Goal: Task Accomplishment & Management: Use online tool/utility

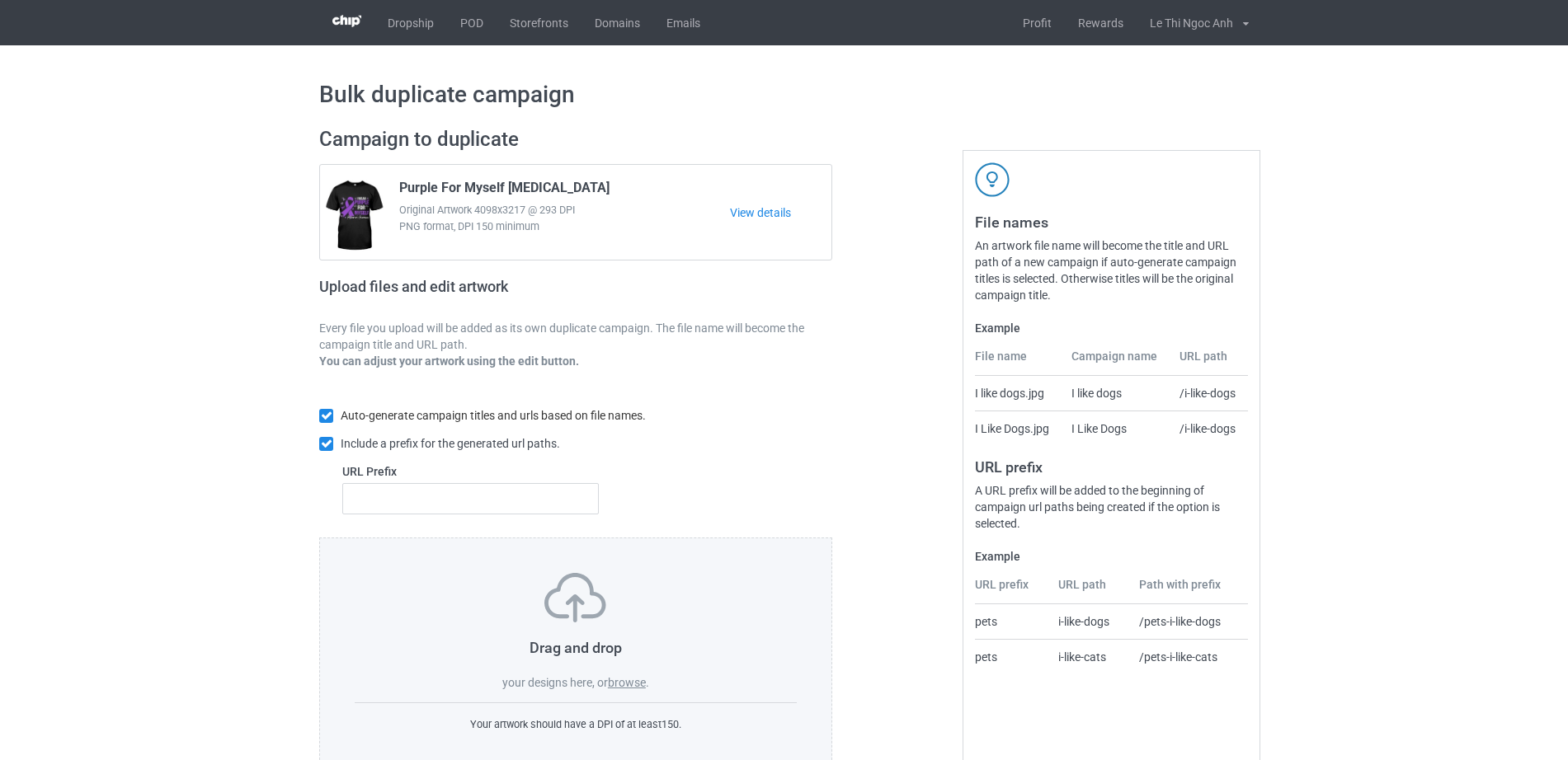
scroll to position [43, 0]
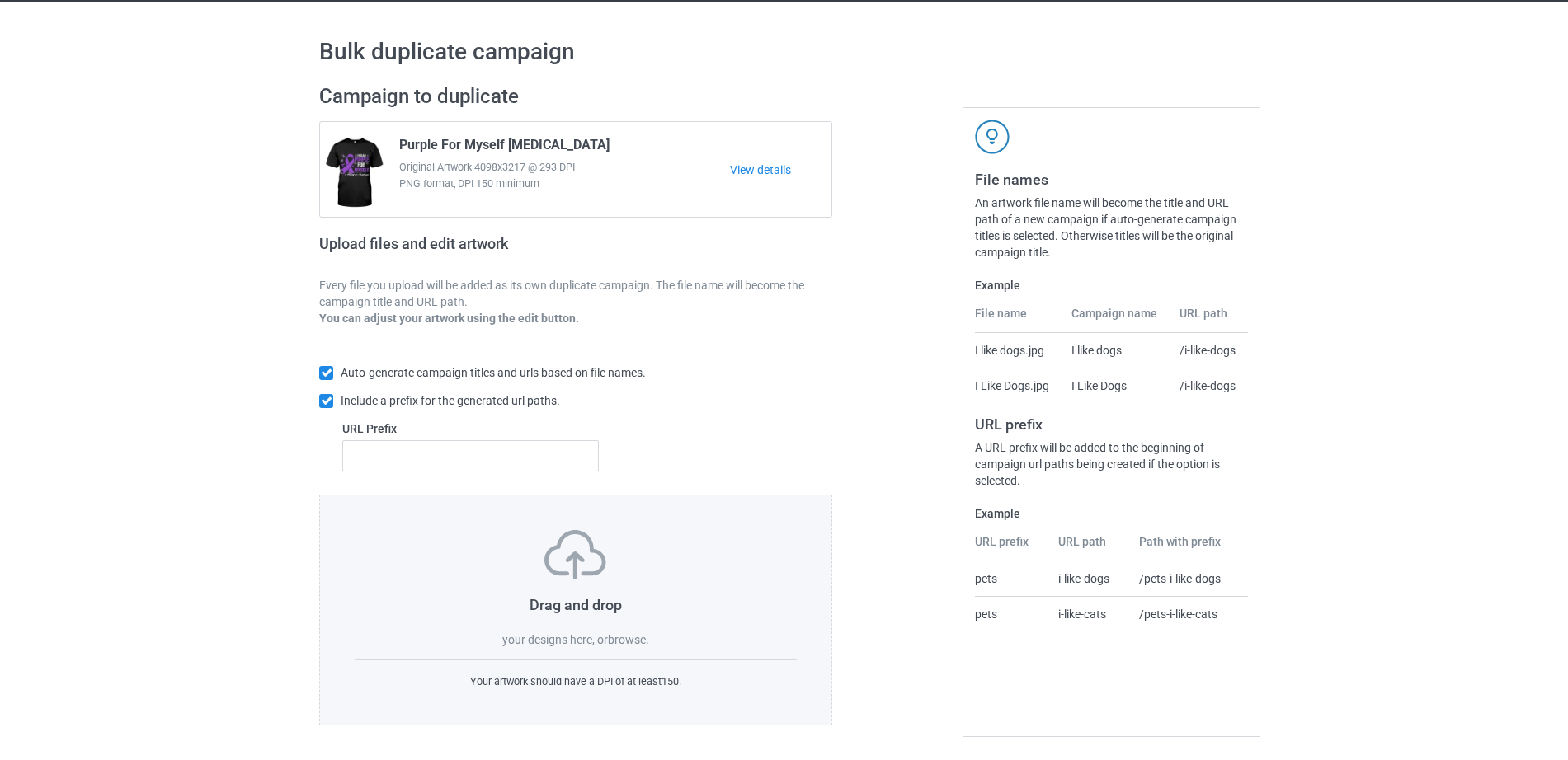
click at [626, 645] on label "browse" at bounding box center [627, 639] width 38 height 13
click at [0, 0] on input "browse" at bounding box center [0, 0] width 0 height 0
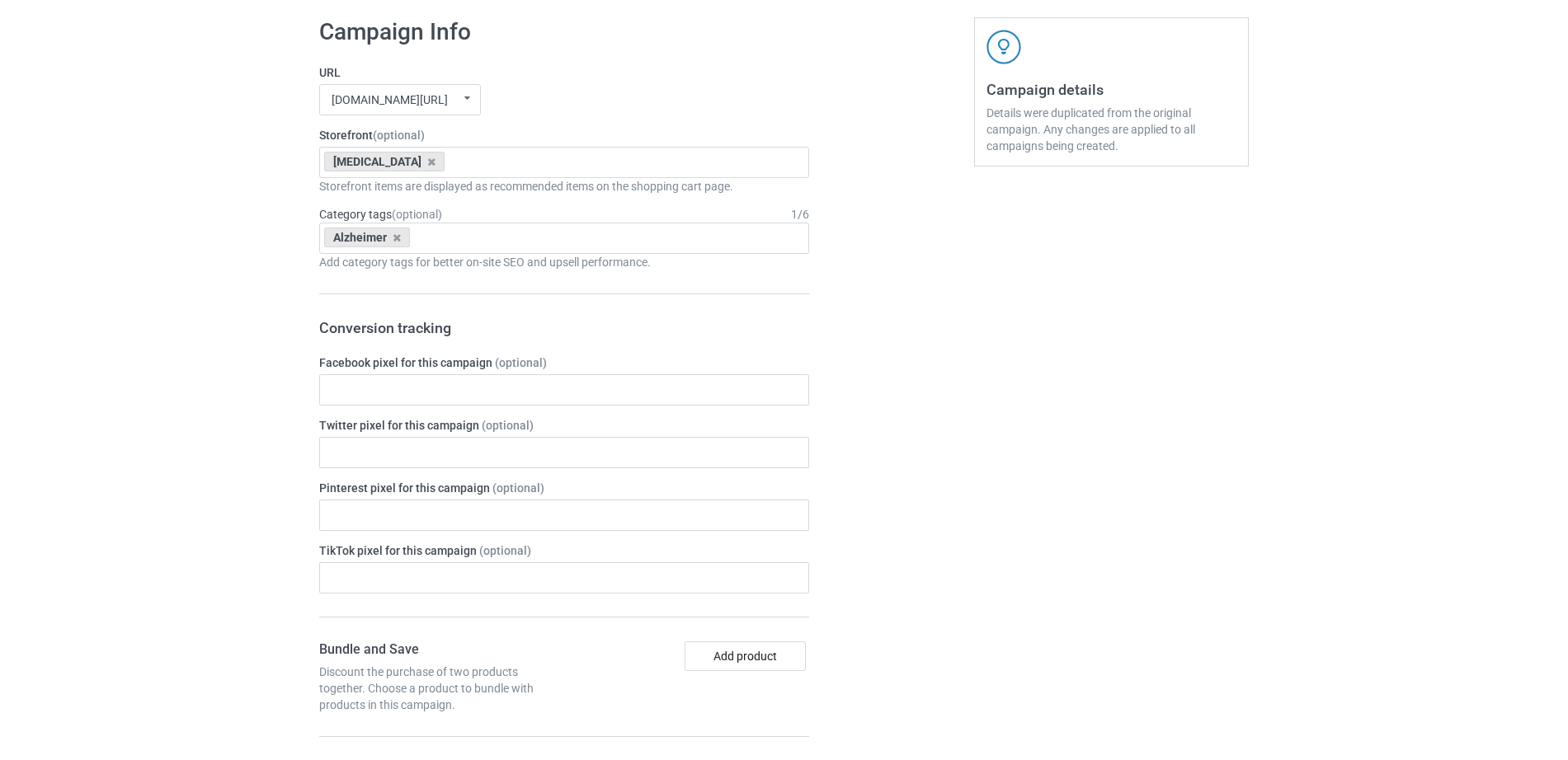
scroll to position [1082, 0]
click at [483, 380] on input "text" at bounding box center [564, 393] width 490 height 32
paste input "1713518202587592"
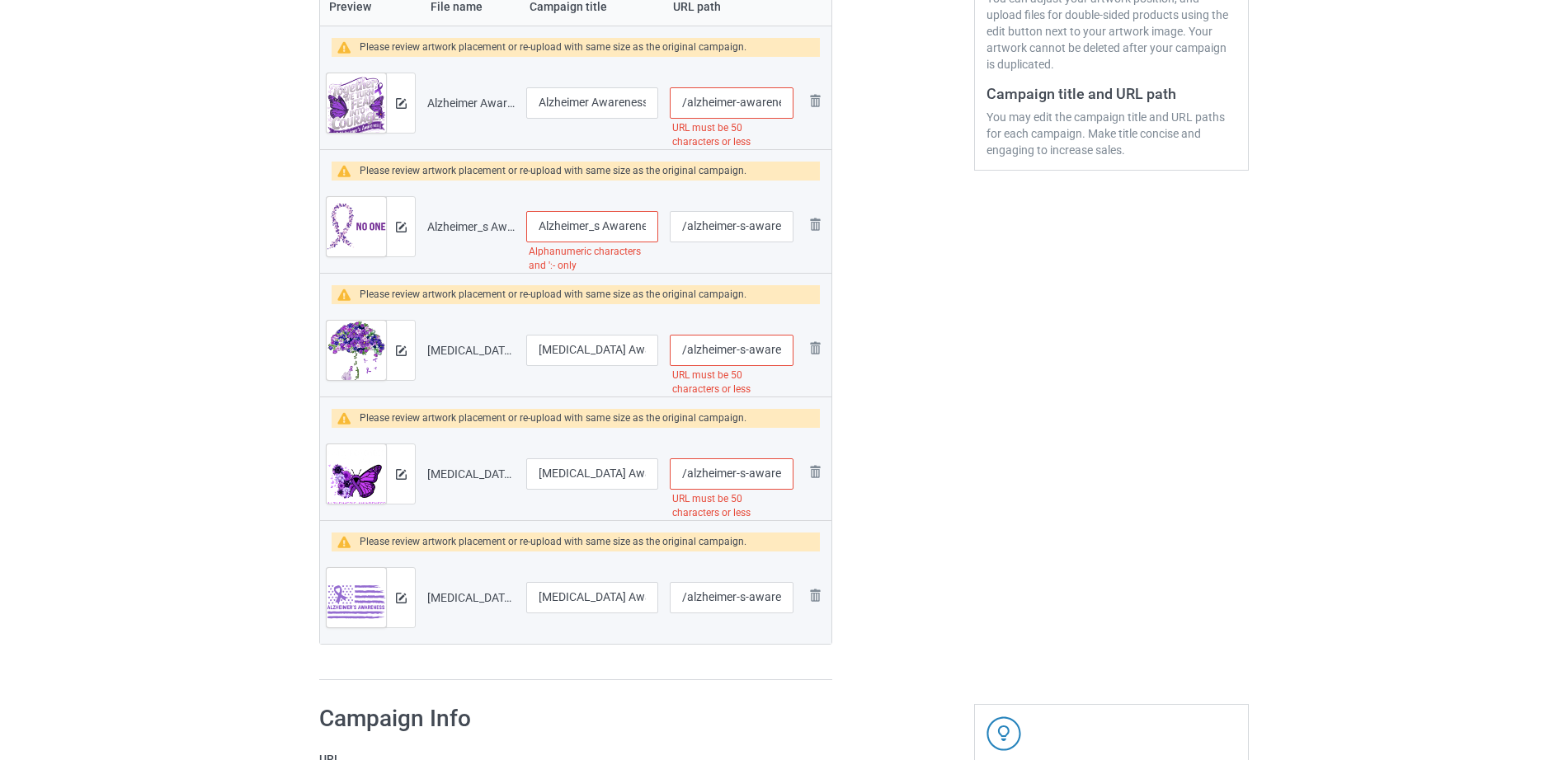
scroll to position [395, 0]
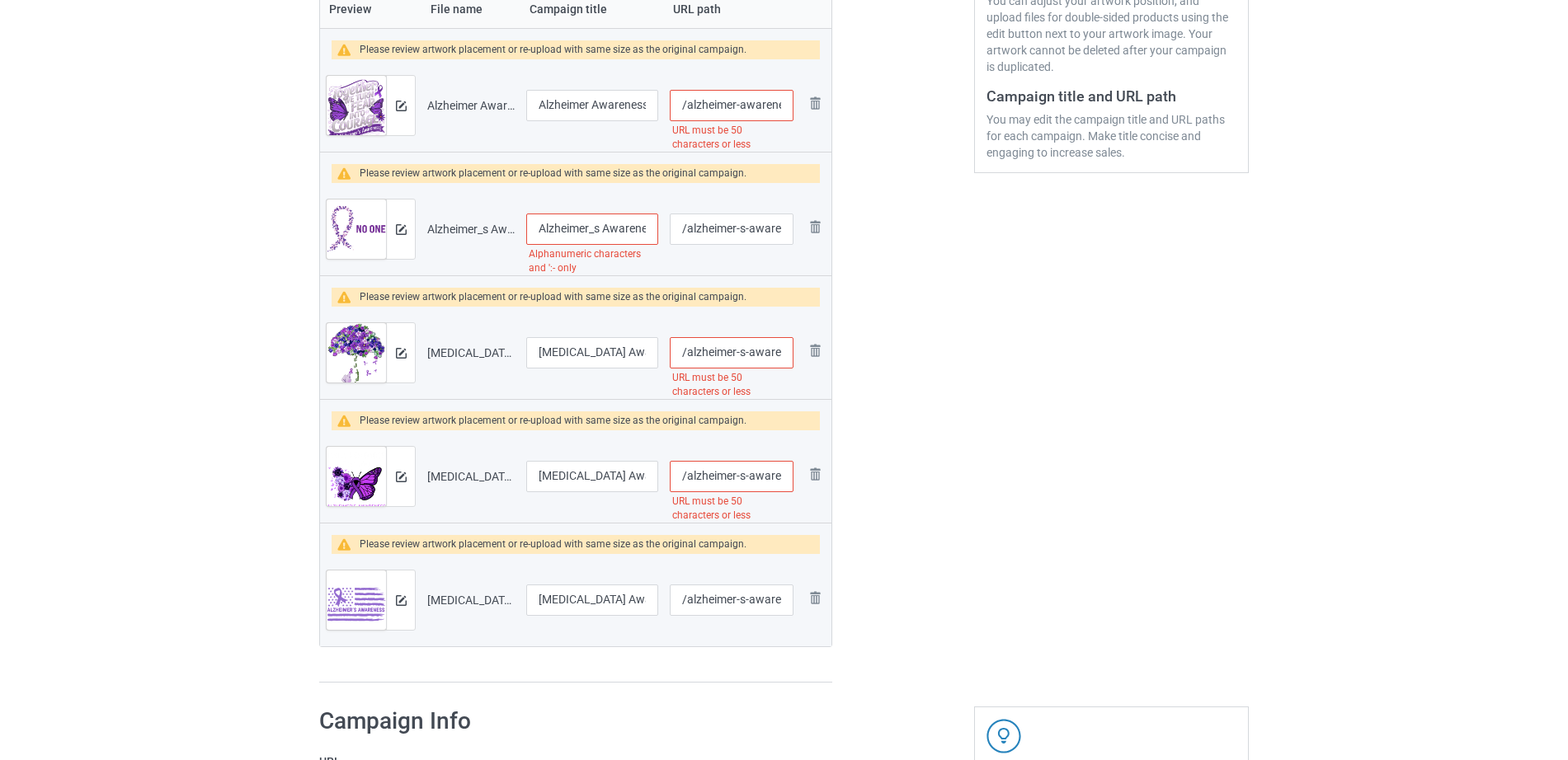
type input "1713518202587592"
drag, startPoint x: 734, startPoint y: 109, endPoint x: 798, endPoint y: 105, distance: 64.1
click at [798, 105] on td "/alzheimer-awareness-together-we-turn-fear-into-courage URL must be 50 characte…" at bounding box center [731, 106] width 135 height 93
click at [743, 102] on input "/alzheimer-awareness-together-we-turn-fear-into-courage" at bounding box center [731, 106] width 123 height 32
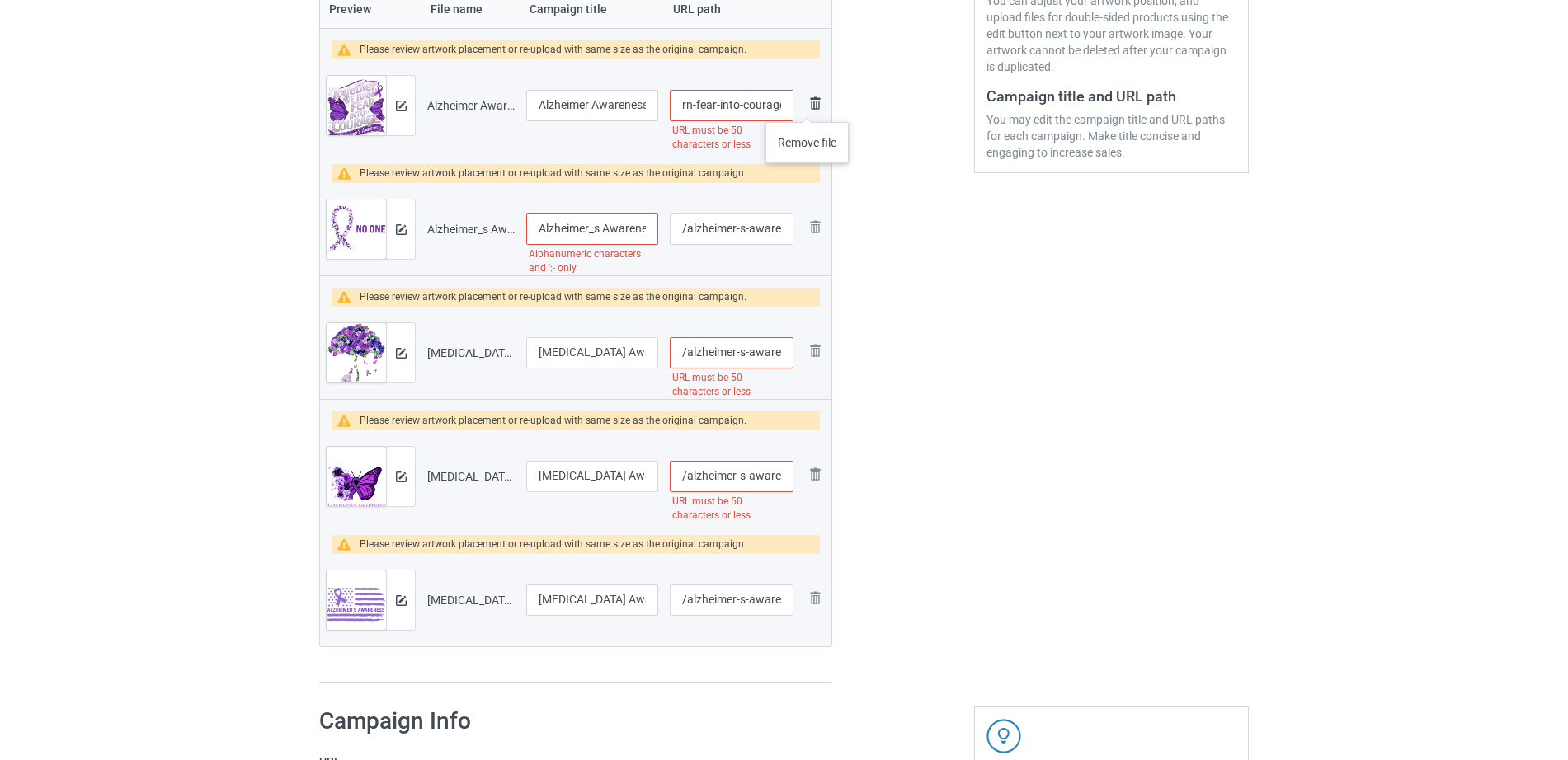
drag, startPoint x: 715, startPoint y: 105, endPoint x: 808, endPoint y: 106, distance: 93.0
click at [808, 106] on tr "Preview and edit artwork Alzheimer Awareness Together We Turn Fear Into Courage…" at bounding box center [576, 106] width 511 height 93
type input "/alzheimer-awareness-together-we-turn-fear"
click at [973, 328] on div "Edit artwork You can adjust your artwork position, and upload files for double-…" at bounding box center [1111, 207] width 297 height 974
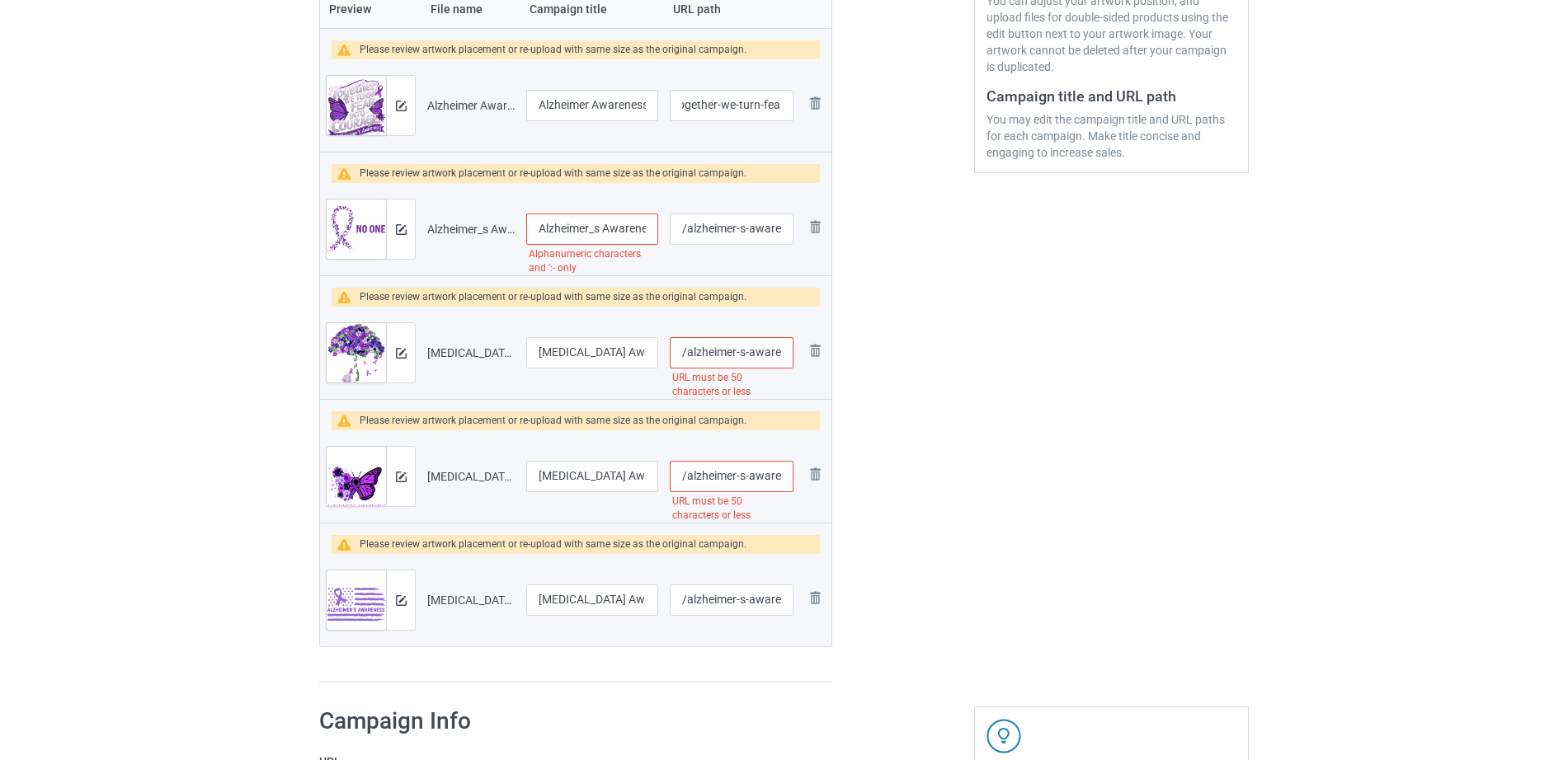
scroll to position [0, 0]
click at [577, 219] on input "Alzheimer_s Awareness Purple Ribbon Family" at bounding box center [592, 229] width 132 height 32
click at [596, 222] on input "Alzheimer_s Awareness Purple Ribbon Family" at bounding box center [592, 229] width 132 height 32
type input "[MEDICAL_DATA] Awareness Purple Ribbon Family"
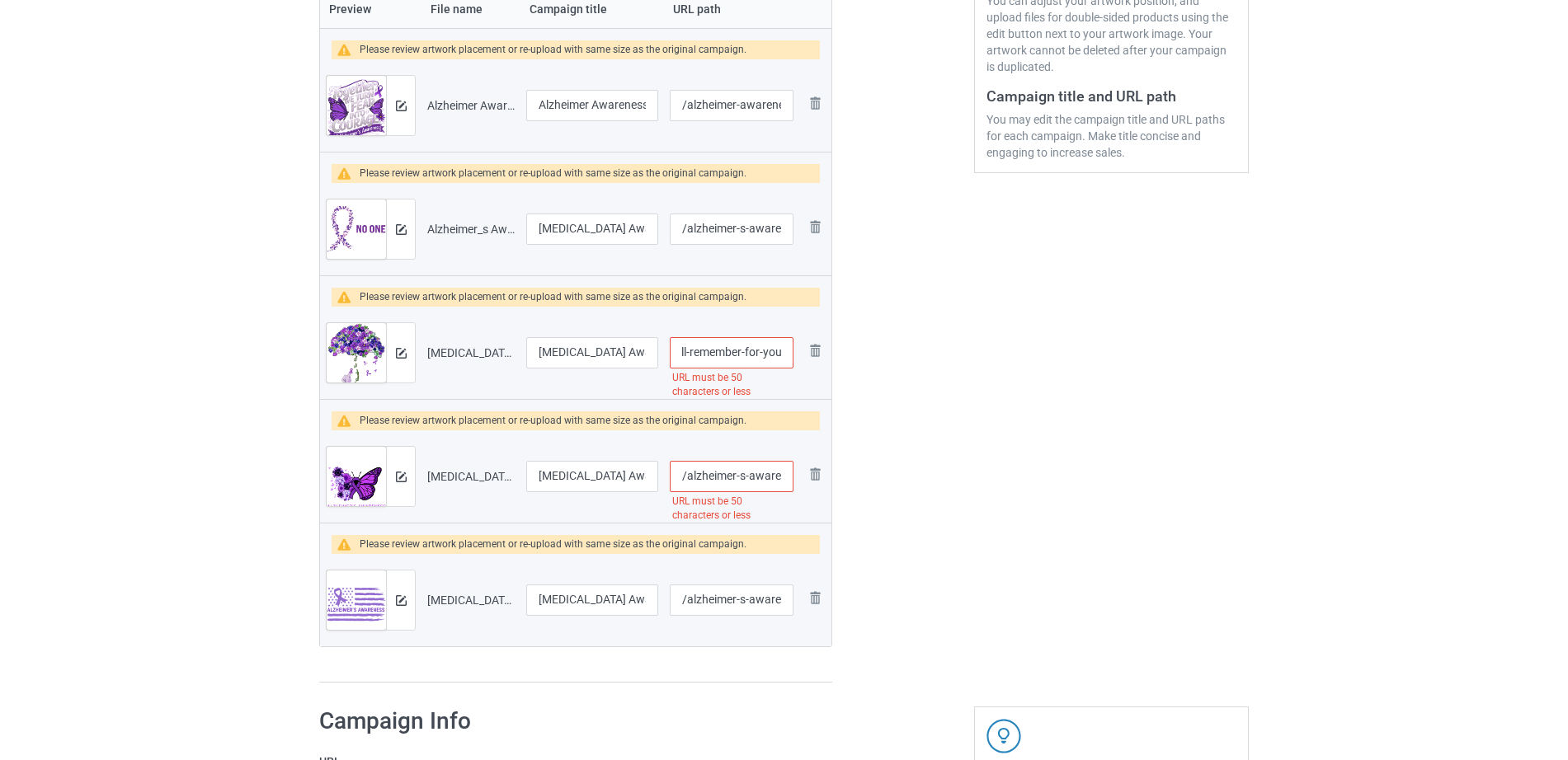
drag, startPoint x: 705, startPoint y: 355, endPoint x: 845, endPoint y: 353, distance: 140.0
click at [845, 353] on div "Campaign to duplicate Purple For Myself Alzheimer's Original Artwork 4098x3217 …" at bounding box center [784, 207] width 953 height 974
click at [740, 351] on input "/alzheimer-s-awareness-cute-elephant-i-will-remember-for-you" at bounding box center [731, 353] width 123 height 32
drag, startPoint x: 686, startPoint y: 352, endPoint x: 854, endPoint y: 356, distance: 168.0
click at [854, 356] on div "Campaign to duplicate Purple For Myself Alzheimer's Original Artwork 4098x3217 …" at bounding box center [784, 207] width 953 height 974
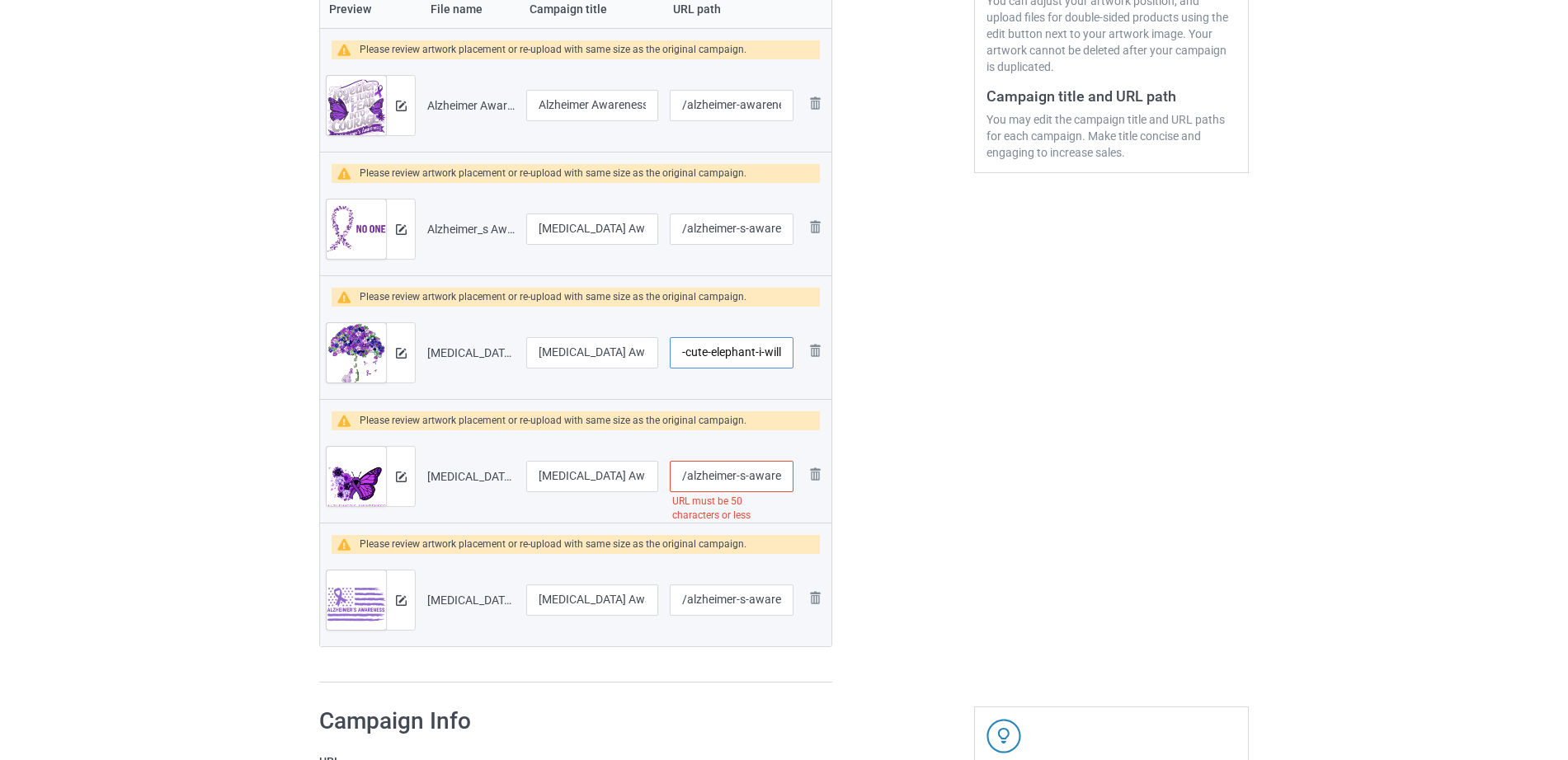
scroll to position [0, 122]
type input "/alzheimer-s-awareness-cute-elephant-i-will"
click at [709, 483] on input "/alzheimer-s-awareness-i-will-remember-you-butterfly" at bounding box center [731, 477] width 123 height 32
drag, startPoint x: 749, startPoint y: 476, endPoint x: 779, endPoint y: 478, distance: 30.1
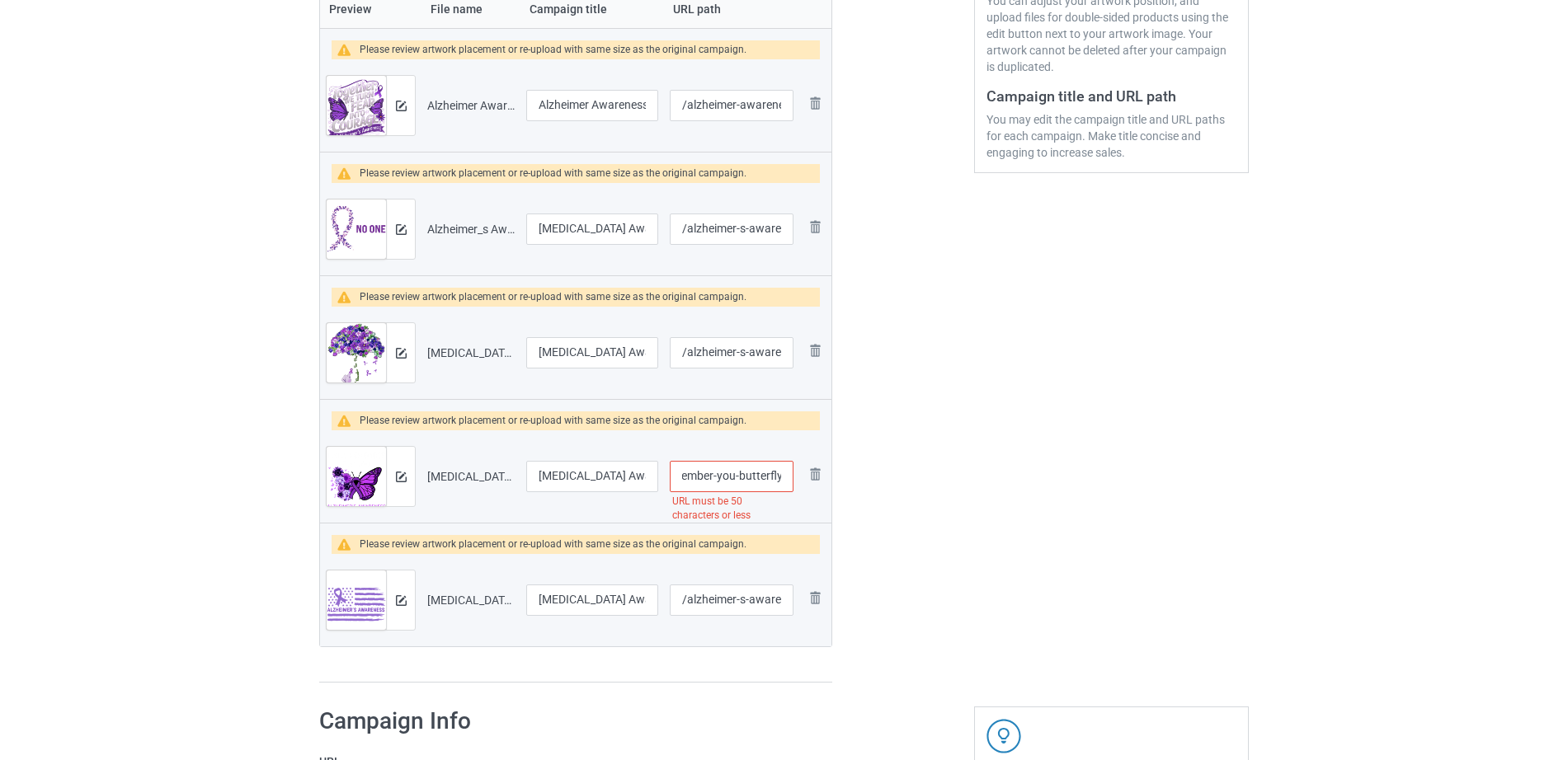
click at [779, 478] on input "/alzheimer-s-awareness-i-will-remember-you-butterfly" at bounding box center [731, 477] width 123 height 32
click at [750, 478] on input "/alzheimer-s-awareness-i-will-remember-you-butterfly" at bounding box center [731, 477] width 123 height 32
drag, startPoint x: 714, startPoint y: 478, endPoint x: 812, endPoint y: 476, distance: 98.0
click at [812, 476] on tr "Preview and edit artwork Alzheimer's Awareness I Will Remember you Butterfly.pn…" at bounding box center [576, 477] width 511 height 93
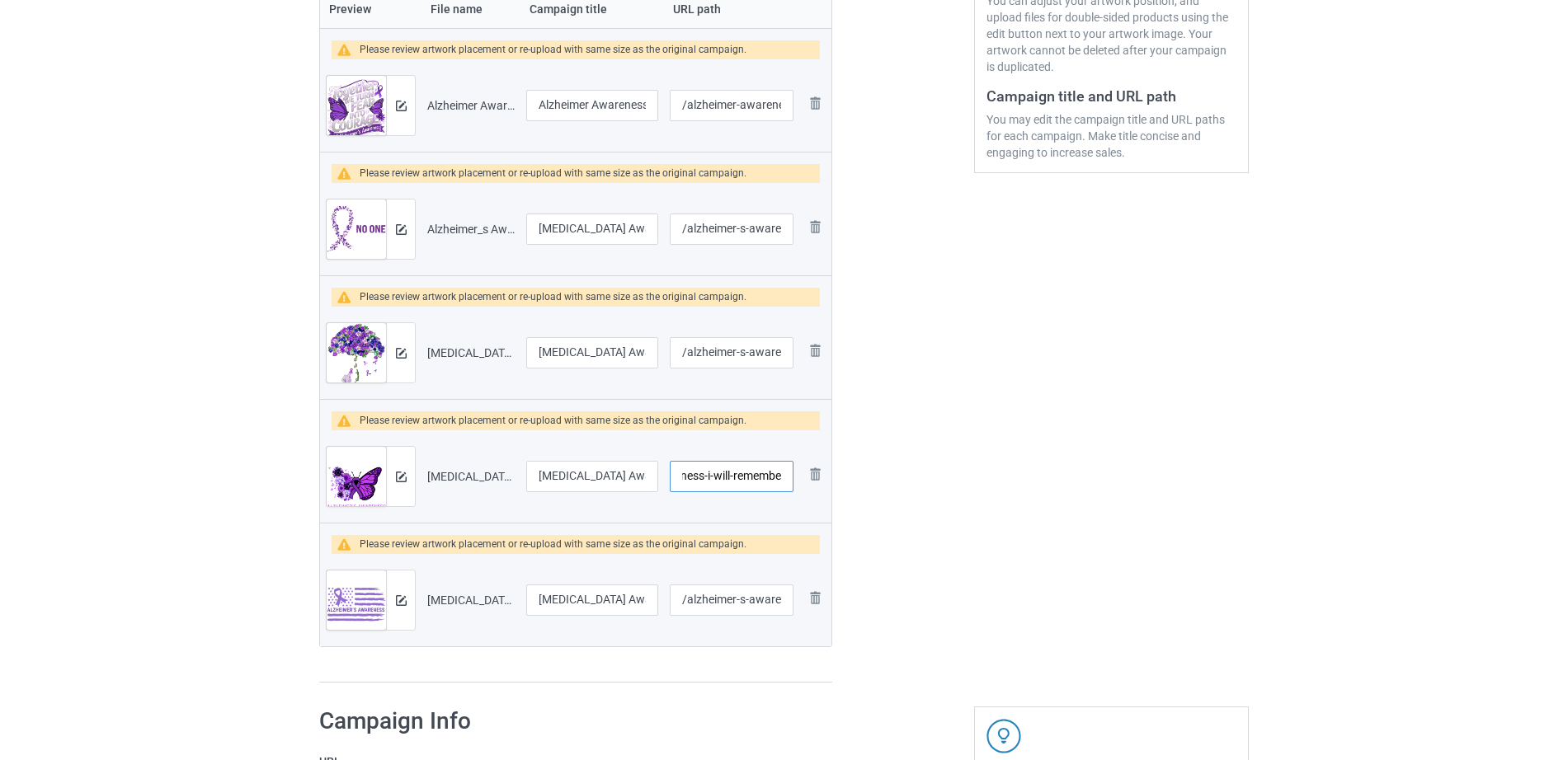
type input "/alzheimer-s-awareness-i-will-remembe"
click at [912, 474] on div at bounding box center [902, 207] width 118 height 974
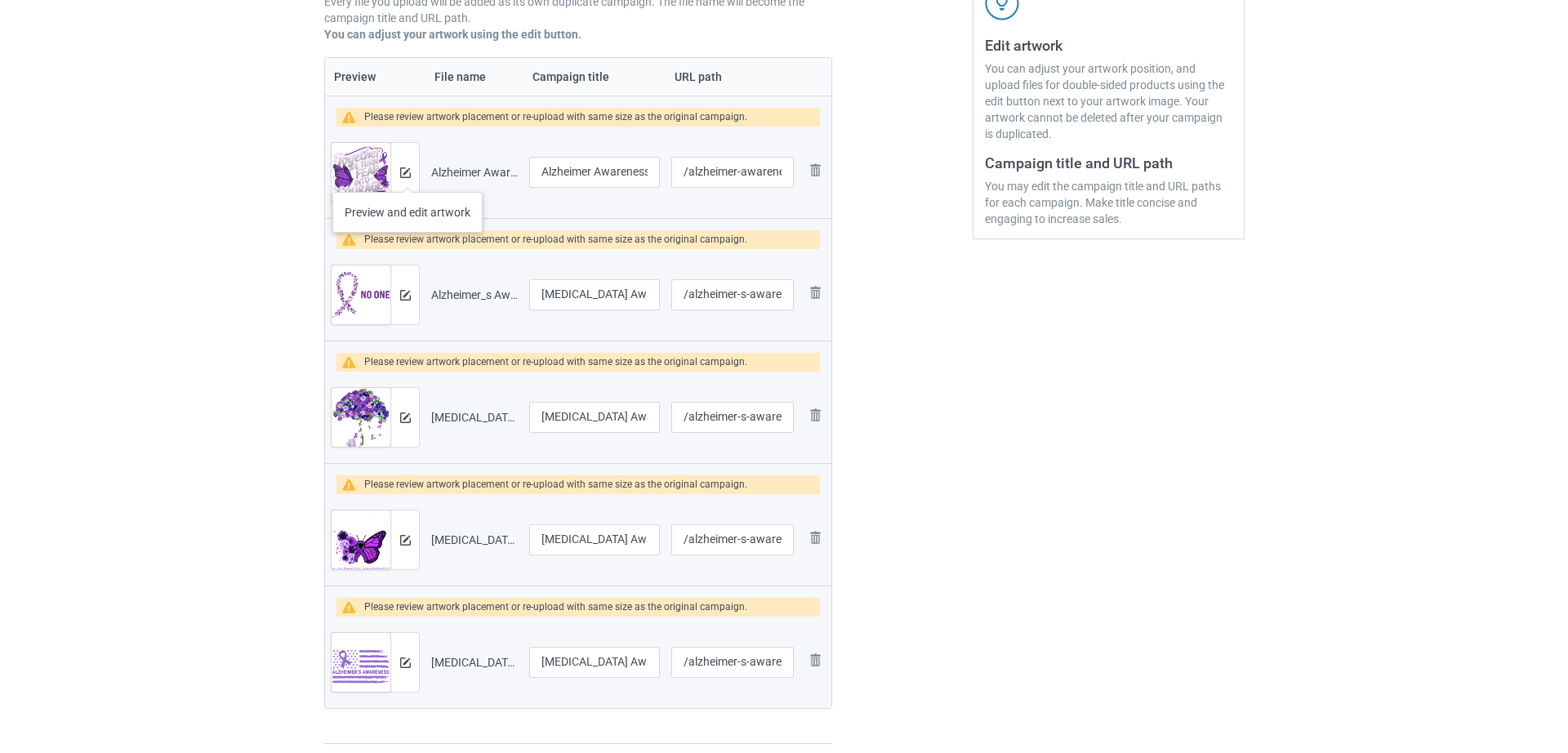
scroll to position [326, 0]
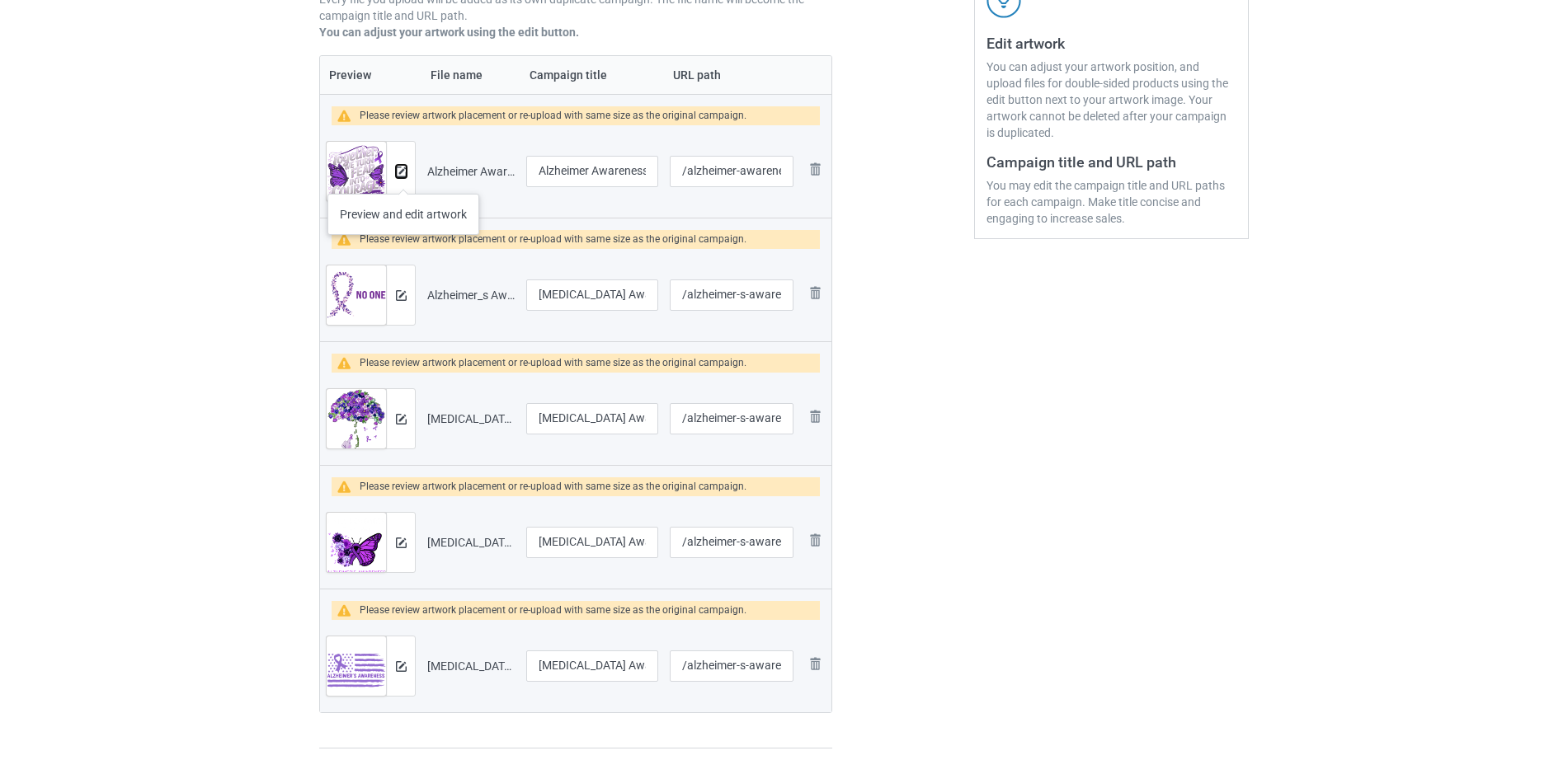
click at [403, 178] on button at bounding box center [401, 171] width 11 height 13
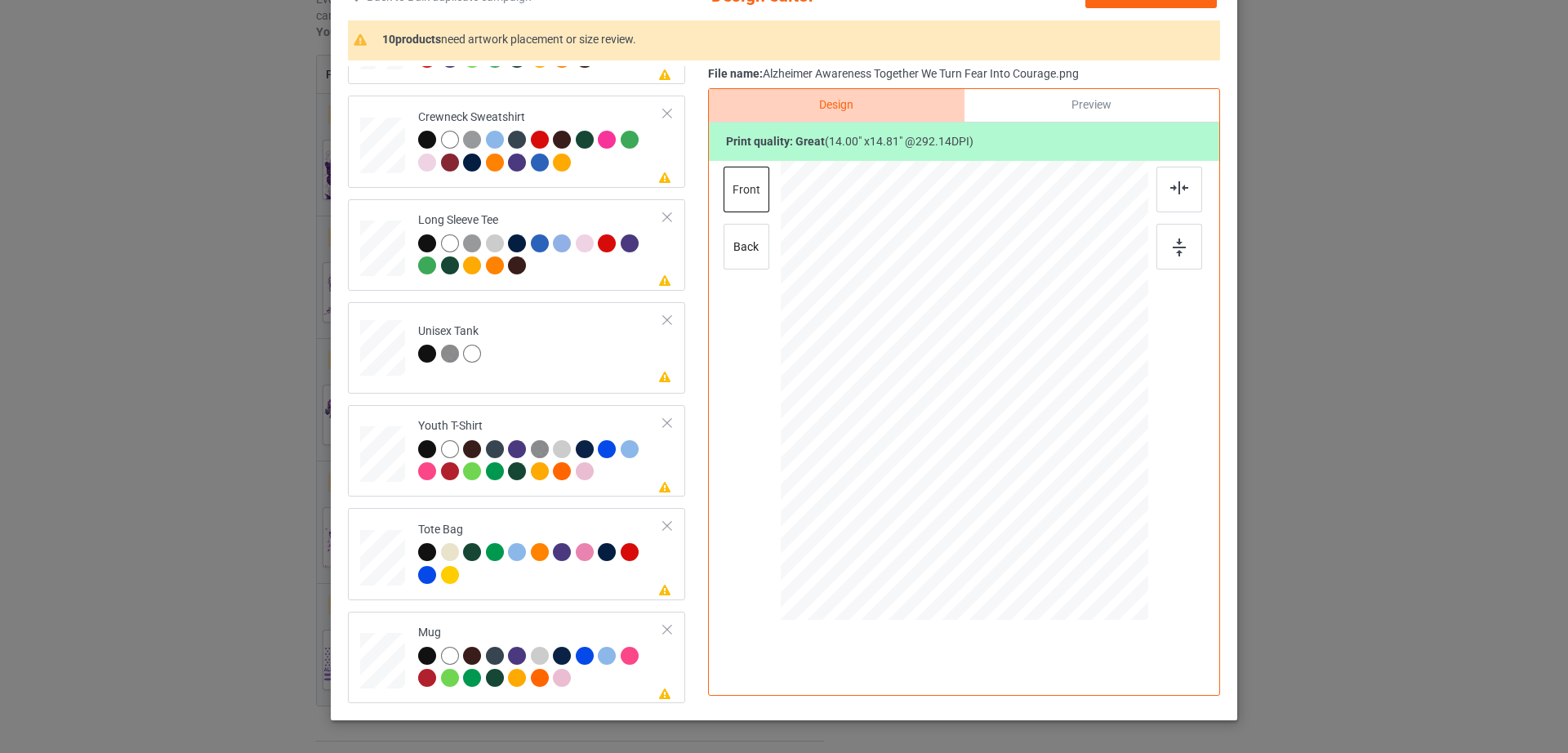
scroll to position [190, 0]
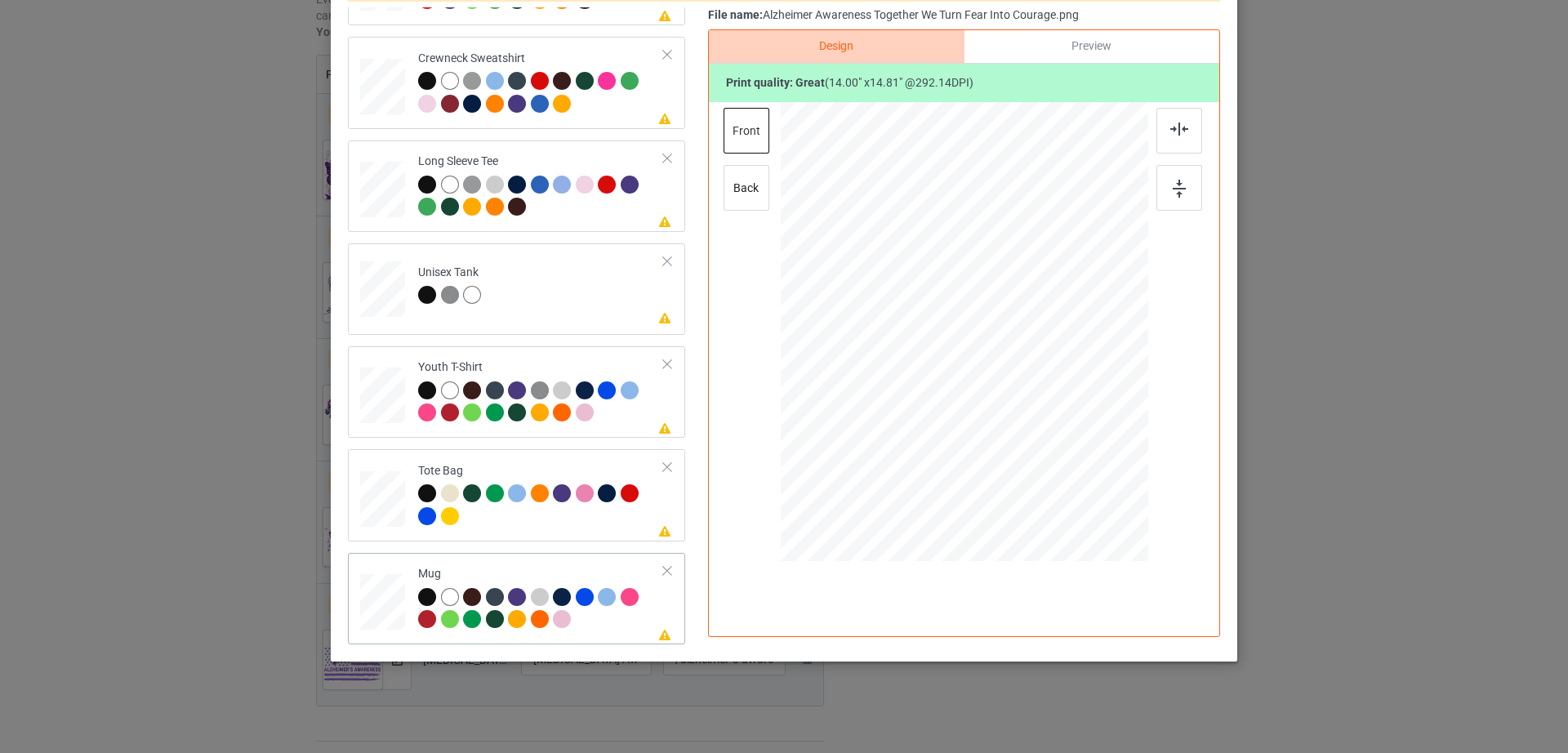
drag, startPoint x: 1066, startPoint y: 442, endPoint x: 1040, endPoint y: 372, distance: 74.7
click at [1040, 372] on div at bounding box center [964, 332] width 368 height 153
drag, startPoint x: 999, startPoint y: 344, endPoint x: 1092, endPoint y: 347, distance: 93.0
click at [1092, 347] on div at bounding box center [1056, 334] width 131 height 139
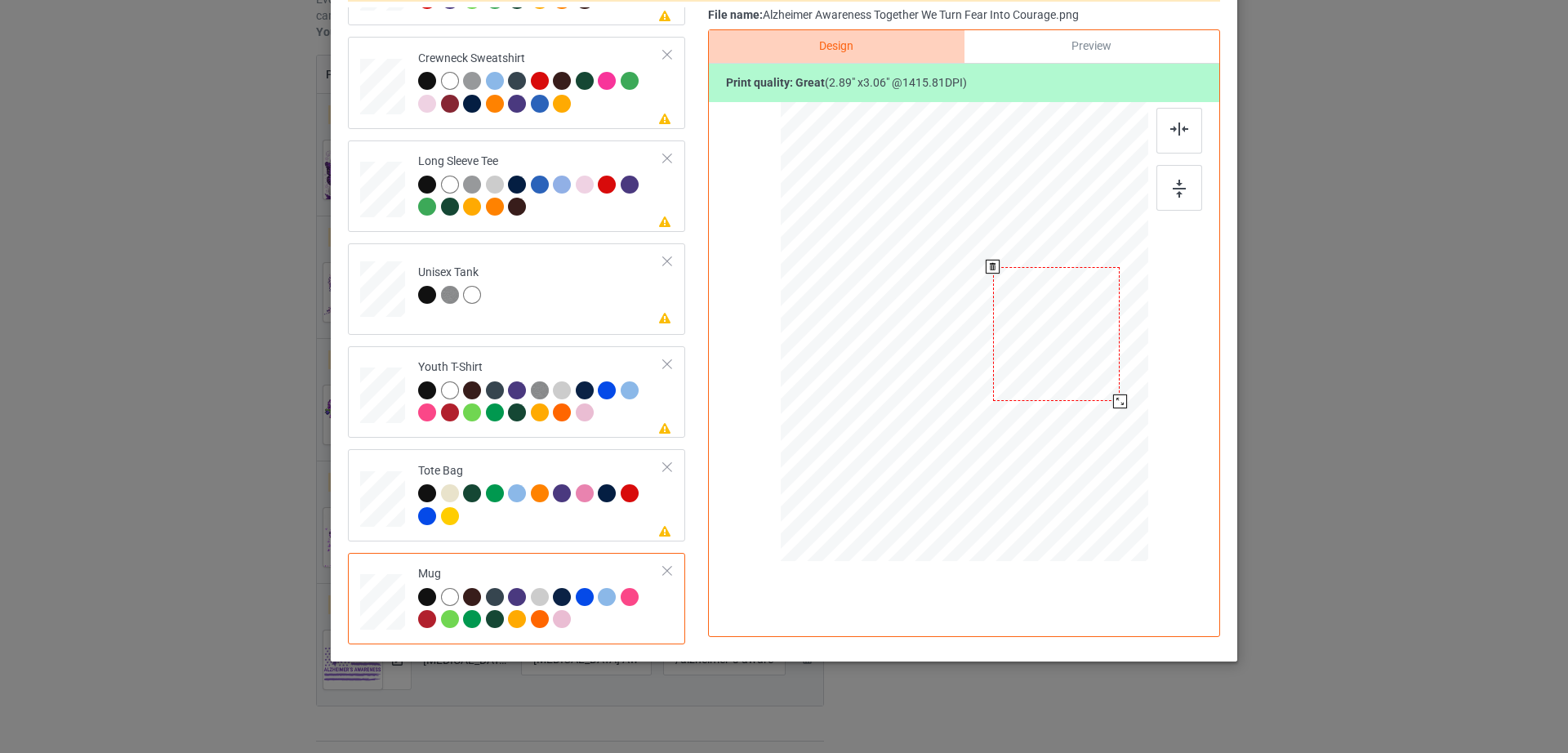
click at [1112, 397] on div at bounding box center [1119, 401] width 14 height 14
click at [1063, 364] on div at bounding box center [1056, 331] width 126 height 134
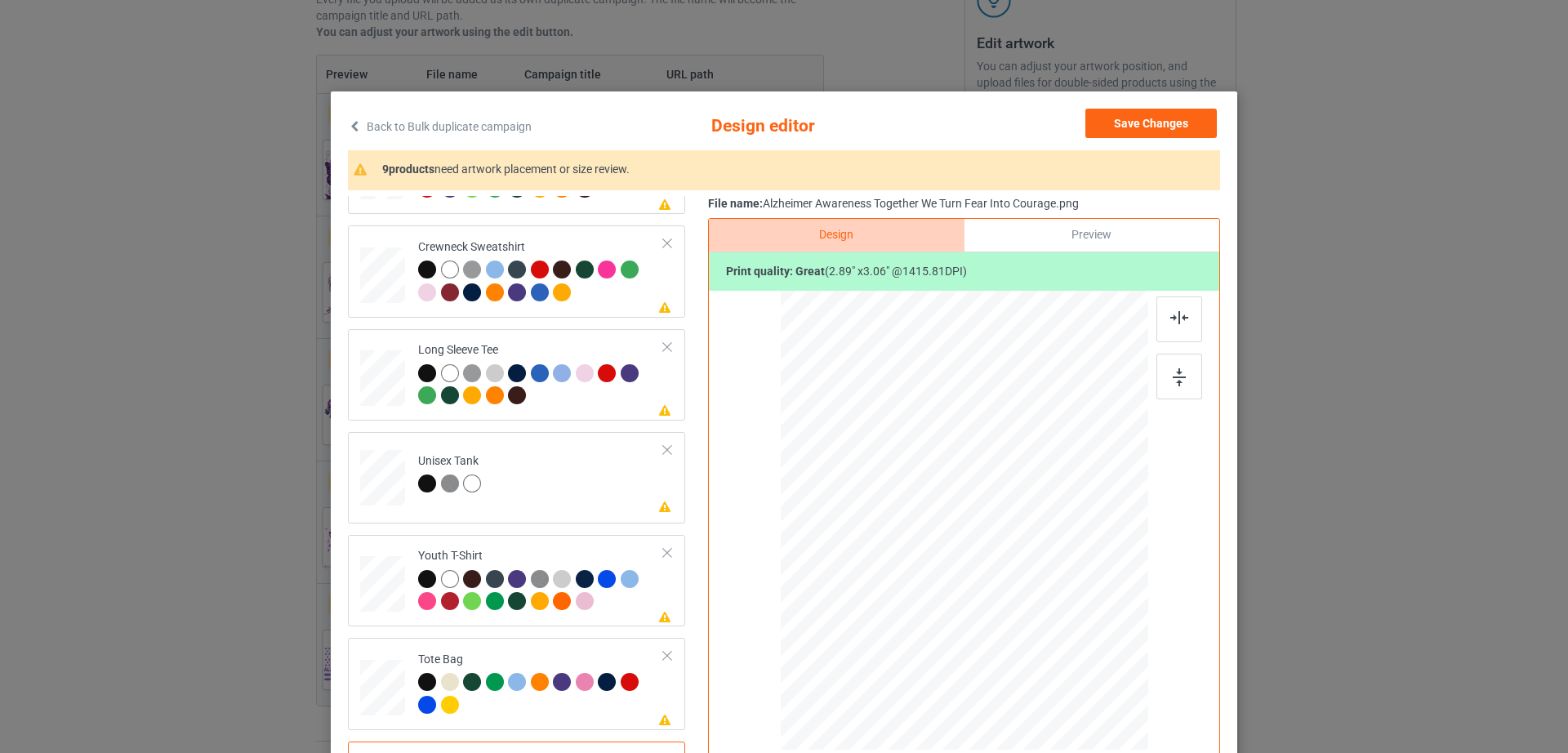
click at [1186, 104] on div "Back to Bulk duplicate campaign Design editor Save Changes 9 products need artw…" at bounding box center [783, 471] width 906 height 759
click at [1176, 118] on button "Save Changes" at bounding box center [1151, 123] width 131 height 29
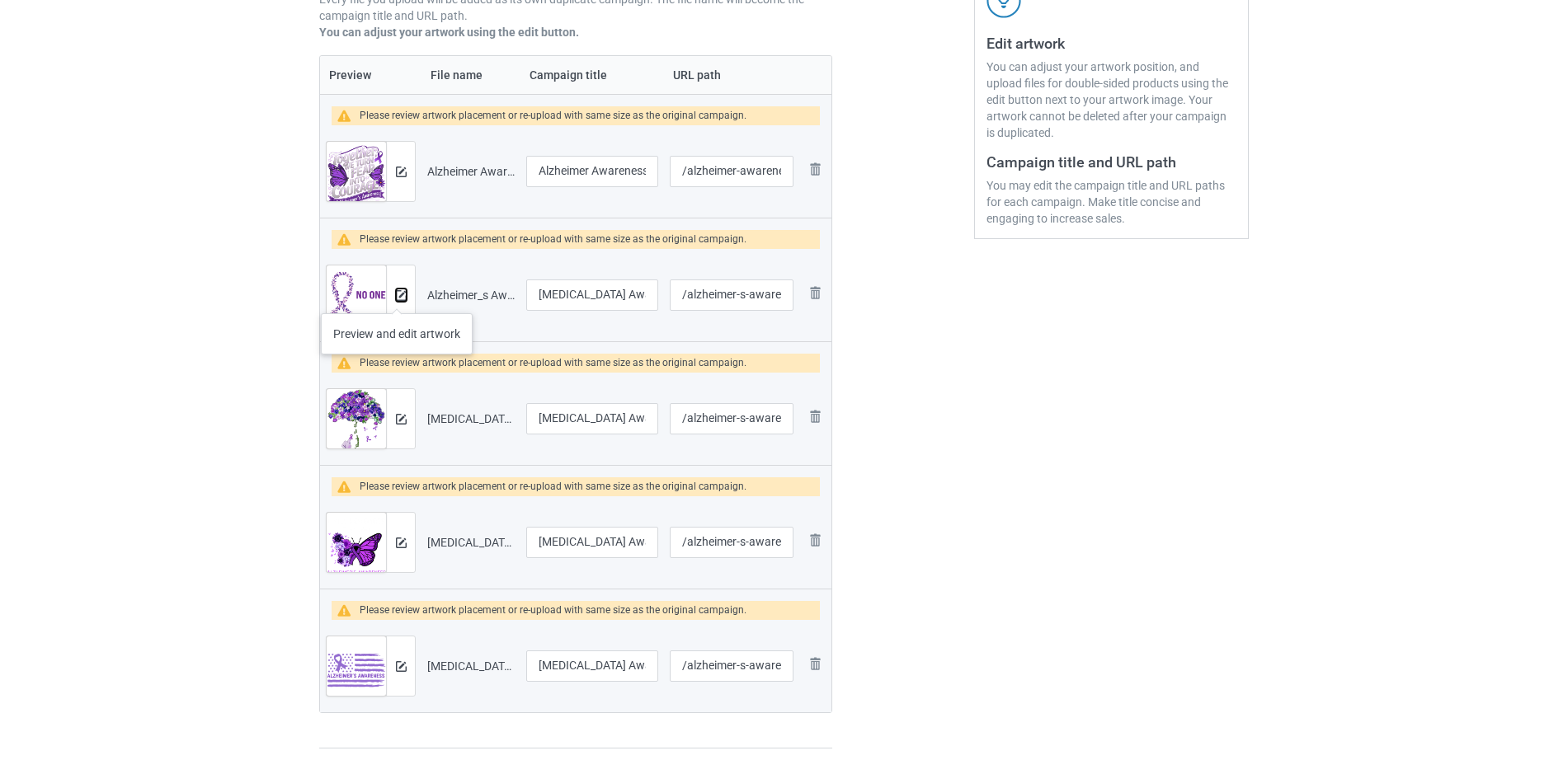
click at [397, 297] on img at bounding box center [401, 295] width 11 height 11
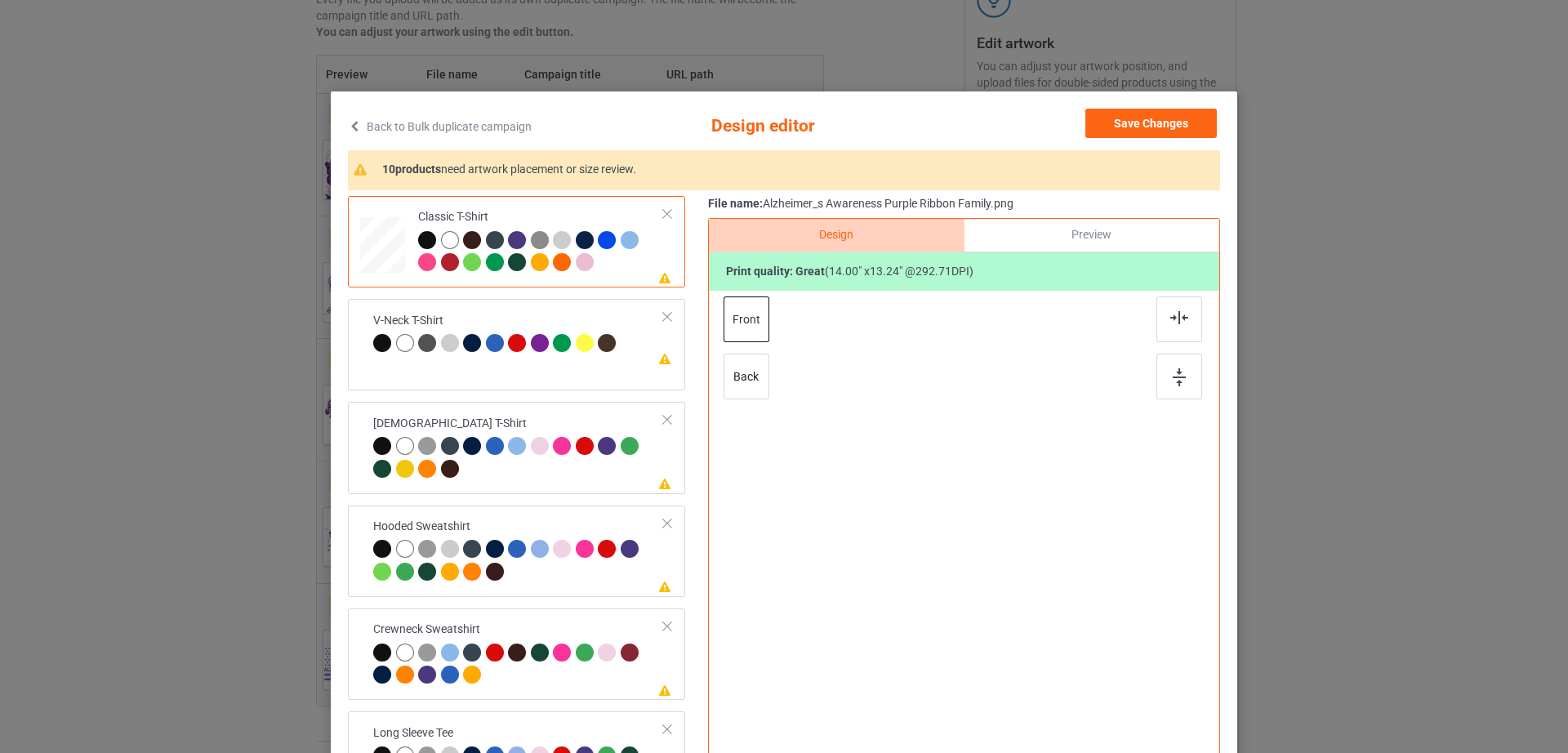
scroll to position [190, 0]
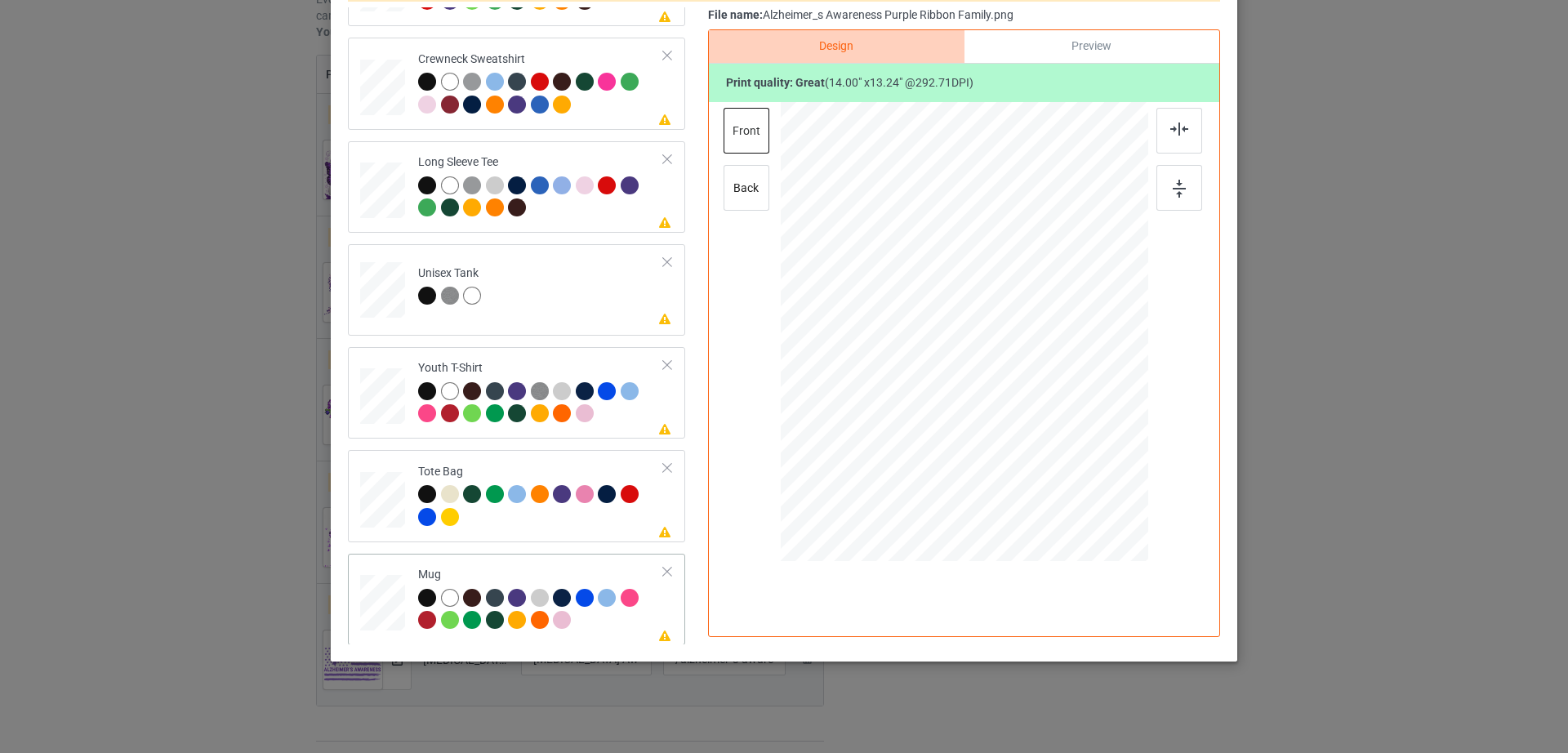
drag, startPoint x: 1066, startPoint y: 433, endPoint x: 1034, endPoint y: 364, distance: 76.1
click at [1034, 364] on div at bounding box center [964, 332] width 368 height 153
drag, startPoint x: 980, startPoint y: 344, endPoint x: 1079, endPoint y: 344, distance: 99.0
click at [1079, 344] on div at bounding box center [1064, 331] width 125 height 118
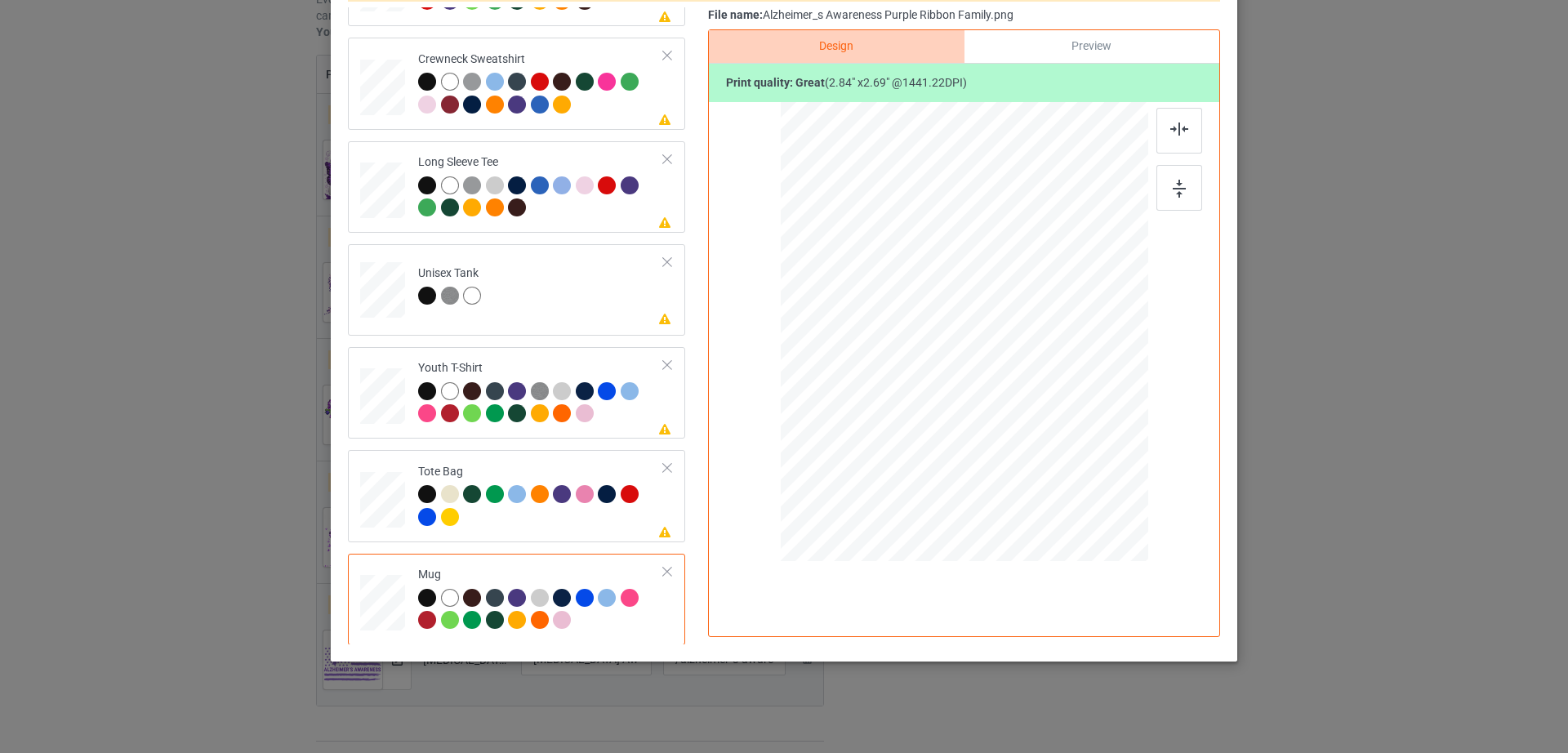
scroll to position [0, 0]
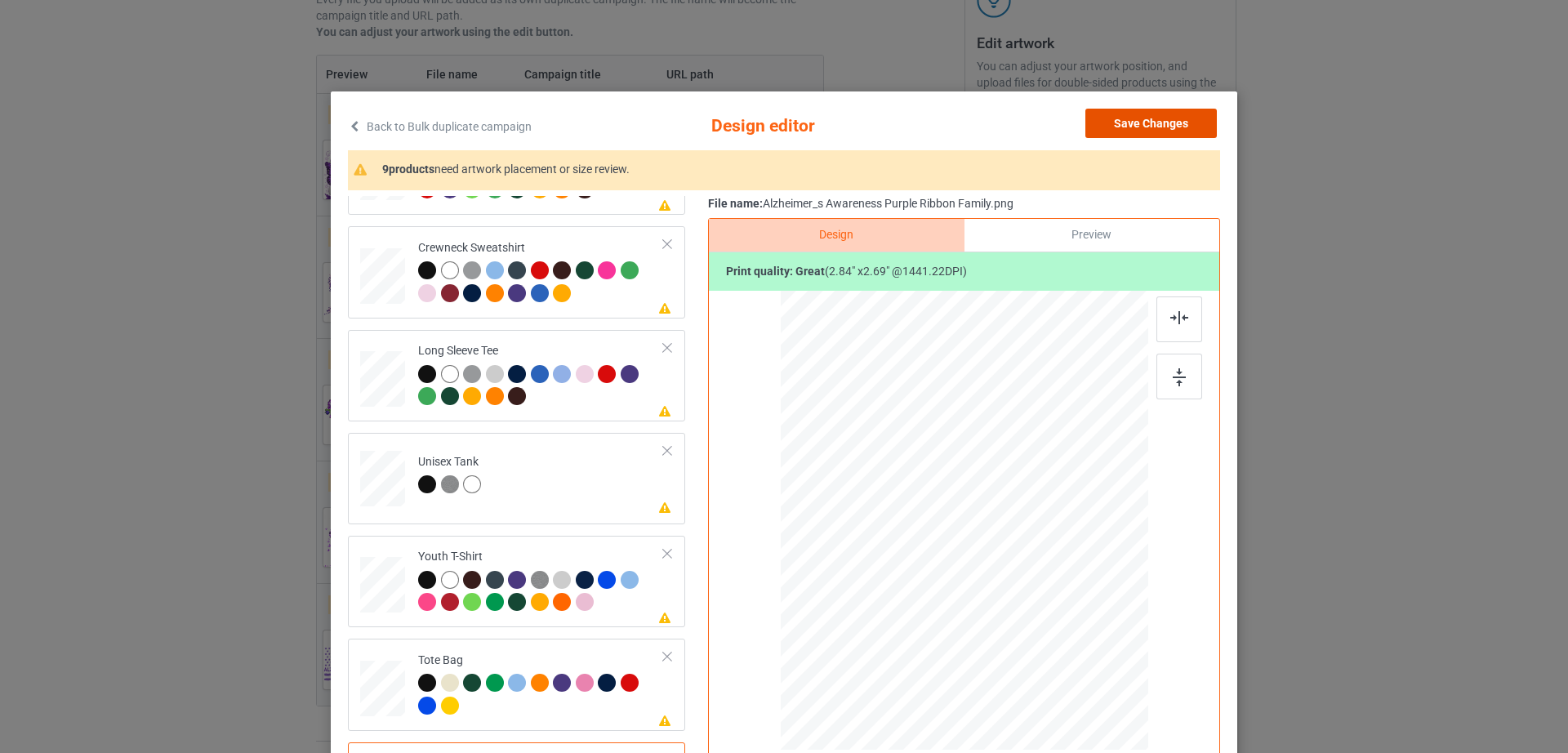
click at [1157, 133] on button "Save Changes" at bounding box center [1151, 123] width 131 height 29
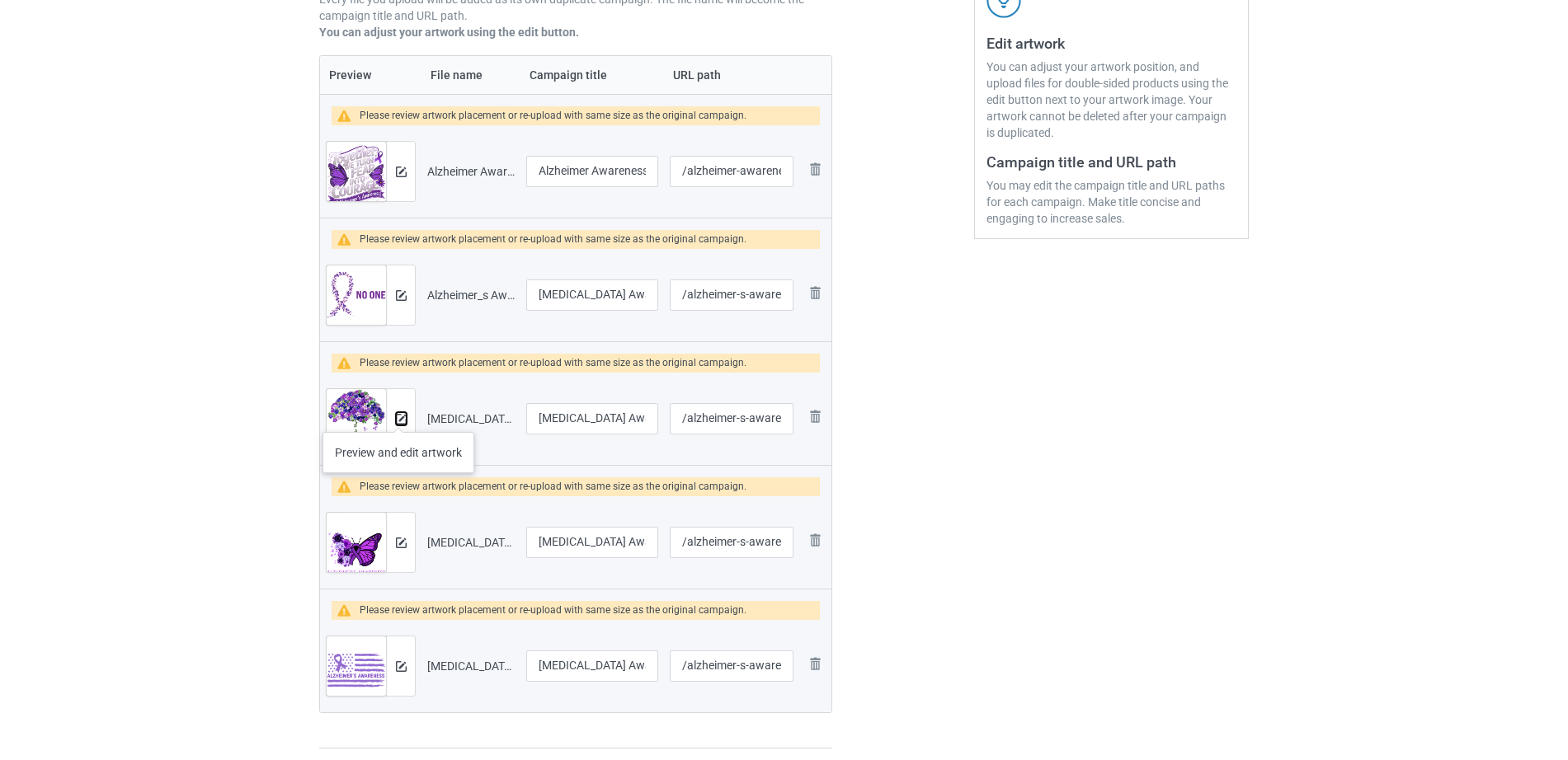
click at [398, 416] on img at bounding box center [401, 418] width 11 height 11
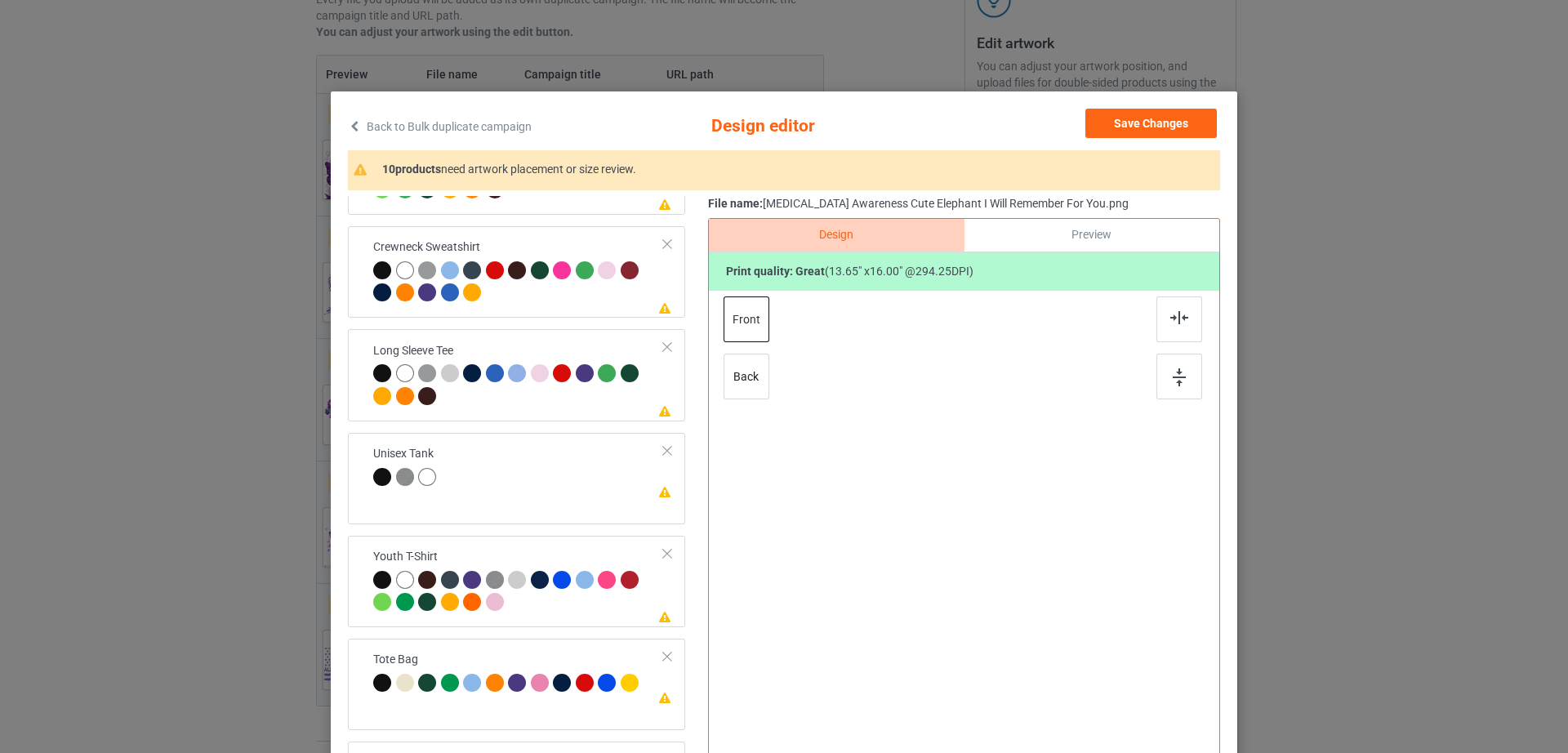
scroll to position [190, 0]
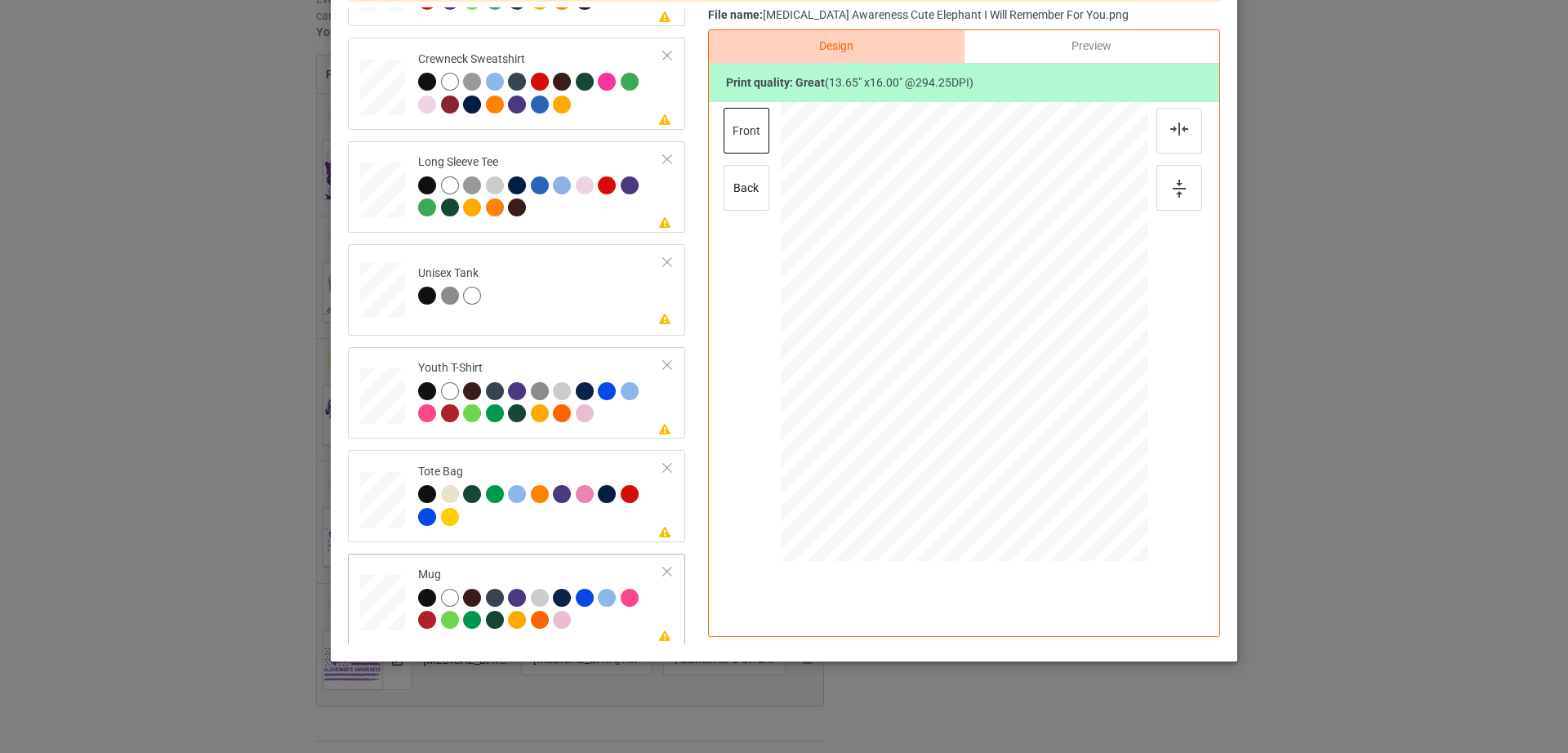
drag, startPoint x: 1064, startPoint y: 457, endPoint x: 1034, endPoint y: 367, distance: 94.9
click at [1034, 367] on div at bounding box center [964, 332] width 368 height 153
drag, startPoint x: 974, startPoint y: 349, endPoint x: 1076, endPoint y: 349, distance: 102.0
click at [1076, 349] on div at bounding box center [1066, 331] width 114 height 134
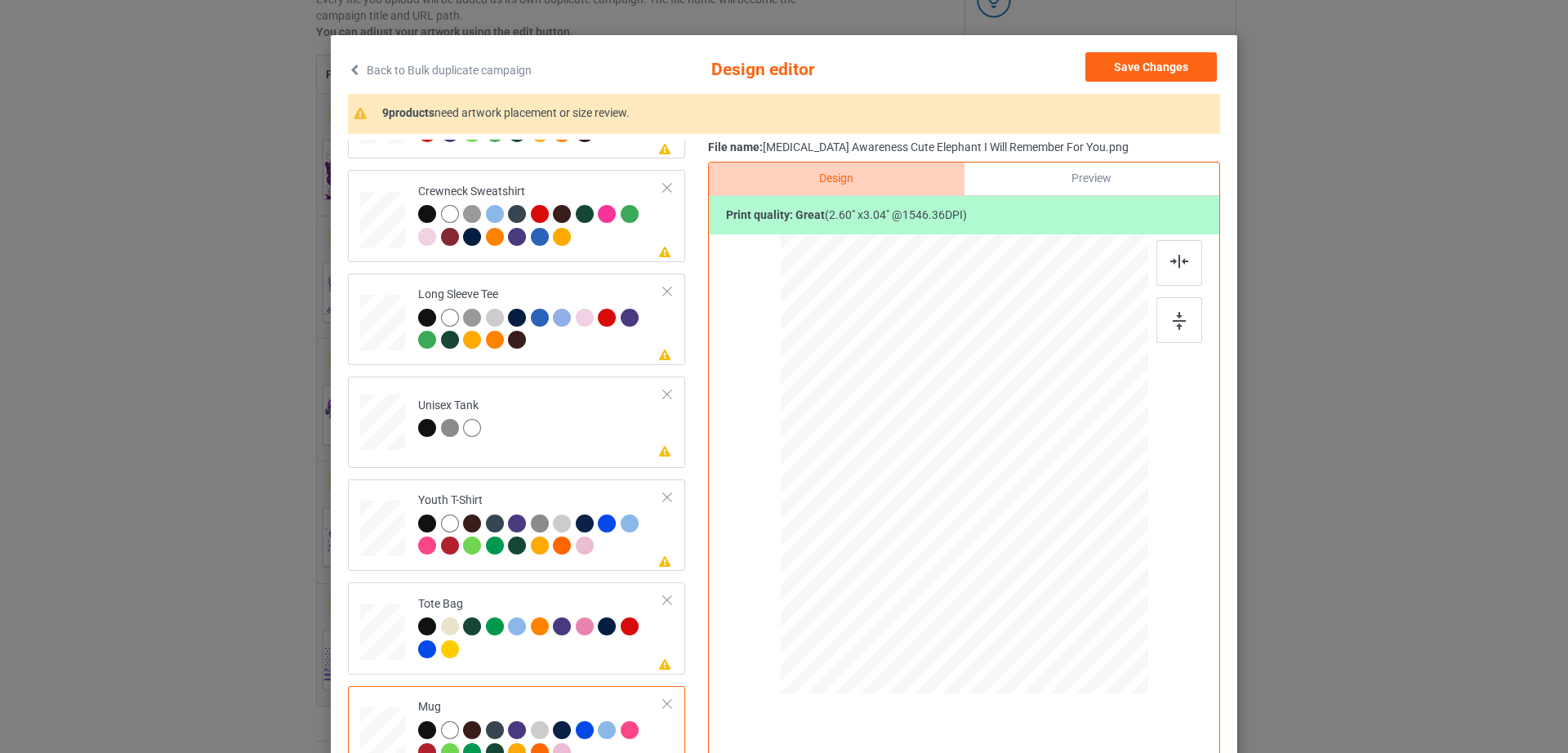
scroll to position [0, 0]
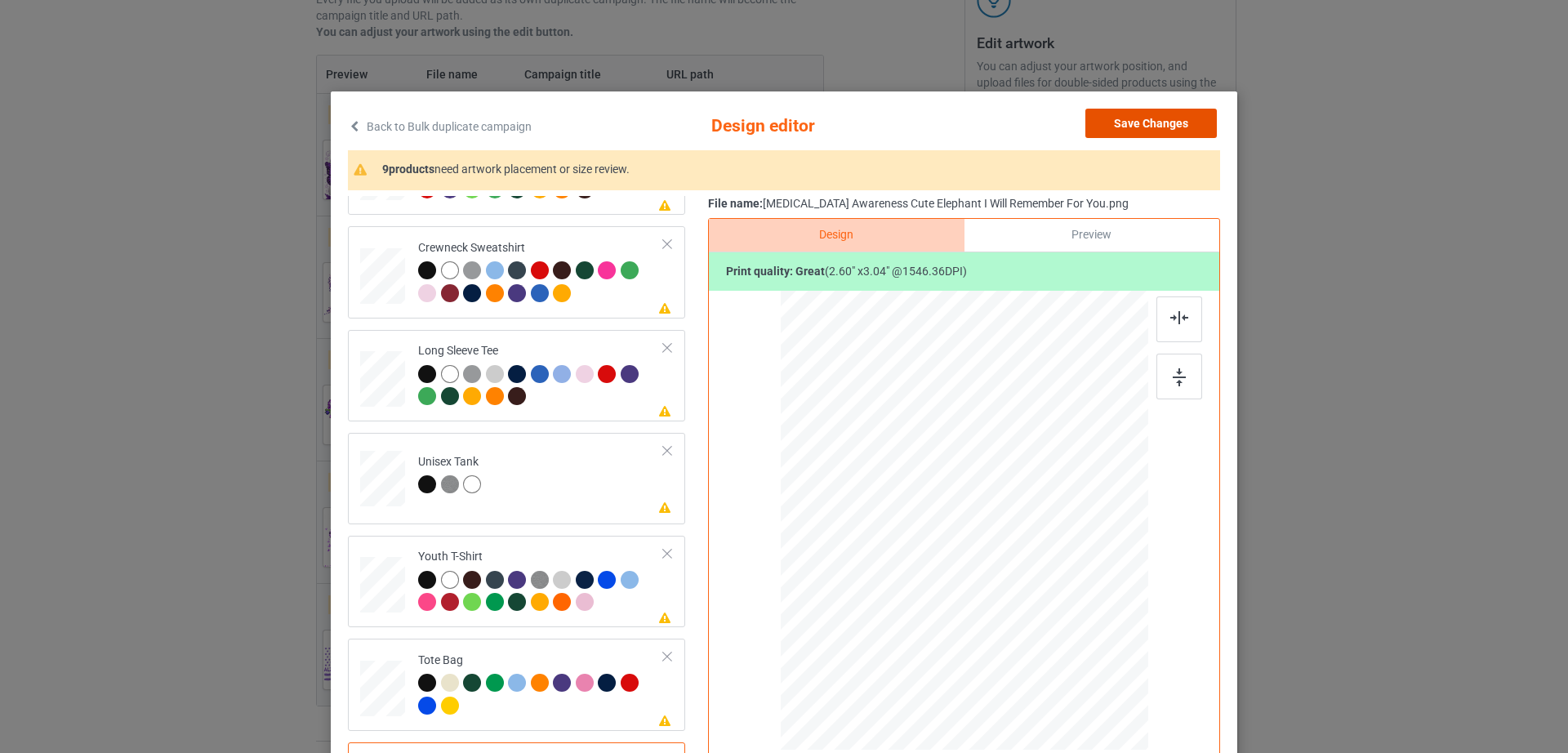
click at [1166, 133] on button "Save Changes" at bounding box center [1151, 123] width 131 height 29
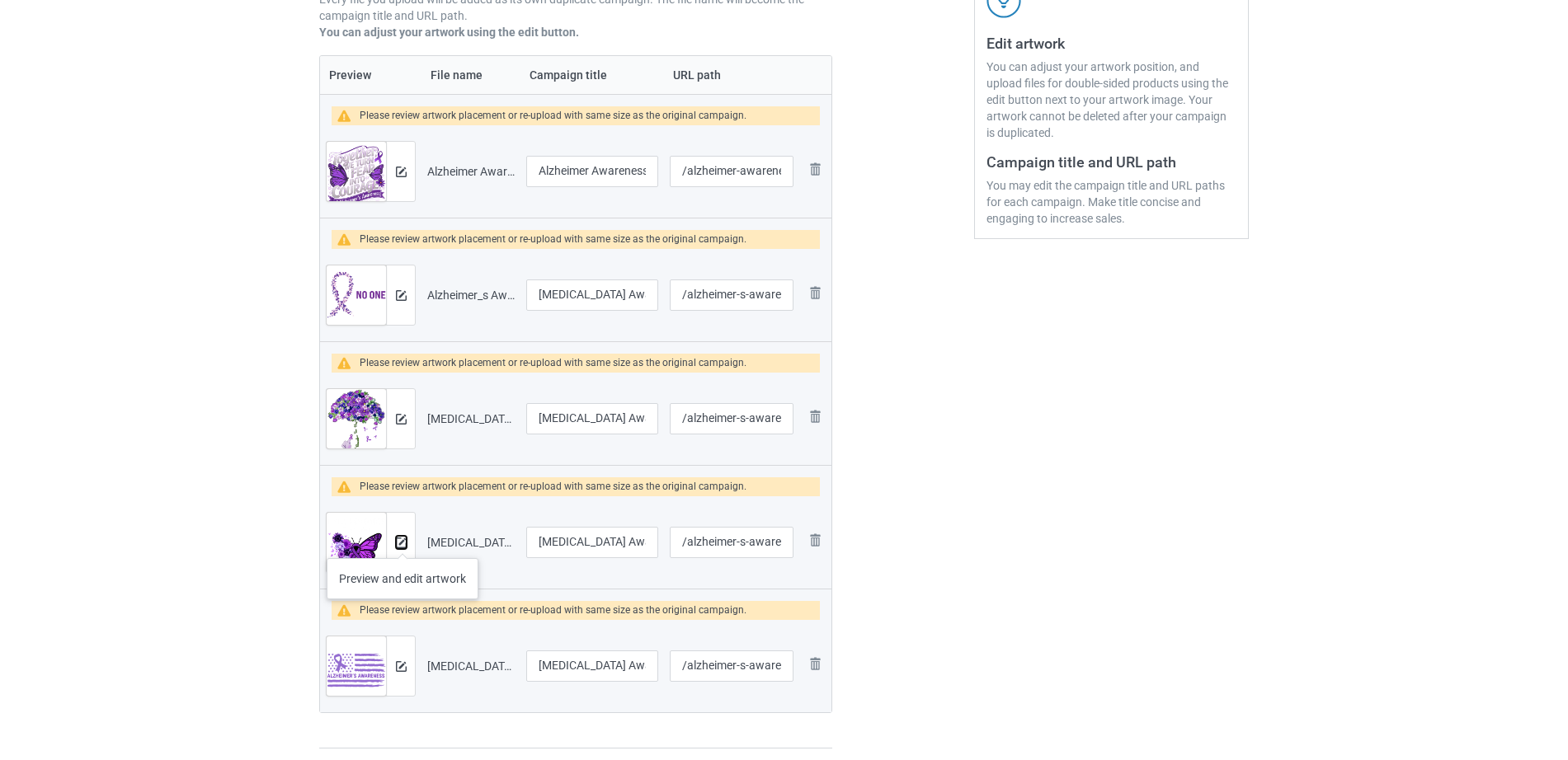
click at [403, 542] on img at bounding box center [401, 543] width 11 height 11
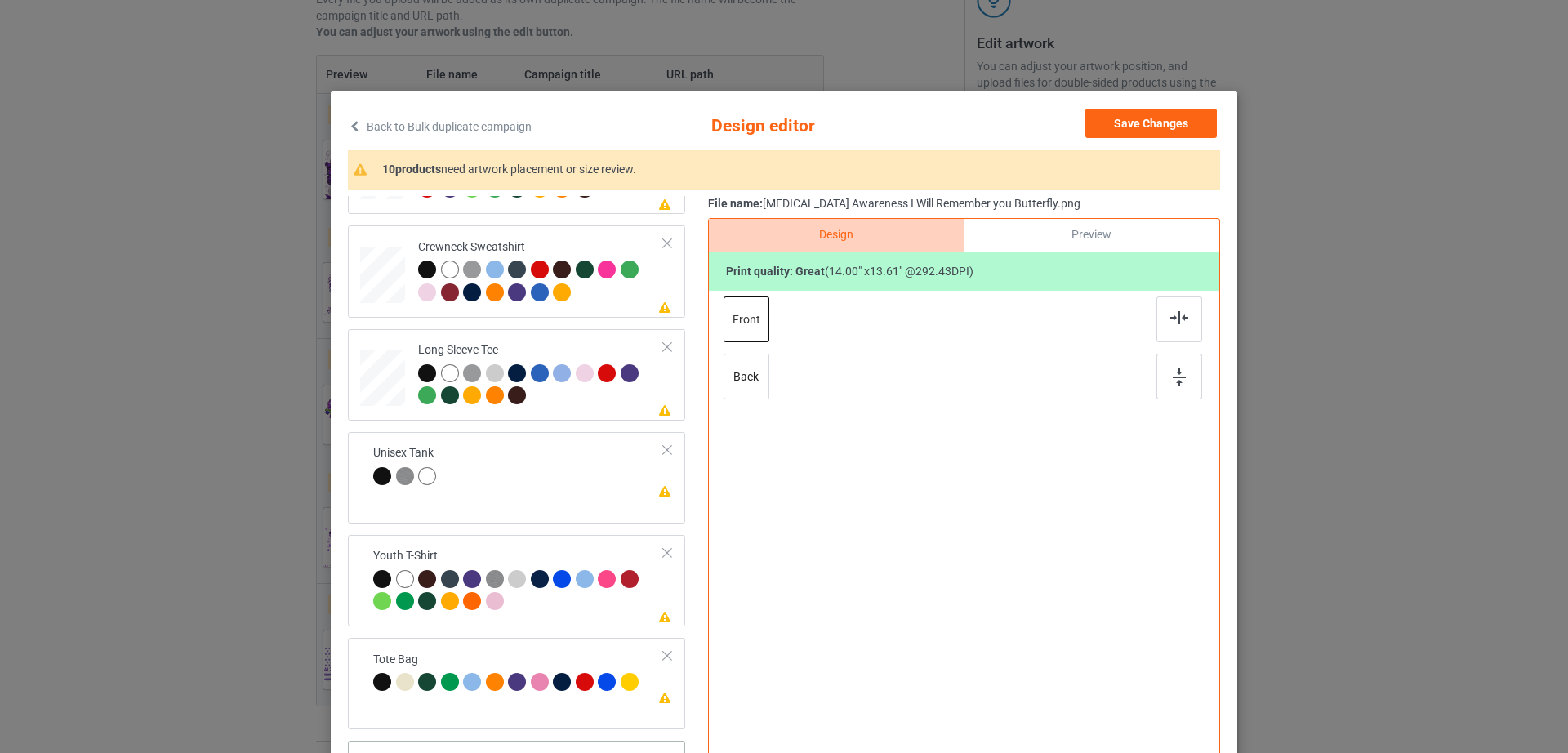
scroll to position [190, 0]
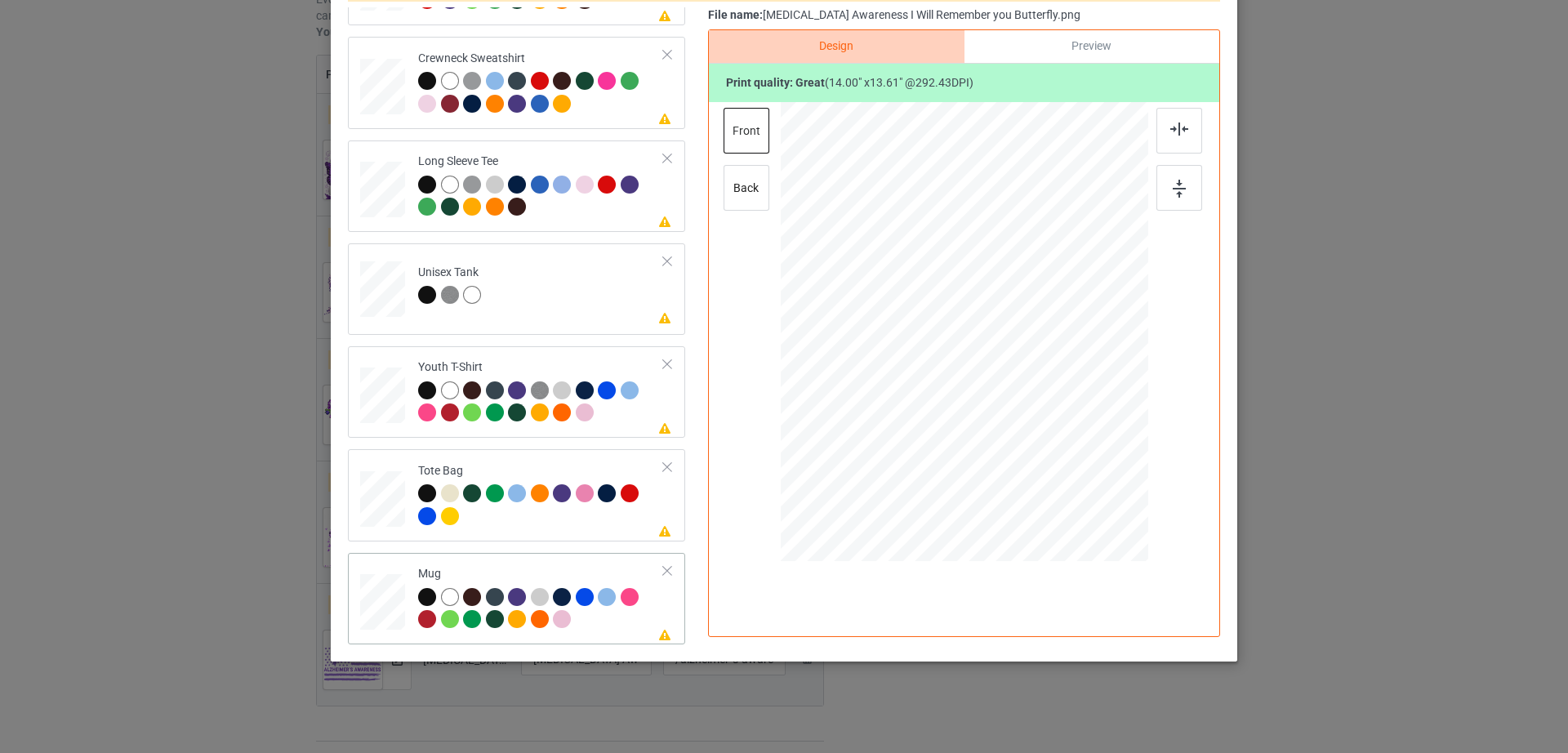
drag, startPoint x: 1066, startPoint y: 438, endPoint x: 1027, endPoint y: 366, distance: 81.9
click at [1027, 366] on div at bounding box center [964, 332] width 368 height 153
drag, startPoint x: 981, startPoint y: 327, endPoint x: 1082, endPoint y: 322, distance: 101.1
click at [1082, 322] on div at bounding box center [1065, 326] width 113 height 111
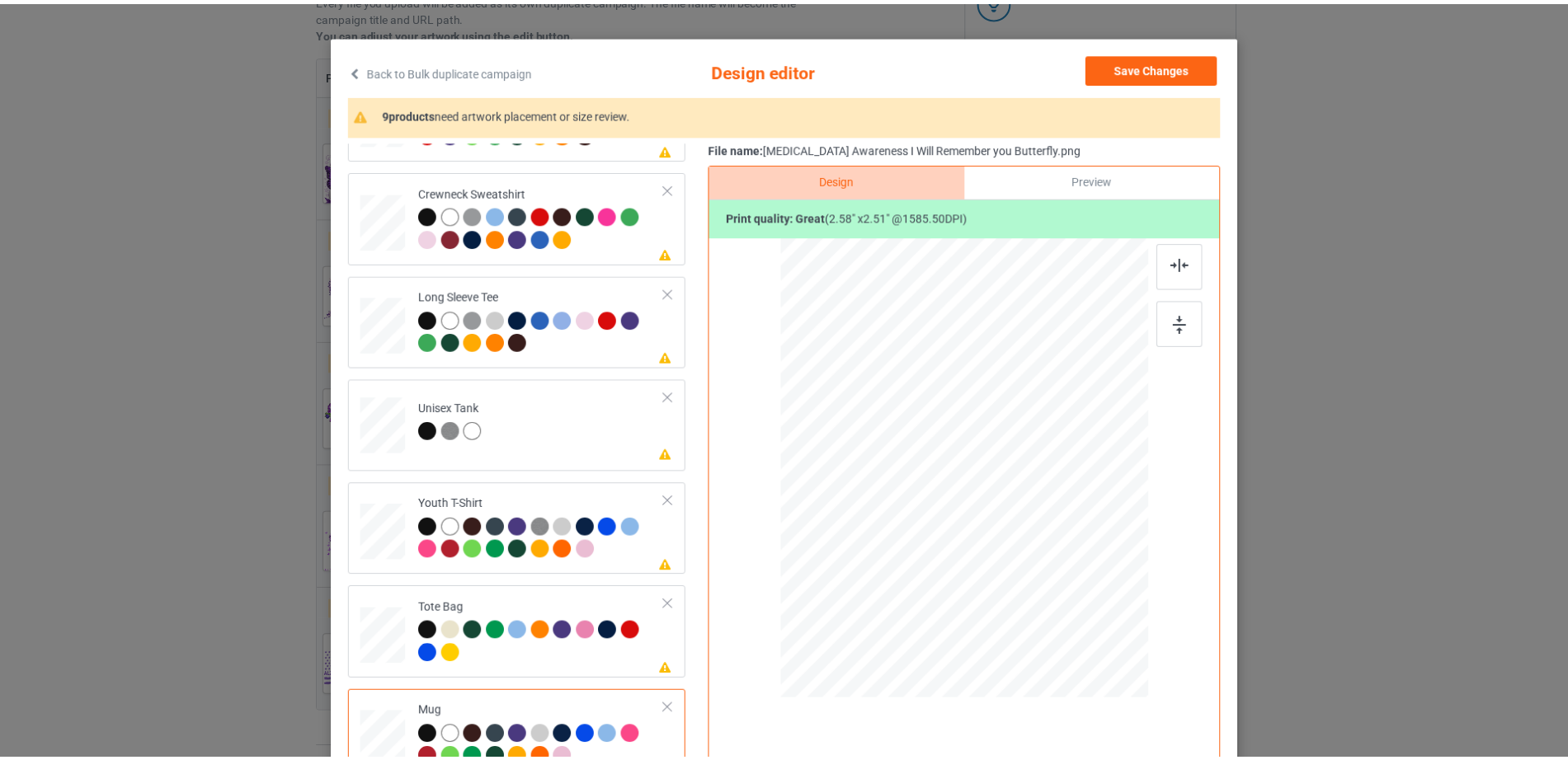
scroll to position [0, 0]
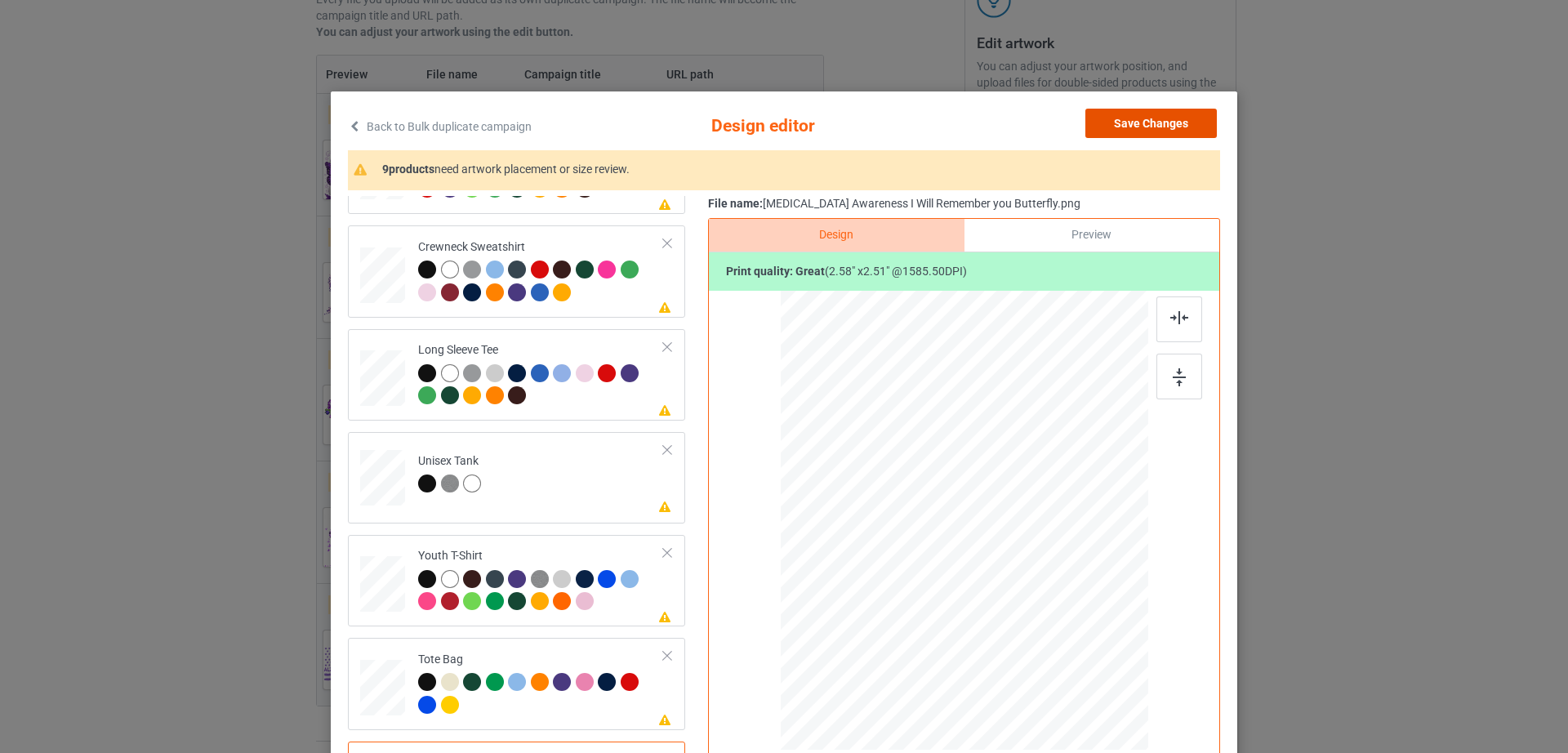
click at [1156, 125] on button "Save Changes" at bounding box center [1151, 123] width 131 height 29
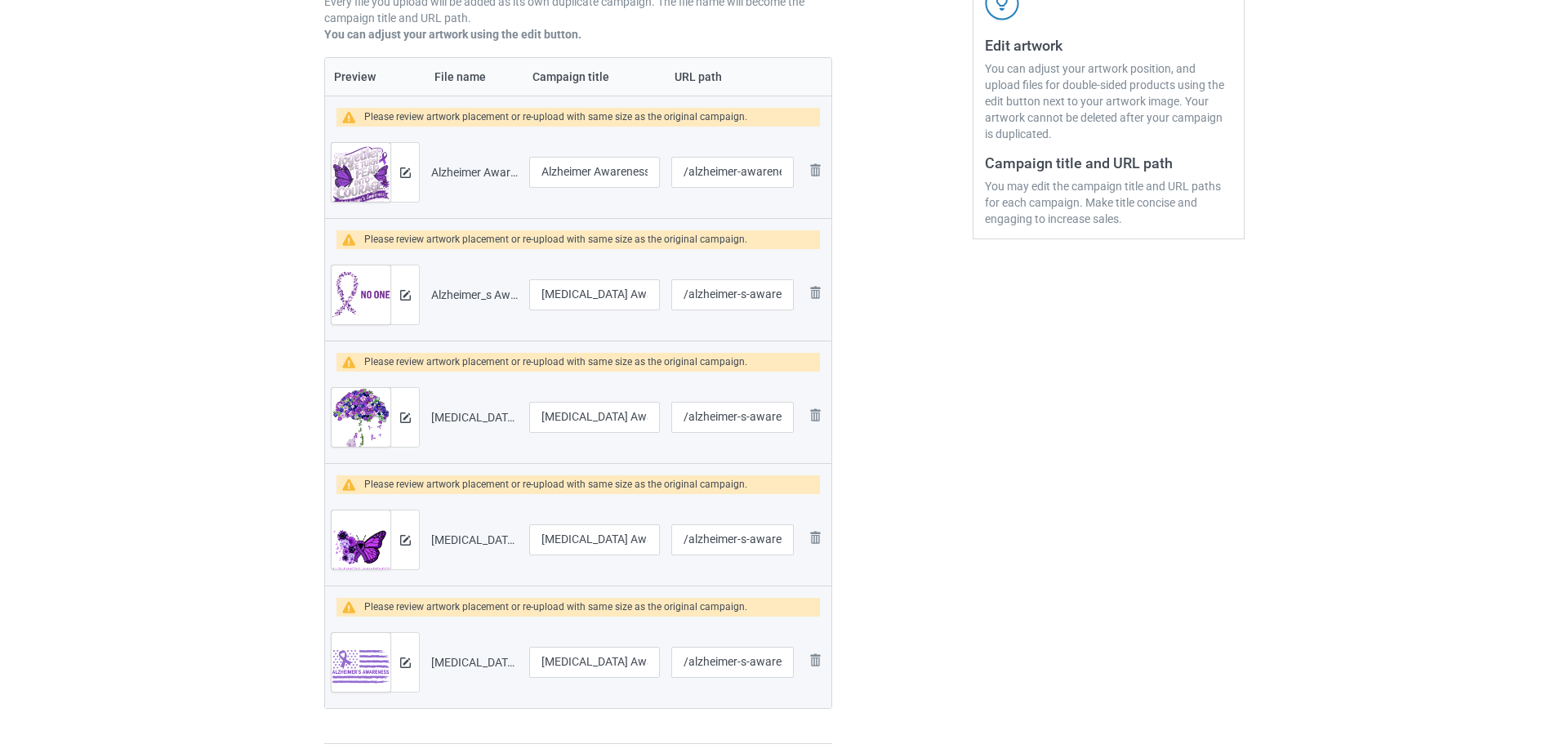
scroll to position [320, 0]
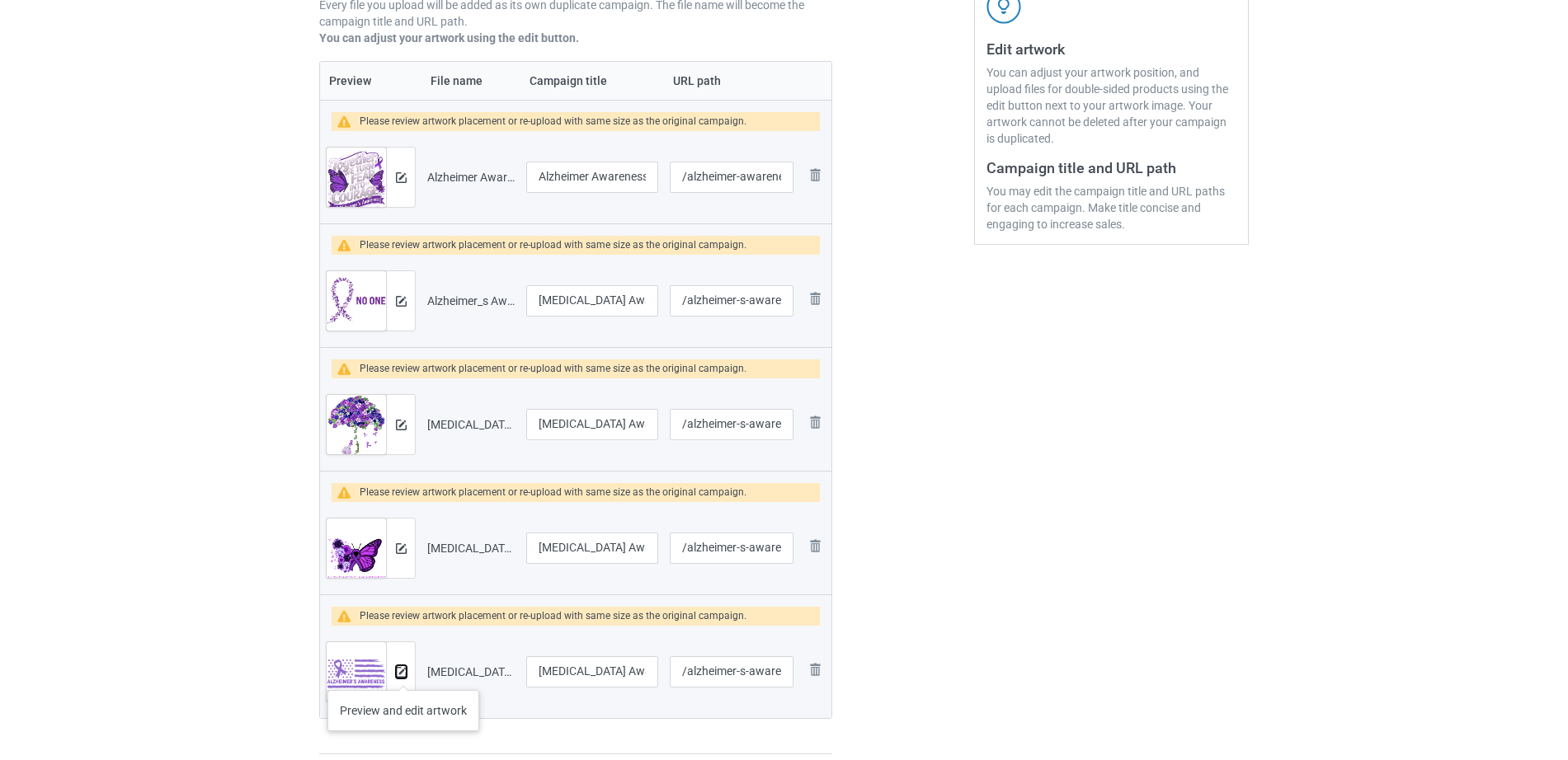
click at [403, 673] on img at bounding box center [401, 672] width 11 height 11
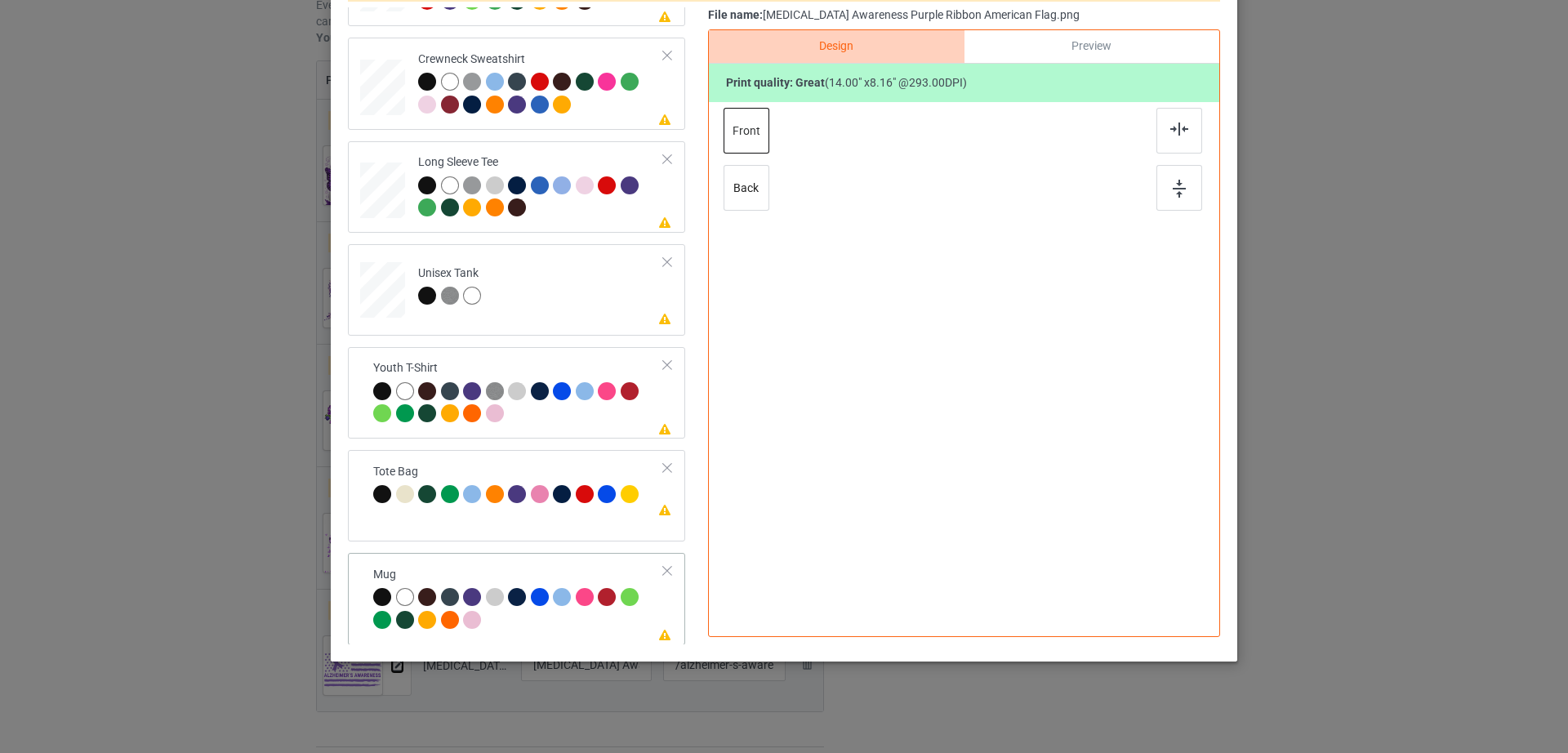
scroll to position [383, 0]
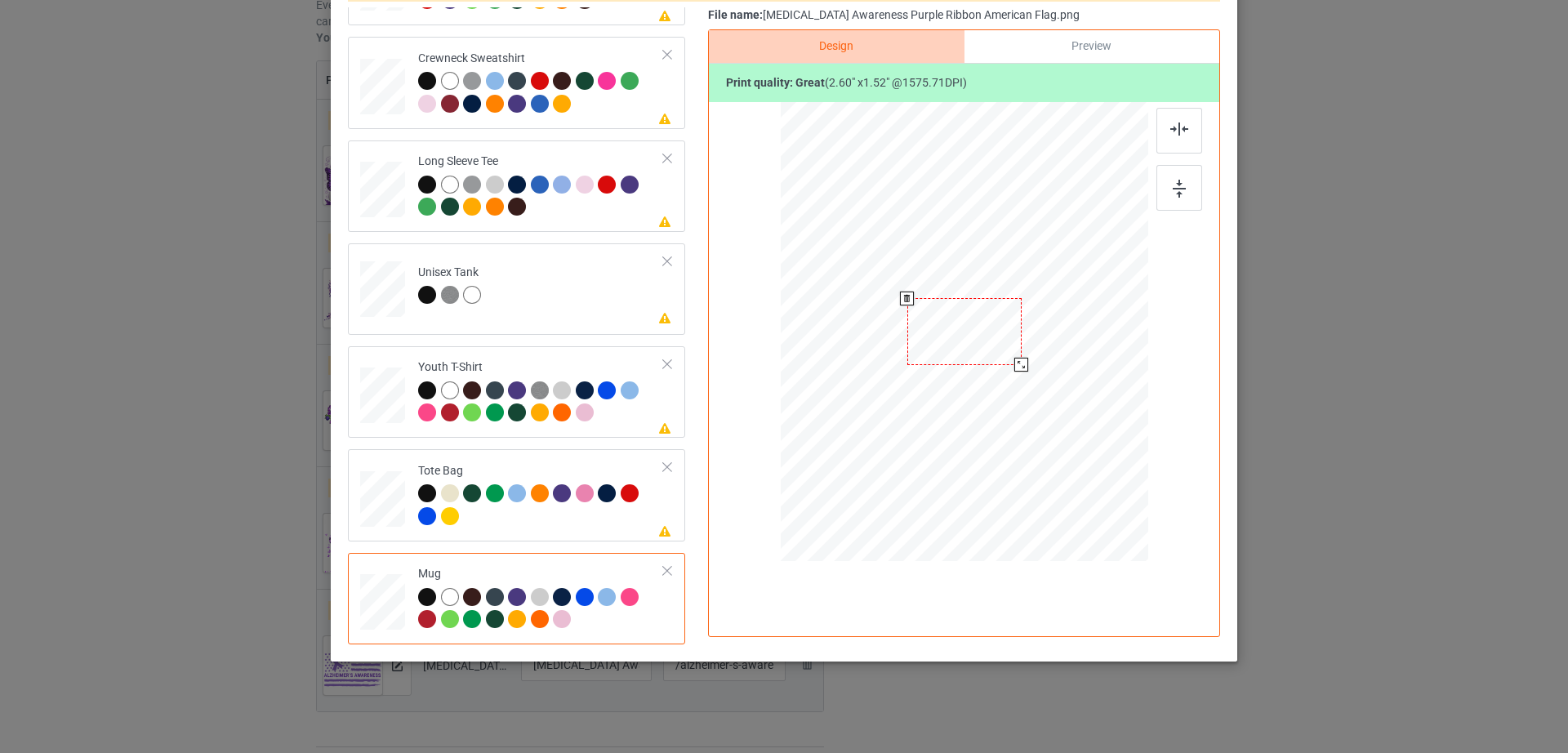
drag, startPoint x: 1068, startPoint y: 394, endPoint x: 1023, endPoint y: 339, distance: 71.1
click at [1023, 339] on div at bounding box center [964, 332] width 368 height 153
drag, startPoint x: 971, startPoint y: 336, endPoint x: 1072, endPoint y: 321, distance: 102.1
click at [1072, 321] on div at bounding box center [1065, 316] width 114 height 66
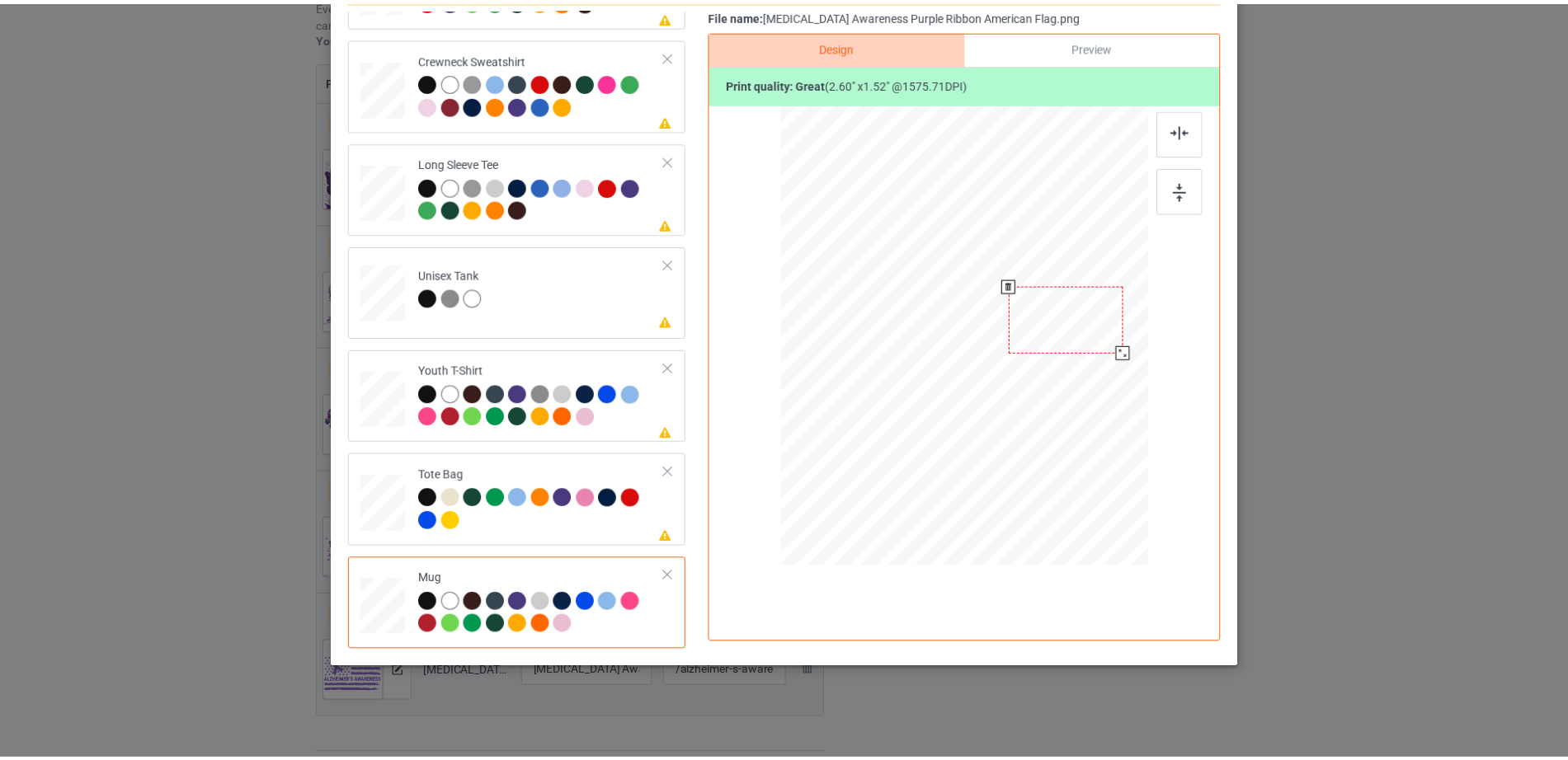
scroll to position [0, 0]
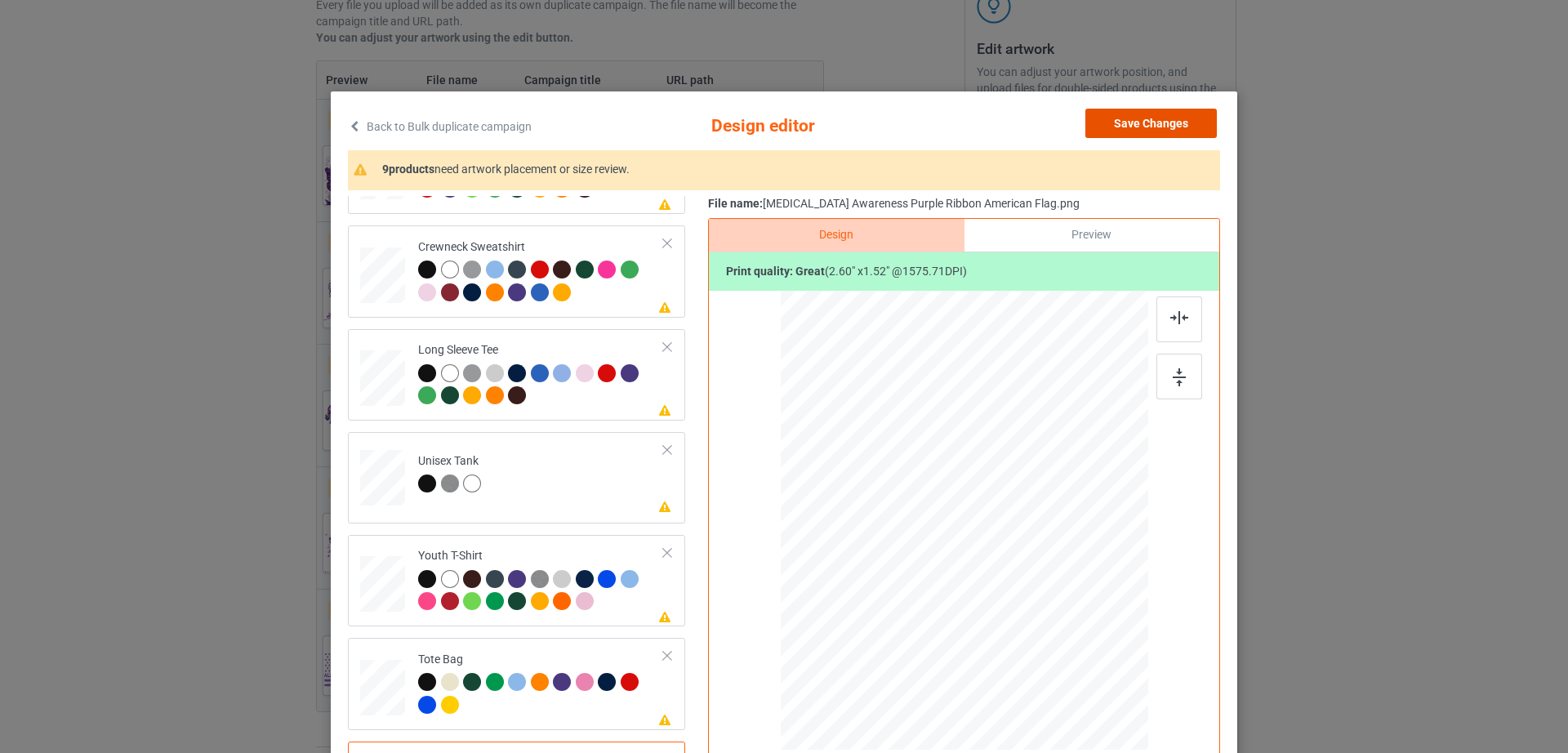
click at [1123, 129] on button "Save Changes" at bounding box center [1151, 123] width 131 height 29
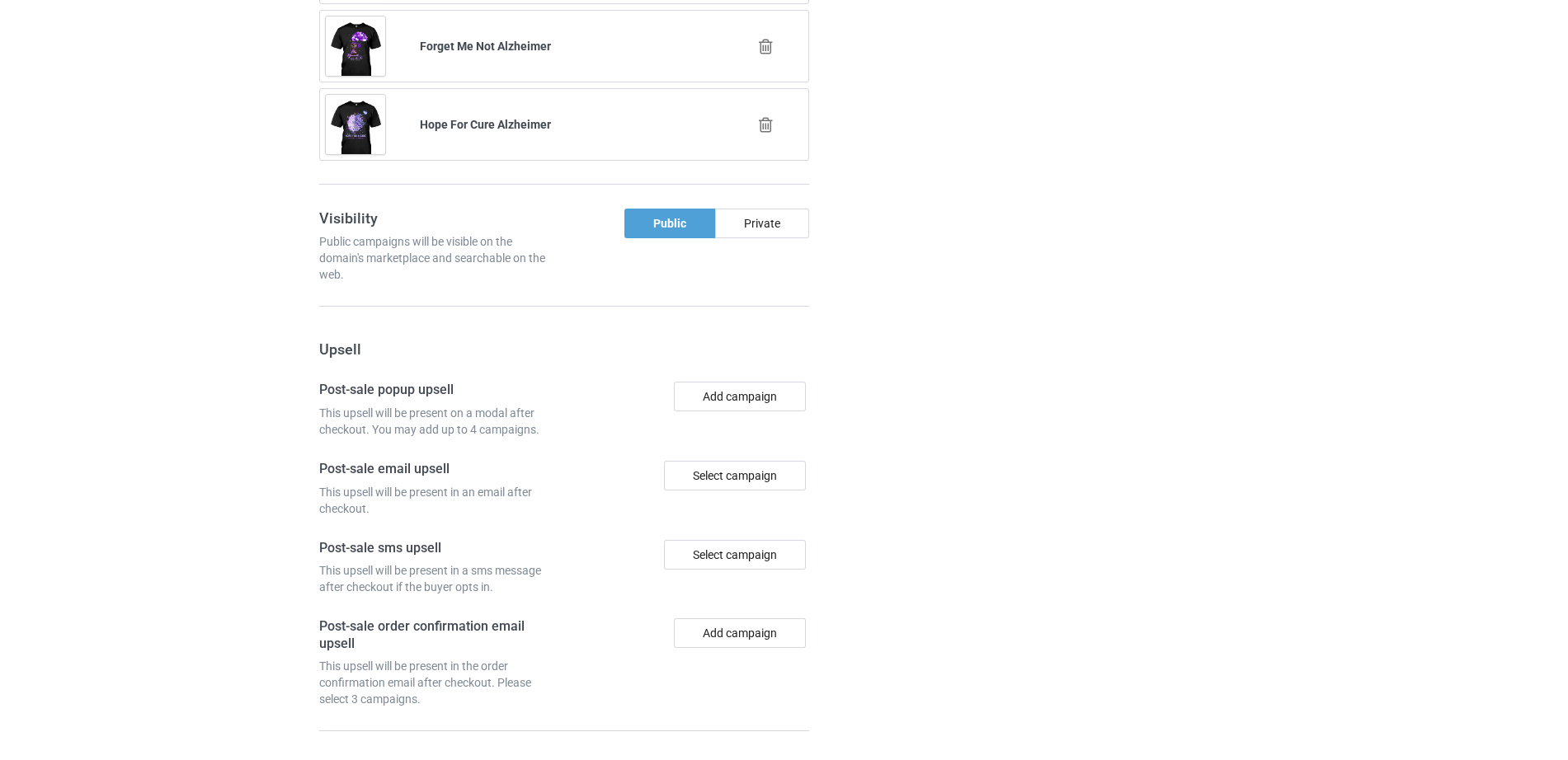
scroll to position [2106, 0]
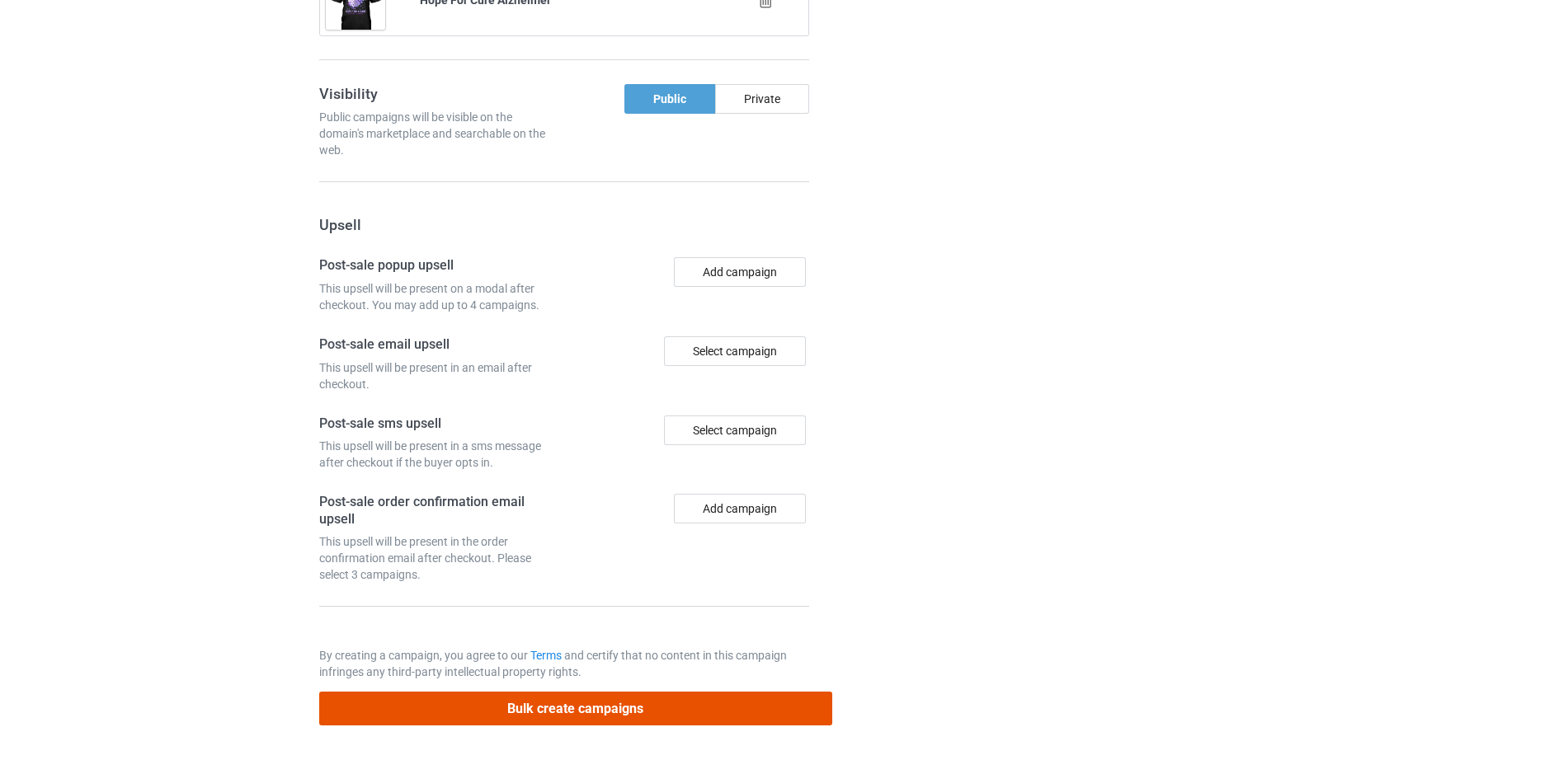
click at [561, 723] on button "Bulk create campaigns" at bounding box center [575, 709] width 512 height 34
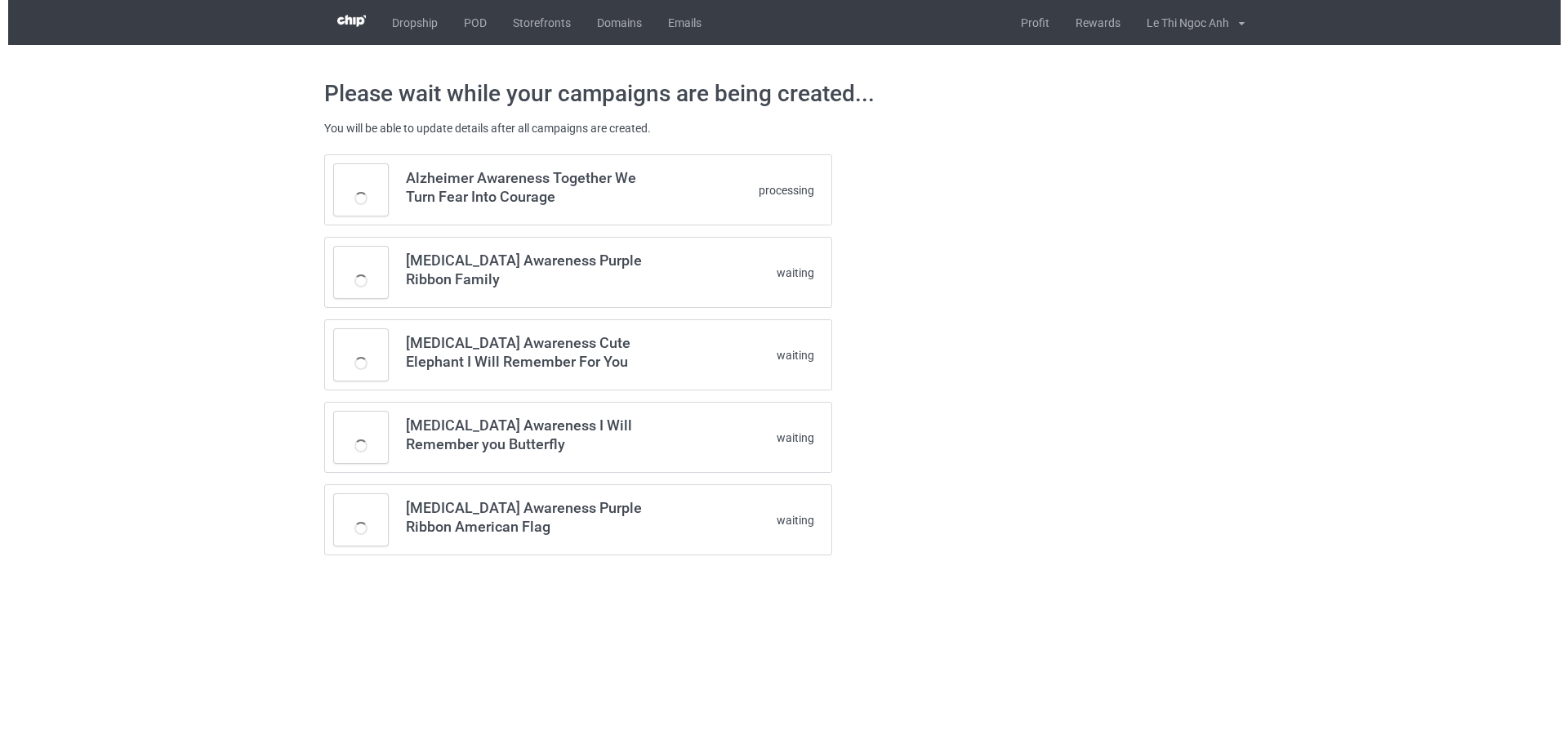
scroll to position [0, 0]
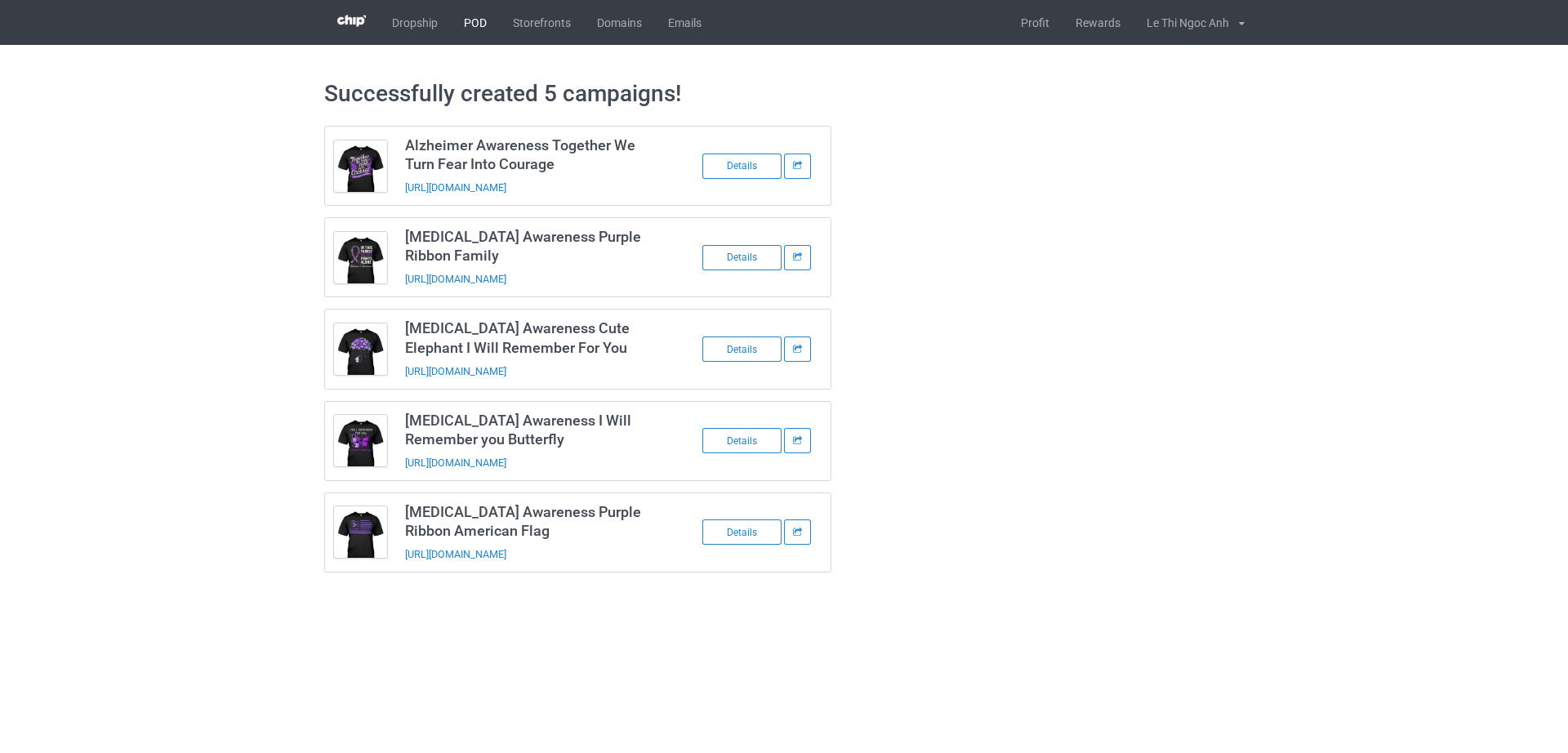
click at [485, 14] on link "POD" at bounding box center [475, 22] width 49 height 45
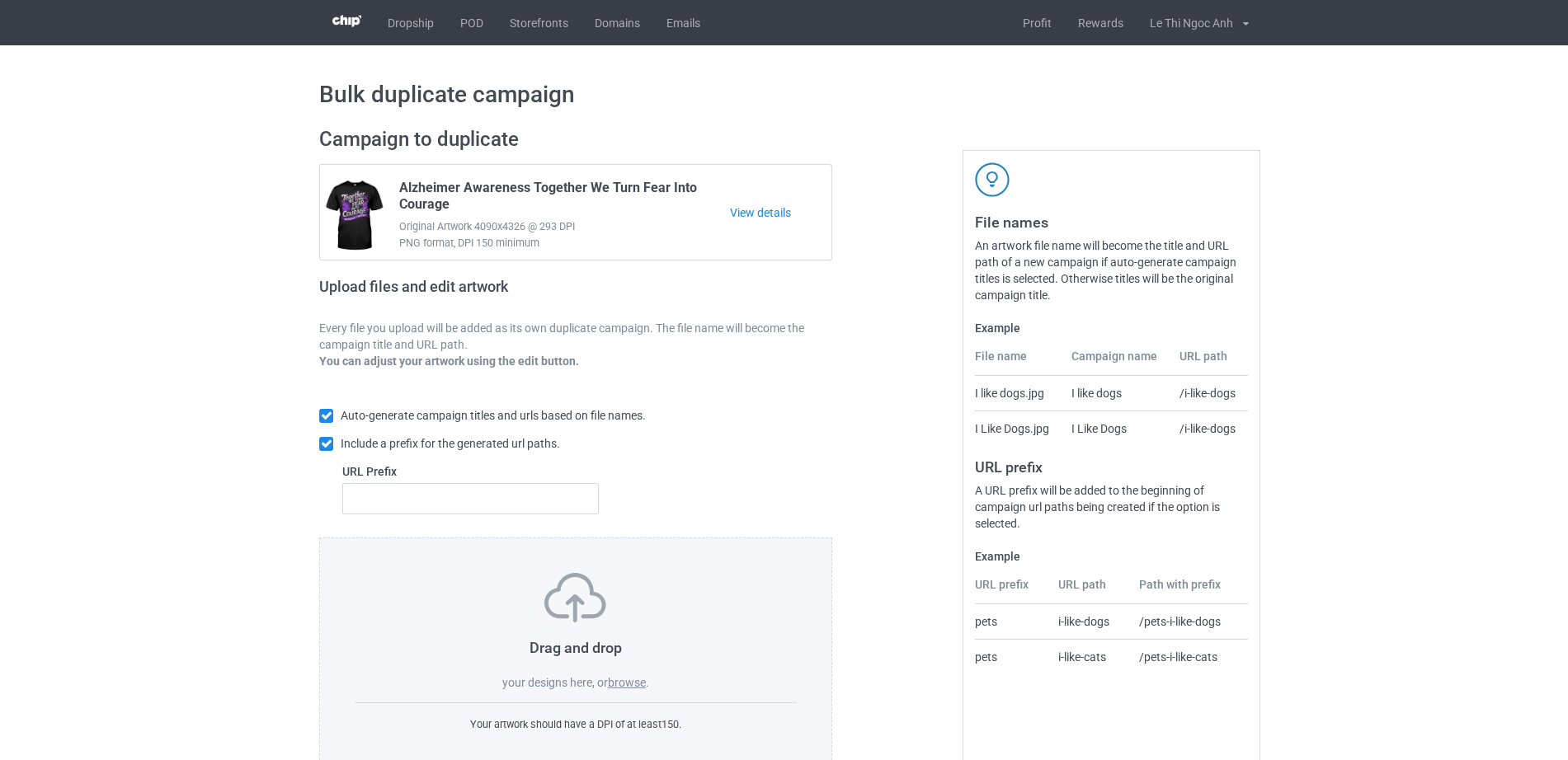
scroll to position [43, 0]
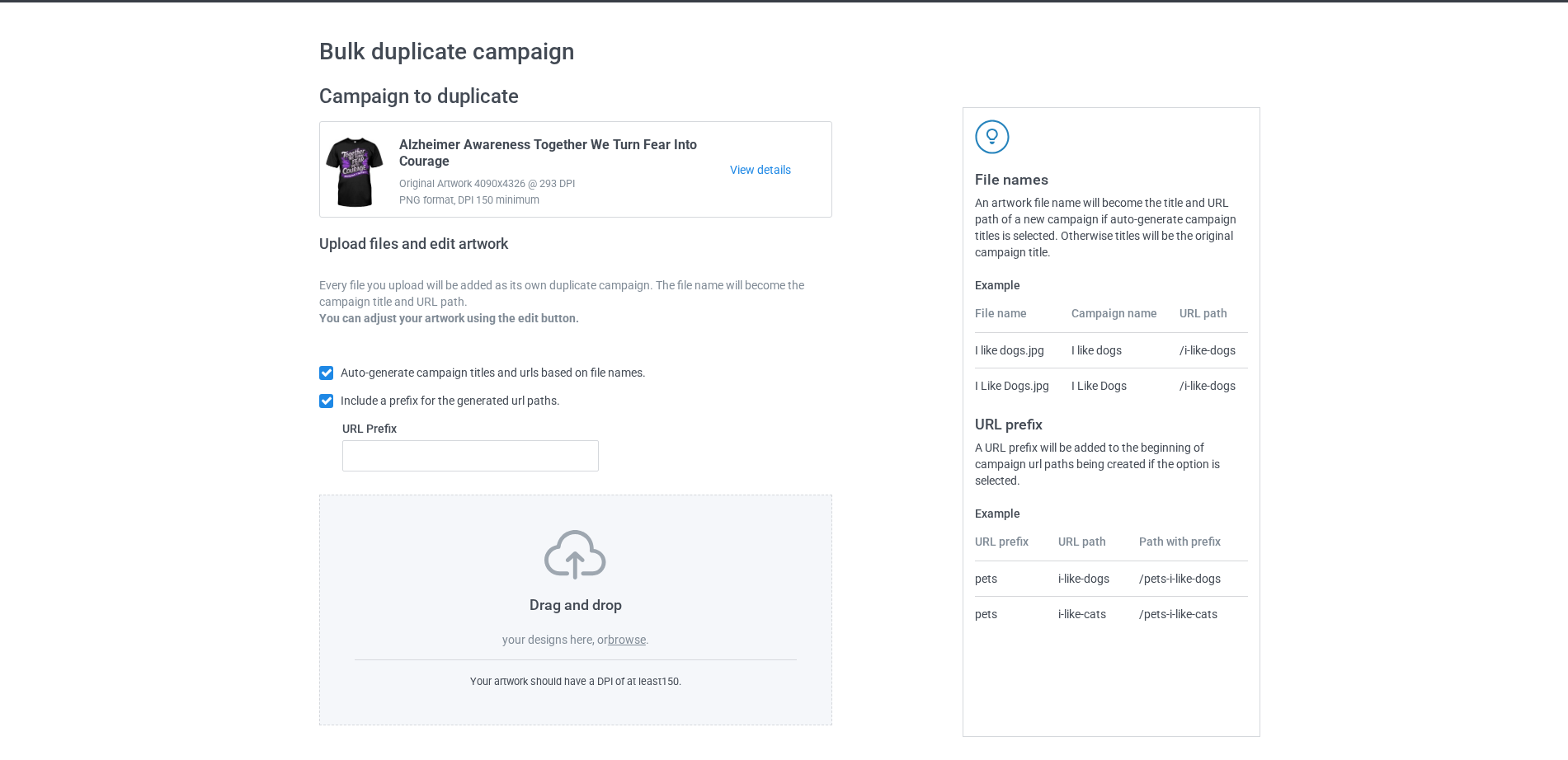
click at [633, 640] on label "browse" at bounding box center [627, 639] width 38 height 13
click at [0, 0] on input "browse" at bounding box center [0, 0] width 0 height 0
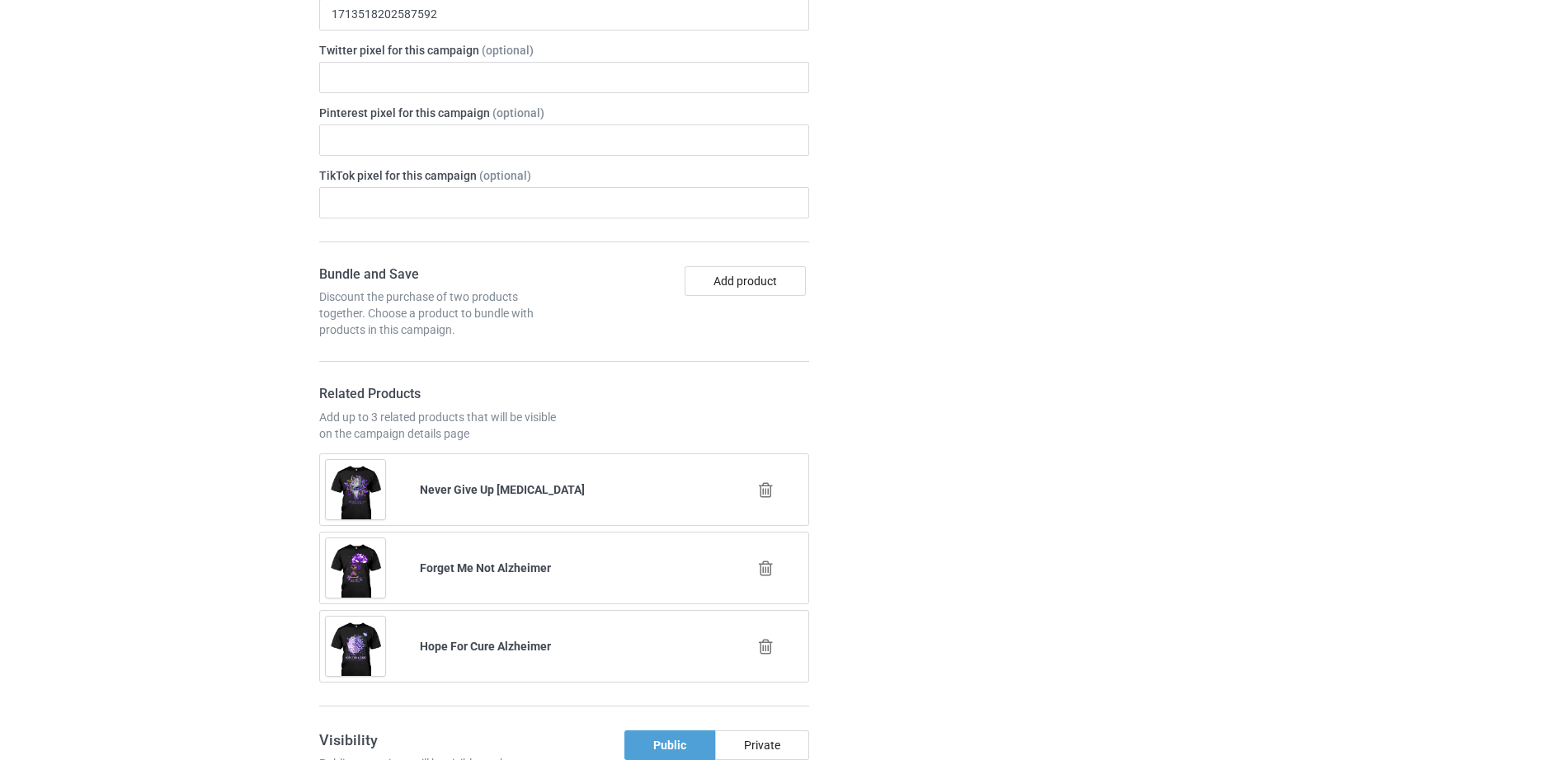
scroll to position [1401, 0]
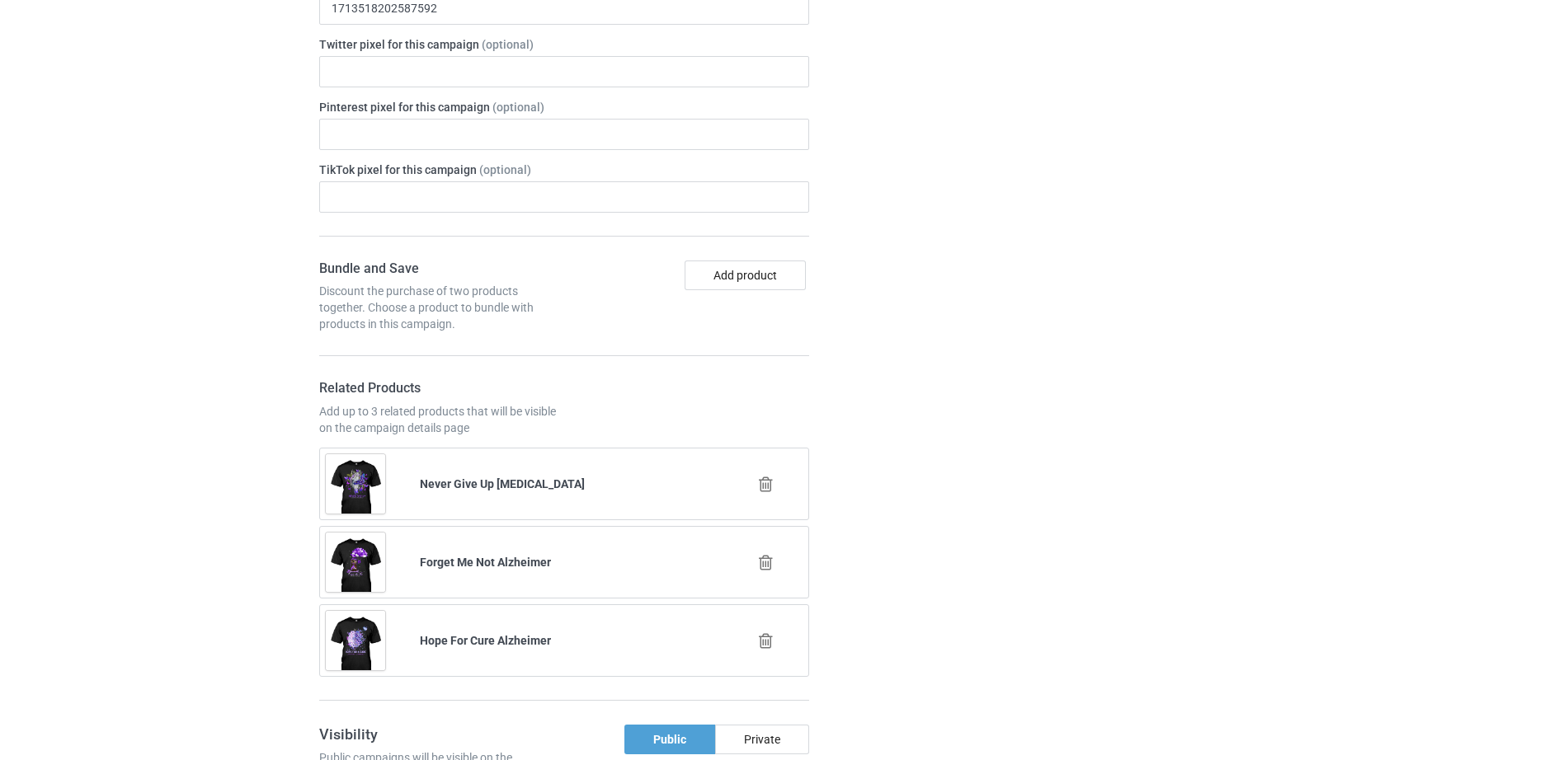
click at [765, 488] on icon at bounding box center [765, 485] width 21 height 18
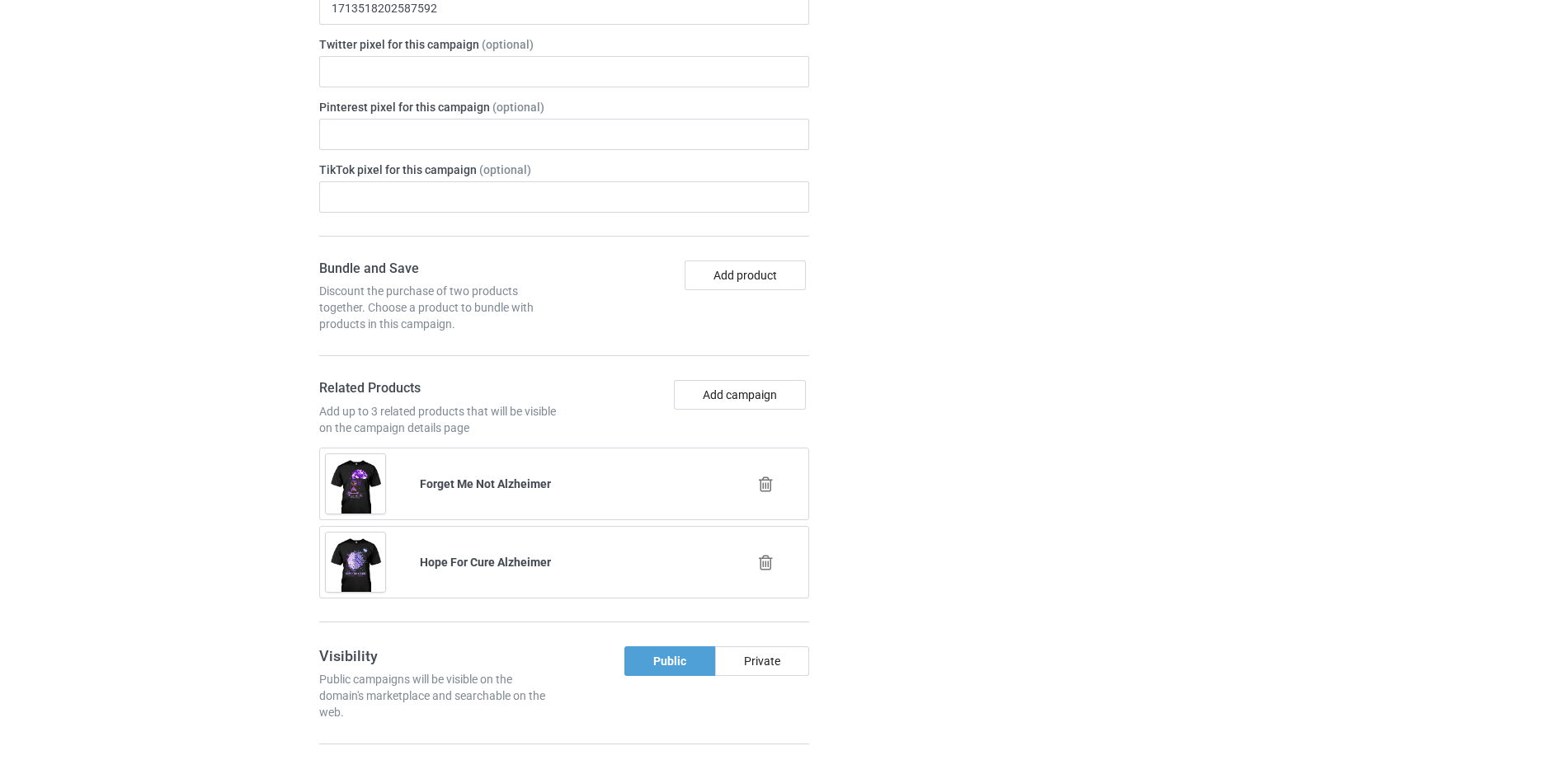
click at [769, 475] on div at bounding box center [766, 484] width 94 height 41
click at [766, 483] on icon at bounding box center [765, 485] width 21 height 18
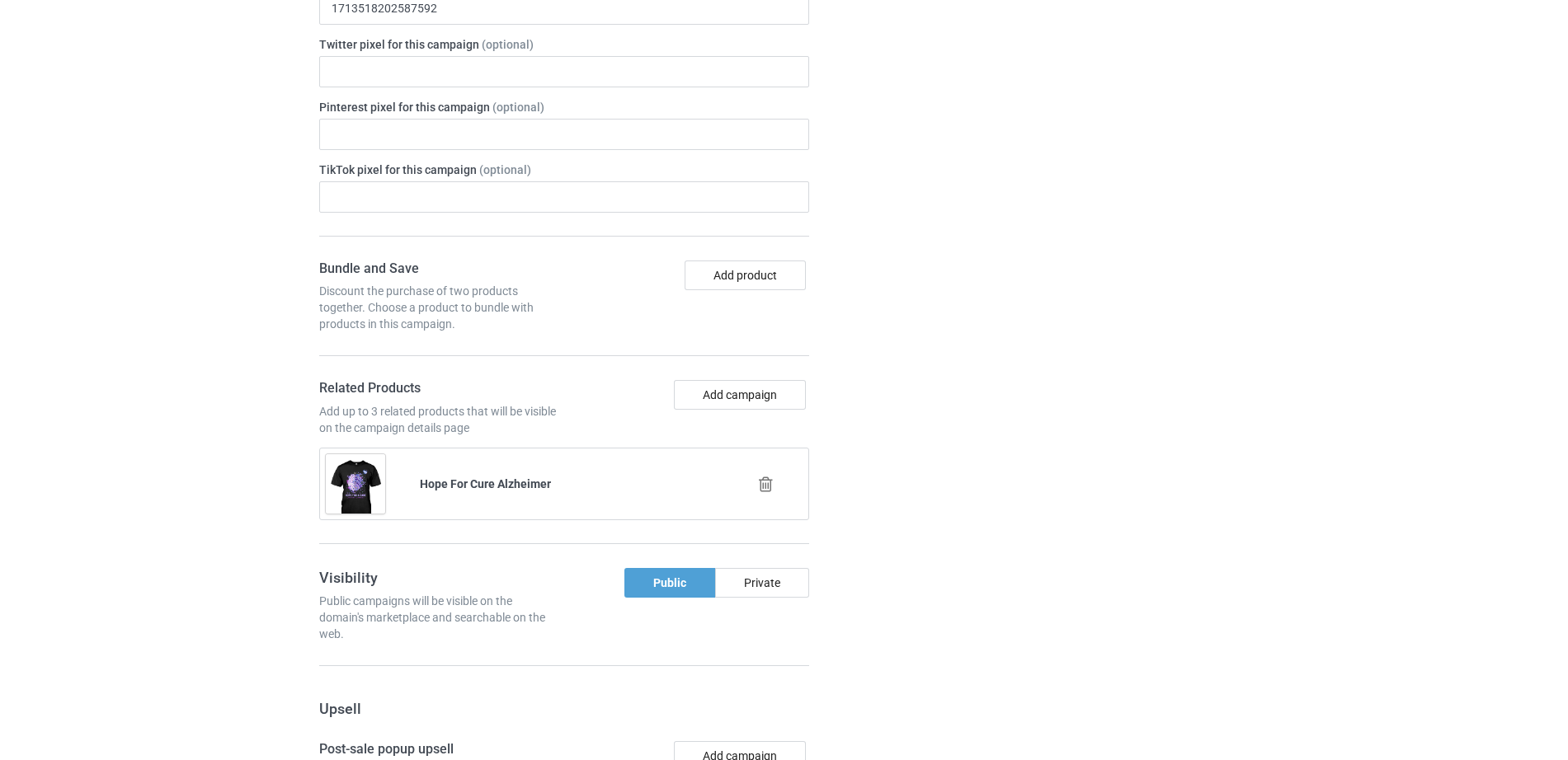
click at [766, 487] on icon at bounding box center [765, 485] width 21 height 18
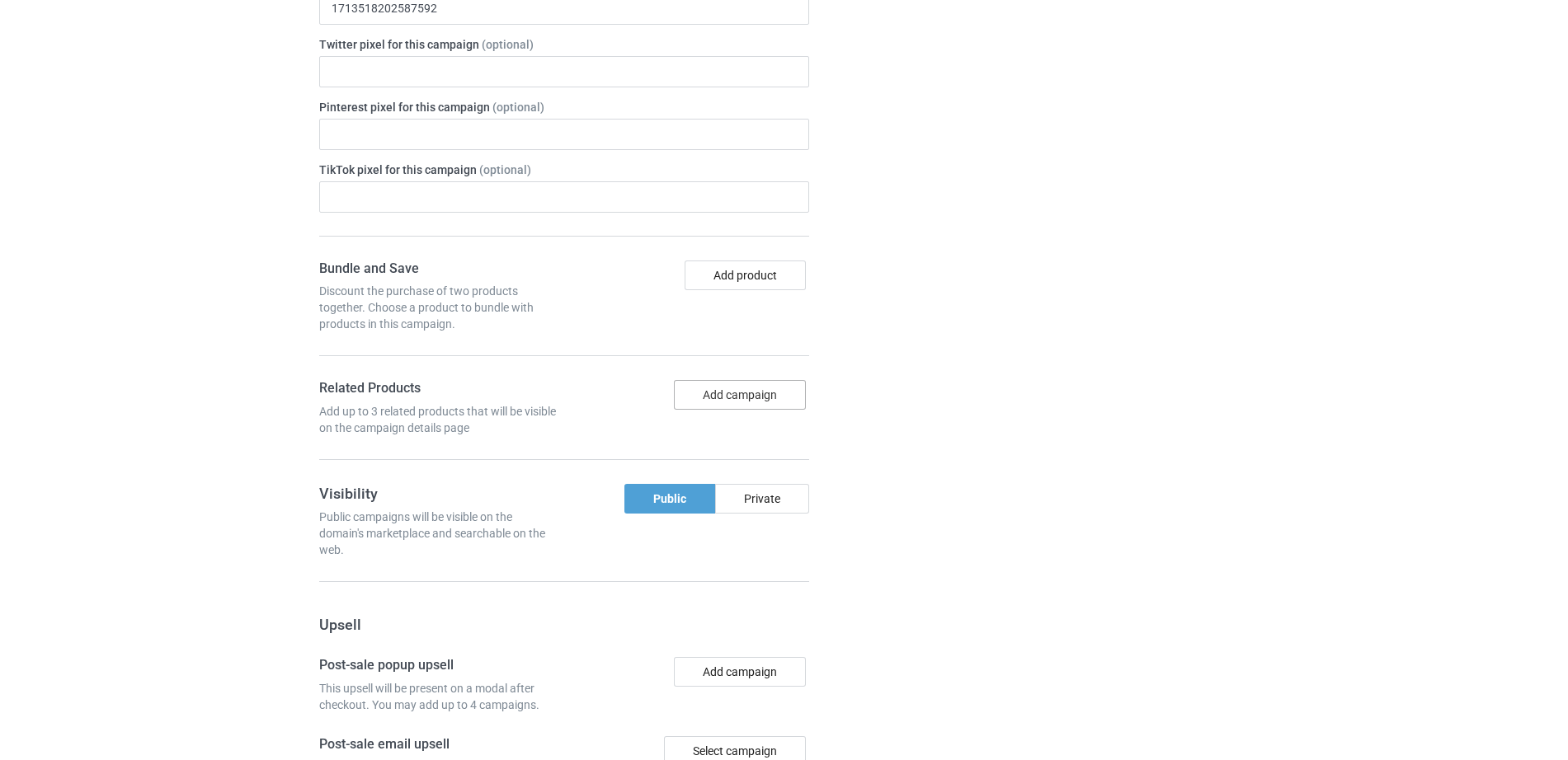
click at [746, 390] on button "Add campaign" at bounding box center [740, 395] width 132 height 30
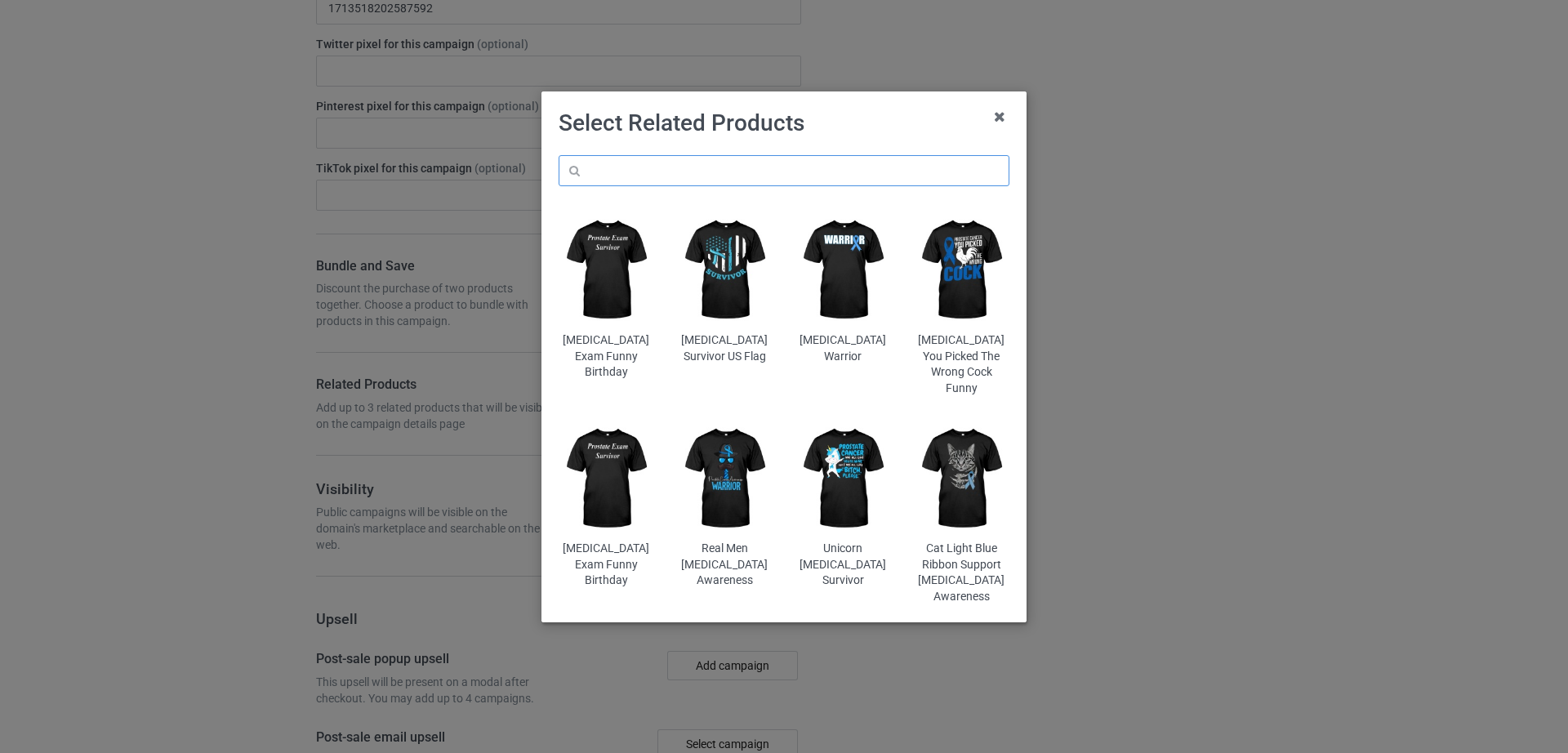
click at [711, 175] on input "text" at bounding box center [783, 171] width 451 height 31
paste input "Alzheimer Awareness Together We Turn Fear Into Courage"
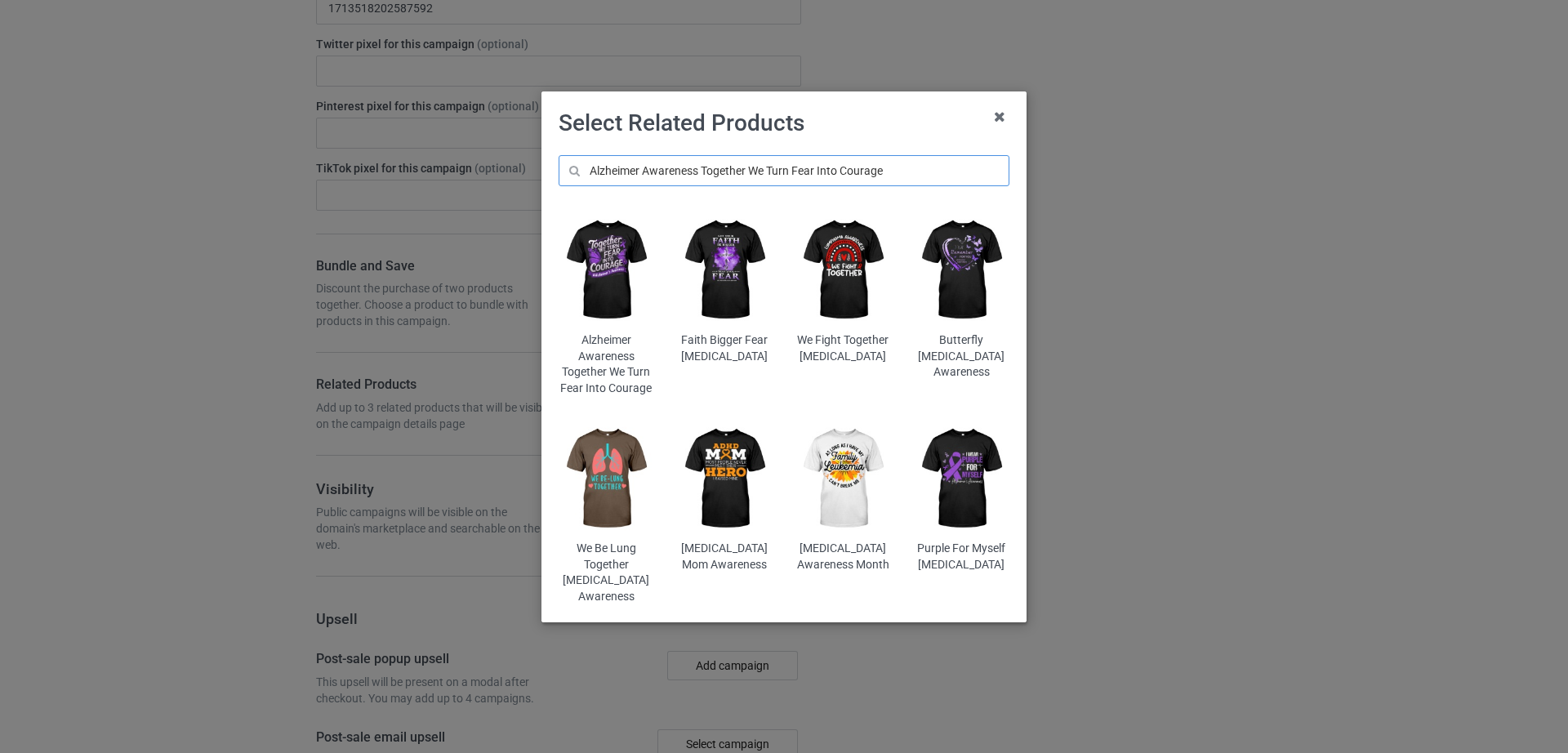
type input "Alzheimer Awareness Together We Turn Fear Into Courage"
click at [623, 261] on img at bounding box center [606, 270] width 96 height 119
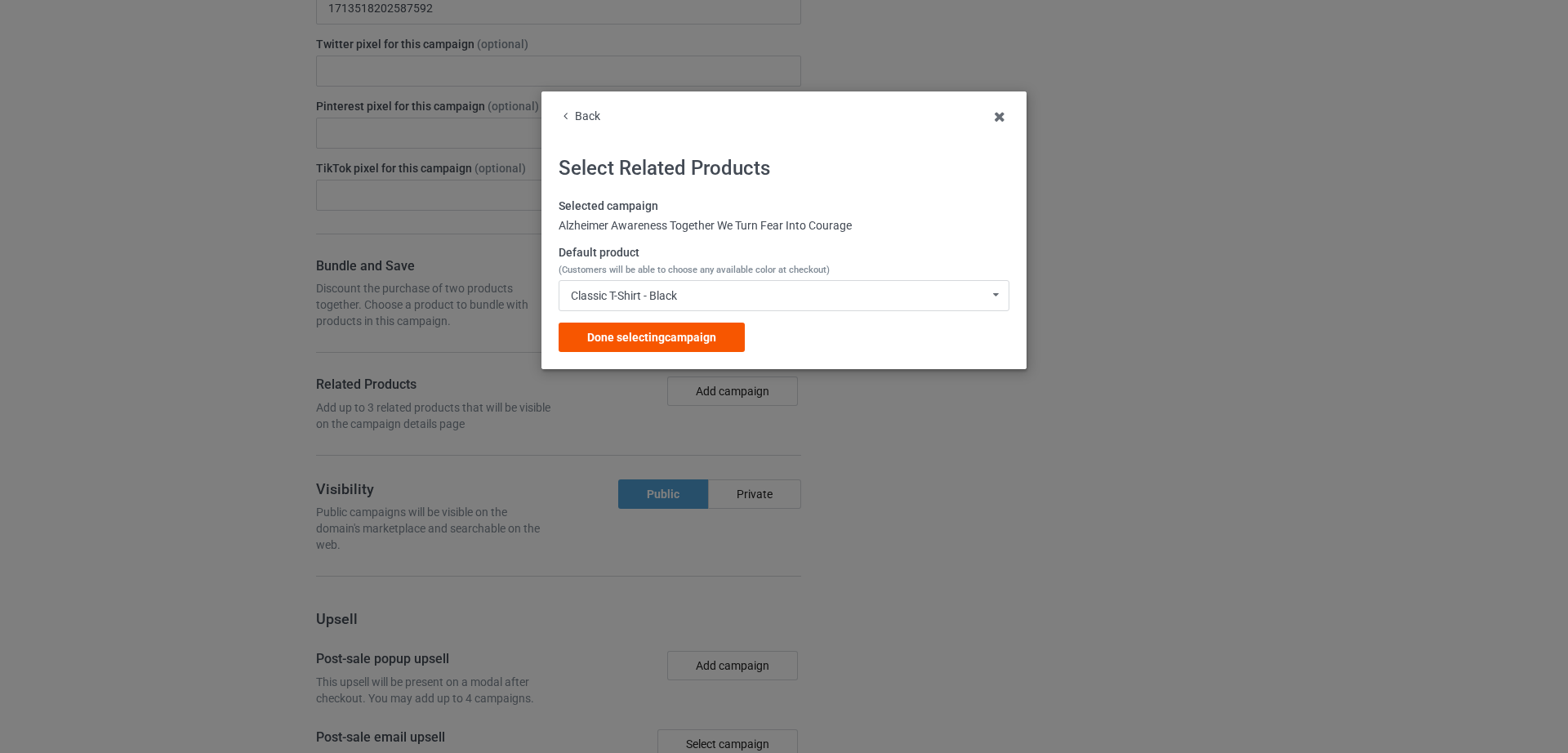
click at [651, 338] on span "Done selecting campaign" at bounding box center [651, 336] width 129 height 13
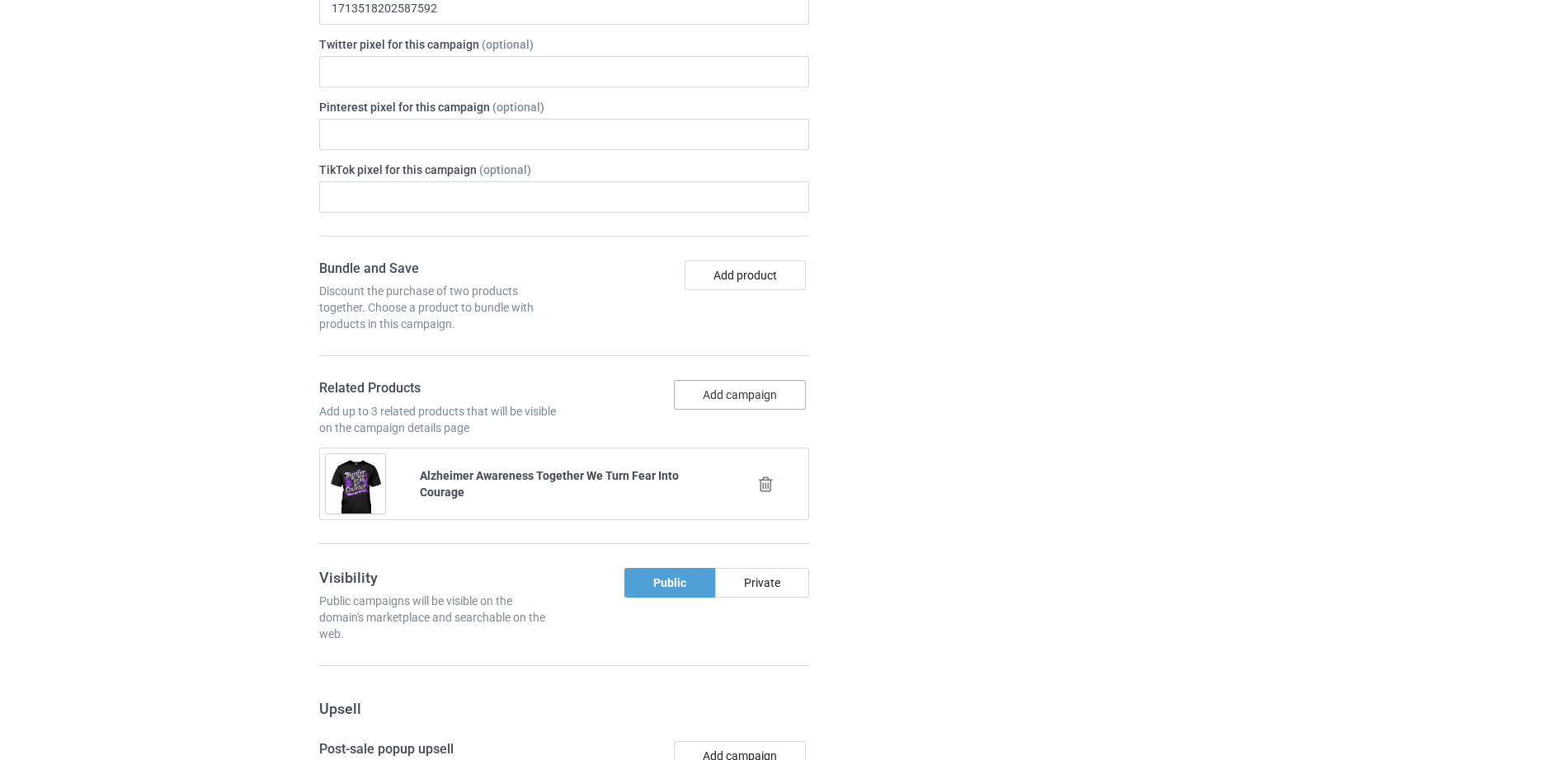
click at [713, 398] on button "Add campaign" at bounding box center [740, 395] width 132 height 30
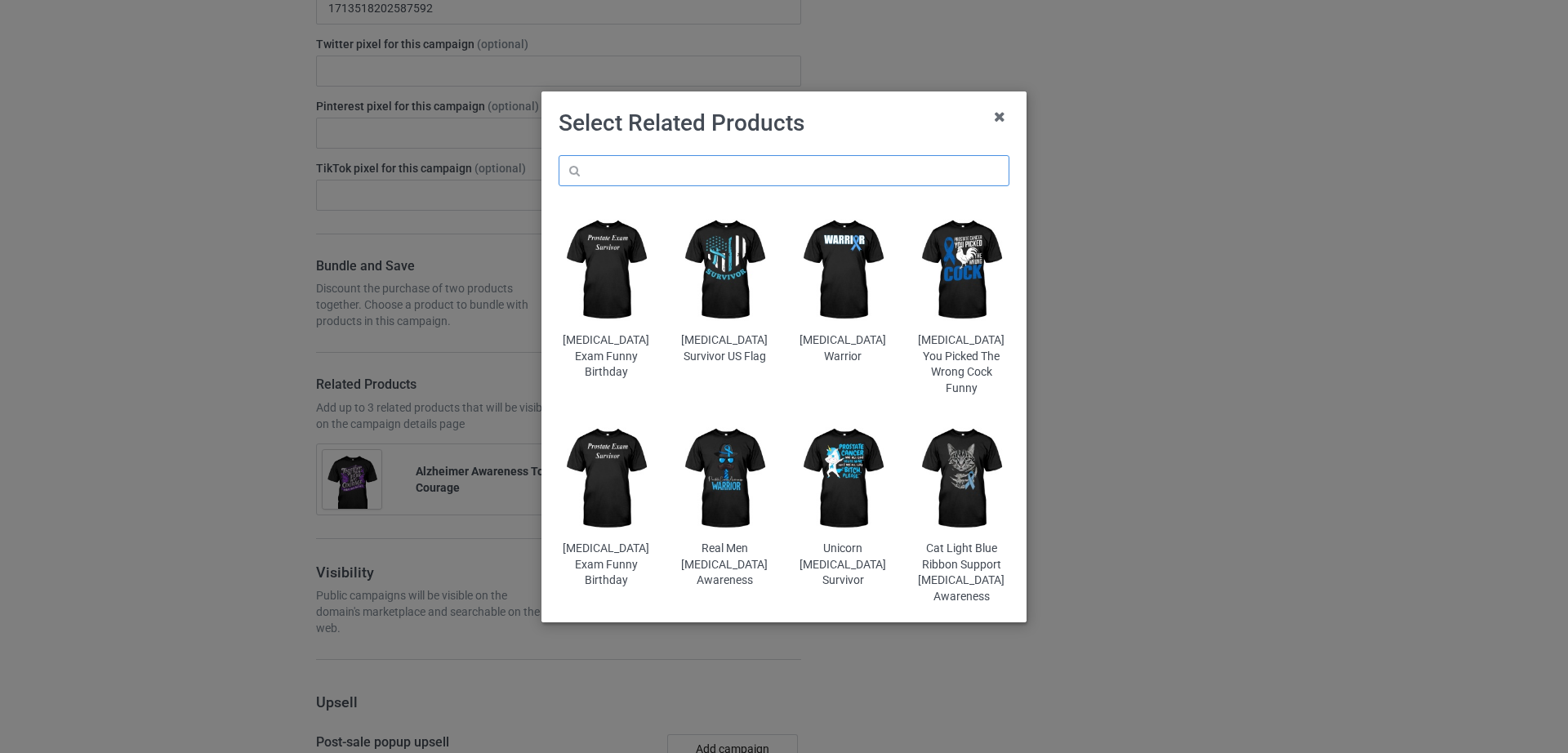
click at [676, 176] on input "text" at bounding box center [783, 171] width 451 height 31
paste input "Alzheimer Awareness Together We Turn Fear Into Courage"
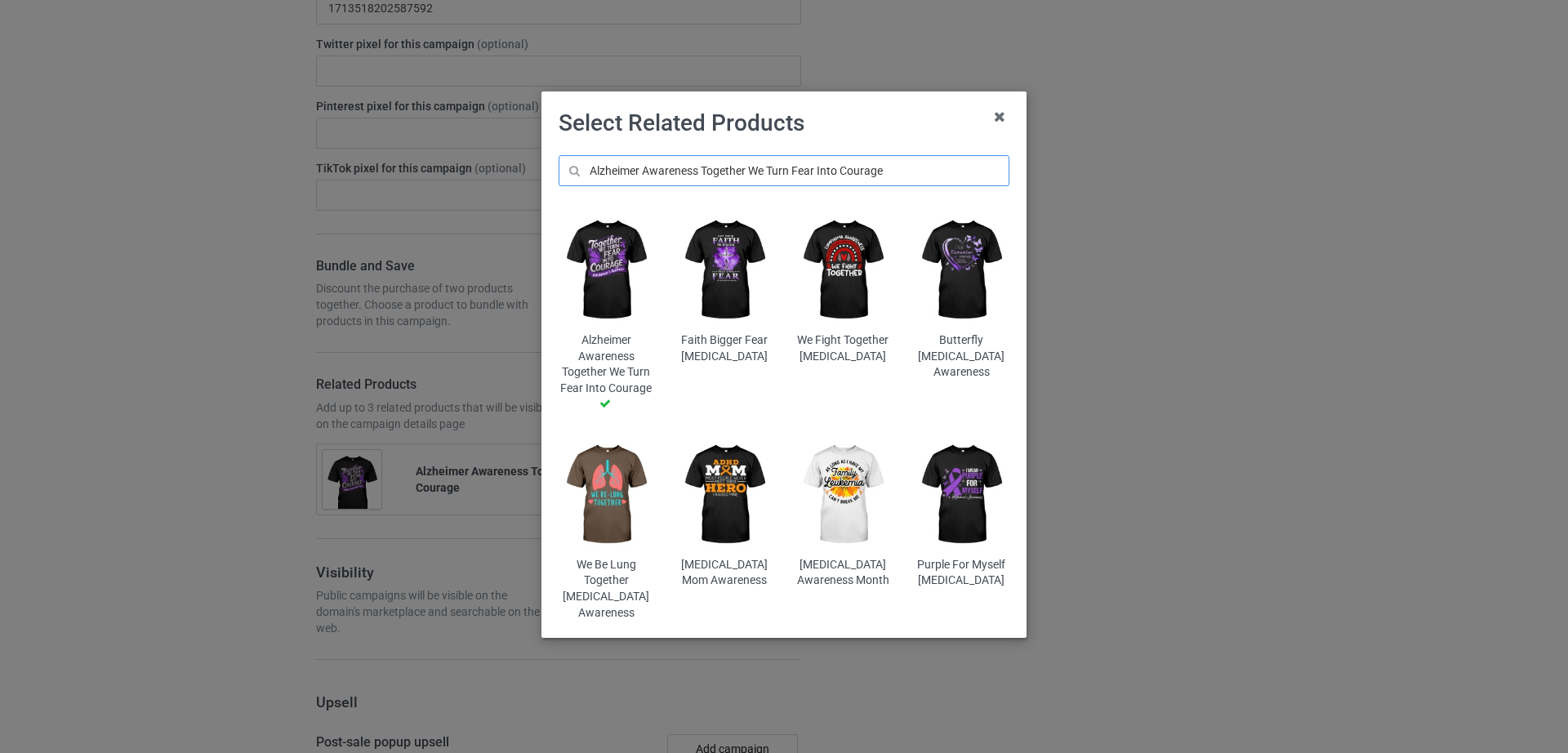
type input "Alzheimer Awareness Together We Turn Fear Into Courage"
click at [701, 301] on img at bounding box center [724, 270] width 96 height 119
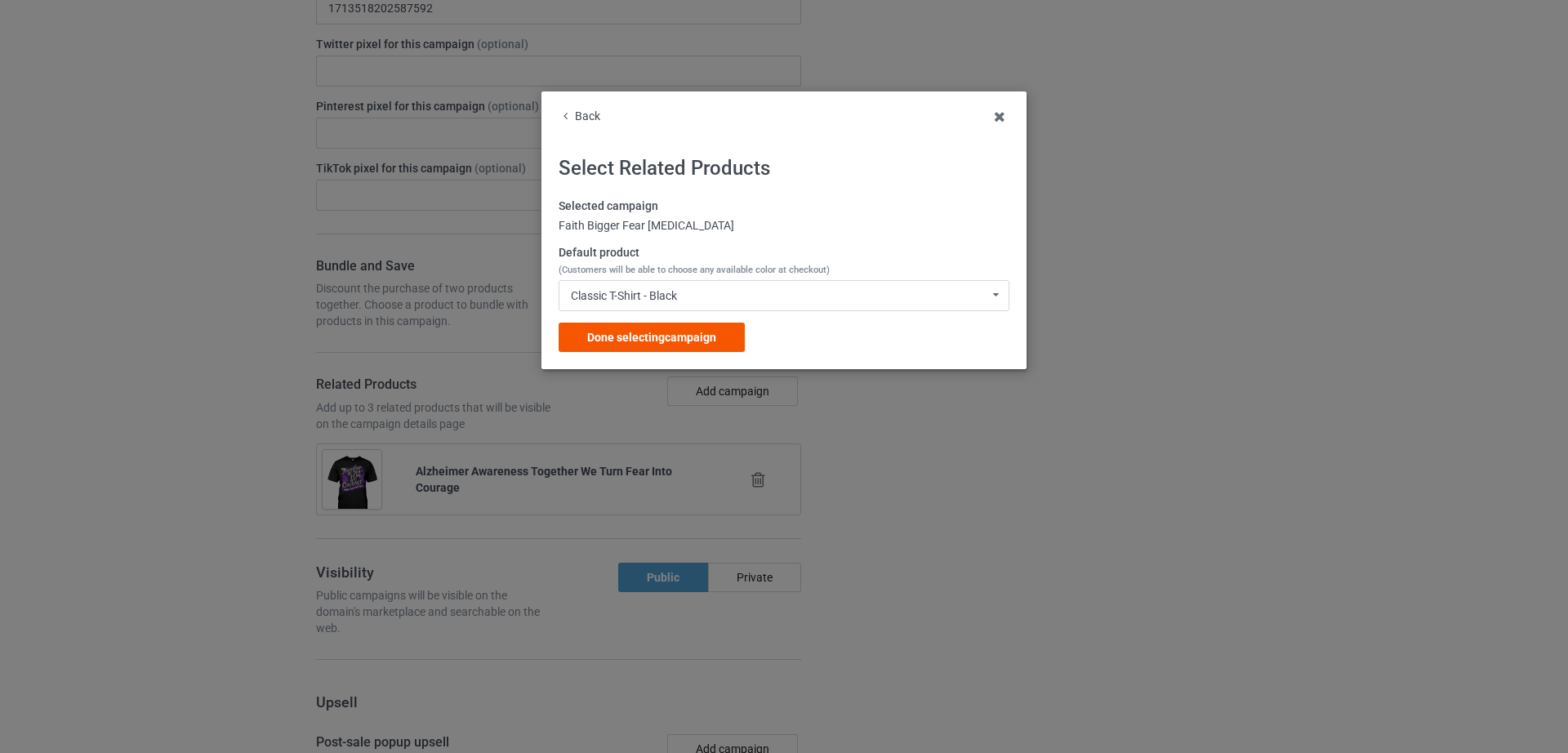
click at [686, 342] on span "Done selecting campaign" at bounding box center [651, 336] width 129 height 13
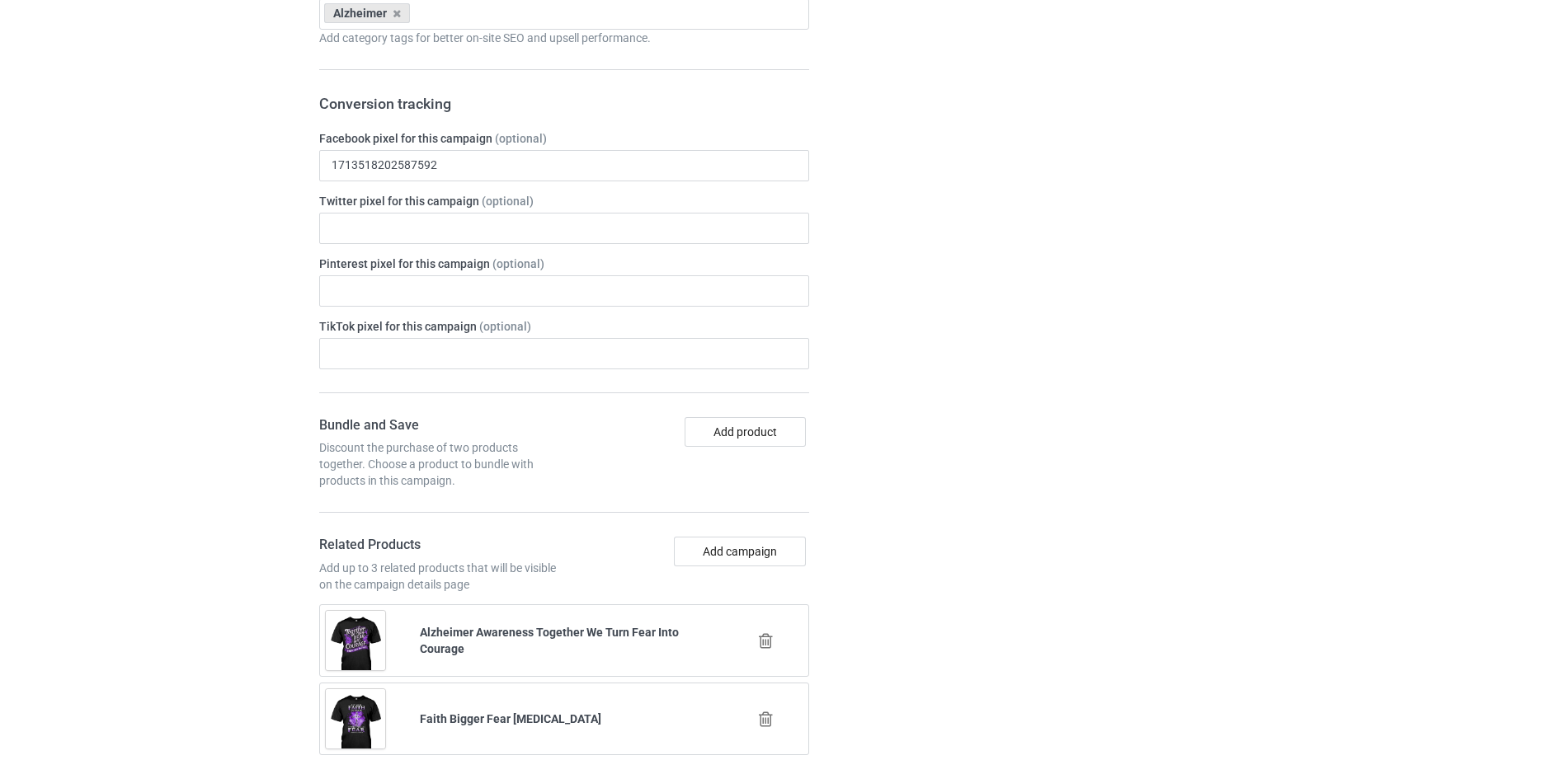
scroll to position [1558, 0]
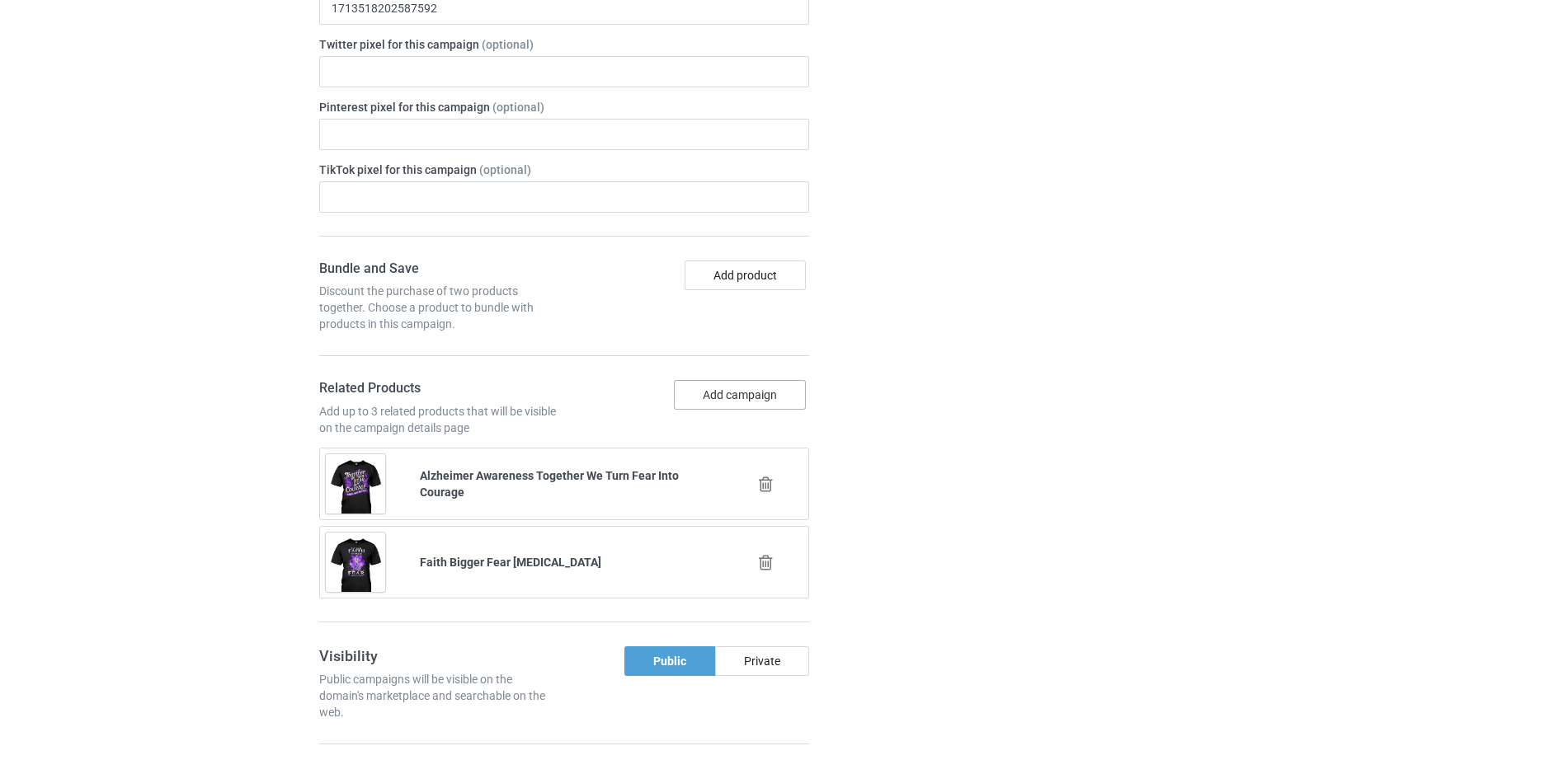
click at [743, 388] on button "Add campaign" at bounding box center [740, 395] width 132 height 30
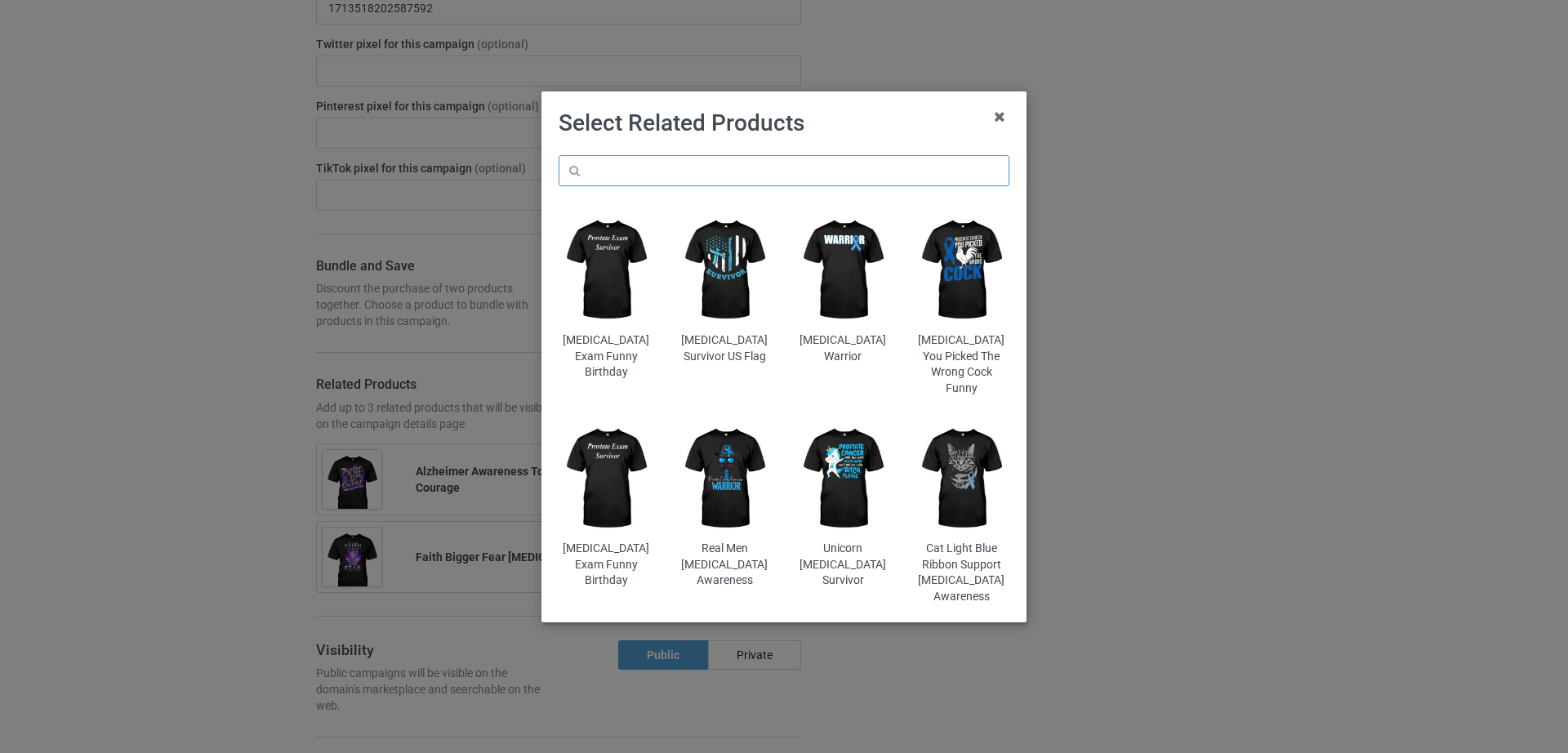
click at [722, 174] on input "text" at bounding box center [783, 171] width 451 height 31
paste input "[MEDICAL_DATA] Awareness Cute Elephant I Will Remember For You"
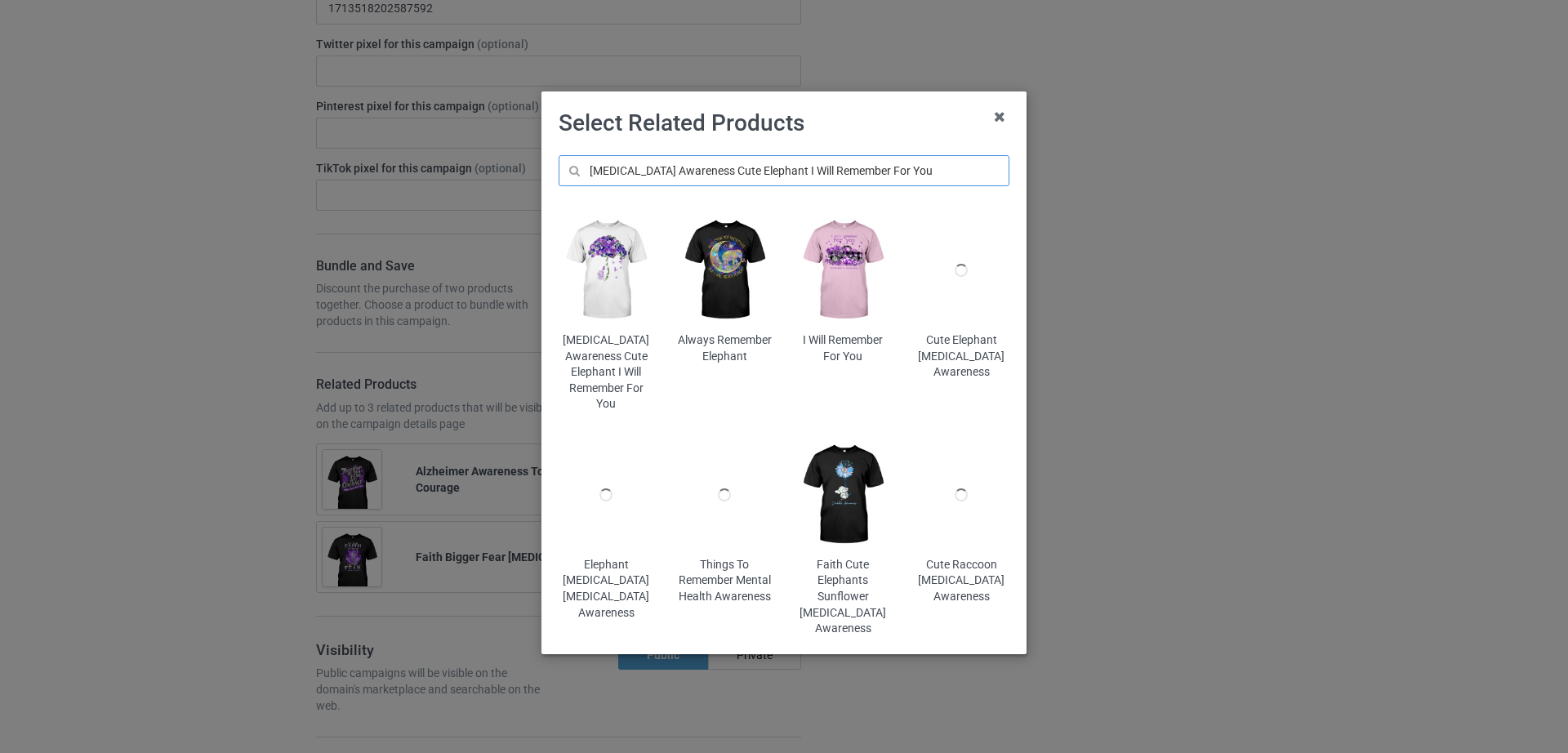
type input "[MEDICAL_DATA] Awareness Cute Elephant I Will Remember For You"
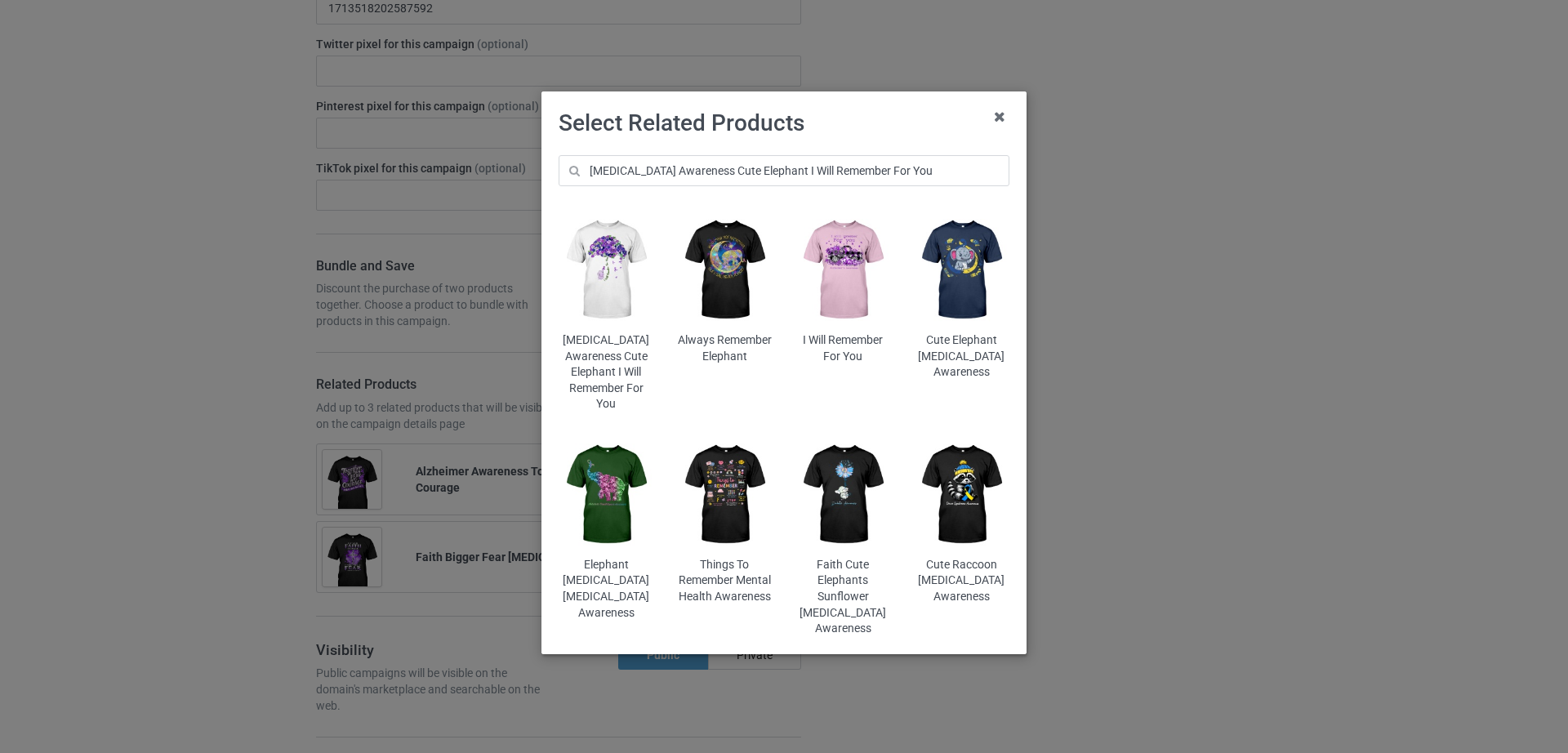
click at [612, 273] on img at bounding box center [606, 270] width 96 height 119
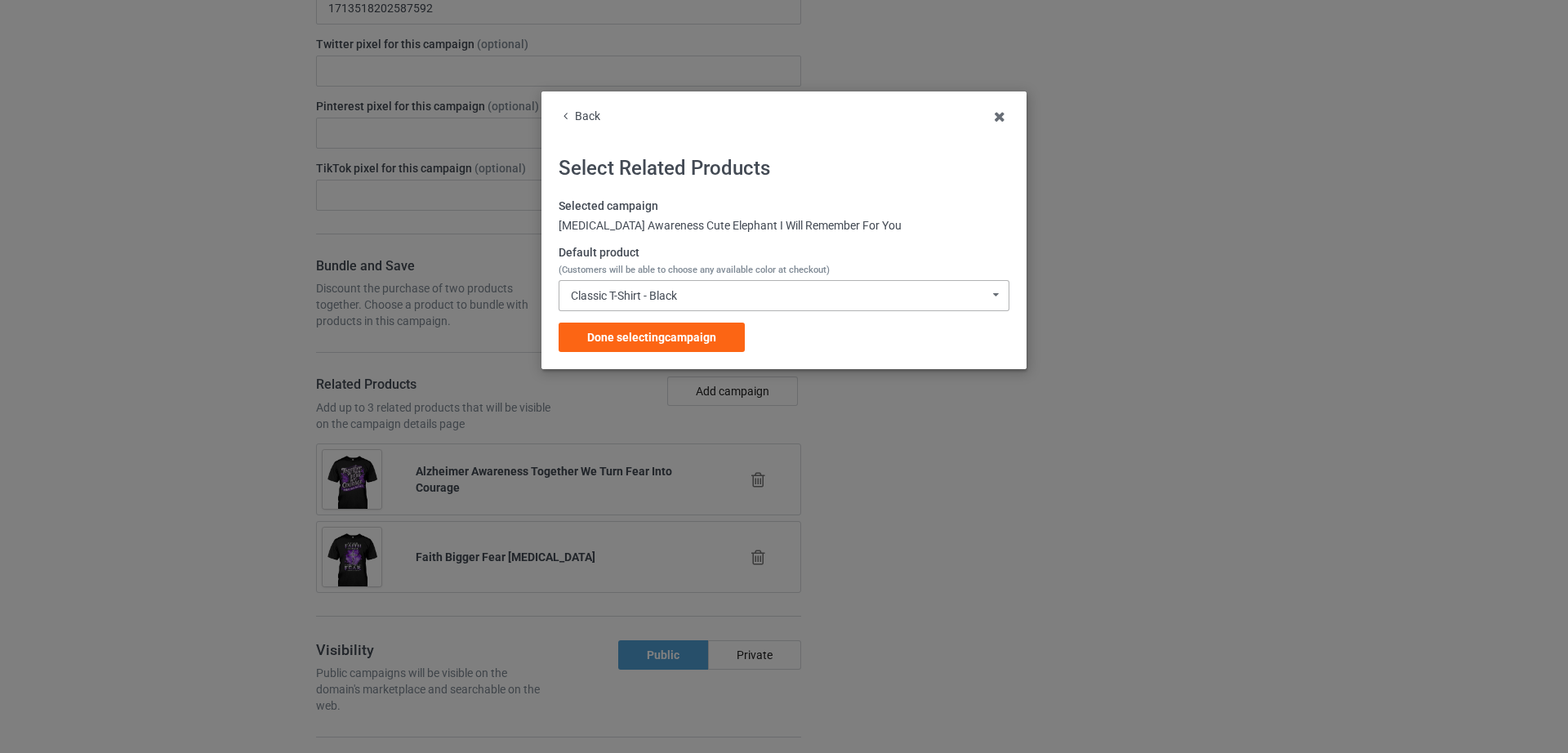
click at [646, 299] on div "Classic T-Shirt - Black" at bounding box center [624, 295] width 107 height 12
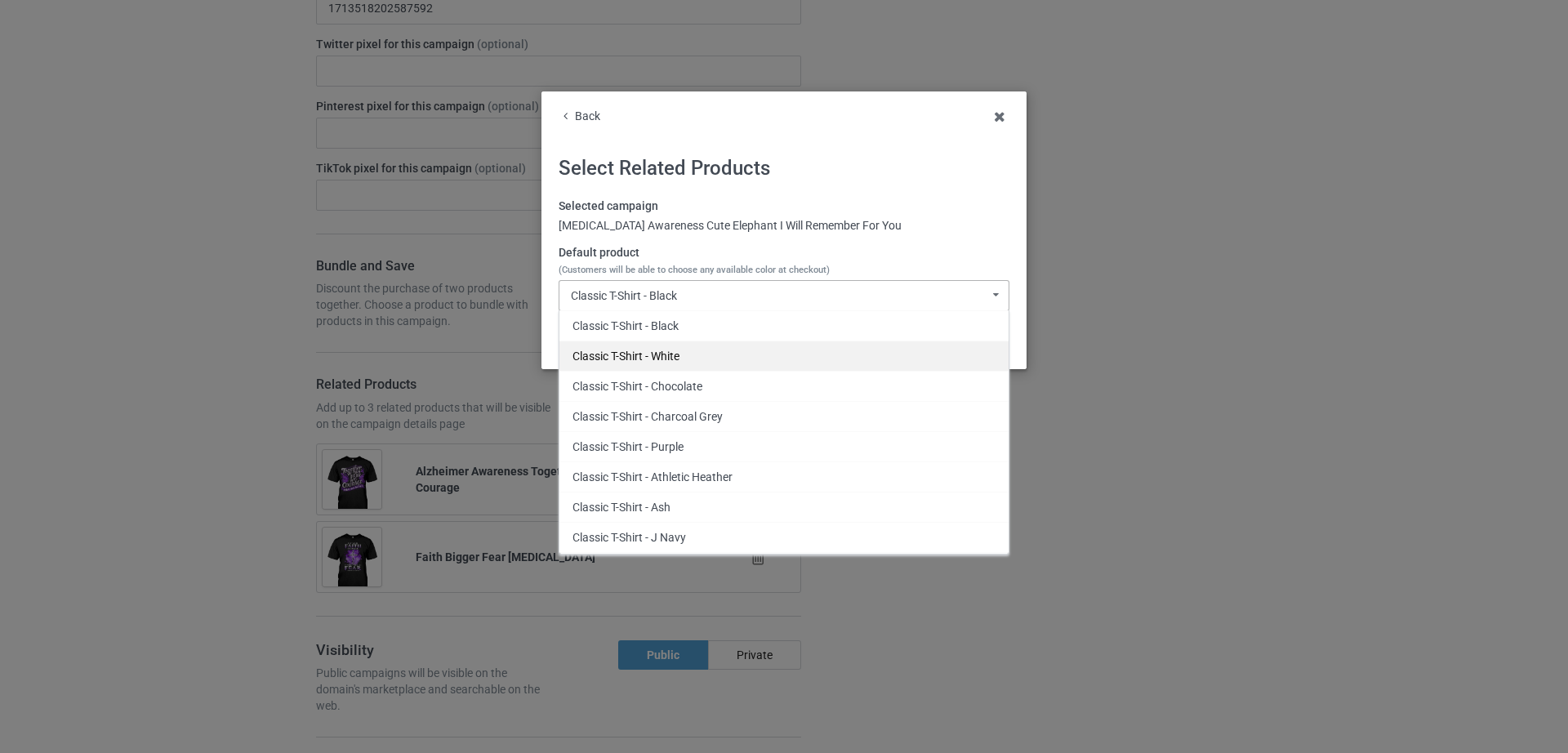
click at [660, 342] on div "Classic T-Shirt - White" at bounding box center [783, 355] width 449 height 30
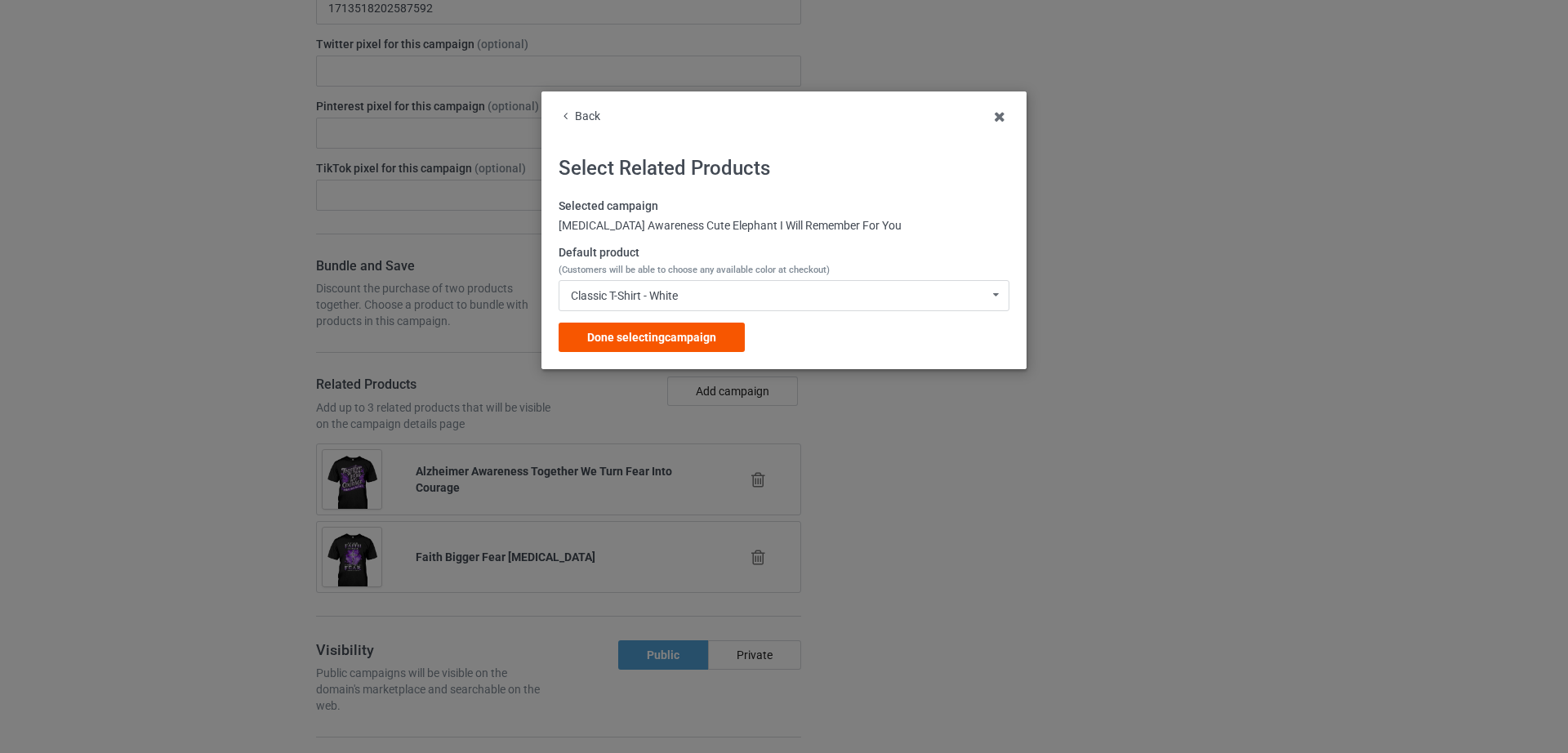
click at [658, 335] on span "Done selecting campaign" at bounding box center [651, 336] width 129 height 13
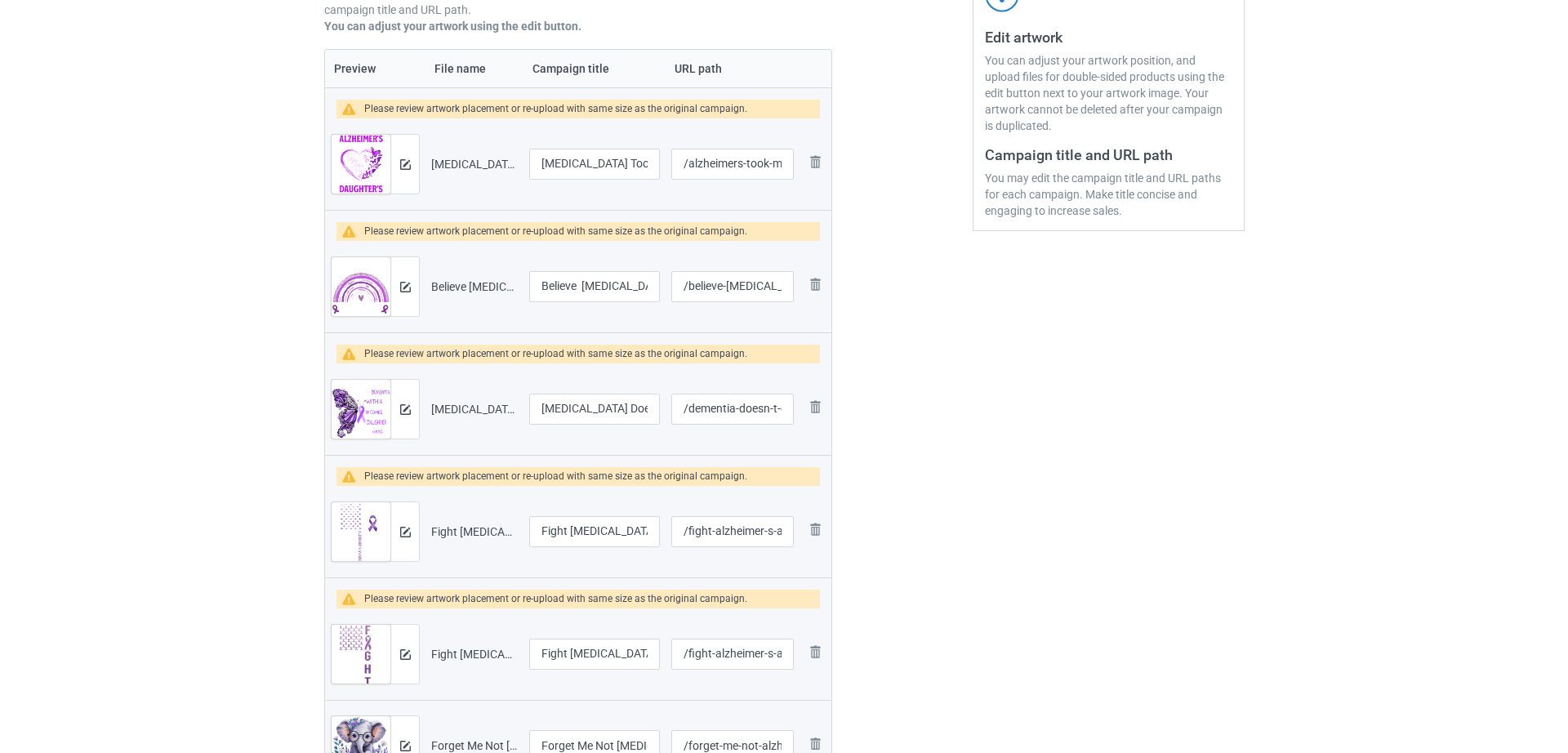
scroll to position [334, 0]
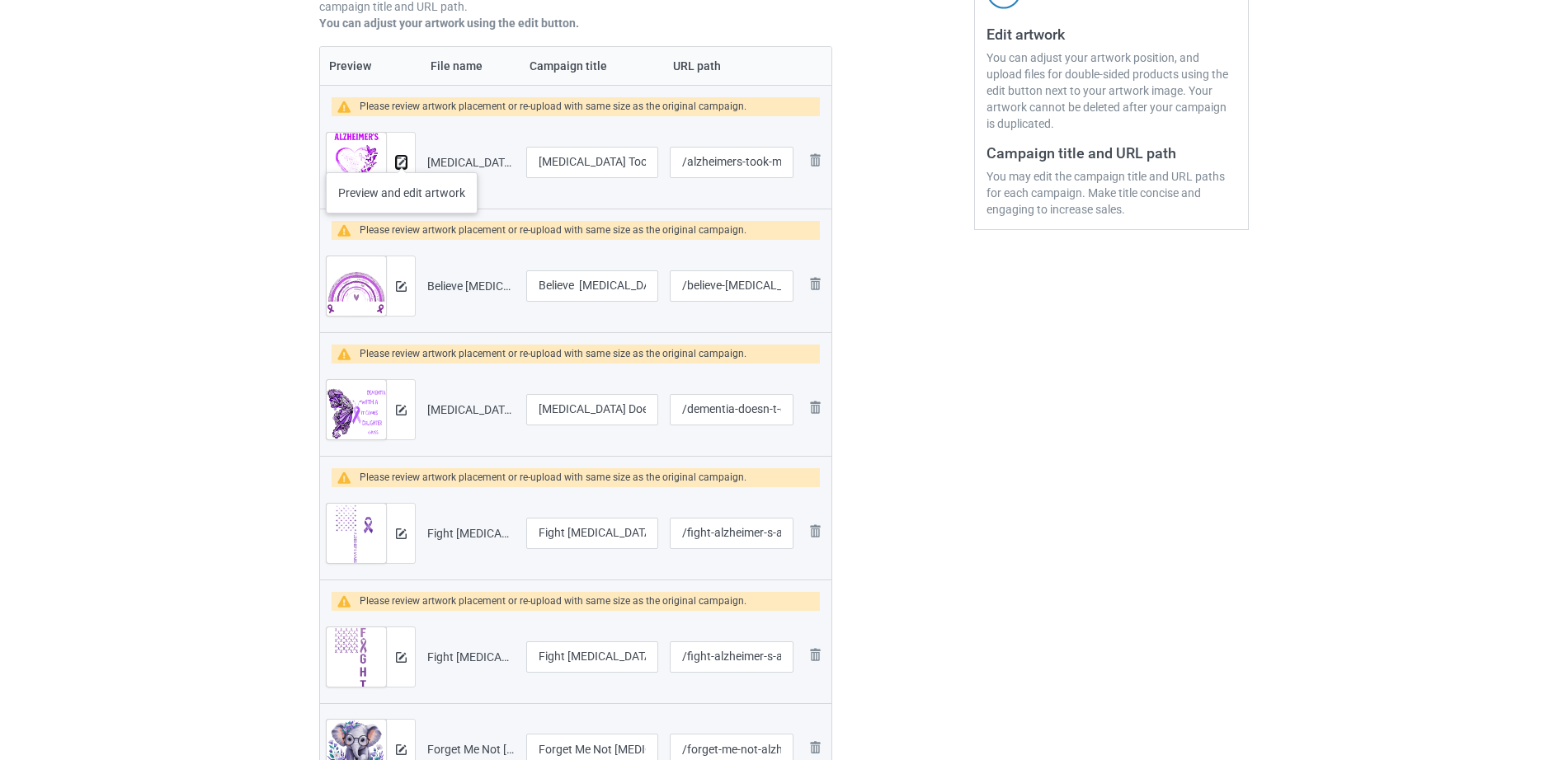
click at [402, 156] on button at bounding box center [401, 162] width 11 height 13
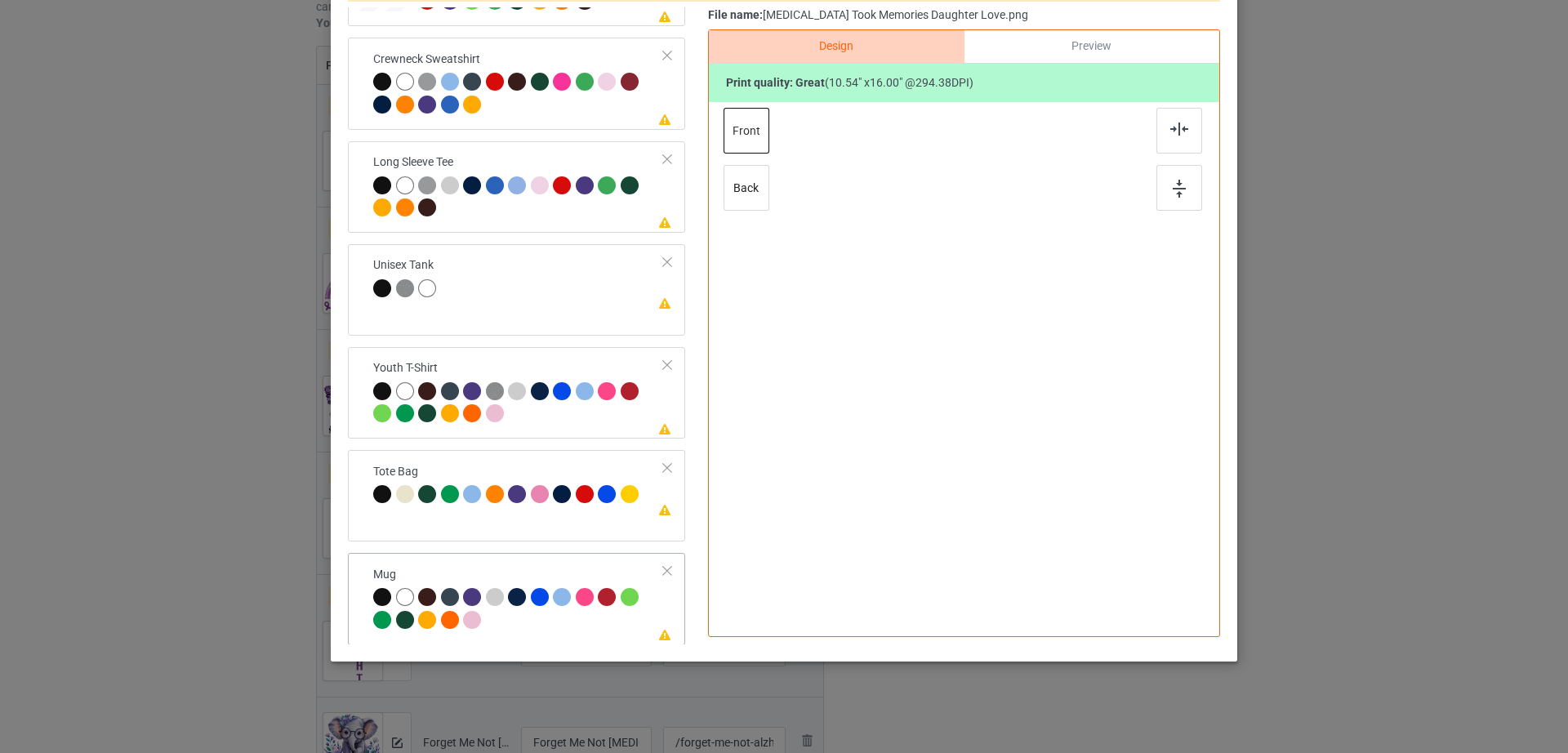
scroll to position [383, 0]
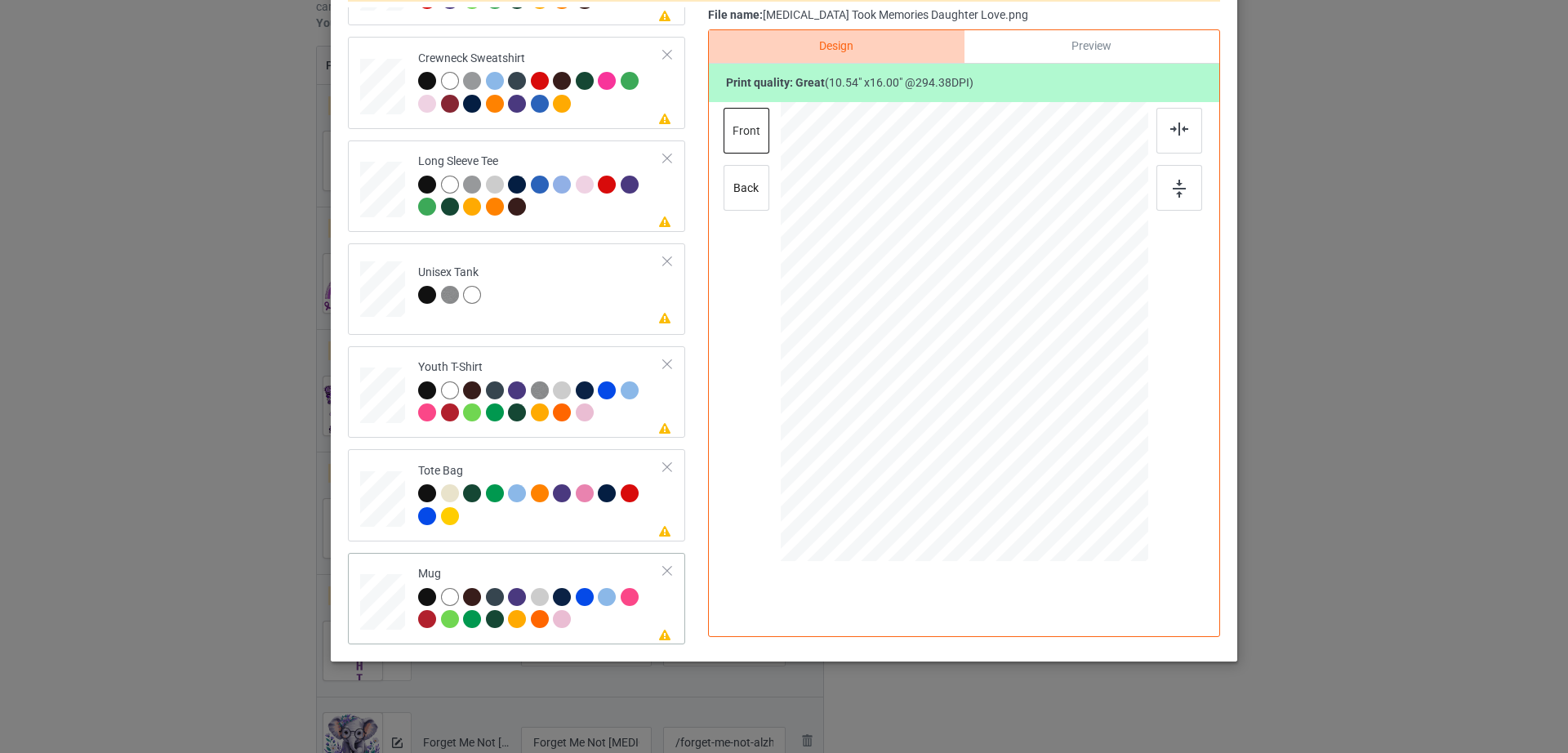
click at [661, 573] on div at bounding box center [667, 571] width 12 height 12
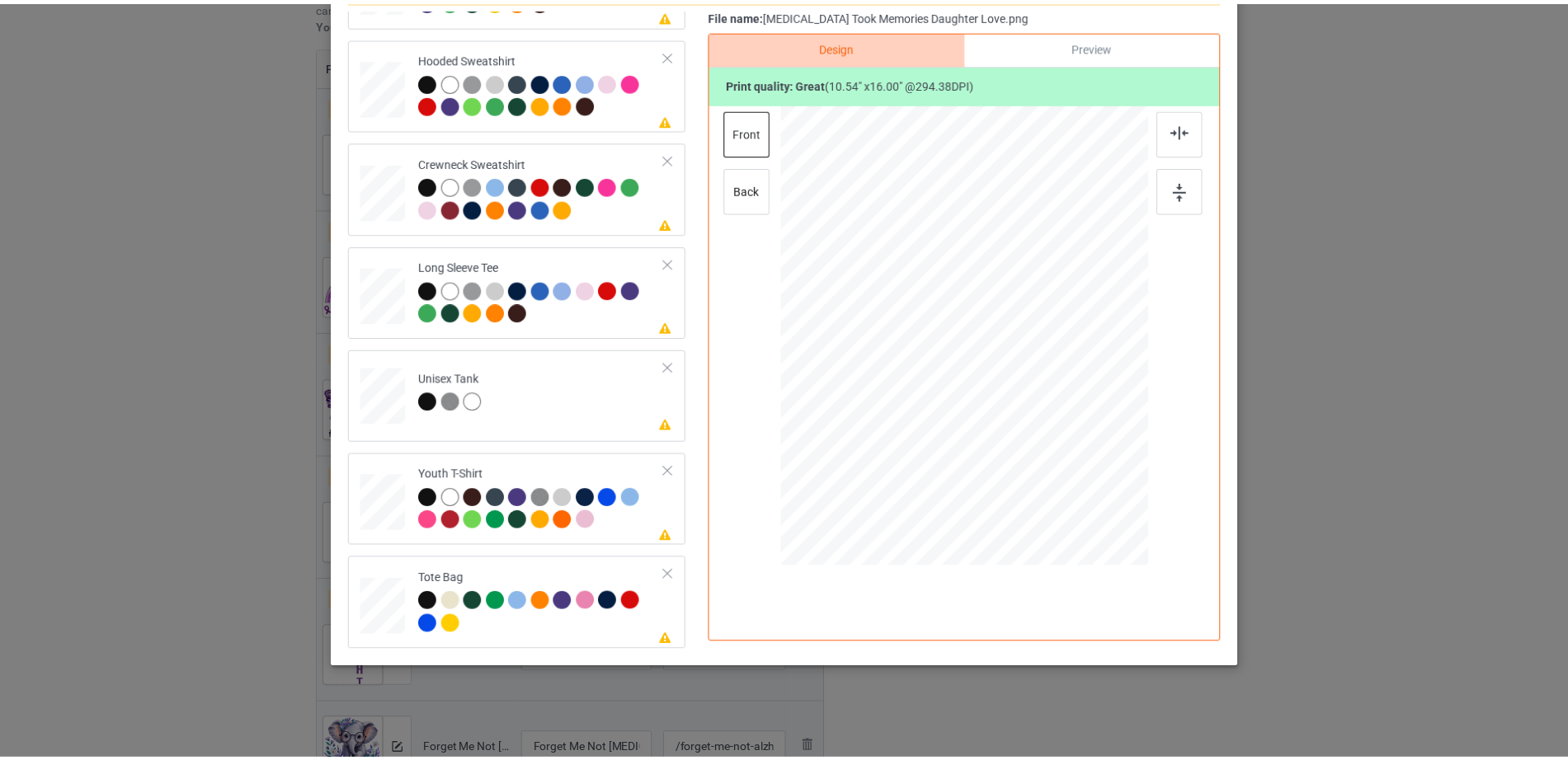
scroll to position [0, 0]
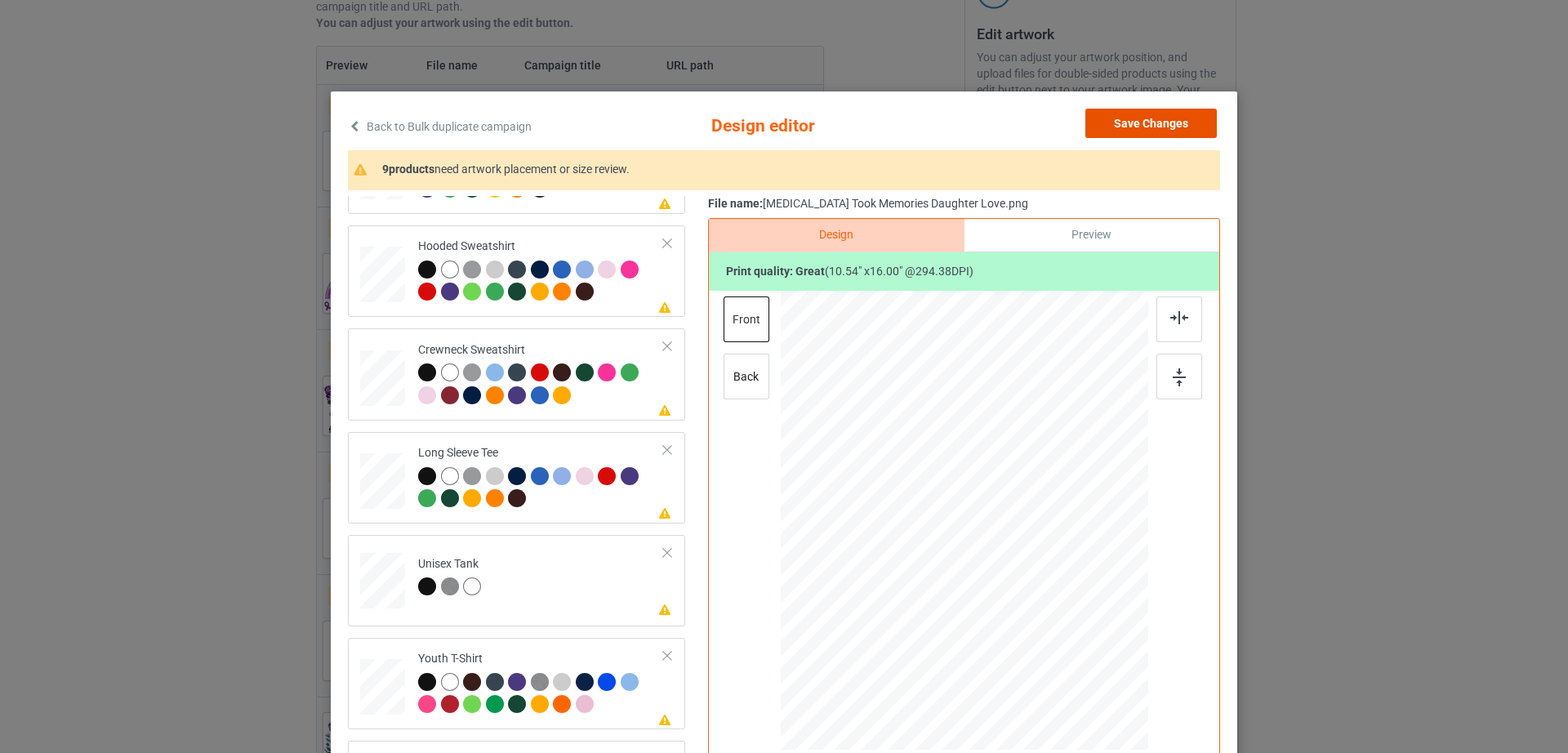
click at [1106, 121] on button "Save Changes" at bounding box center [1151, 123] width 131 height 29
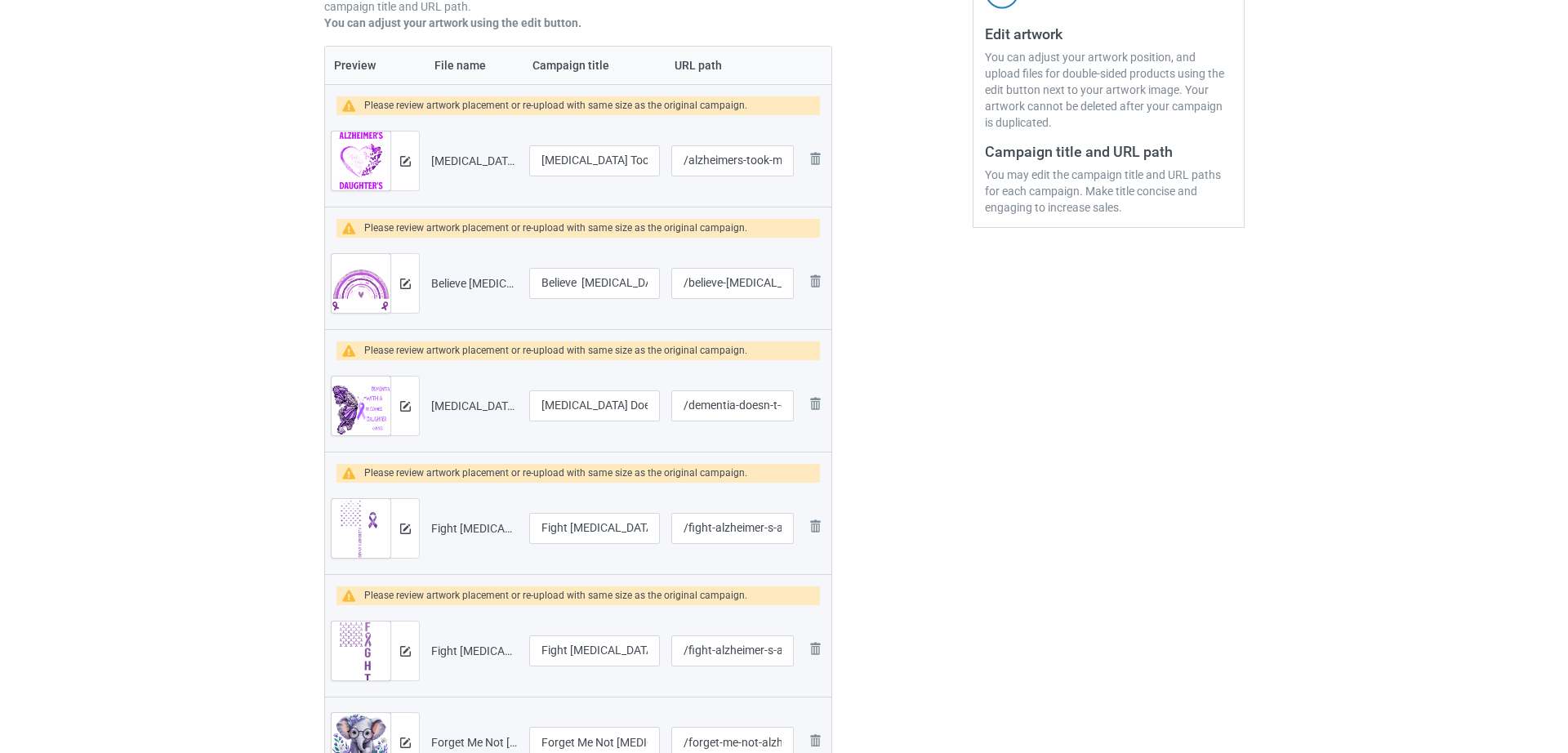
scroll to position [332, 0]
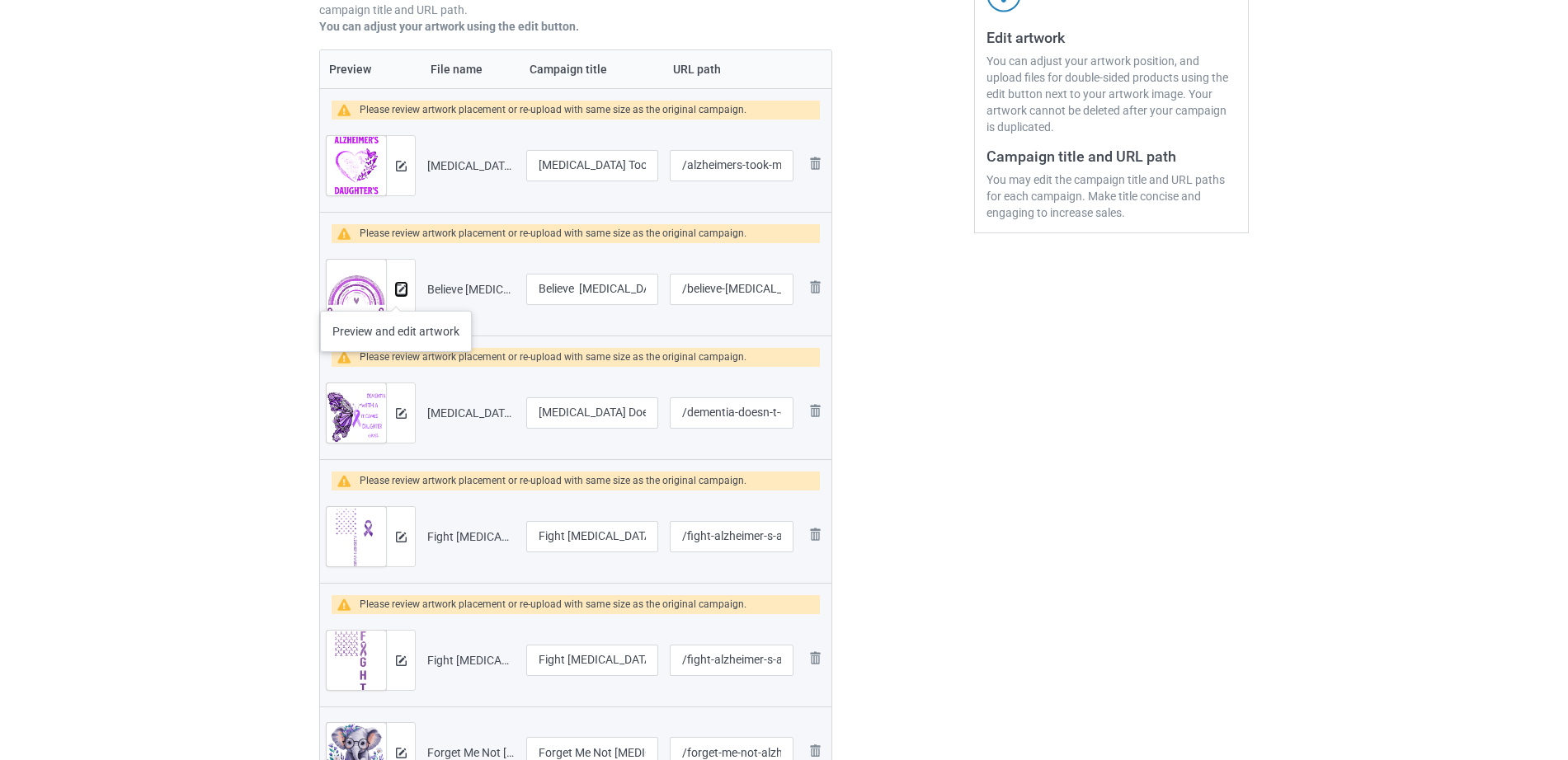
click at [396, 294] on img at bounding box center [401, 289] width 11 height 11
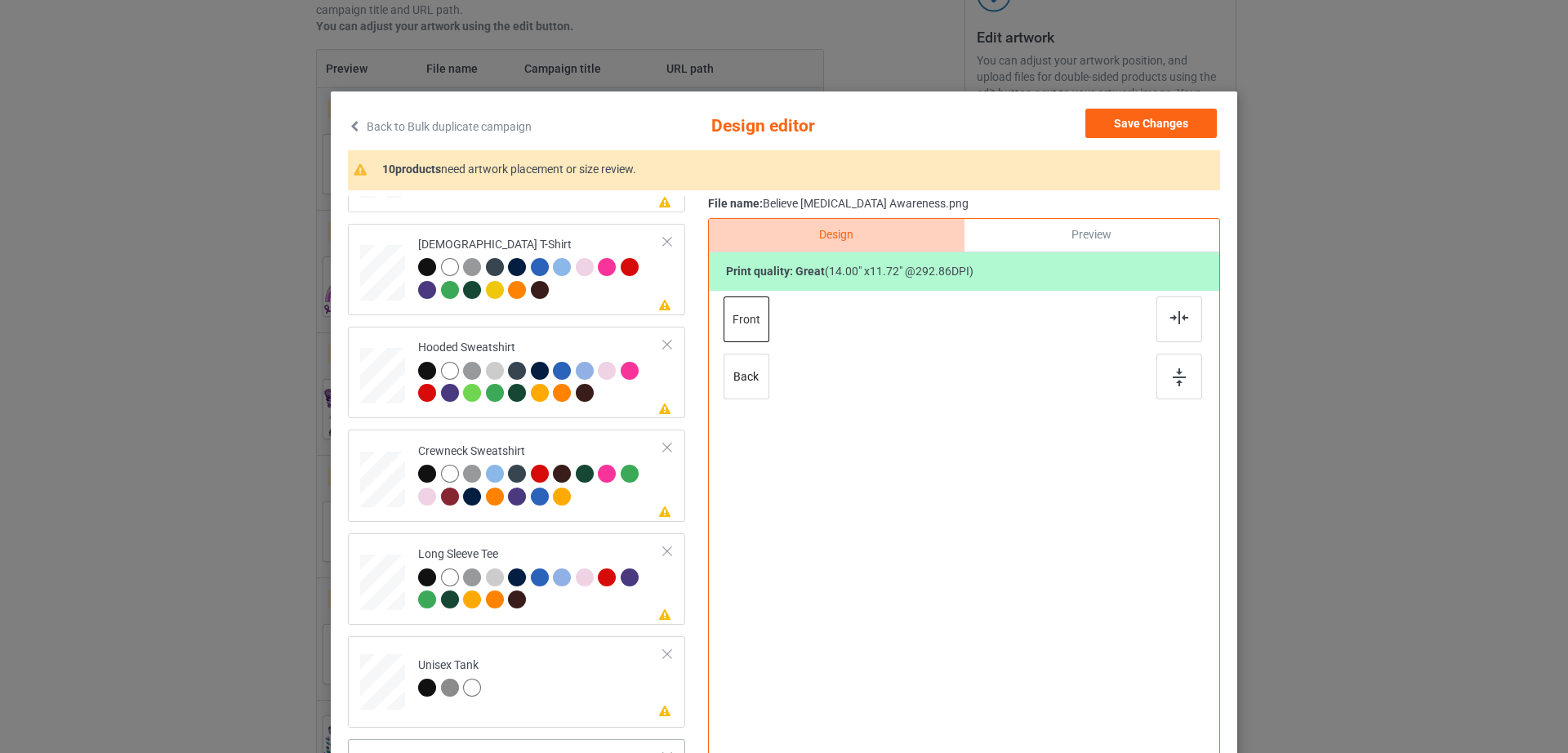
scroll to position [190, 0]
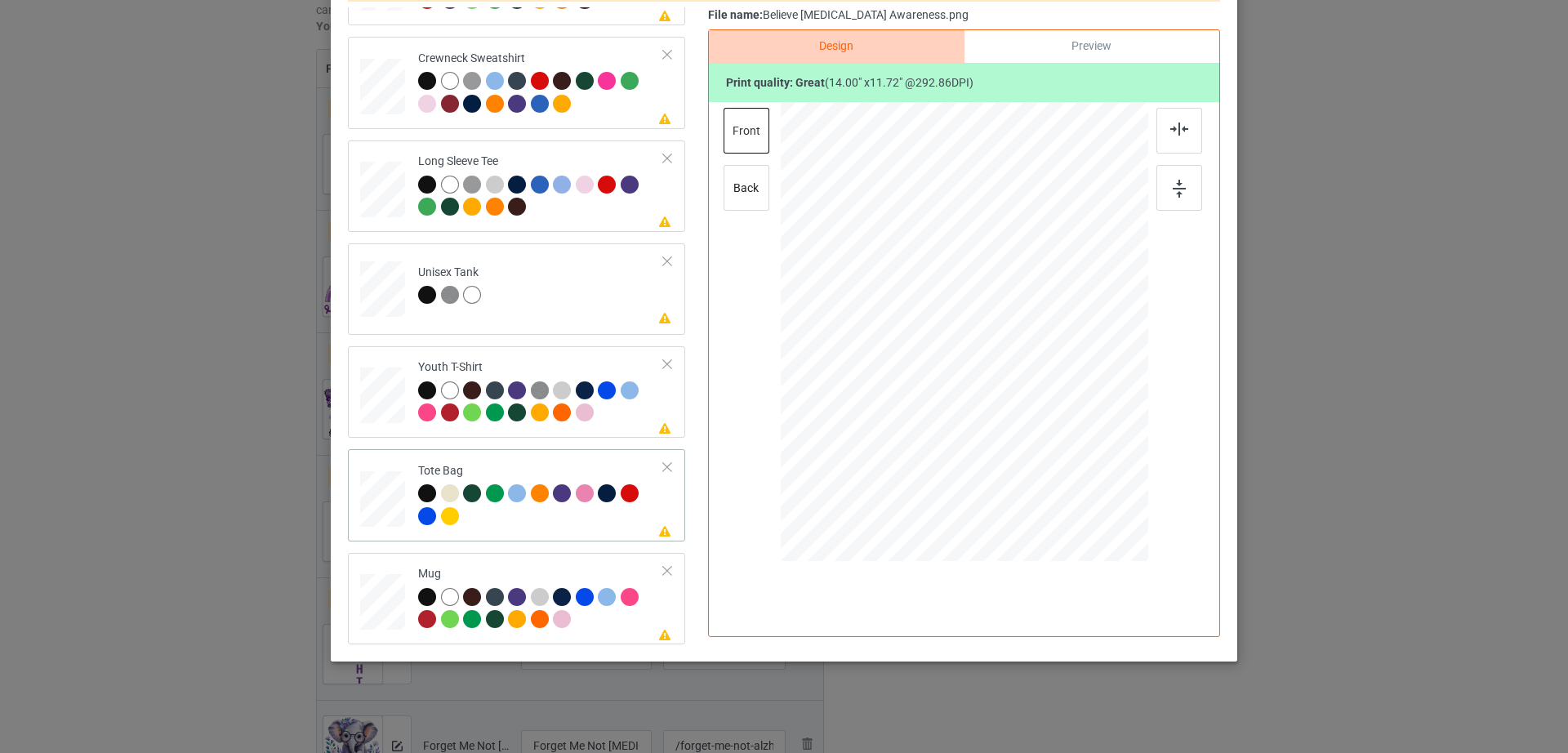
drag, startPoint x: 384, startPoint y: 607, endPoint x: 607, endPoint y: 500, distance: 247.3
drag, startPoint x: 1064, startPoint y: 422, endPoint x: 1032, endPoint y: 347, distance: 81.5
click at [1032, 347] on div at bounding box center [964, 332] width 368 height 153
click at [1058, 330] on div at bounding box center [1065, 325] width 121 height 102
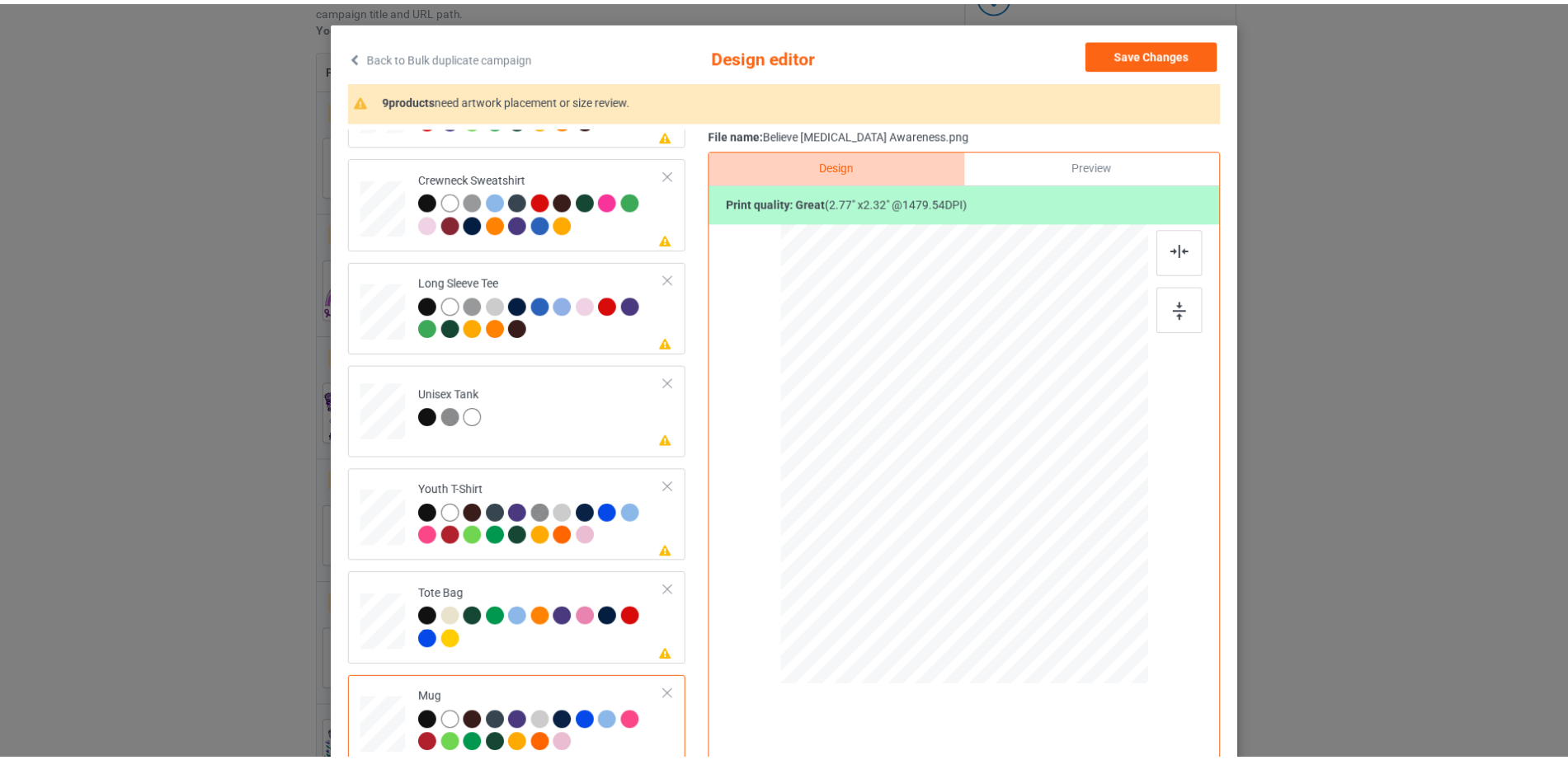
scroll to position [0, 0]
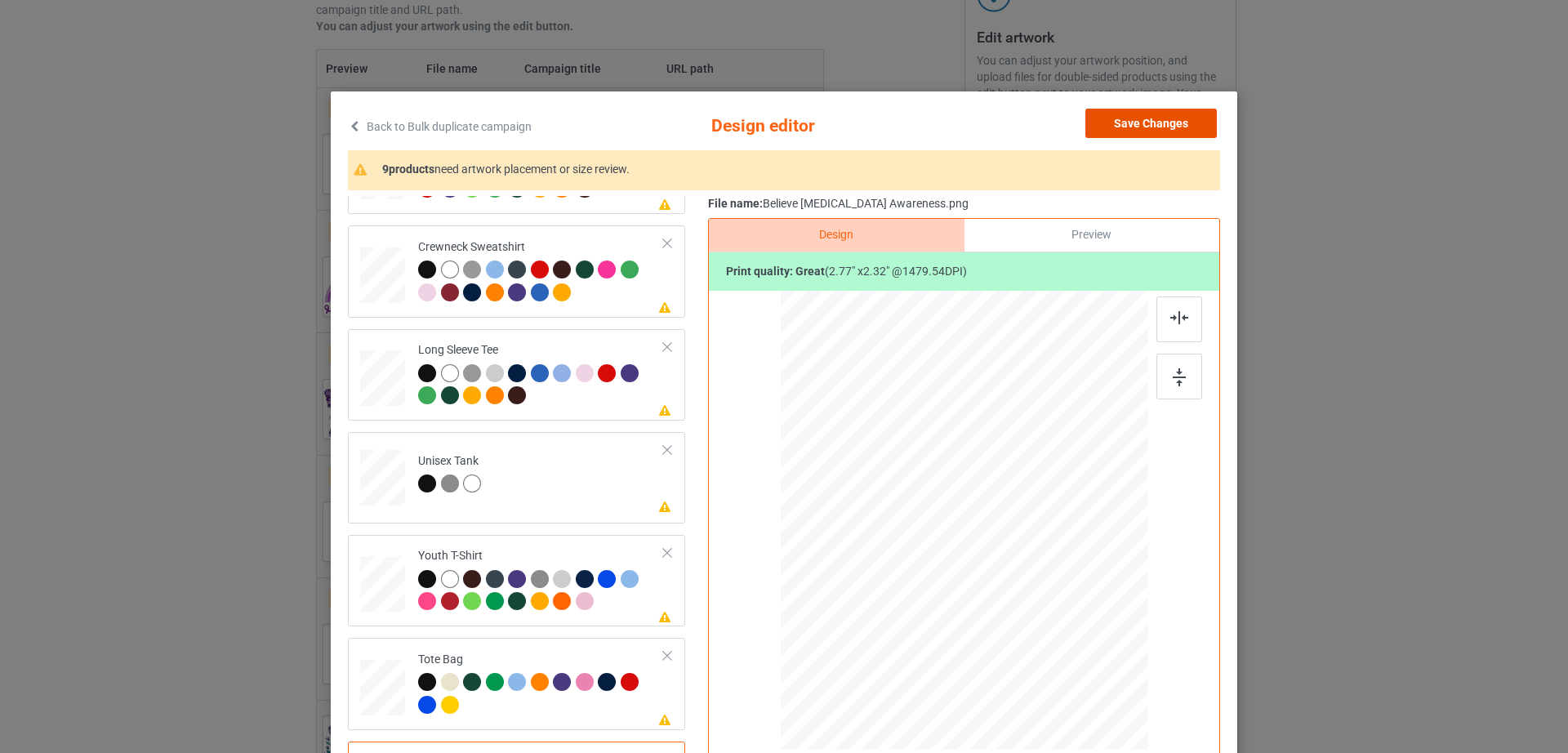
click at [1187, 123] on button "Save Changes" at bounding box center [1151, 123] width 131 height 29
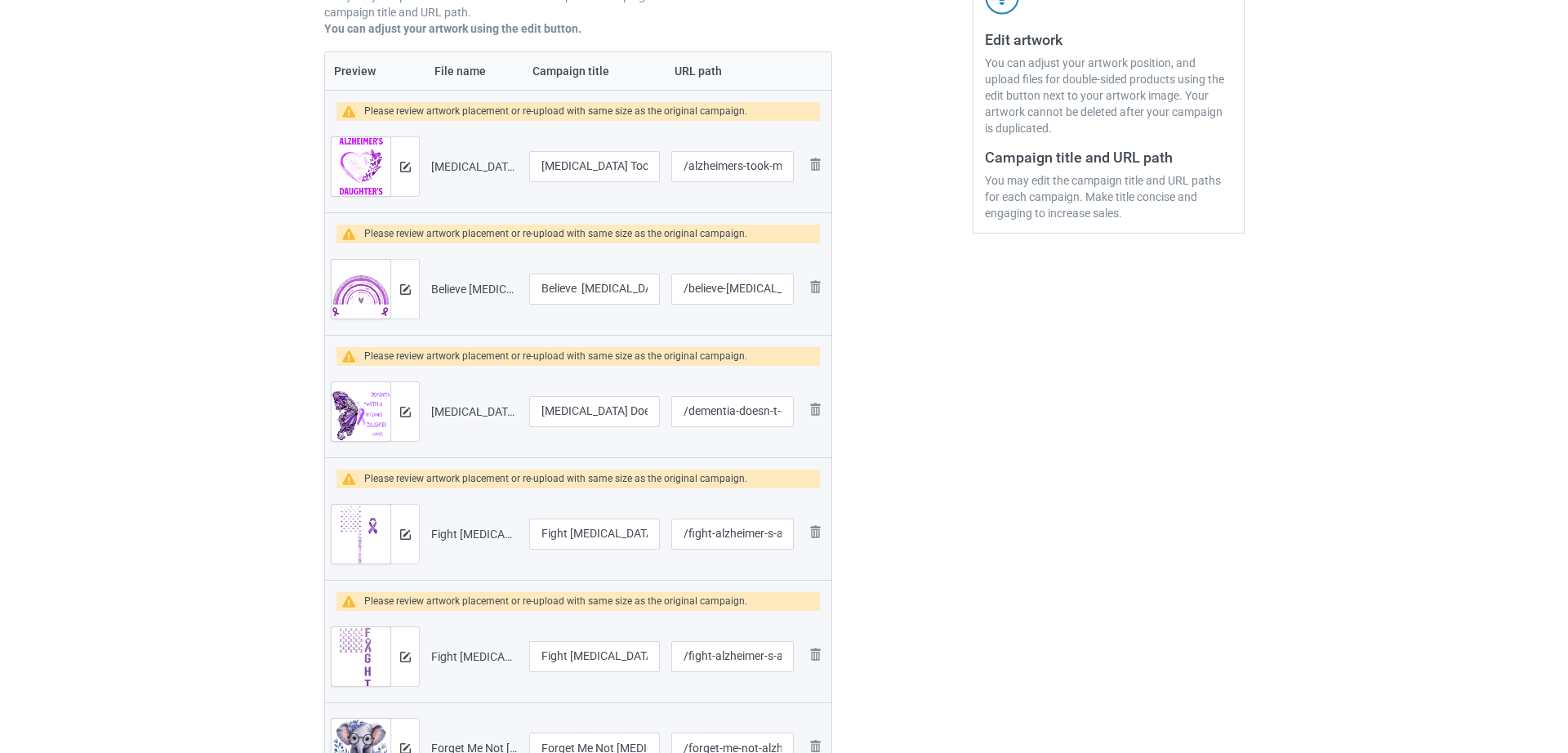
scroll to position [326, 0]
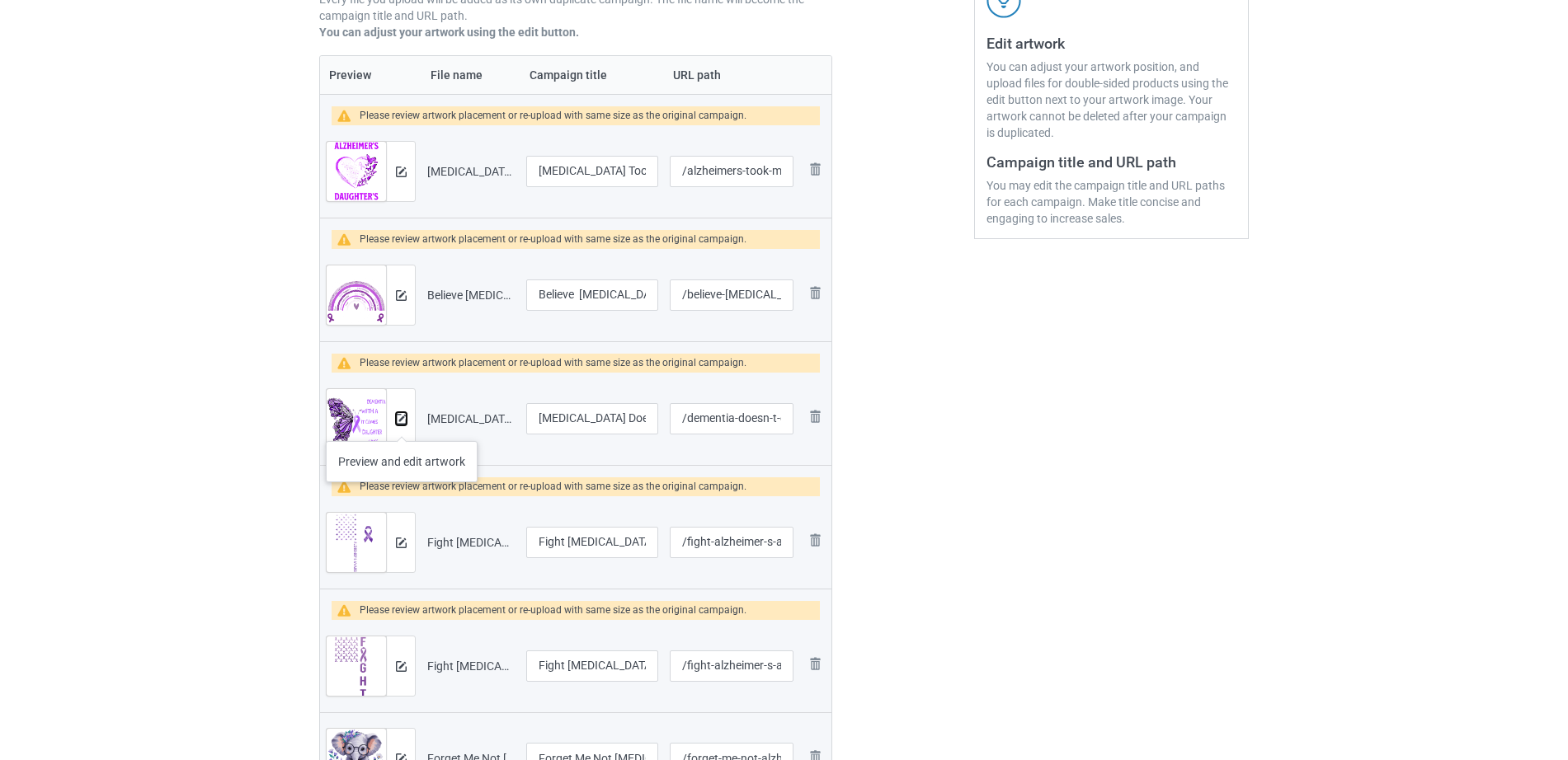
click at [402, 424] on button at bounding box center [401, 418] width 11 height 13
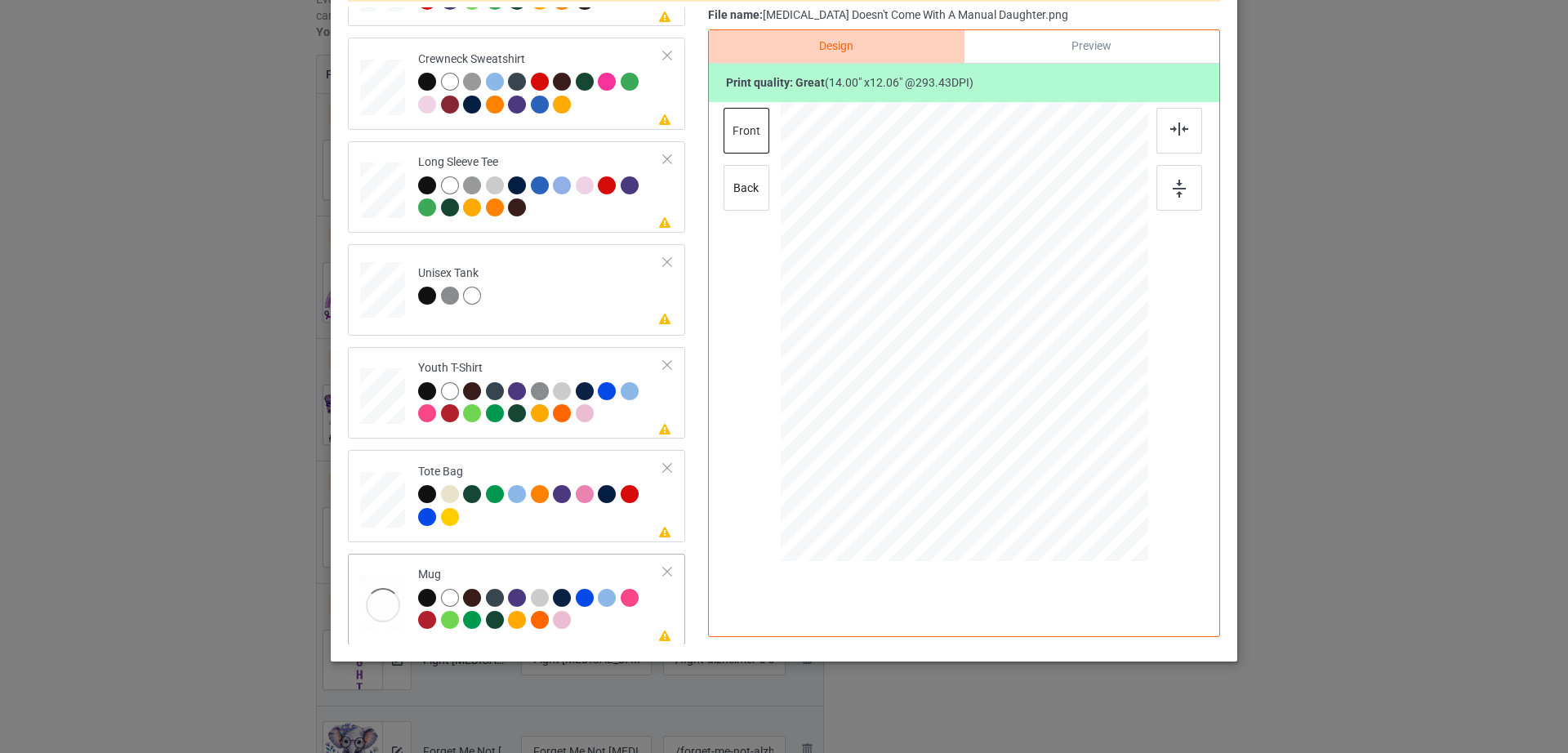
scroll to position [383, 0]
drag, startPoint x: 1067, startPoint y: 423, endPoint x: 1024, endPoint y: 350, distance: 84.7
click at [1024, 350] on div at bounding box center [964, 332] width 368 height 153
drag, startPoint x: 1088, startPoint y: 330, endPoint x: 1061, endPoint y: 339, distance: 28.5
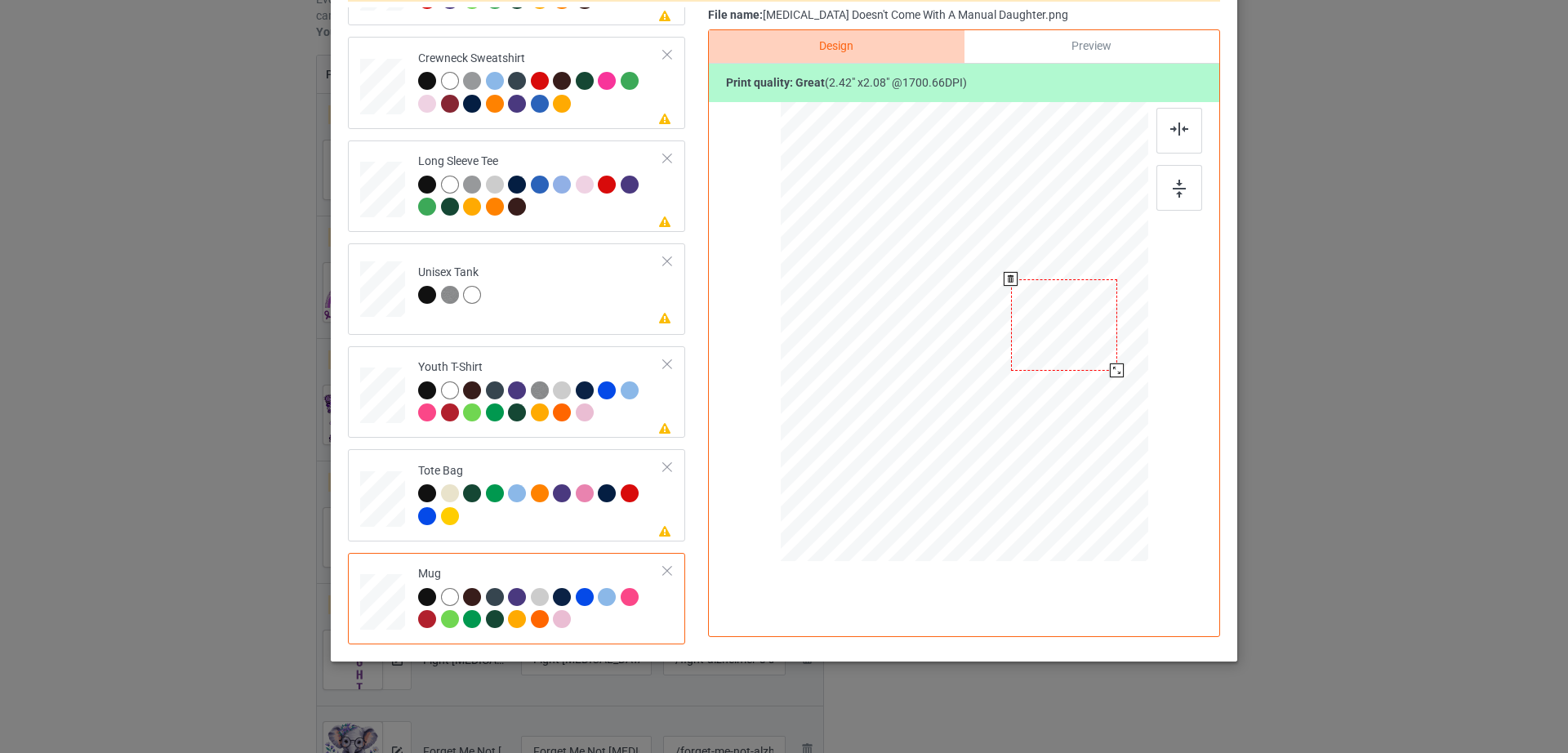
click at [1061, 339] on div at bounding box center [1064, 326] width 107 height 92
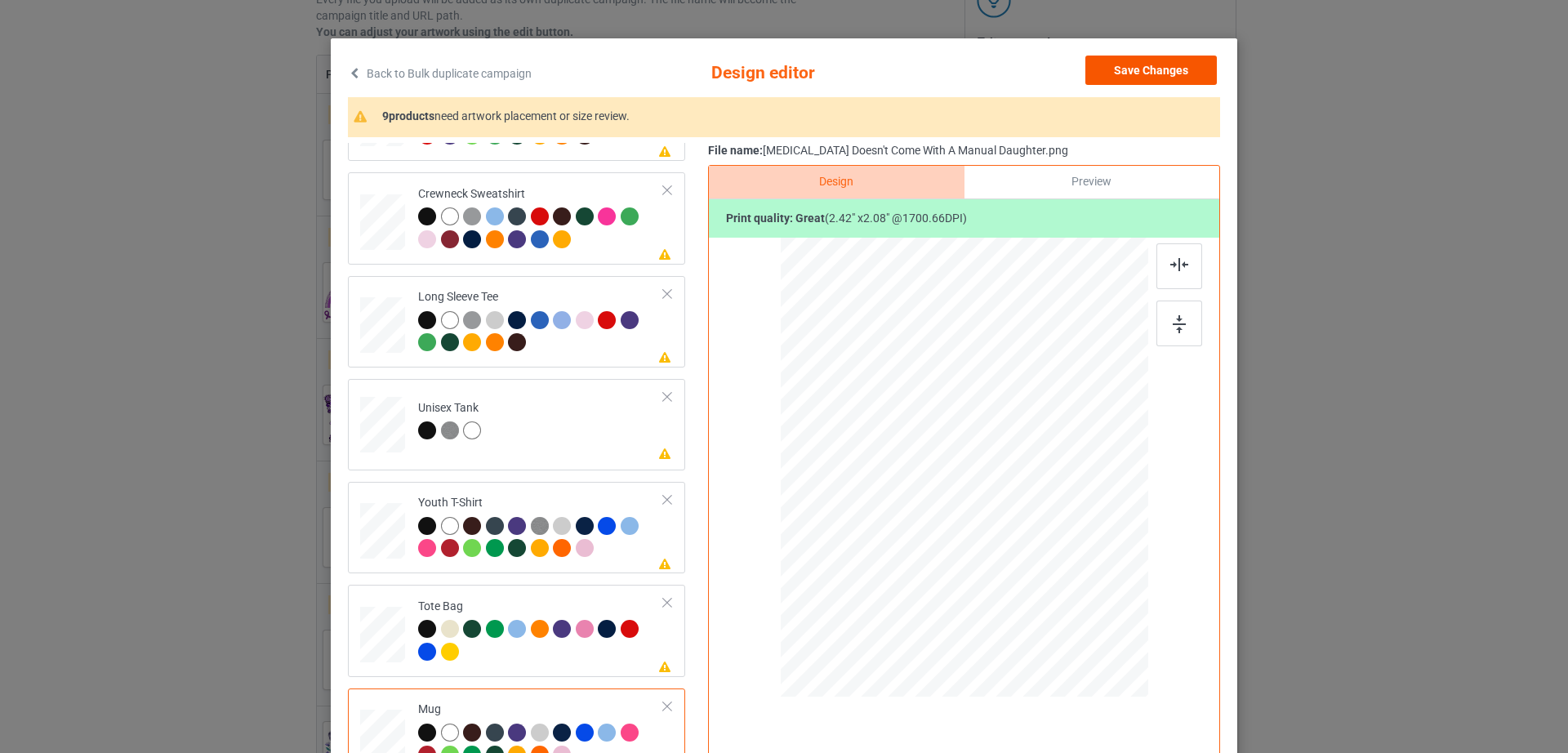
scroll to position [0, 0]
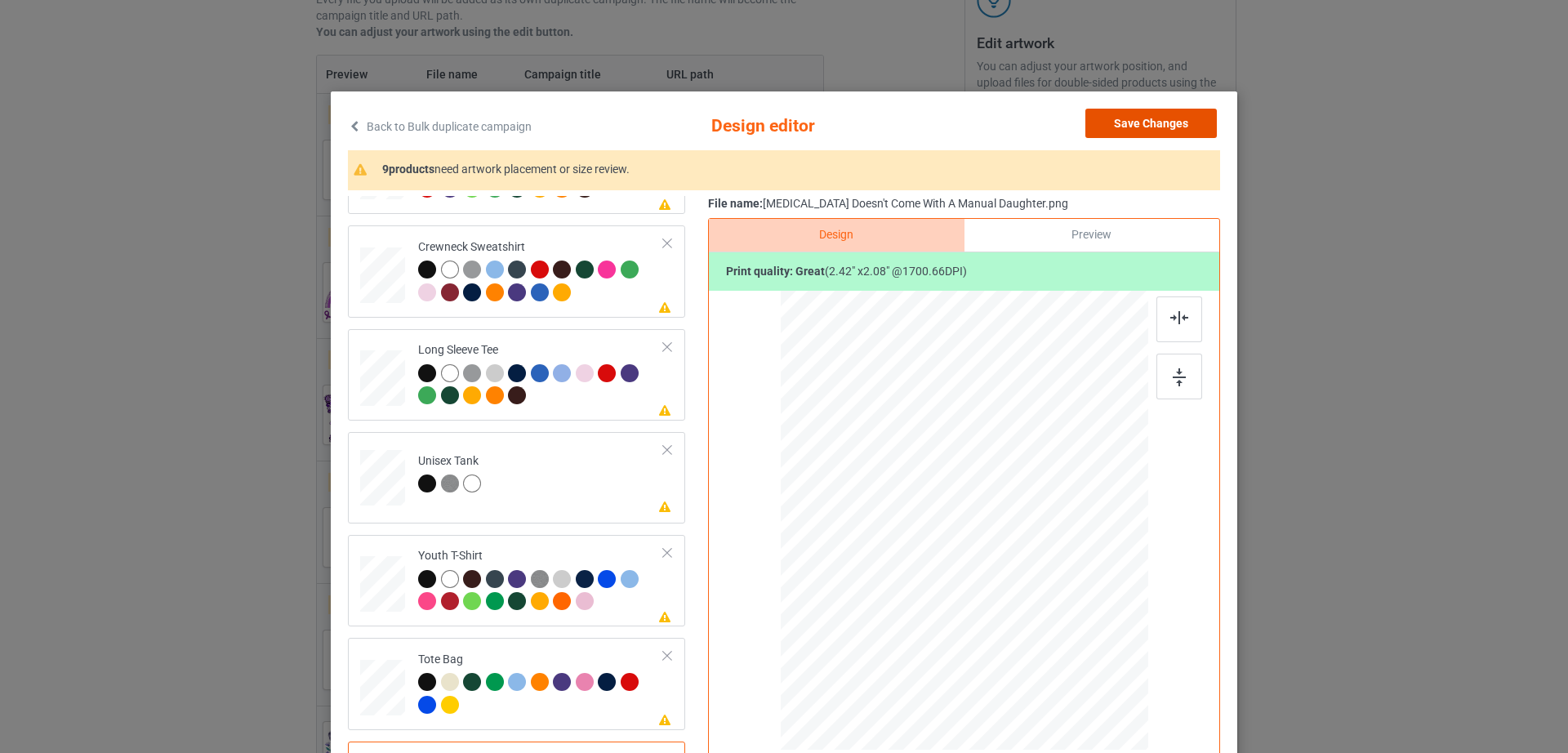
click at [1181, 123] on button "Save Changes" at bounding box center [1151, 123] width 131 height 29
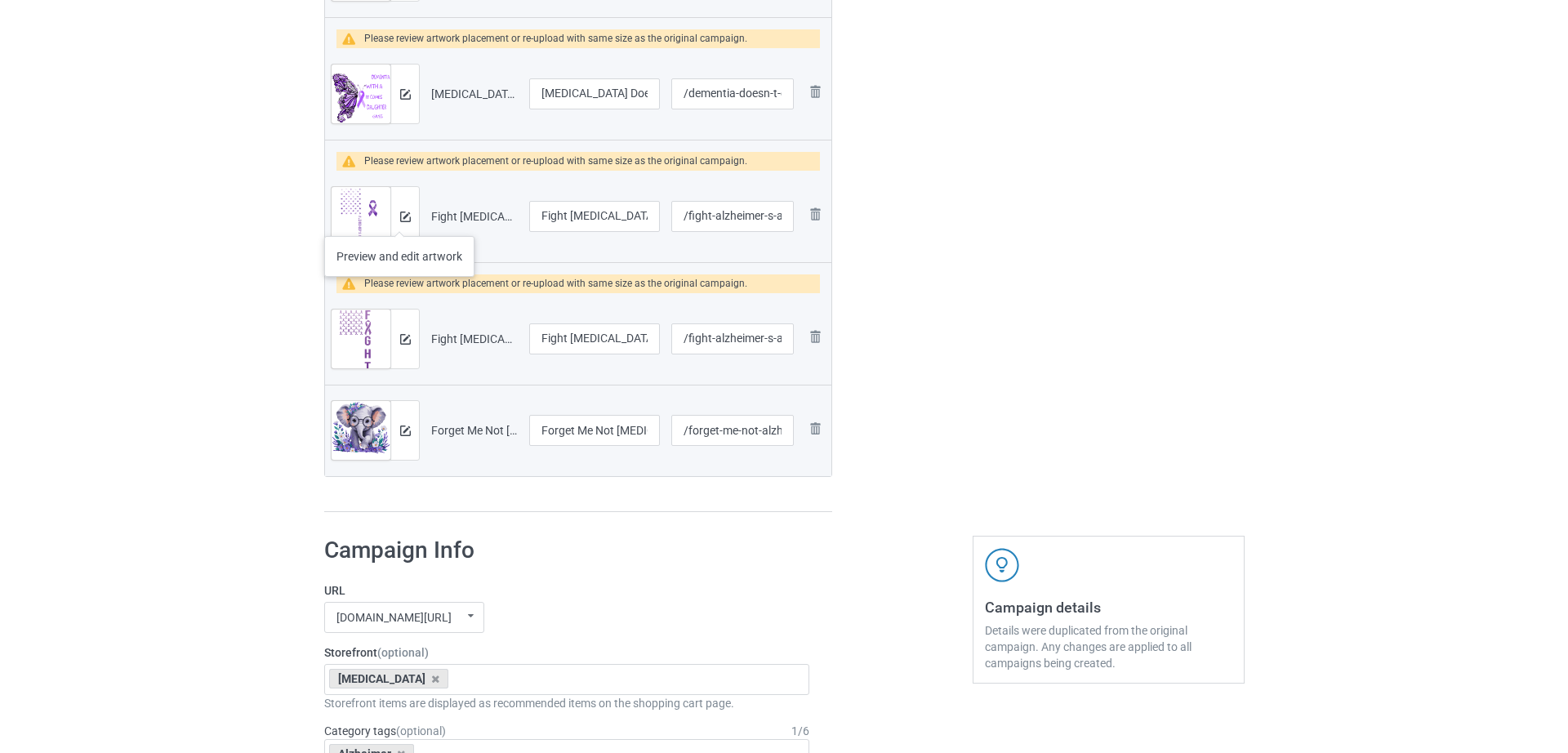
scroll to position [649, 0]
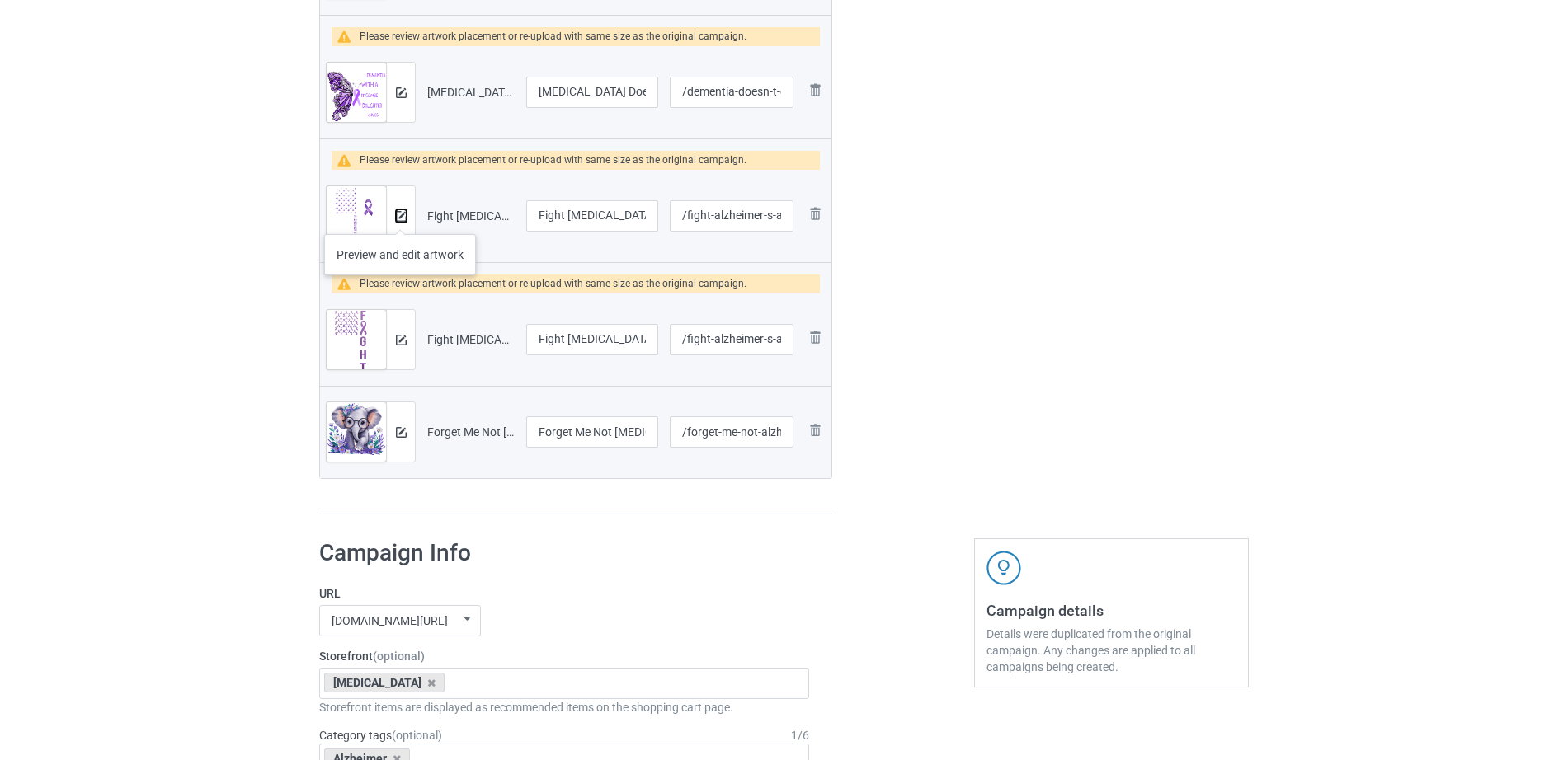
click at [403, 217] on img at bounding box center [401, 216] width 11 height 11
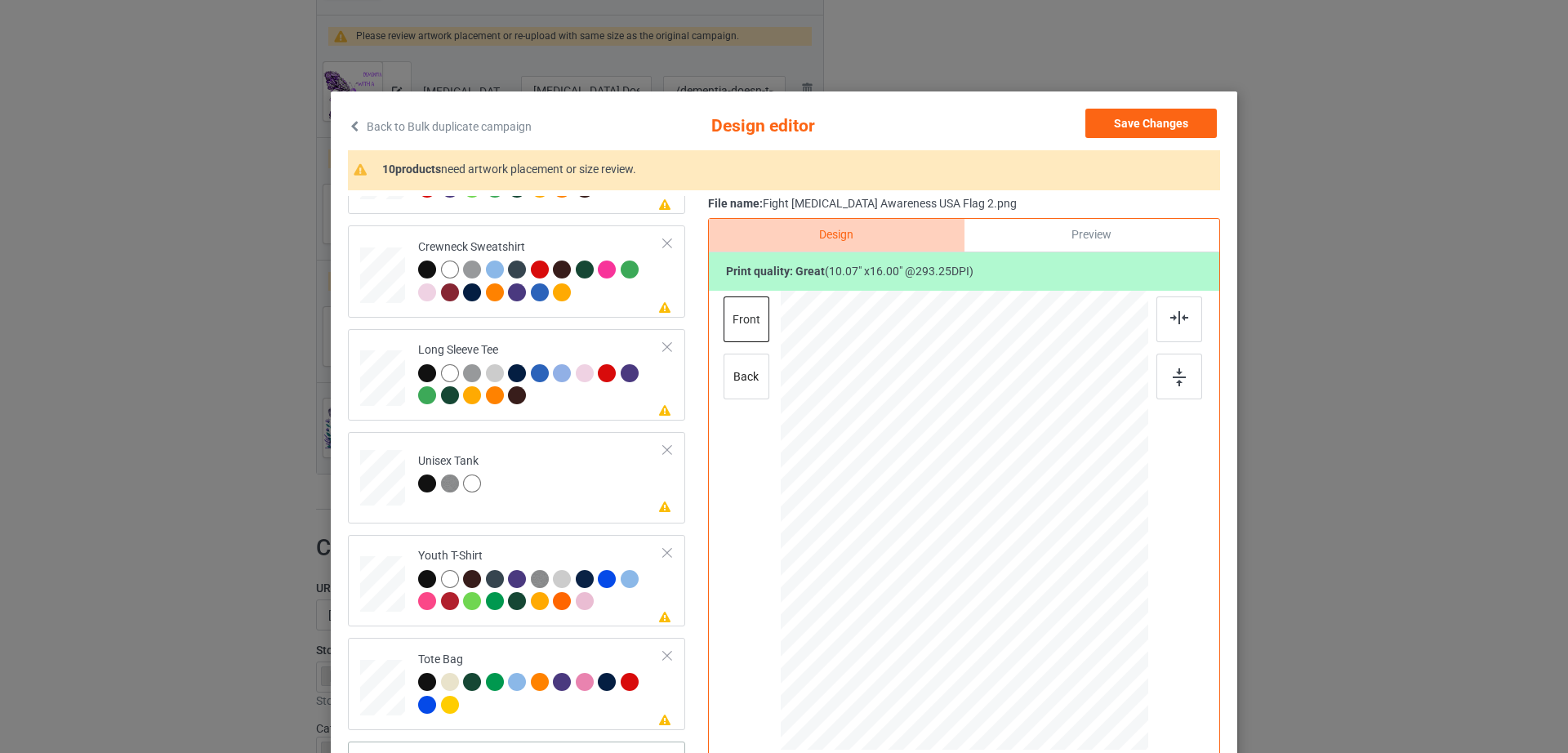
scroll to position [190, 0]
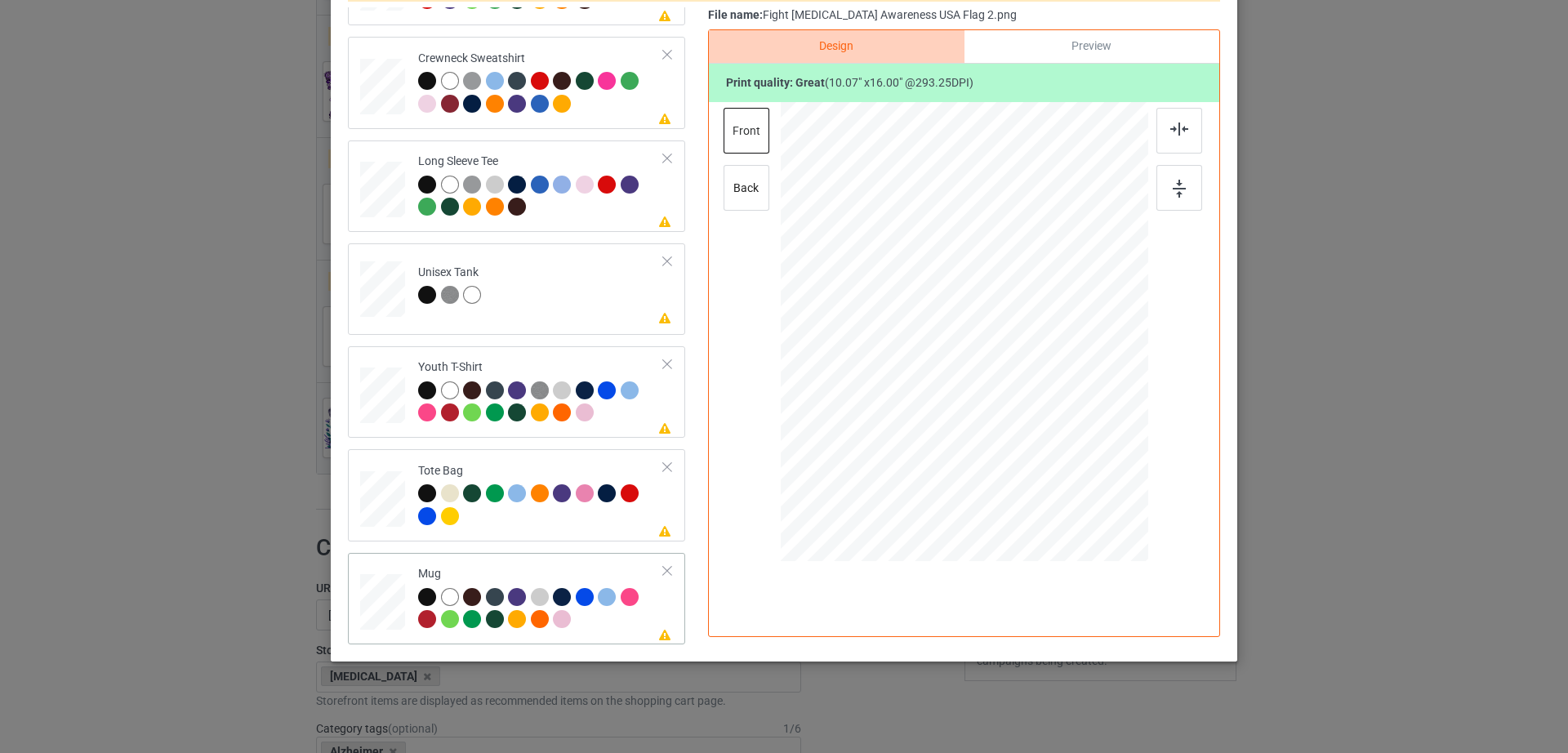
click at [661, 575] on div at bounding box center [667, 571] width 12 height 12
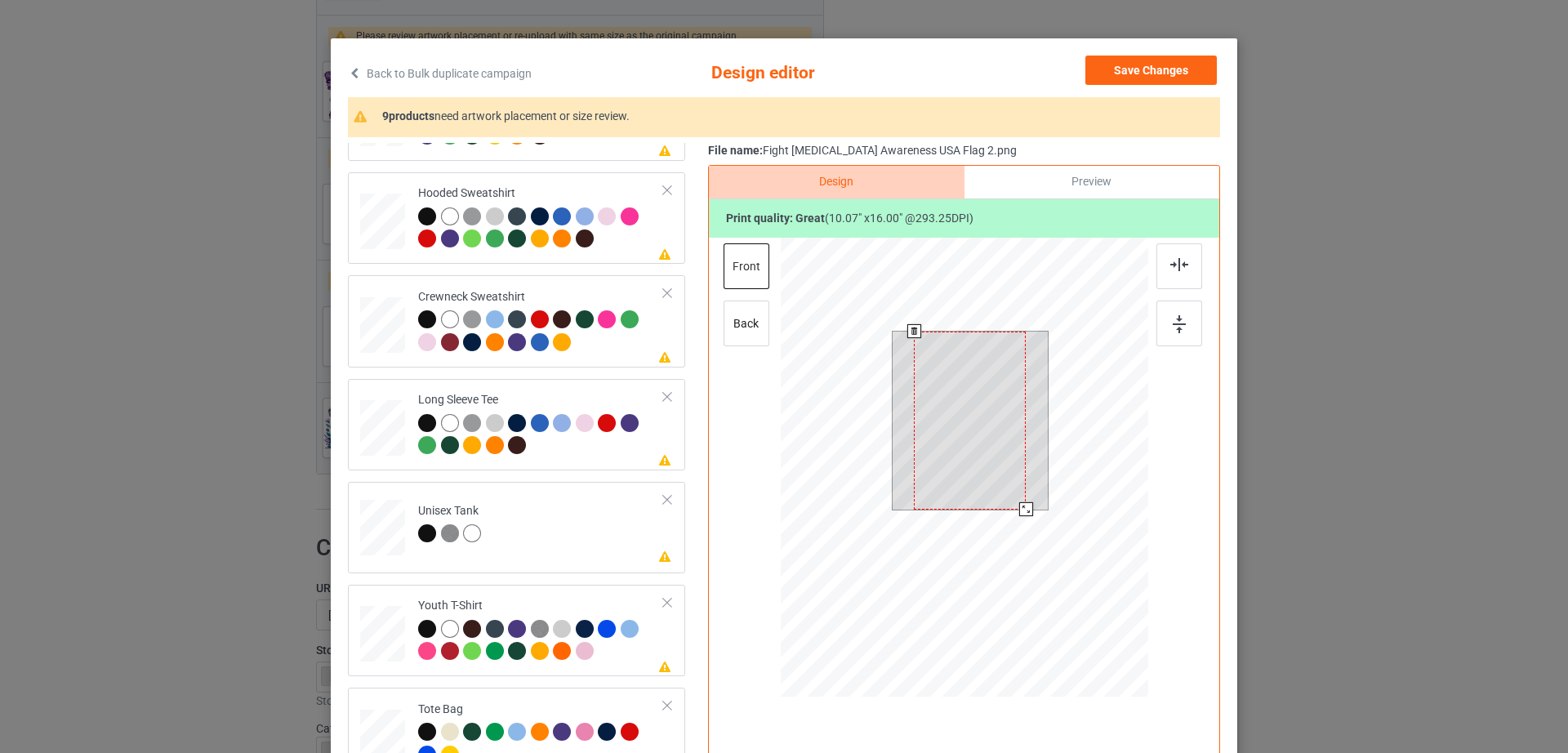
scroll to position [0, 0]
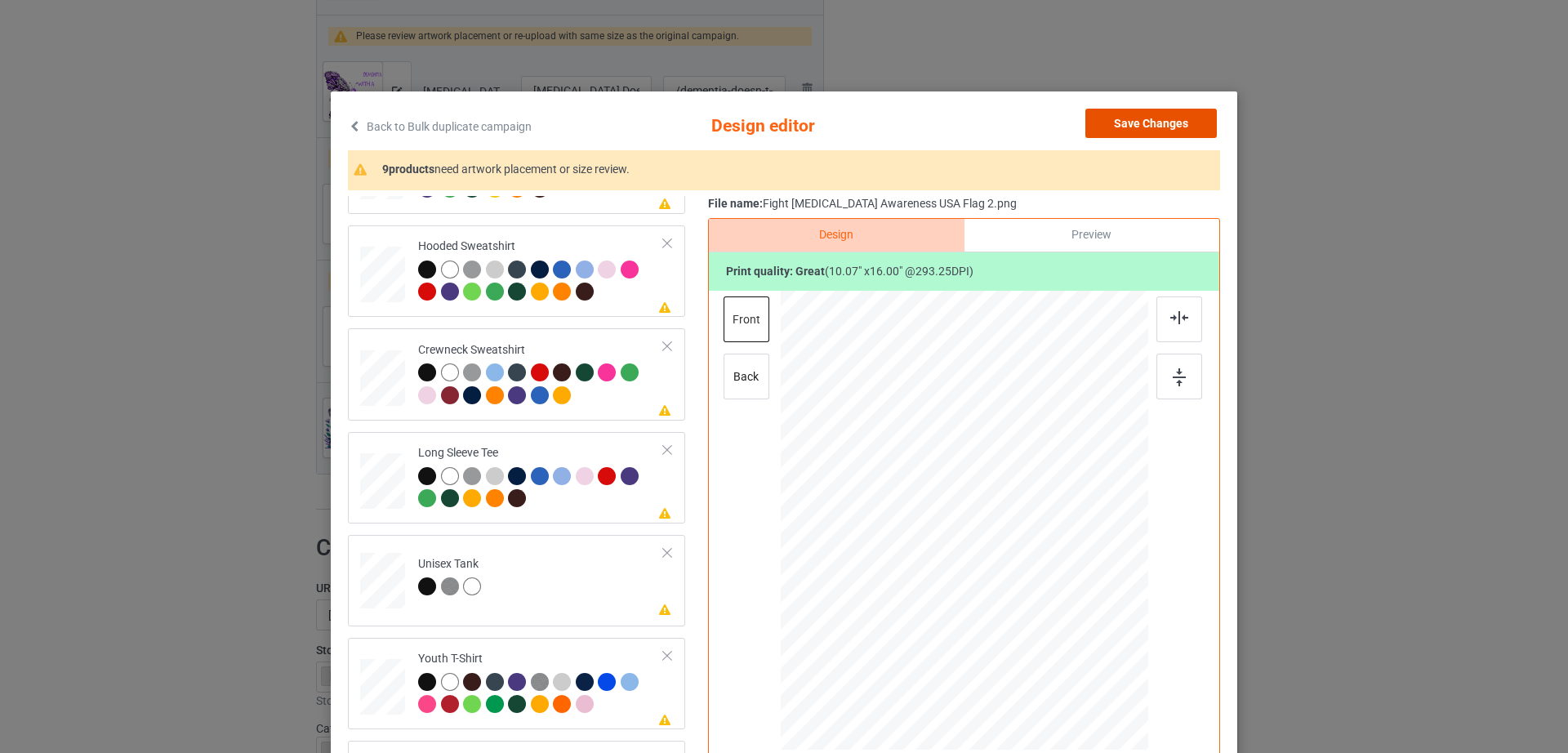
click at [1159, 136] on button "Save Changes" at bounding box center [1151, 123] width 131 height 29
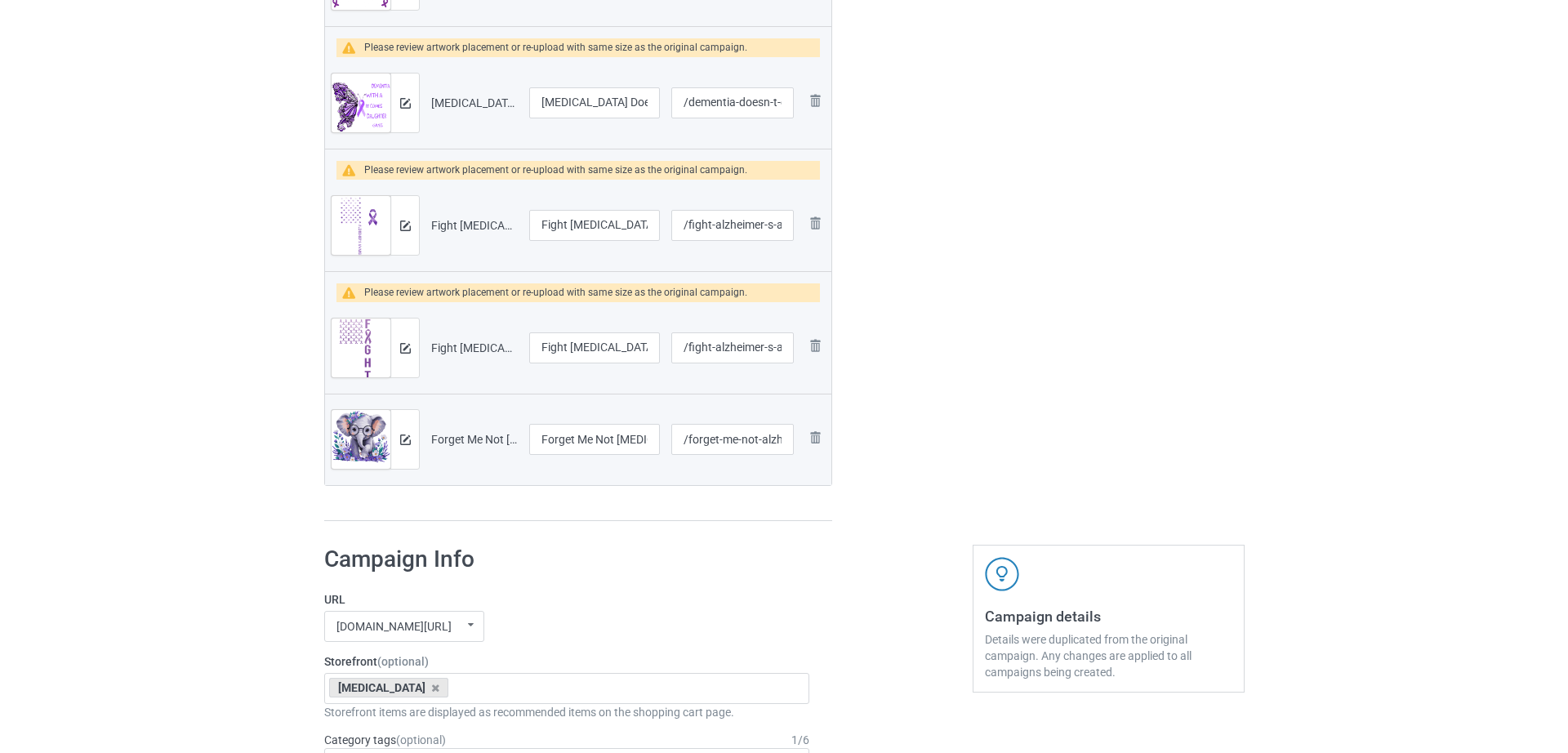
scroll to position [636, 0]
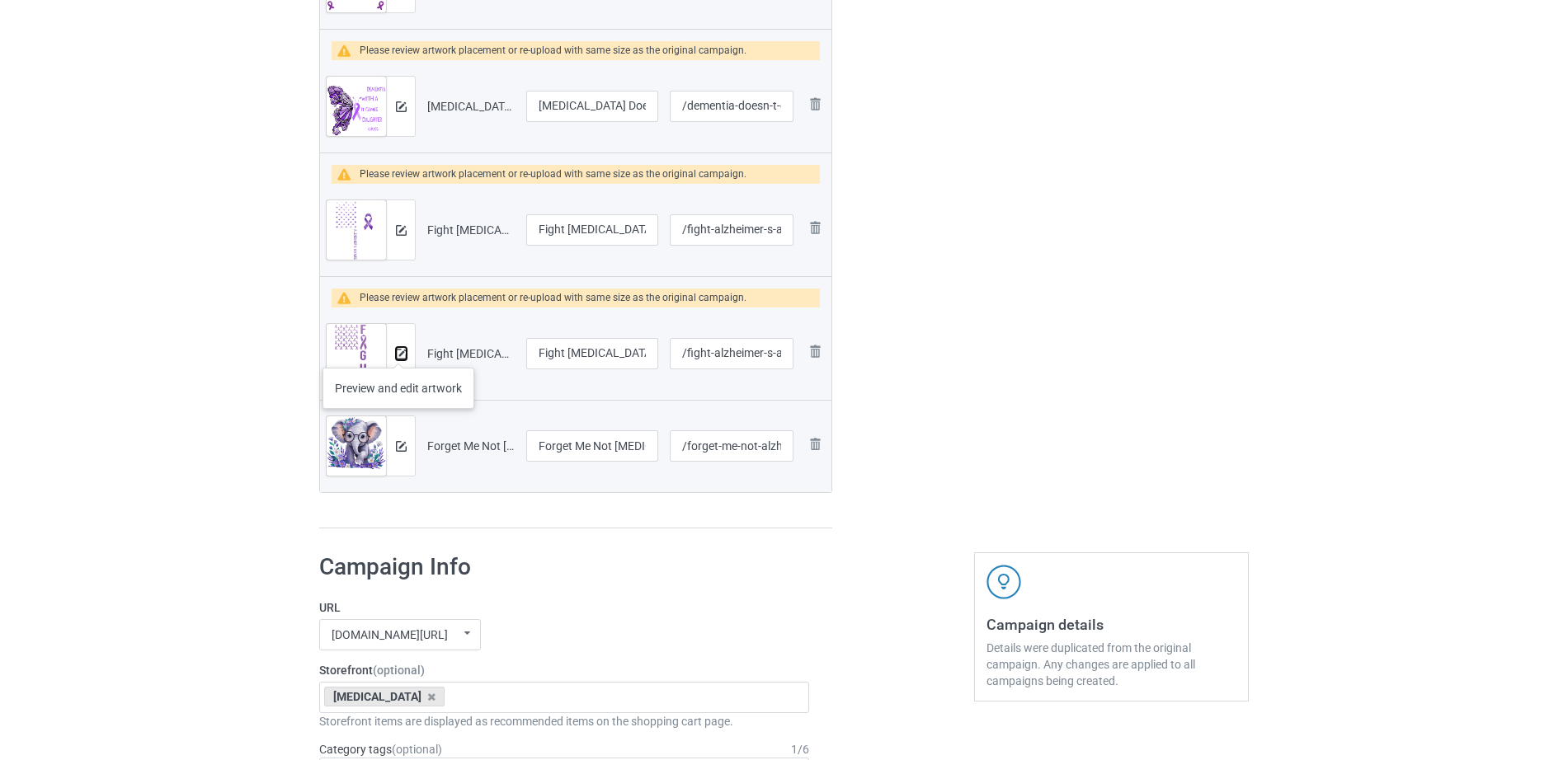
click at [398, 351] on img at bounding box center [401, 353] width 11 height 11
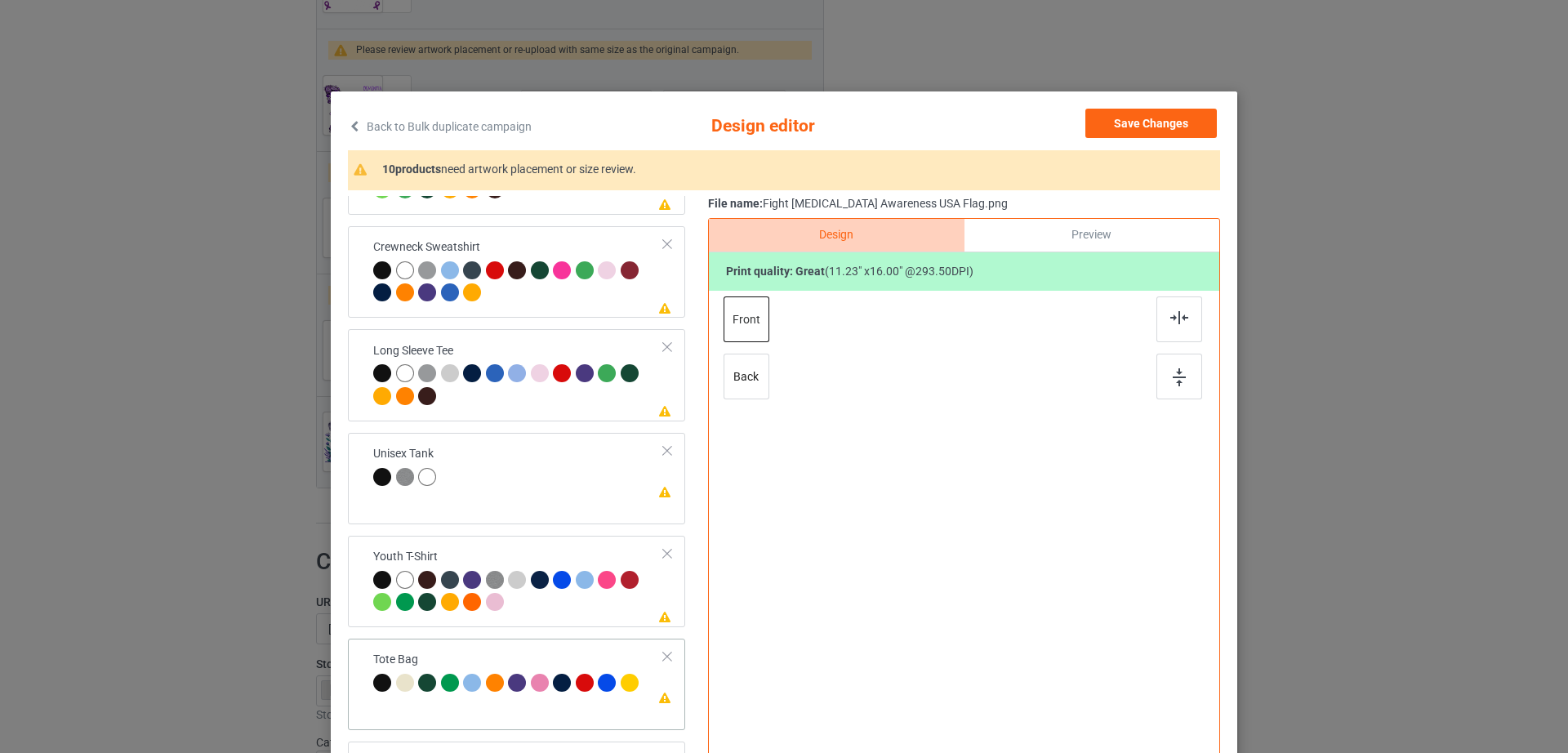
scroll to position [0, 0]
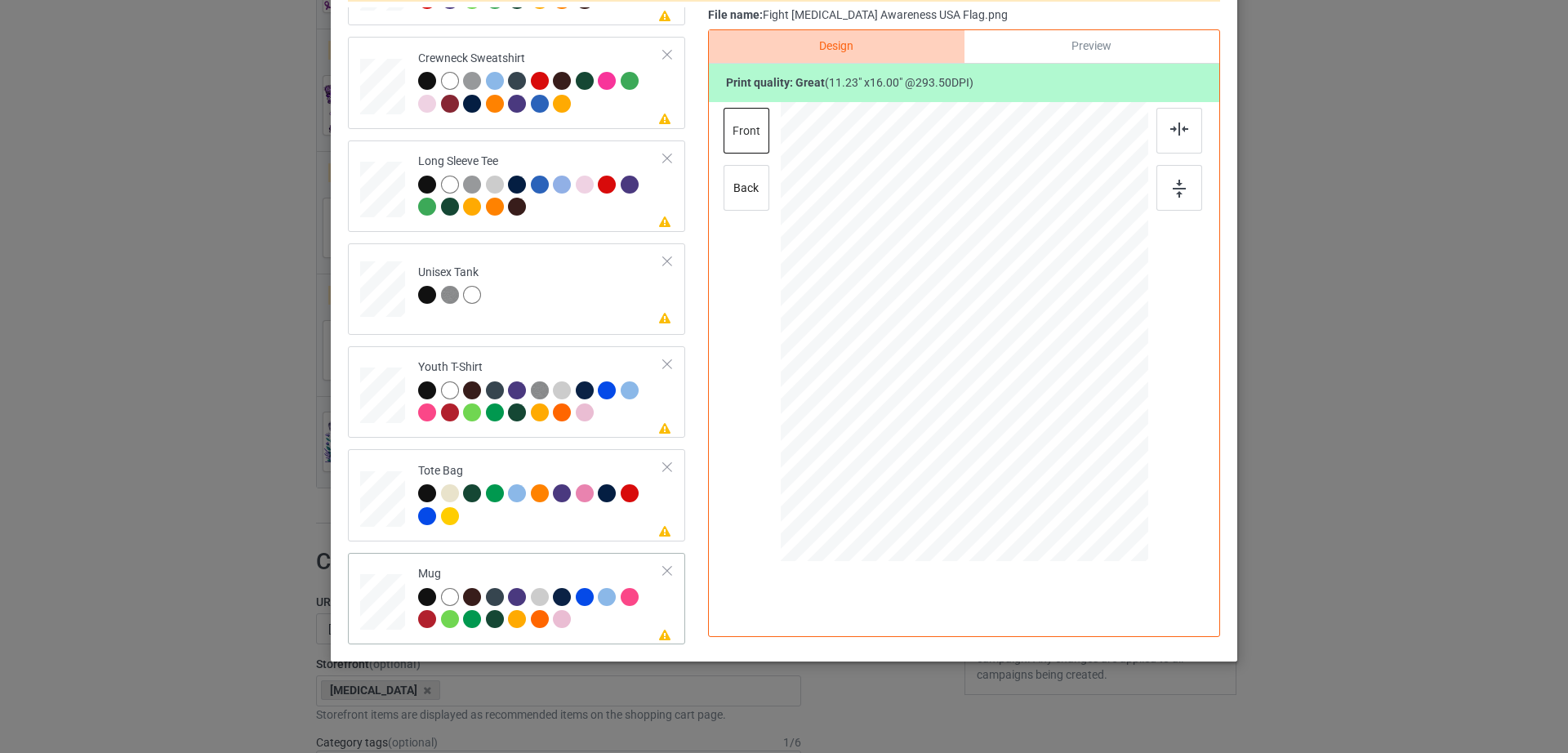
click at [636, 569] on div "Mug" at bounding box center [541, 597] width 245 height 62
click at [661, 568] on div at bounding box center [667, 571] width 12 height 12
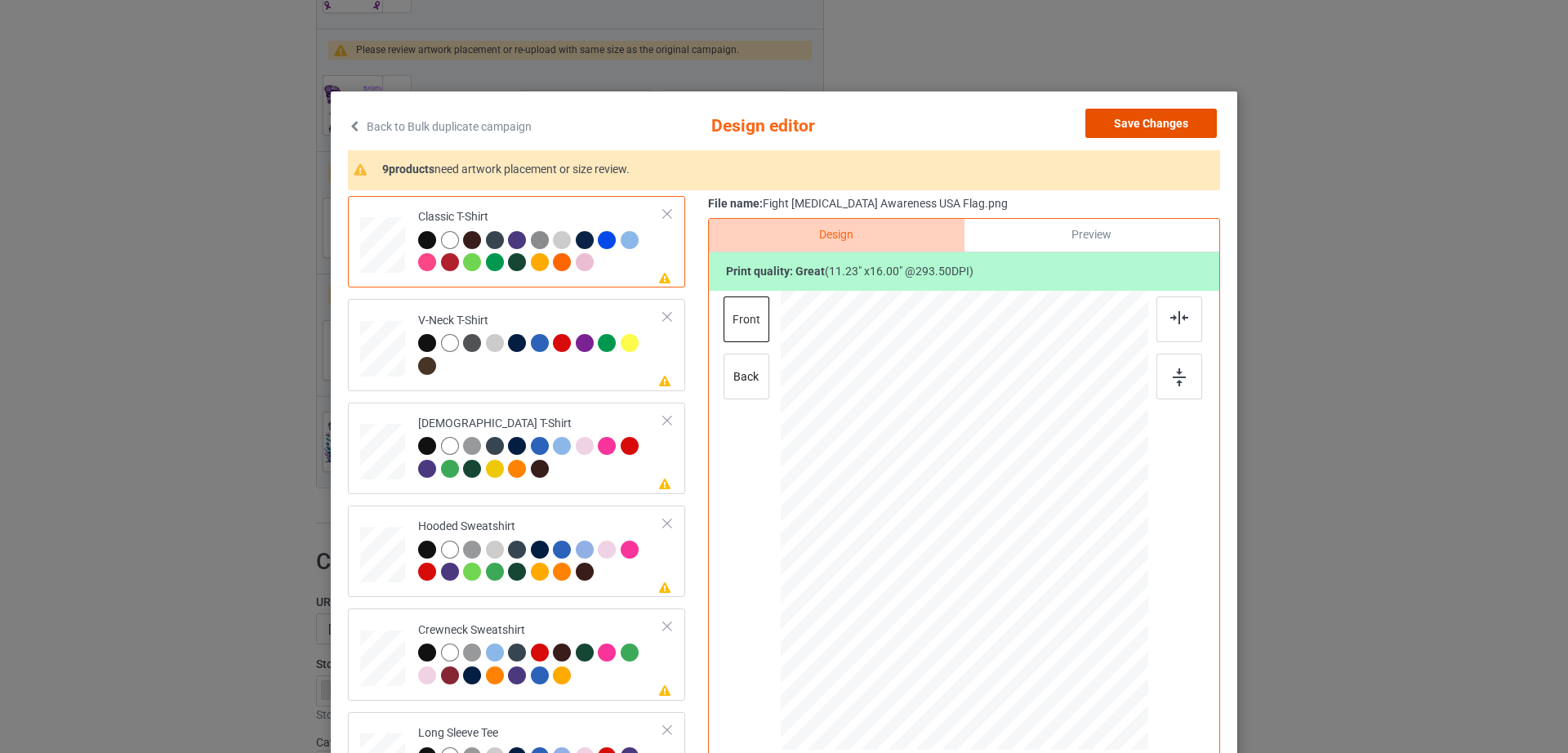
click at [1176, 113] on button "Save Changes" at bounding box center [1151, 123] width 131 height 29
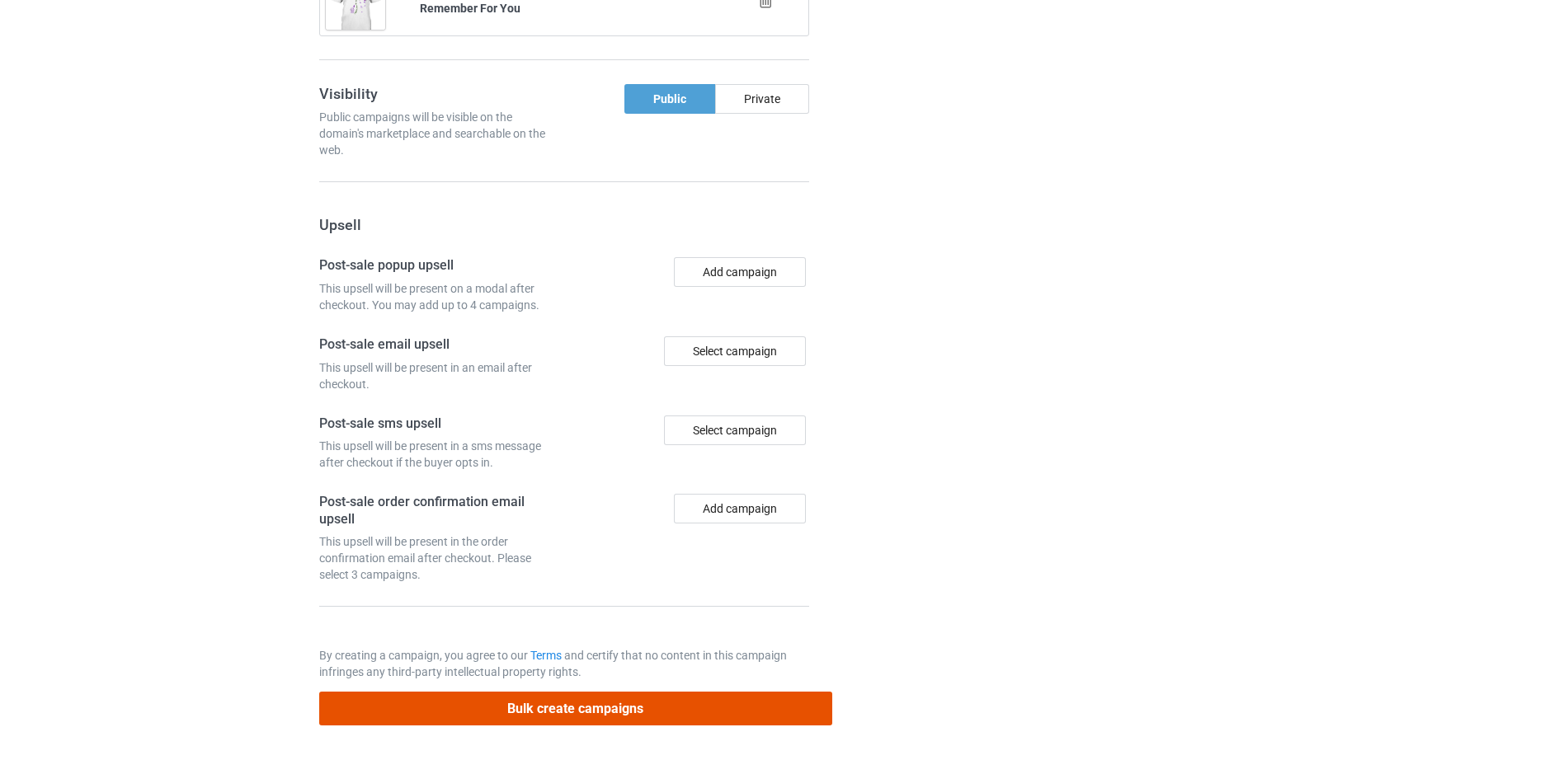
click at [496, 705] on button "Bulk create campaigns" at bounding box center [575, 709] width 512 height 34
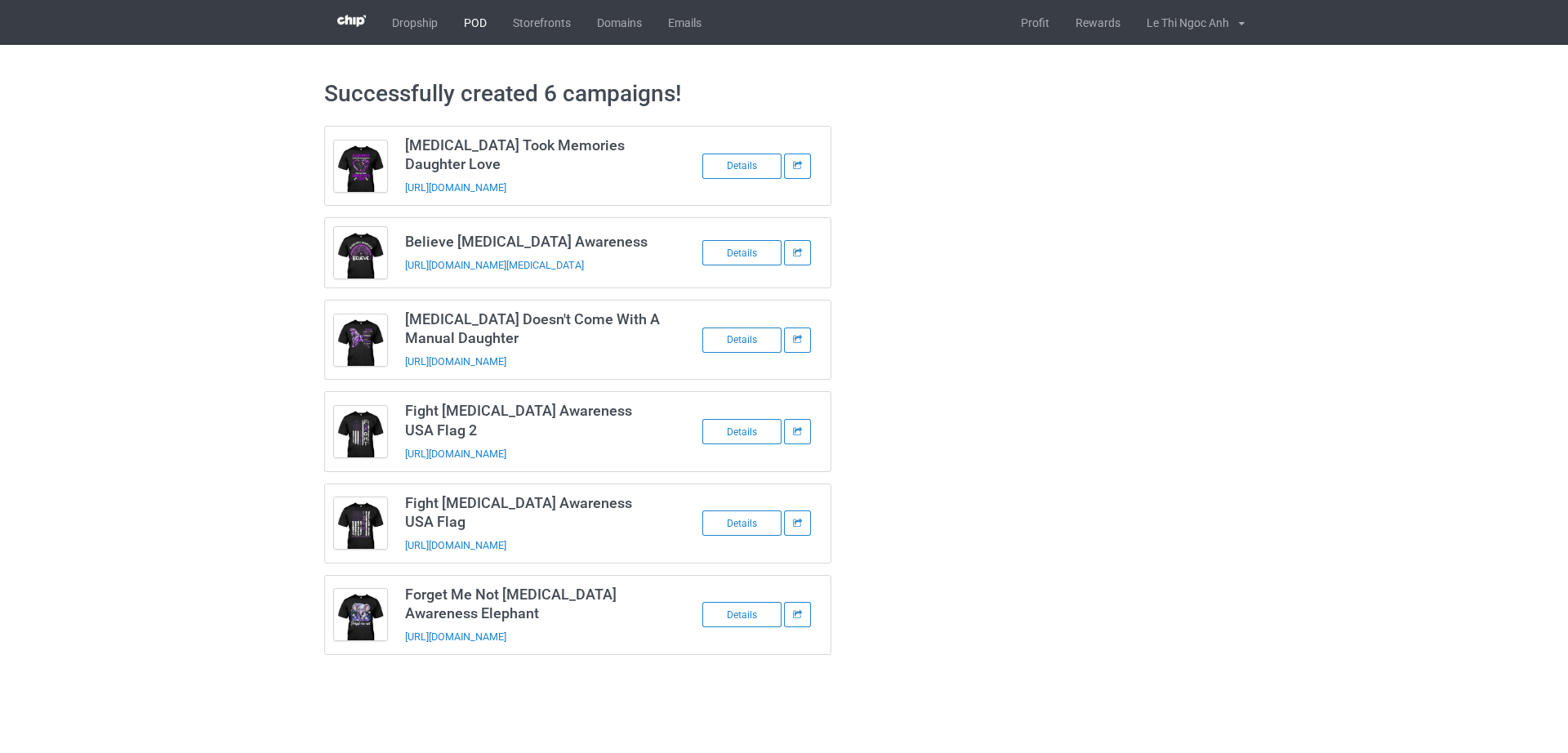
click at [473, 17] on link "POD" at bounding box center [475, 22] width 49 height 45
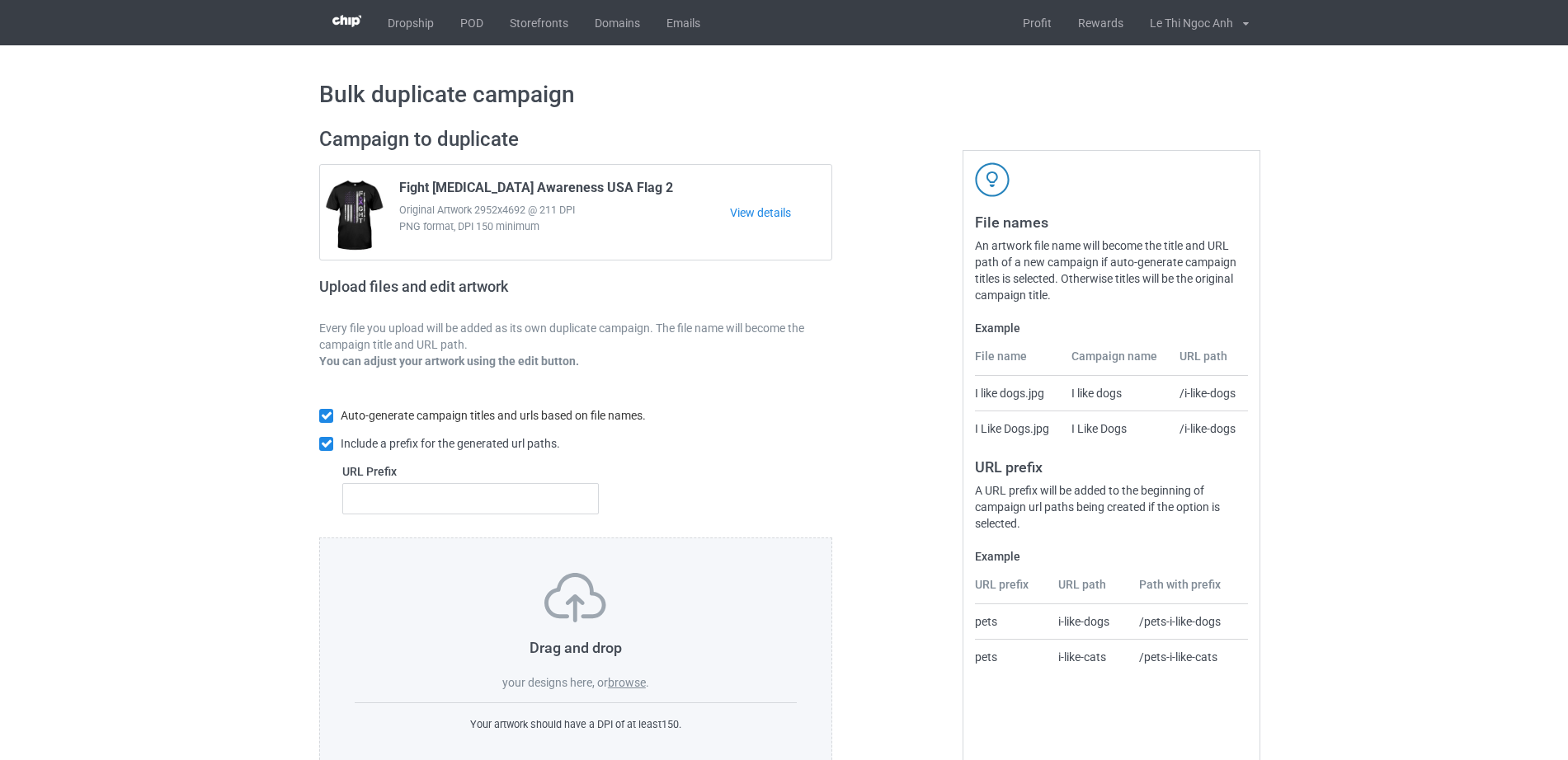
scroll to position [43, 0]
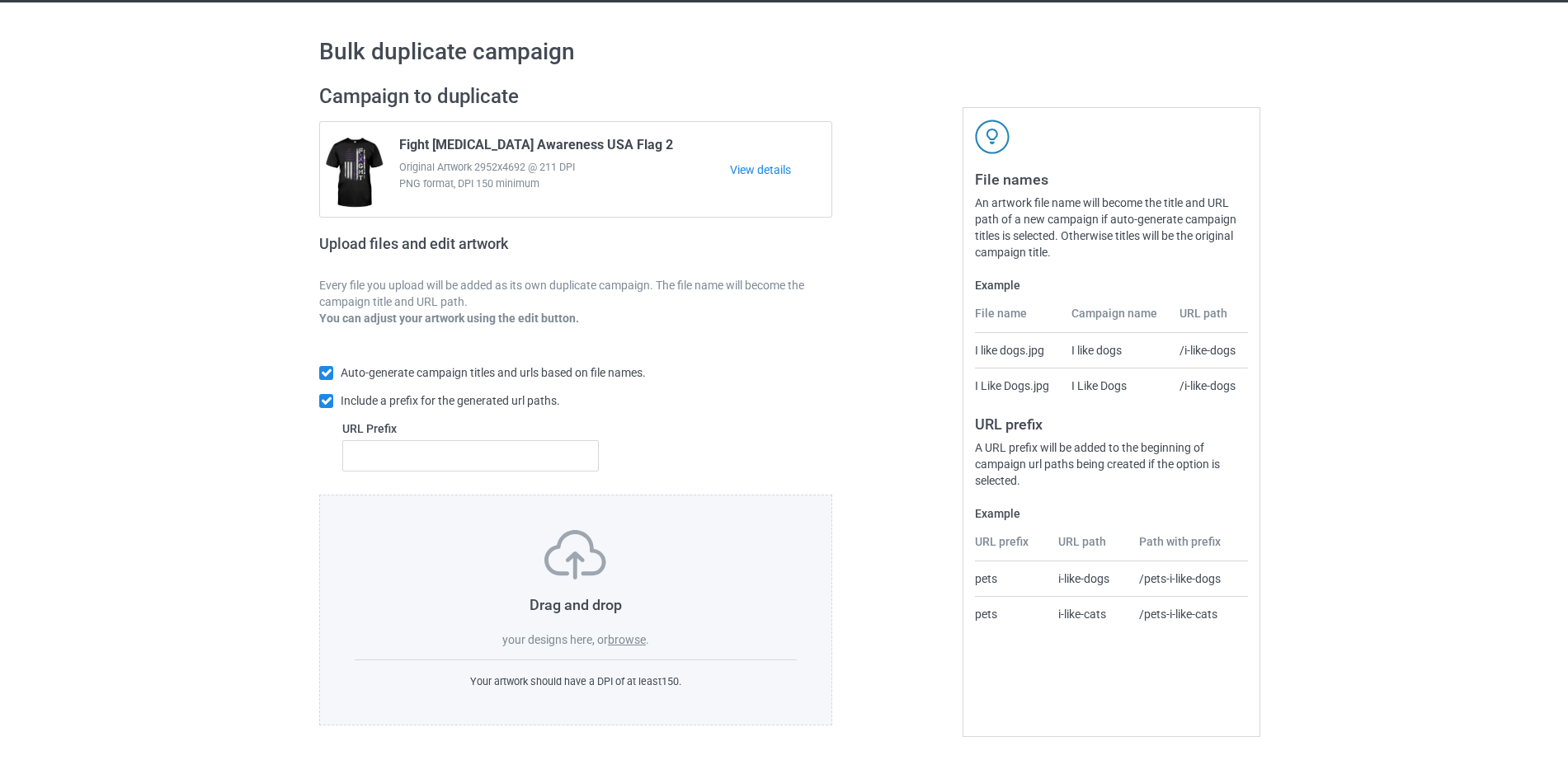
click at [638, 643] on label "browse" at bounding box center [627, 639] width 38 height 13
click at [0, 0] on input "browse" at bounding box center [0, 0] width 0 height 0
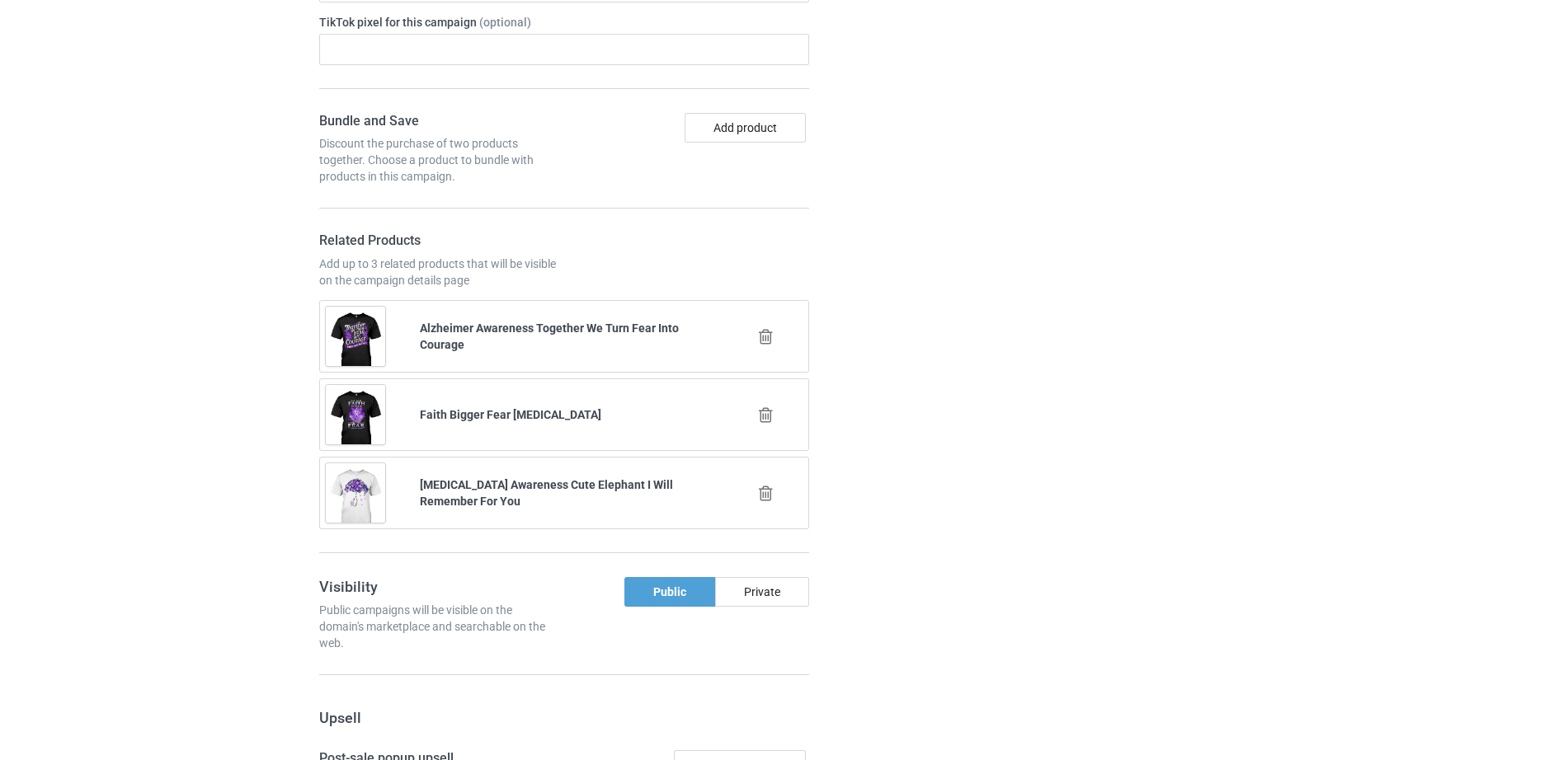
scroll to position [2165, 0]
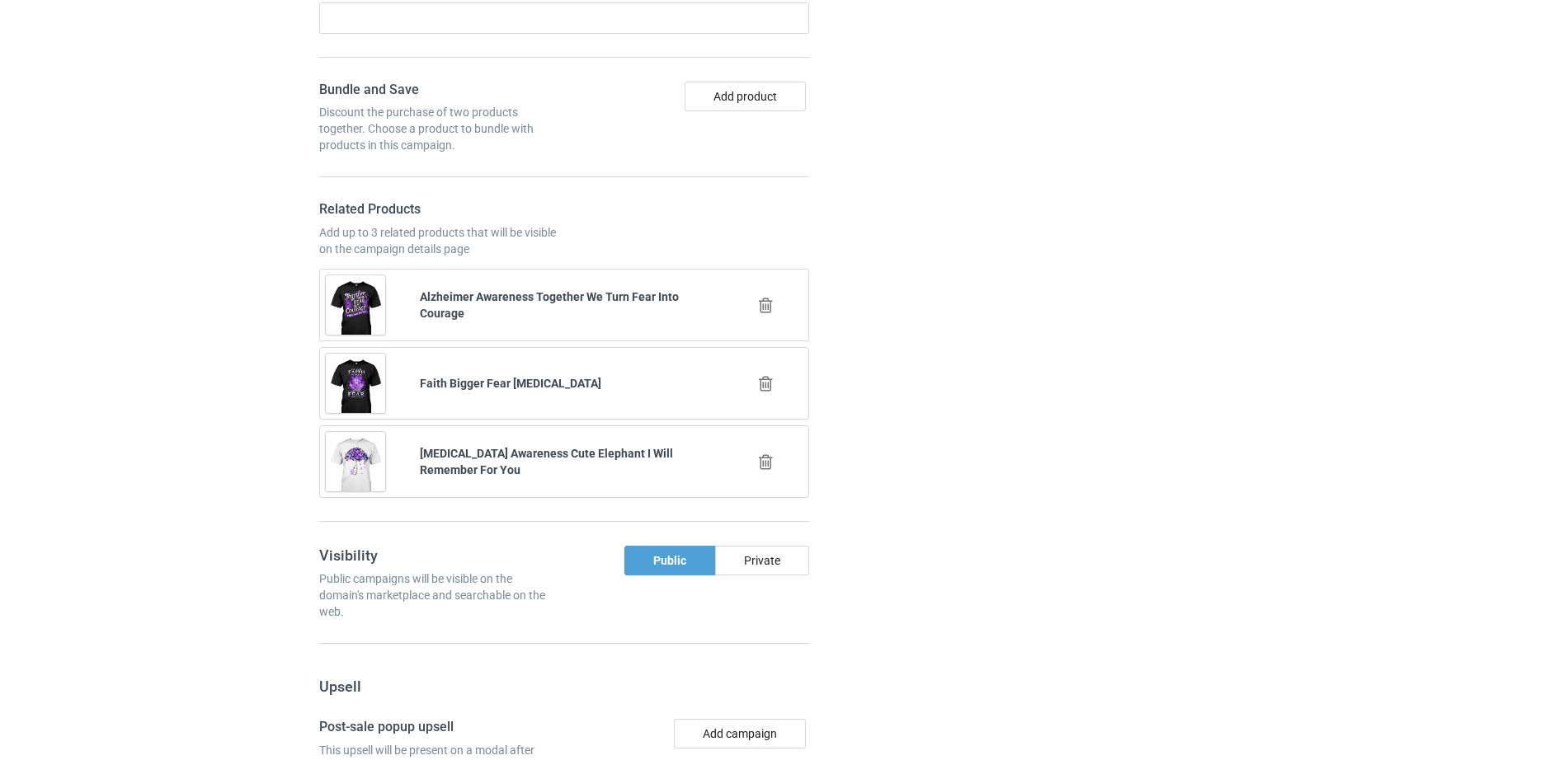
click at [772, 455] on icon at bounding box center [765, 462] width 21 height 18
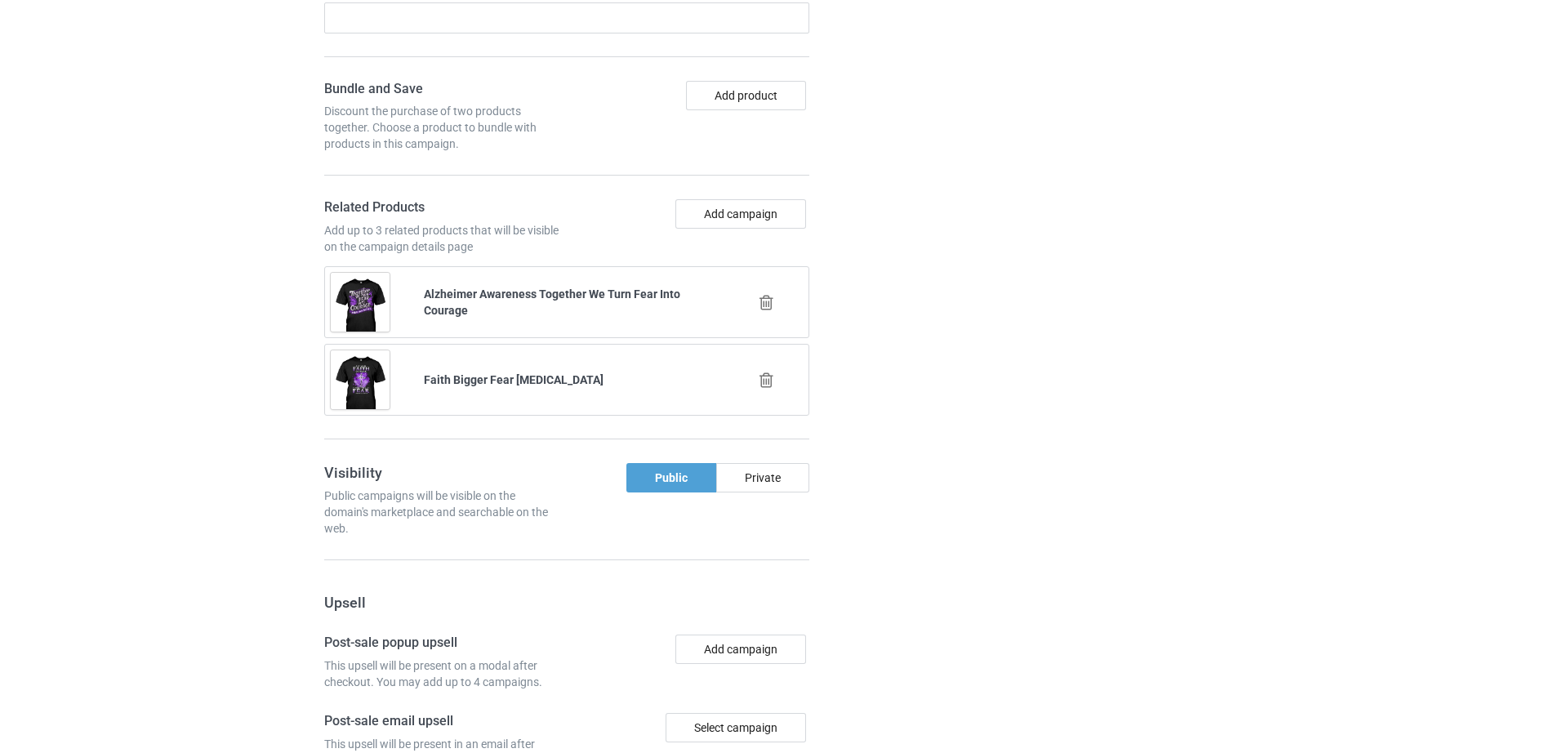
scroll to position [2176, 0]
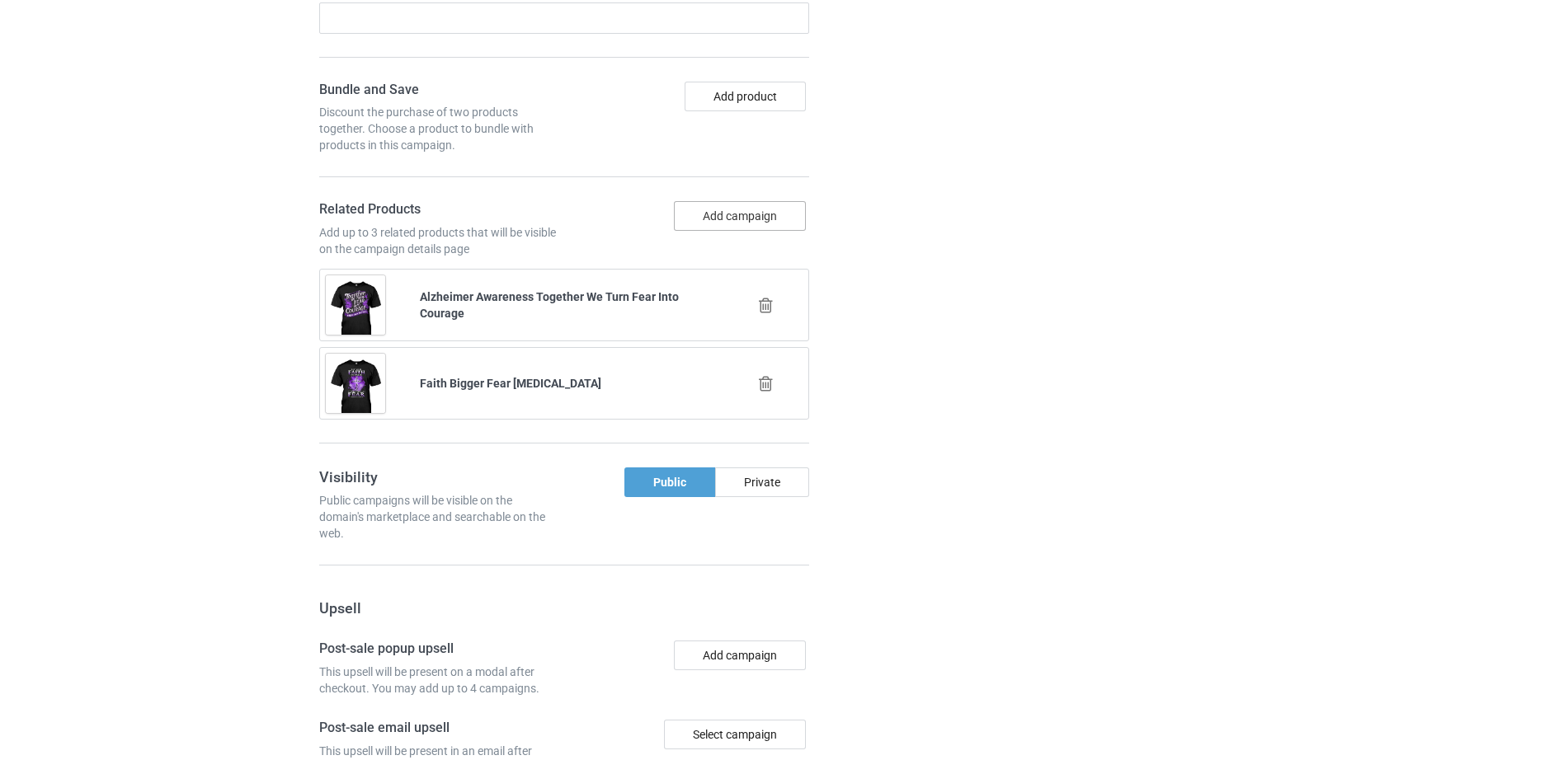
click at [713, 214] on button "Add campaign" at bounding box center [740, 216] width 132 height 30
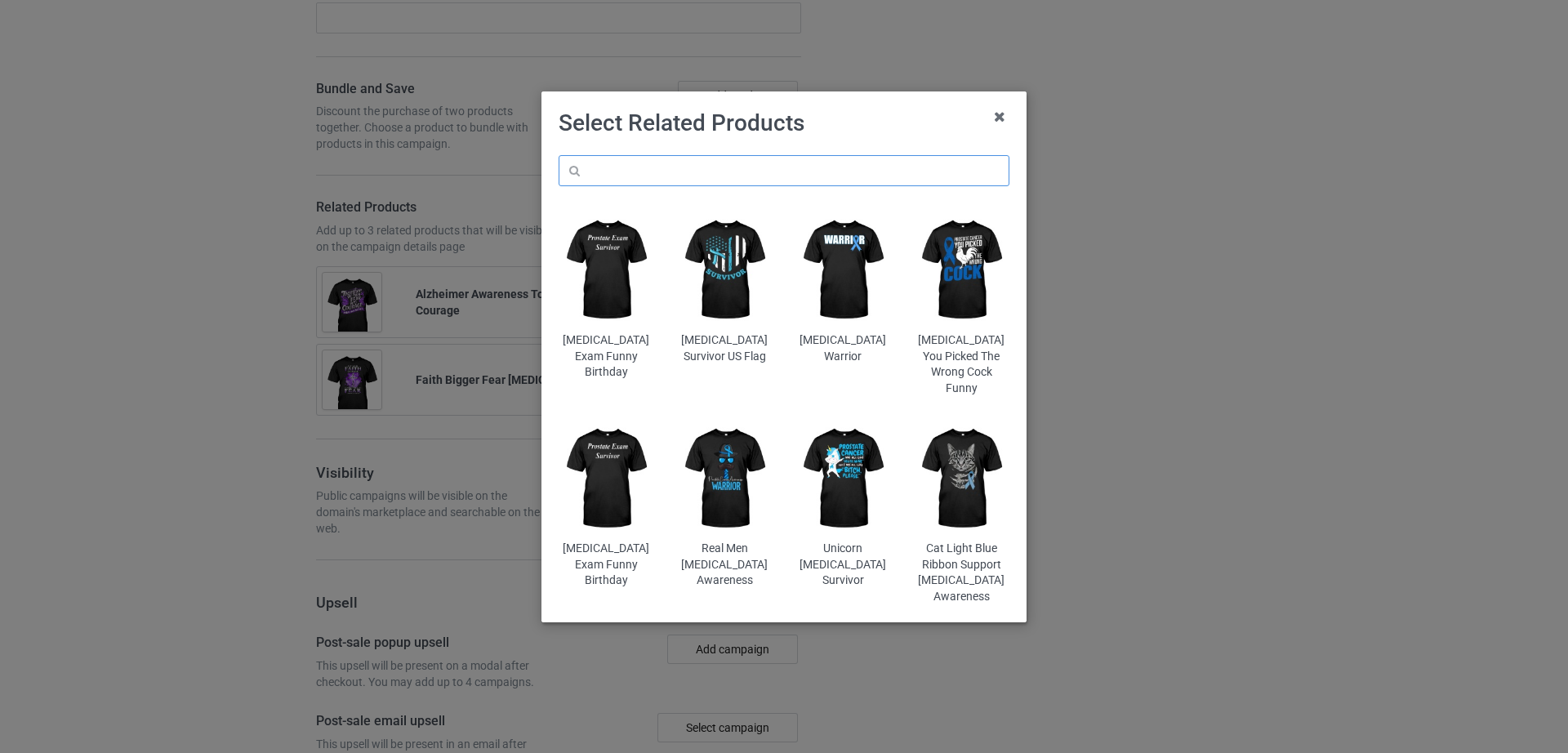
click at [613, 172] on input "text" at bounding box center [783, 171] width 451 height 31
paste input "Forget Me Not Alzheimer's Awareness Elephant"
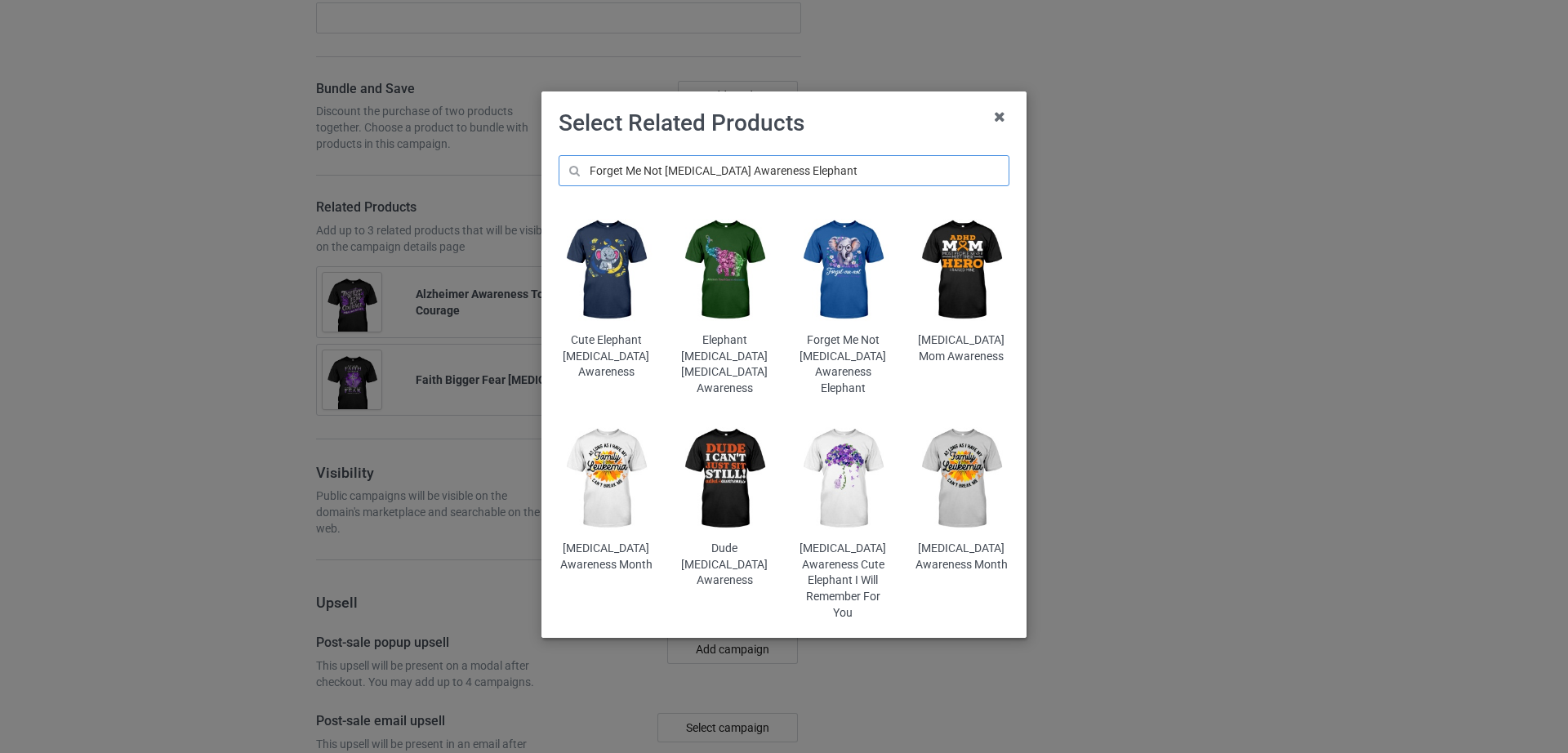
type input "Forget Me Not Alzheimer's Awareness Elephant"
click at [826, 308] on img at bounding box center [843, 270] width 96 height 119
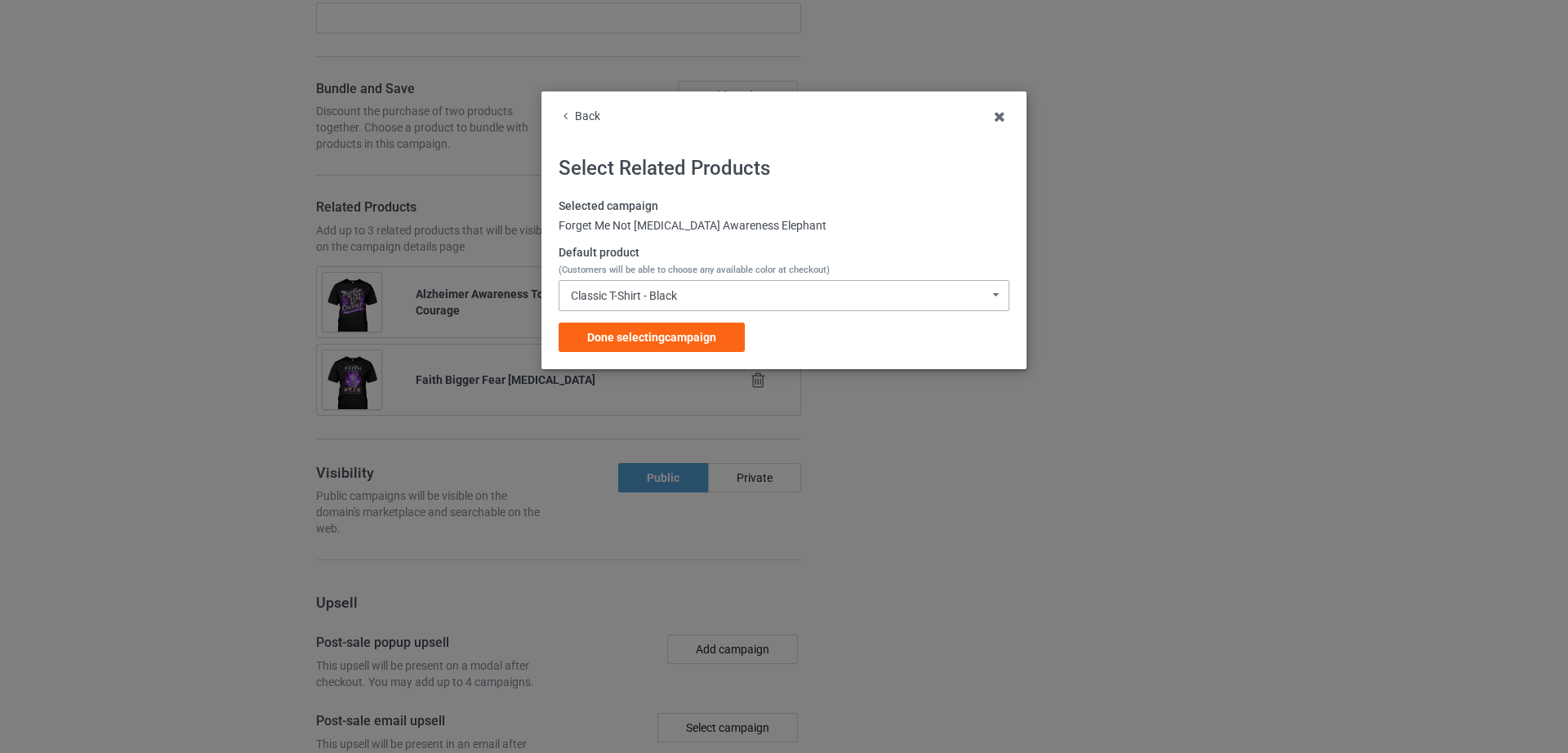
click at [646, 297] on div "Classic T-Shirt - Black" at bounding box center [624, 295] width 107 height 12
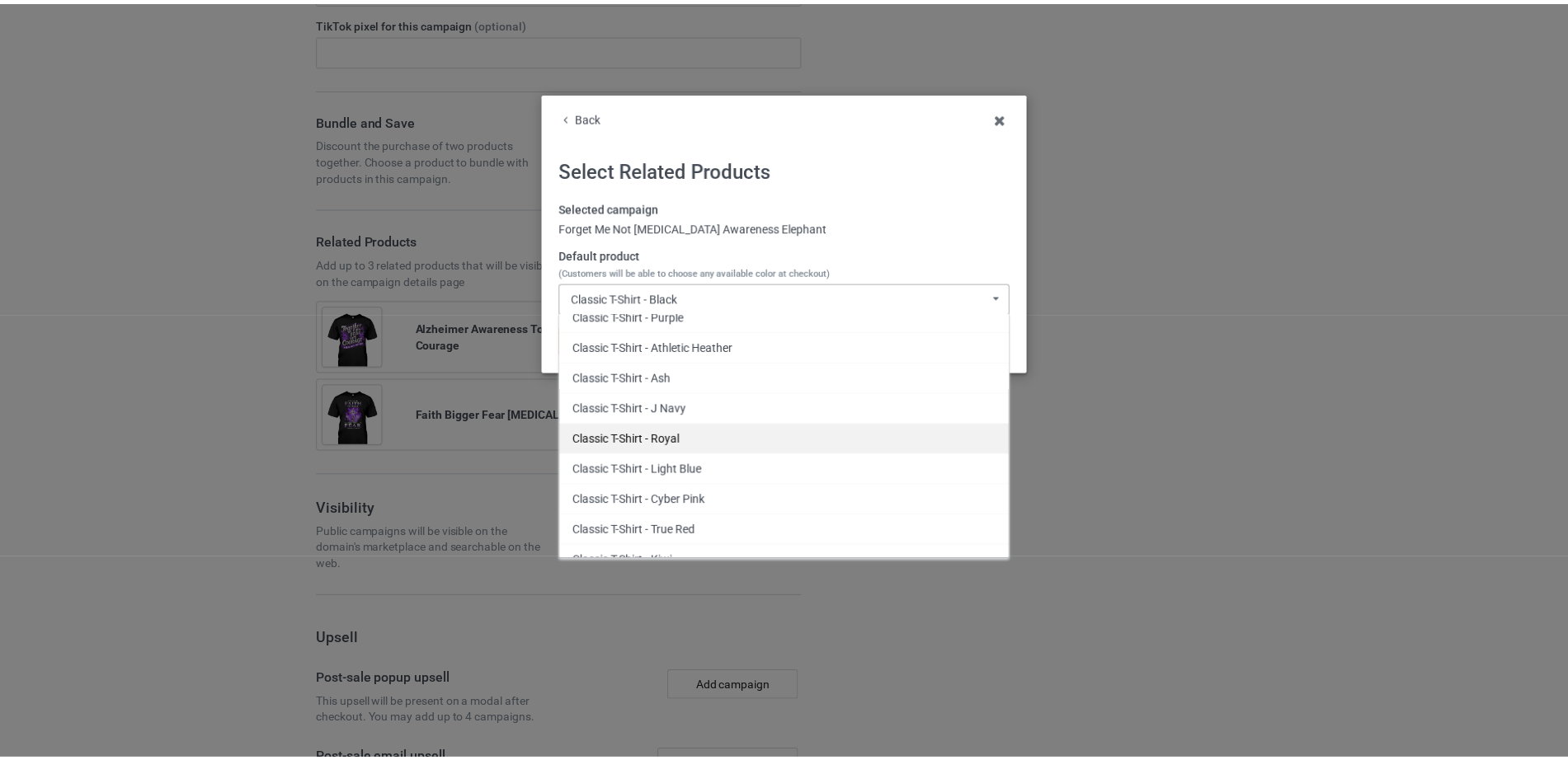
scroll to position [2477, 0]
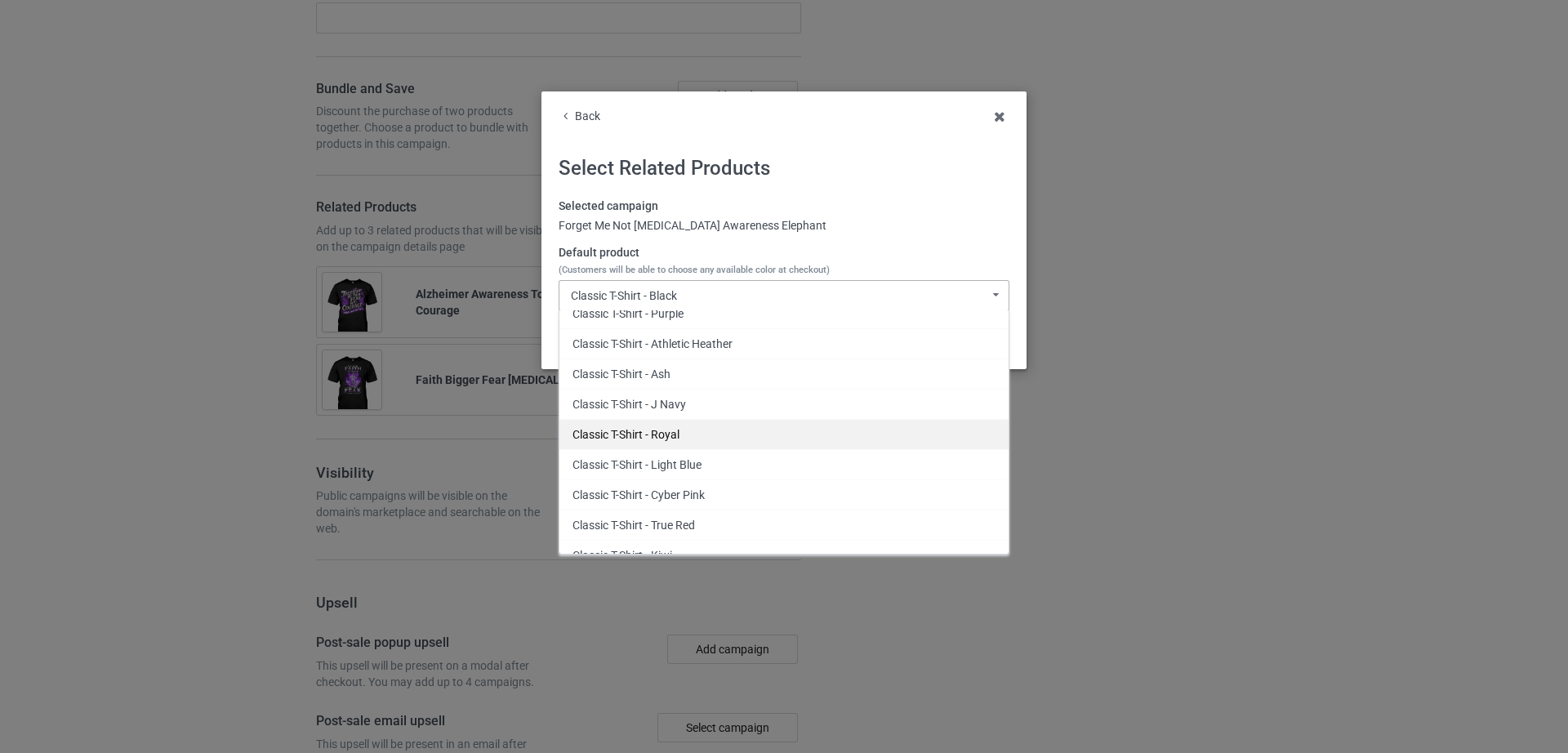
click at [694, 433] on div "Classic T-Shirt - Royal" at bounding box center [783, 433] width 449 height 30
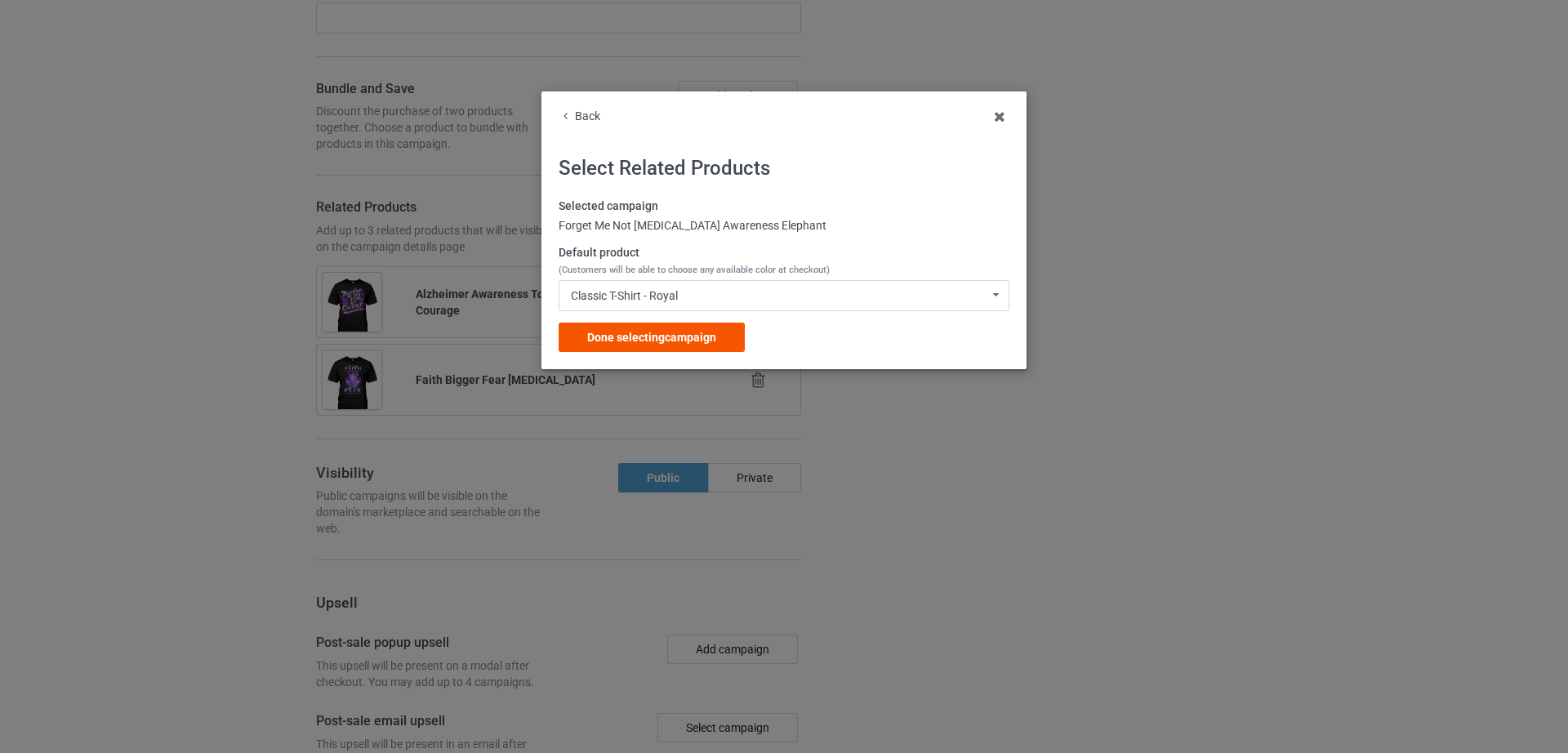
click at [648, 332] on span "Done selecting campaign" at bounding box center [651, 336] width 129 height 13
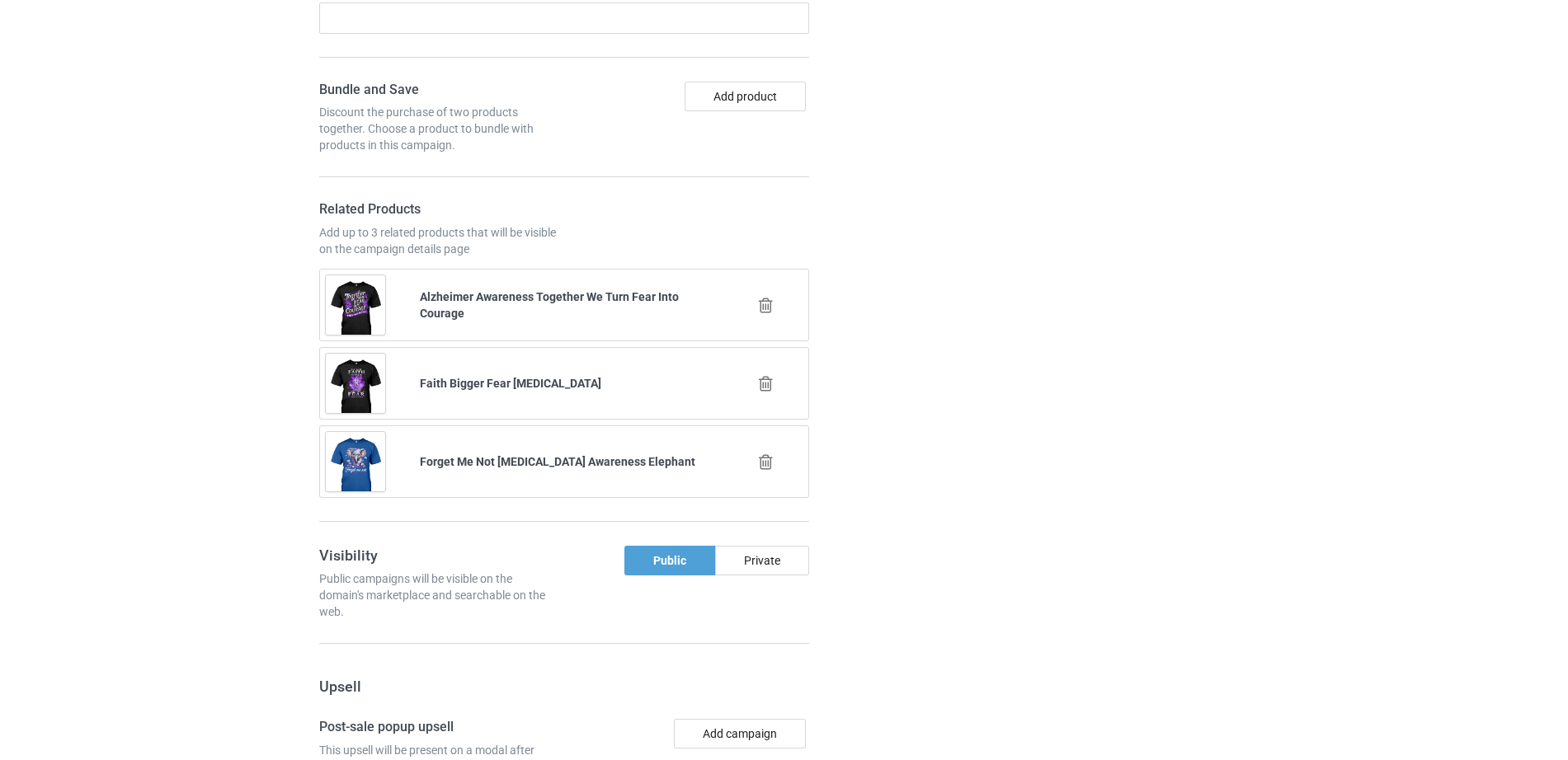
click at [771, 389] on icon at bounding box center [765, 384] width 21 height 18
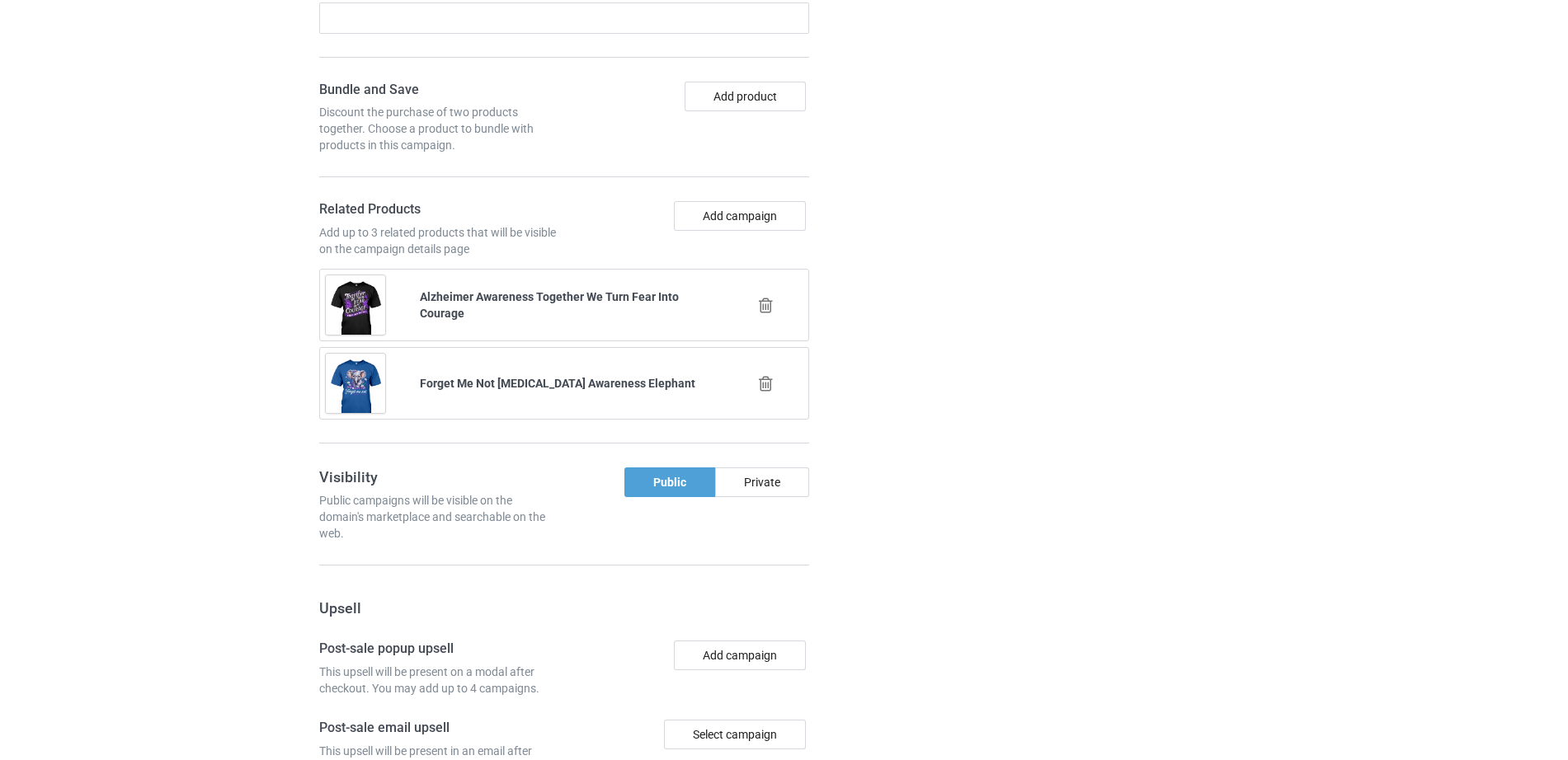
click at [768, 306] on icon at bounding box center [765, 306] width 21 height 18
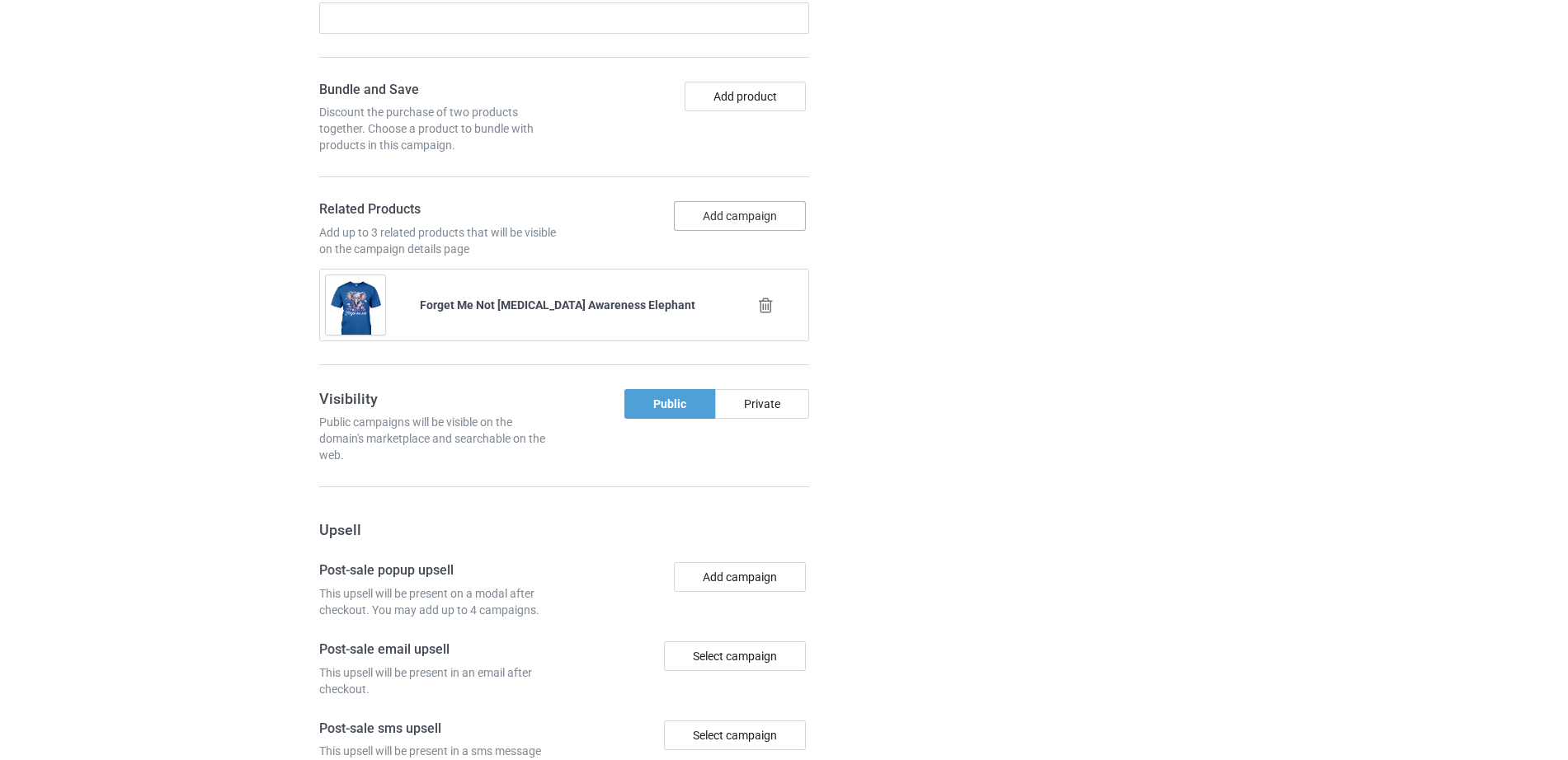
click at [727, 221] on button "Add campaign" at bounding box center [740, 216] width 132 height 30
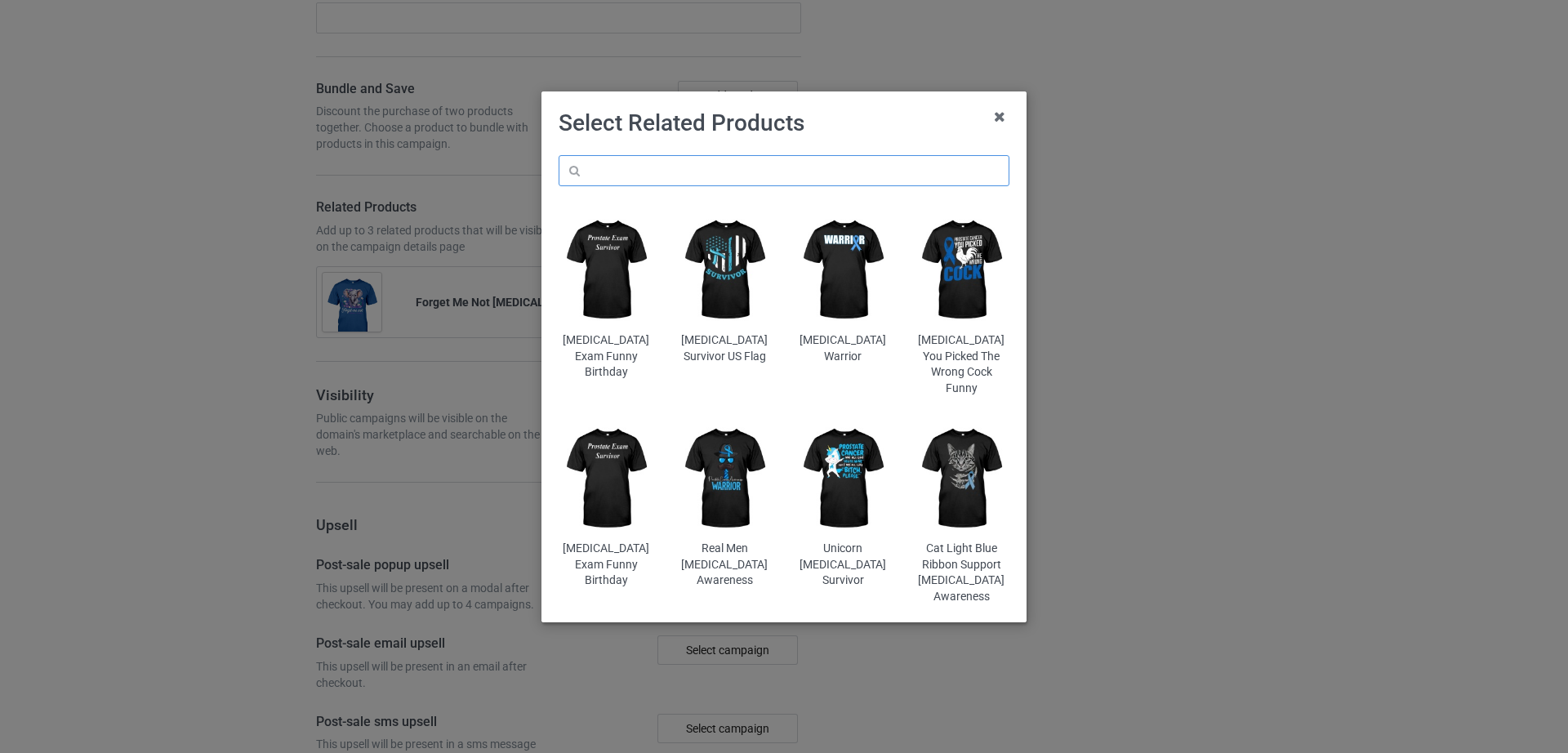
click at [711, 167] on input "text" at bounding box center [783, 171] width 451 height 31
paste input "Dementia Doesn't Come With A Manual Daughter"
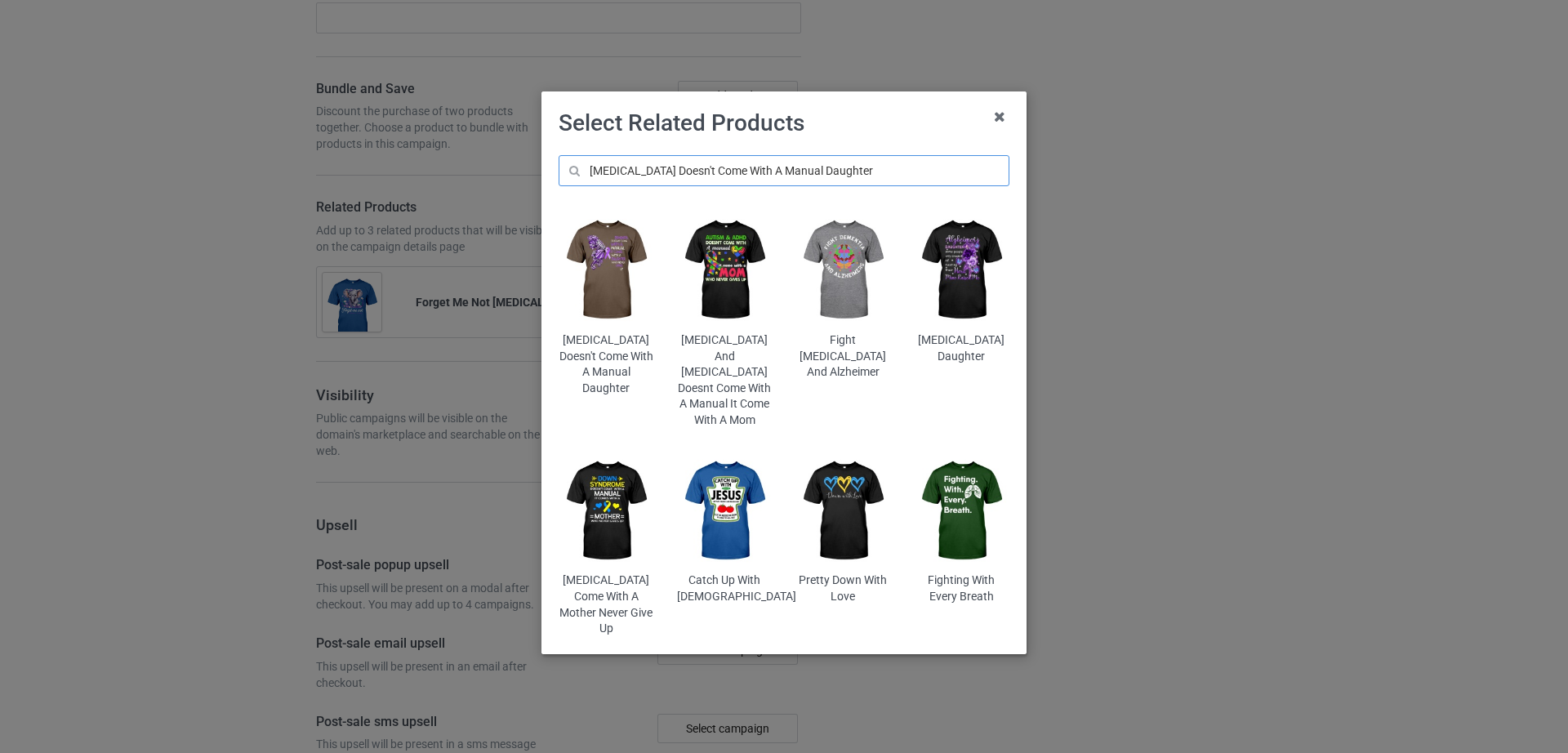
type input "Dementia Doesn't Come With A Manual Daughter"
click at [621, 275] on img at bounding box center [606, 270] width 96 height 119
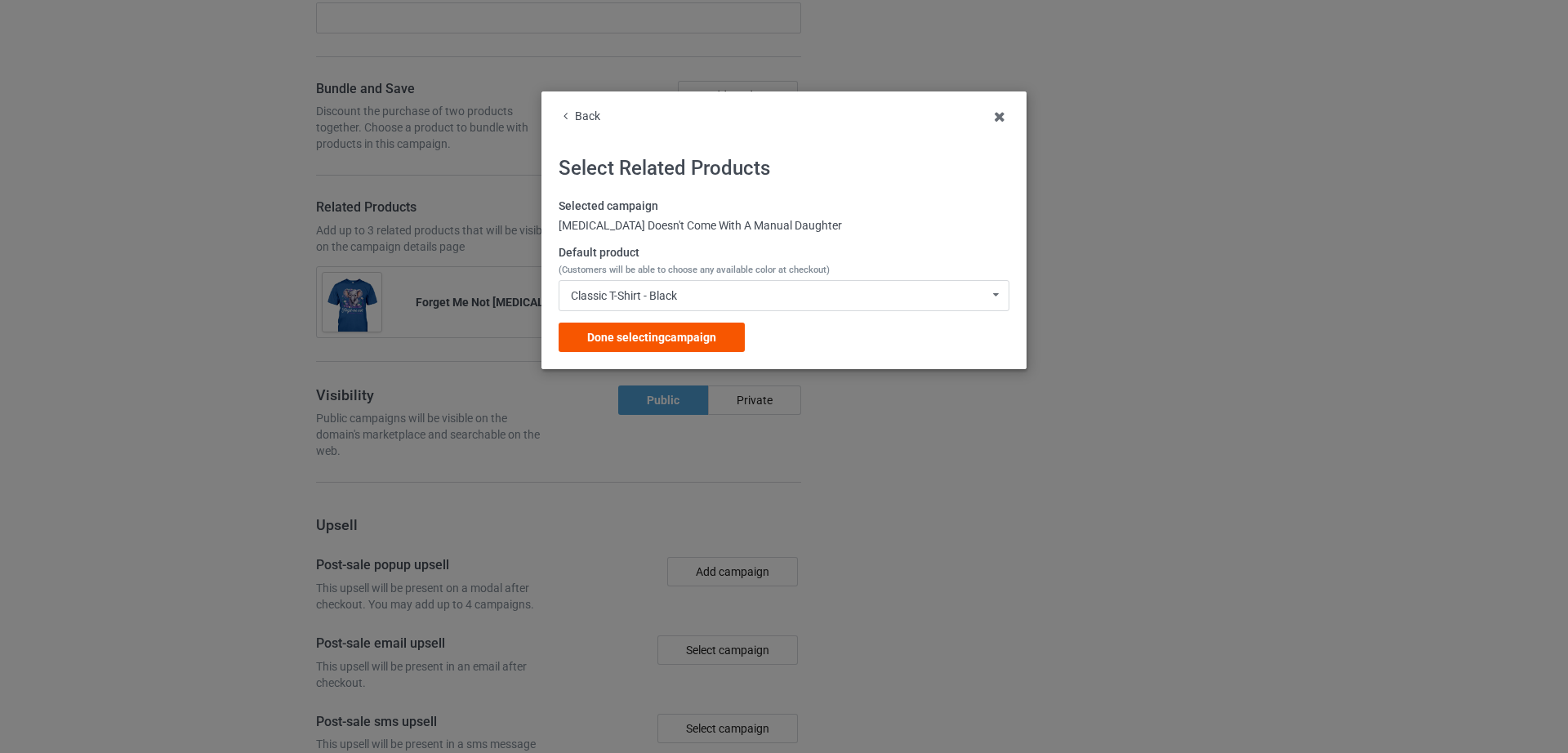
click at [678, 335] on span "Done selecting campaign" at bounding box center [651, 336] width 129 height 13
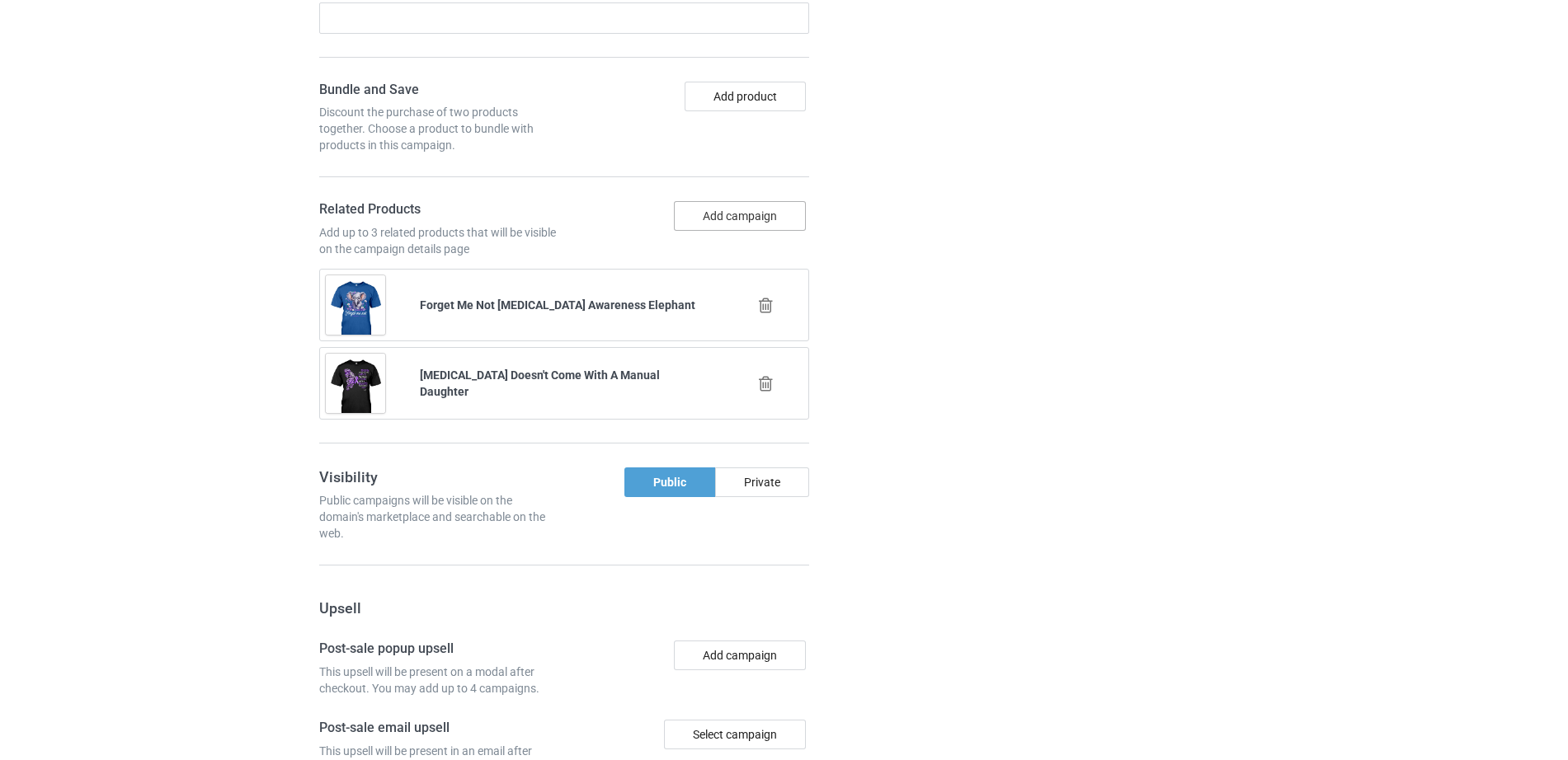
click at [715, 219] on button "Add campaign" at bounding box center [740, 216] width 132 height 30
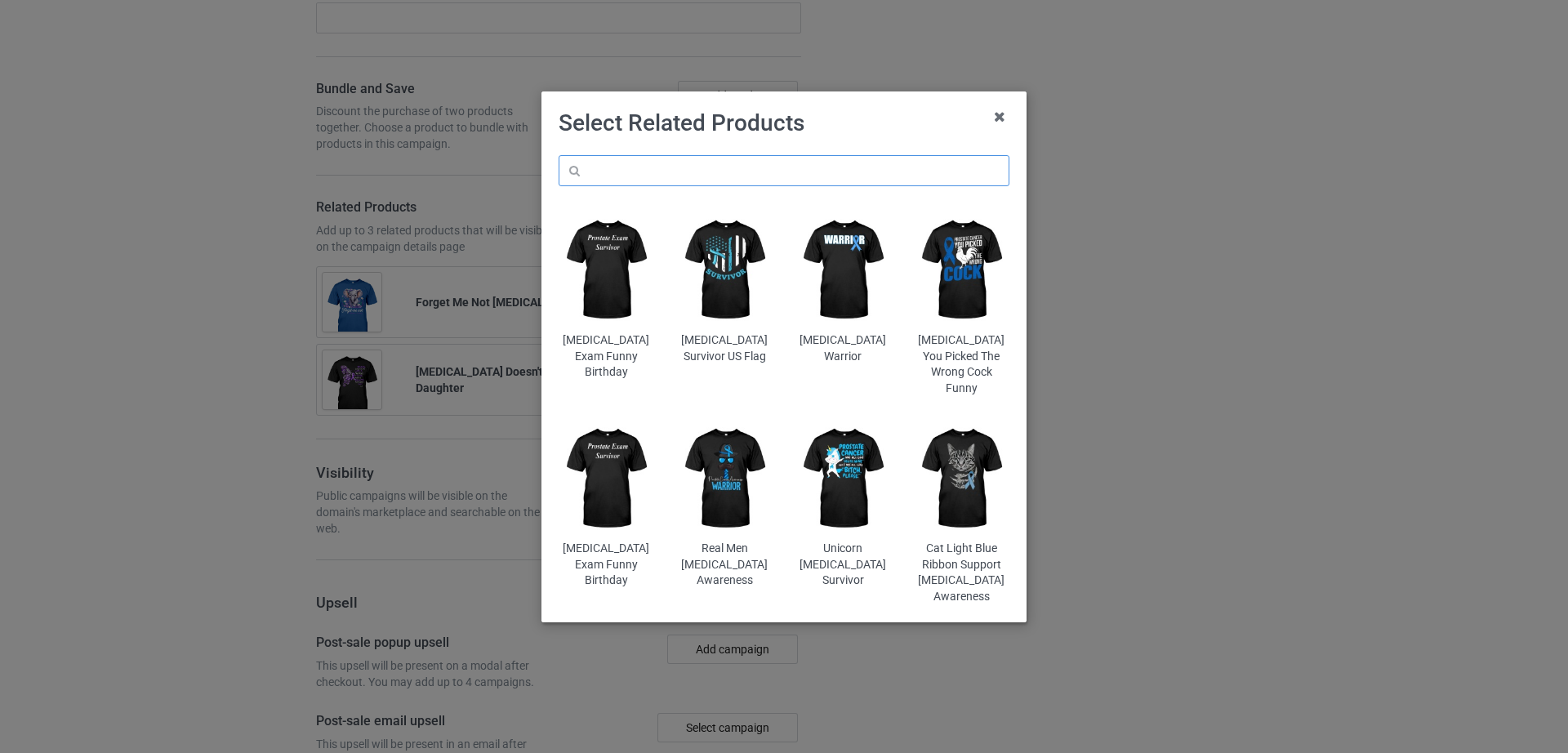
click at [684, 173] on input "text" at bounding box center [783, 171] width 451 height 31
paste input "Fight Alzheimer's Awareness USA Flag 2"
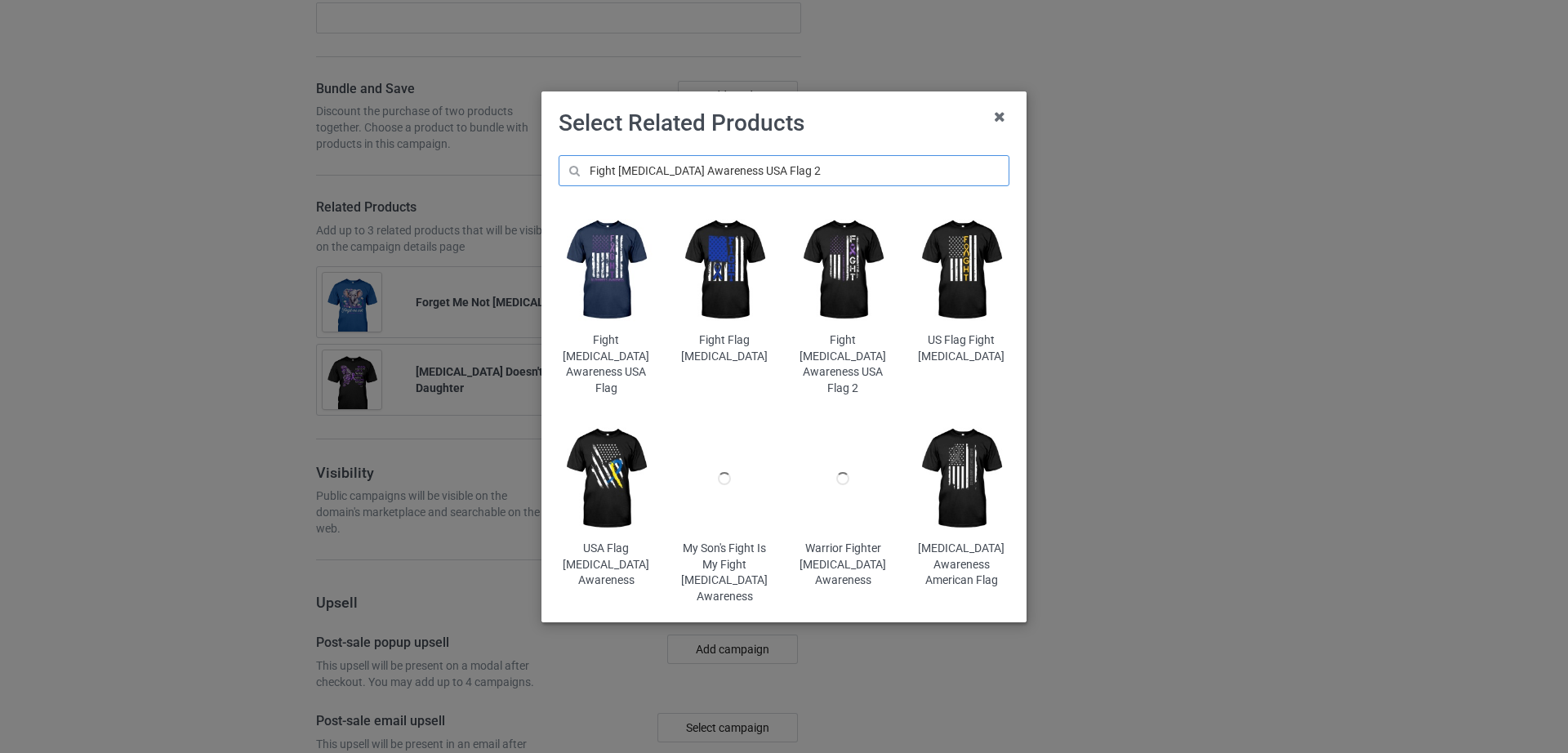
type input "Fight Alzheimer's Awareness USA Flag 2"
click at [617, 281] on img at bounding box center [606, 270] width 96 height 119
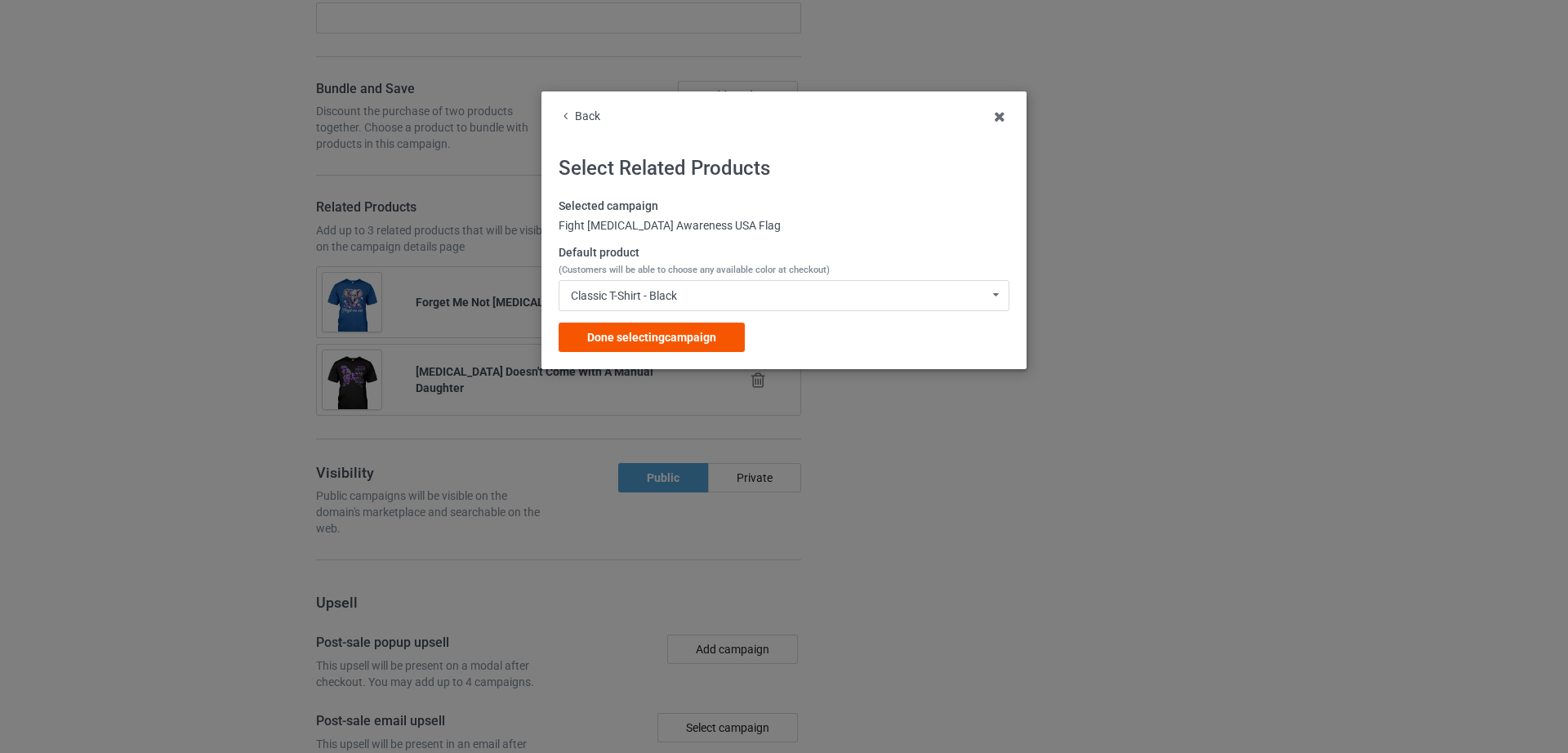
click at [656, 343] on span "Done selecting campaign" at bounding box center [651, 336] width 129 height 13
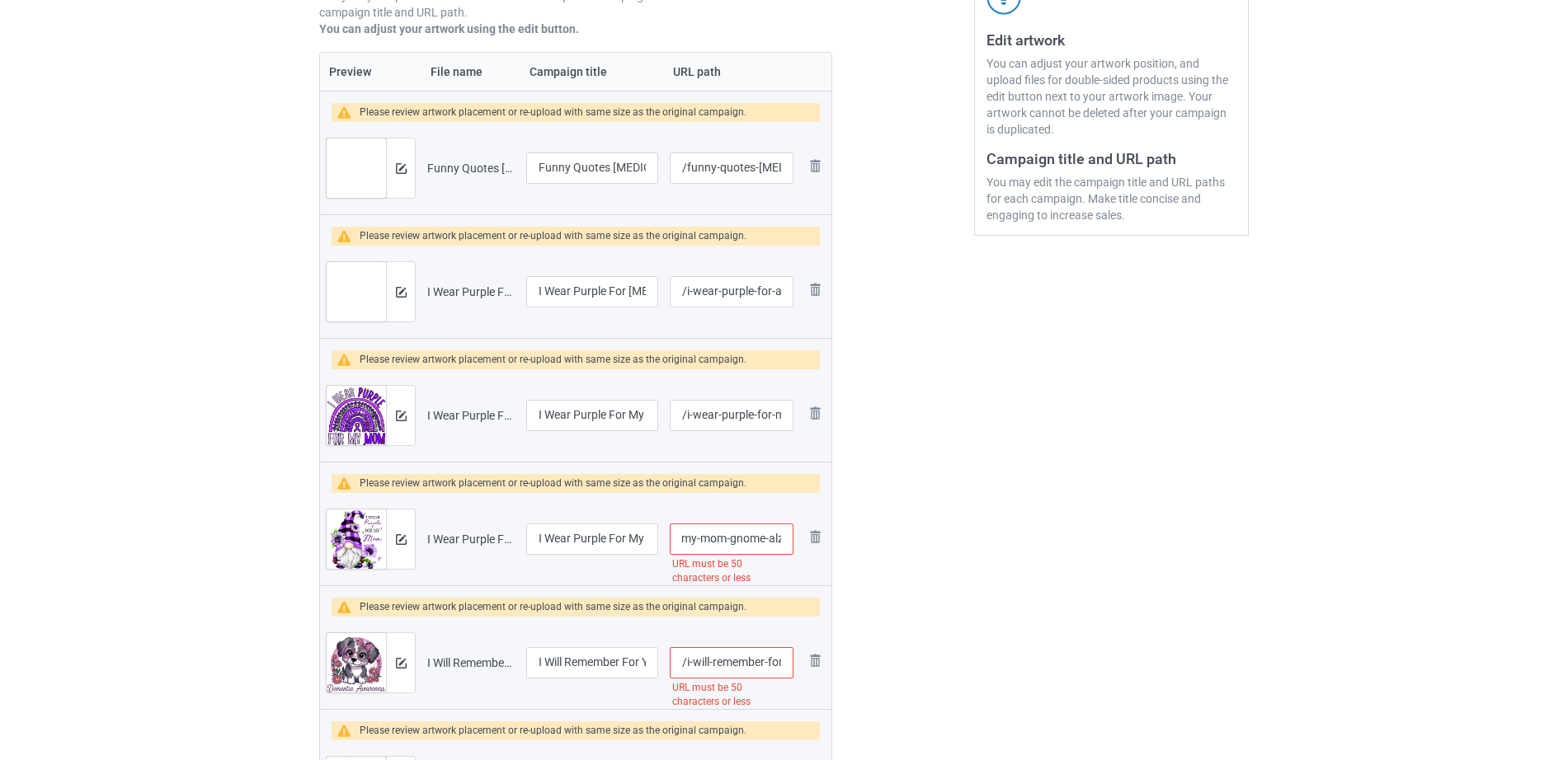
scroll to position [0, 197]
drag, startPoint x: 740, startPoint y: 545, endPoint x: 784, endPoint y: 546, distance: 44.0
click at [784, 546] on input "/i-wear-purple-for-my-mom-gnome-alzheimer-s-awareness" at bounding box center [731, 539] width 123 height 32
click at [735, 544] on input "/i-wear-purple-for-my-mom-gnome-alzheimer-s-awareness" at bounding box center [731, 539] width 123 height 32
drag, startPoint x: 720, startPoint y: 541, endPoint x: 800, endPoint y: 546, distance: 80.2
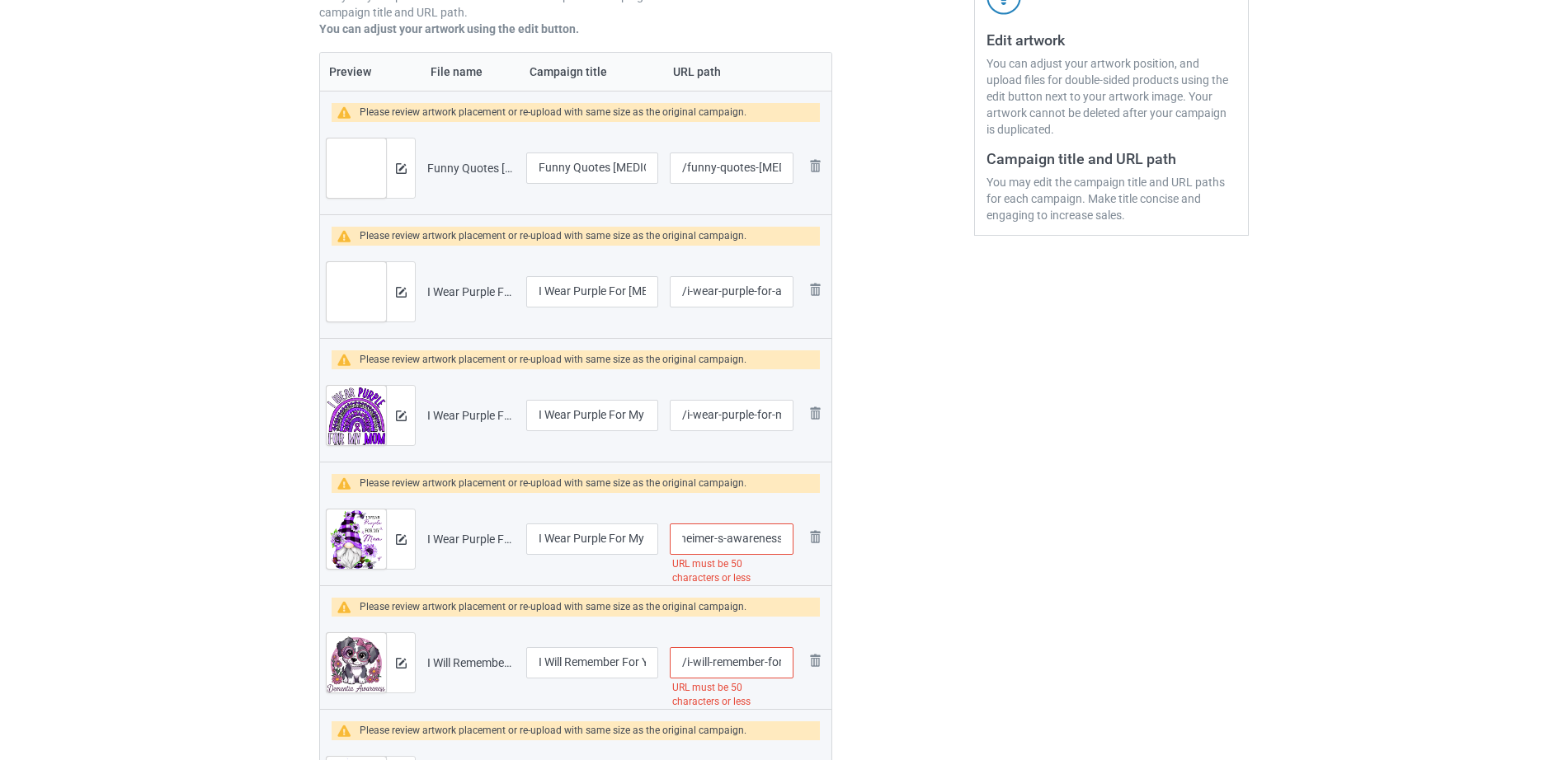
click at [800, 546] on tr "Preview and edit artwork I Wear Purple For My Mom Gnome Alzheimer's Awareness.p…" at bounding box center [576, 539] width 511 height 93
type input "/i-wear-purple-for-my-mom-gnome-alzheimer-s"
click at [1203, 525] on div "Edit artwork You can adjust your artwork position, and upload files for double-…" at bounding box center [1111, 687] width 297 height 1808
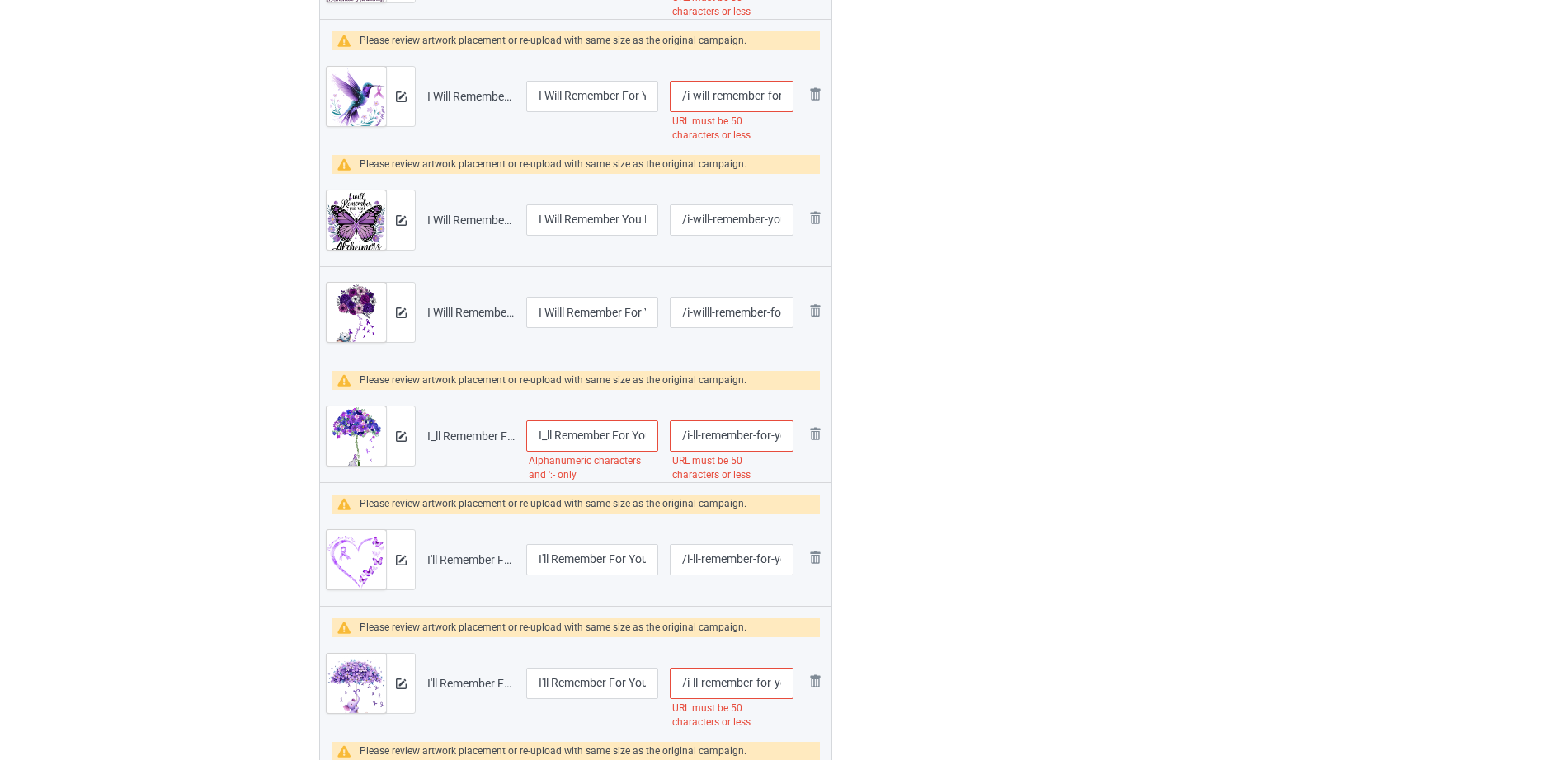
scroll to position [0, 216]
drag, startPoint x: 739, startPoint y: 93, endPoint x: 793, endPoint y: 99, distance: 54.3
click at [793, 99] on input "/i-will-remember-for-you-hummingbird-alzheimer-s-awareness" at bounding box center [731, 97] width 123 height 32
click at [729, 99] on input "/i-will-remember-for-you-hummingbird-alzheimer-s-awareness" at bounding box center [731, 97] width 123 height 32
drag, startPoint x: 724, startPoint y: 99, endPoint x: 823, endPoint y: 98, distance: 99.0
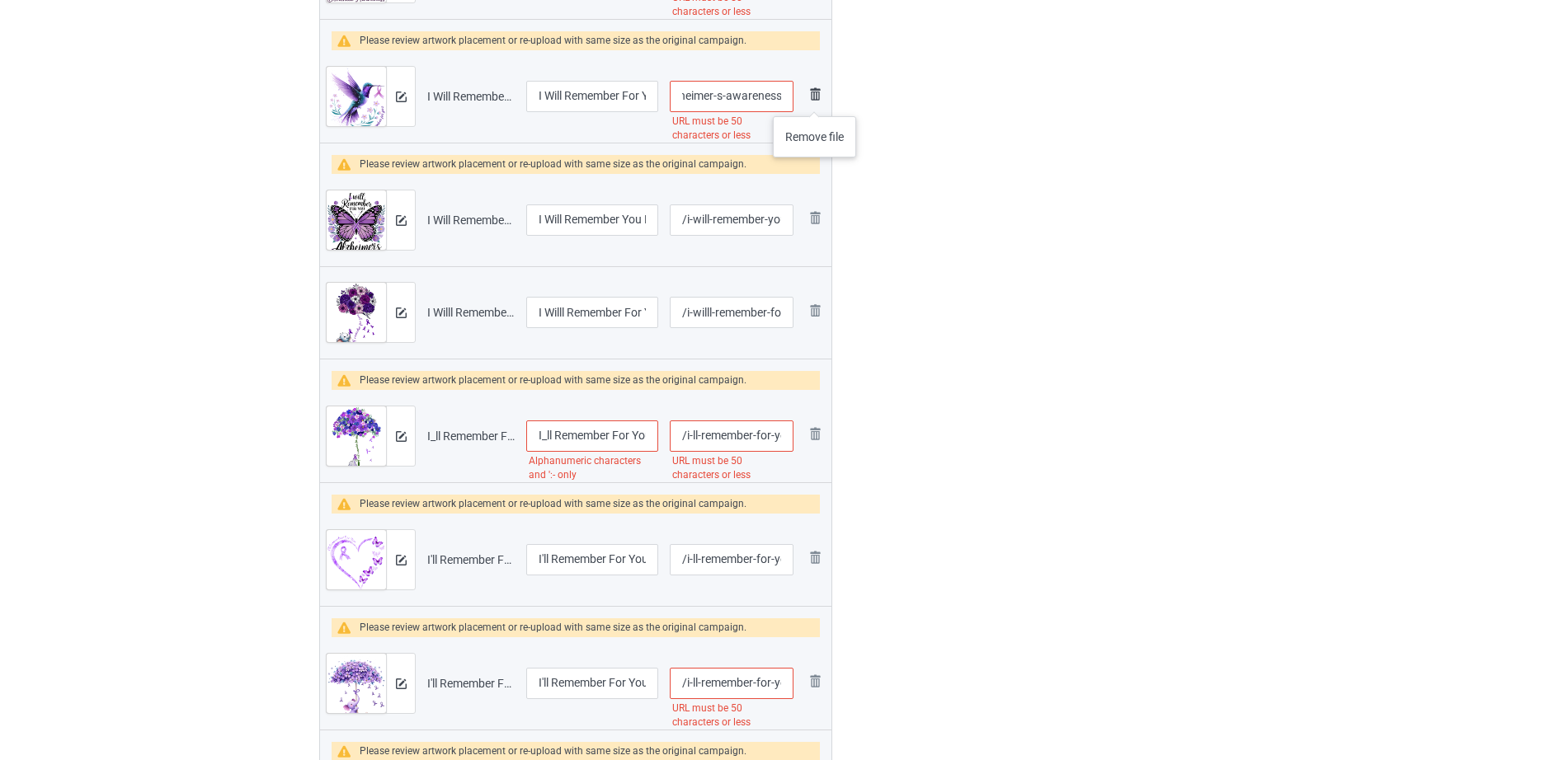
click at [823, 98] on tr "Preview and edit artwork I Will Remember For You Hummingbird Alzheimer's Awaren…" at bounding box center [576, 97] width 511 height 93
type input "/i-will-remember-for-you-hummingbird-alzheimer-s"
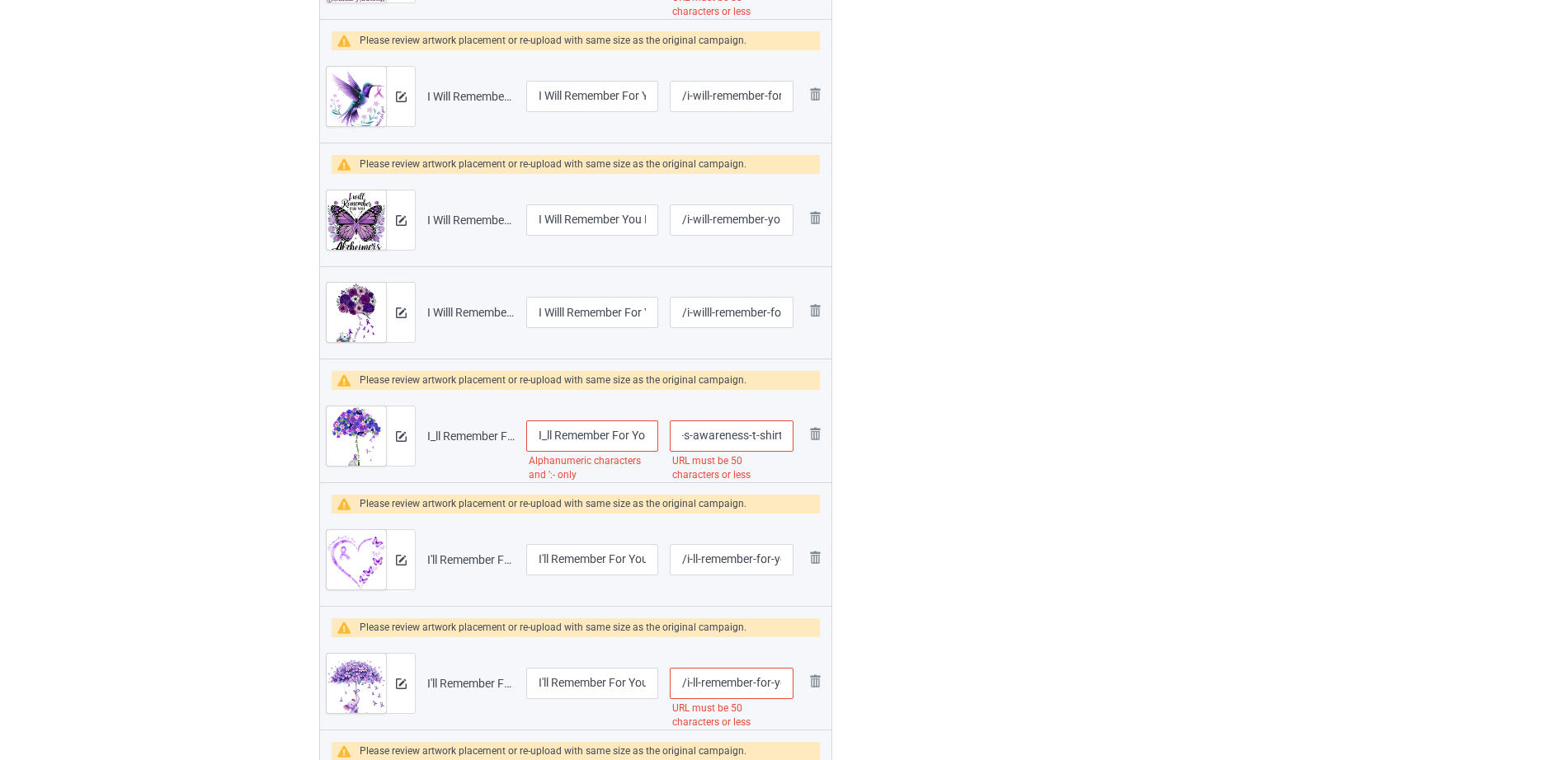
drag, startPoint x: 704, startPoint y: 435, endPoint x: 803, endPoint y: 435, distance: 99.0
click at [803, 435] on tr "Preview and edit artwork I_ll Remember For You Purple Elephant Alzheimer_s Awar…" at bounding box center [576, 436] width 511 height 93
click at [754, 432] on input "/i-ll-remember-for-you-purple-elephant-alzheimer-s-awareness-t-shirt" at bounding box center [731, 436] width 123 height 32
drag, startPoint x: 692, startPoint y: 437, endPoint x: 858, endPoint y: 436, distance: 166.0
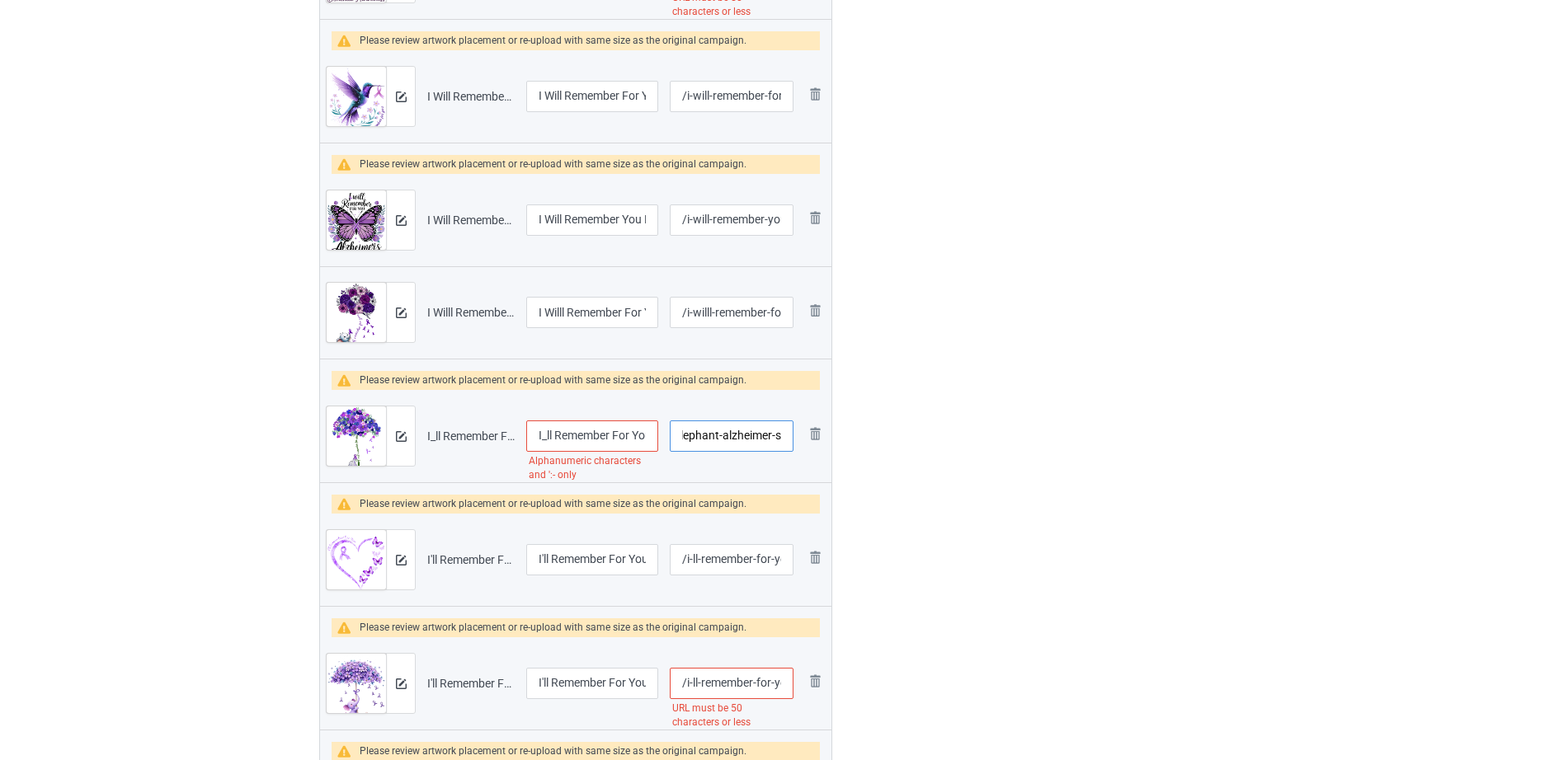
scroll to position [0, 158]
type input "/i-ll-remember-for-you-purple-elephant-alzheimer-s"
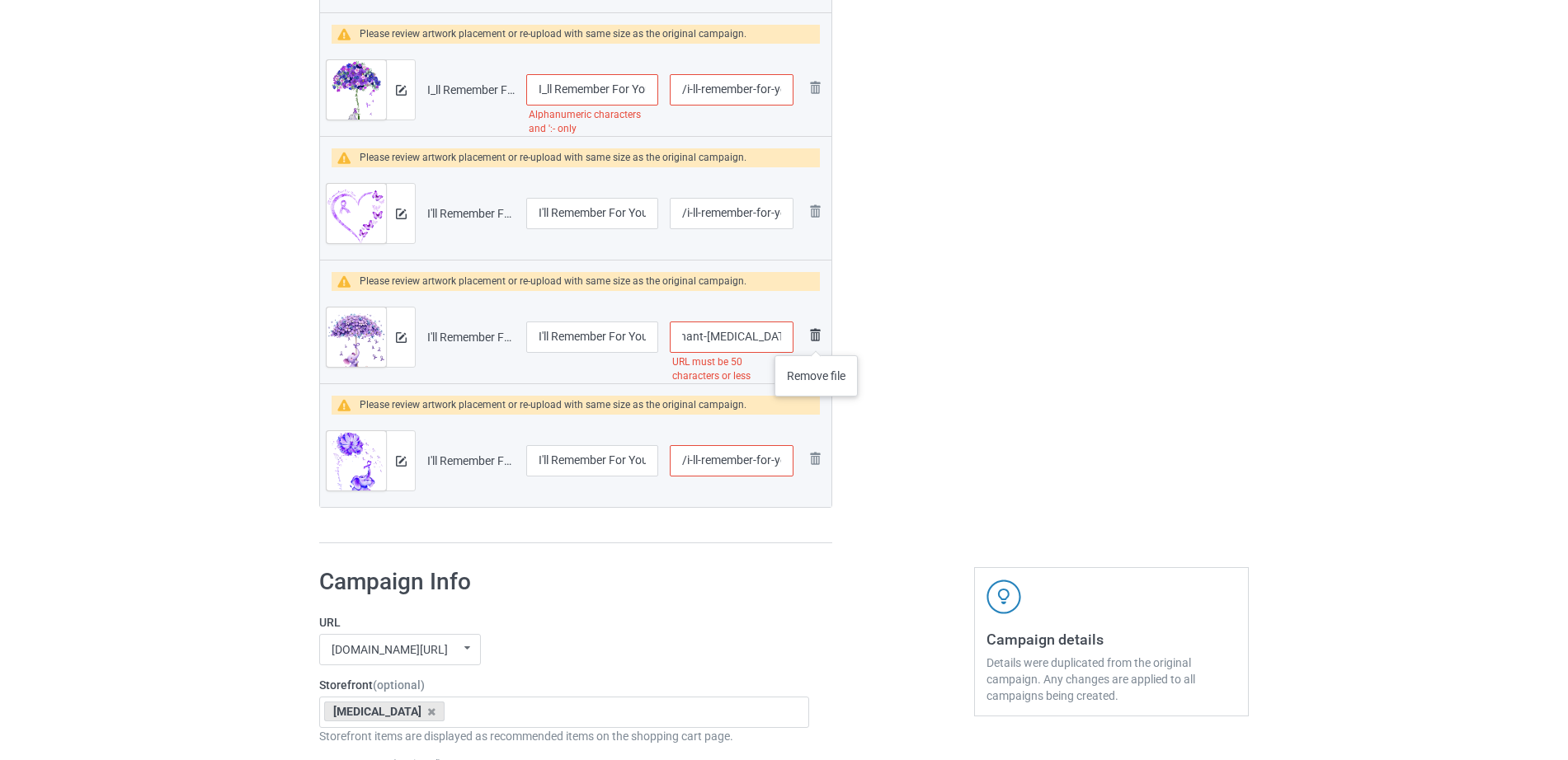
scroll to position [0, 212]
drag, startPoint x: 745, startPoint y: 328, endPoint x: 817, endPoint y: 339, distance: 72.8
click at [817, 339] on tr "Preview and edit artwork I'll Remember For You Purple Elephant Alzheimers Aware…" at bounding box center [576, 338] width 511 height 93
click at [736, 329] on input "/i-ll-remember-for-you-purple-elephant-alzheimers-awareness" at bounding box center [731, 338] width 123 height 32
drag, startPoint x: 723, startPoint y: 338, endPoint x: 823, endPoint y: 338, distance: 100.0
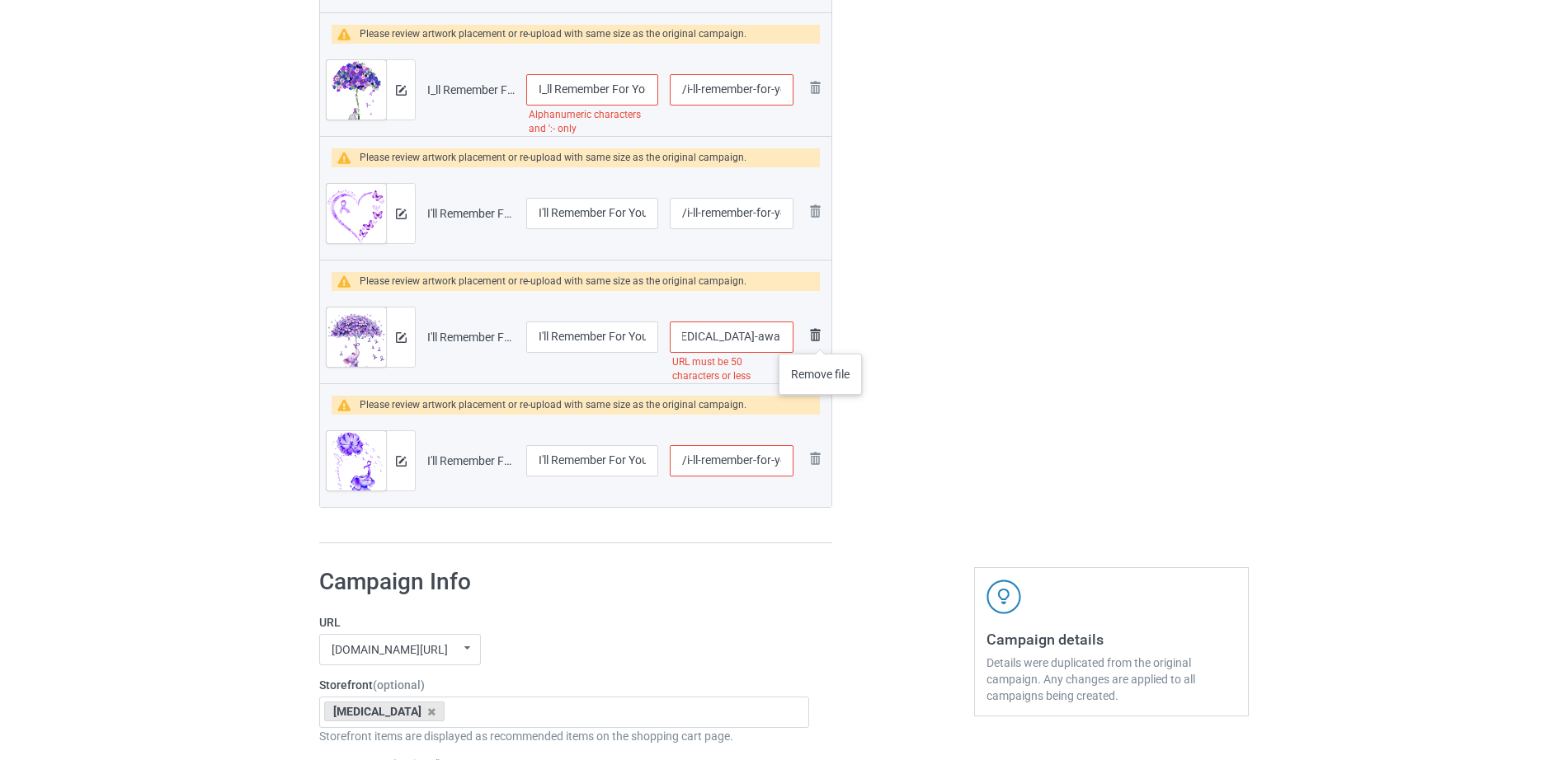
click at [823, 338] on tr "Preview and edit artwork I'll Remember For You Purple Elephant Alzheimers Aware…" at bounding box center [576, 338] width 511 height 93
type input "/i-ll-remember-for-you-purple-elephant-alzheimers"
drag, startPoint x: 735, startPoint y: 458, endPoint x: 842, endPoint y: 458, distance: 107.0
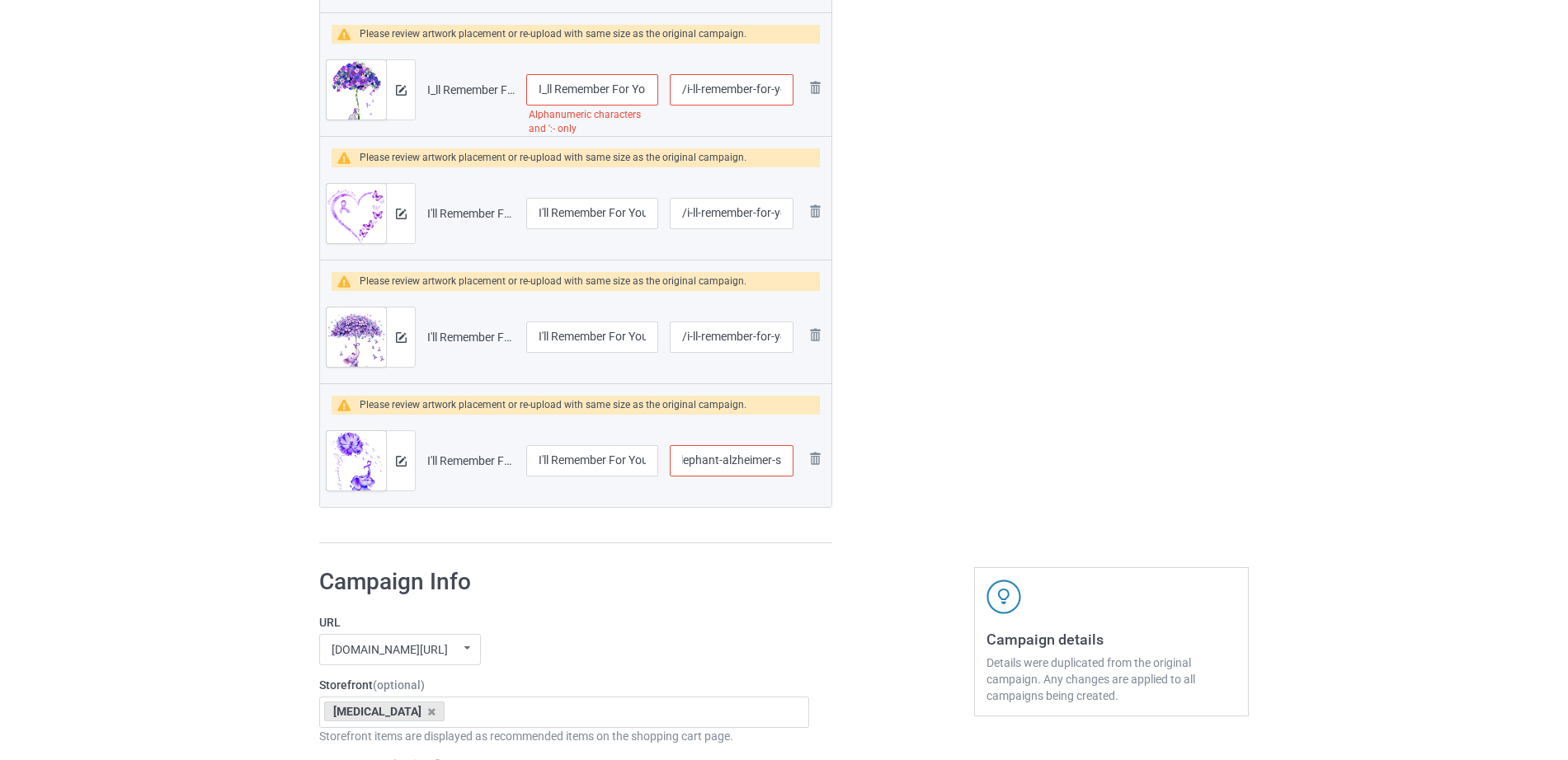
click at [745, 455] on input "/i-ll-remember-for-you-purple-elephant-alzheimer-s" at bounding box center [731, 461] width 123 height 32
drag, startPoint x: 723, startPoint y: 463, endPoint x: 821, endPoint y: 463, distance: 98.0
click at [821, 463] on tr "Preview and edit artwork I'll Remember For You Purple Elephant Alzheimer's.png …" at bounding box center [576, 461] width 511 height 93
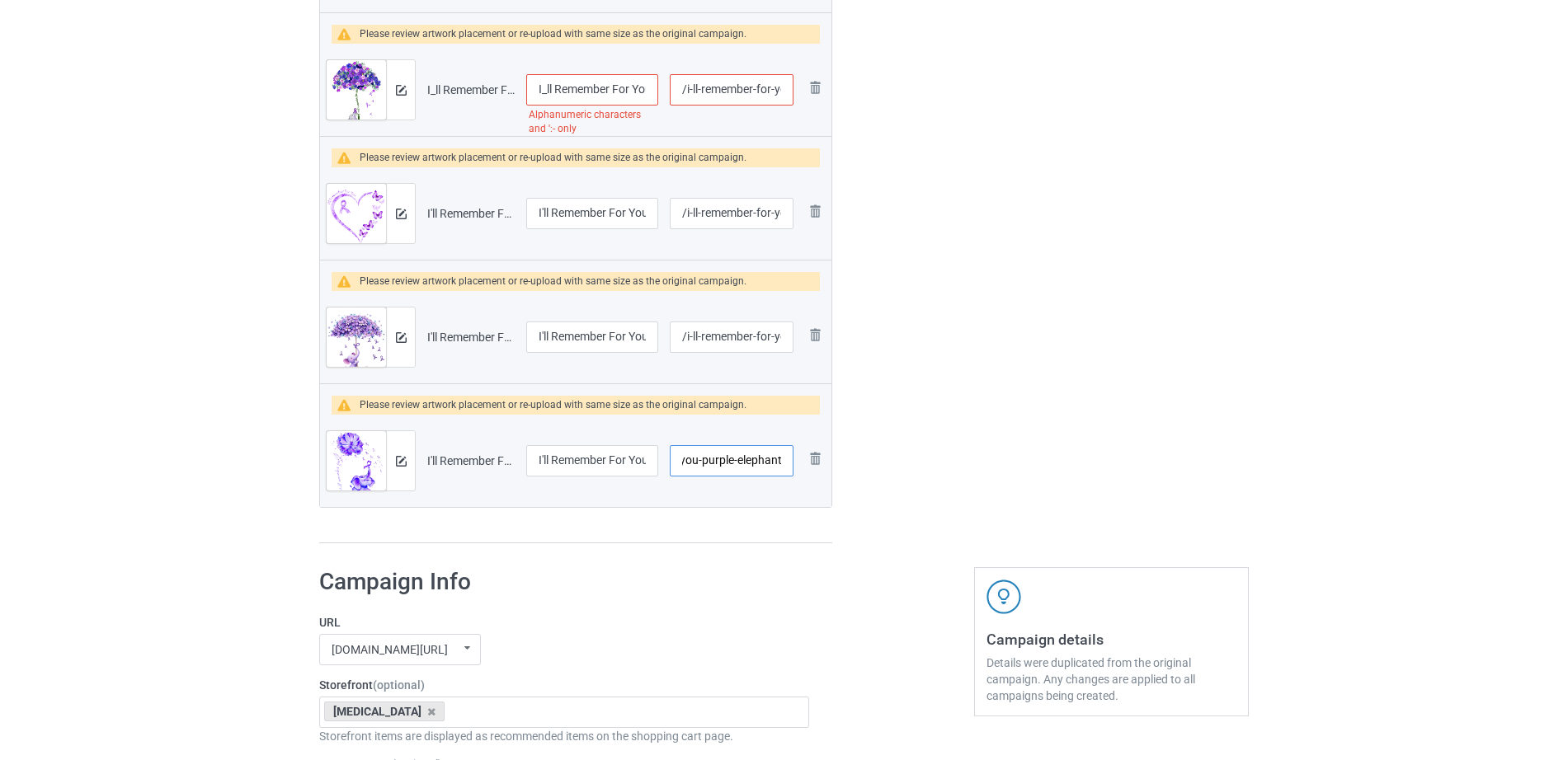
type input "/i-ll-remember-for-you-purple-elephant"
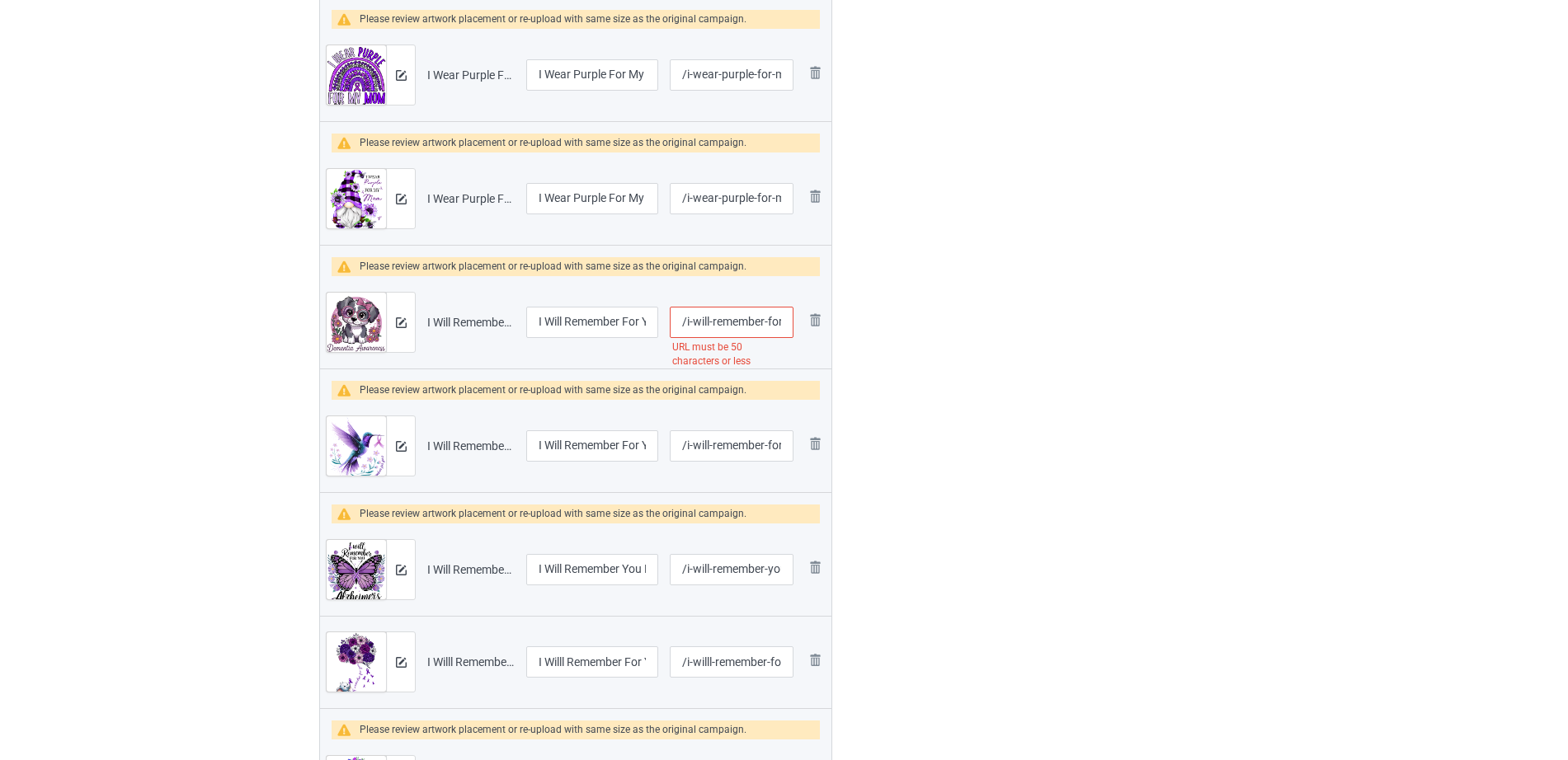
scroll to position [675, 0]
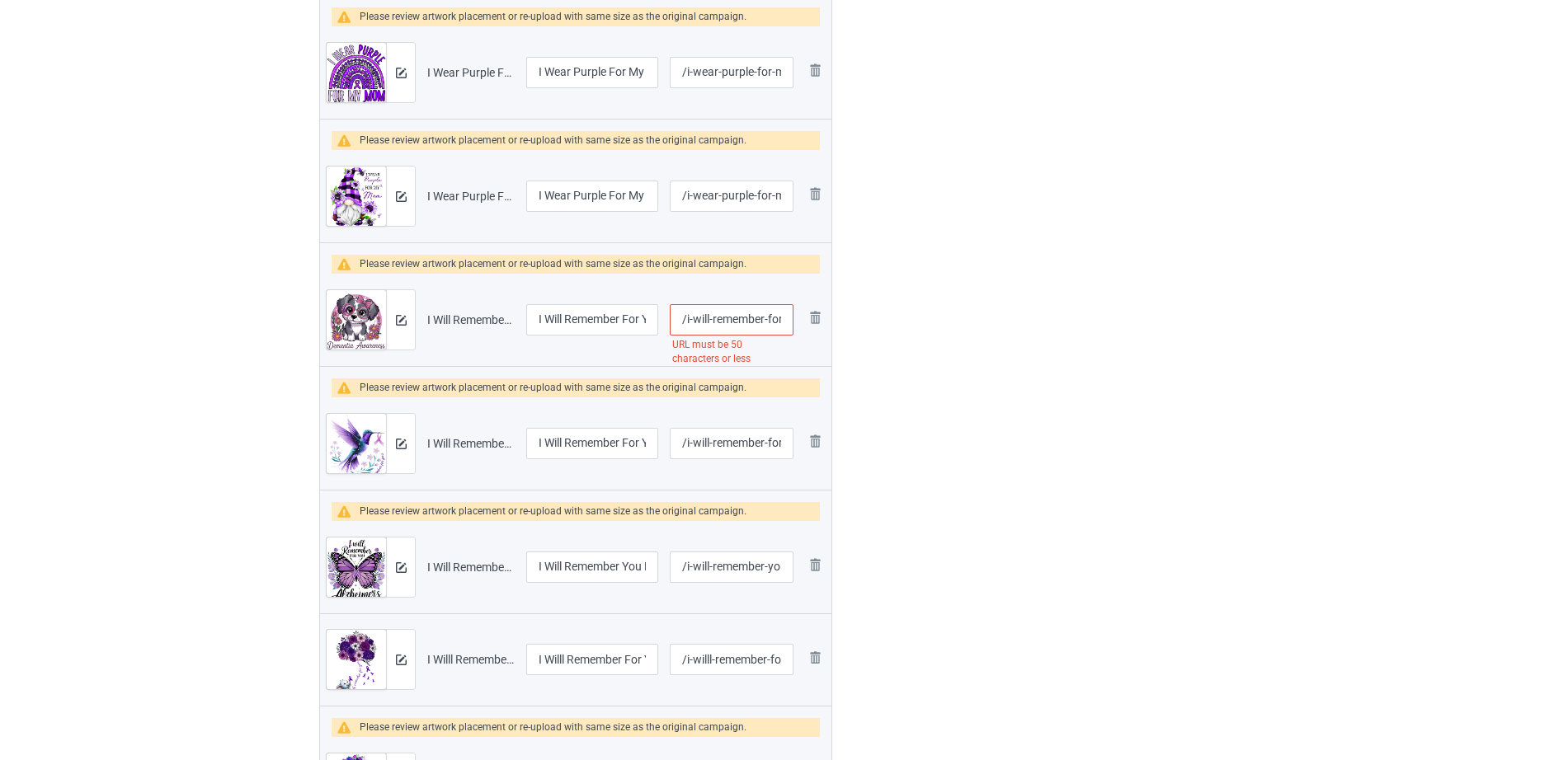
drag, startPoint x: 745, startPoint y: 304, endPoint x: 754, endPoint y: 313, distance: 12.7
click at [749, 310] on input "/i-will-remember-for-you-dog-dementia-alzheimer-s-awareness" at bounding box center [731, 320] width 123 height 32
click at [754, 313] on input "/i-will-remember-for-you-dog-dementia-alzheimer-s-awareness" at bounding box center [731, 320] width 123 height 32
click at [823, 323] on tr "Preview and edit artwork I Will Remember For You Dog Dementia Alzheimer's Aware…" at bounding box center [576, 320] width 511 height 93
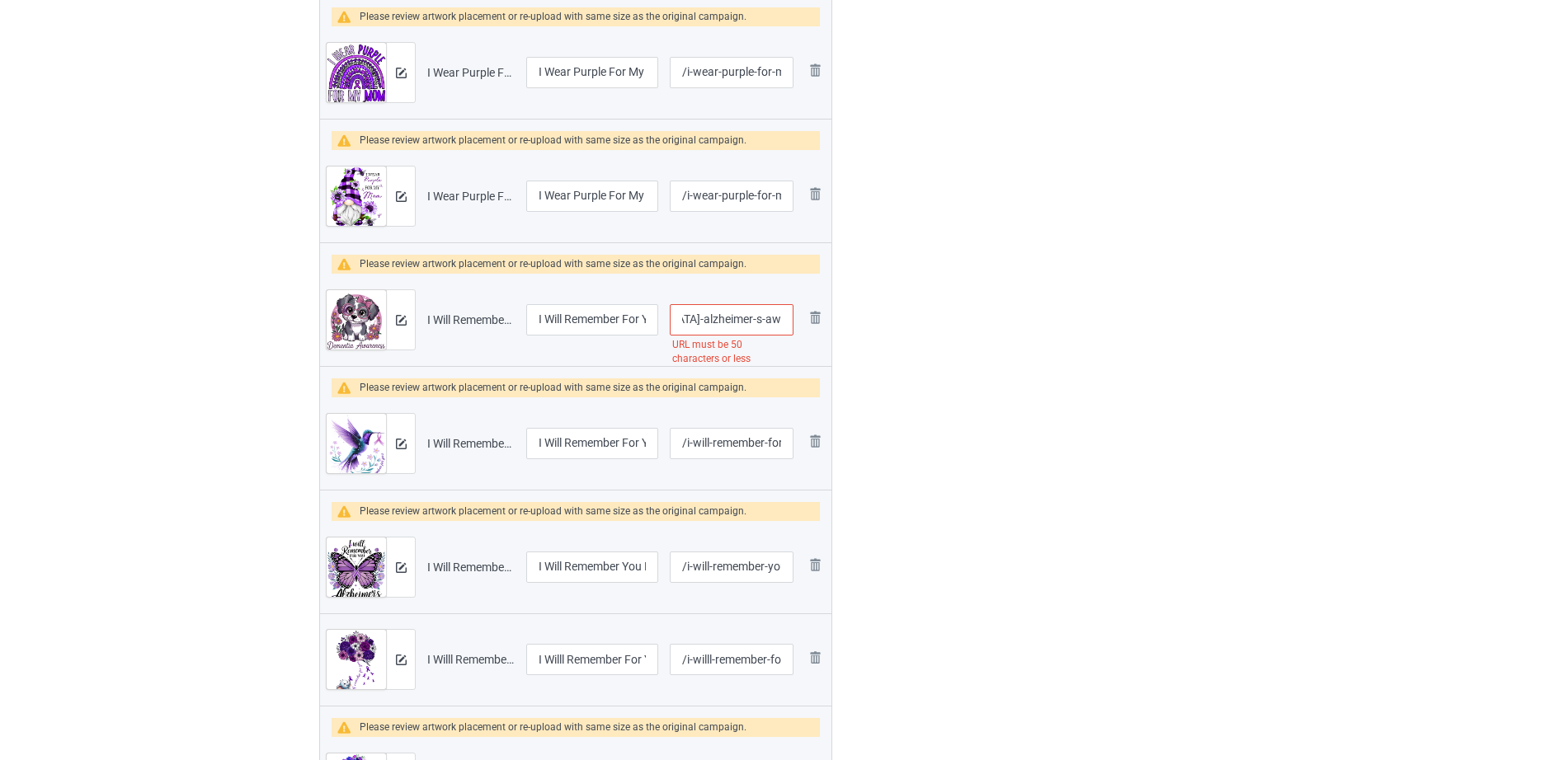
click at [746, 320] on input "/i-will-remember-for-you-dog-dementia-alzheimer-s-awareness" at bounding box center [731, 320] width 123 height 32
drag, startPoint x: 721, startPoint y: 321, endPoint x: 862, endPoint y: 319, distance: 141.0
click at [862, 319] on div "Campaign to duplicate Fight Alzheimer's Awareness USA Flag 2 Original Artwork 2…" at bounding box center [784, 344] width 953 height 1808
type input "/i-will-remember-for-you-dog-dementia-alzheimer-s"
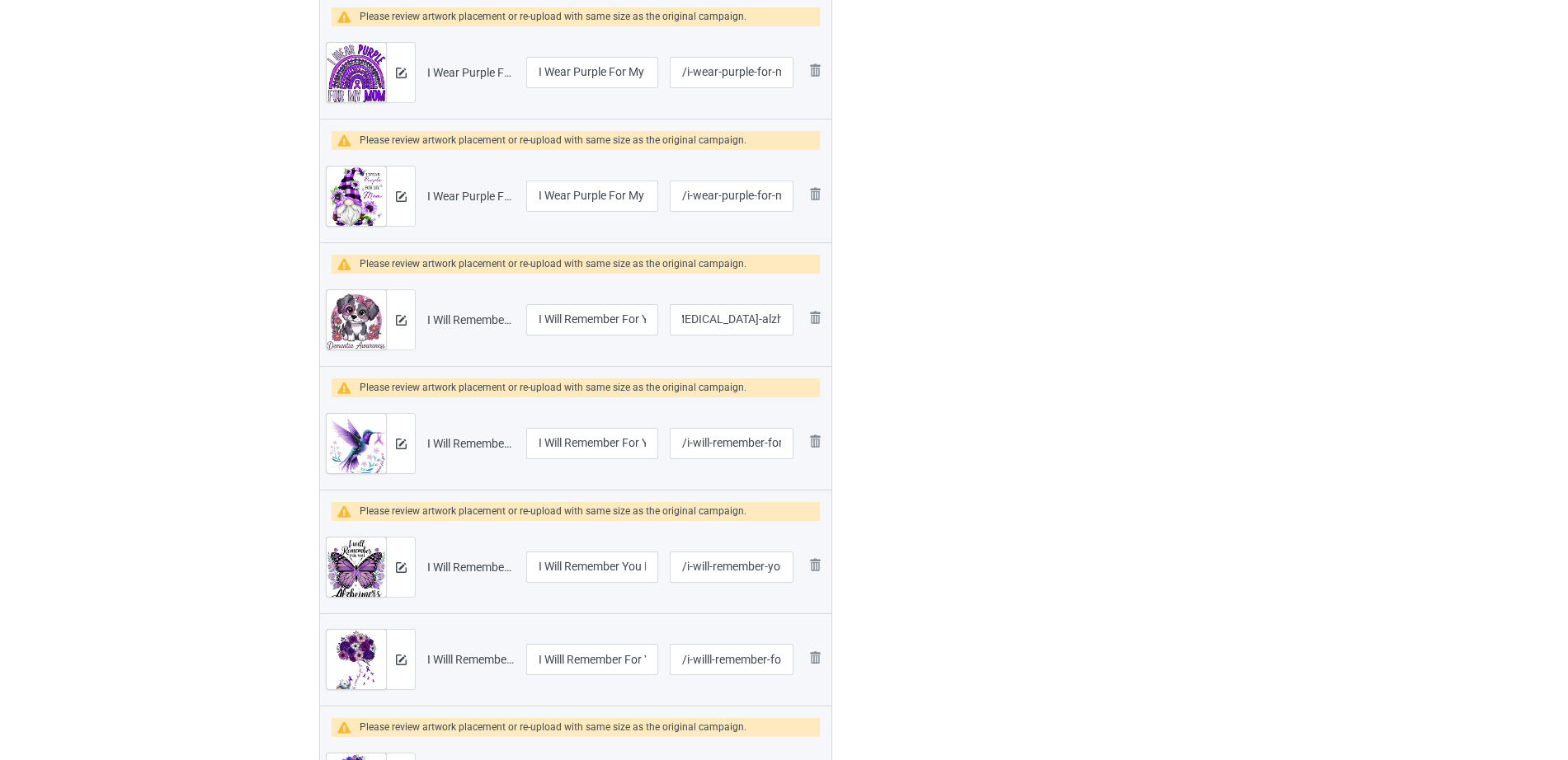
click at [910, 342] on div at bounding box center [902, 344] width 118 height 1808
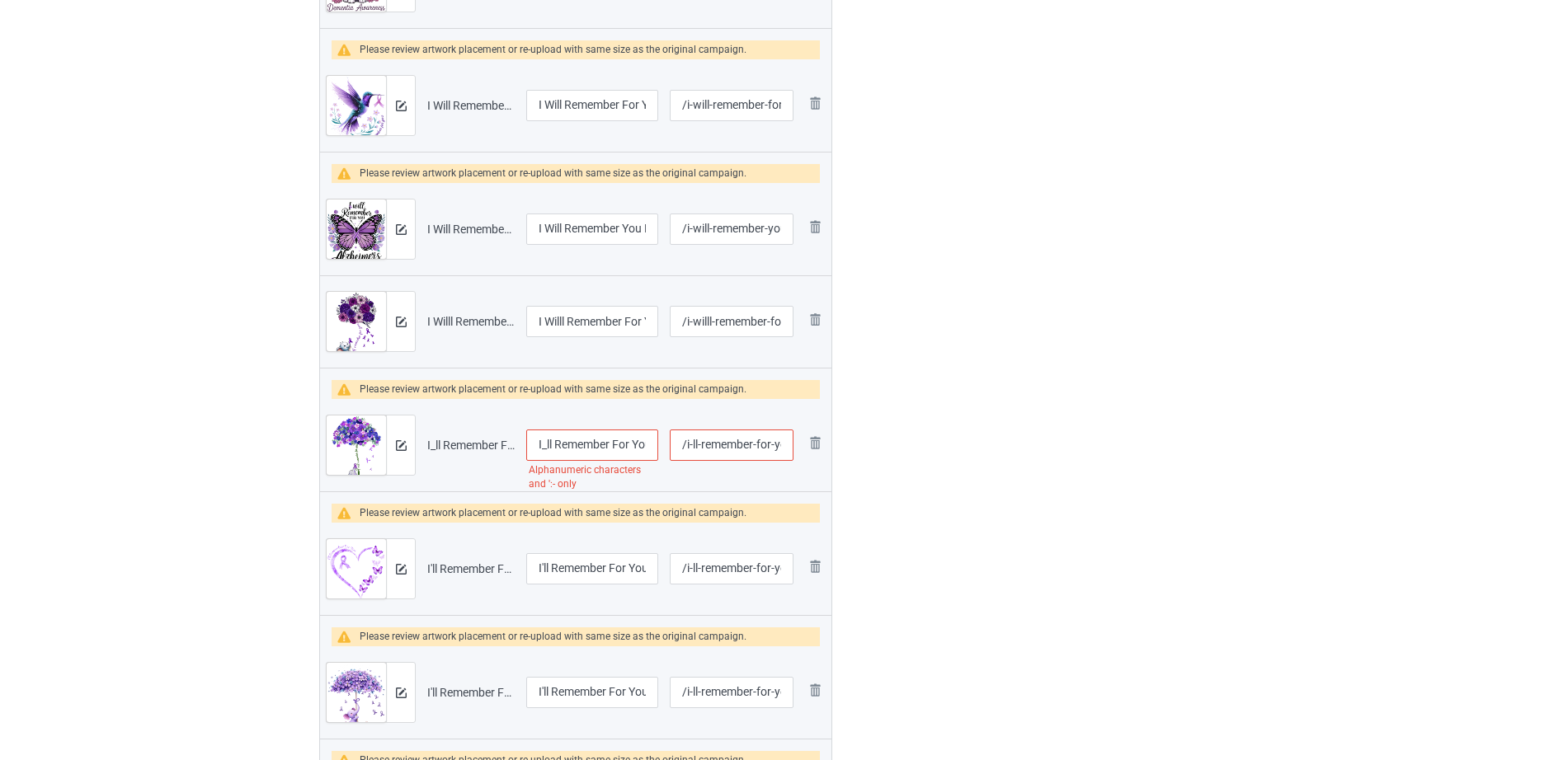
scroll to position [1017, 0]
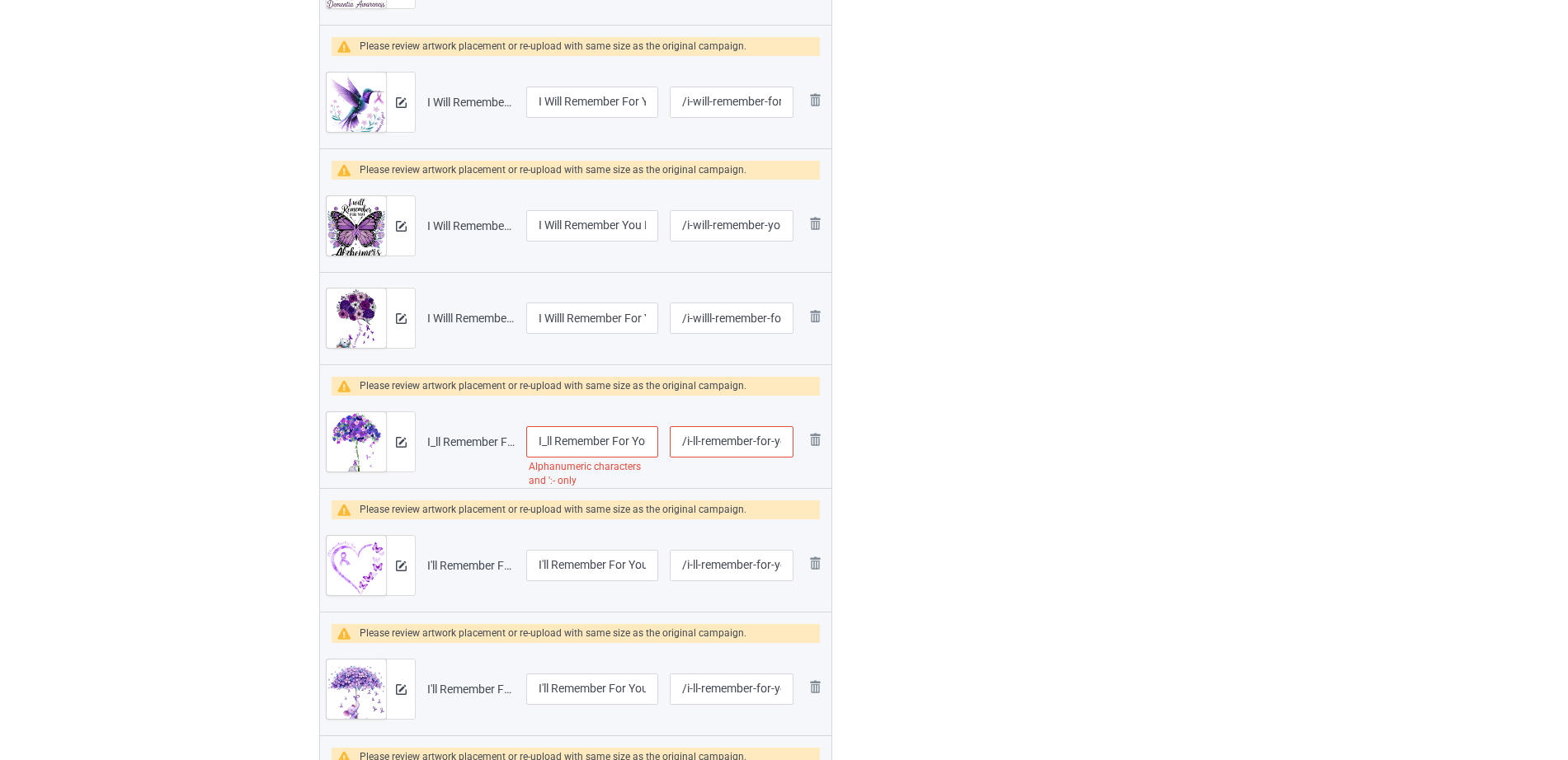
click at [589, 449] on input "I_ll Remember For You Purple Elephant Alzheimer_s Awareness T-Shirt" at bounding box center [592, 442] width 132 height 32
click at [547, 439] on input "I_ll Remember For You Purple Elephant Alzheimer_s Awareness T-Shirt" at bounding box center [592, 442] width 132 height 32
click at [613, 446] on input "I'll Remember For You Purple Elephant Alzheimer_s Awareness T-Shirt" at bounding box center [592, 442] width 132 height 32
drag, startPoint x: 570, startPoint y: 442, endPoint x: 648, endPoint y: 445, distance: 78.1
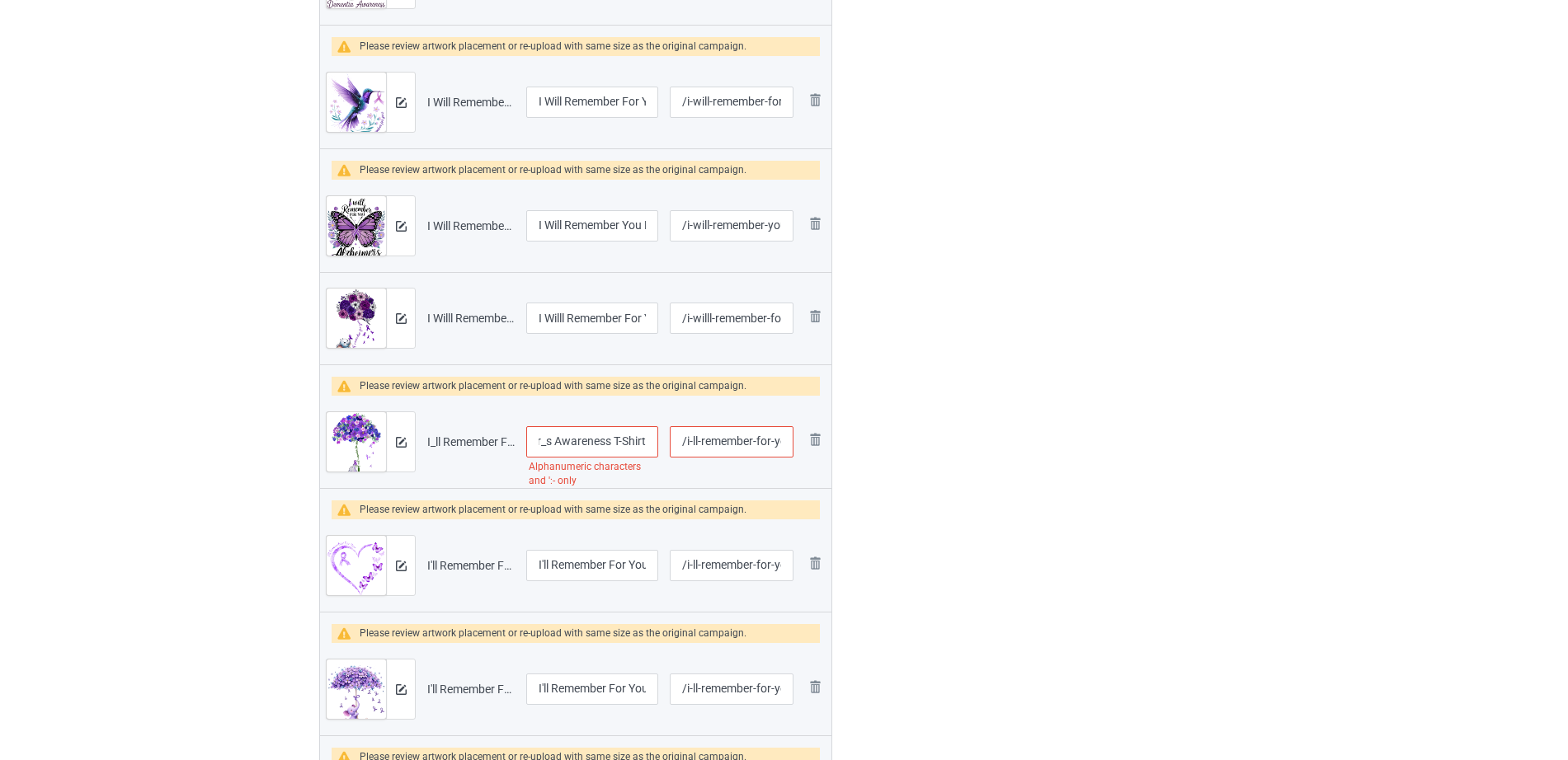
click at [648, 445] on input "I'll Remember For You Purple Elephant Alzheimer_s Awareness T-Shirt" at bounding box center [592, 442] width 132 height 32
click at [545, 442] on input "I'll Remember For You Purple Elephant Alzheimer_s Awareness T-Shirt" at bounding box center [592, 442] width 132 height 32
type input "I'll Remember For You Purple Elephant Alzheimer's Awareness T-Shirt"
click at [1030, 437] on div "Edit artwork You can adjust your artwork position, and upload files for double-…" at bounding box center [1111, 3] width 297 height 1808
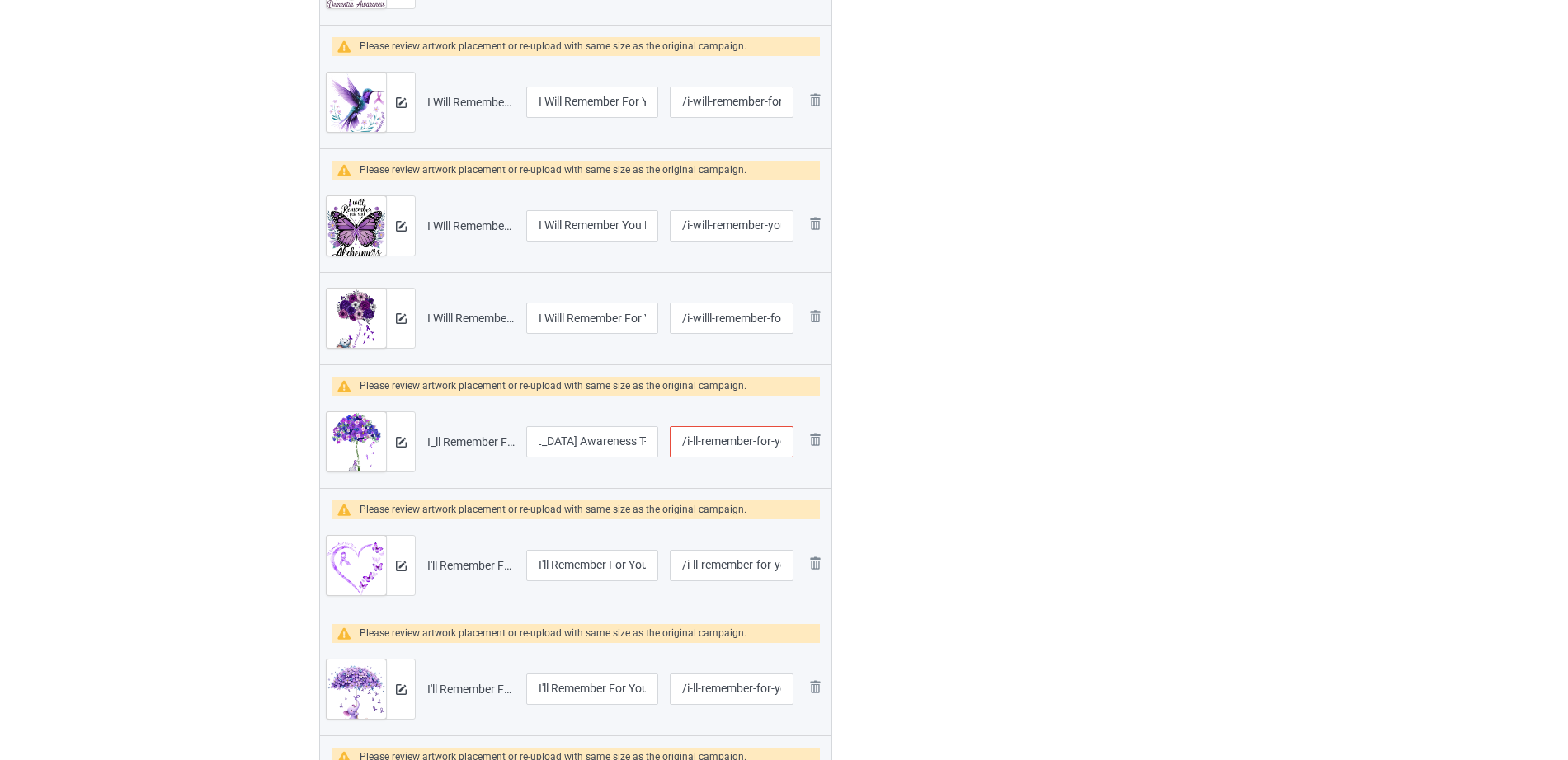
scroll to position [0, 0]
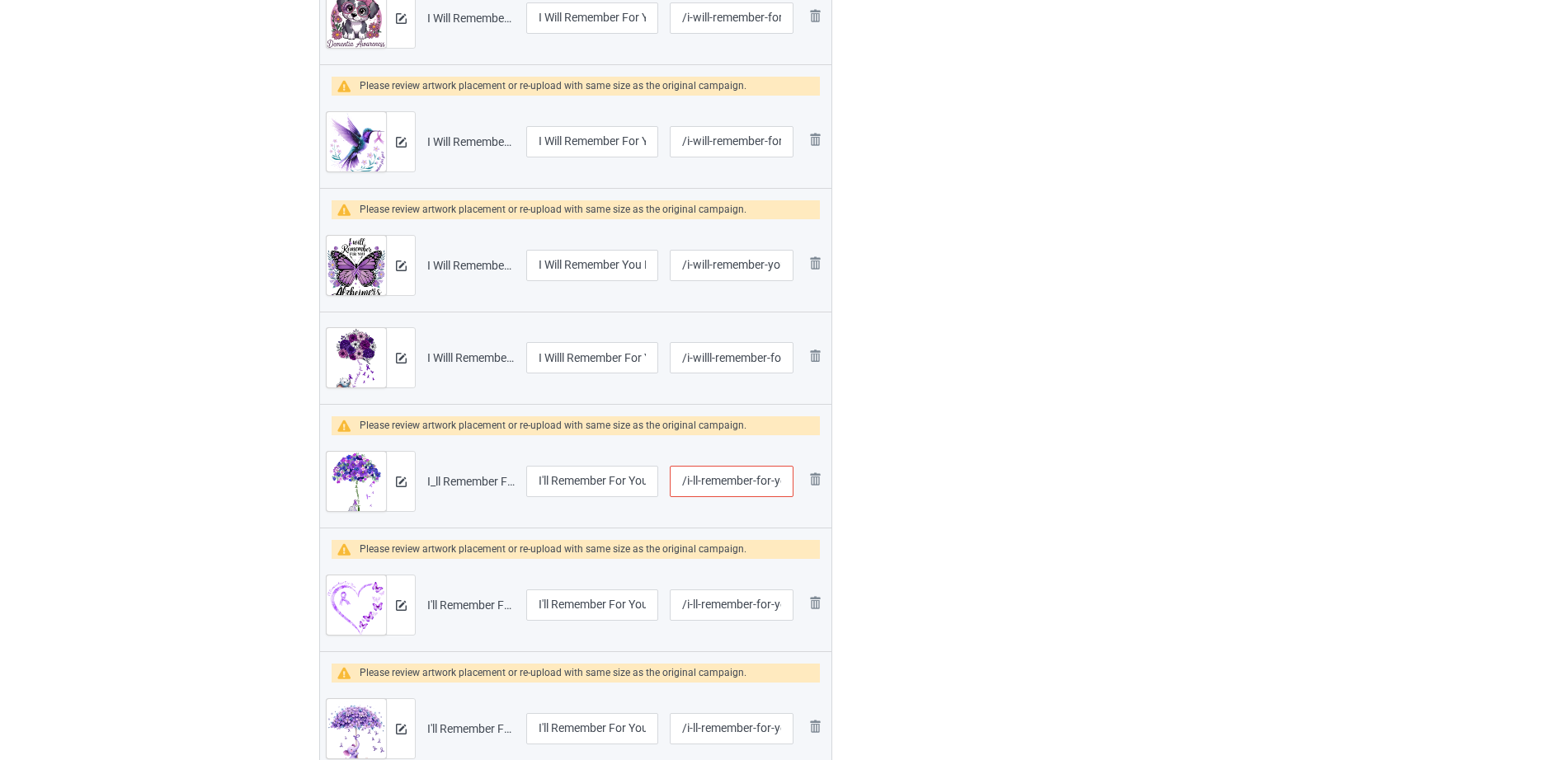
drag, startPoint x: 732, startPoint y: 437, endPoint x: 837, endPoint y: 461, distance: 107.7
click at [837, 461] on div "Campaign to duplicate Fight Alzheimer's Awareness USA Flag 2 Original Artwork 2…" at bounding box center [576, 42] width 536 height 1808
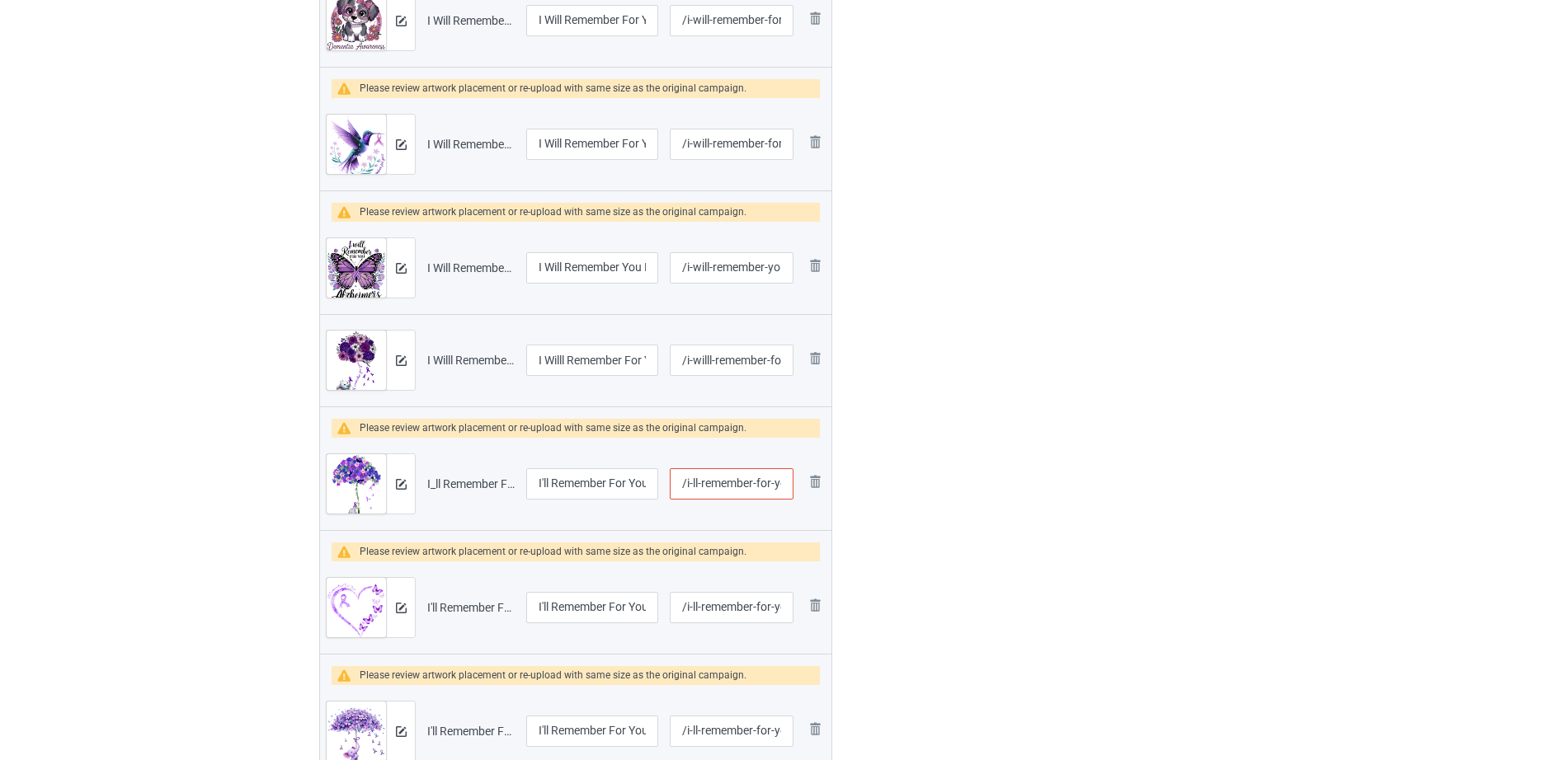
scroll to position [971, 0]
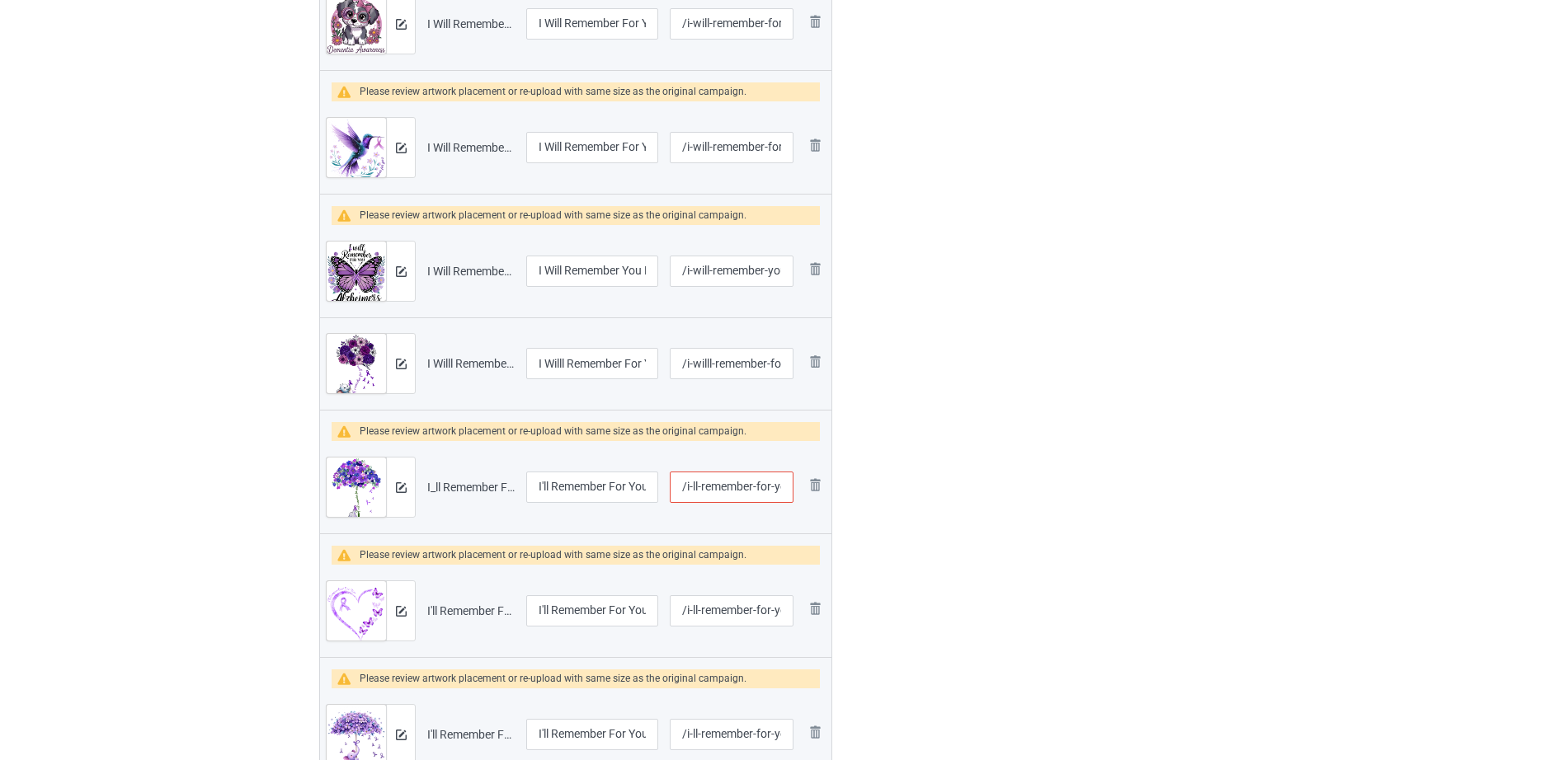
click at [709, 493] on input "/i-ll-remember-for-you-purple-elephant-alzheimer-s" at bounding box center [731, 488] width 123 height 32
click at [689, 490] on input "/i-ll-remember-for-you-purple-elephant-alzheimer-s" at bounding box center [731, 488] width 123 height 32
click at [682, 487] on input "/i-ll-remember-for-you-purple-elephant-alzheimer-s" at bounding box center [731, 488] width 123 height 32
click at [1043, 478] on div "Edit artwork You can adjust your artwork position, and upload files for double-…" at bounding box center [1111, 48] width 297 height 1808
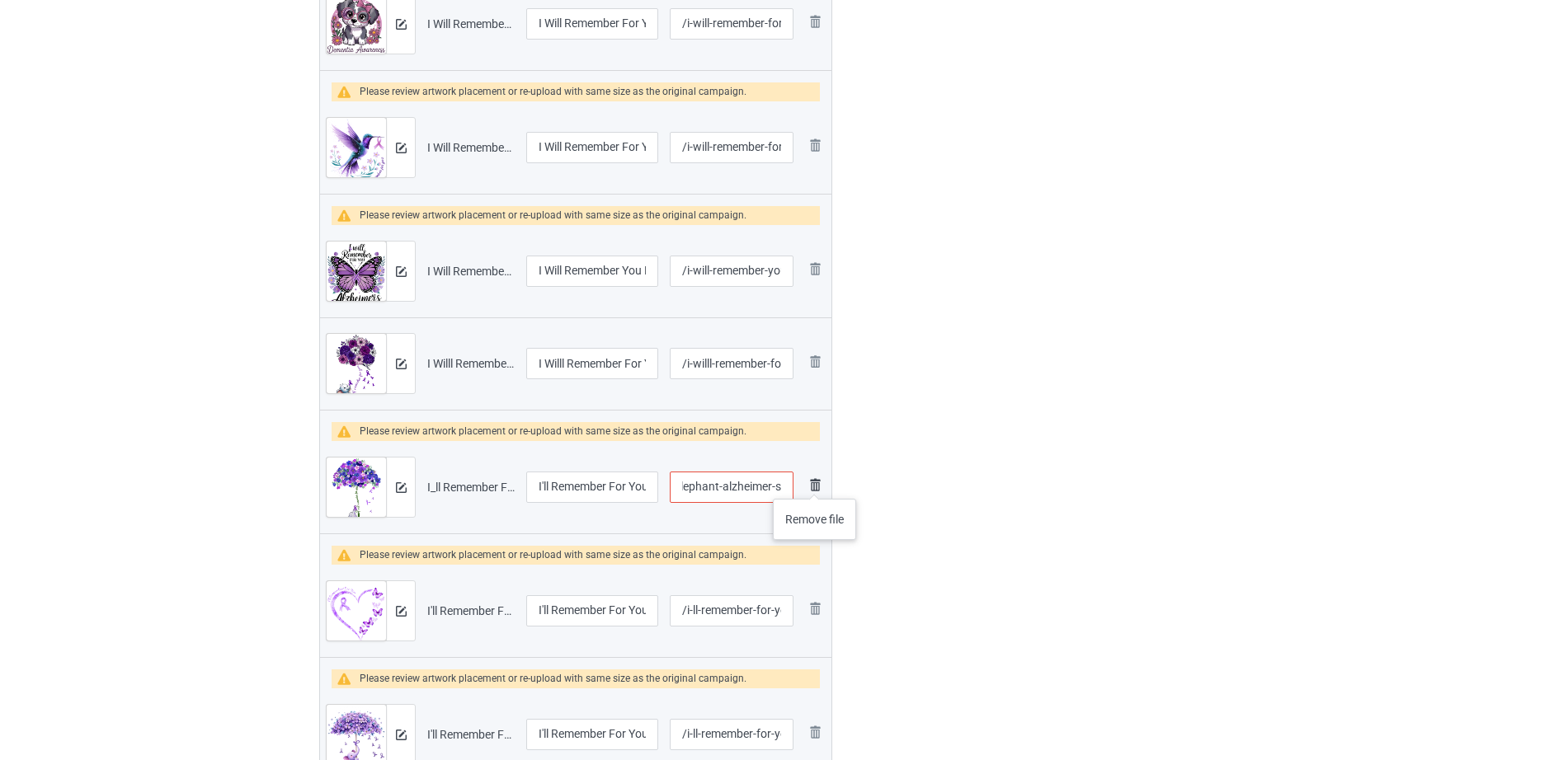
drag, startPoint x: 694, startPoint y: 478, endPoint x: 815, endPoint y: 483, distance: 121.1
click at [815, 483] on tr "Preview and edit artwork I_ll Remember For You Purple Elephant Alzheimer_s Awar…" at bounding box center [576, 488] width 511 height 93
click at [736, 484] on input "/i-ll-remember-for-you-purple-elephant-alzheimer-s" at bounding box center [731, 488] width 123 height 32
drag, startPoint x: 718, startPoint y: 488, endPoint x: 845, endPoint y: 489, distance: 127.0
click at [841, 487] on div "Campaign to duplicate Fight Alzheimer's Awareness USA Flag 2 Original Artwork 2…" at bounding box center [576, 48] width 536 height 1808
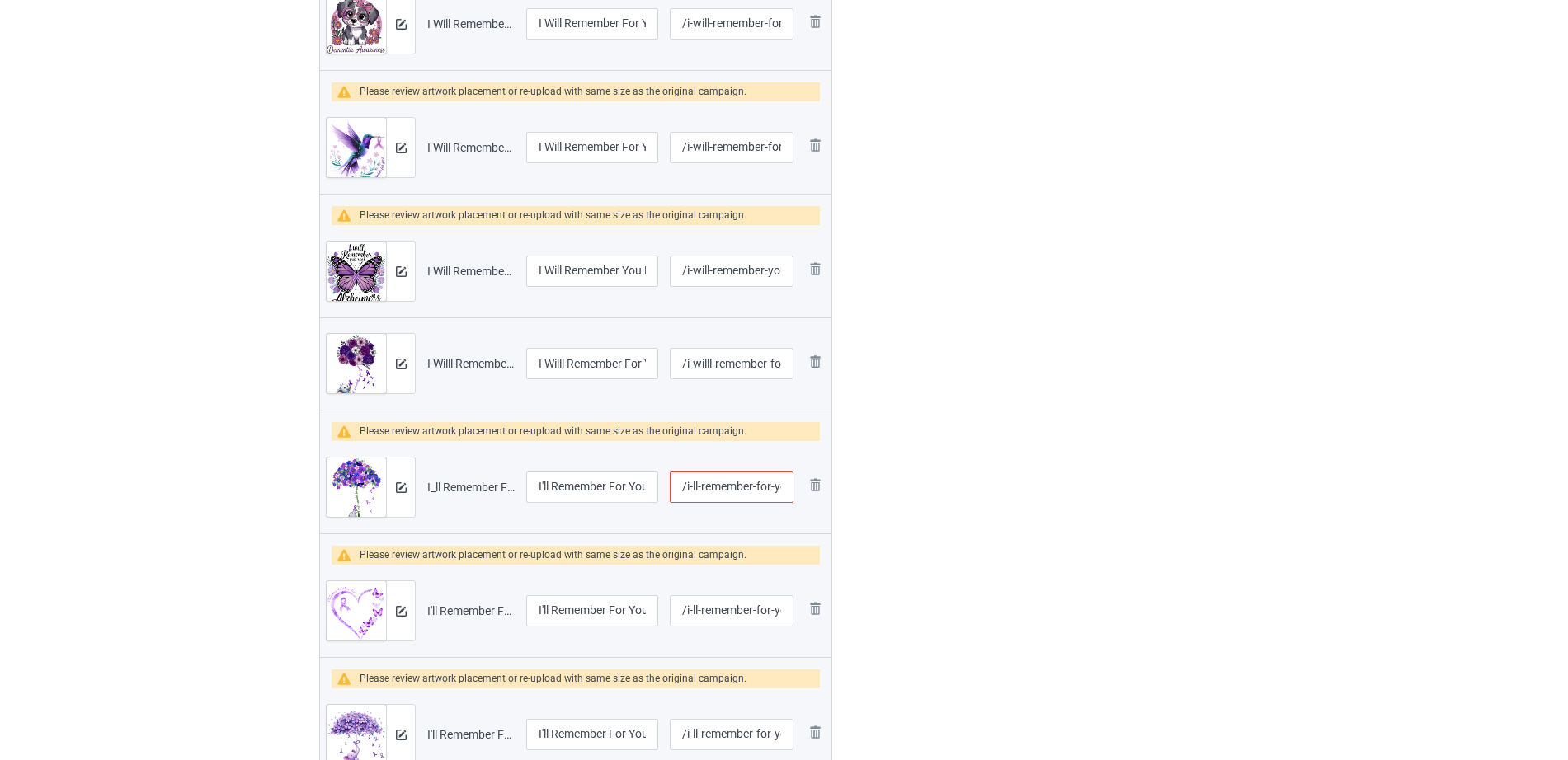
click at [930, 488] on div at bounding box center [902, 48] width 118 height 1808
drag, startPoint x: 697, startPoint y: 491, endPoint x: 633, endPoint y: 485, distance: 64.3
click at [633, 485] on tr "Preview and edit artwork I_ll Remember For You Purple Elephant Alzheimer_s Awar…" at bounding box center [576, 488] width 511 height 93
click at [794, 492] on td "/i-ll-remember-for-you-purple-elephant" at bounding box center [731, 488] width 135 height 93
click at [693, 487] on input "/i-ll-remember-for-you-purple-elephant" at bounding box center [731, 488] width 123 height 32
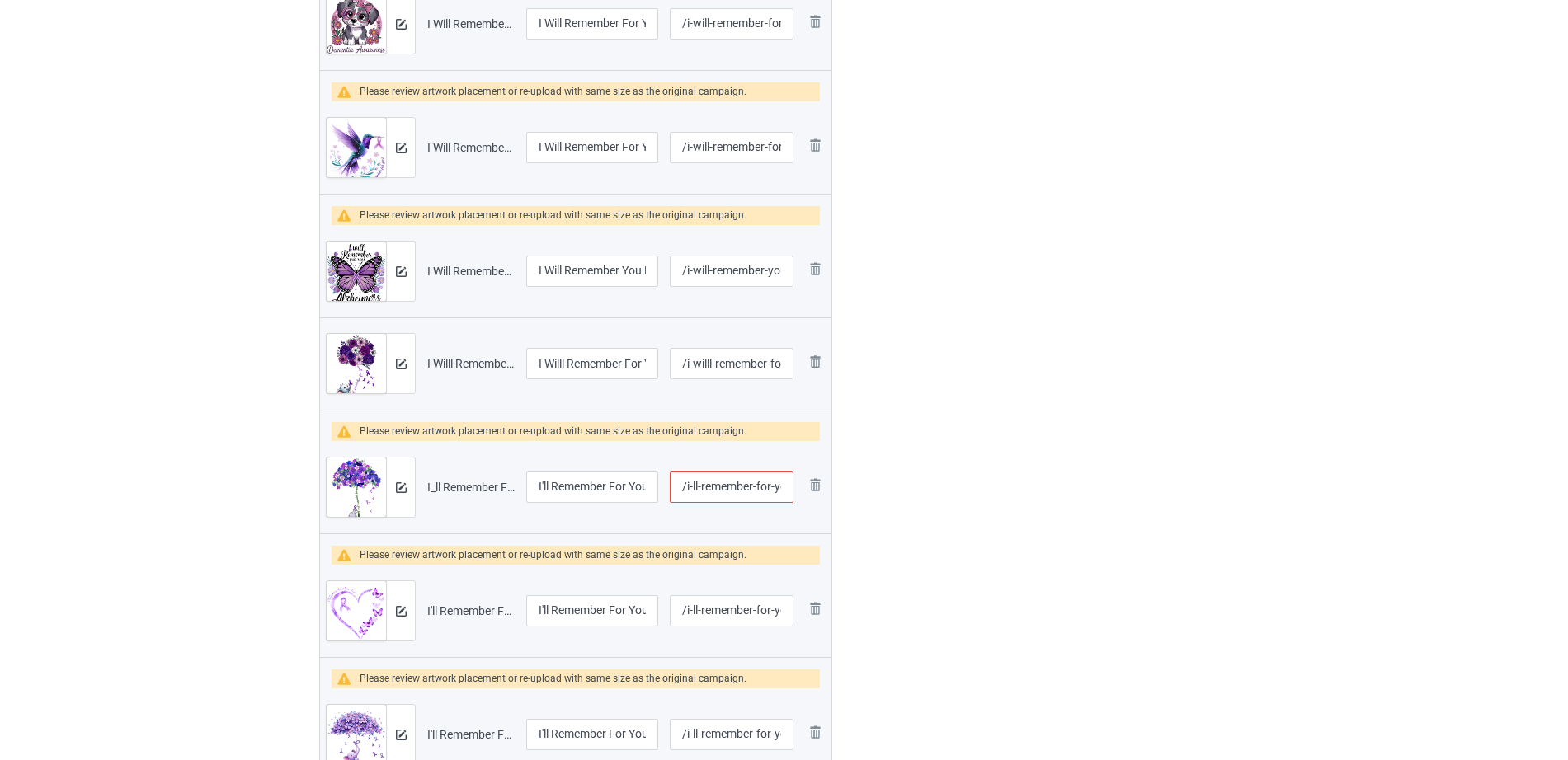
click at [1106, 471] on div "Edit artwork You can adjust your artwork position, and upload files for double-…" at bounding box center [1111, 48] width 297 height 1808
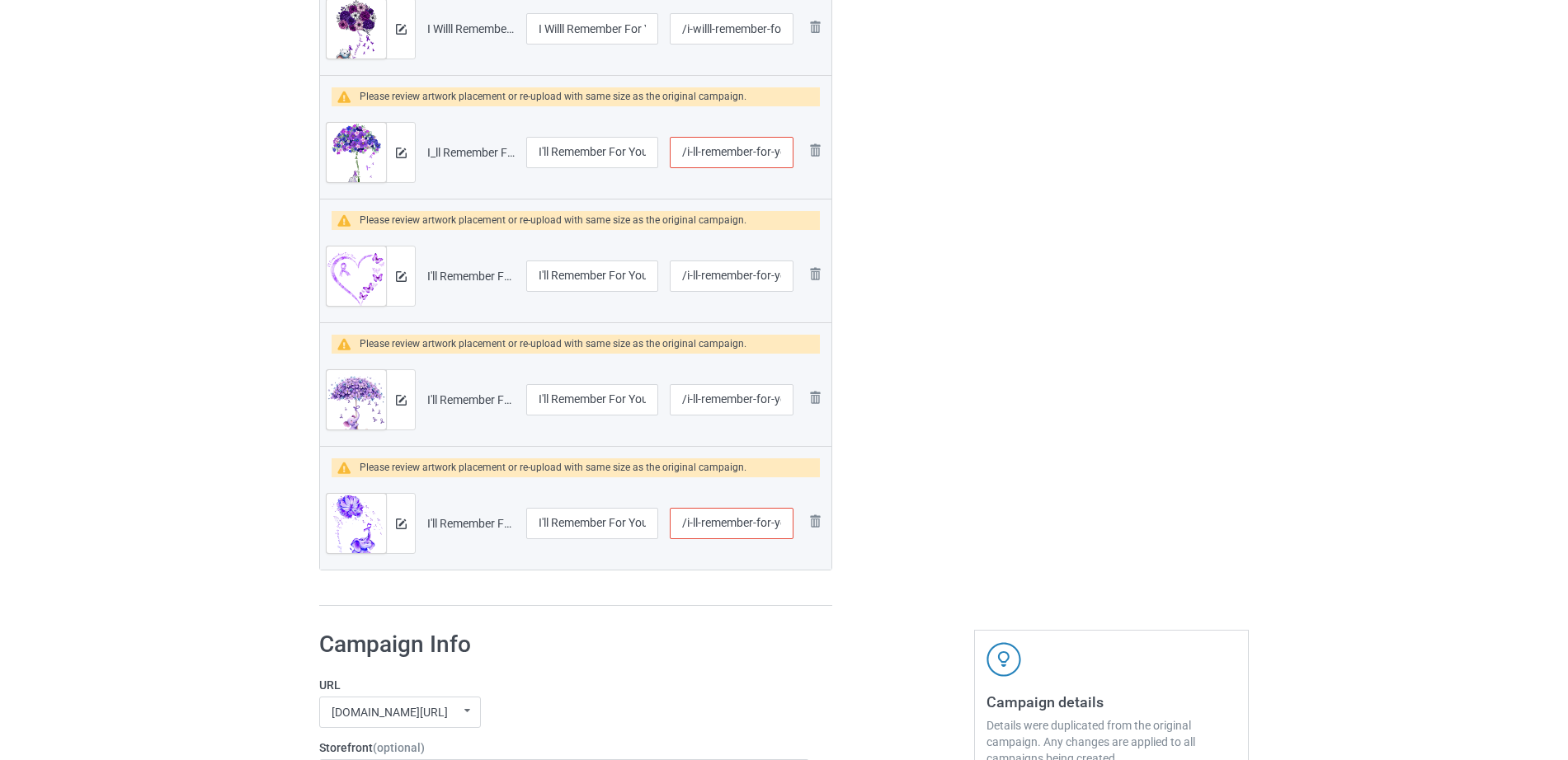
scroll to position [1309, 0]
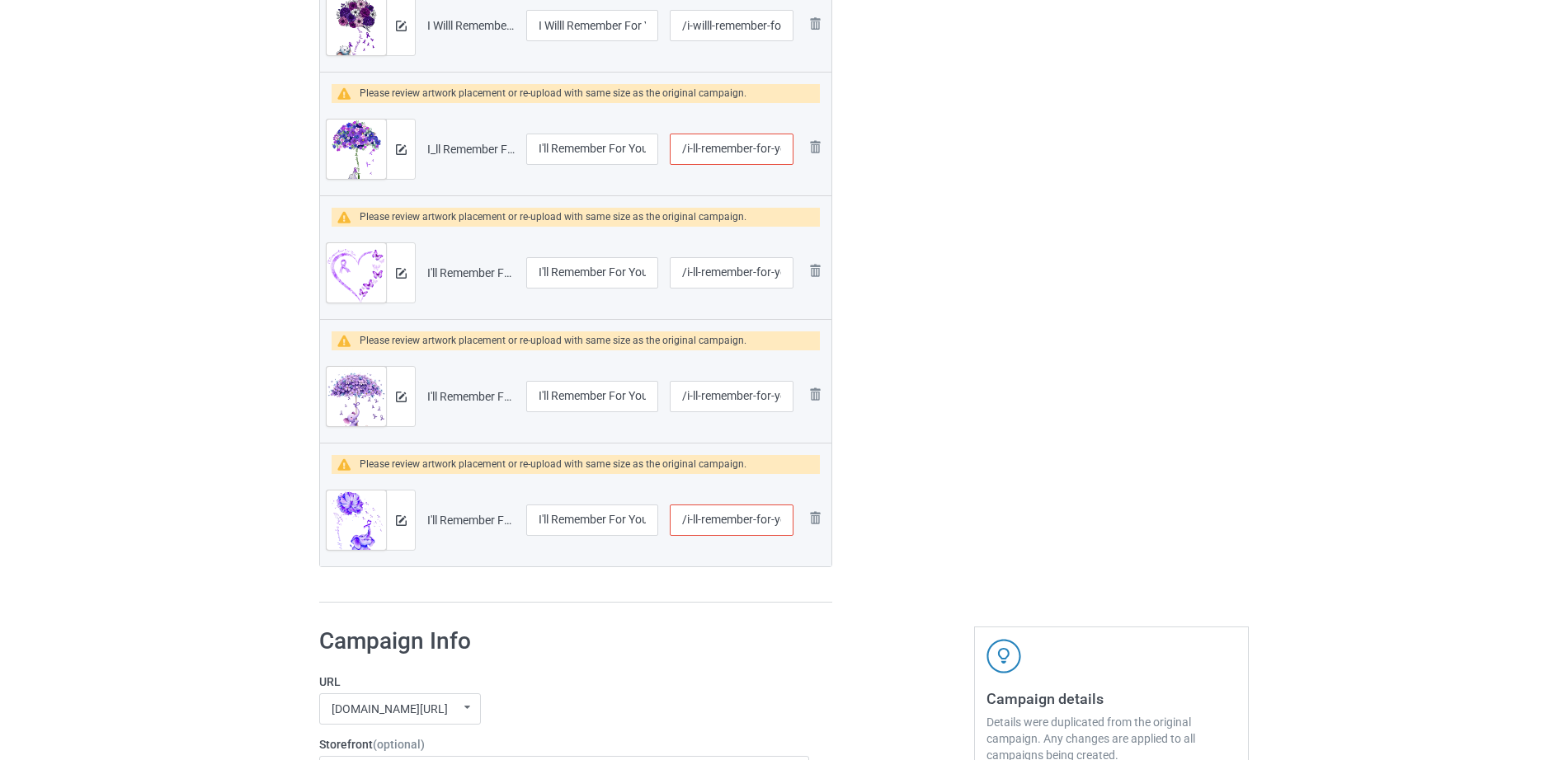
click at [733, 517] on input "/i-ll-remember-for-you-purple-elephant" at bounding box center [731, 520] width 123 height 32
click at [724, 520] on input "/i-ll-remember-for-you-purple-elephant" at bounding box center [731, 520] width 123 height 32
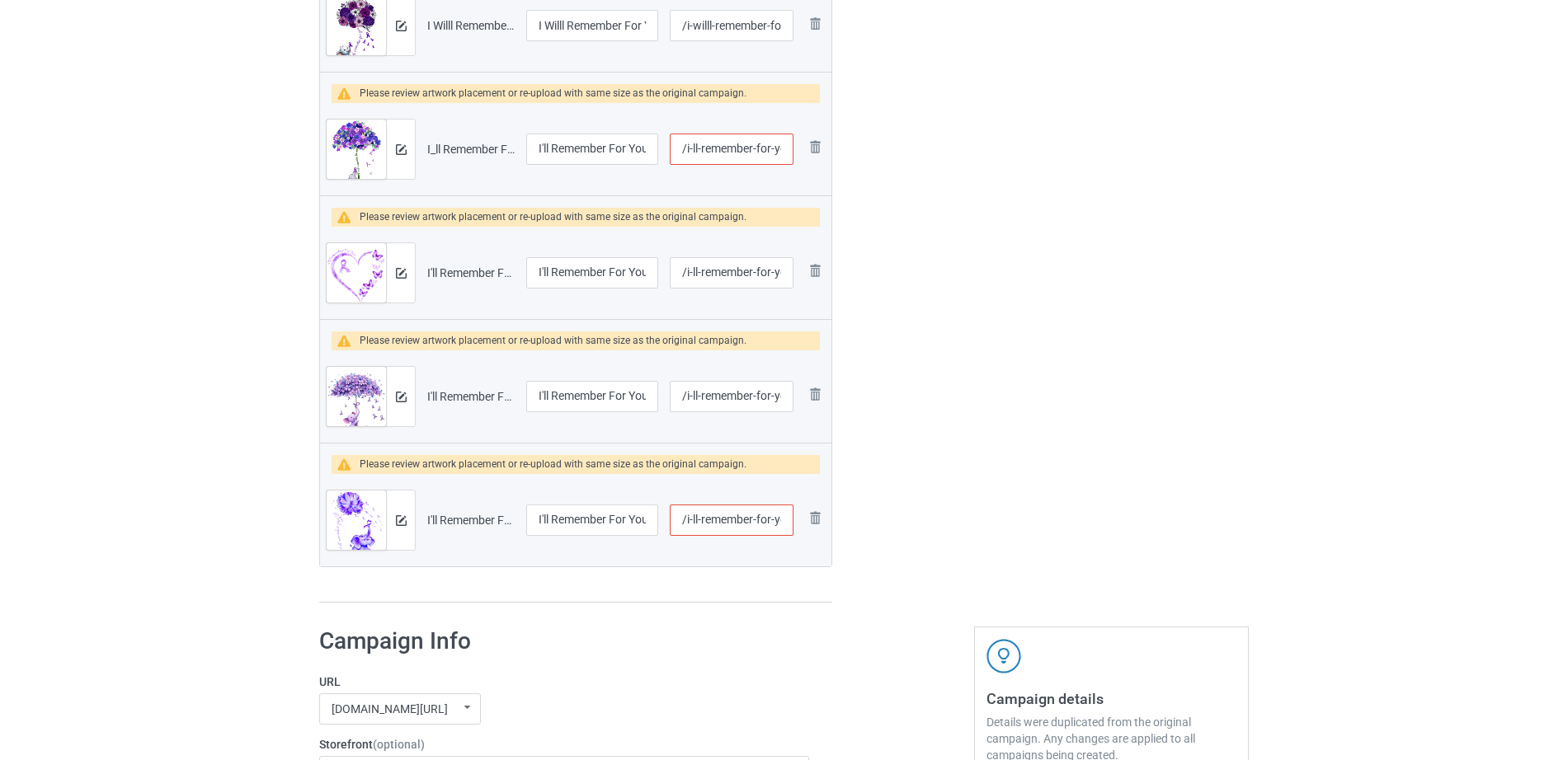
click at [753, 522] on input "/i-ll-remember-for-you-purple-elephant" at bounding box center [731, 520] width 123 height 32
click at [745, 522] on input "/i-ll-remember-for-you-purple-elephant" at bounding box center [731, 520] width 123 height 32
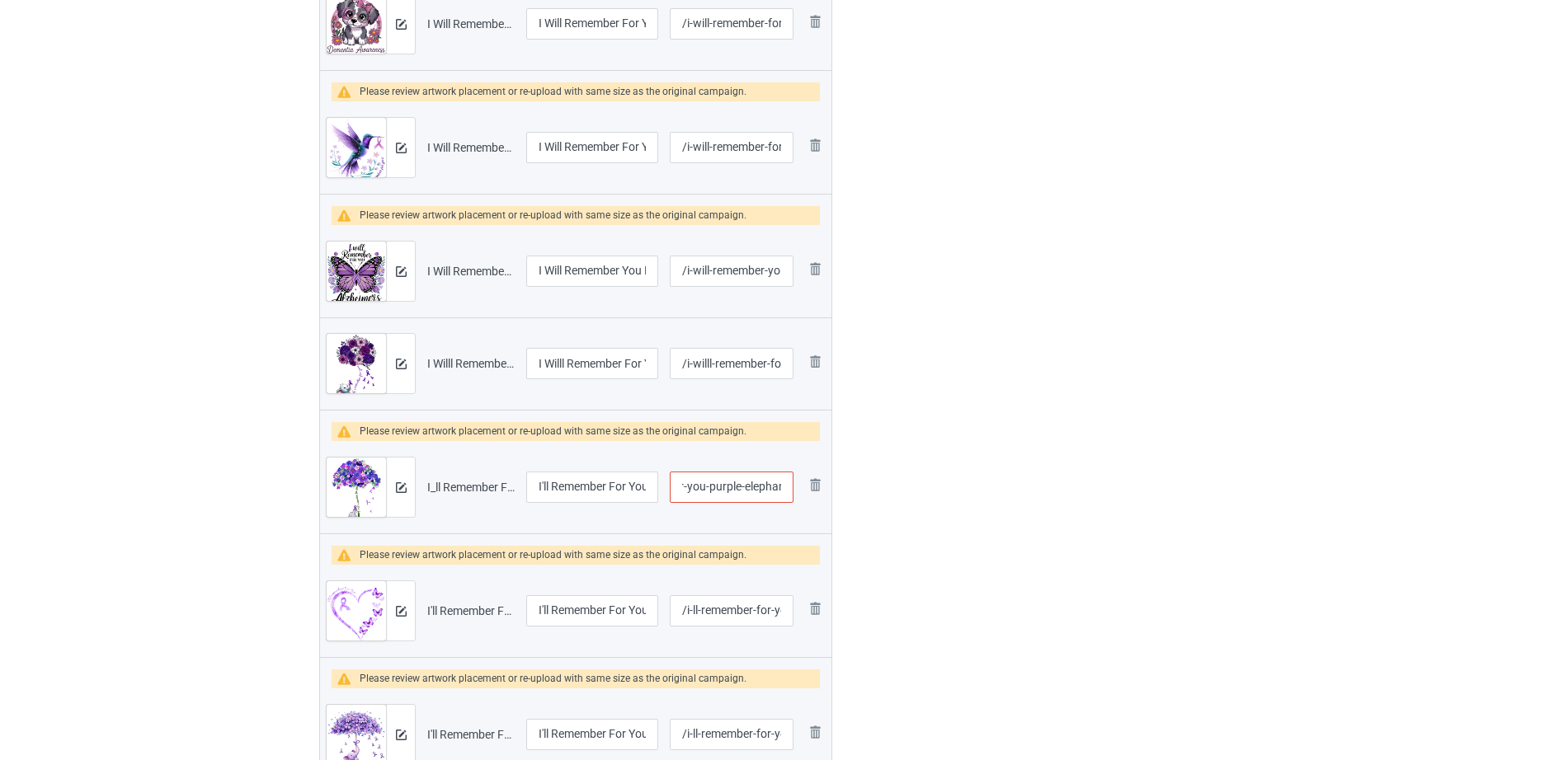
scroll to position [0, 95]
drag, startPoint x: 737, startPoint y: 472, endPoint x: 793, endPoint y: 480, distance: 56.6
click at [793, 480] on td "/i-ll-remember-for-you-purple-elephant" at bounding box center [731, 488] width 135 height 93
click at [763, 483] on input "/i-ll-remember-for-you-purple-elephant" at bounding box center [731, 488] width 123 height 32
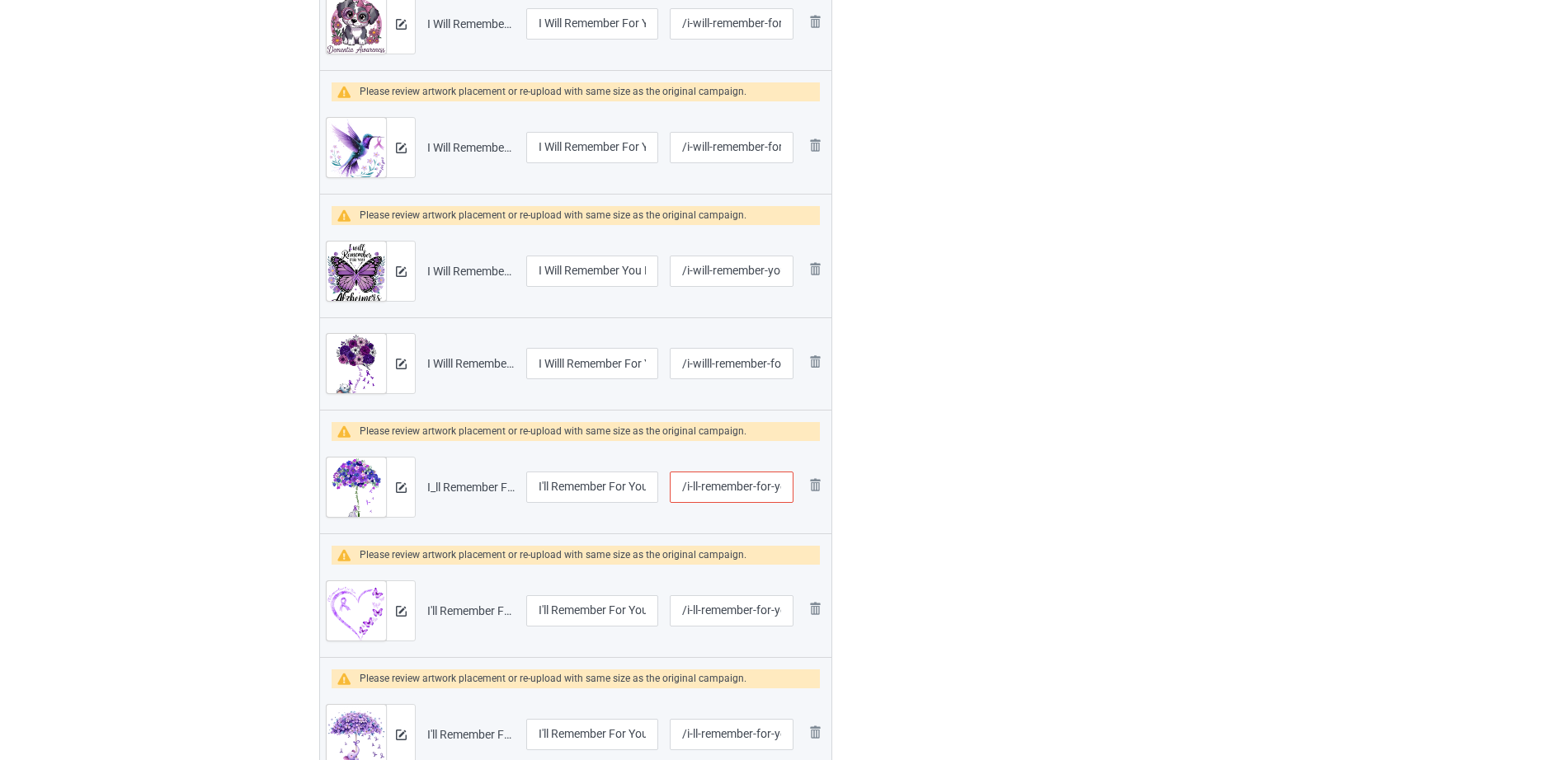
drag, startPoint x: 738, startPoint y: 488, endPoint x: 636, endPoint y: 494, distance: 102.2
click at [636, 494] on tr "Preview and edit artwork I_ll Remember For You Purple Elephant Alzheimer_s Awar…" at bounding box center [576, 488] width 511 height 93
click at [714, 493] on input "/i-ll-remember-for-you-purple-elephant" at bounding box center [731, 488] width 123 height 32
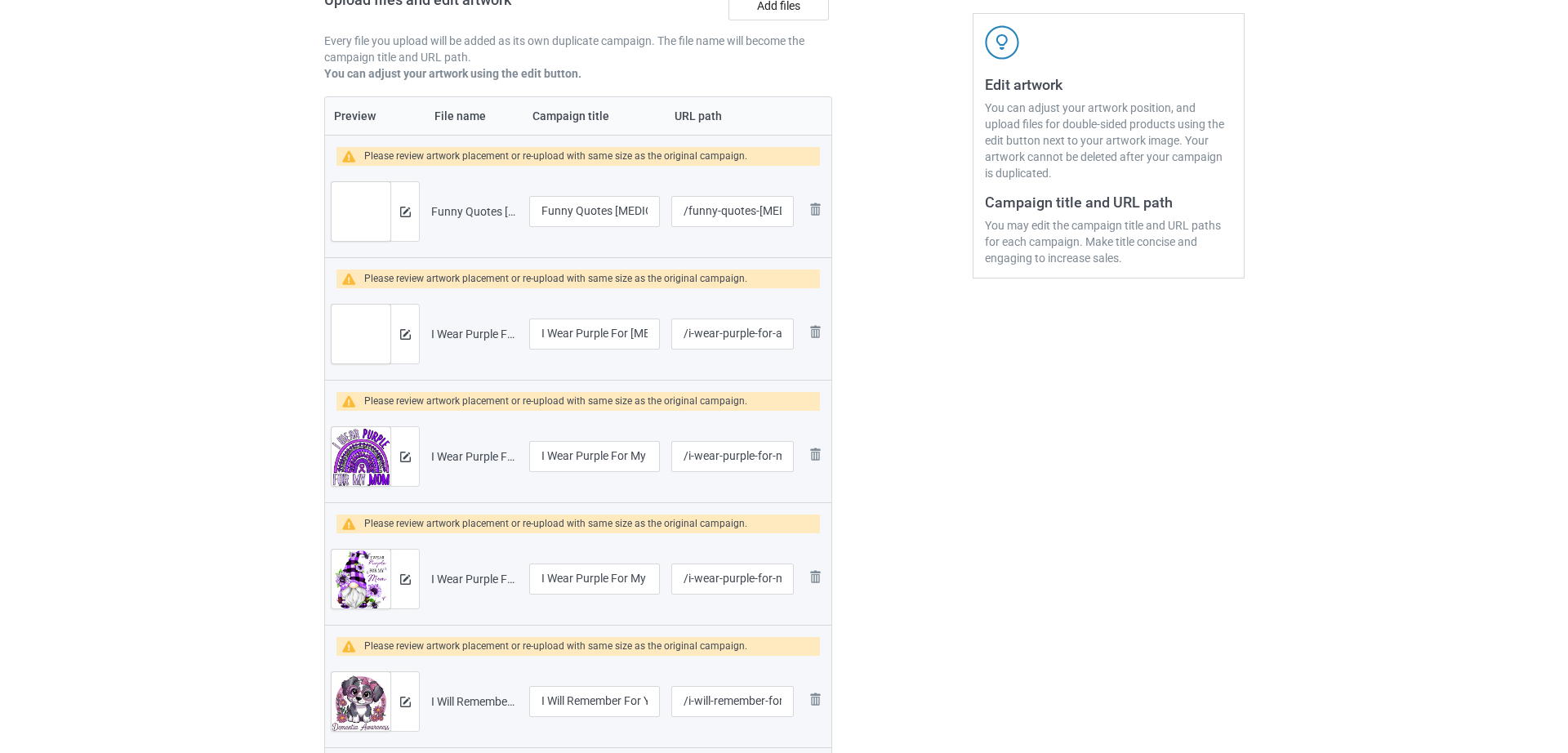
scroll to position [282, 0]
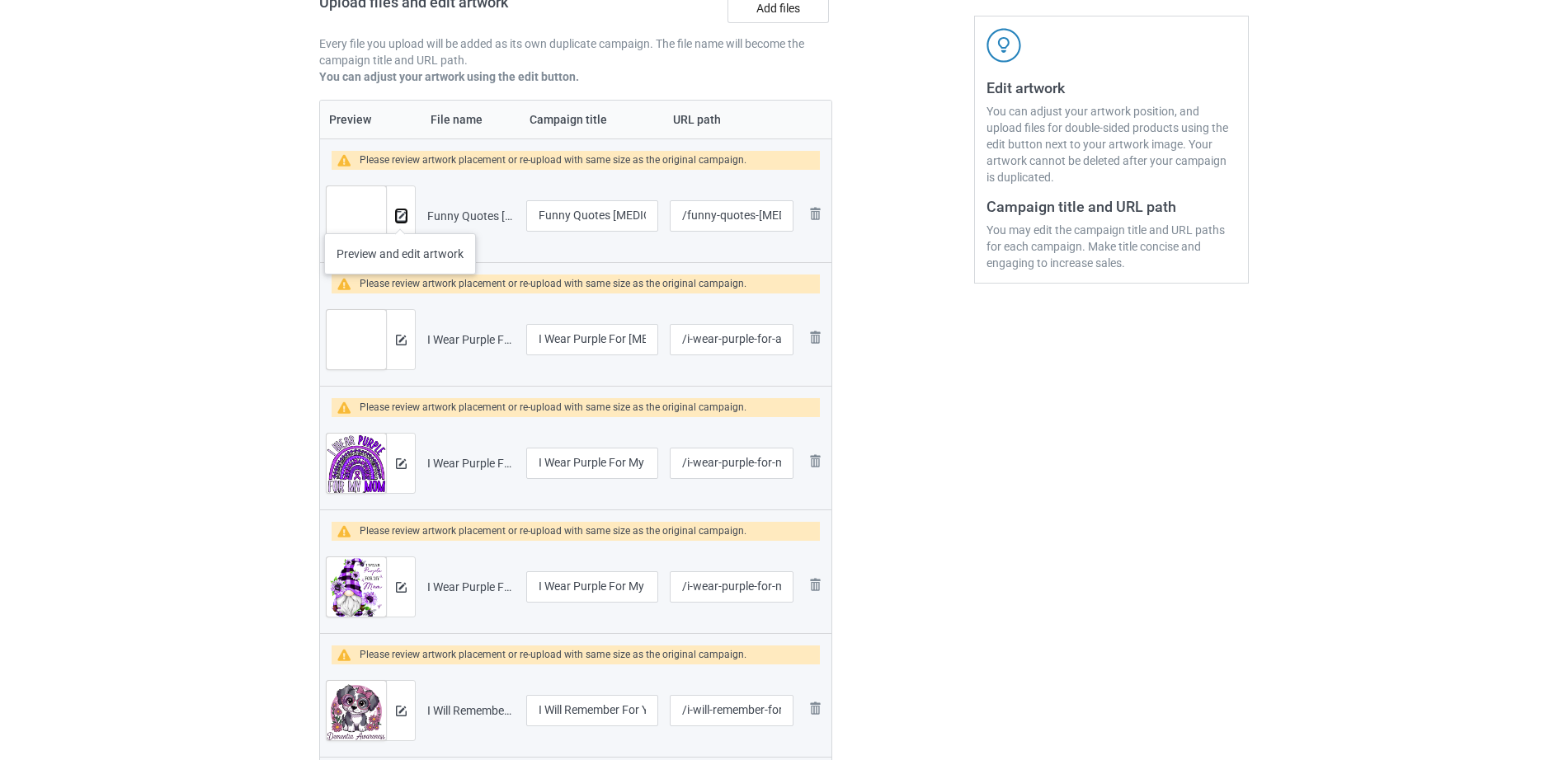
click at [401, 217] on img at bounding box center [401, 216] width 11 height 11
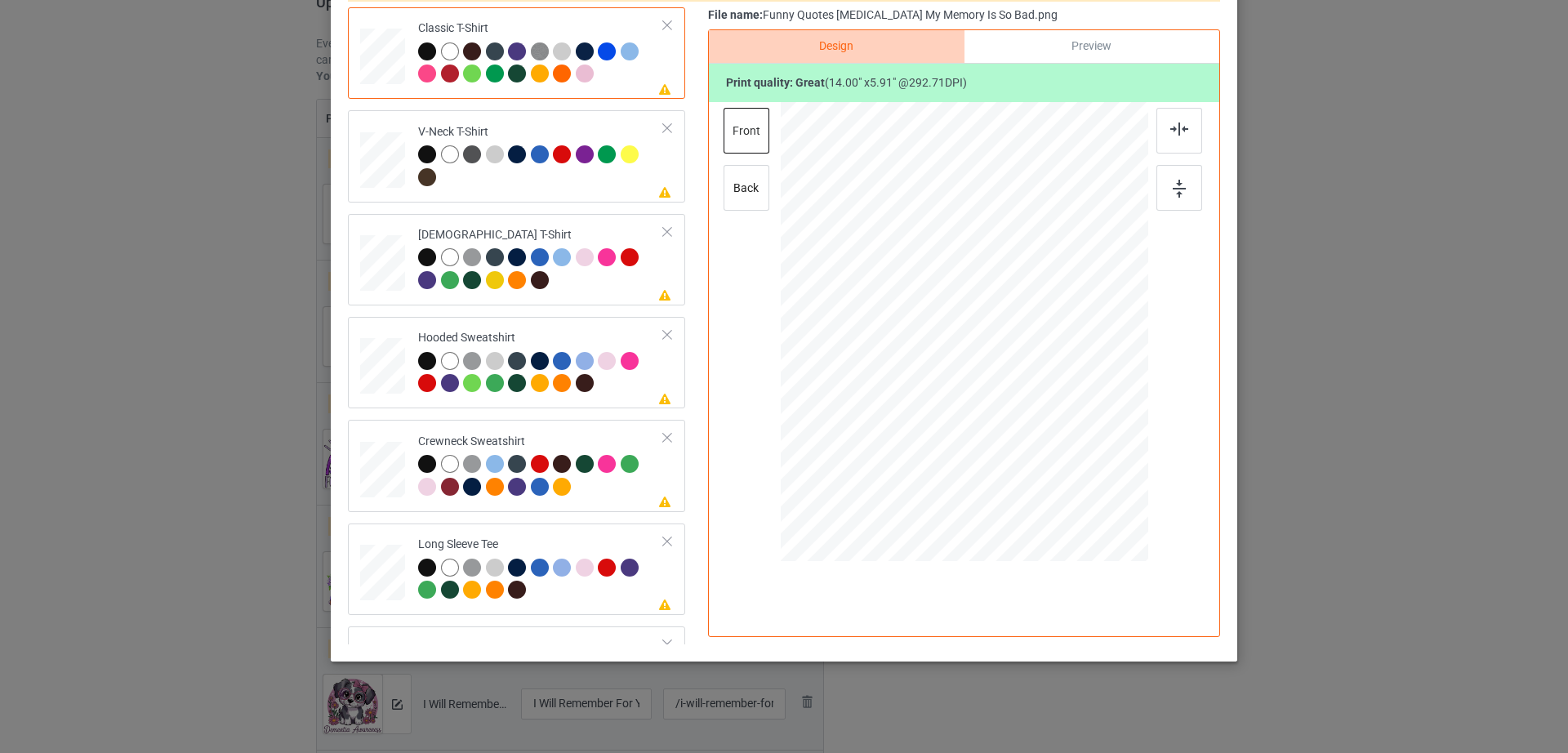
scroll to position [0, 0]
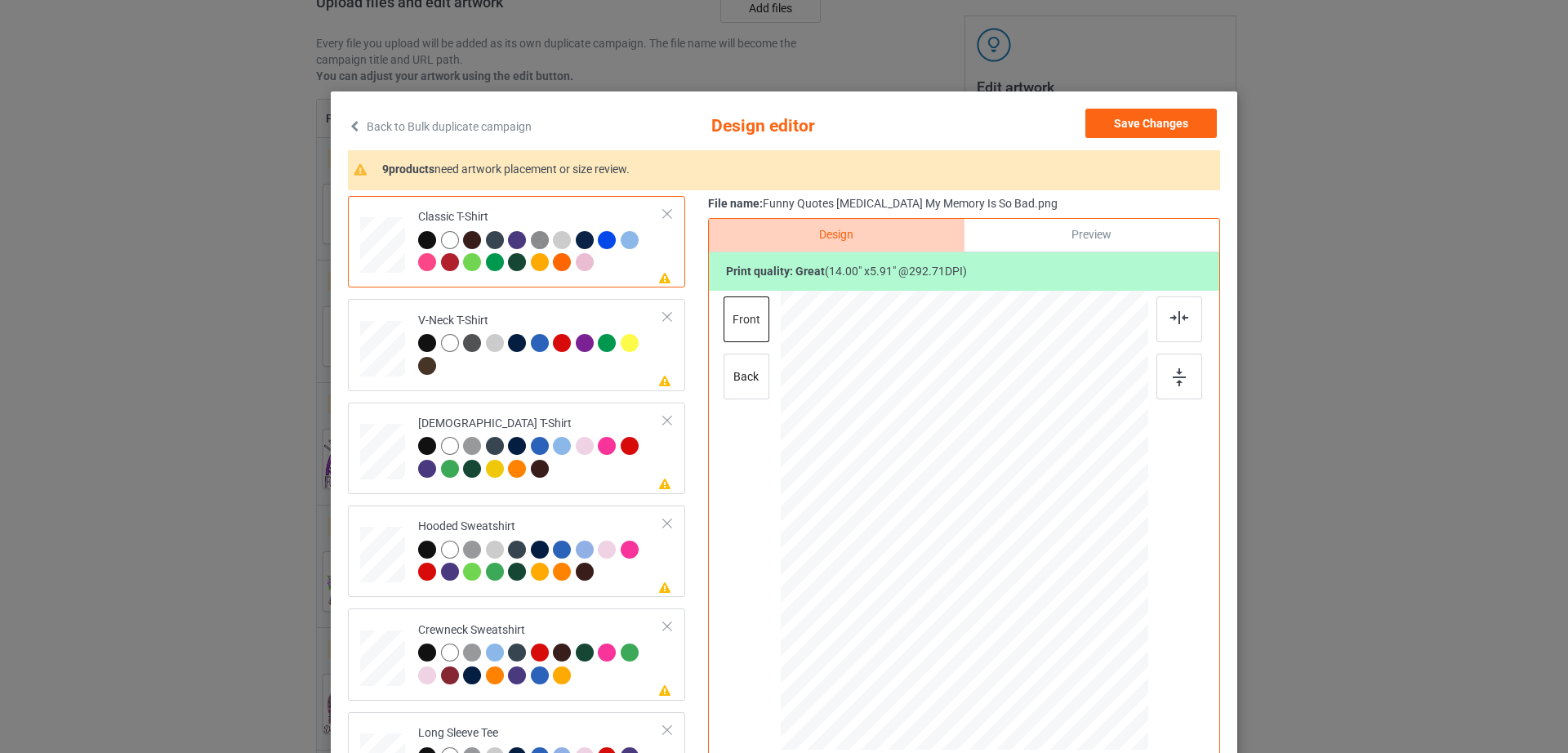
drag, startPoint x: 1399, startPoint y: 237, endPoint x: 1359, endPoint y: 242, distance: 40.3
click at [1401, 237] on div "Back to Bulk duplicate campaign Design editor Save Changes 9 products need artw…" at bounding box center [784, 376] width 1568 height 753
click at [349, 124] on icon at bounding box center [355, 126] width 14 height 12
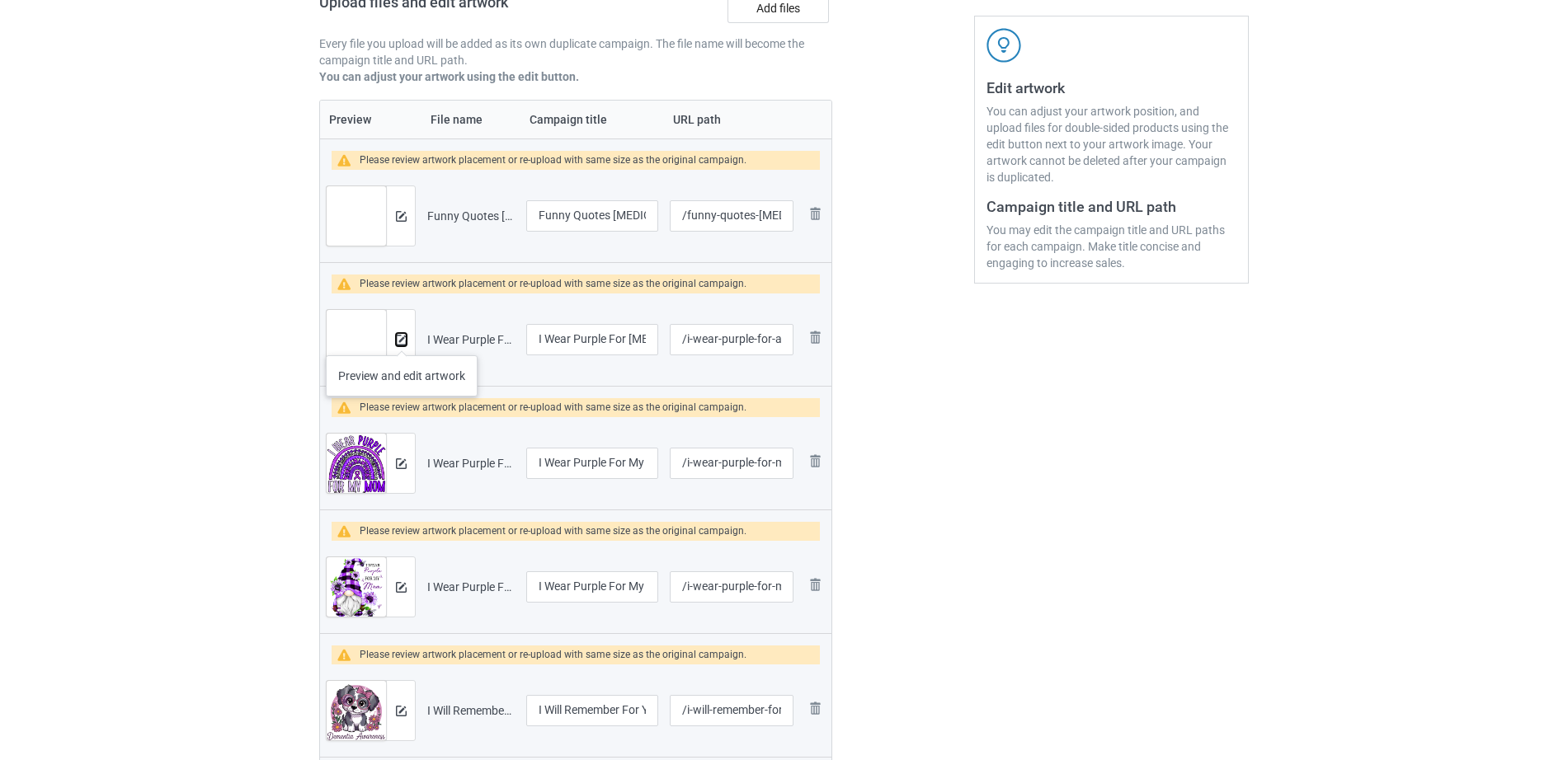
click at [402, 339] on img at bounding box center [401, 340] width 11 height 11
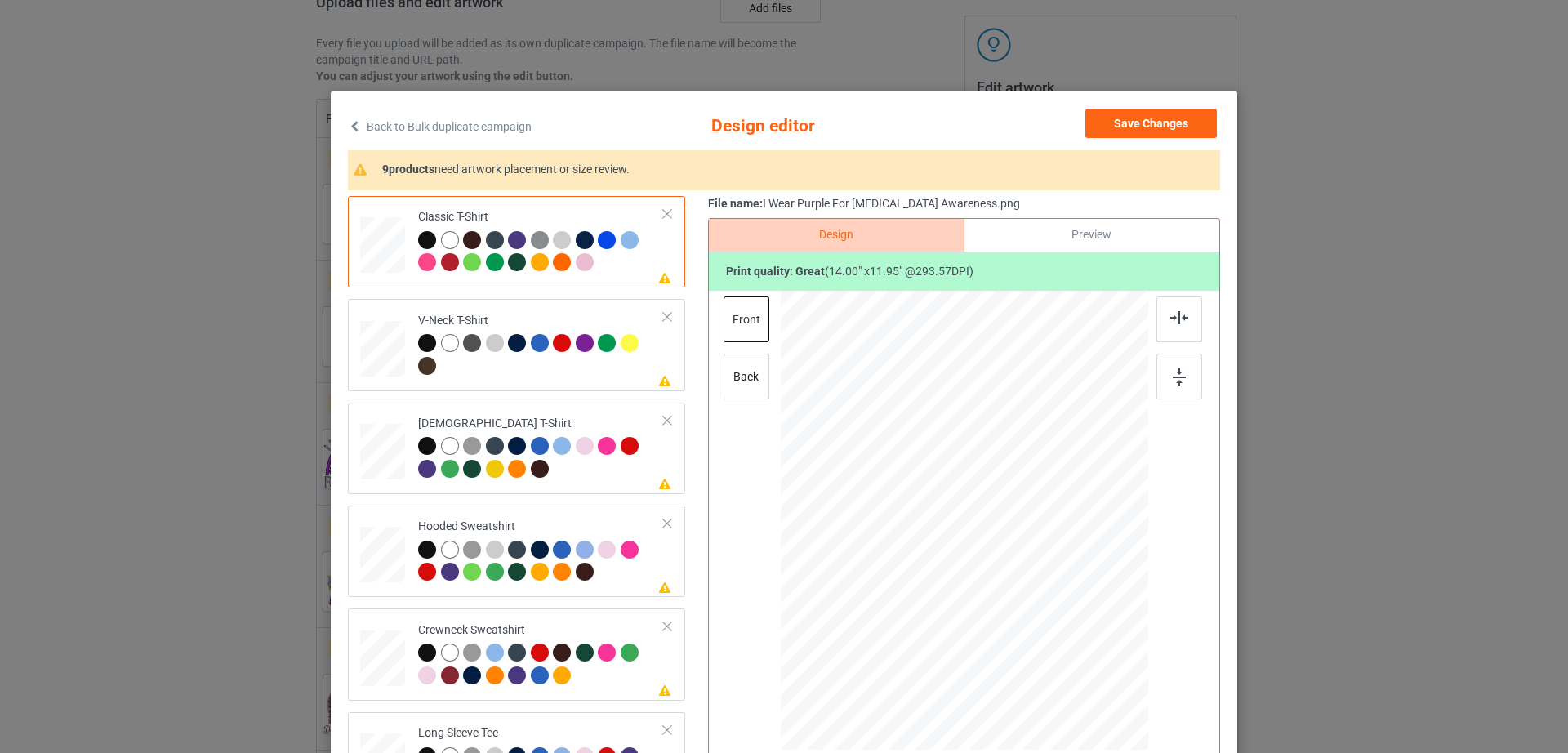
click at [348, 124] on icon at bounding box center [355, 126] width 14 height 12
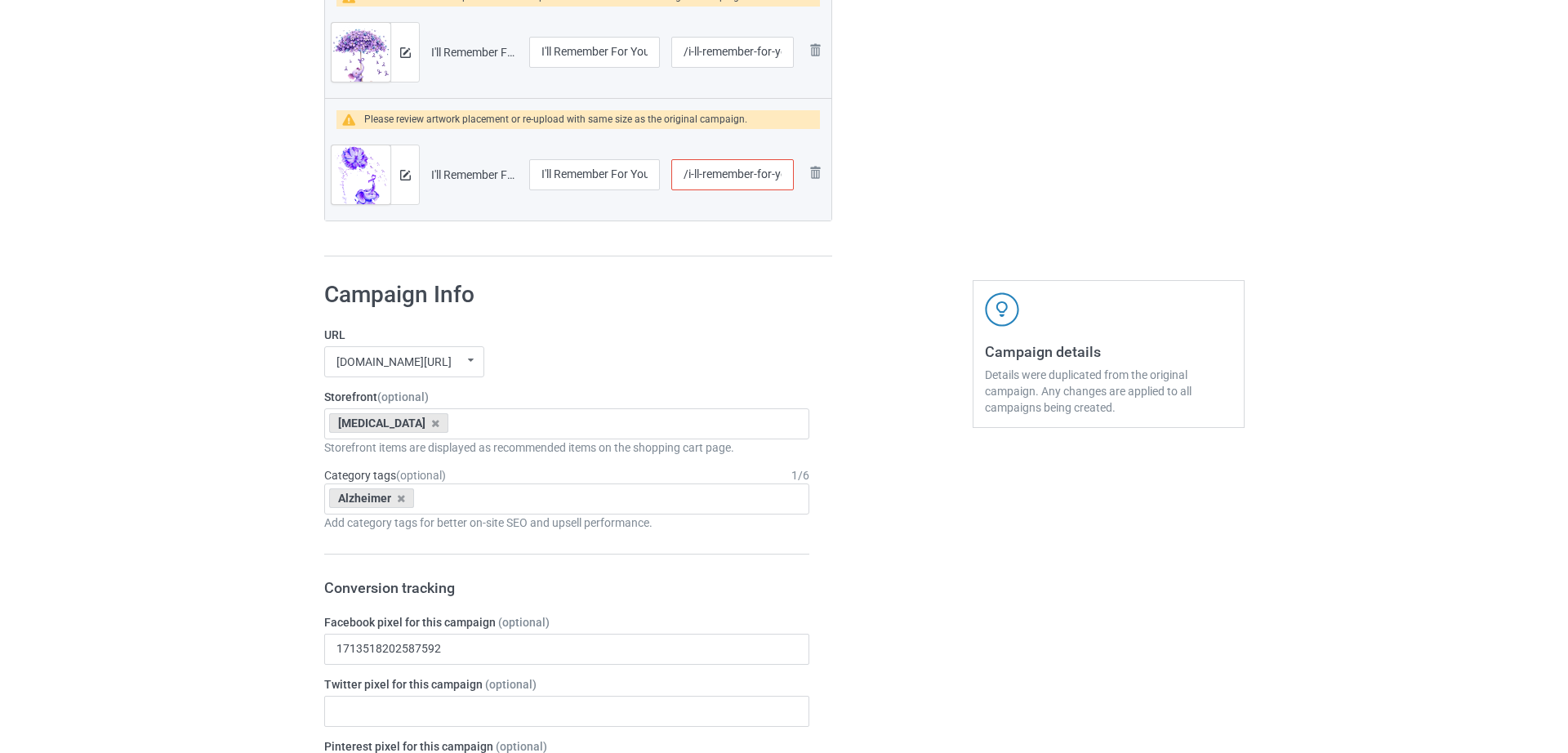
scroll to position [1640, 0]
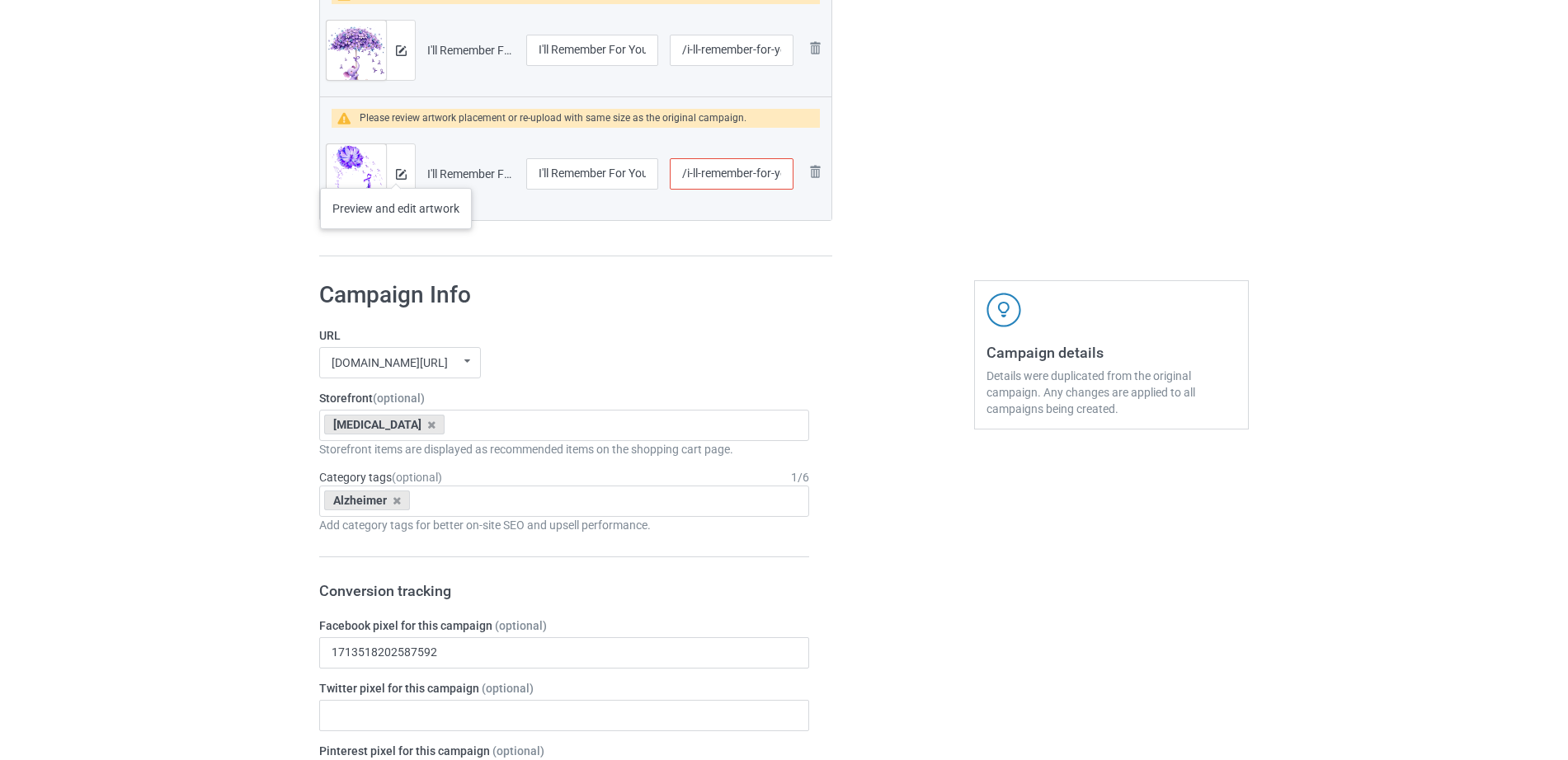
click at [396, 172] on div at bounding box center [400, 174] width 29 height 59
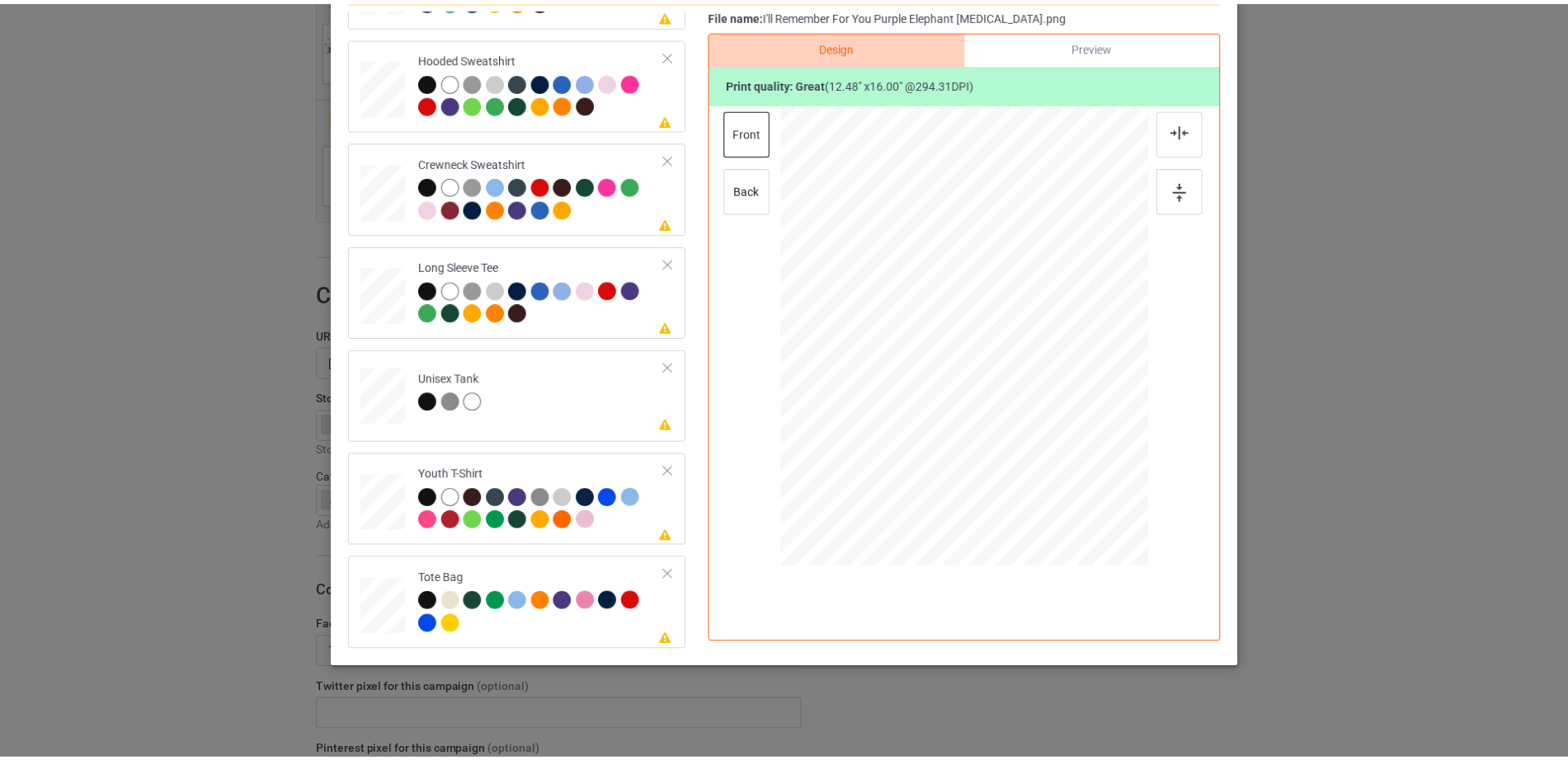
scroll to position [0, 0]
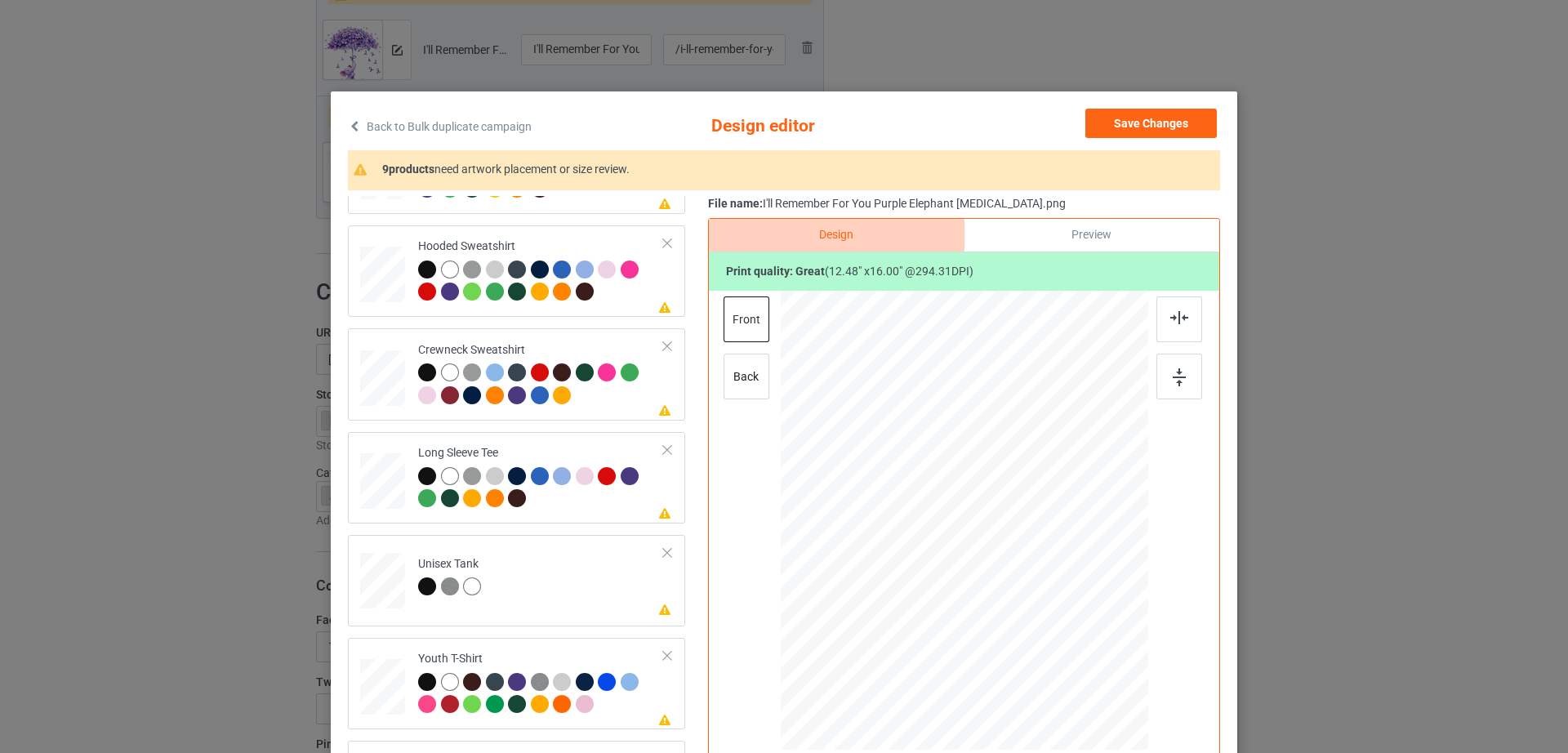
click at [164, 354] on div "Back to Bulk duplicate campaign Design editor Save Changes 9 products need artw…" at bounding box center [784, 376] width 1568 height 753
click at [350, 127] on icon at bounding box center [355, 126] width 14 height 12
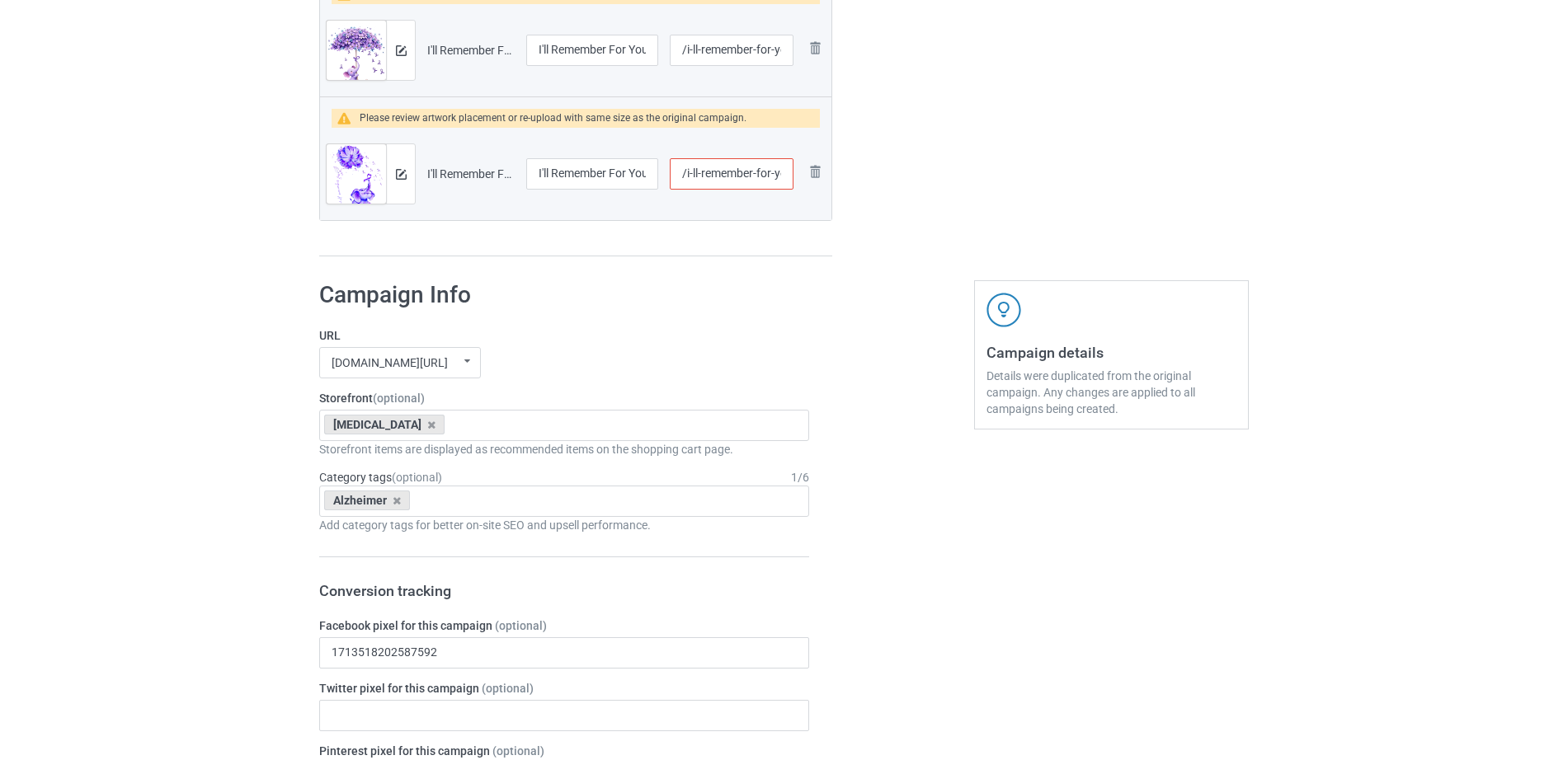
click at [183, 183] on div "Bulk duplicate campaign Campaign to duplicate Fight Alzheimer's Awareness USA F…" at bounding box center [784, 217] width 1568 height 3654
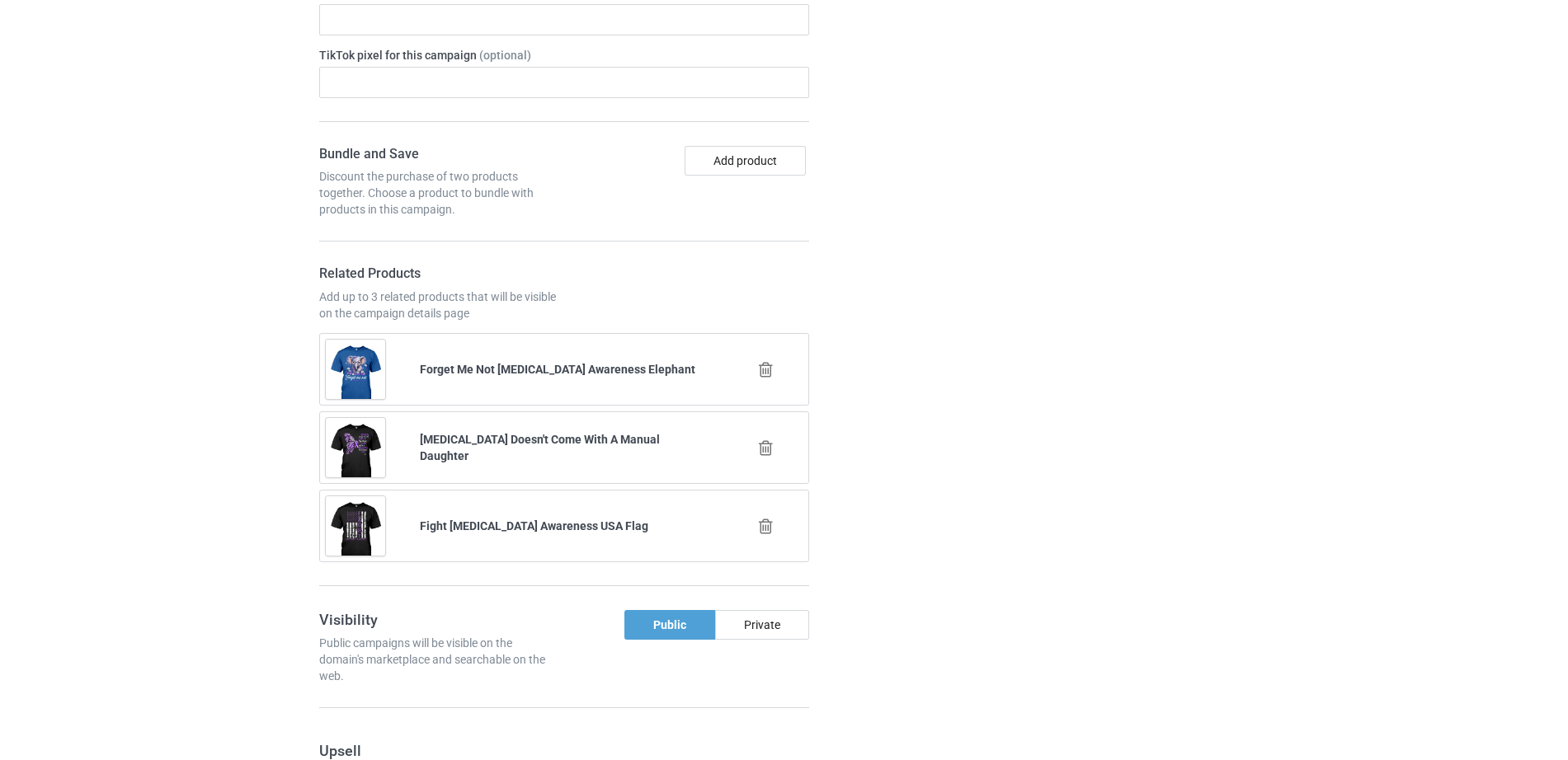
scroll to position [2940, 0]
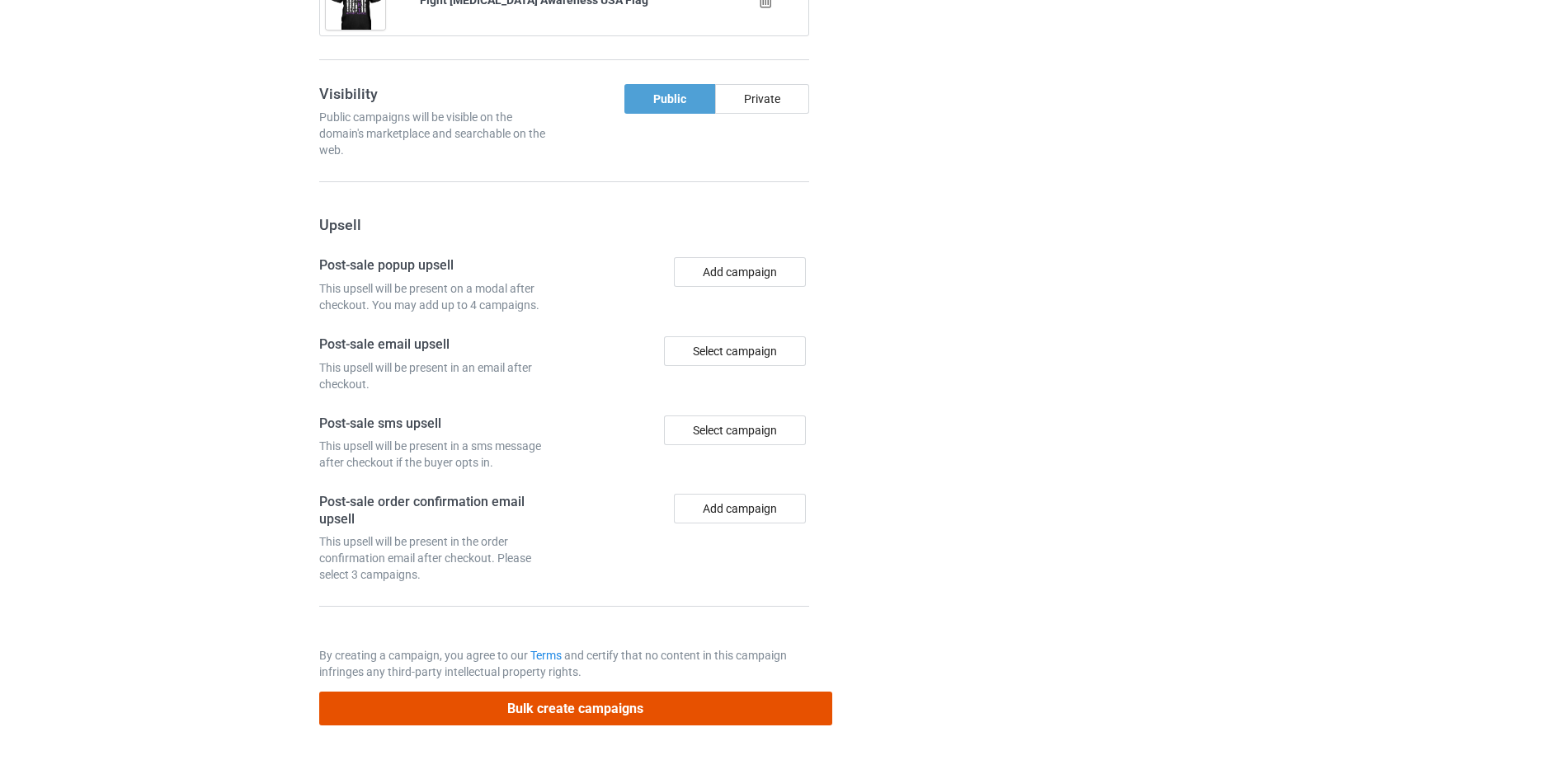
click at [590, 699] on button "Bulk create campaigns" at bounding box center [575, 709] width 512 height 34
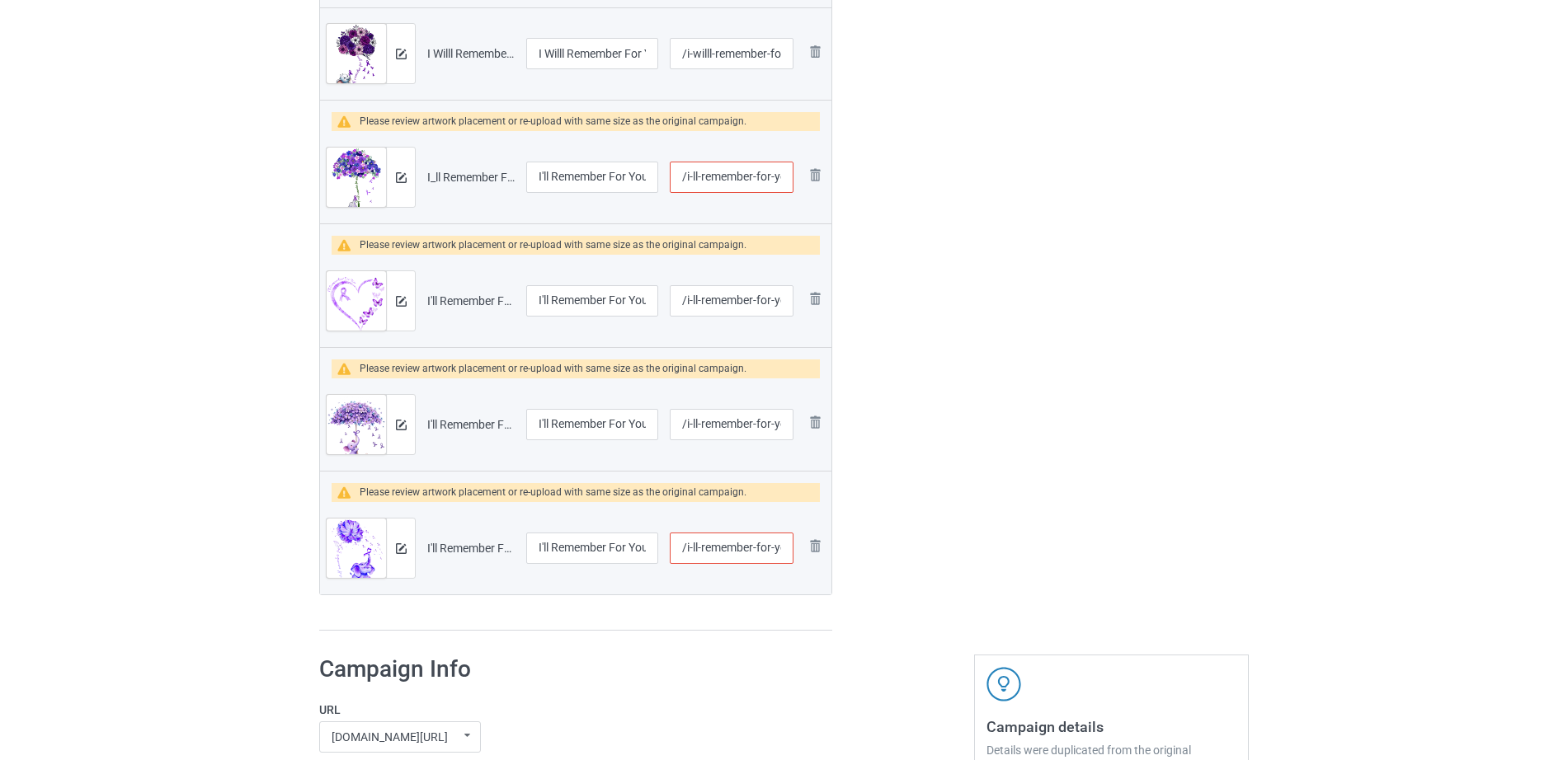
scroll to position [1368, 0]
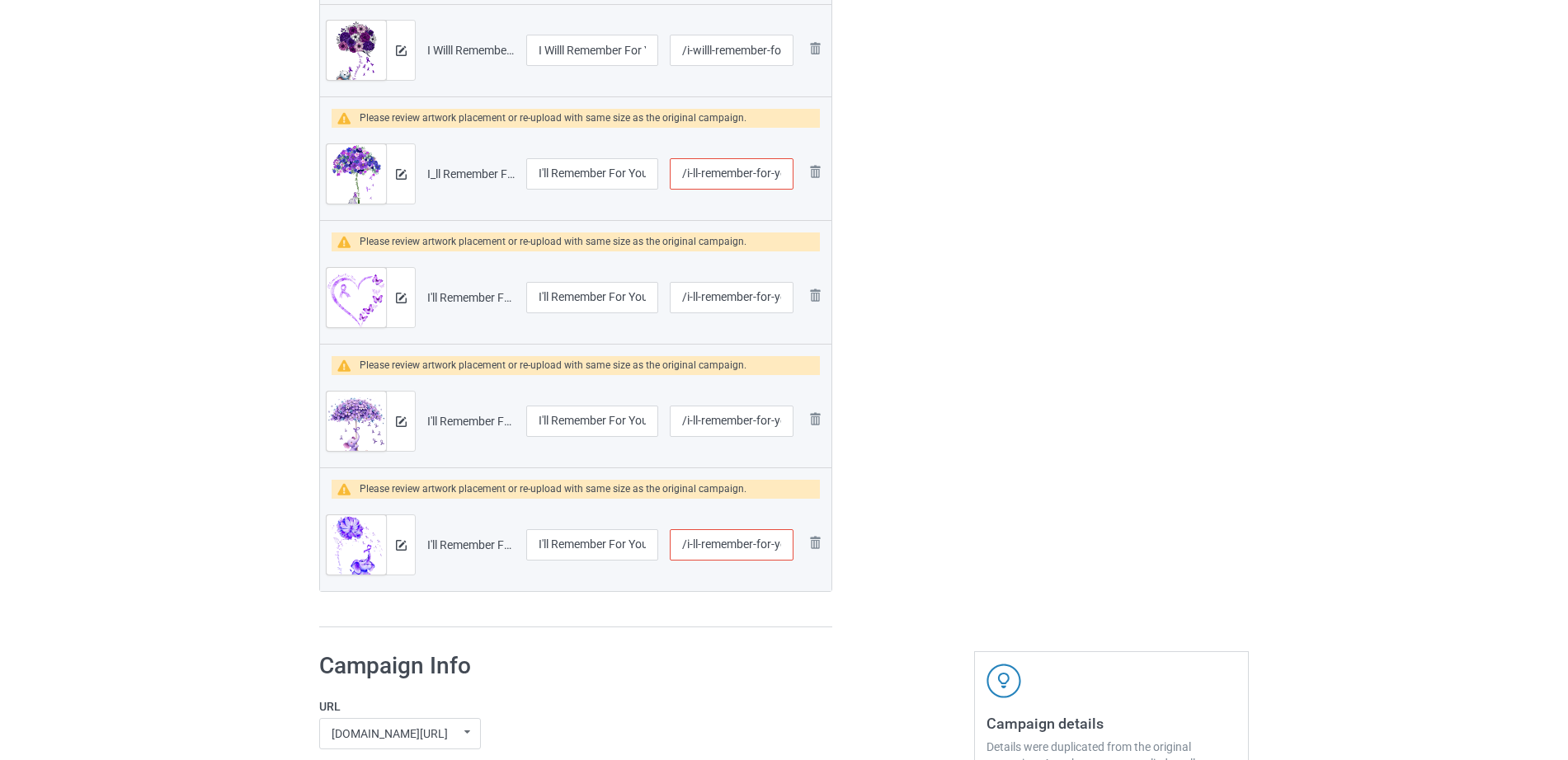
click at [691, 182] on input "/i-ll-remember-for-you-purple-elephant" at bounding box center [731, 174] width 123 height 32
click at [695, 174] on input "/ill-remember-for-you-purple-elephant" at bounding box center [731, 174] width 123 height 32
click at [696, 174] on input "/il-remember-for-you-purple-elephant" at bounding box center [731, 174] width 123 height 32
type input "/ilremember-for-you-purple-elephant"
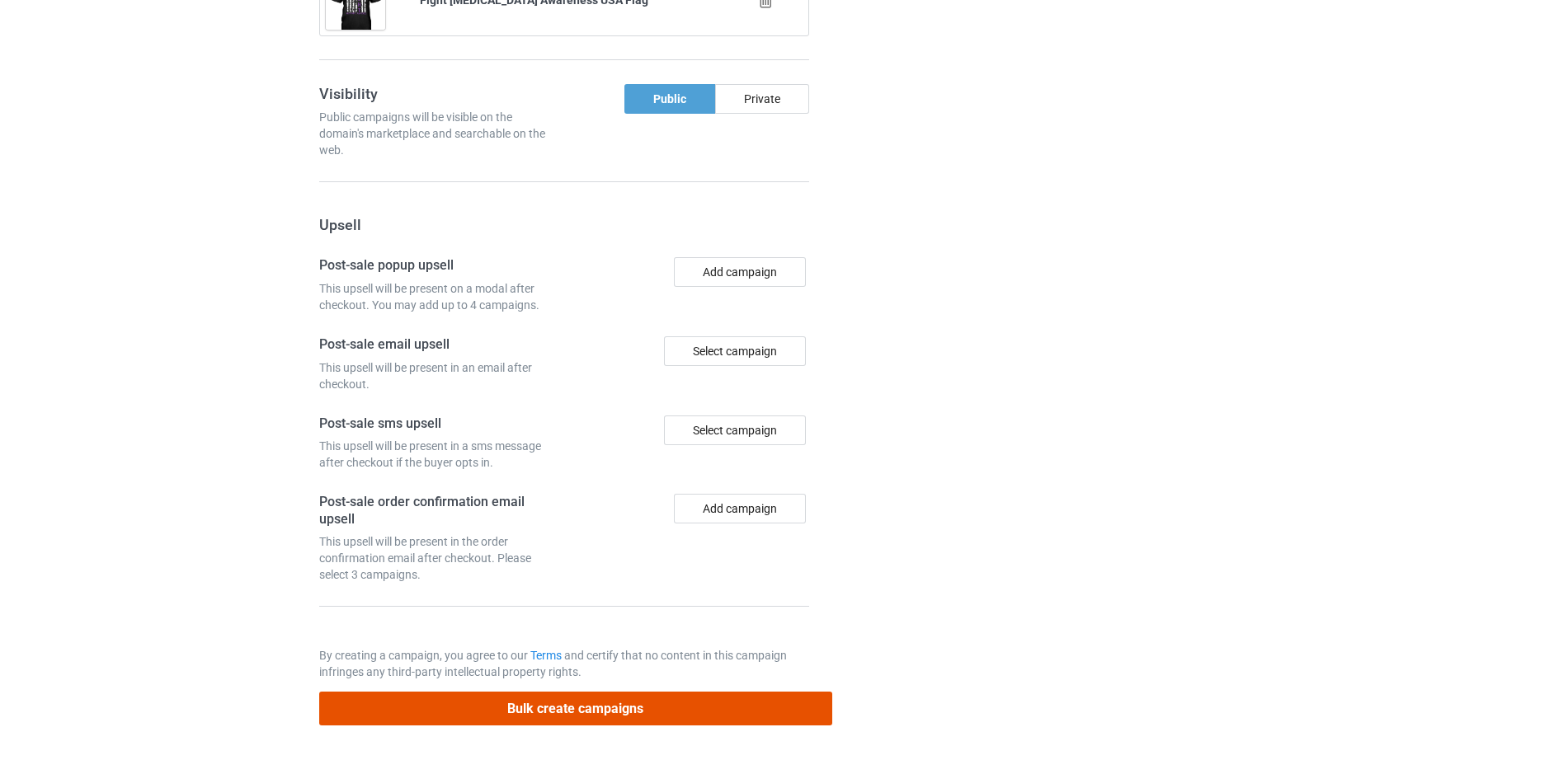
click at [592, 700] on button "Bulk create campaigns" at bounding box center [575, 709] width 512 height 34
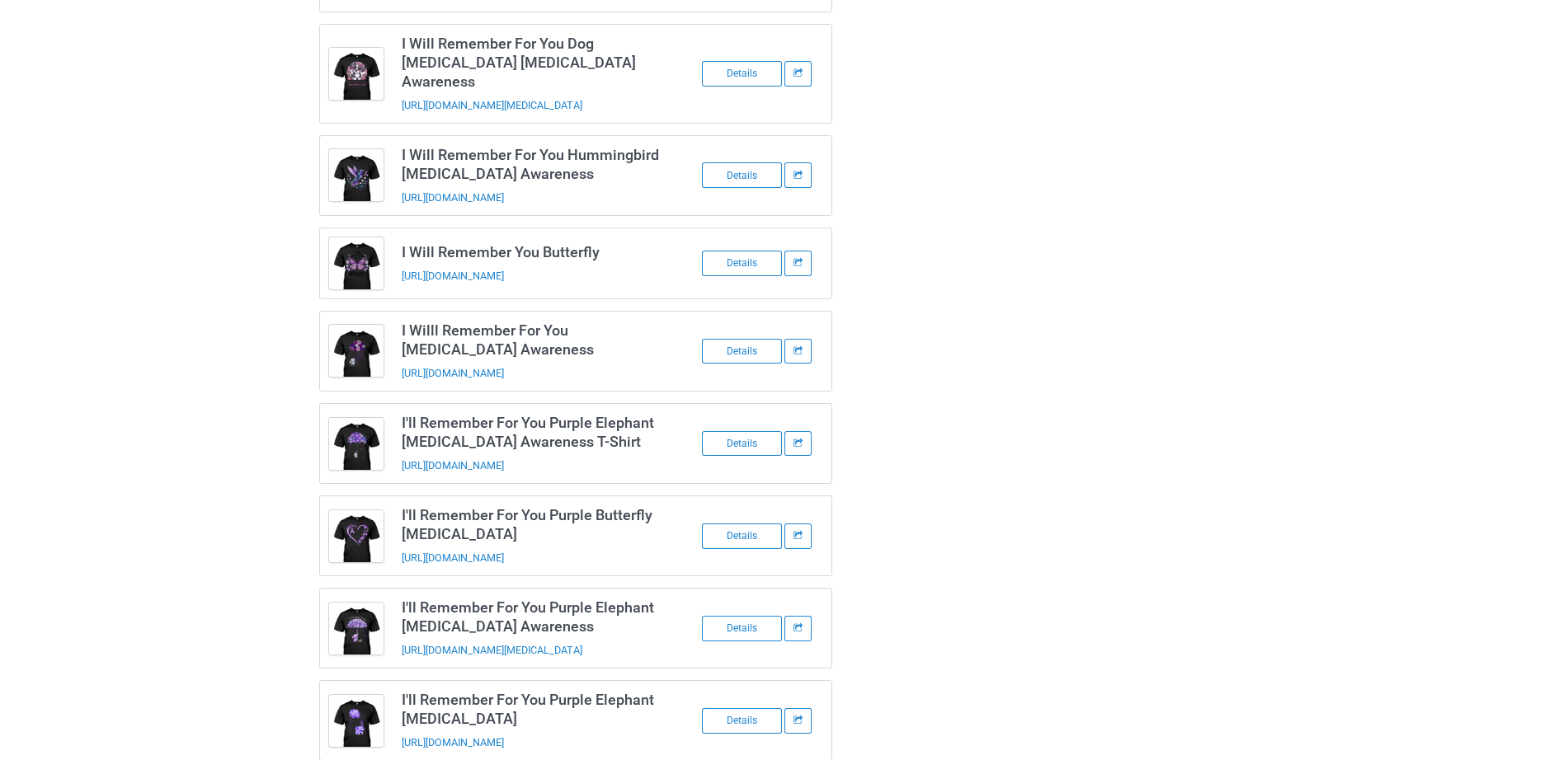
scroll to position [0, 0]
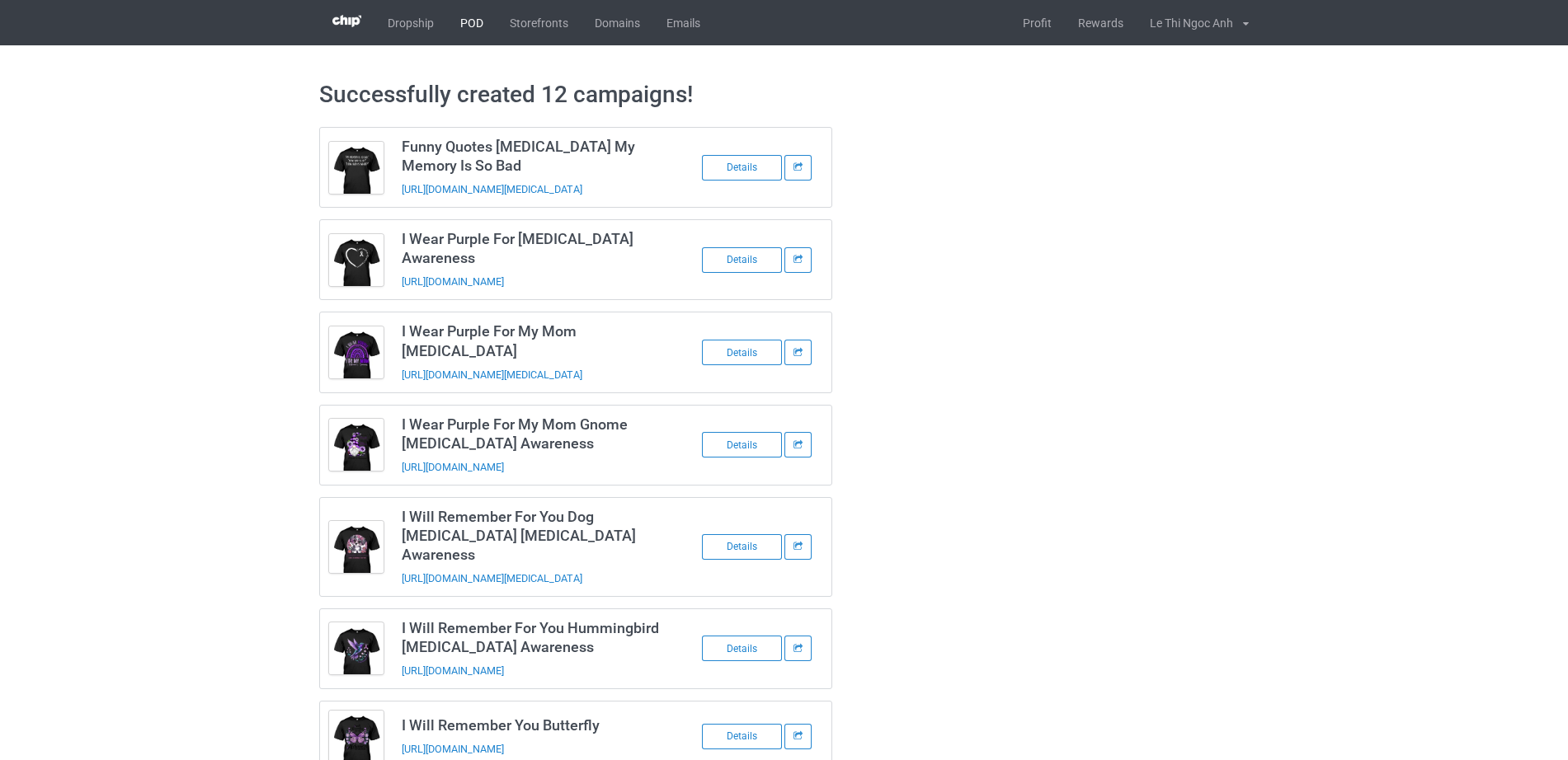
click at [482, 27] on link "POD" at bounding box center [472, 23] width 49 height 45
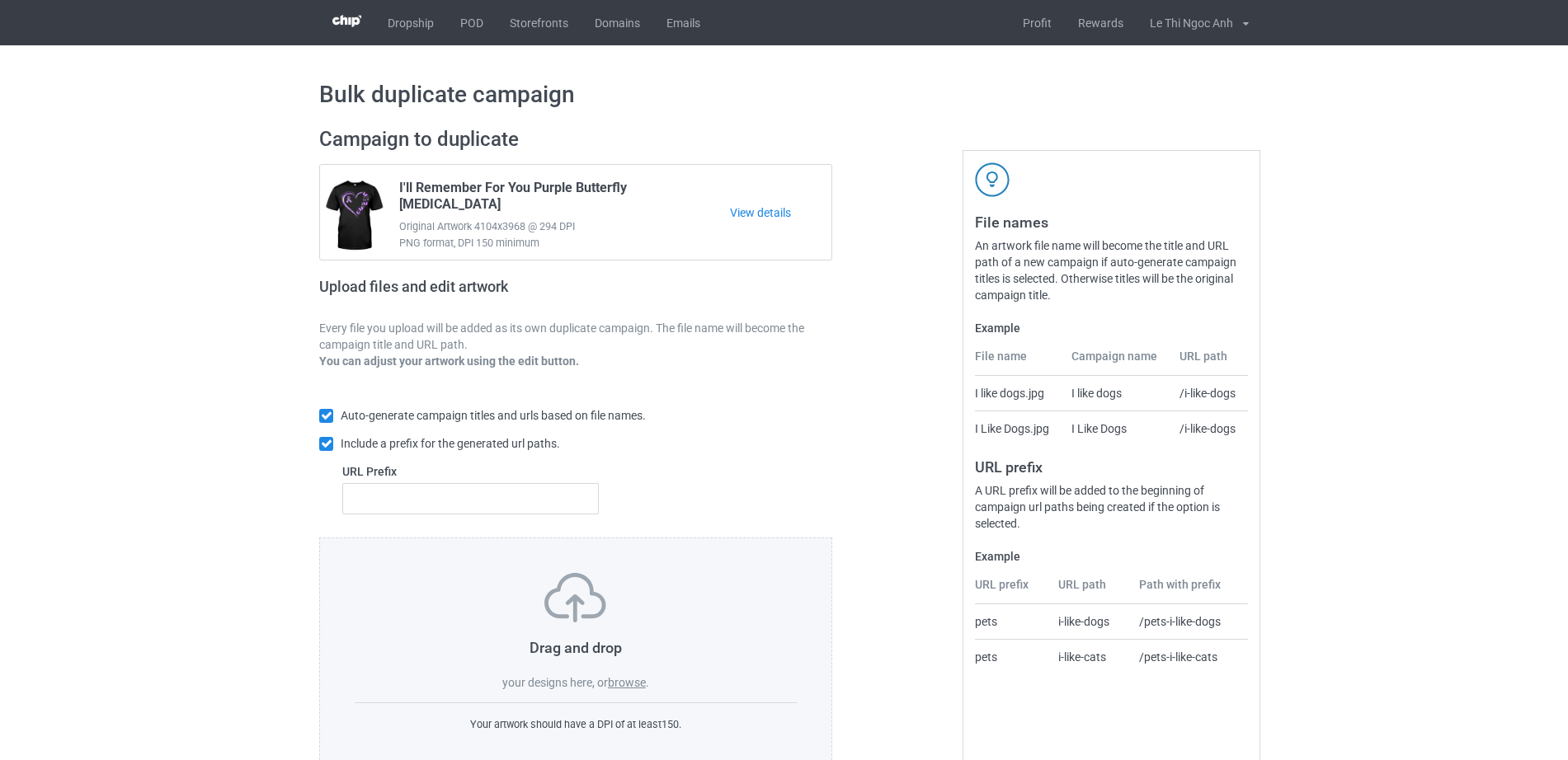
click at [622, 674] on div "Drag and drop your designs here, or browse ." at bounding box center [576, 631] width 442 height 117
click at [626, 687] on label "browse" at bounding box center [627, 682] width 38 height 13
click at [0, 0] on input "browse" at bounding box center [0, 0] width 0 height 0
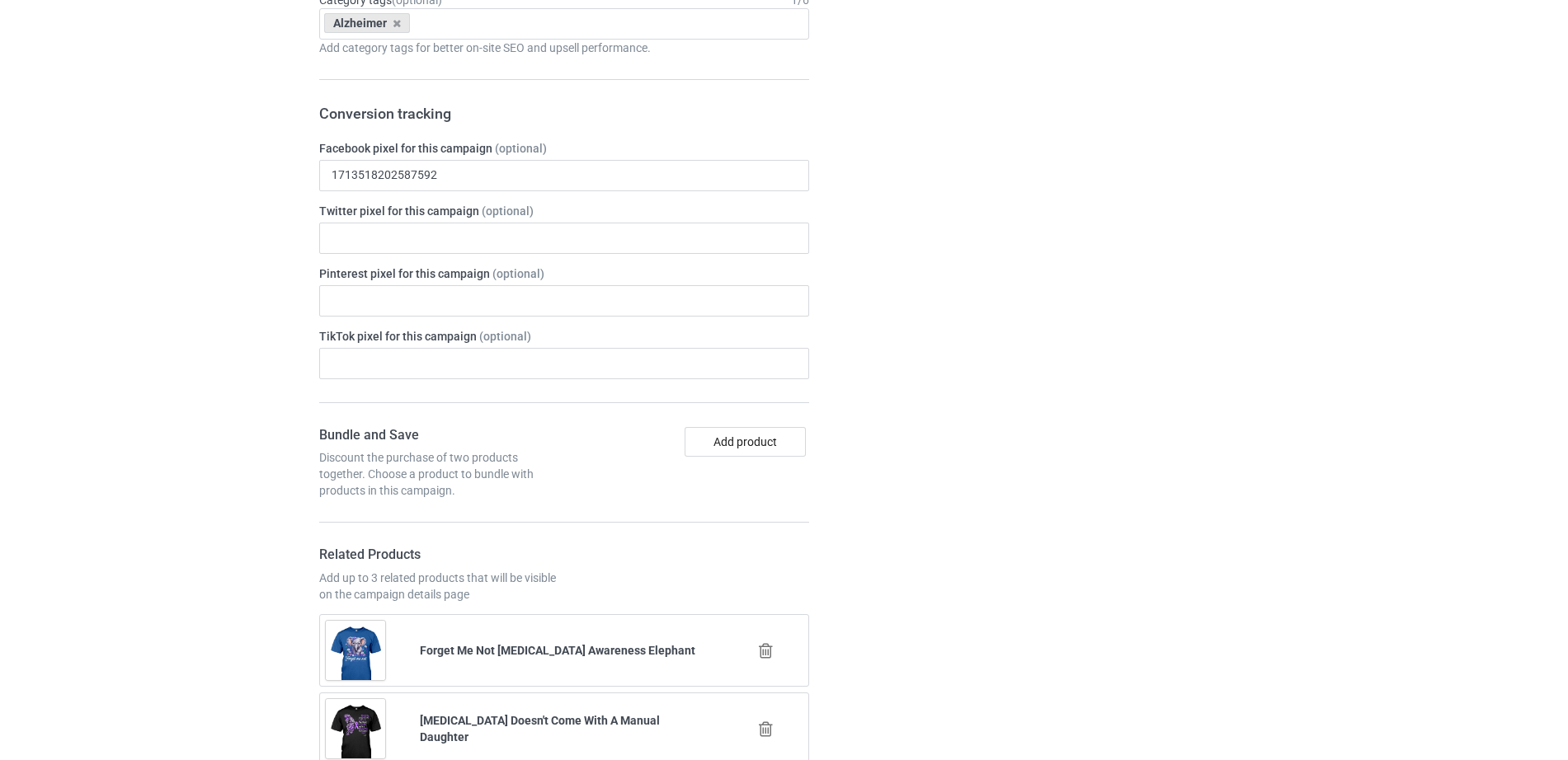
scroll to position [2063, 0]
click at [762, 652] on icon at bounding box center [765, 654] width 21 height 18
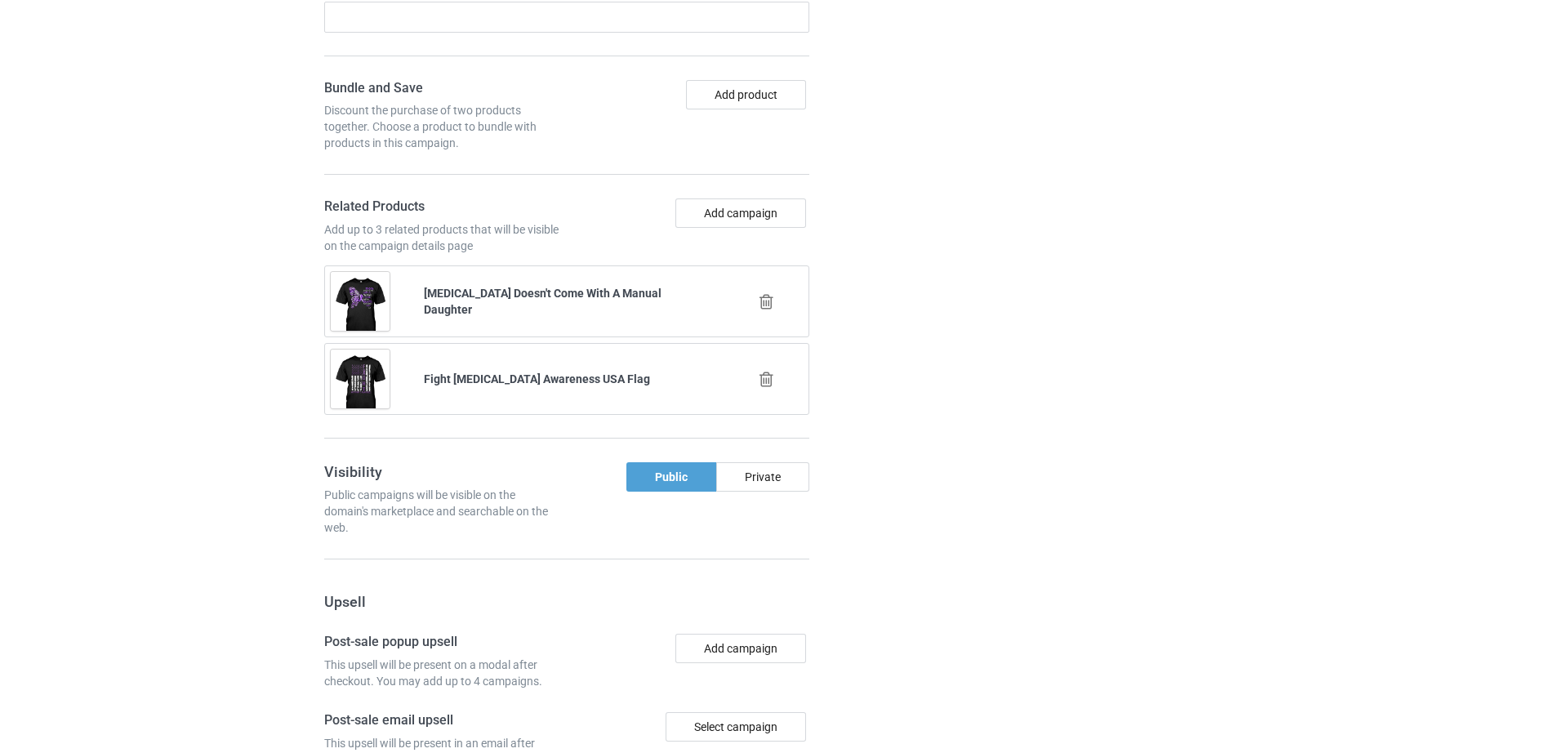
scroll to position [2419, 0]
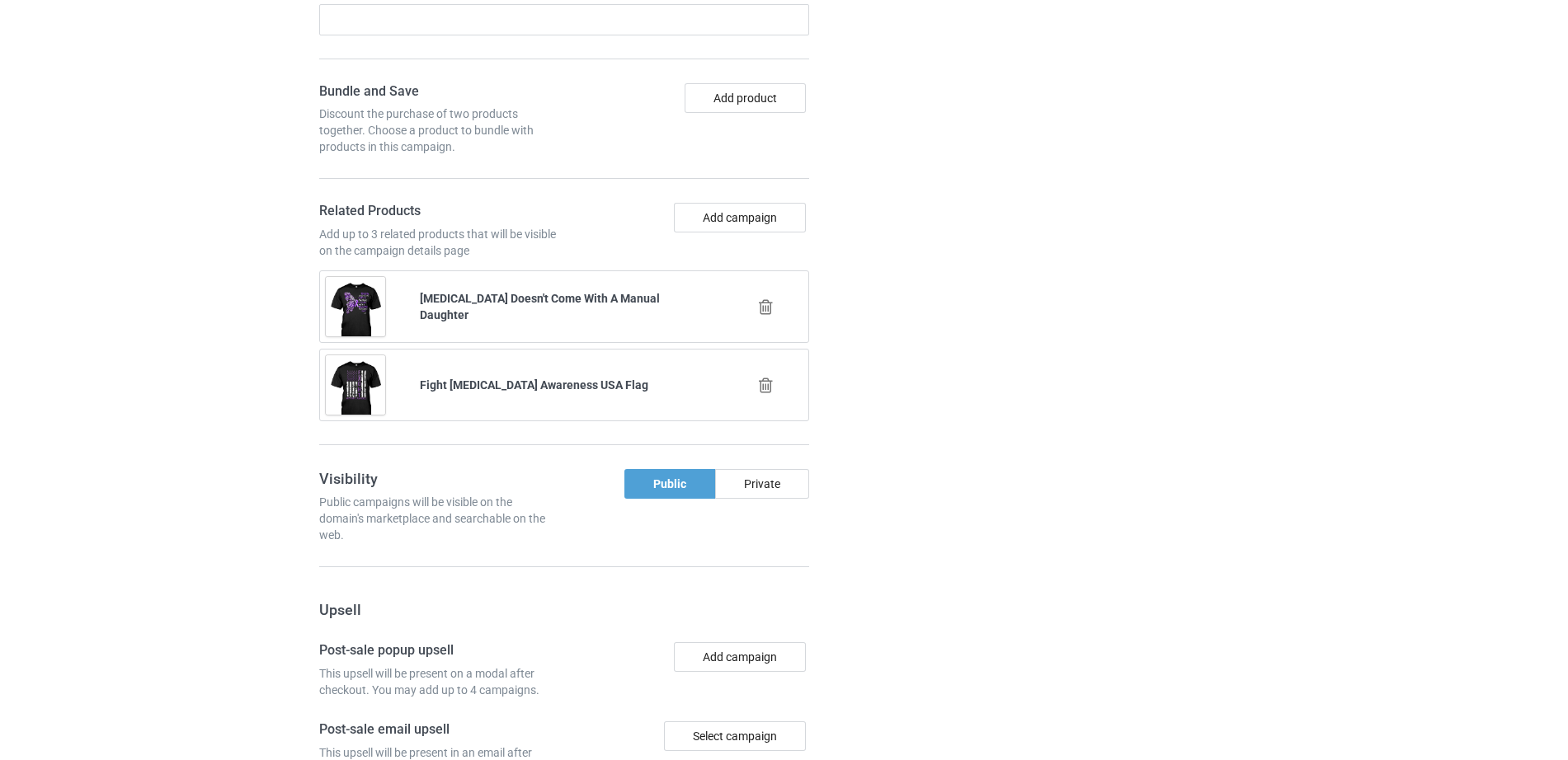
click at [761, 307] on icon at bounding box center [765, 307] width 21 height 18
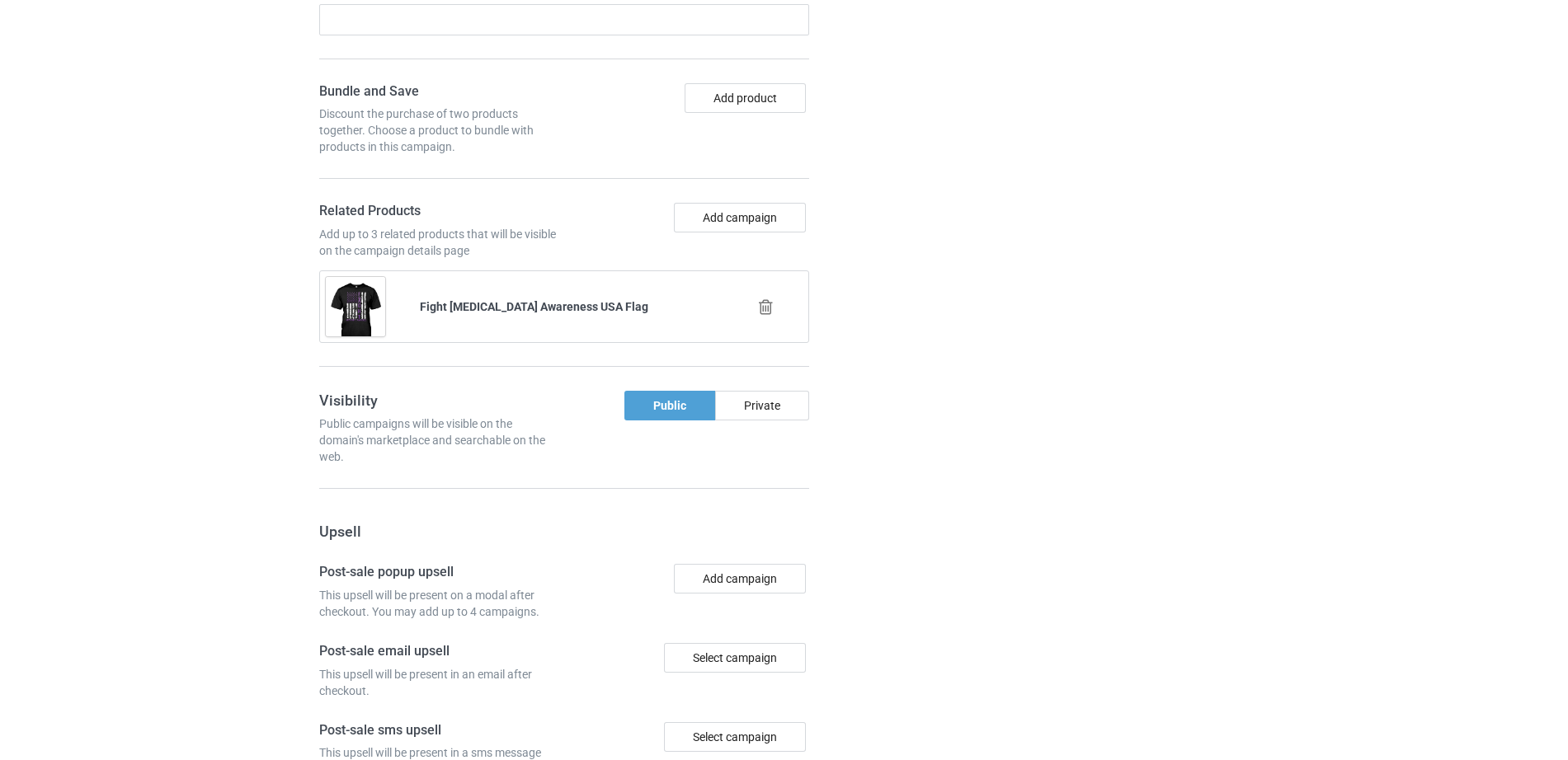
click at [767, 313] on icon at bounding box center [765, 307] width 21 height 18
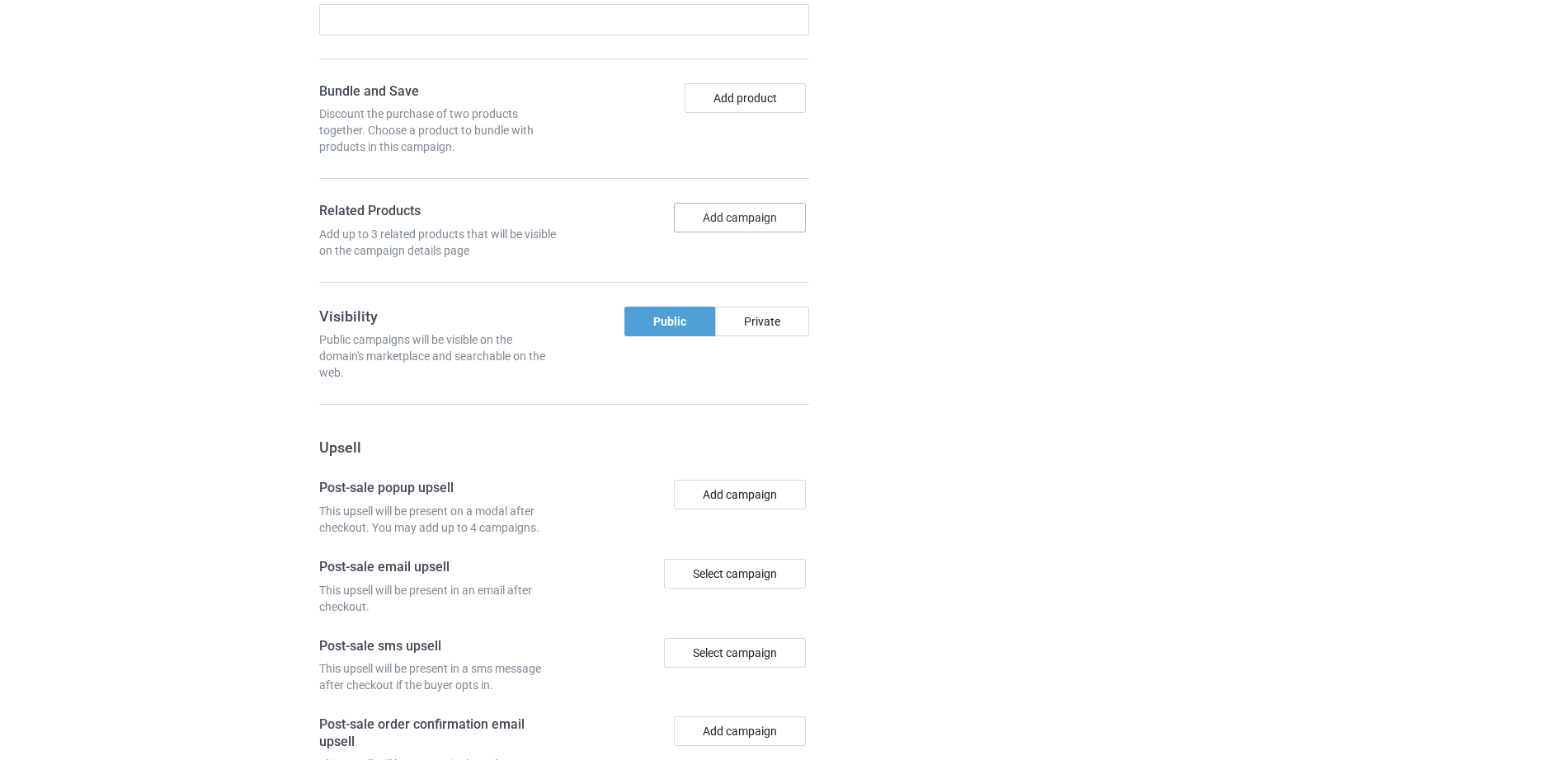
click at [730, 219] on button "Add campaign" at bounding box center [740, 217] width 132 height 30
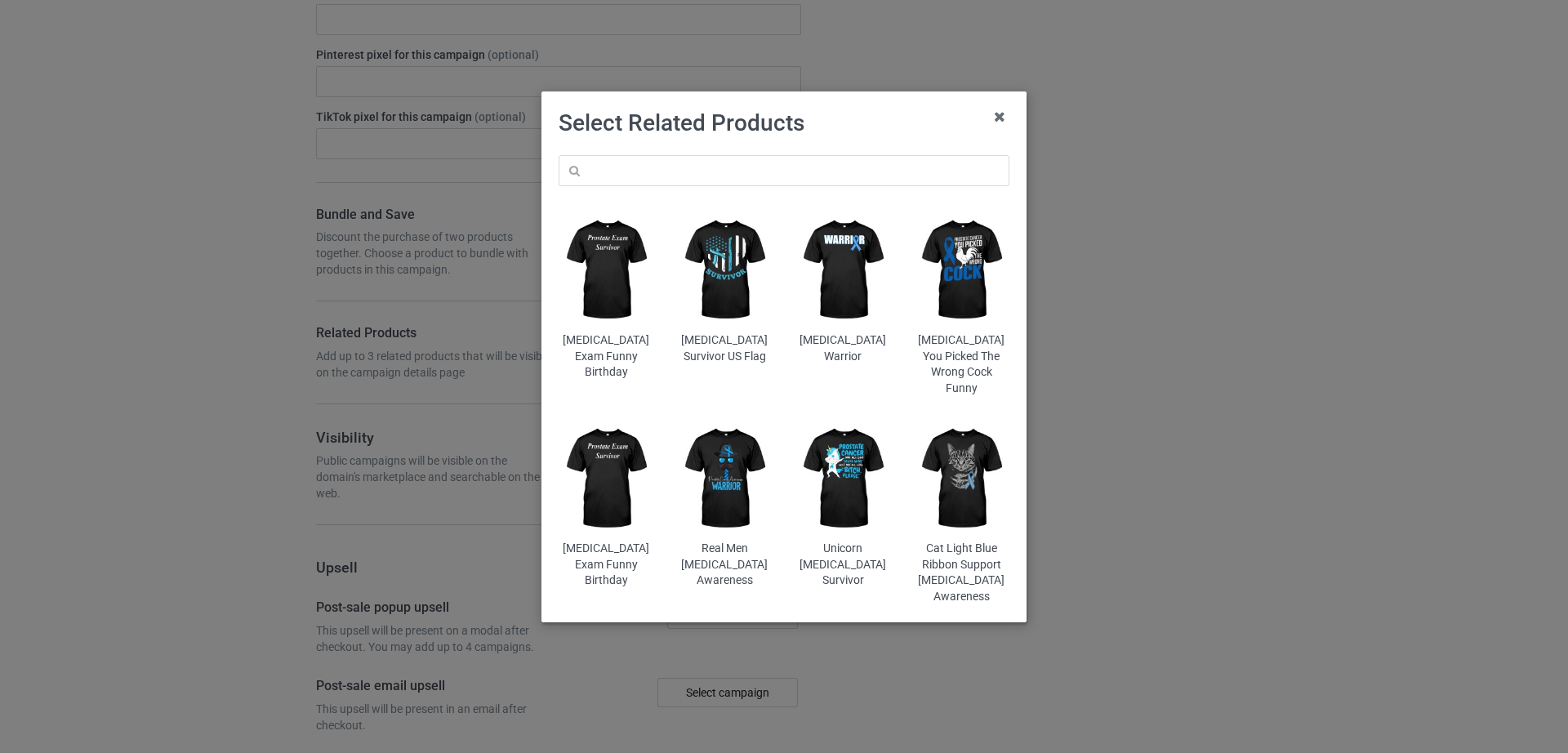
scroll to position [2544, 0]
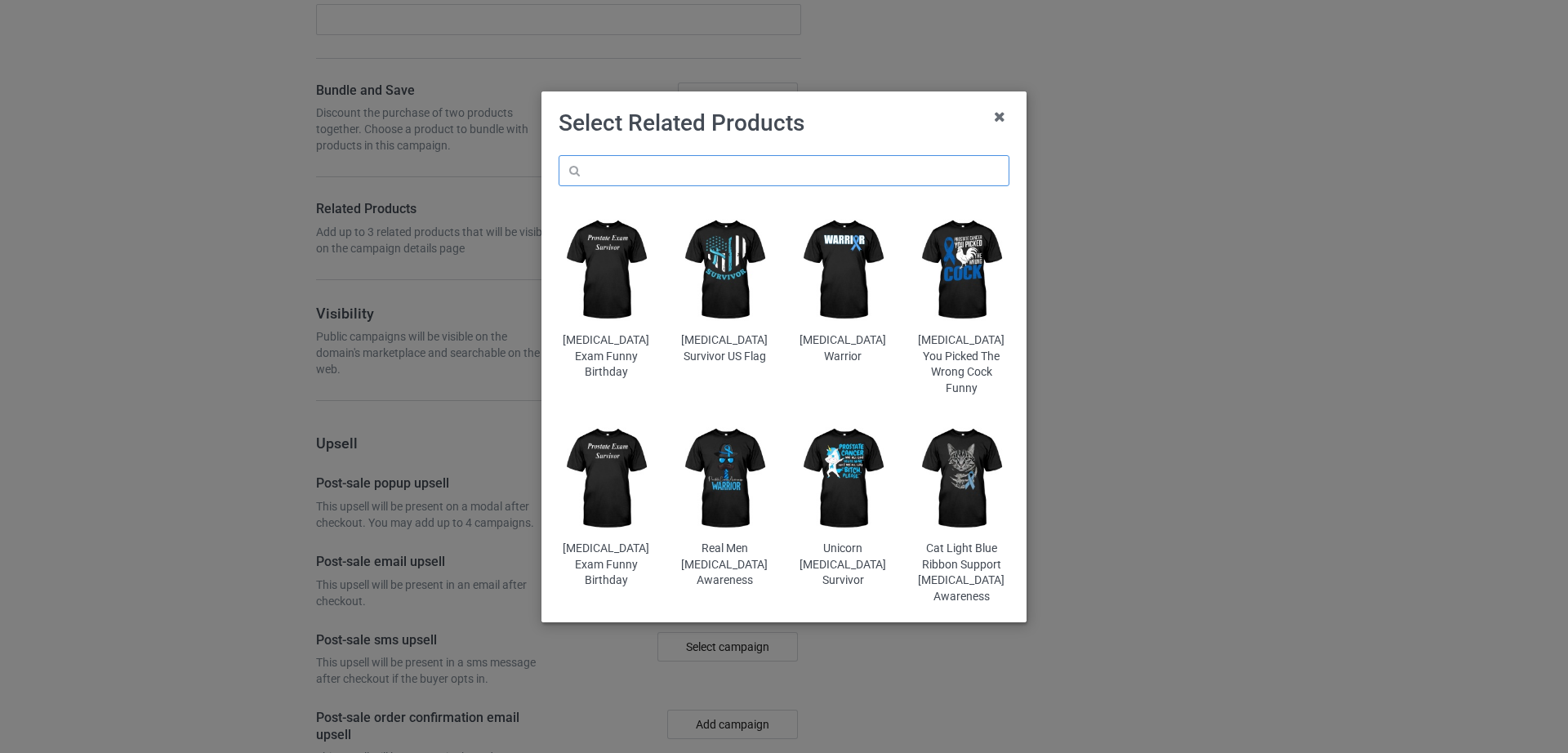
click at [693, 176] on input "text" at bounding box center [783, 171] width 451 height 31
paste input "I Will Remember For You Dog Dementia Alzheimer's Awareness"
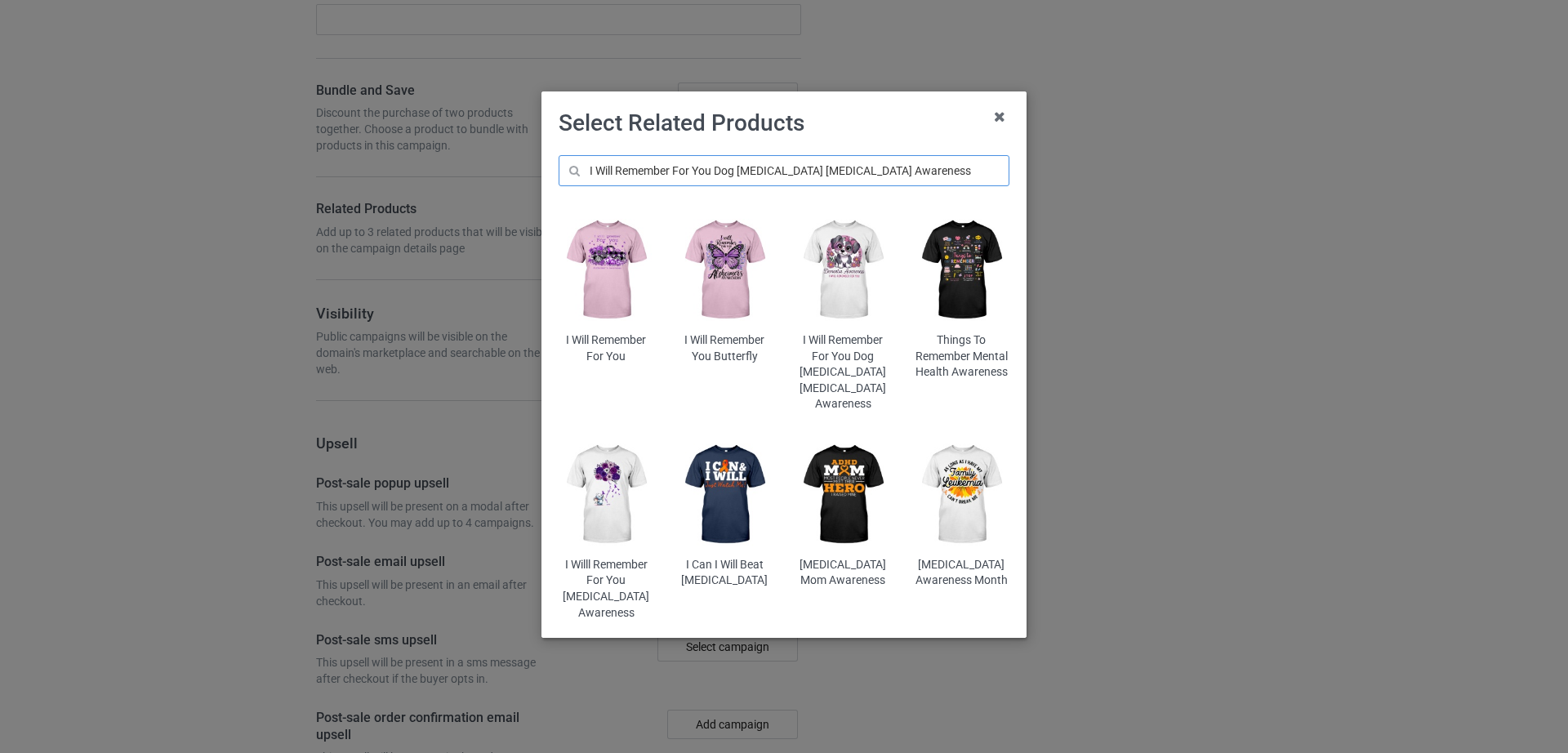
type input "I Will Remember For You Dog Dementia Alzheimer's Awareness"
click at [834, 306] on img at bounding box center [843, 270] width 96 height 119
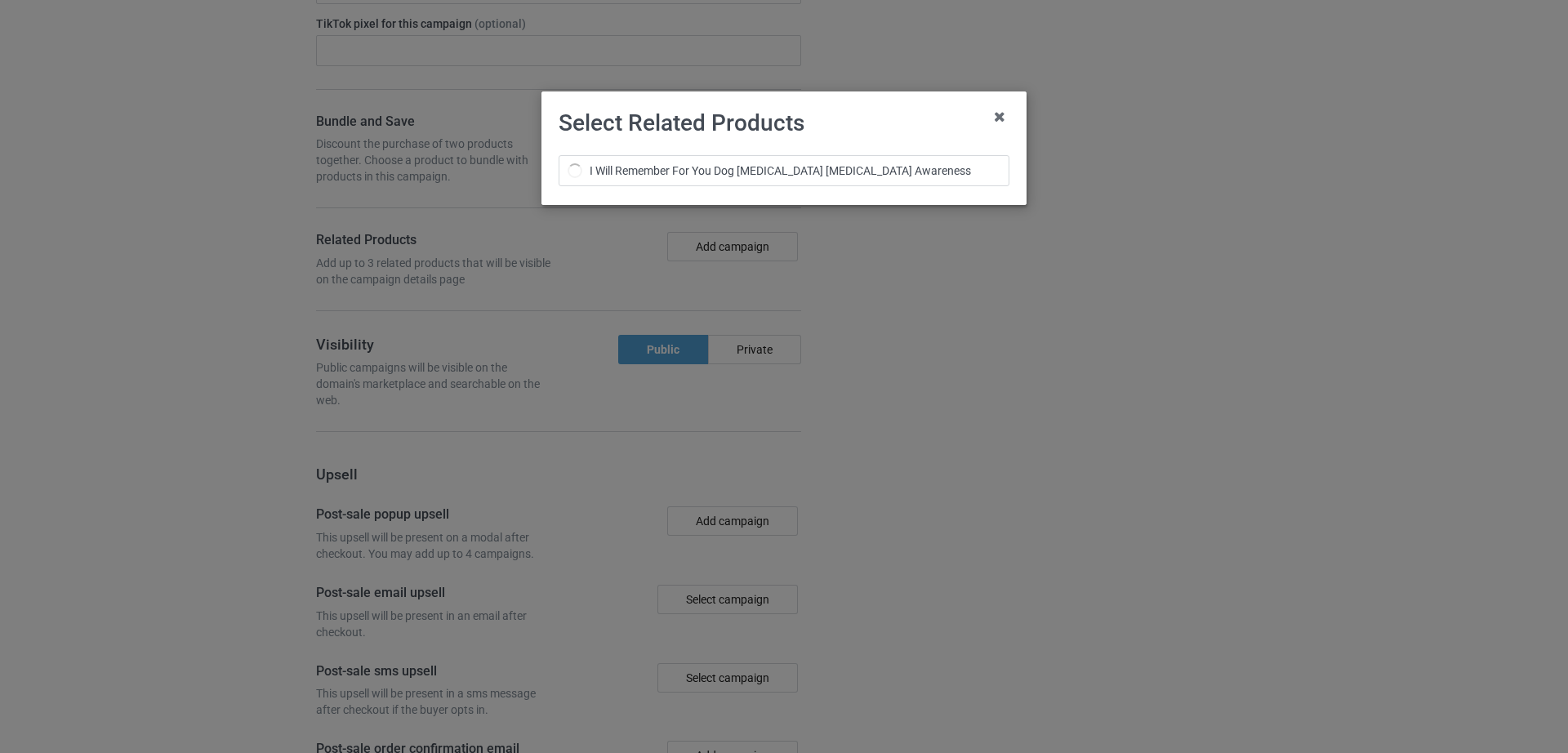
scroll to position [2605, 0]
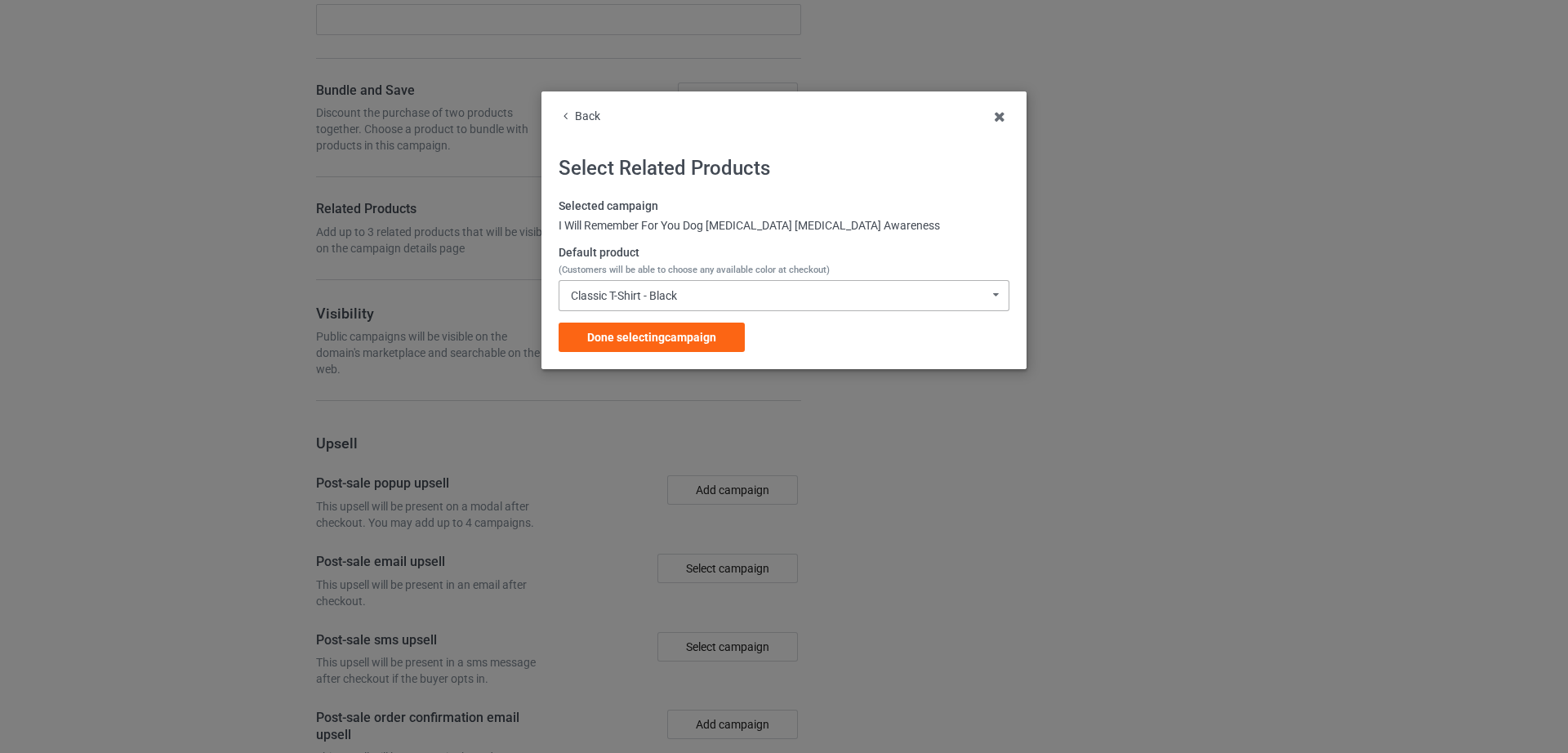
click at [632, 303] on div "Classic T-Shirt - Black Classic T-Shirt - Black Classic T-Shirt - White Classic…" at bounding box center [783, 295] width 451 height 31
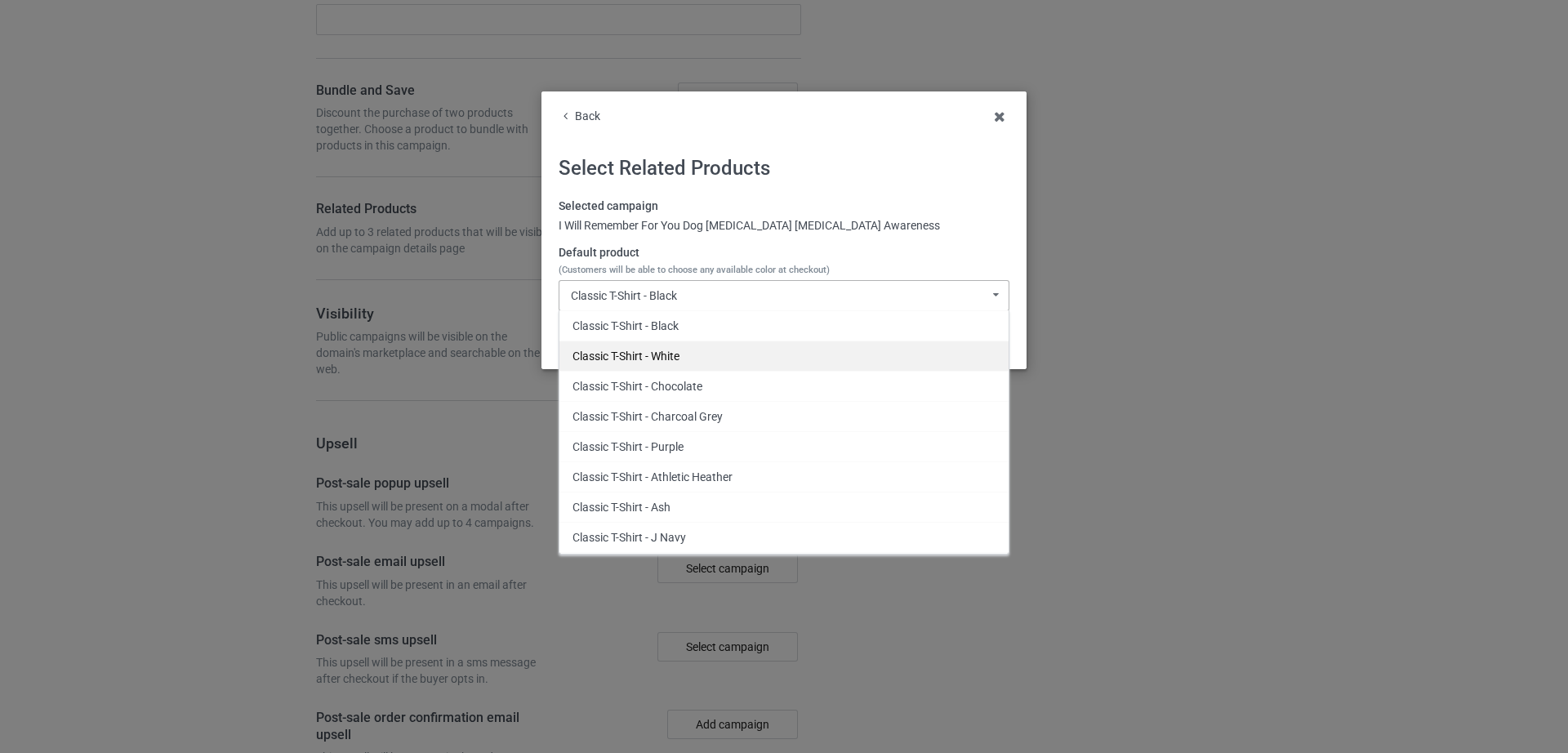
click at [654, 351] on div "Classic T-Shirt - White" at bounding box center [783, 355] width 449 height 30
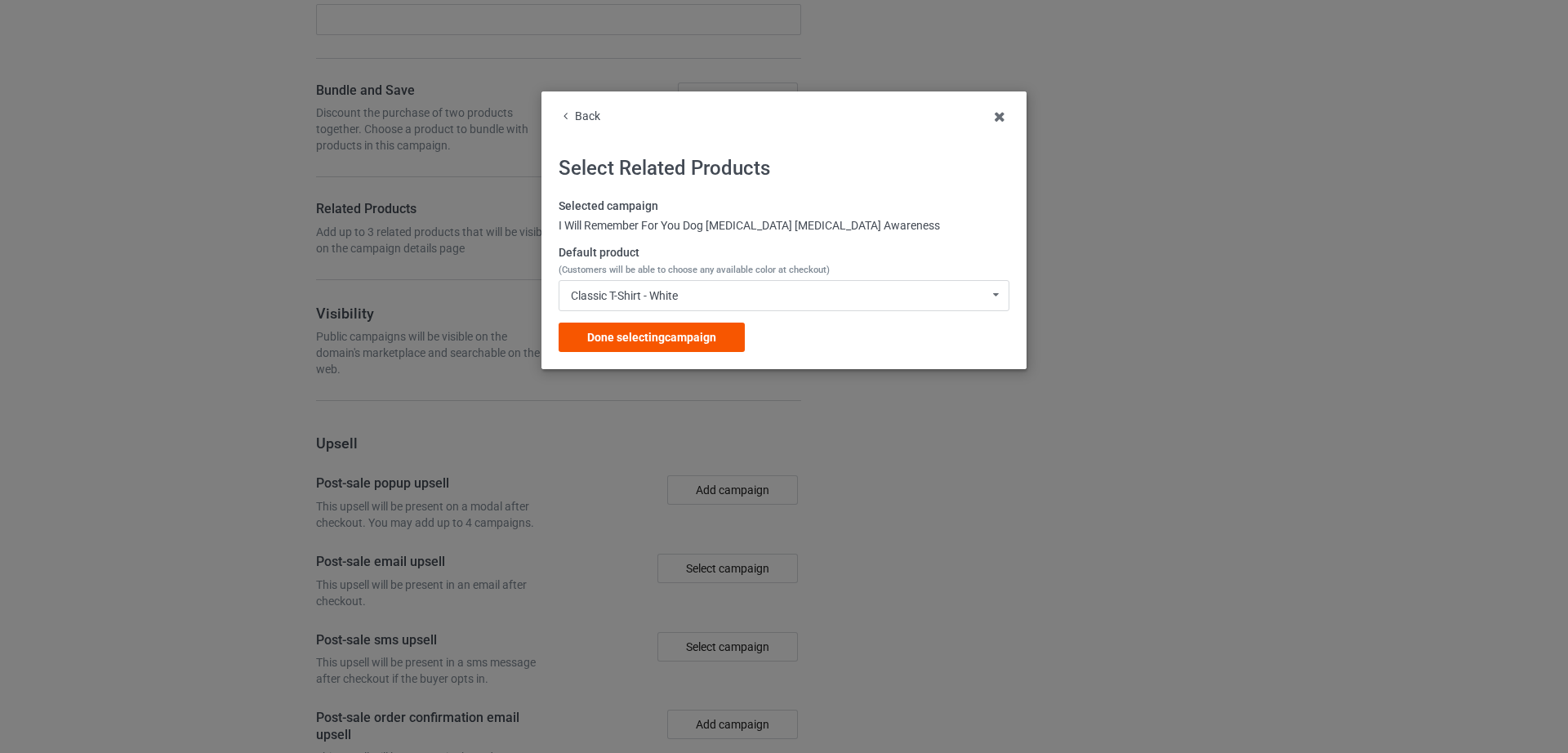
click at [646, 335] on span "Done selecting campaign" at bounding box center [651, 336] width 129 height 13
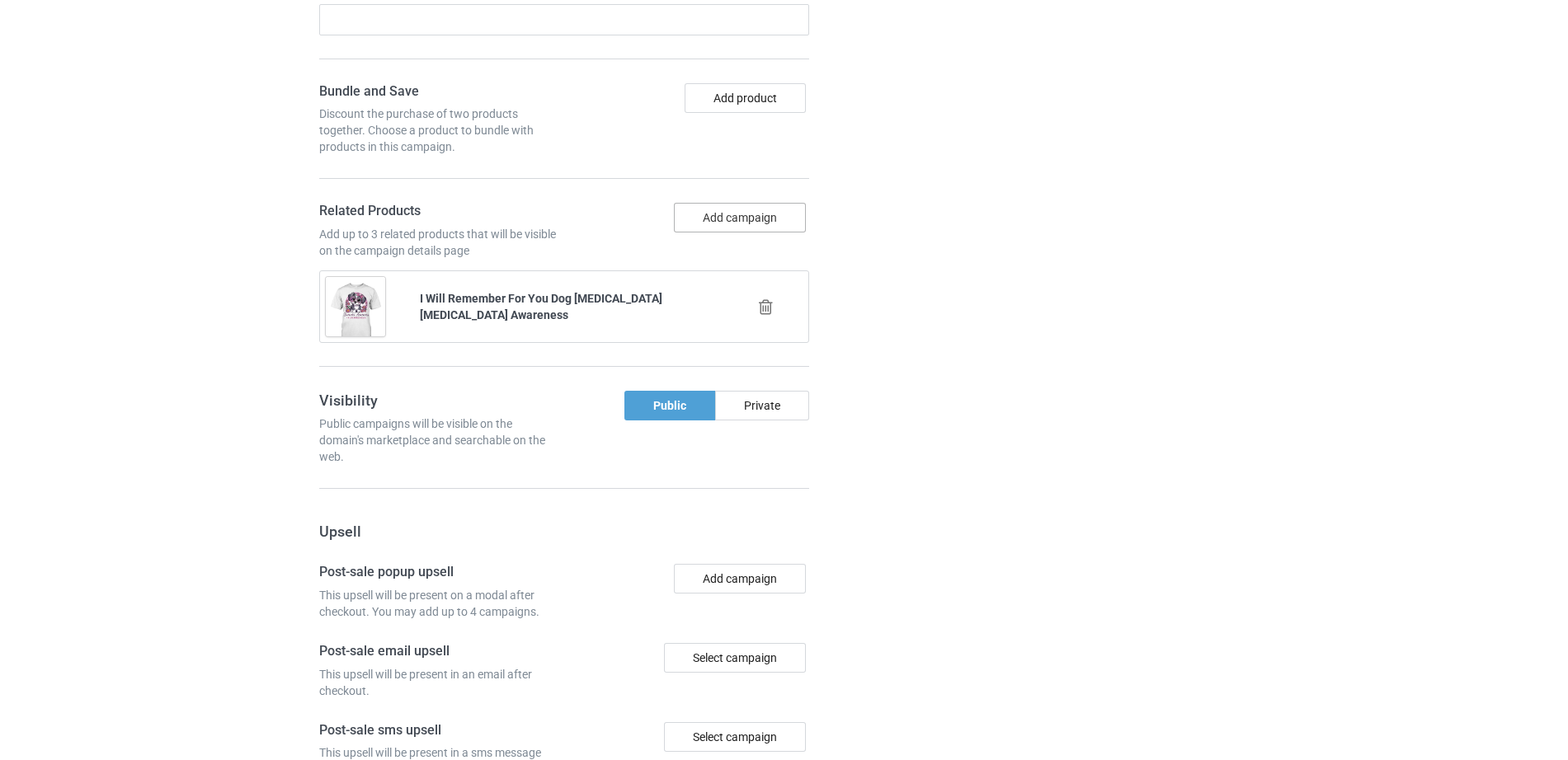
click at [716, 208] on button "Add campaign" at bounding box center [740, 217] width 132 height 30
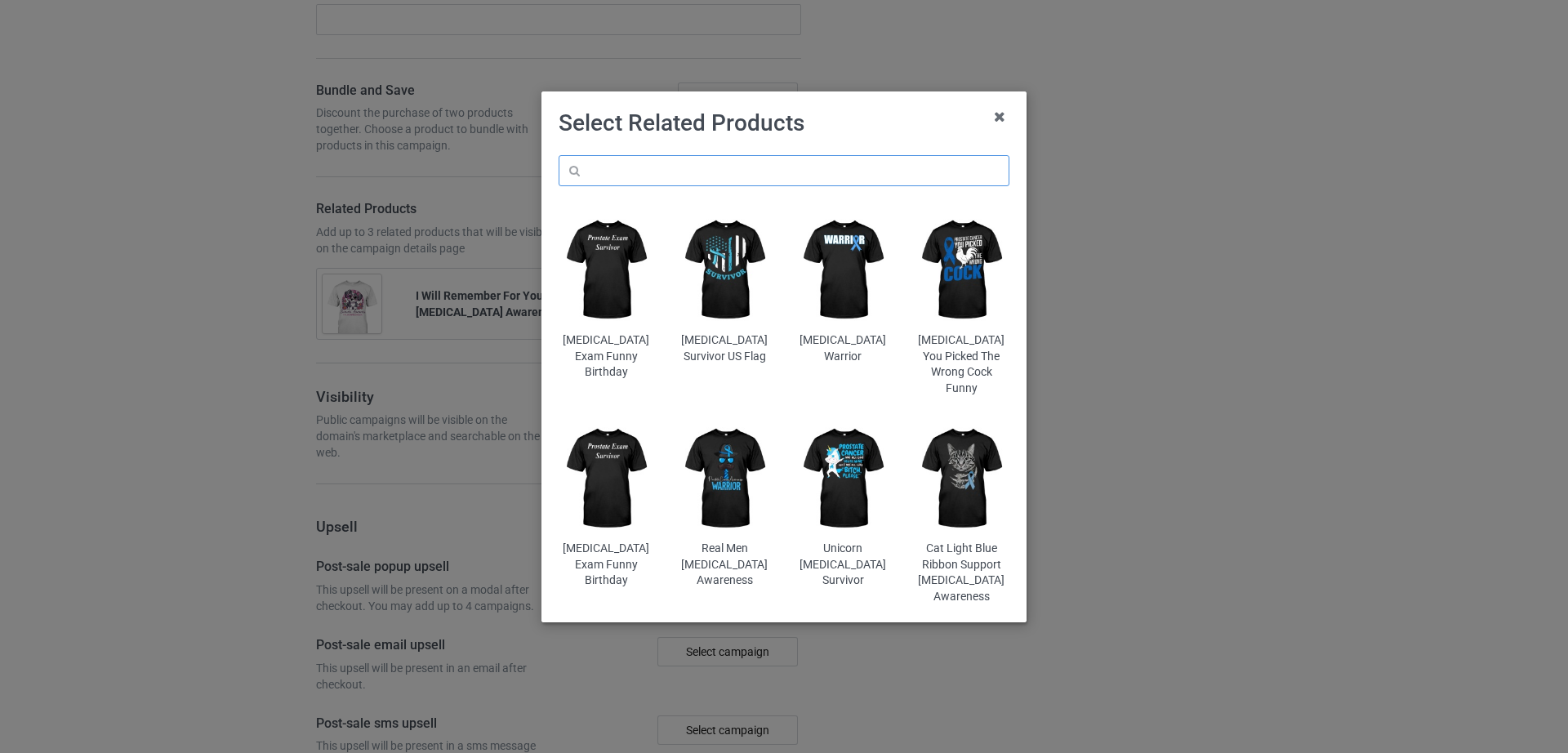
click at [711, 173] on input "text" at bounding box center [783, 171] width 451 height 31
paste input "I Willl Remember For You Alzheimer's Awareness"
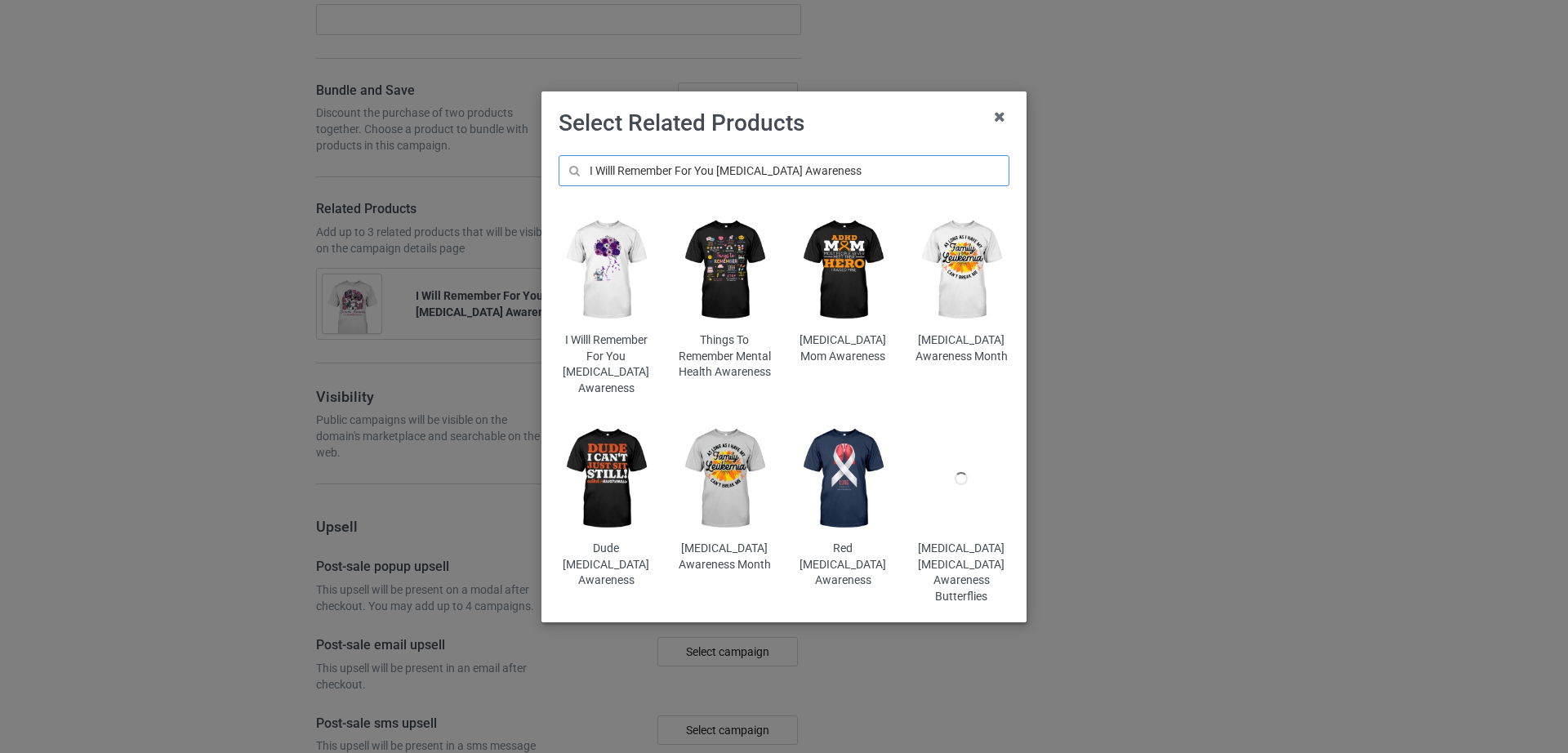
type input "I Willl Remember For You Alzheimer's Awareness"
click at [623, 257] on img at bounding box center [606, 270] width 96 height 119
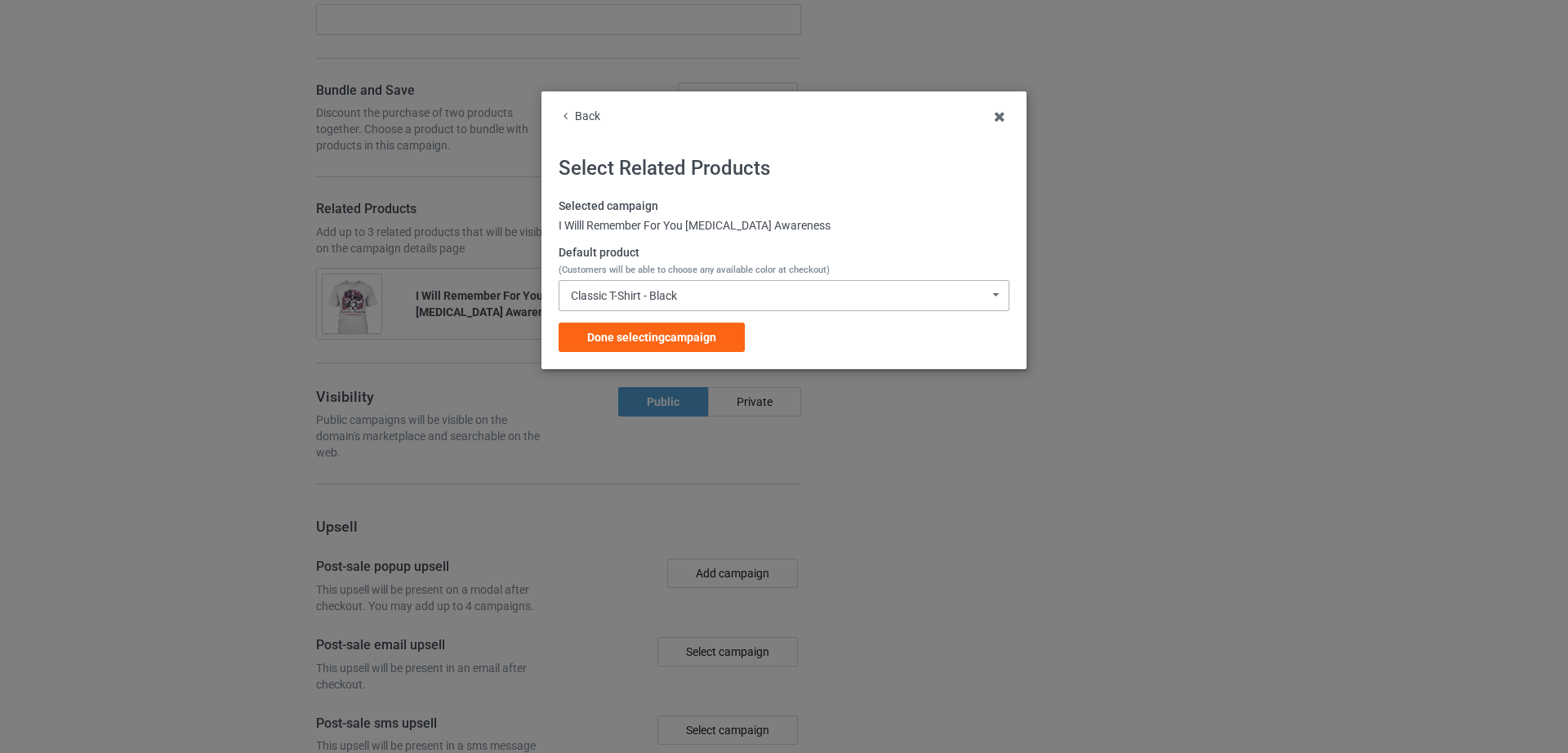
click at [654, 292] on div "Classic T-Shirt - Black" at bounding box center [624, 295] width 107 height 12
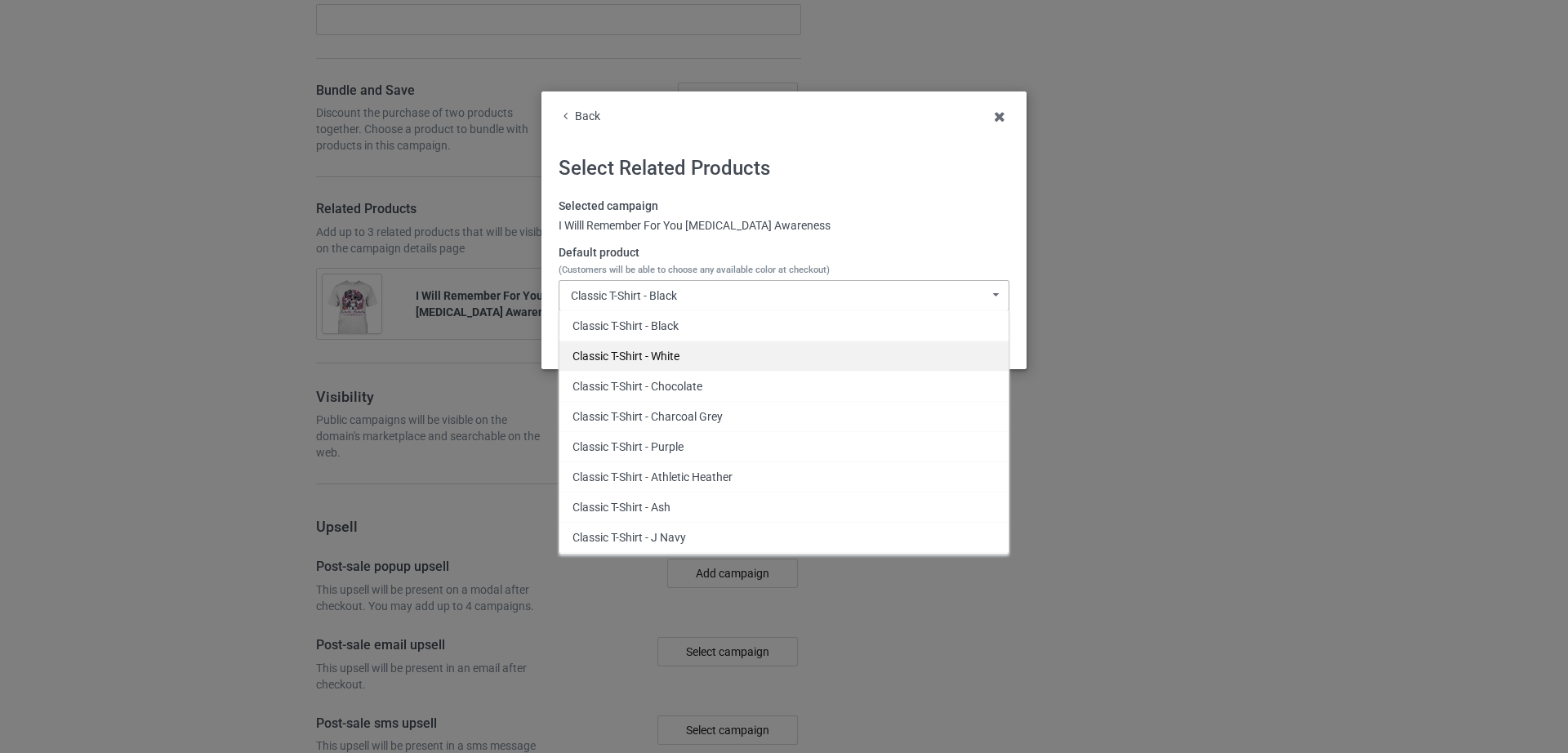
click at [653, 350] on div "Classic T-Shirt - White" at bounding box center [783, 355] width 449 height 30
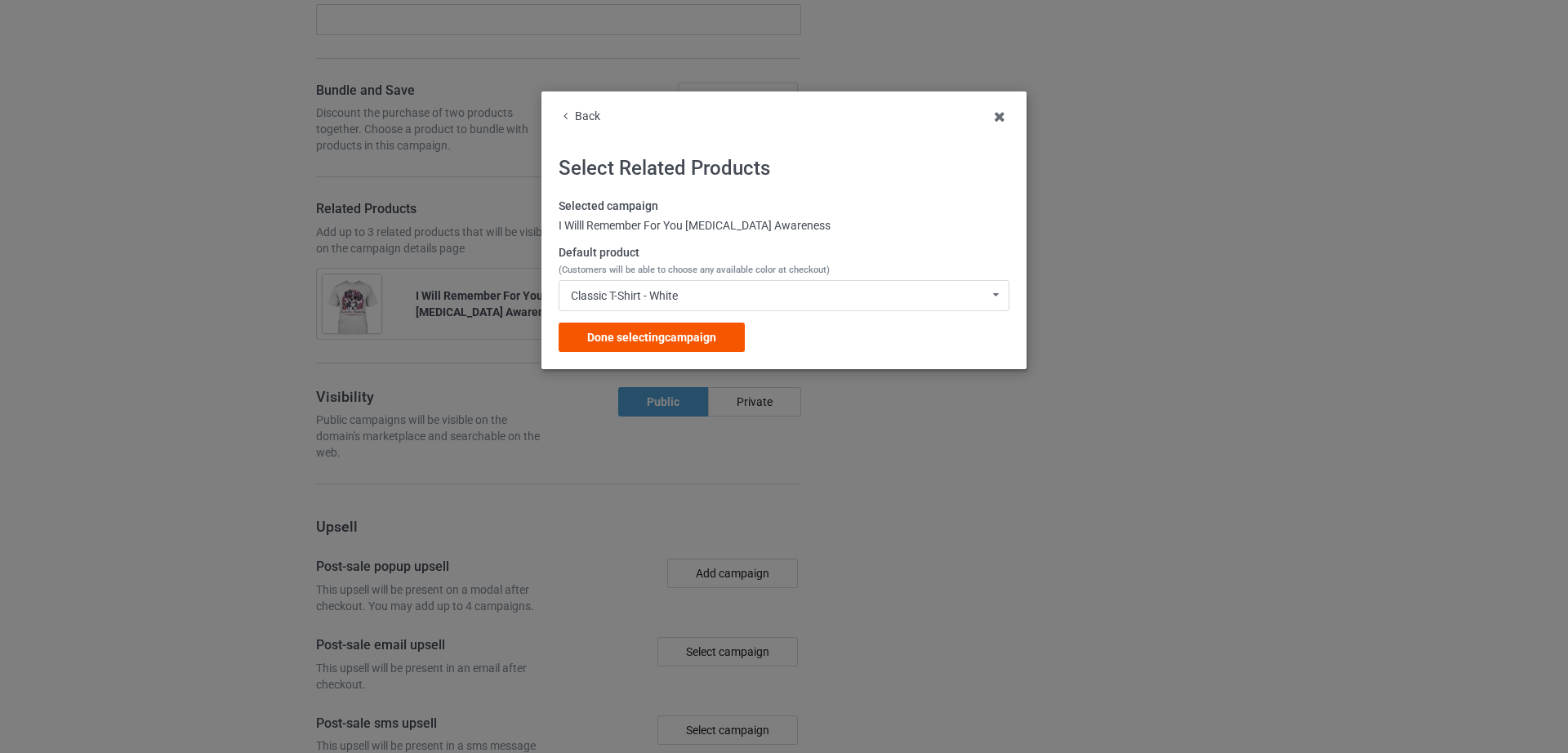
click at [653, 341] on span "Done selecting campaign" at bounding box center [651, 336] width 129 height 13
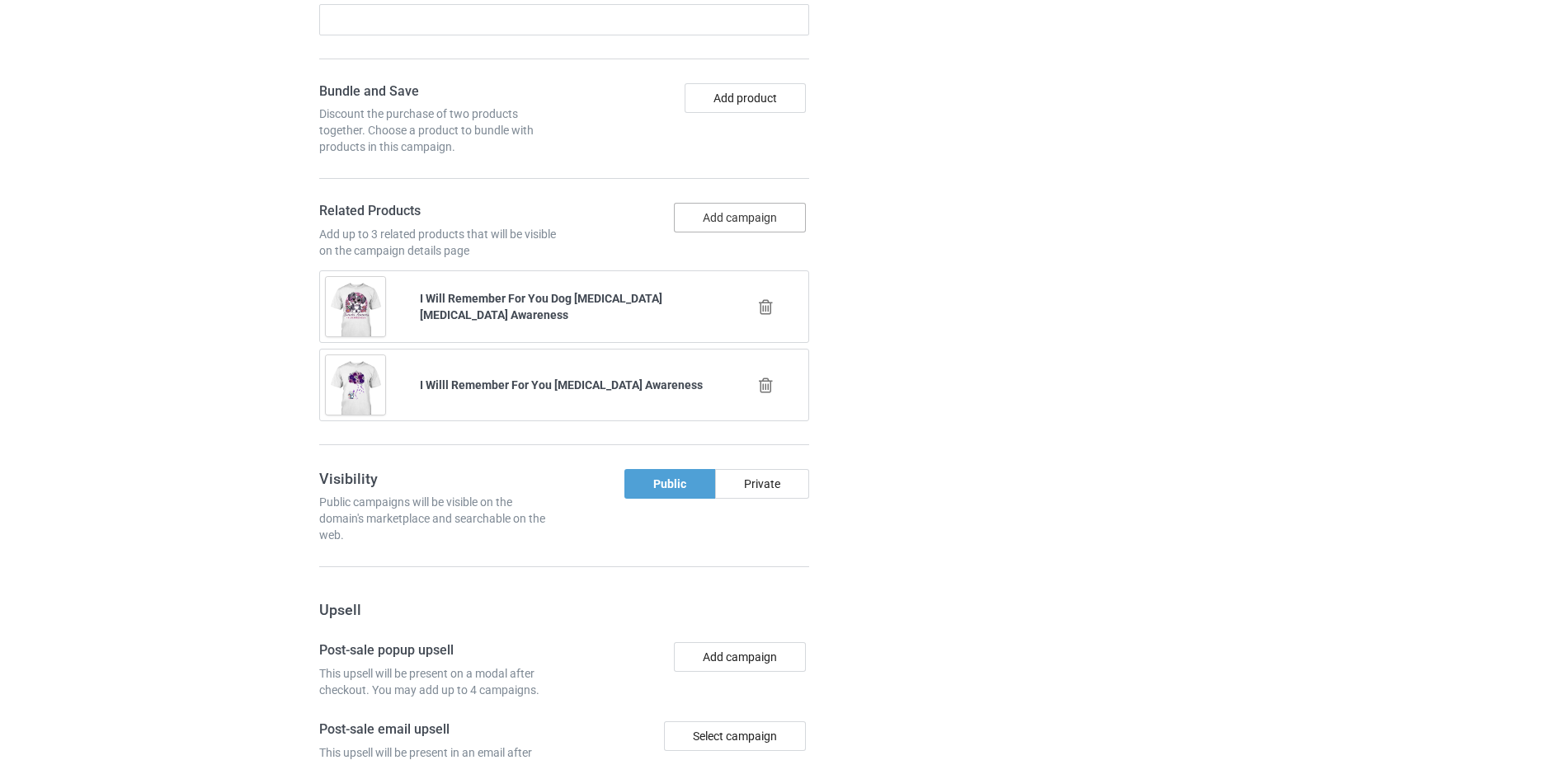
click at [750, 217] on button "Add campaign" at bounding box center [740, 217] width 132 height 30
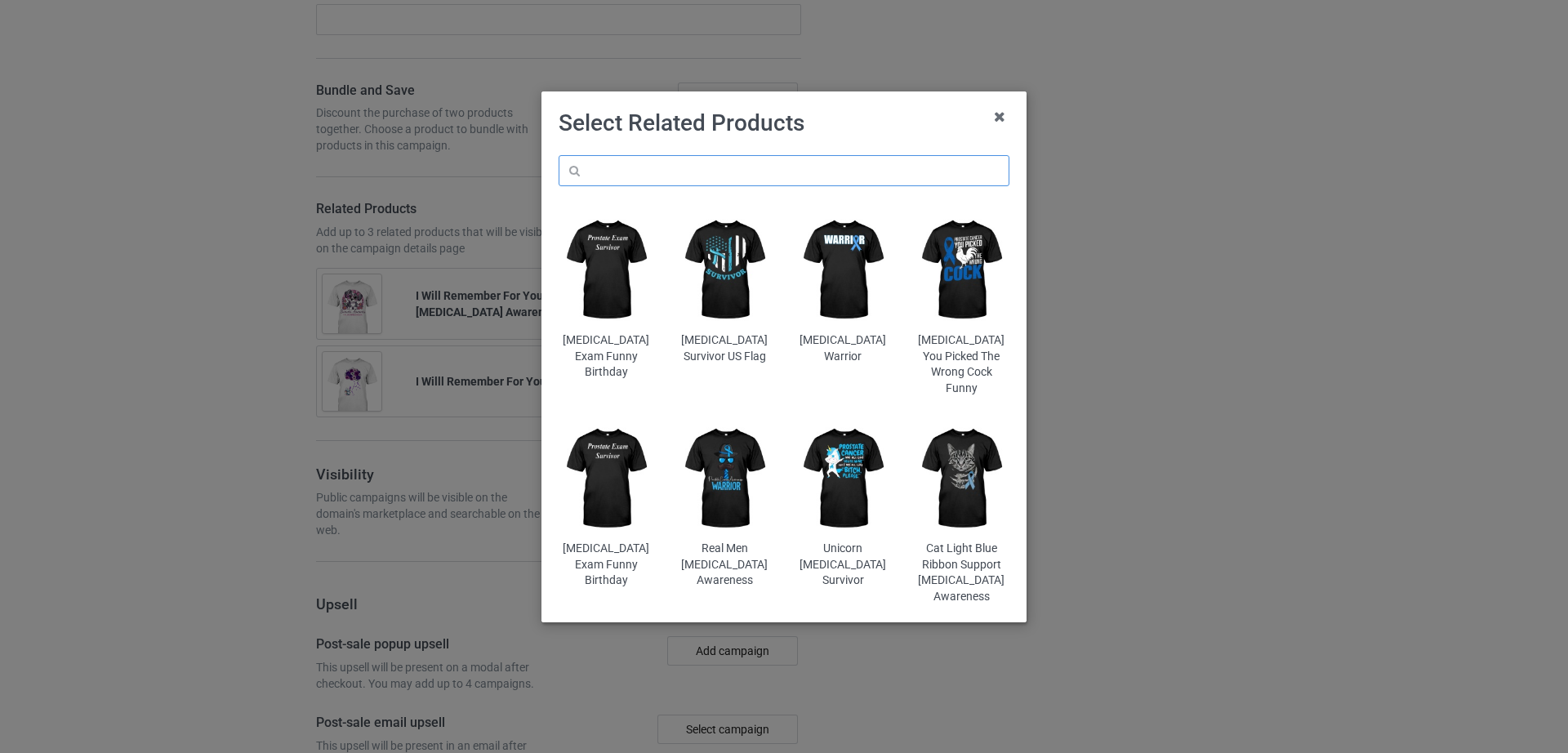
click at [673, 177] on input "text" at bounding box center [783, 171] width 451 height 31
paste input "I Will Remember You Butterfly"
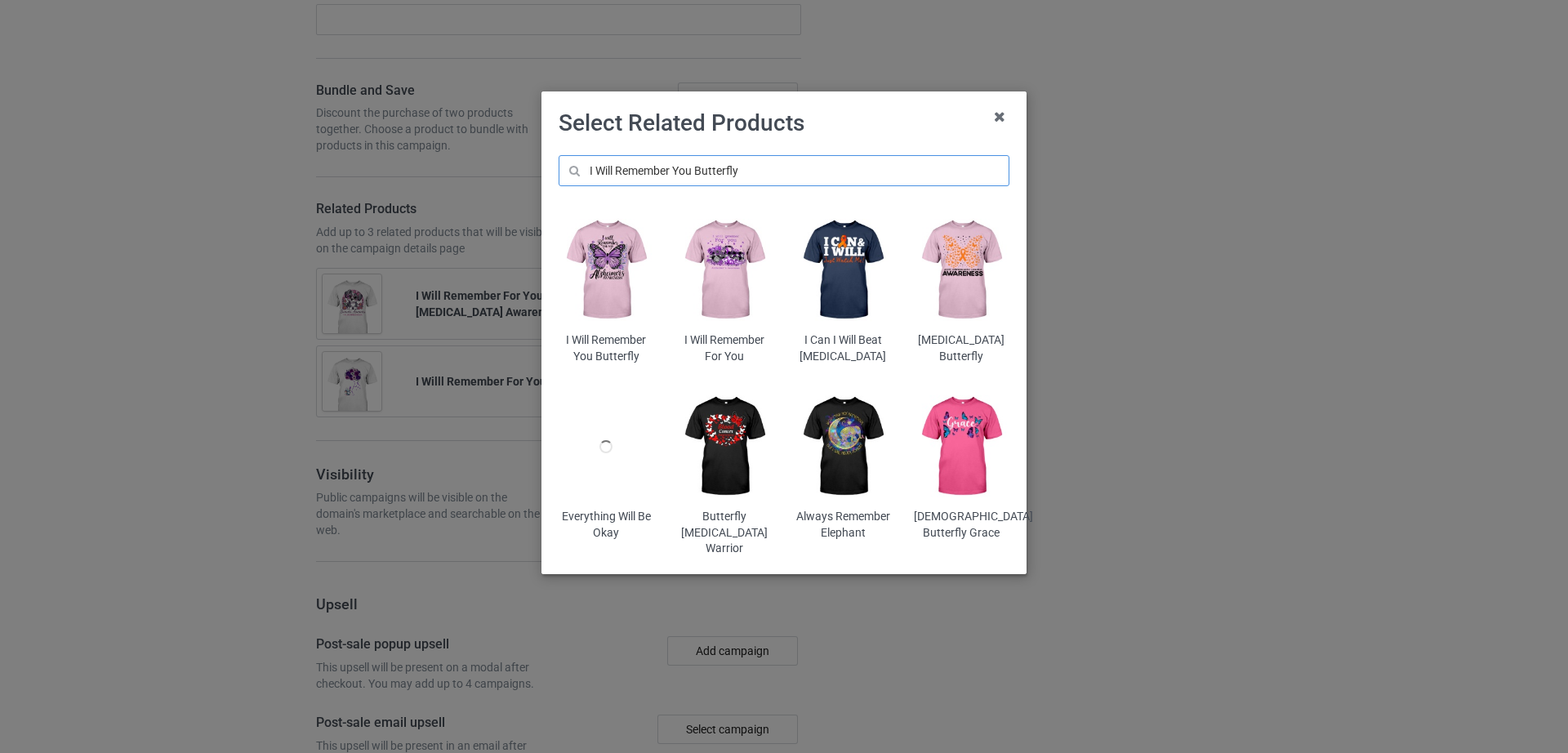
type input "I Will Remember You Butterfly"
click at [632, 305] on img at bounding box center [606, 270] width 96 height 119
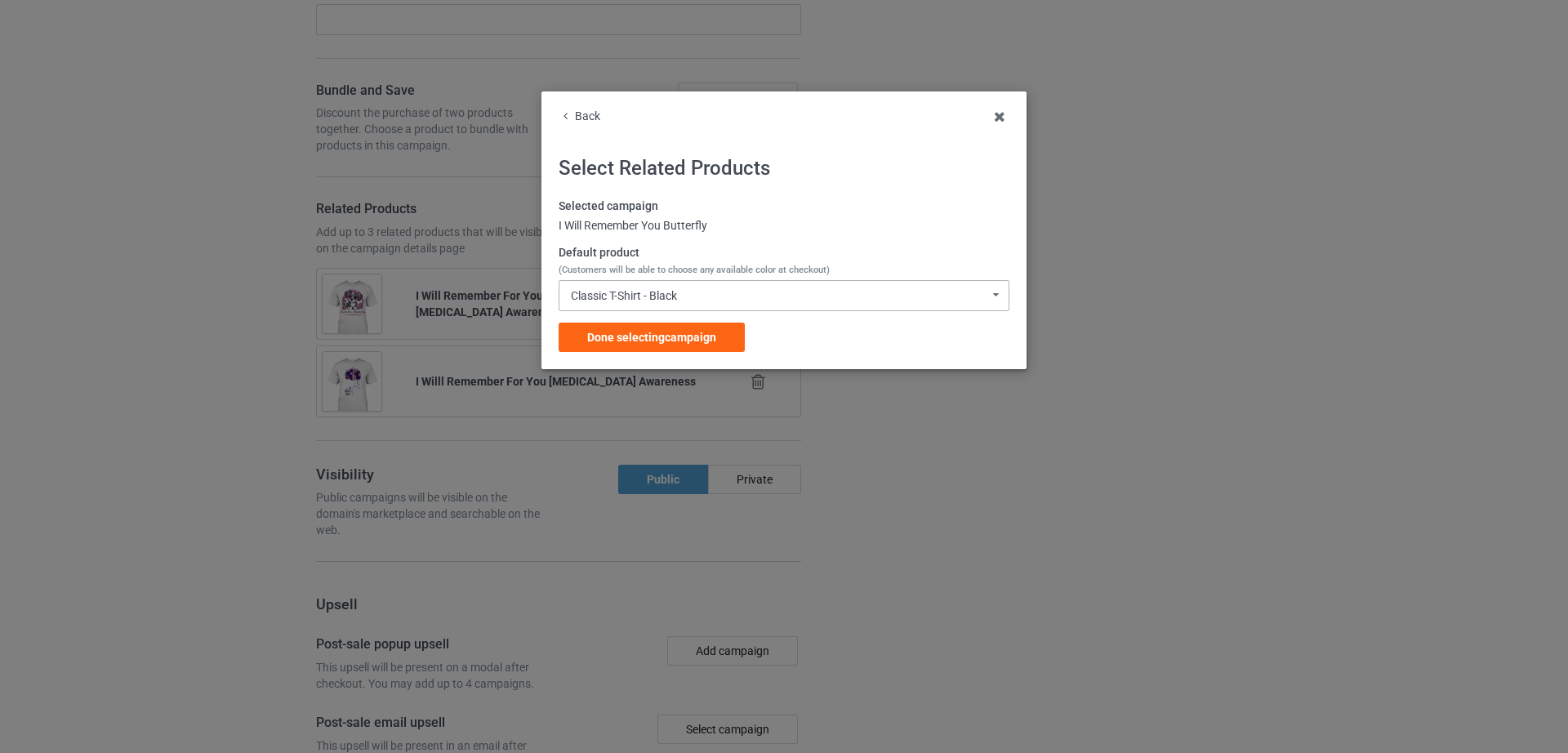
click at [643, 295] on div "Classic T-Shirt - Black" at bounding box center [624, 295] width 107 height 12
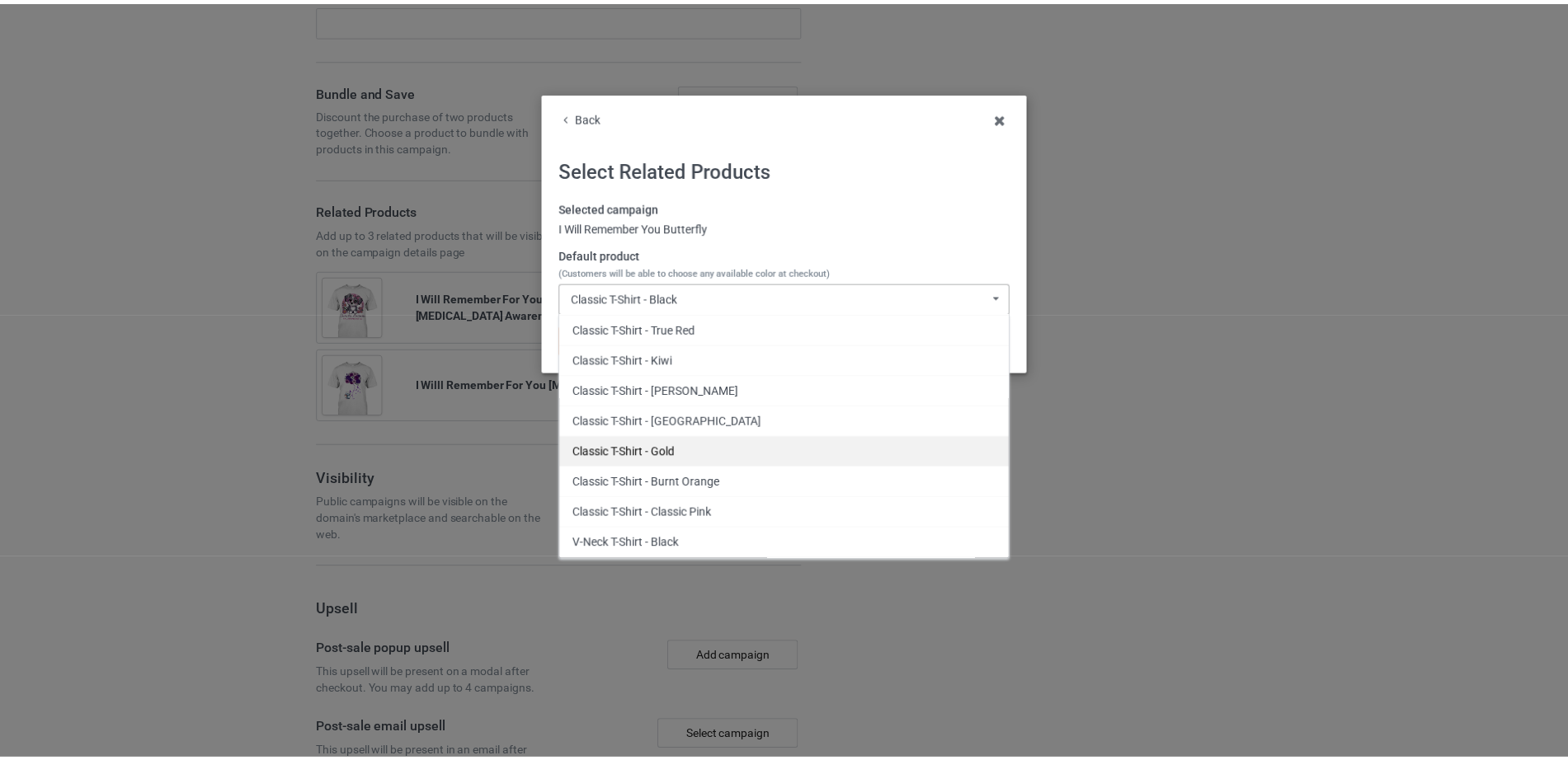
scroll to position [338, 0]
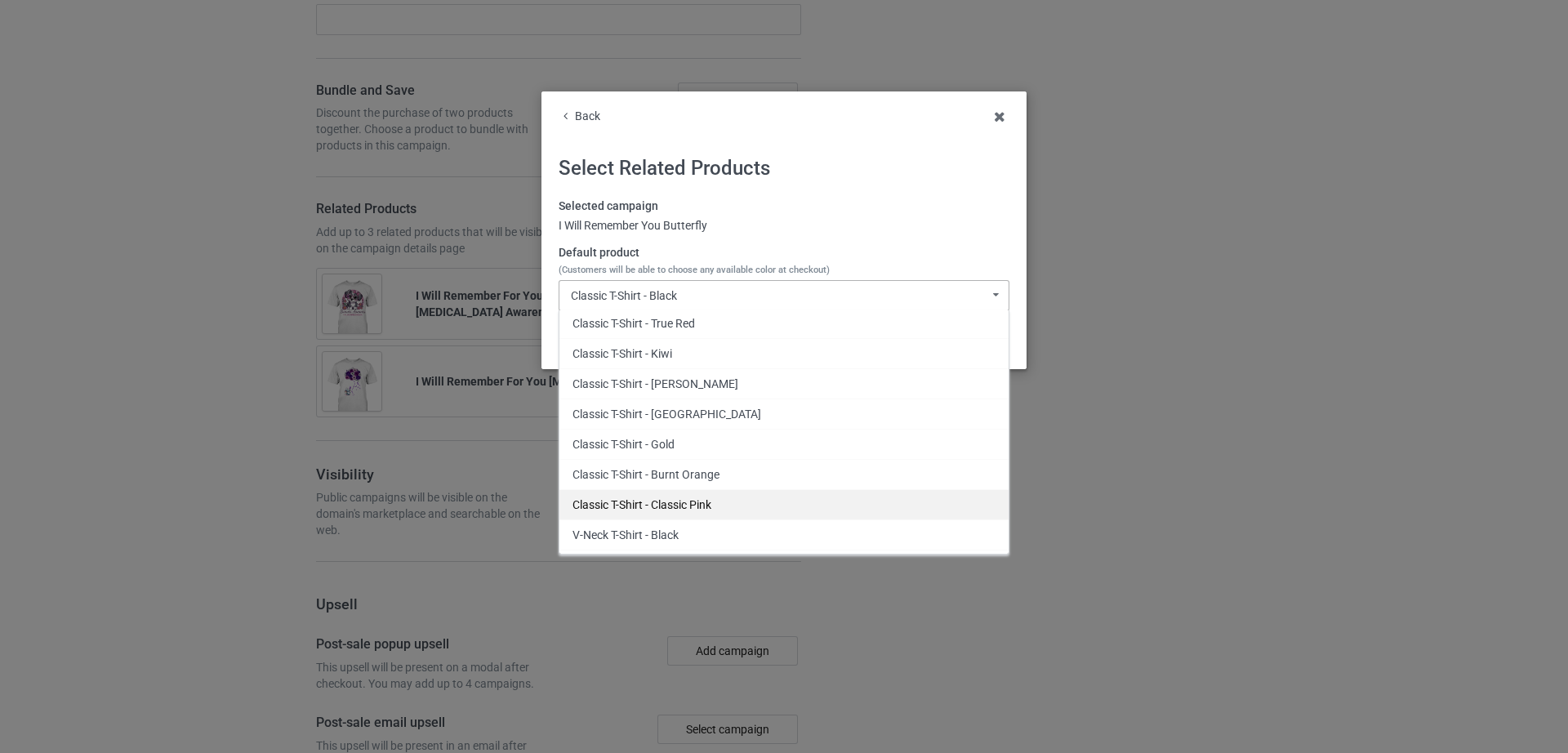
click at [711, 503] on div "Classic T-Shirt - Classic Pink" at bounding box center [783, 504] width 449 height 30
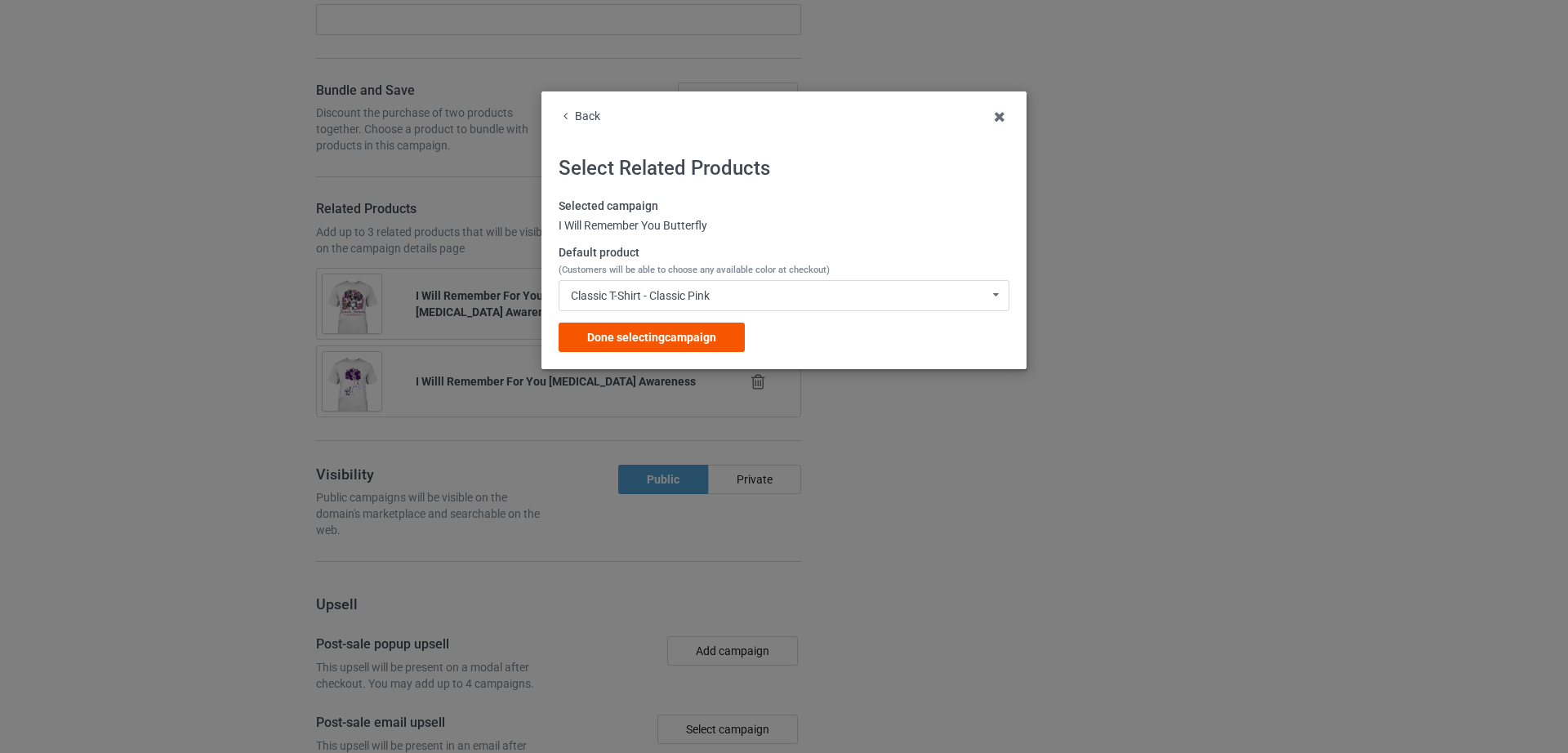
click at [666, 342] on span "Done selecting campaign" at bounding box center [651, 336] width 129 height 13
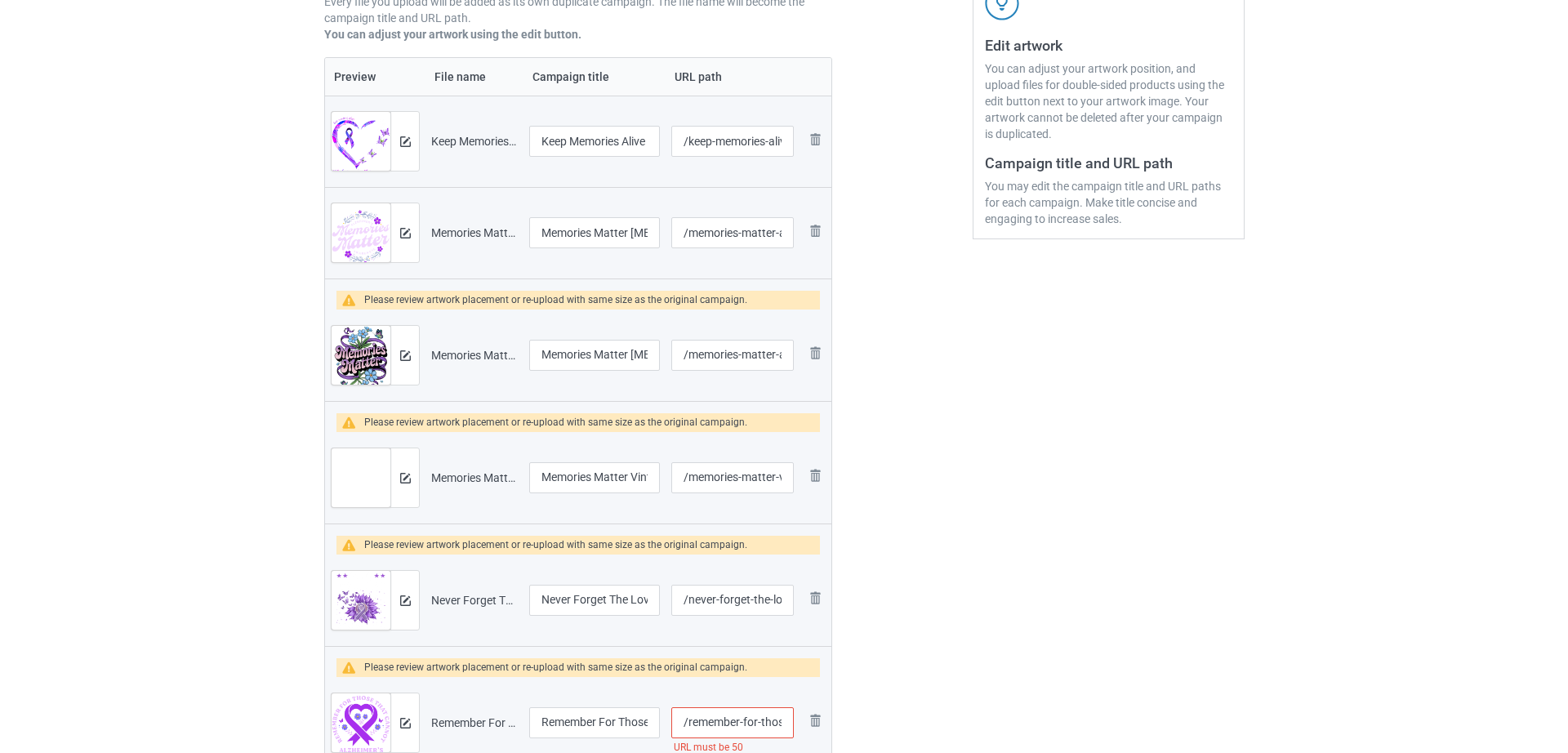
scroll to position [326, 0]
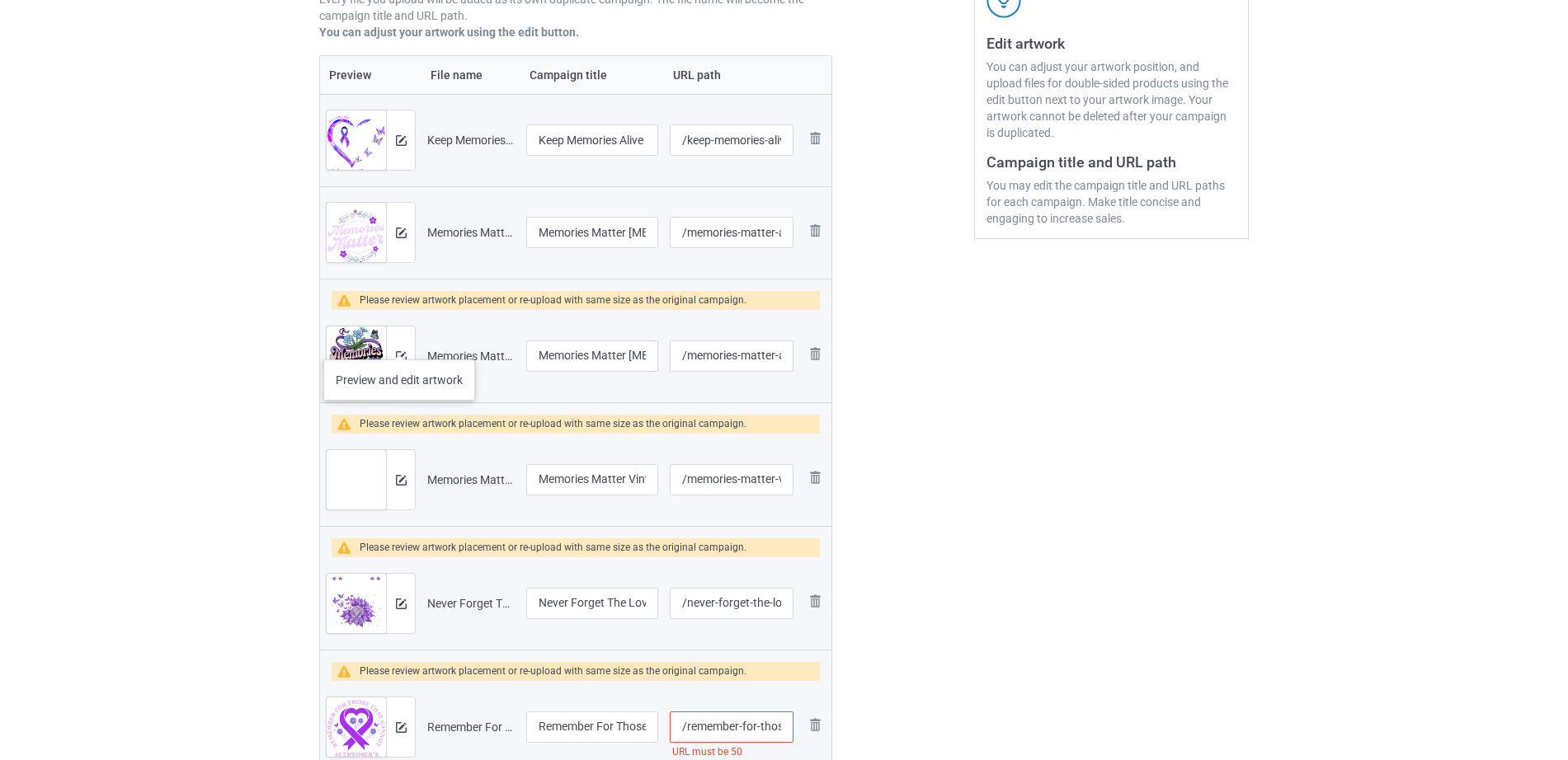
click at [399, 345] on div at bounding box center [400, 356] width 29 height 59
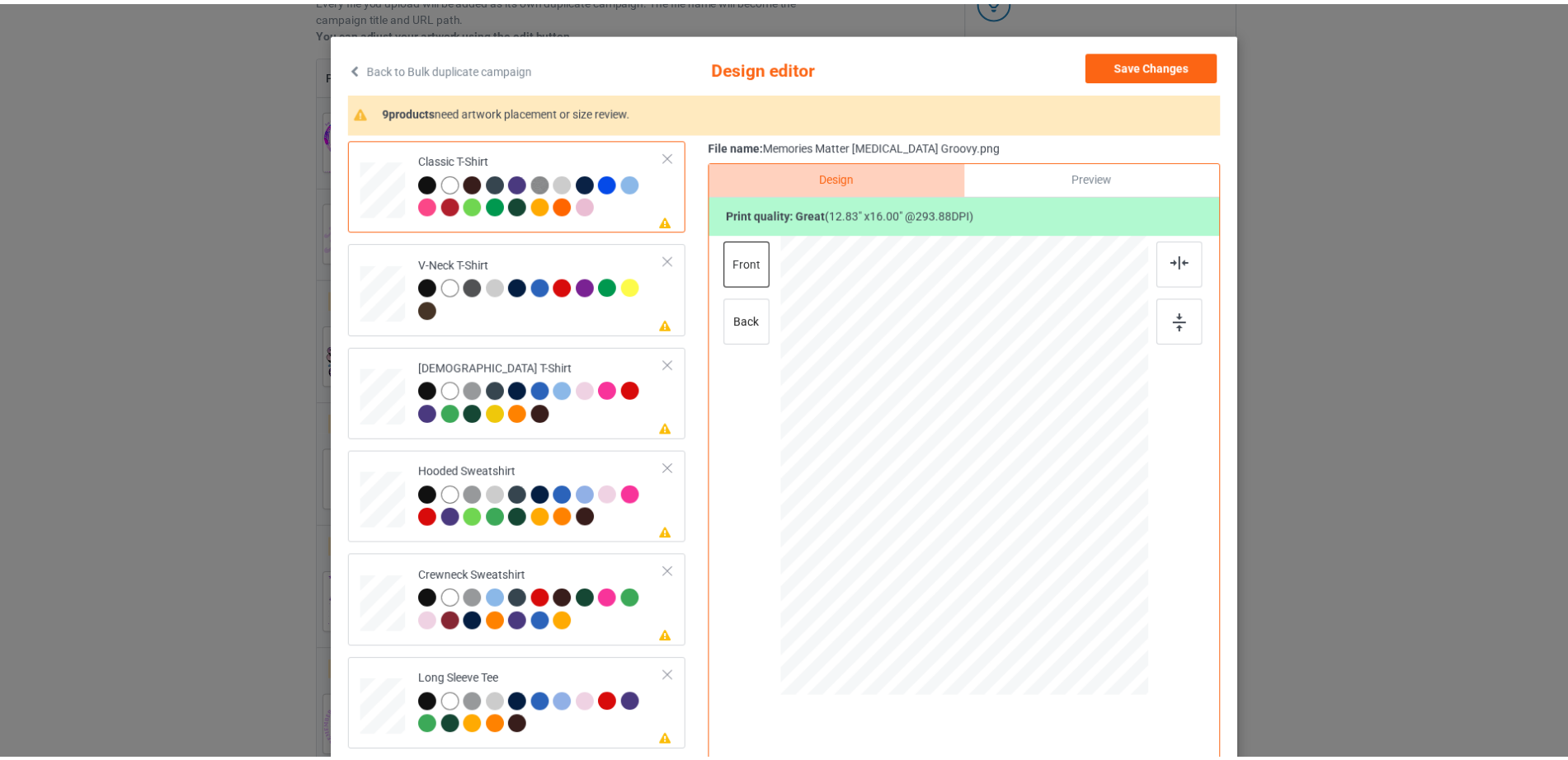
scroll to position [53, 0]
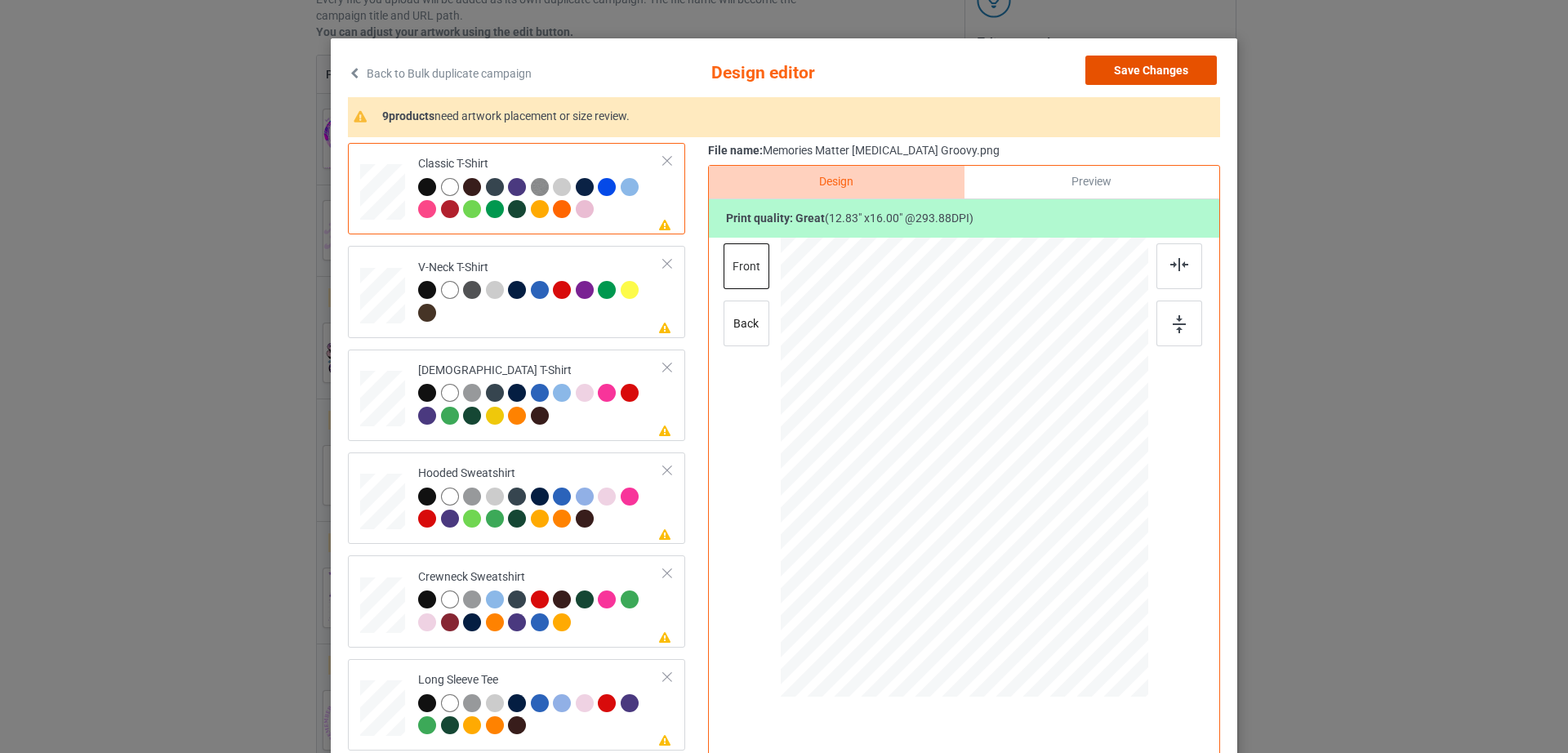
click at [1122, 71] on button "Save Changes" at bounding box center [1151, 70] width 131 height 29
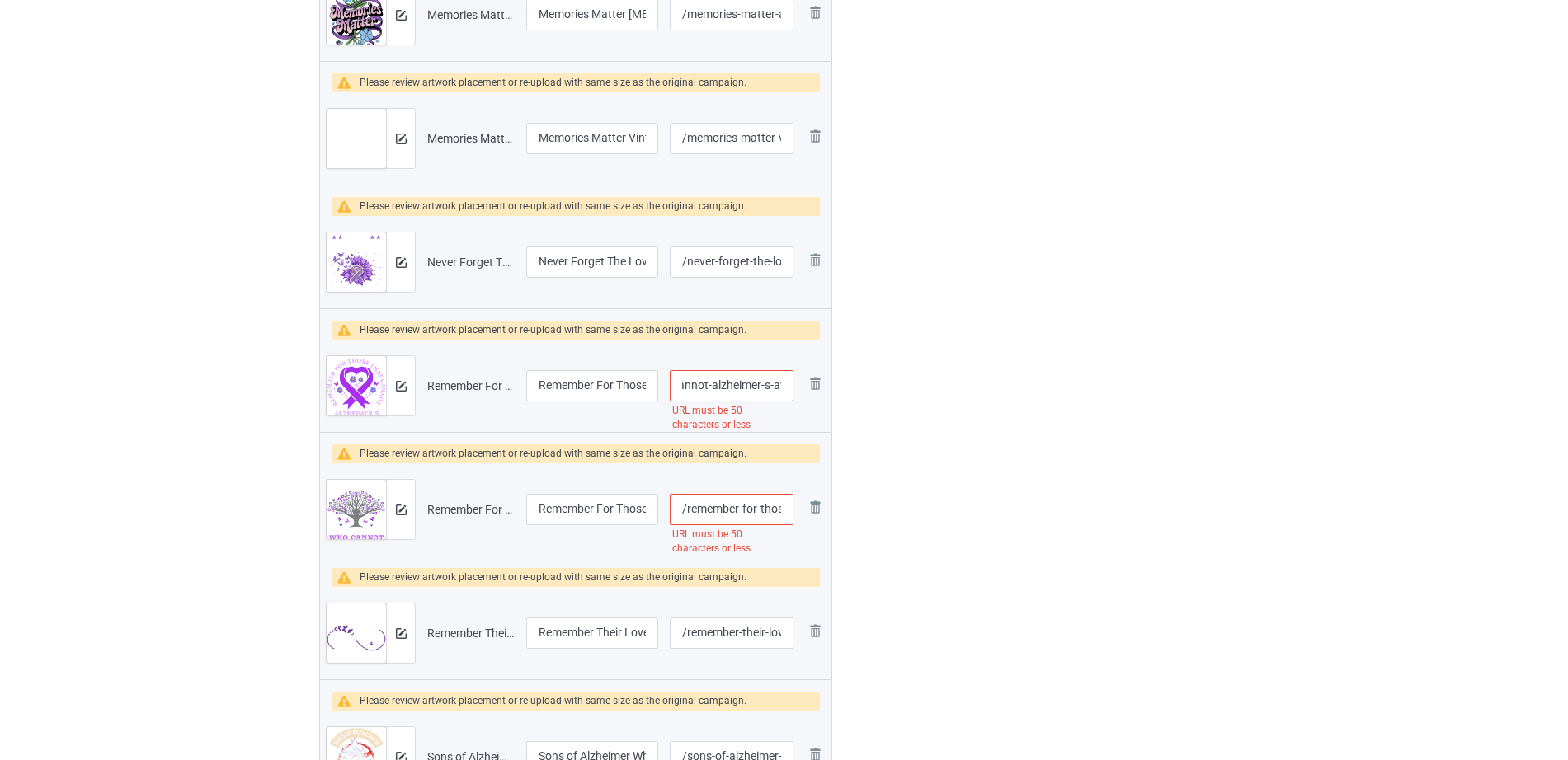
scroll to position [0, 227]
drag, startPoint x: 703, startPoint y: 385, endPoint x: 792, endPoint y: 384, distance: 89.0
click at [792, 384] on input "/remember-for-those-that-cannot-alzheimer-s-awareness-ribbon" at bounding box center [731, 386] width 123 height 32
click at [743, 383] on input "/remember-for-those-that-cannot-alzheimer-s-awareness-ribbon" at bounding box center [731, 386] width 123 height 32
drag, startPoint x: 689, startPoint y: 387, endPoint x: 826, endPoint y: 389, distance: 137.0
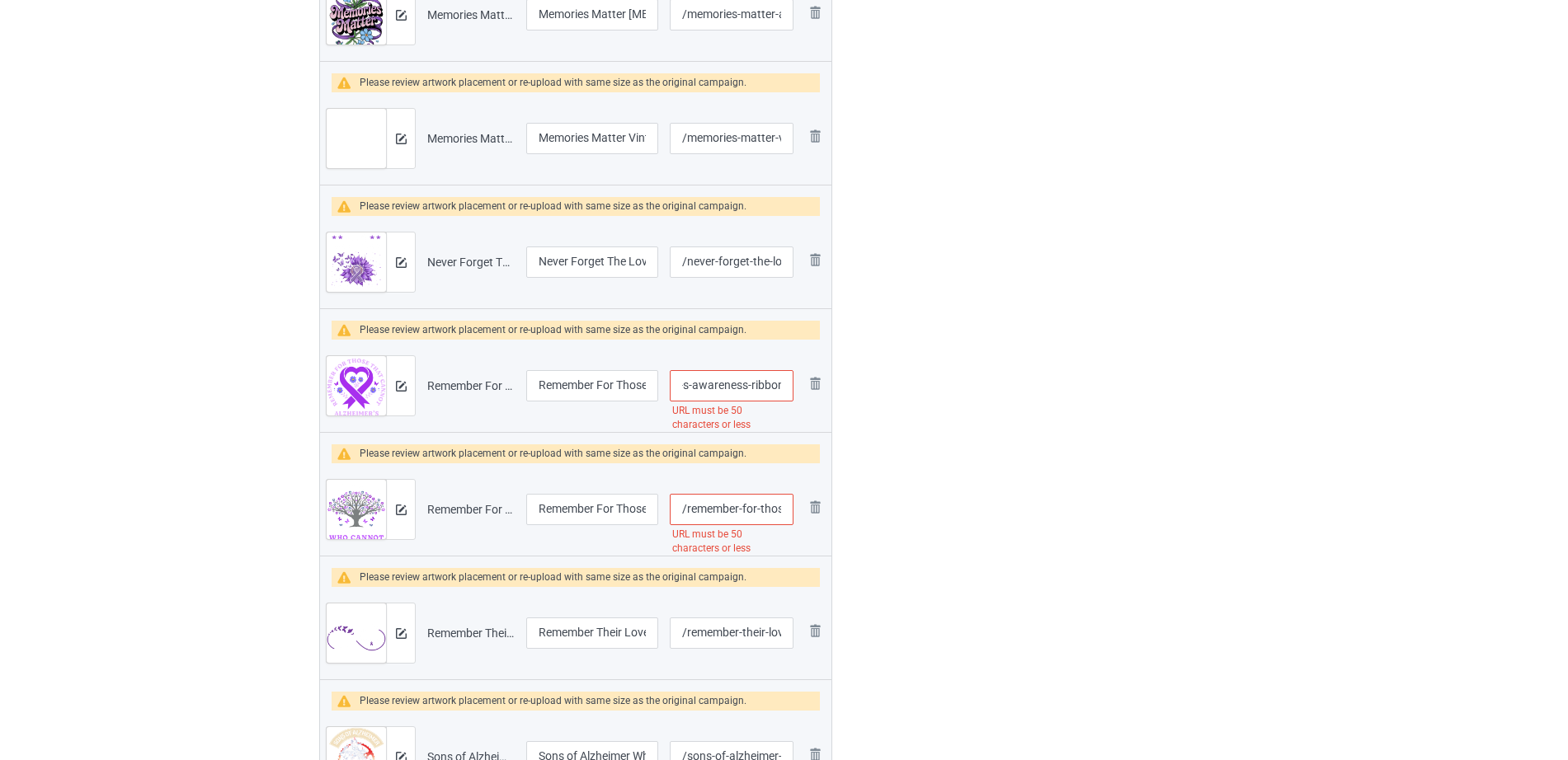
click at [826, 389] on tr "Preview and edit artwork Remember For Those That Cannot Alzheimer's Awareness R…" at bounding box center [576, 386] width 511 height 93
type input "/remember-for-those-that-cannot-alzheimer-s"
click at [923, 427] on div at bounding box center [902, 426] width 118 height 1962
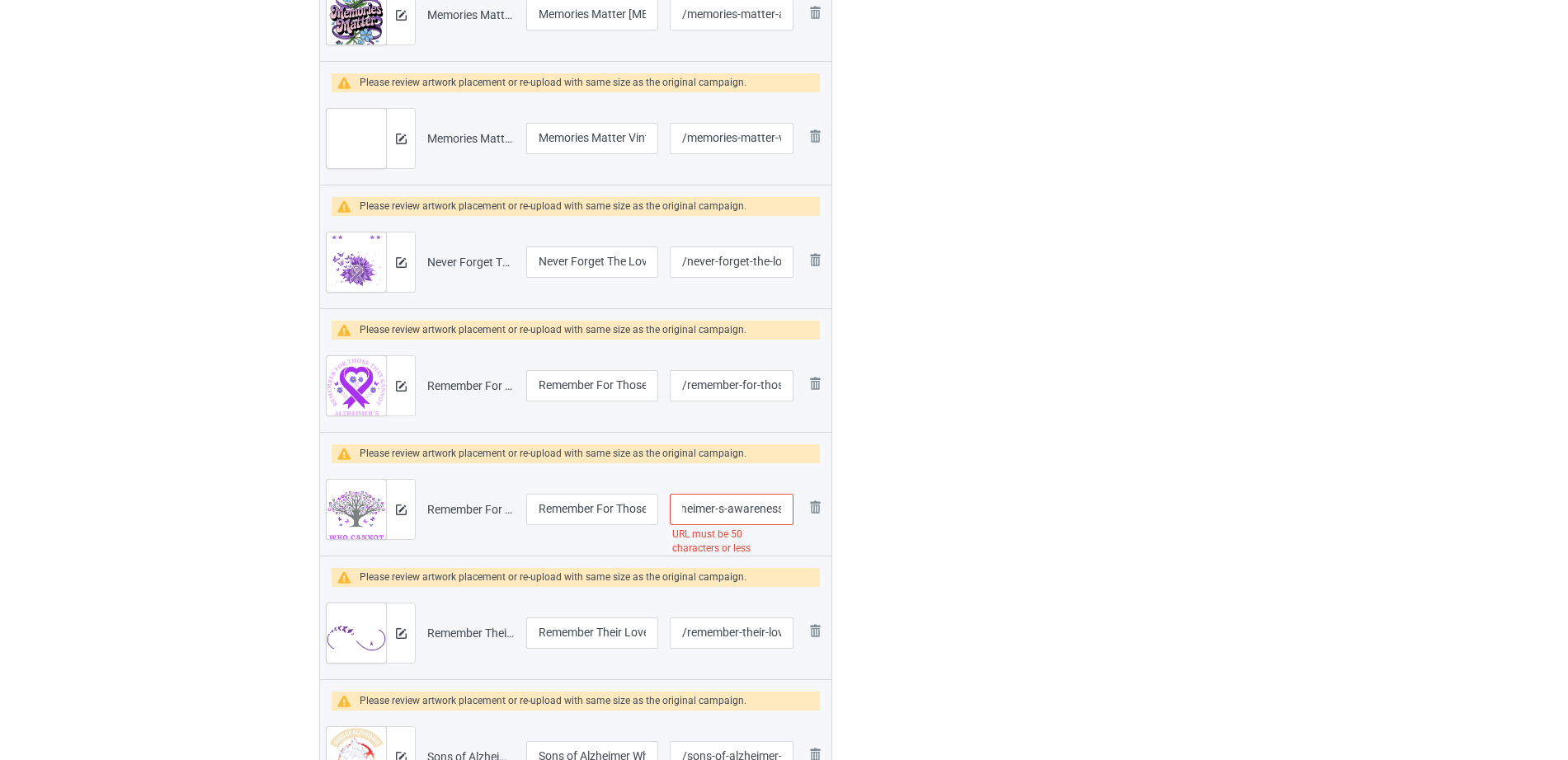
drag, startPoint x: 750, startPoint y: 509, endPoint x: 790, endPoint y: 512, distance: 40.1
click at [790, 512] on input "/remember-for-those-who-cannot-alzheimer-s-awareness" at bounding box center [731, 509] width 123 height 32
click at [731, 514] on input "/remember-for-those-who-cannot-alzheimer-s-awareness" at bounding box center [731, 509] width 123 height 32
drag, startPoint x: 712, startPoint y: 507, endPoint x: 851, endPoint y: 512, distance: 139.1
click at [851, 512] on div "Campaign to duplicate I'll Remember For You Purple Butterfly Alzheimer's Origin…" at bounding box center [784, 426] width 953 height 1962
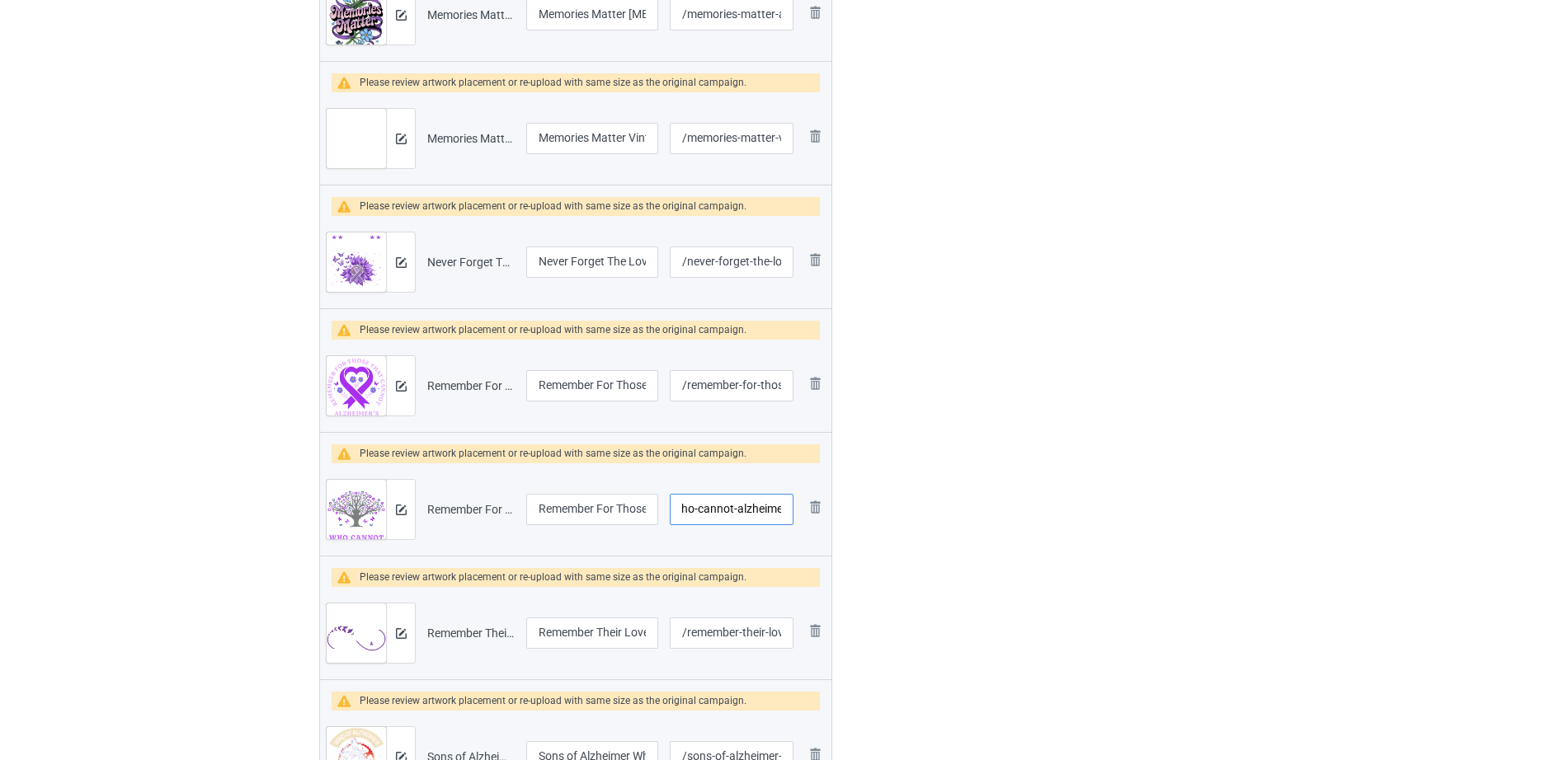
scroll to position [0, 123]
type input "/remember-for-those-who-cannot-alzheimer"
click at [933, 534] on div at bounding box center [902, 426] width 118 height 1962
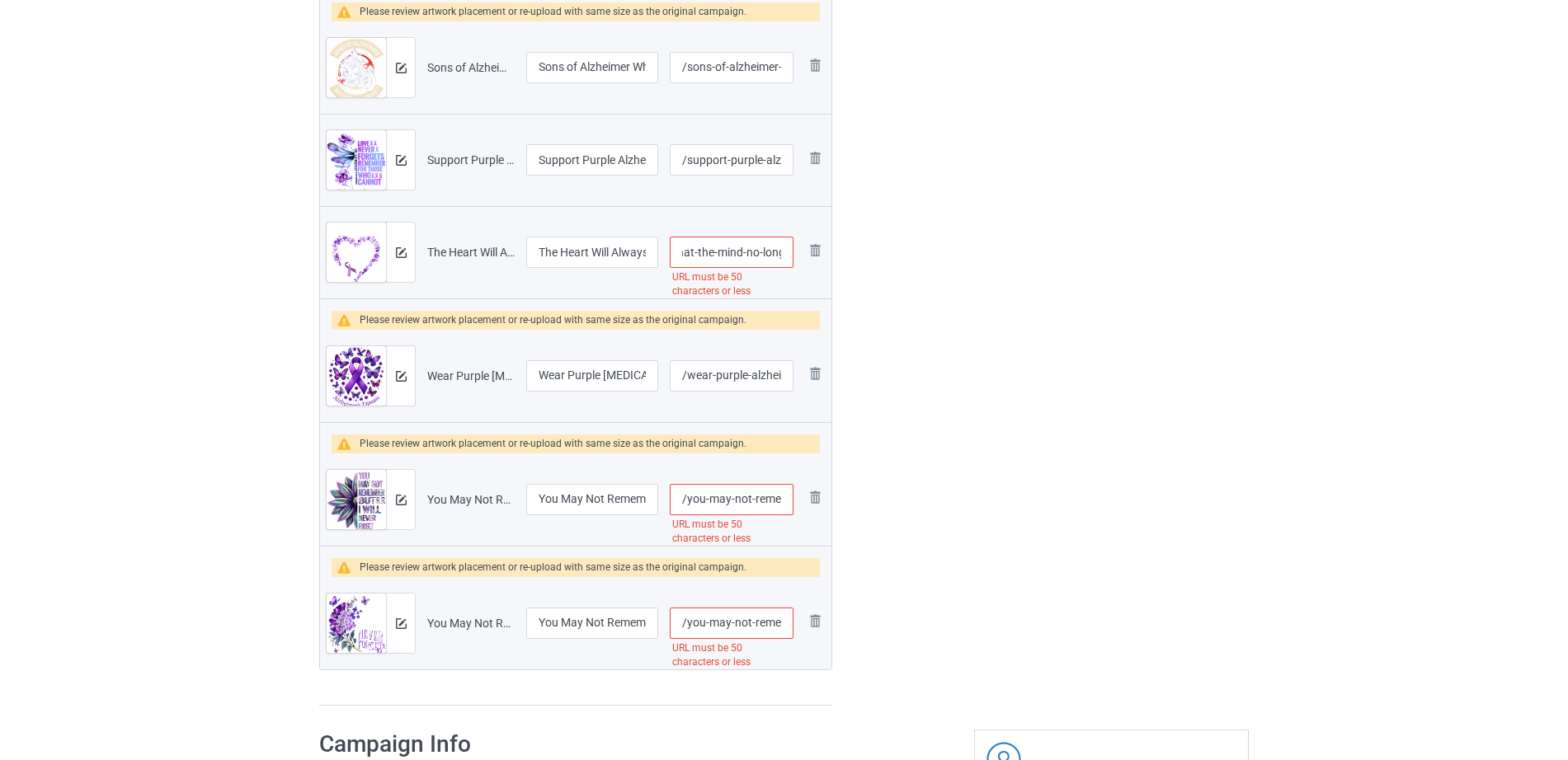
scroll to position [0, 186]
drag, startPoint x: 734, startPoint y: 254, endPoint x: 794, endPoint y: 253, distance: 60.0
click at [794, 253] on td "/the-heart-will-always-hold-what-the-mind-no-longer-can URL must be 50 characte…" at bounding box center [731, 253] width 135 height 93
click at [755, 248] on input "/the-heart-will-always-hold-what-the-mind-no-longer-can" at bounding box center [731, 253] width 123 height 32
drag, startPoint x: 707, startPoint y: 258, endPoint x: 873, endPoint y: 257, distance: 166.0
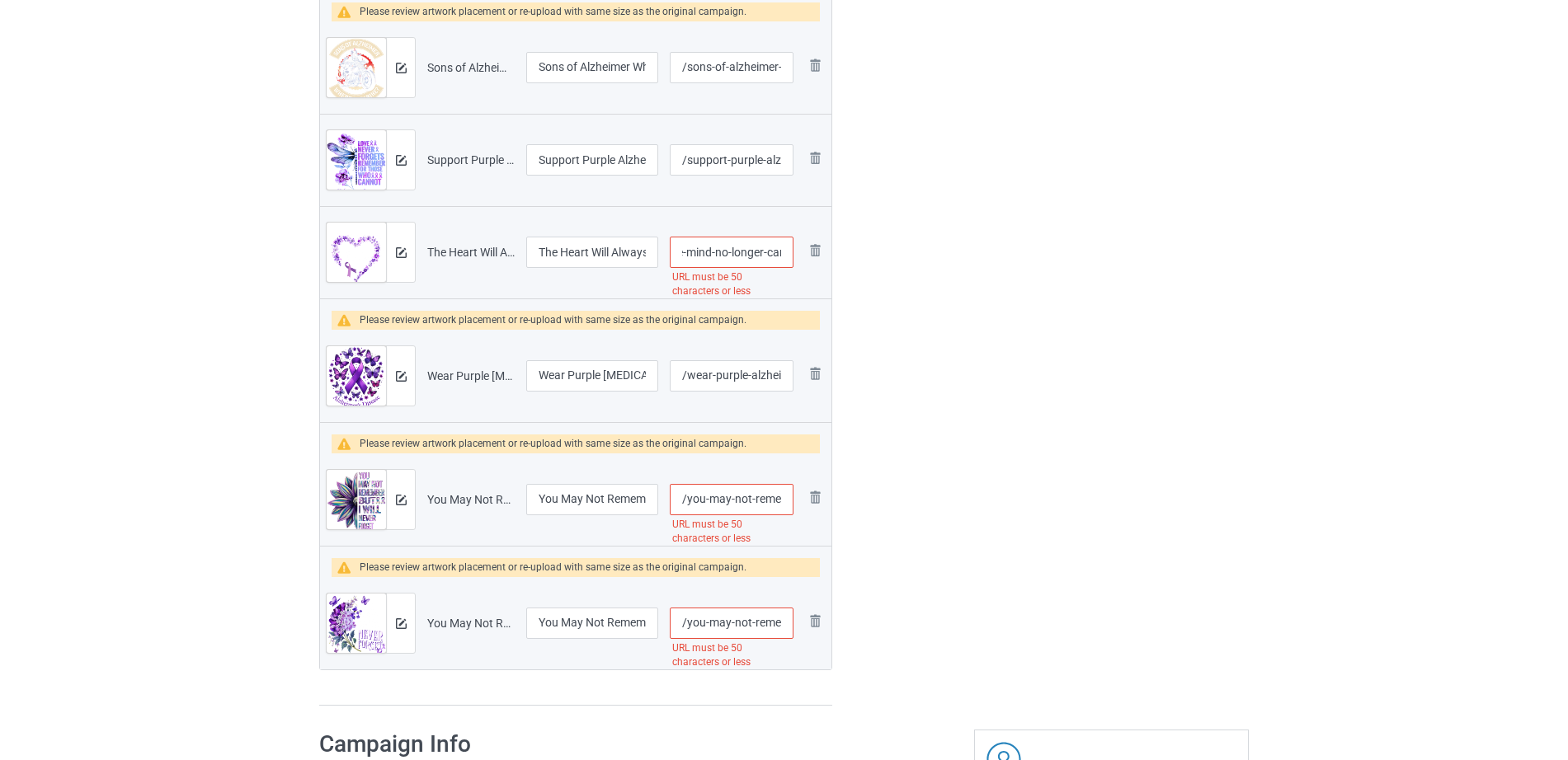
type input "/the-heart-will-always-hold-what-the-mind"
drag, startPoint x: 726, startPoint y: 492, endPoint x: 793, endPoint y: 496, distance: 67.1
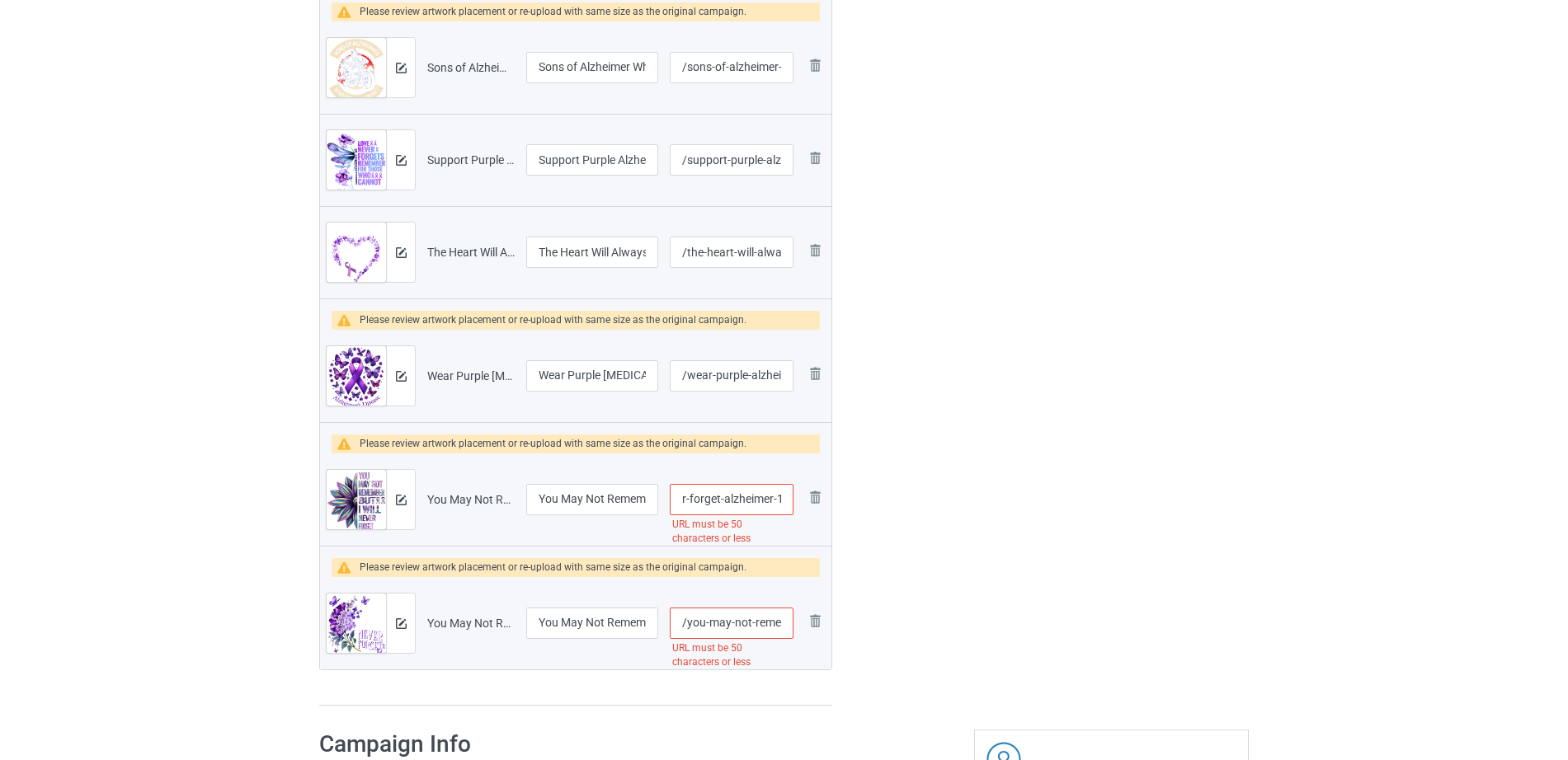
click at [793, 496] on input "/you-may-not-remember-but-i-will-never-forget-alzheimer-1" at bounding box center [731, 499] width 123 height 32
click at [733, 500] on input "/you-may-not-remember-but-i-will-never-forget-alzheimer-1" at bounding box center [731, 499] width 123 height 32
click at [717, 500] on input "/you-may-not-remember-but-i-will-never-forget-alzheimer-1" at bounding box center [731, 499] width 123 height 32
drag, startPoint x: 718, startPoint y: 500, endPoint x: 812, endPoint y: 500, distance: 94.0
click at [812, 500] on tr "Preview and edit artwork You May Not Remember But I Will Never Forget Alzheimer…" at bounding box center [576, 499] width 511 height 93
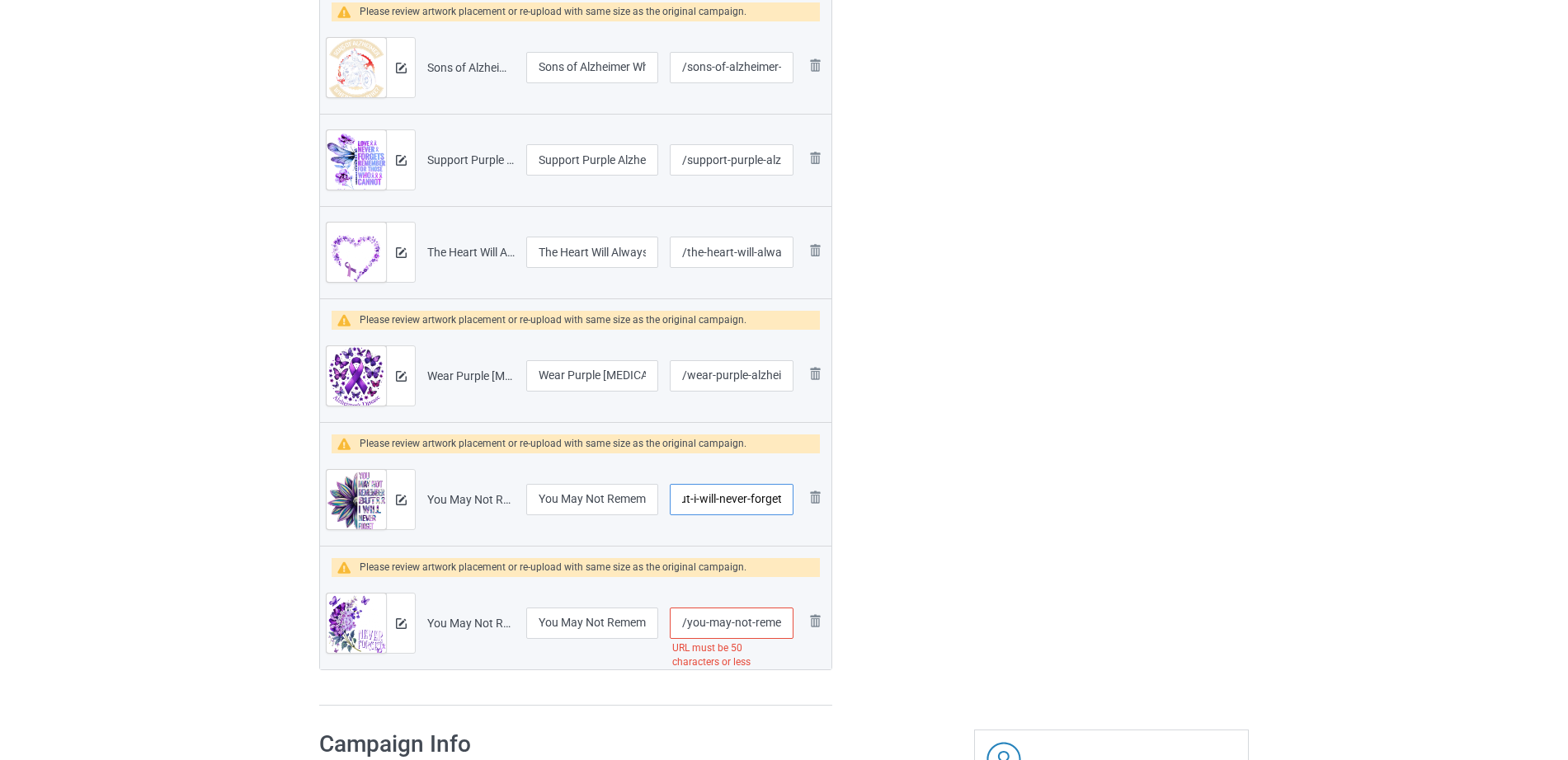
scroll to position [0, 135]
type input "/you-may-not-remember-but-i-will-never-forget"
drag, startPoint x: 729, startPoint y: 628, endPoint x: 780, endPoint y: 624, distance: 51.2
click at [780, 624] on input "/you-may-not-remember-but-i-will-never-forget-alzheimer-2" at bounding box center [731, 624] width 123 height 32
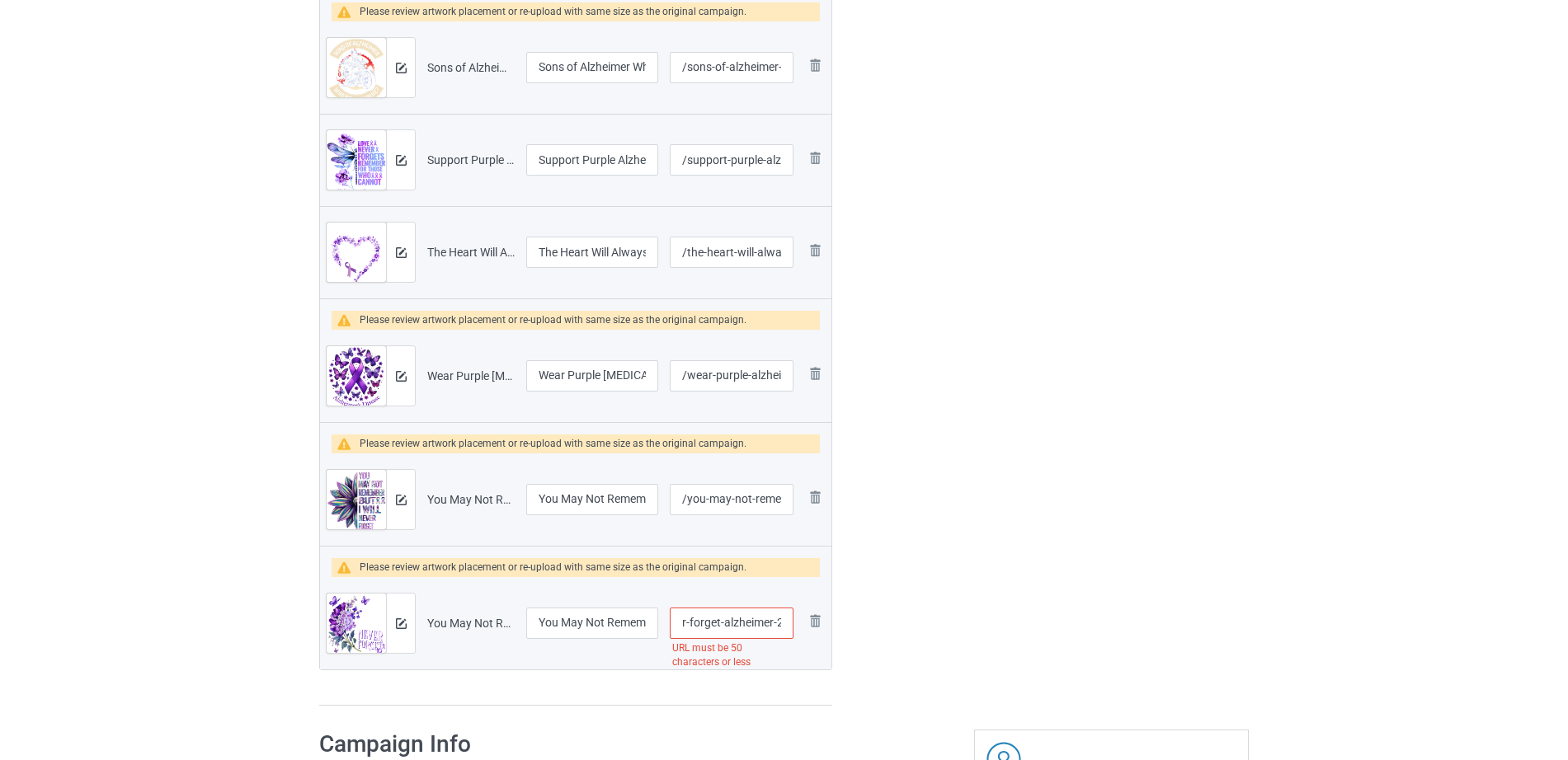
click at [739, 626] on input "/you-may-not-remember-but-i-will-never-forget-alzheimer-2" at bounding box center [731, 624] width 123 height 32
drag, startPoint x: 718, startPoint y: 621, endPoint x: 694, endPoint y: 624, distance: 24.2
click at [694, 624] on input "/you-may-not-remember-but-i-will-never-forget-alzheimer-2" at bounding box center [731, 624] width 123 height 32
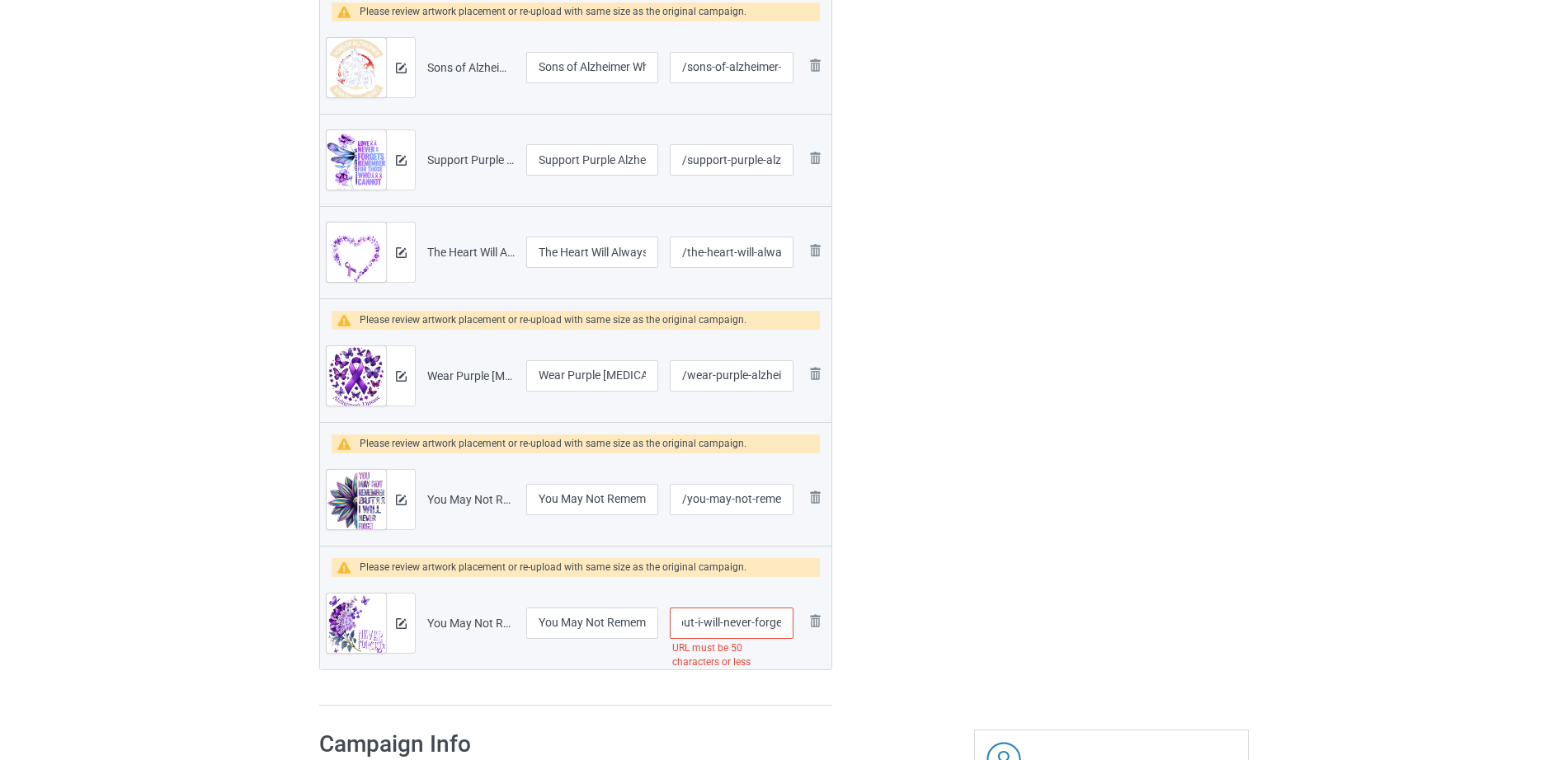
click at [713, 624] on input "/you-may-not-remember-but-i-will-never-forget-alzheimer-2" at bounding box center [731, 624] width 123 height 32
click at [721, 627] on input "/you-may-not-remember-but-i-will-never-forget-alzheimer-2" at bounding box center [731, 624] width 123 height 32
type input "/you-may-not-remember-but-i-willalzheimer-2"
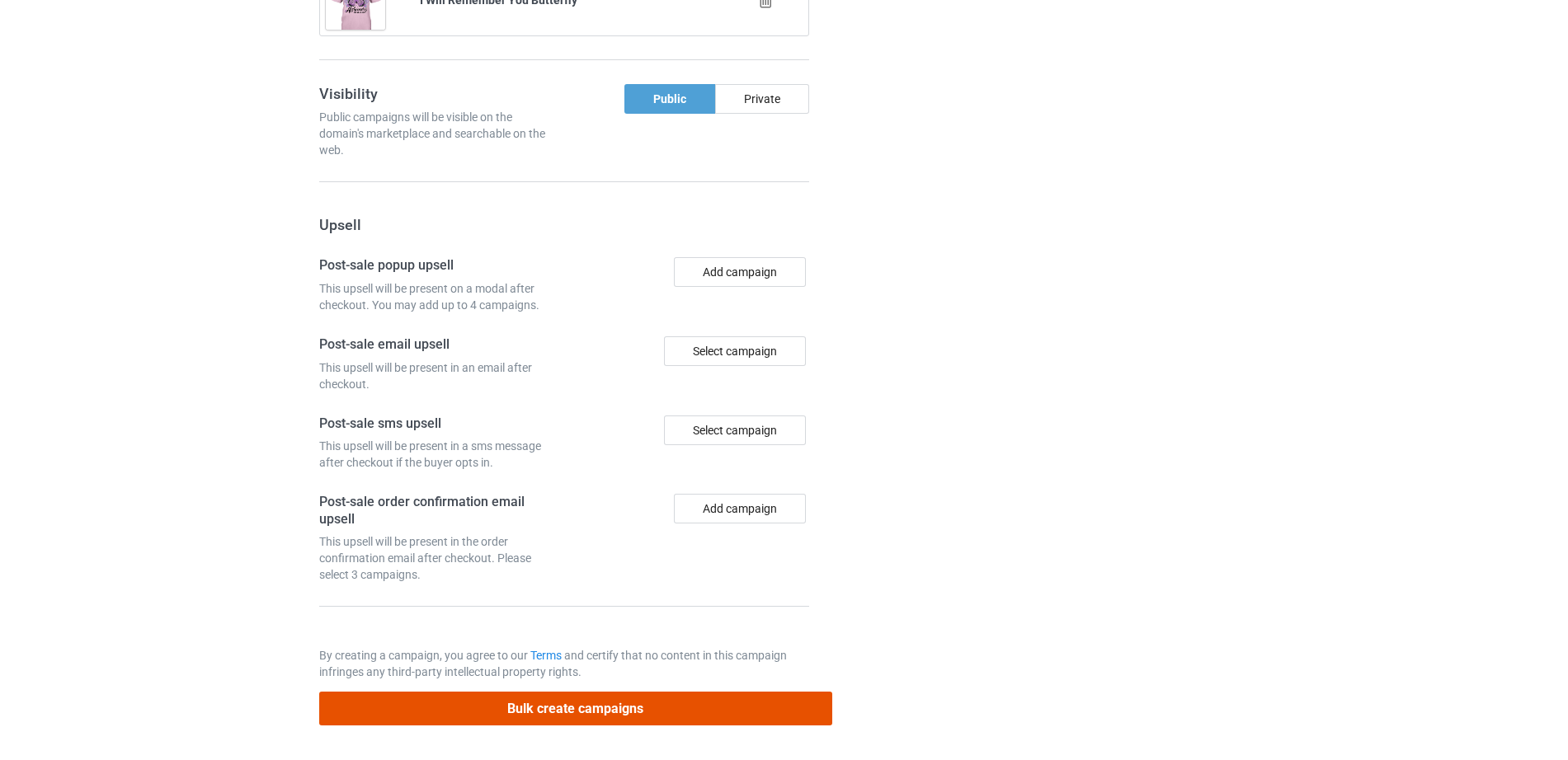
click at [660, 714] on button "Bulk create campaigns" at bounding box center [575, 709] width 512 height 34
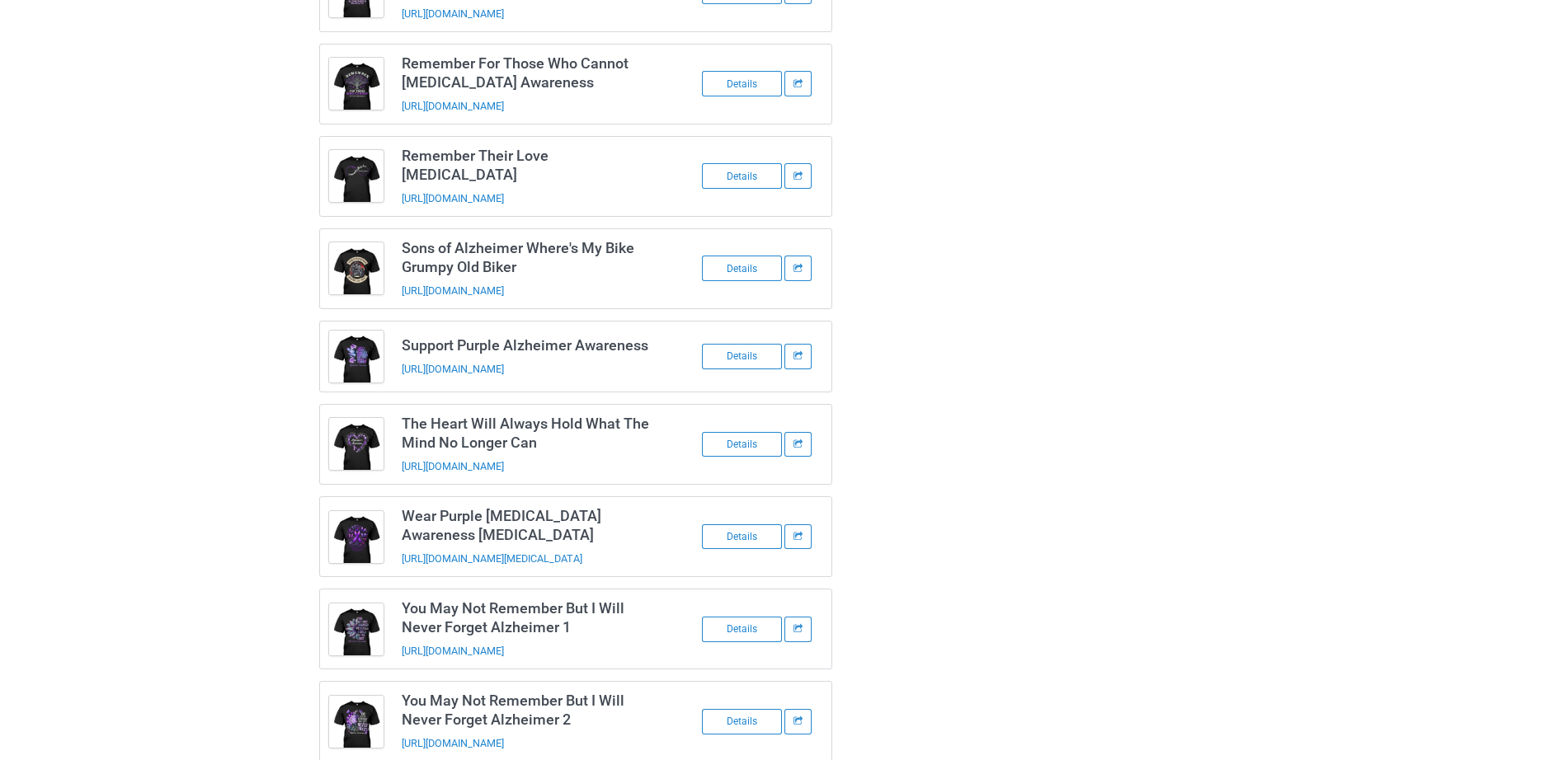
scroll to position [632, 0]
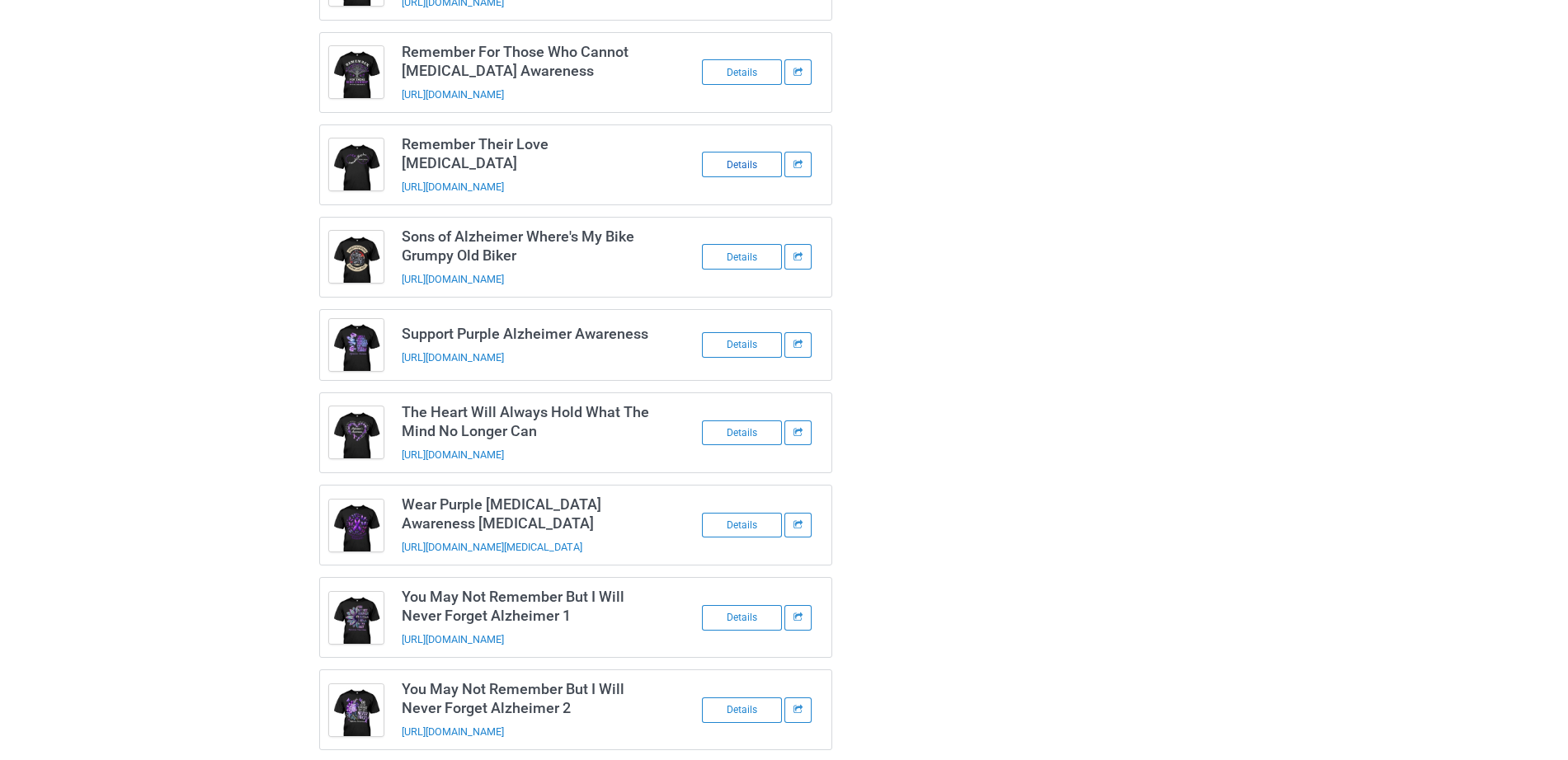
drag, startPoint x: 740, startPoint y: 133, endPoint x: 719, endPoint y: 148, distance: 25.8
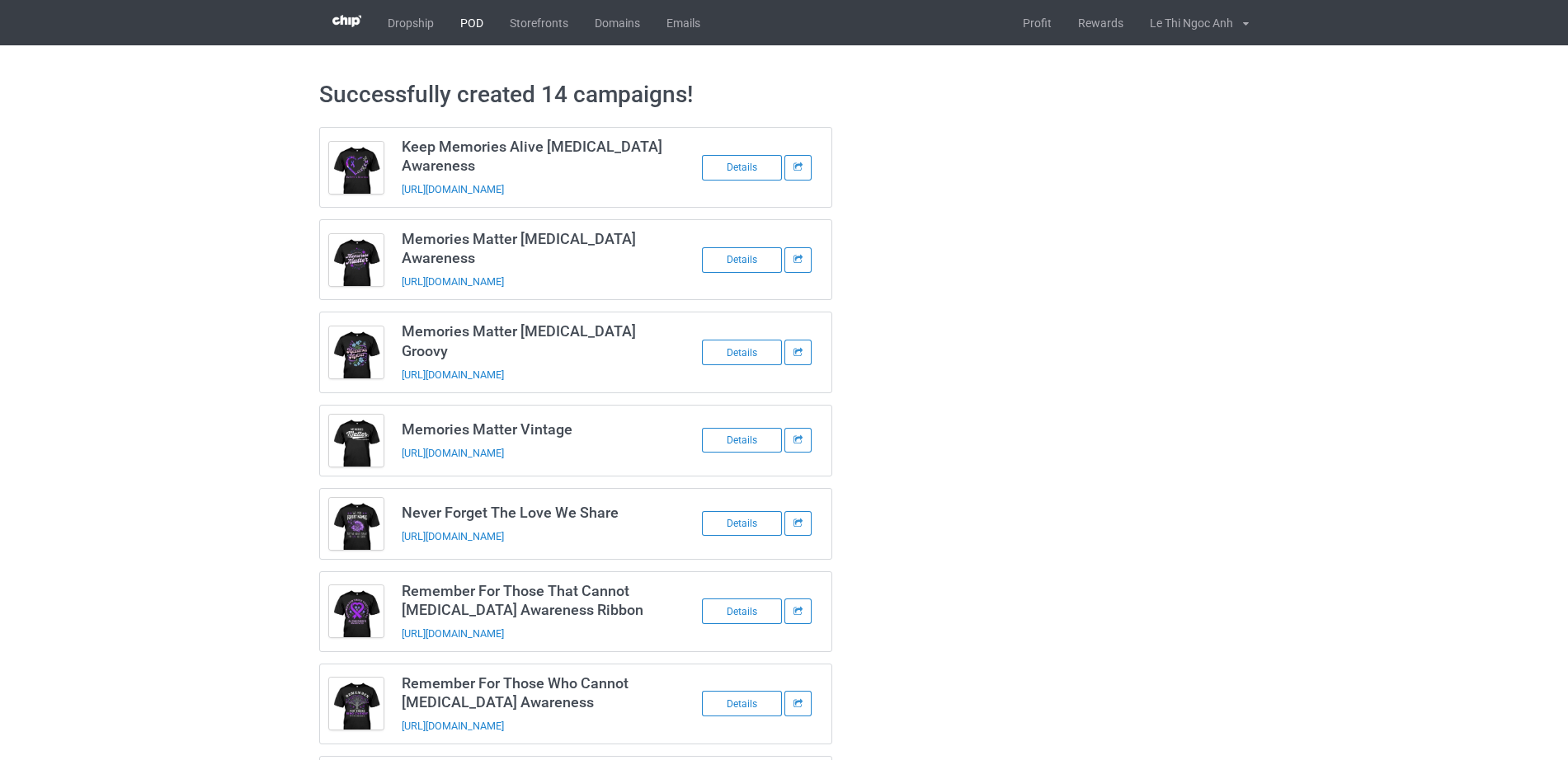
click at [475, 28] on link "POD" at bounding box center [472, 23] width 49 height 45
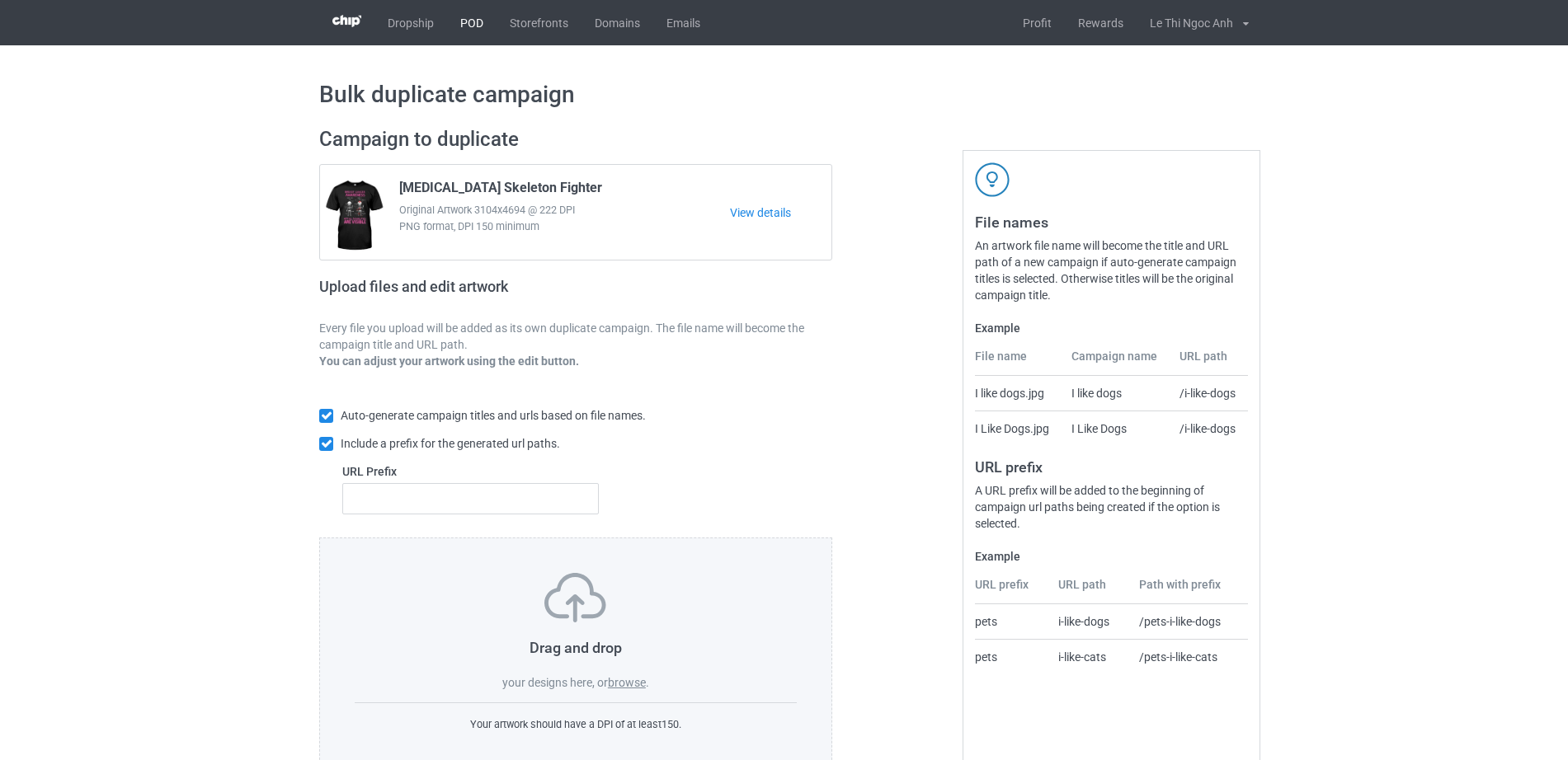
click at [466, 17] on link "POD" at bounding box center [472, 23] width 49 height 45
click at [623, 678] on label "browse" at bounding box center [627, 682] width 38 height 13
click at [0, 0] on input "browse" at bounding box center [0, 0] width 0 height 0
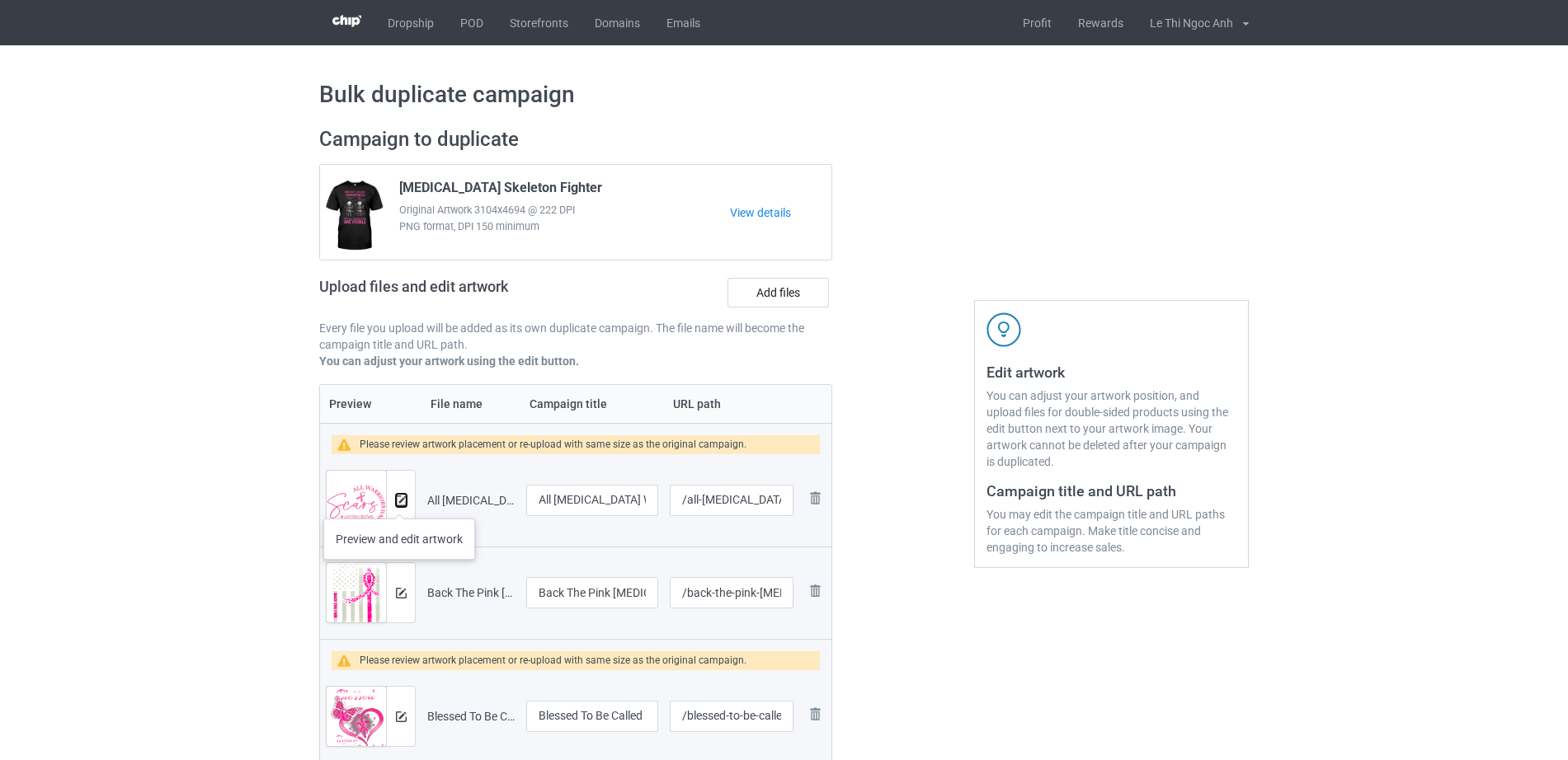
click at [399, 502] on img at bounding box center [401, 500] width 11 height 11
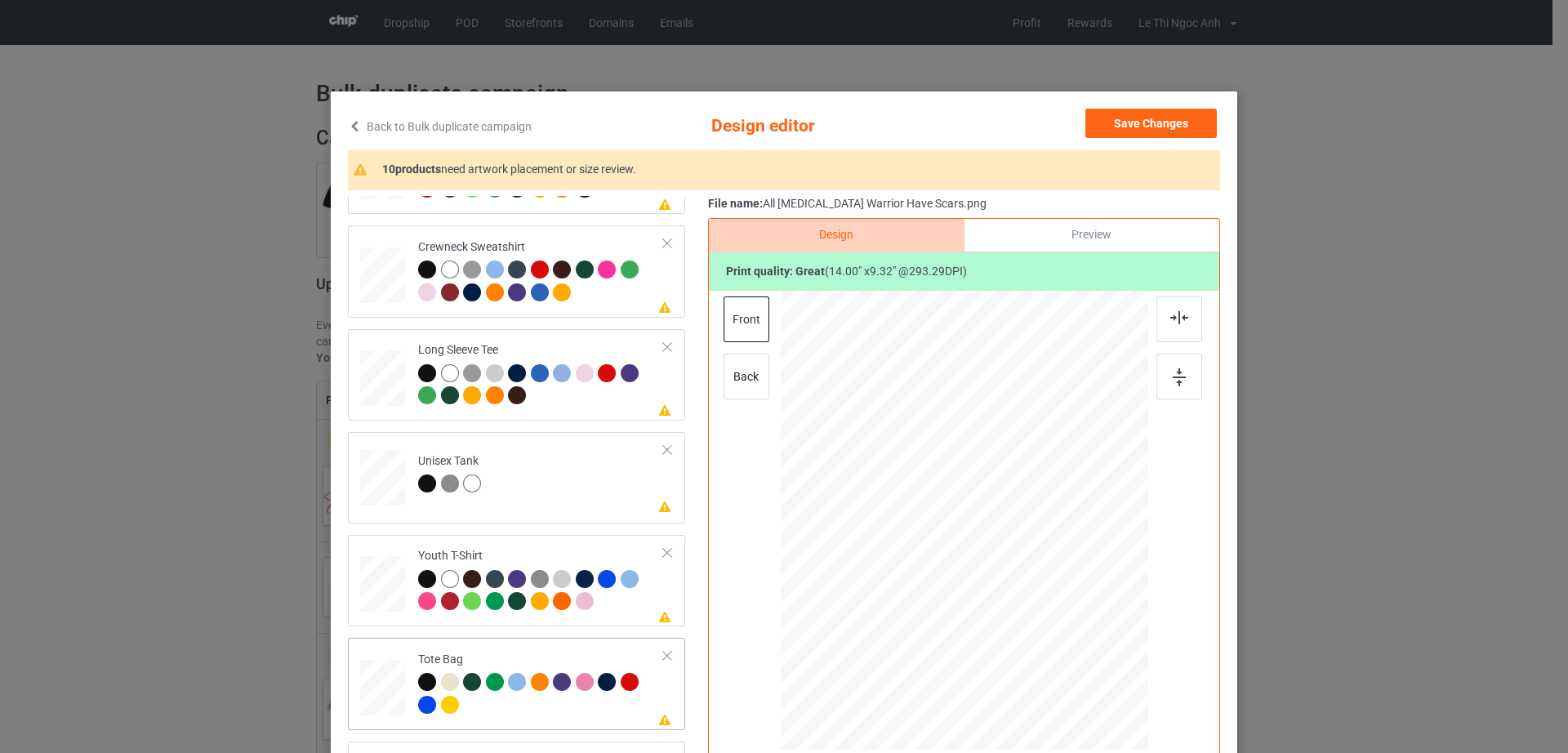
scroll to position [190, 0]
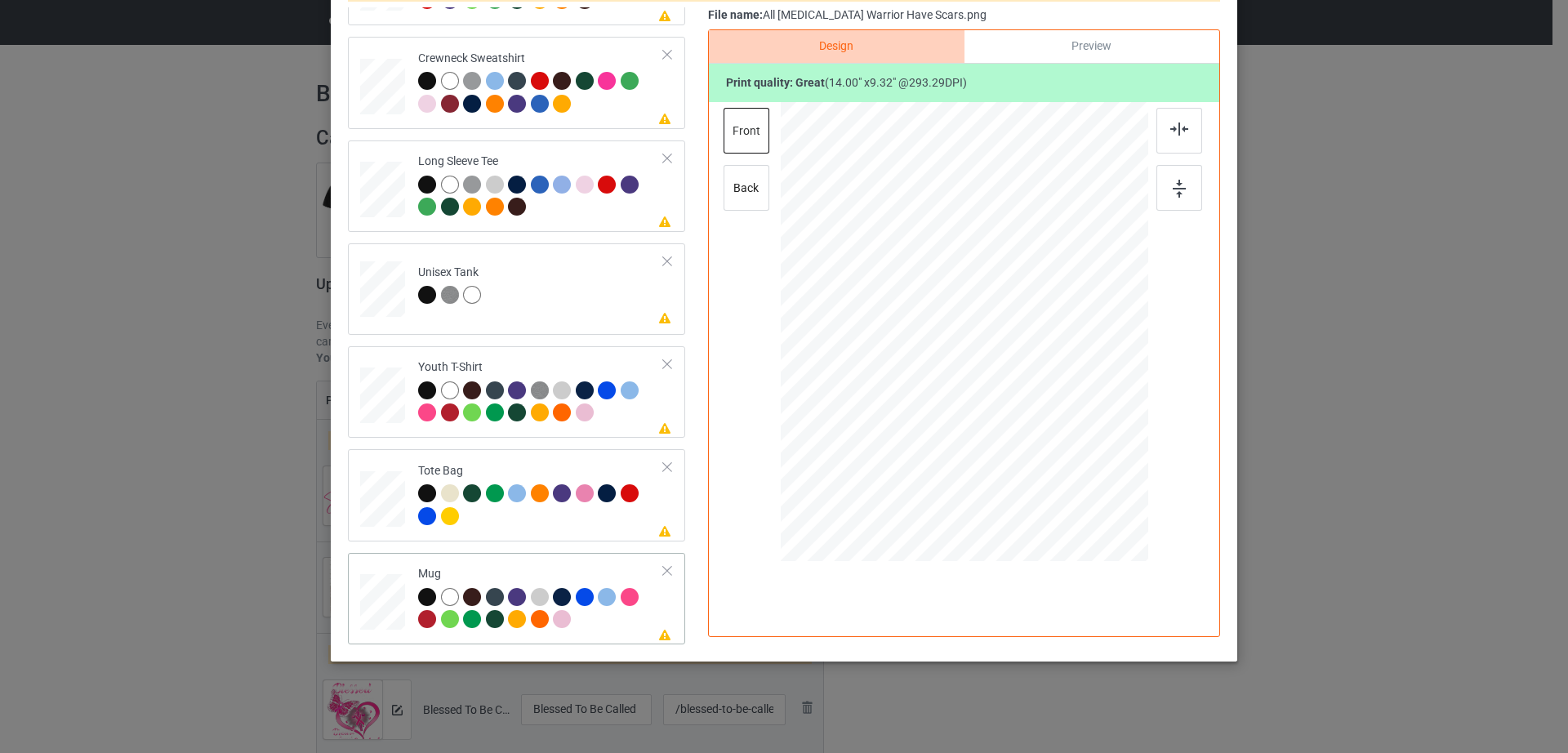
drag, startPoint x: 1062, startPoint y: 408, endPoint x: 1020, endPoint y: 359, distance: 64.5
click at [1020, 359] on div at bounding box center [964, 332] width 368 height 153
drag, startPoint x: 964, startPoint y: 353, endPoint x: 1065, endPoint y: 334, distance: 102.8
click at [1065, 334] on div at bounding box center [1065, 313] width 115 height 77
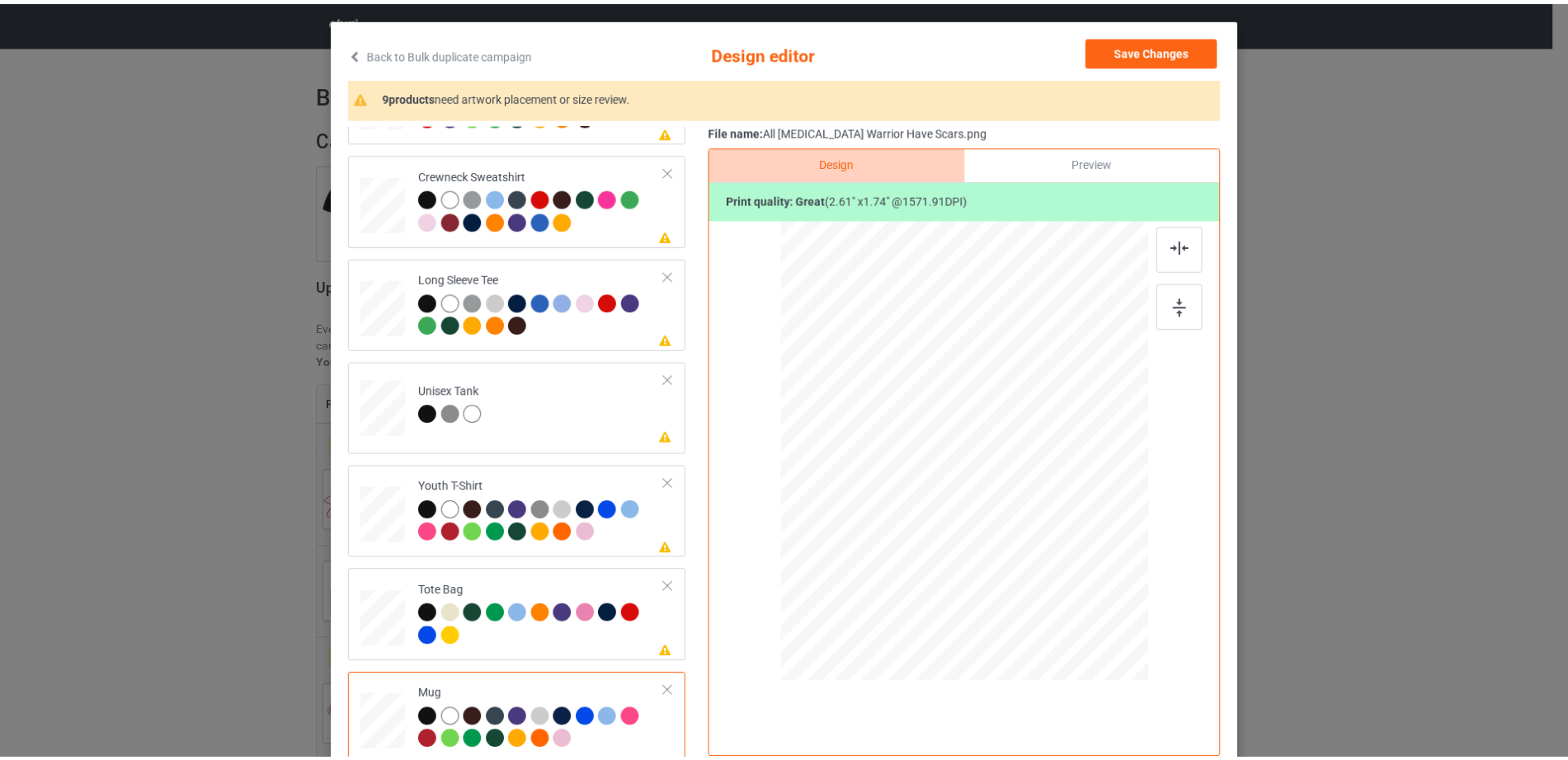
scroll to position [0, 0]
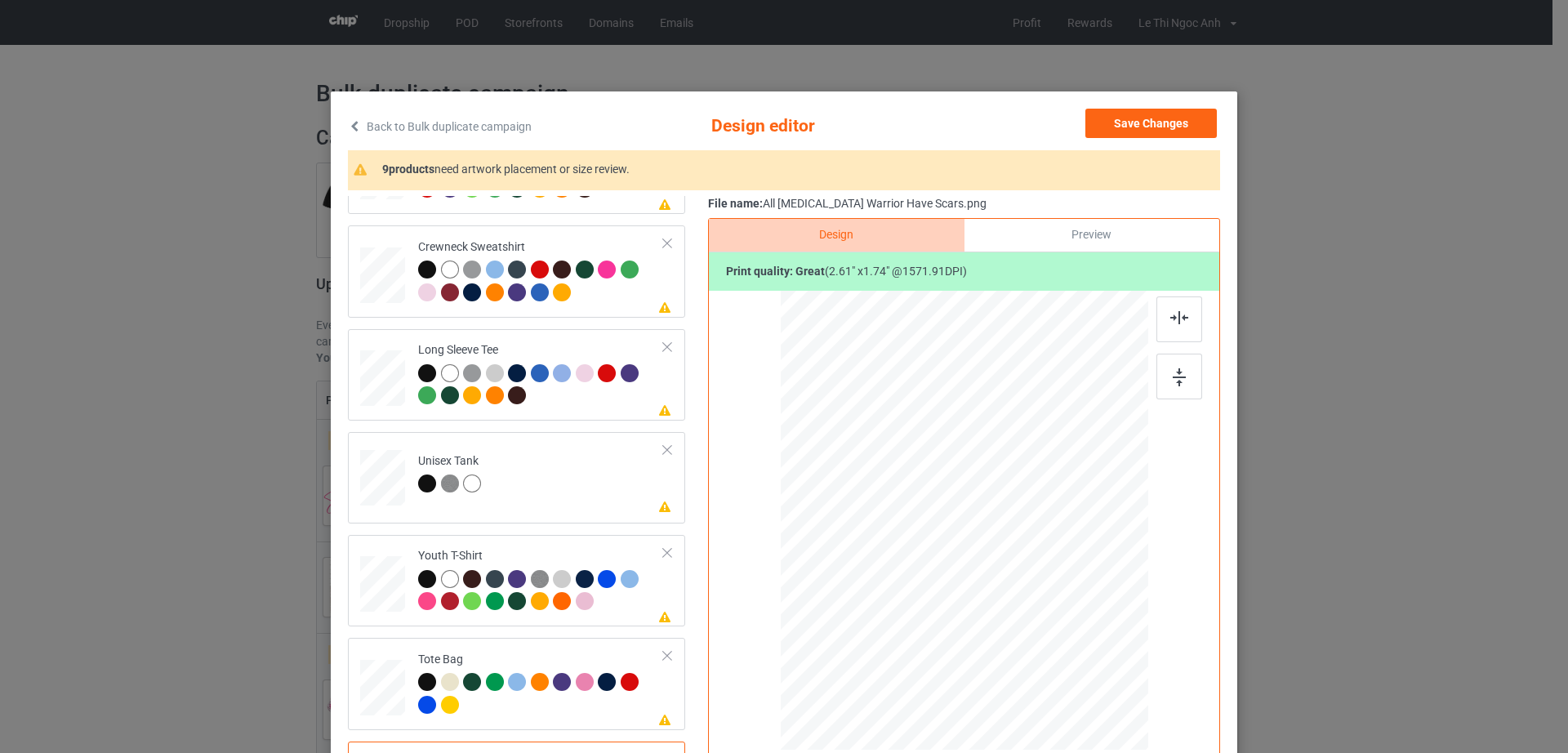
click at [1092, 234] on div "Preview" at bounding box center [1091, 235] width 255 height 32
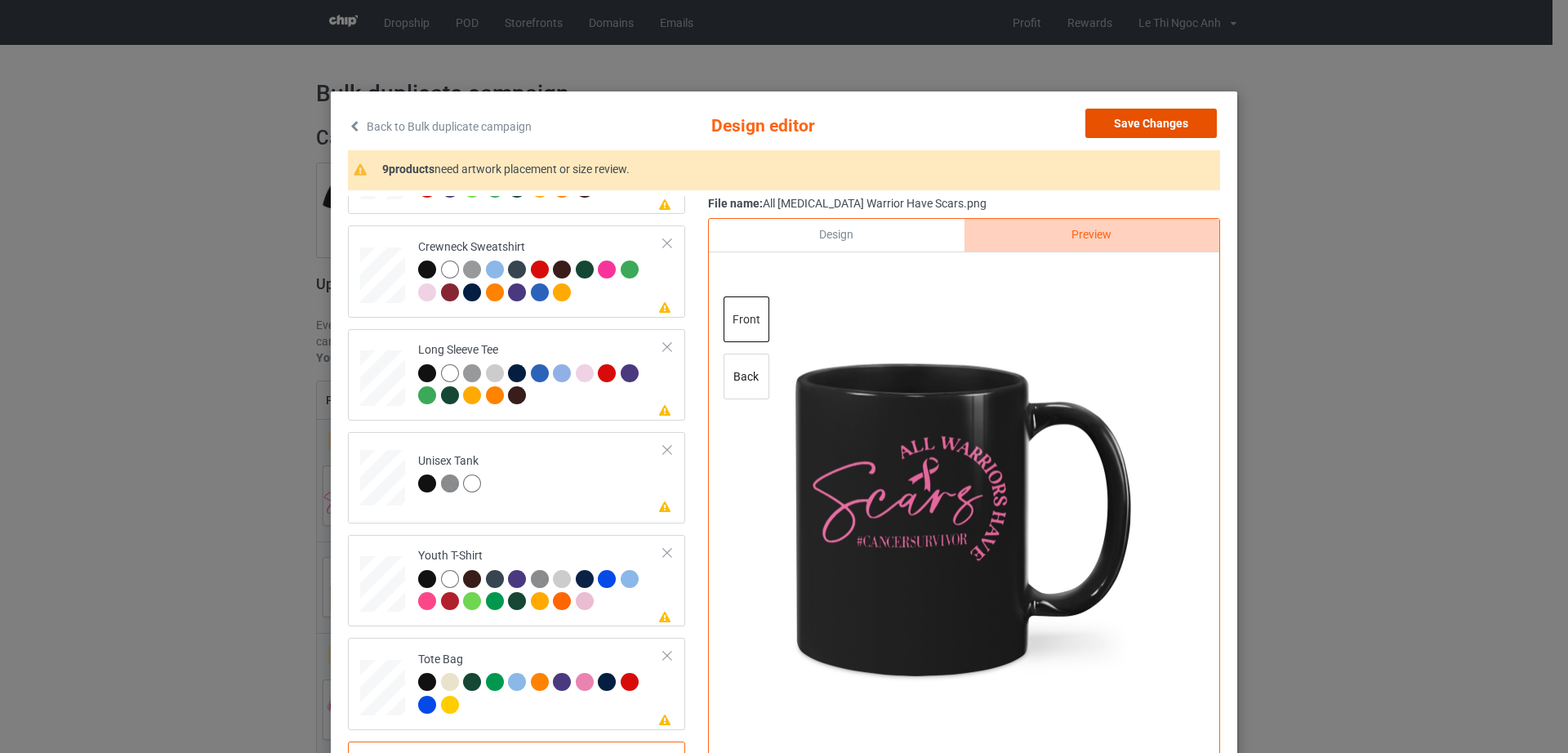
click at [1105, 112] on button "Save Changes" at bounding box center [1151, 123] width 131 height 29
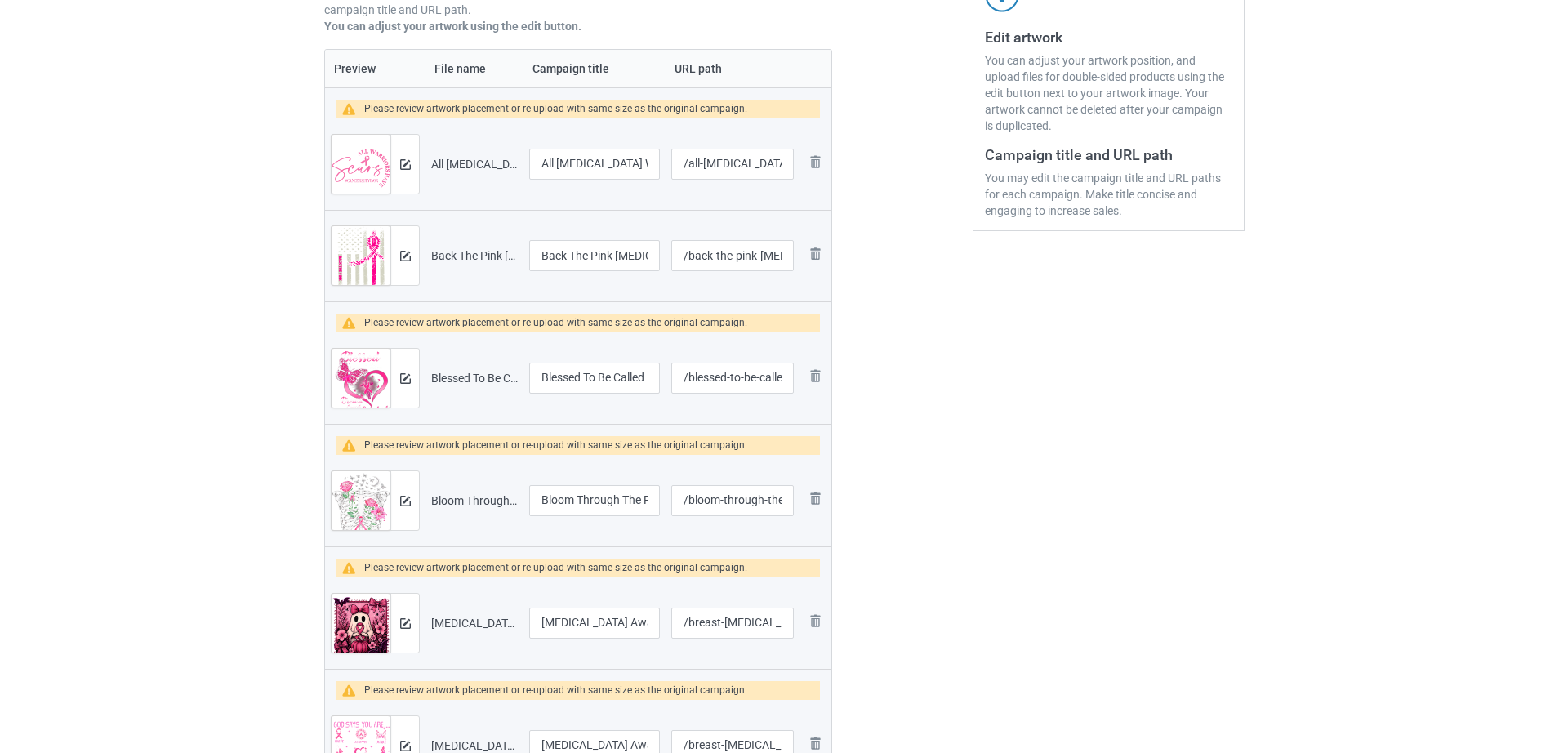
scroll to position [334, 0]
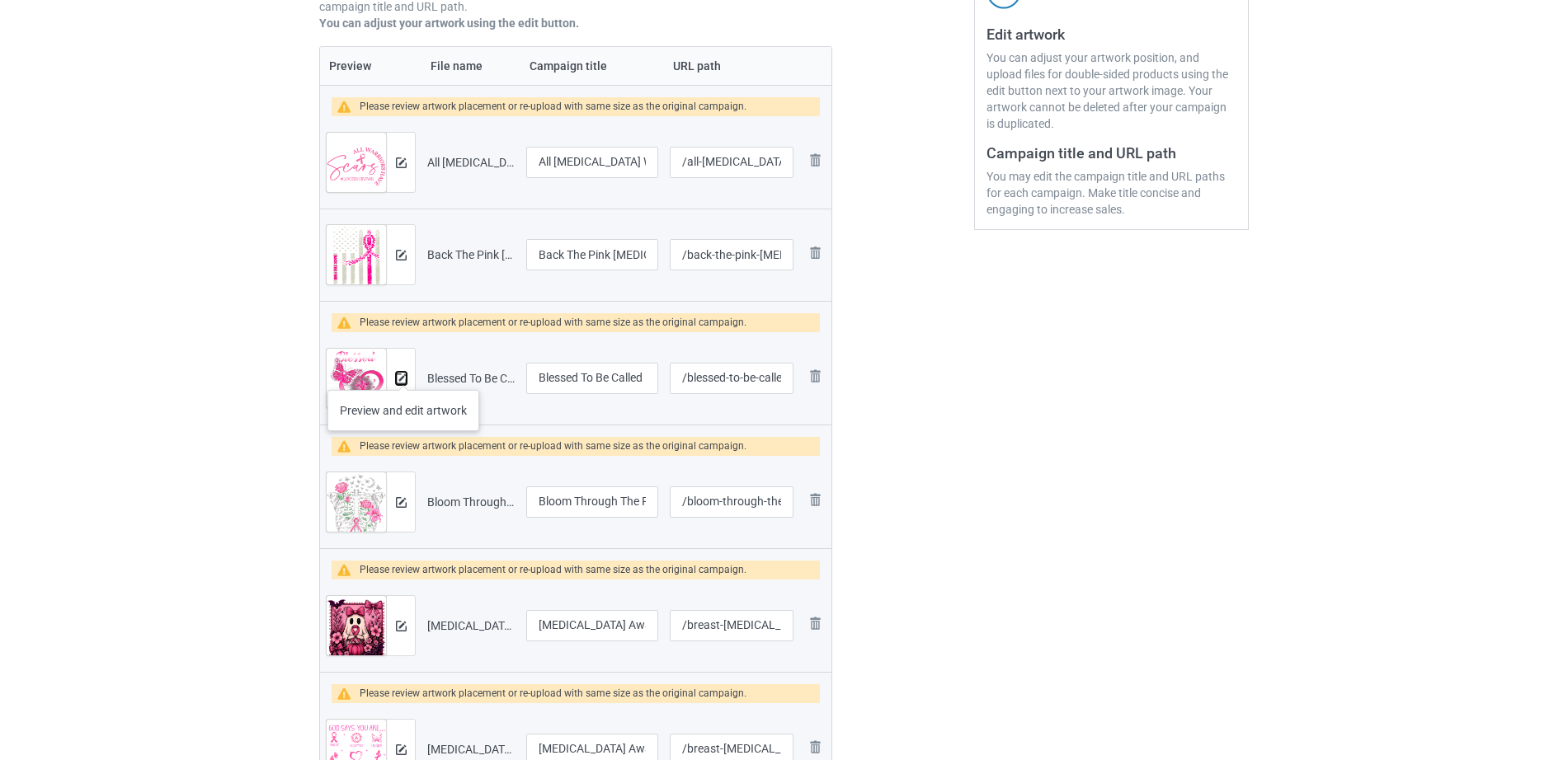
click at [403, 373] on img at bounding box center [401, 378] width 11 height 11
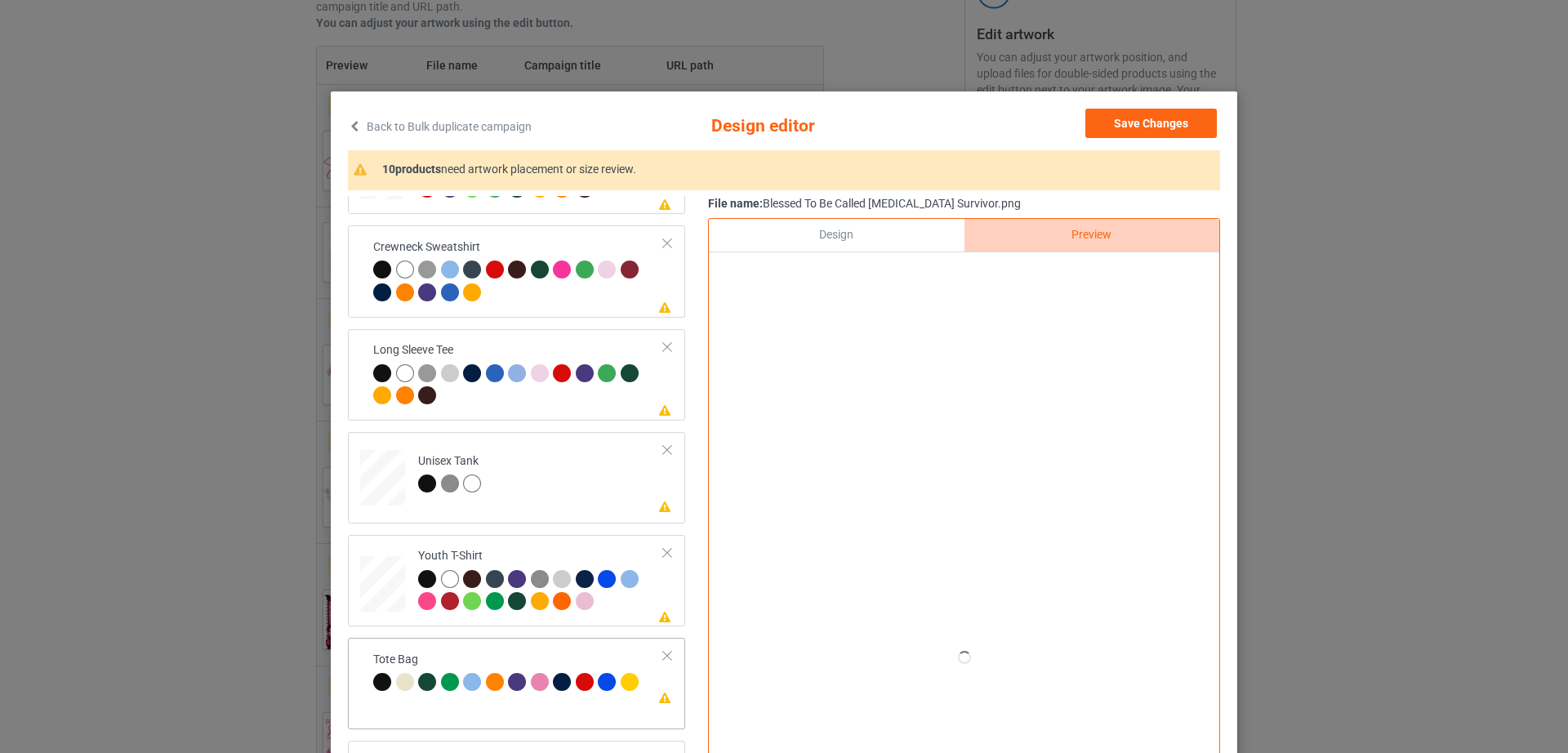
scroll to position [190, 0]
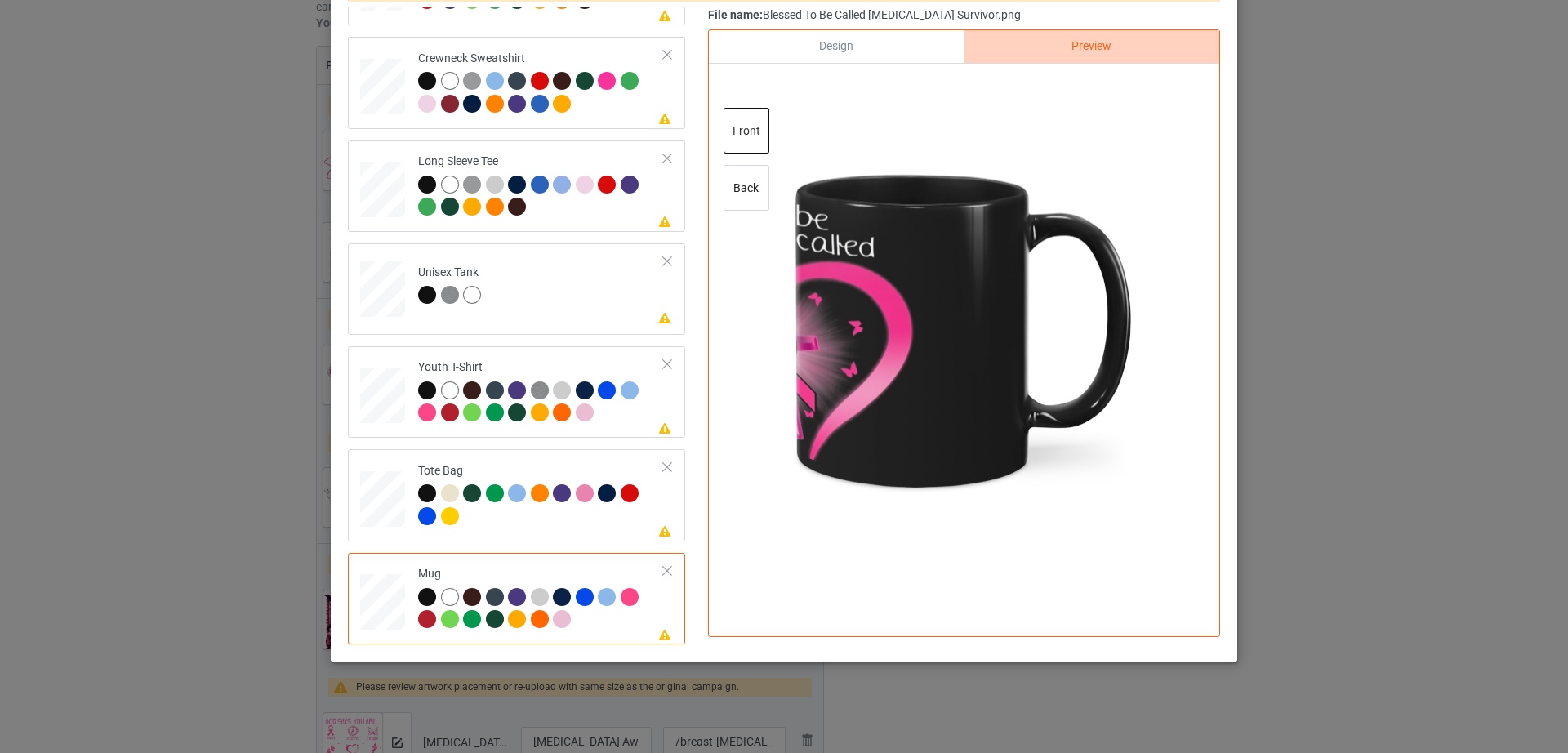
click at [812, 45] on div "Design" at bounding box center [836, 46] width 255 height 32
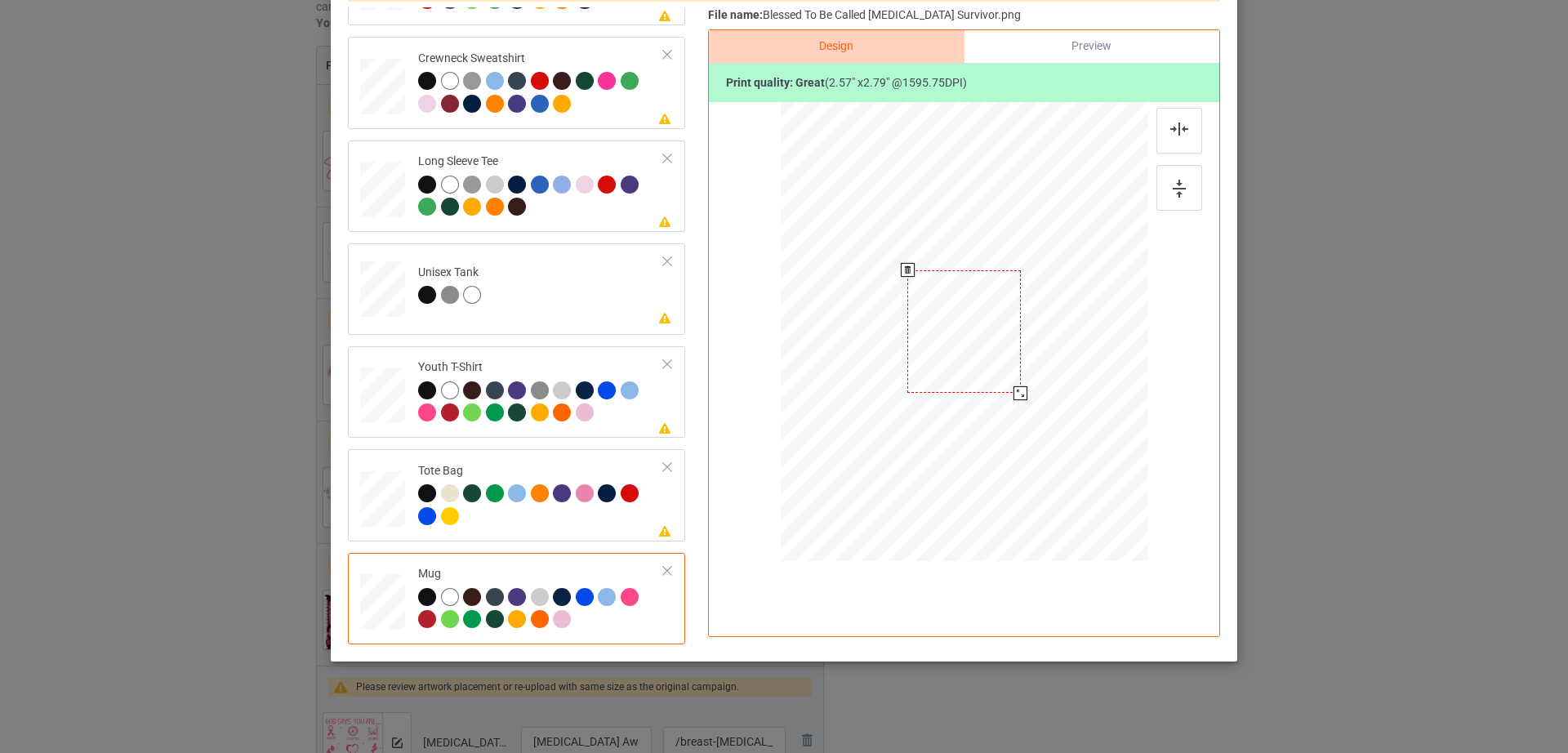
drag, startPoint x: 1063, startPoint y: 450, endPoint x: 1028, endPoint y: 370, distance: 87.3
click at [1028, 370] on div at bounding box center [964, 332] width 368 height 153
drag, startPoint x: 988, startPoint y: 348, endPoint x: 1088, endPoint y: 348, distance: 100.0
click at [1088, 348] on div at bounding box center [1064, 331] width 112 height 122
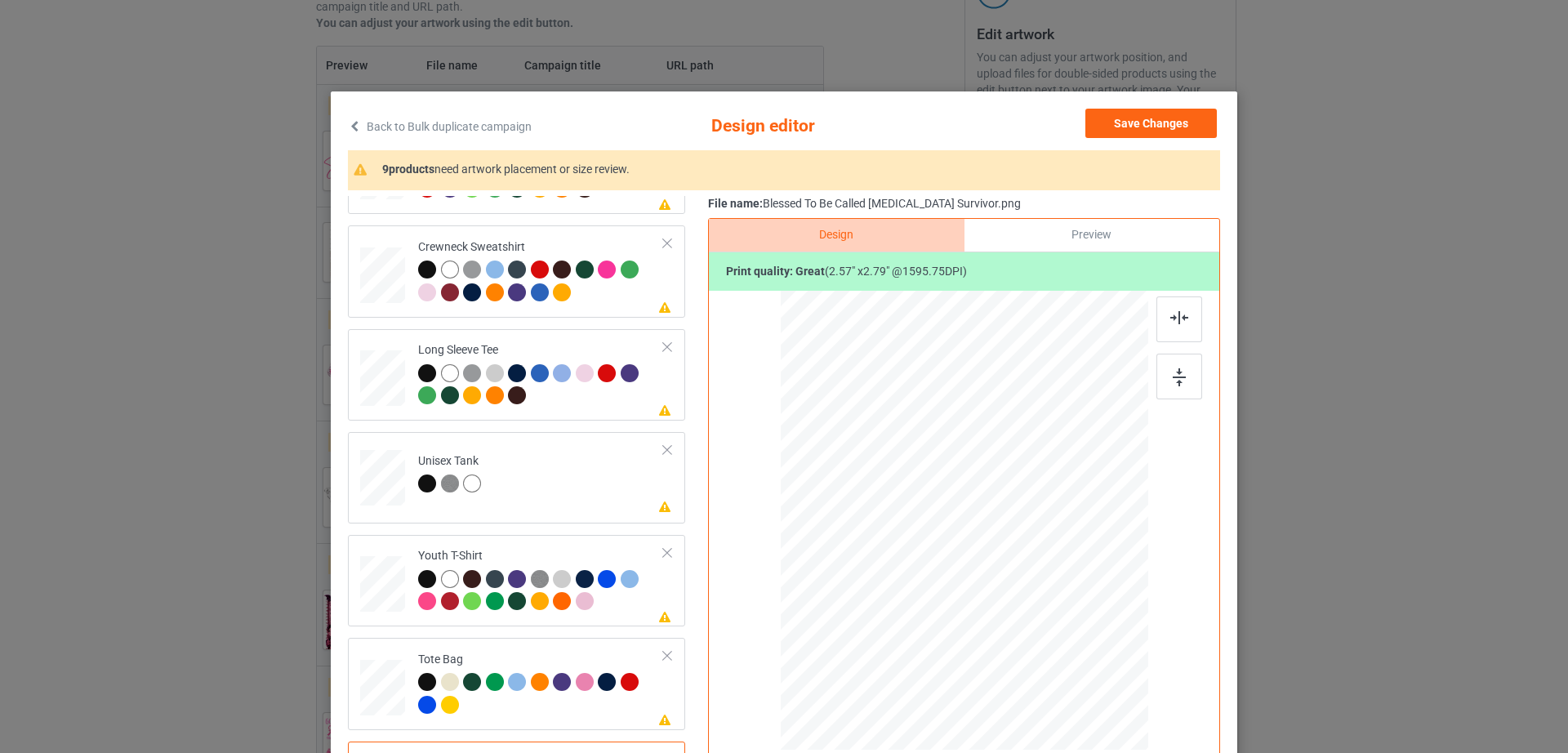
click at [1105, 220] on div "Preview" at bounding box center [1091, 235] width 255 height 32
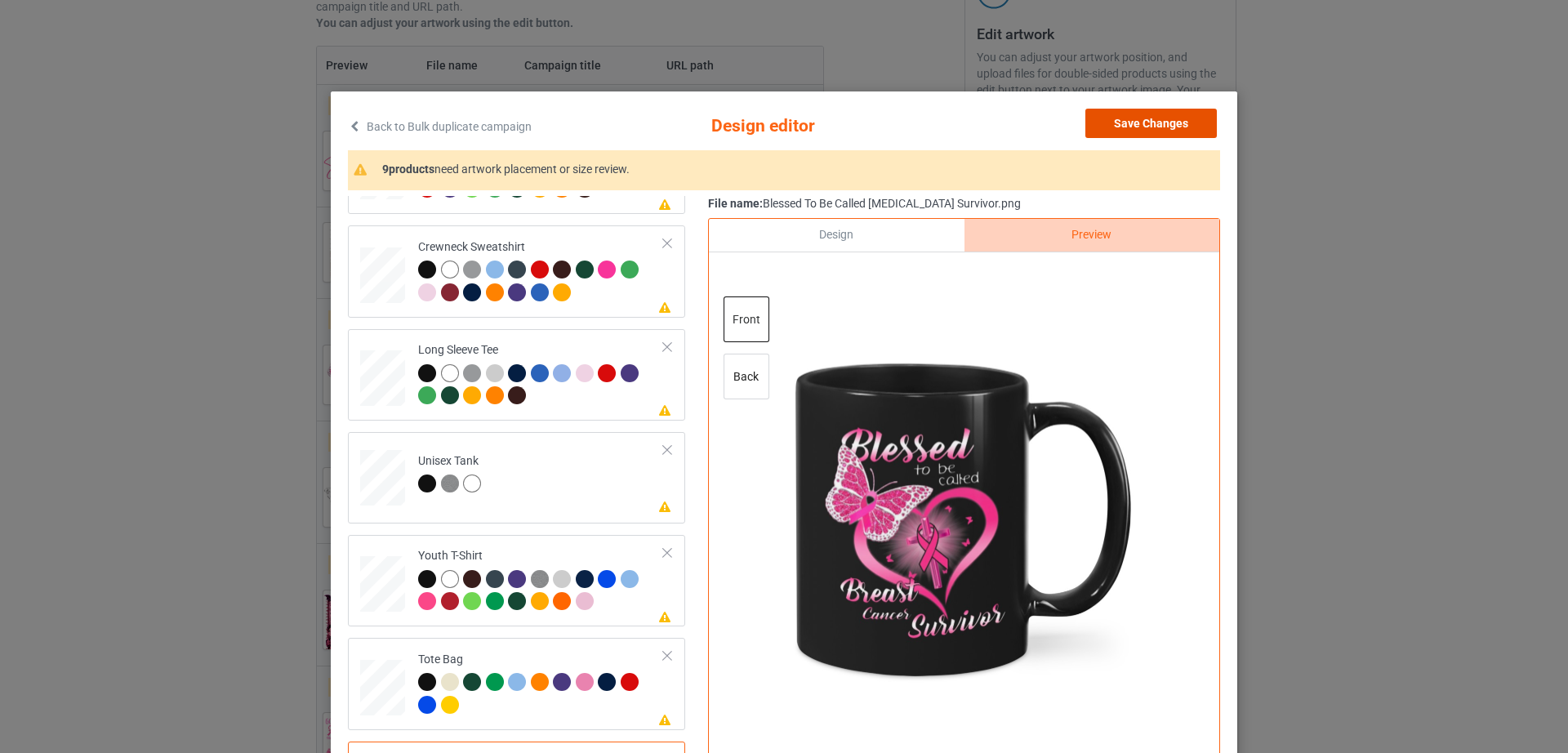
click at [1160, 118] on button "Save Changes" at bounding box center [1151, 123] width 131 height 29
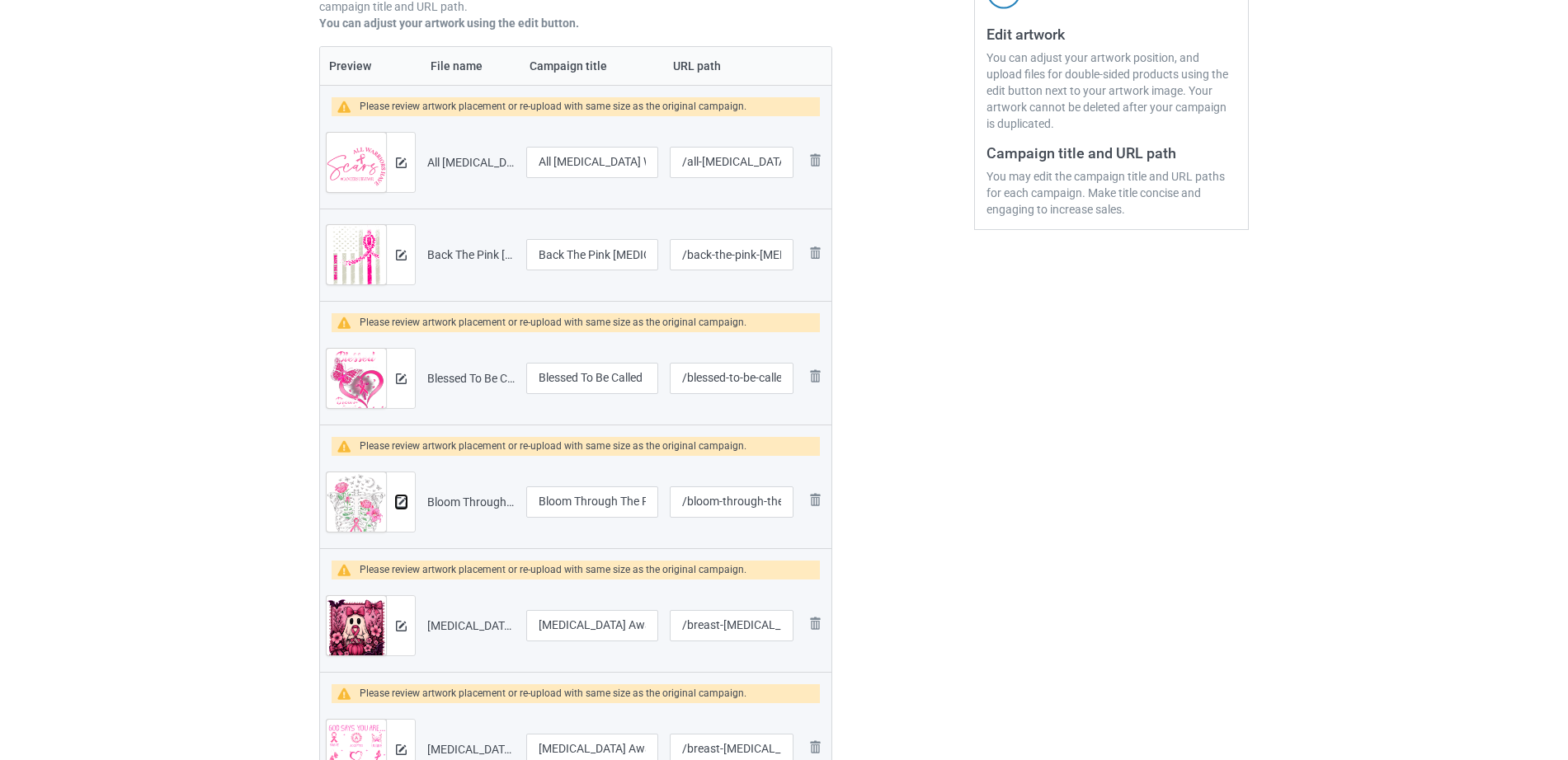
click at [396, 499] on img at bounding box center [401, 502] width 11 height 11
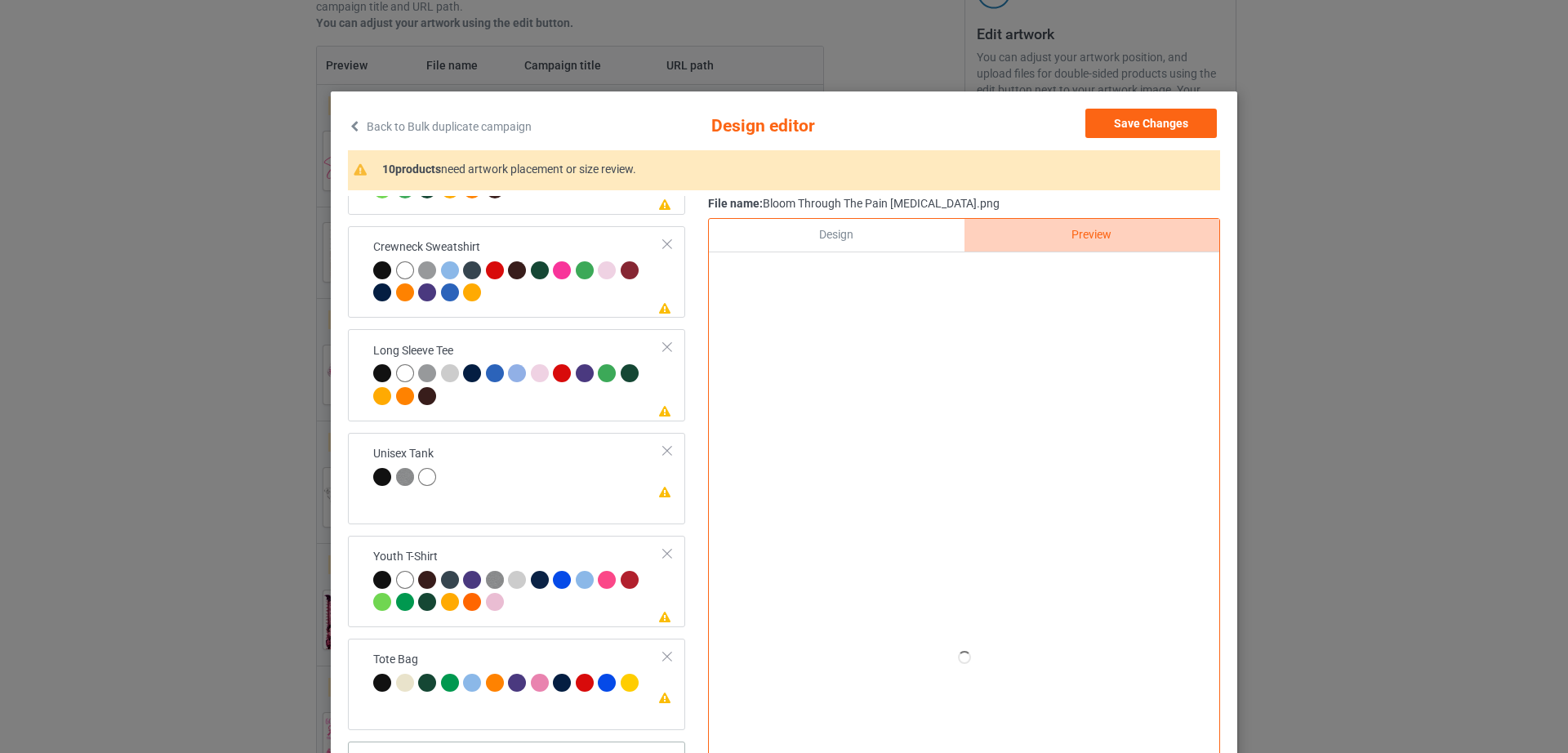
scroll to position [190, 0]
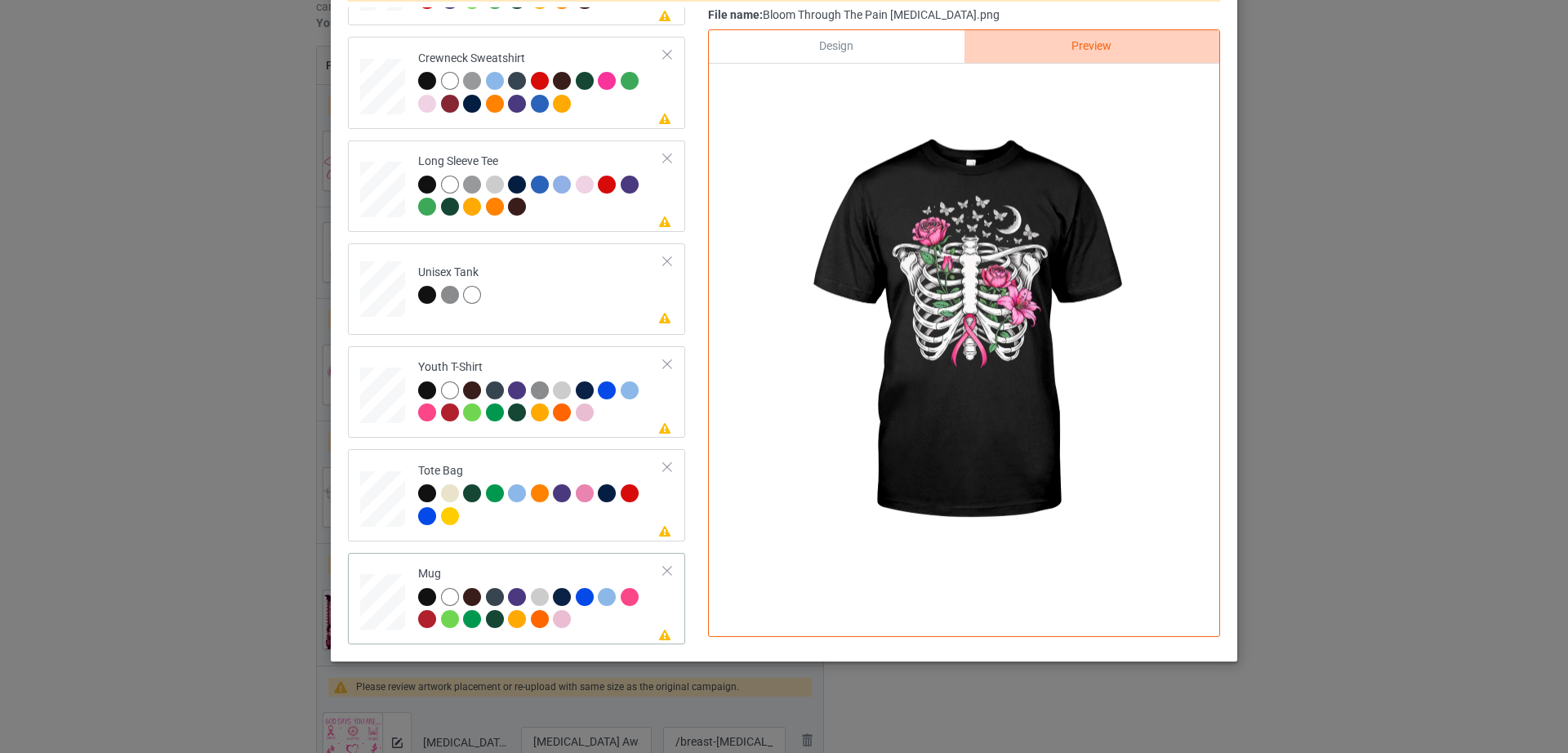
click at [661, 572] on div at bounding box center [667, 571] width 12 height 12
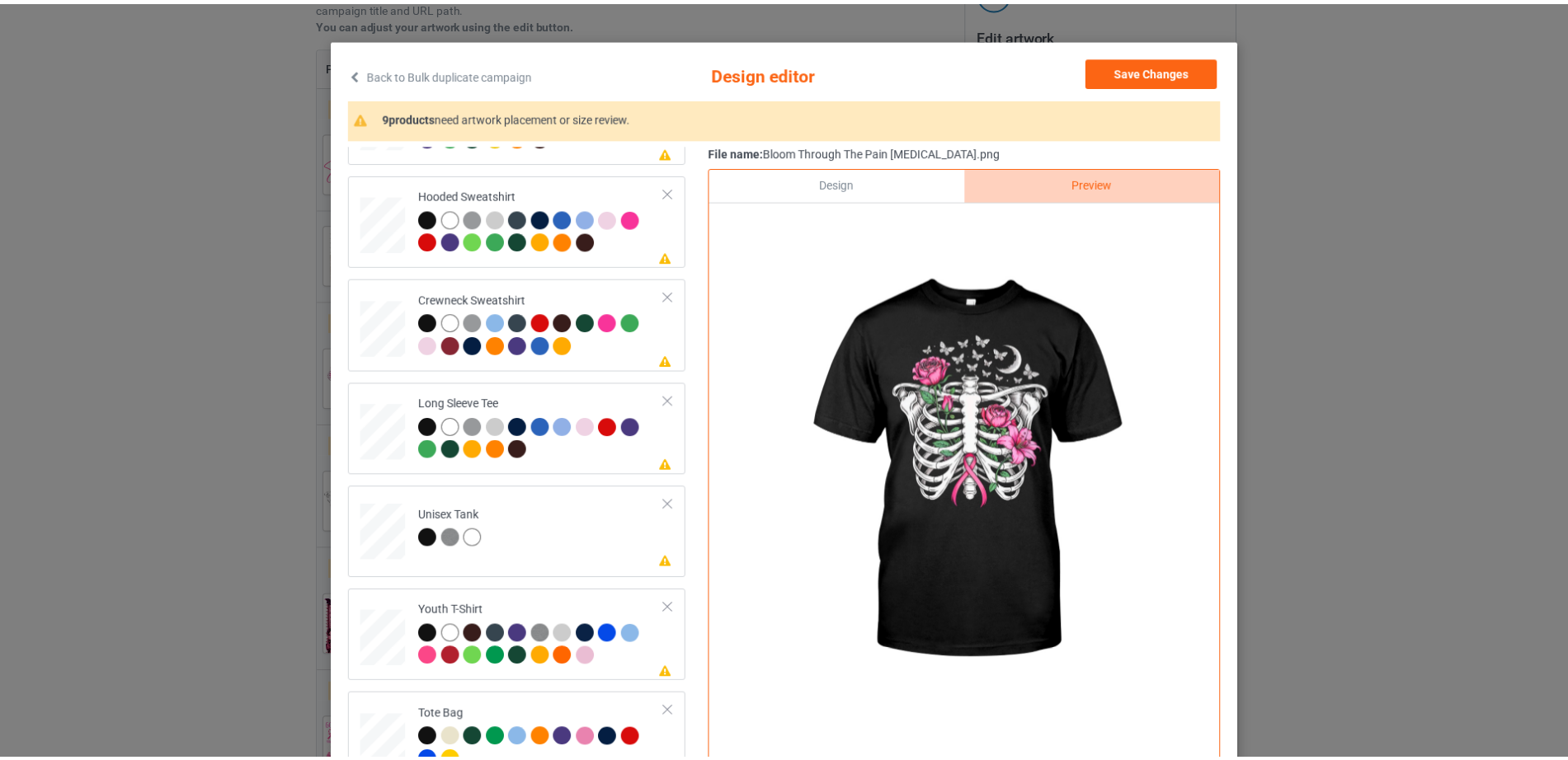
scroll to position [0, 0]
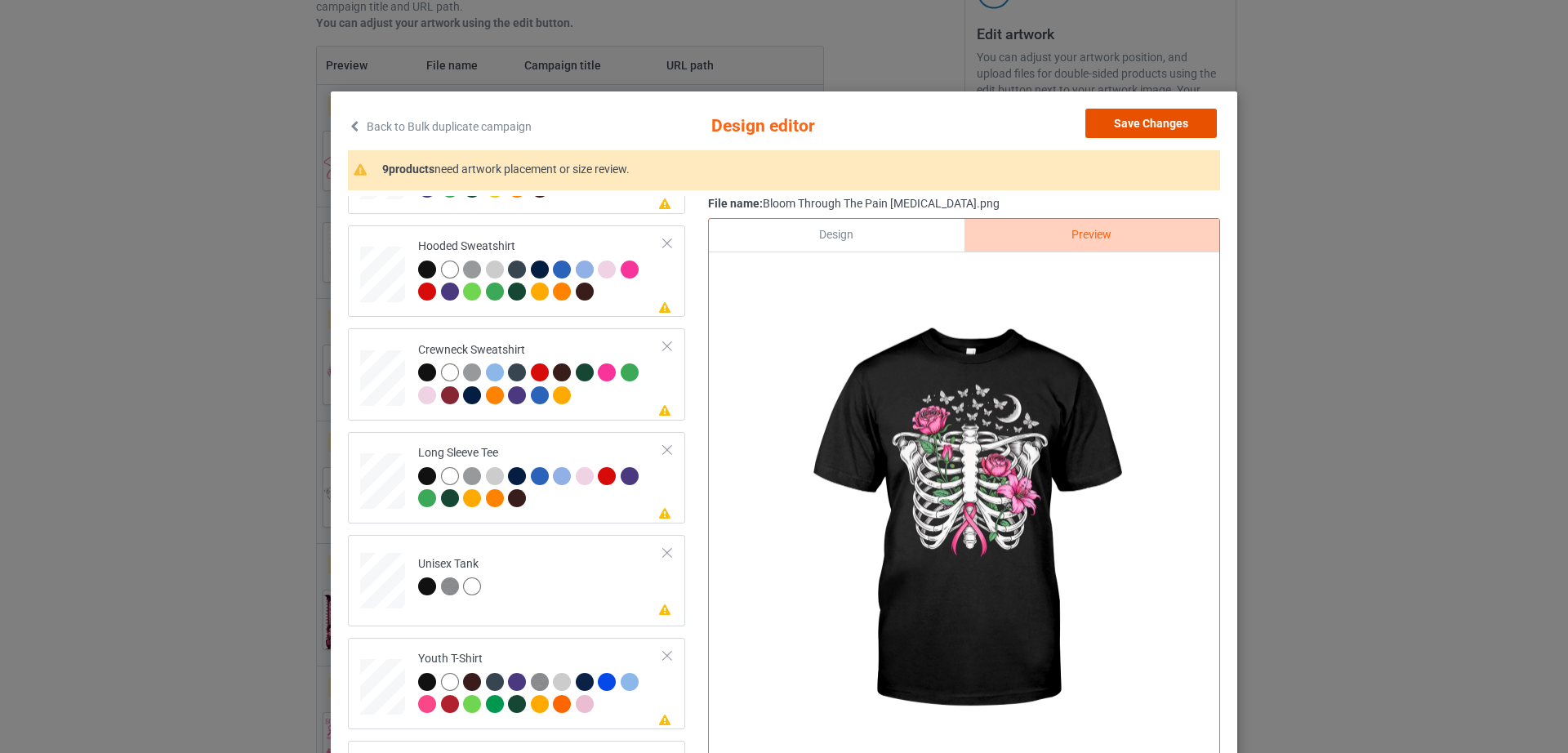
click at [1139, 131] on button "Save Changes" at bounding box center [1151, 123] width 131 height 29
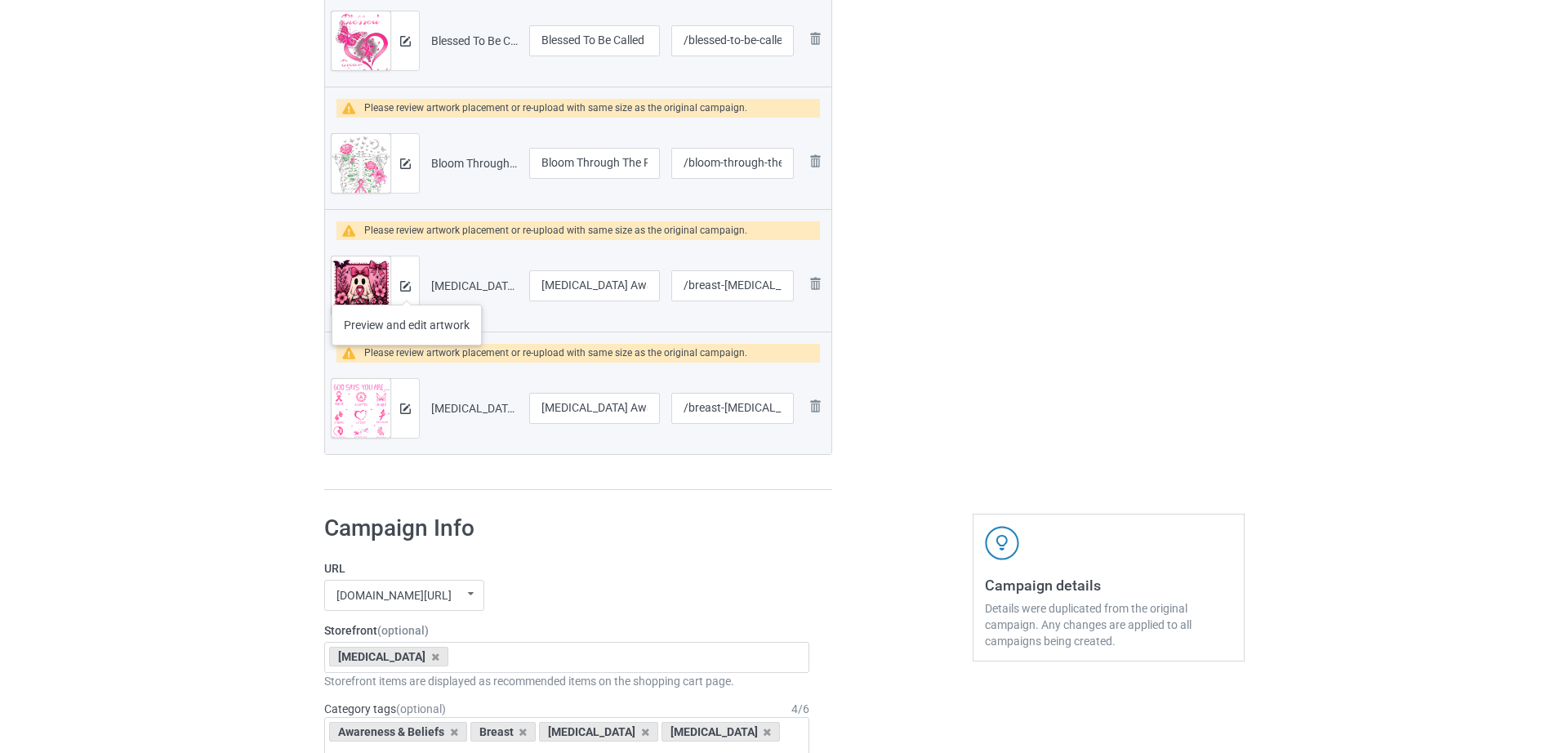
scroll to position [672, 0]
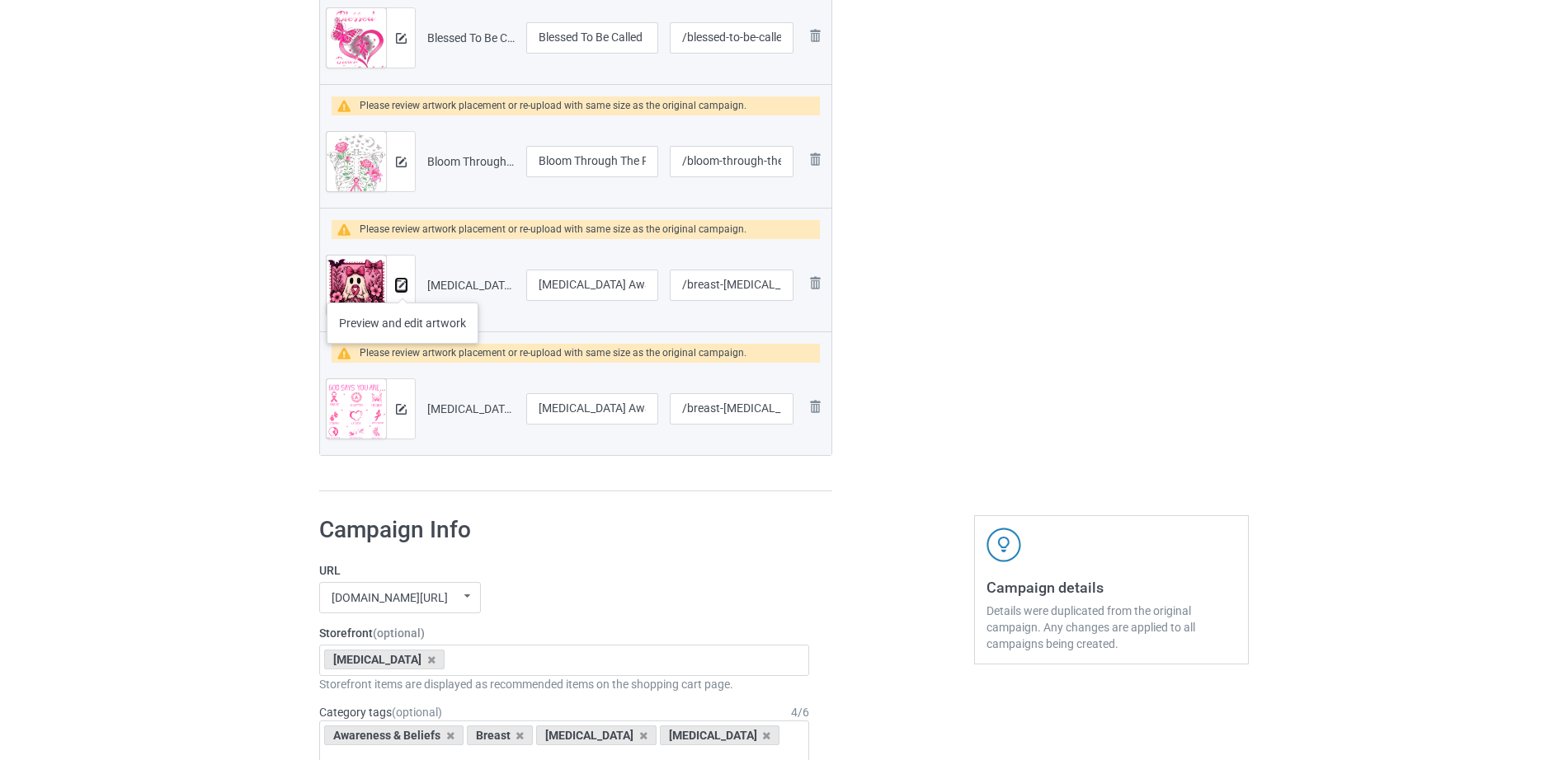
click at [403, 286] on img at bounding box center [401, 285] width 11 height 11
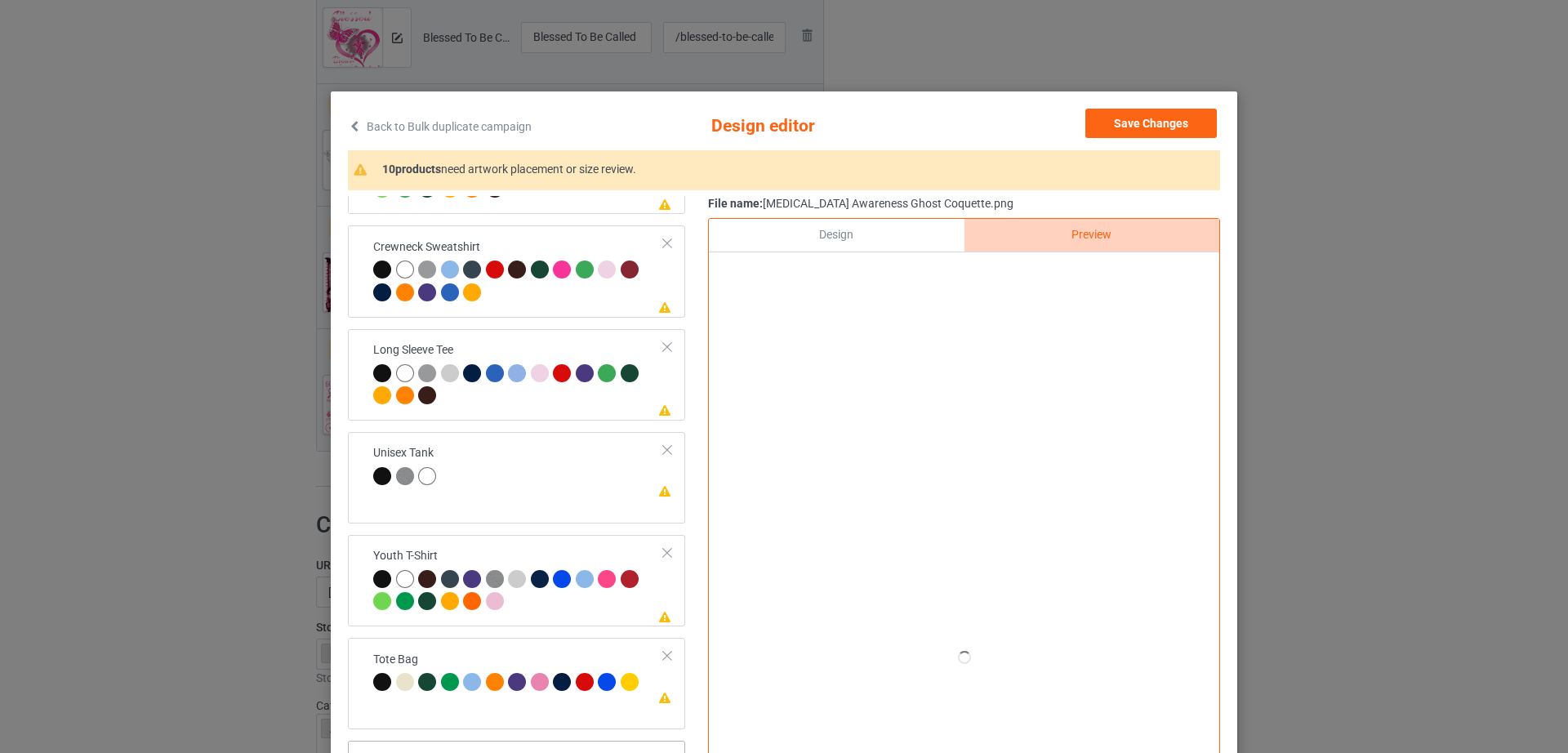
scroll to position [190, 0]
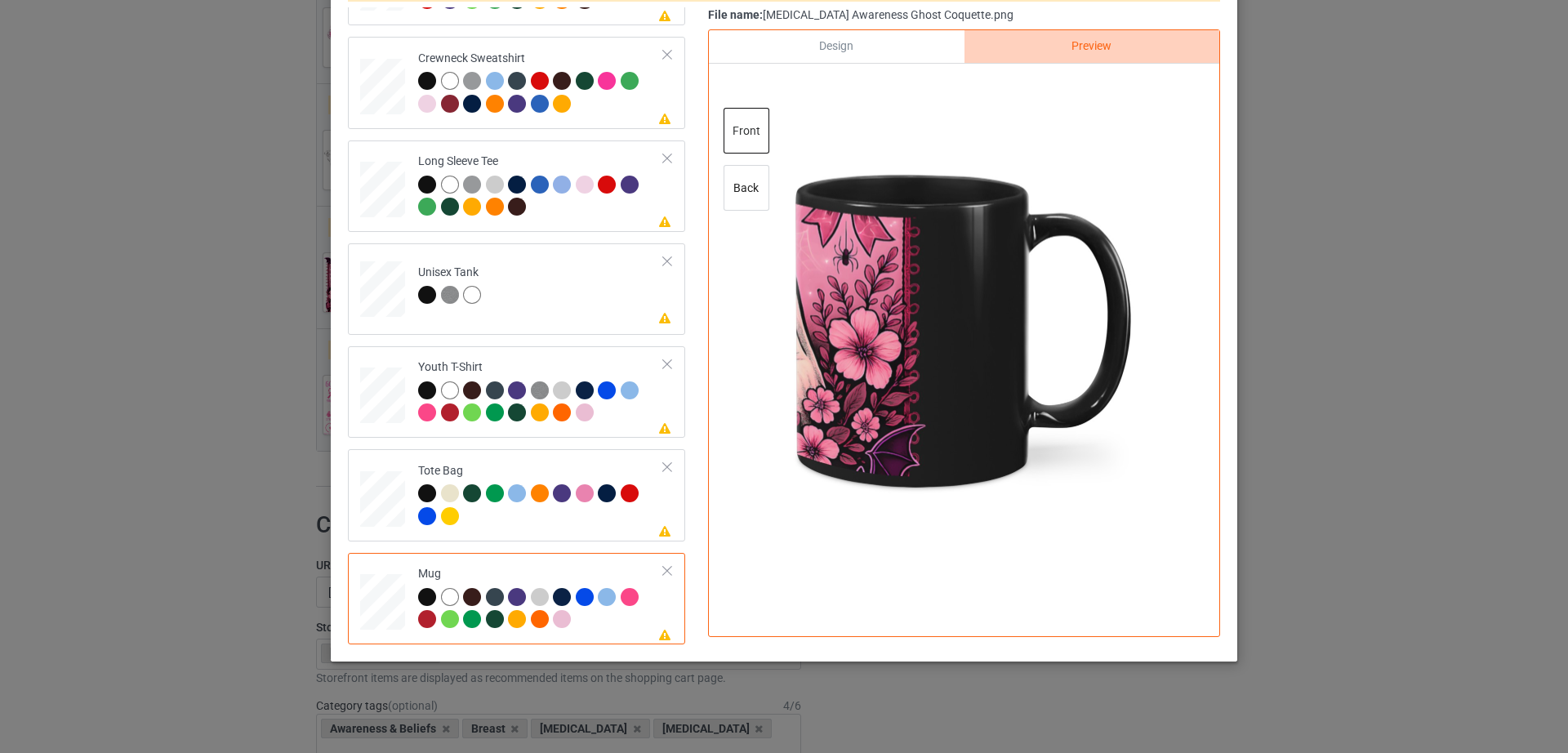
click at [661, 569] on div at bounding box center [667, 571] width 12 height 12
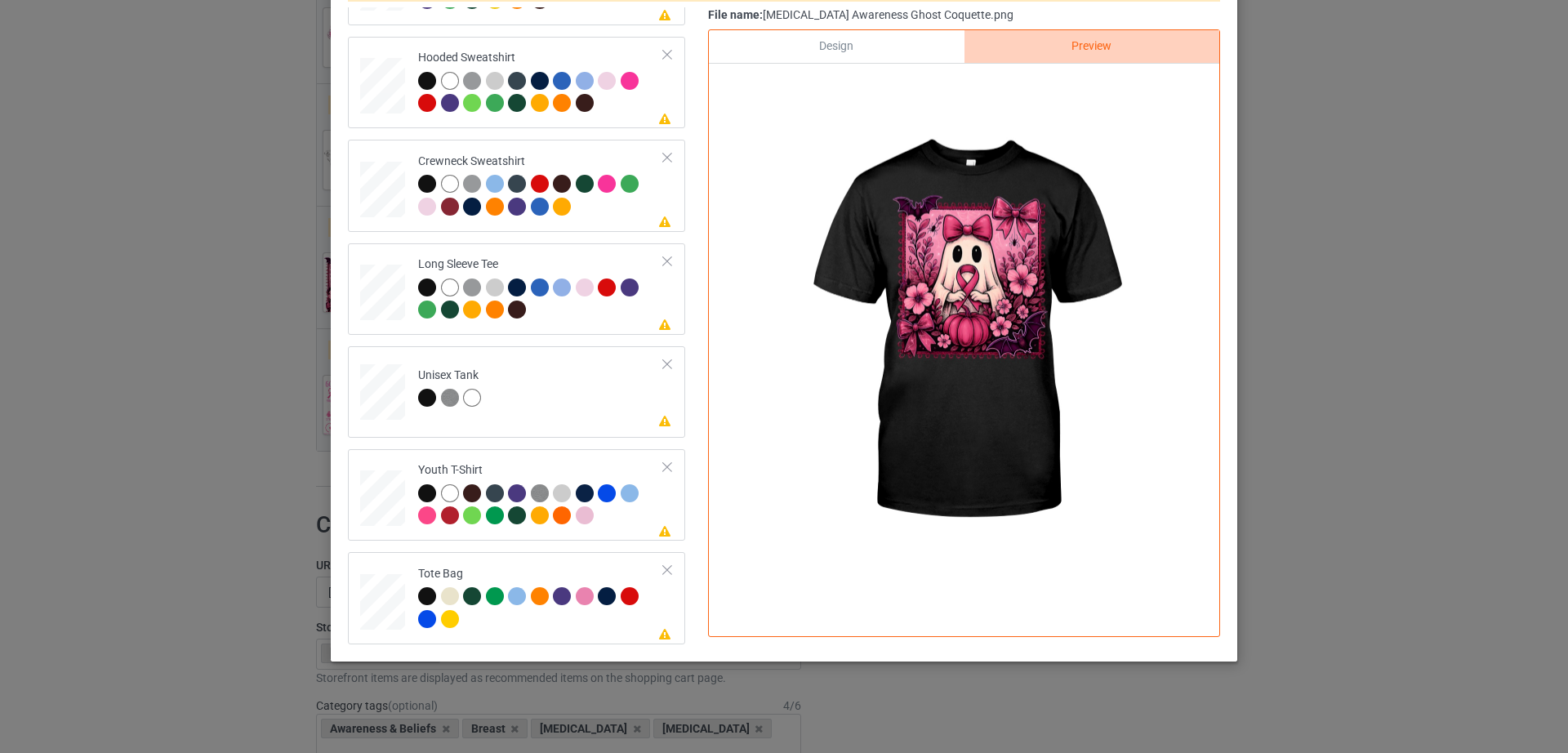
scroll to position [0, 0]
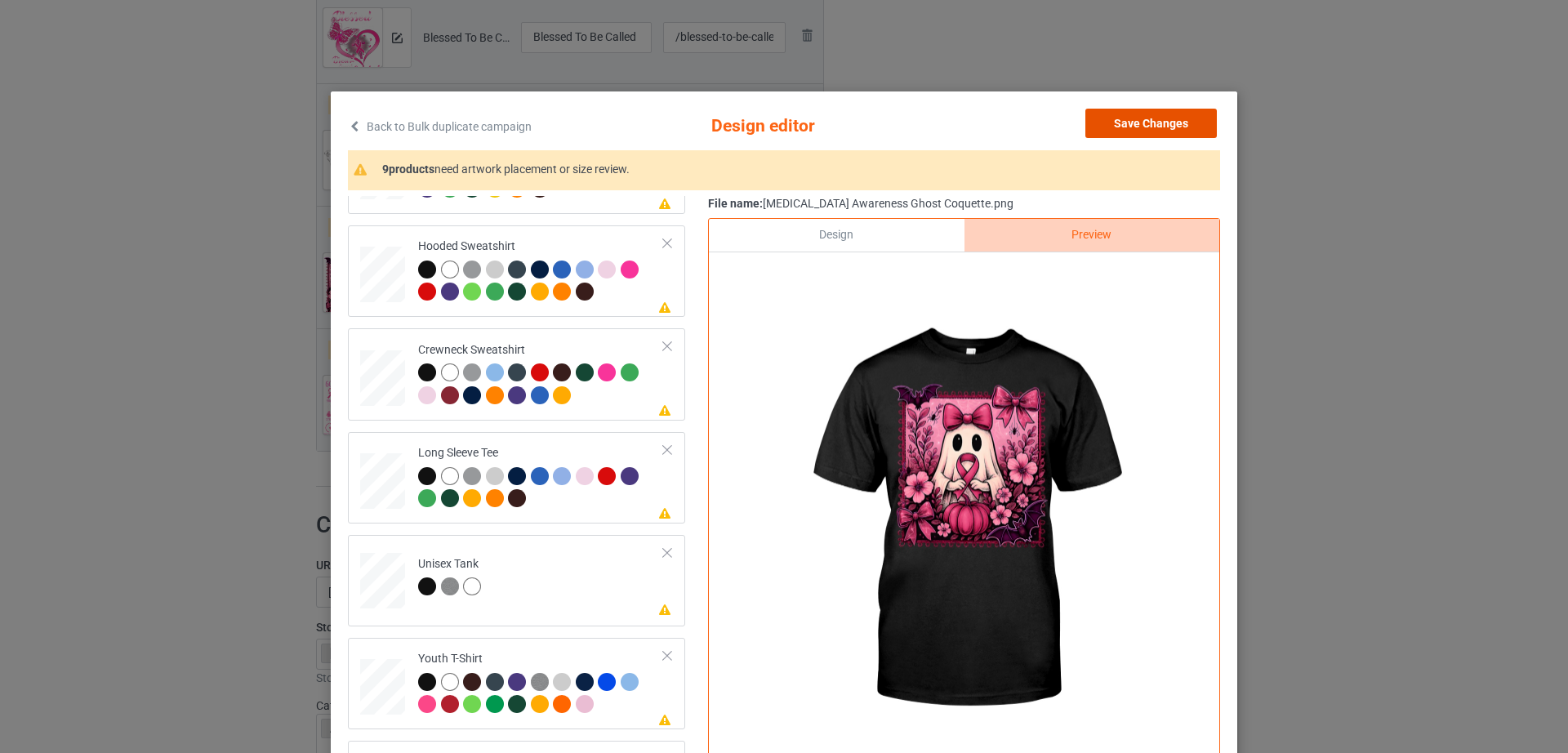
click at [1116, 134] on button "Save Changes" at bounding box center [1151, 123] width 131 height 29
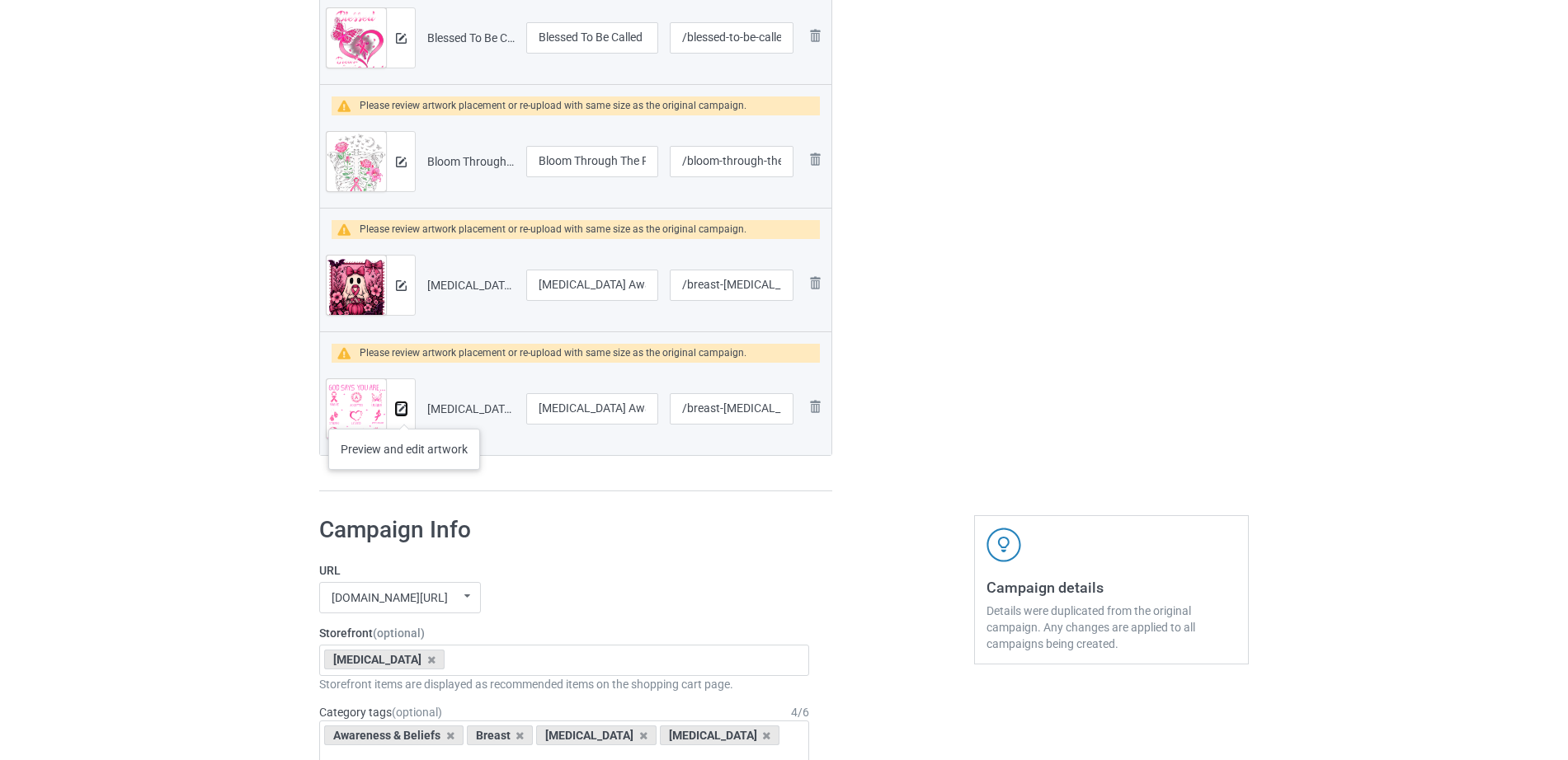
click at [404, 413] on img at bounding box center [401, 409] width 11 height 11
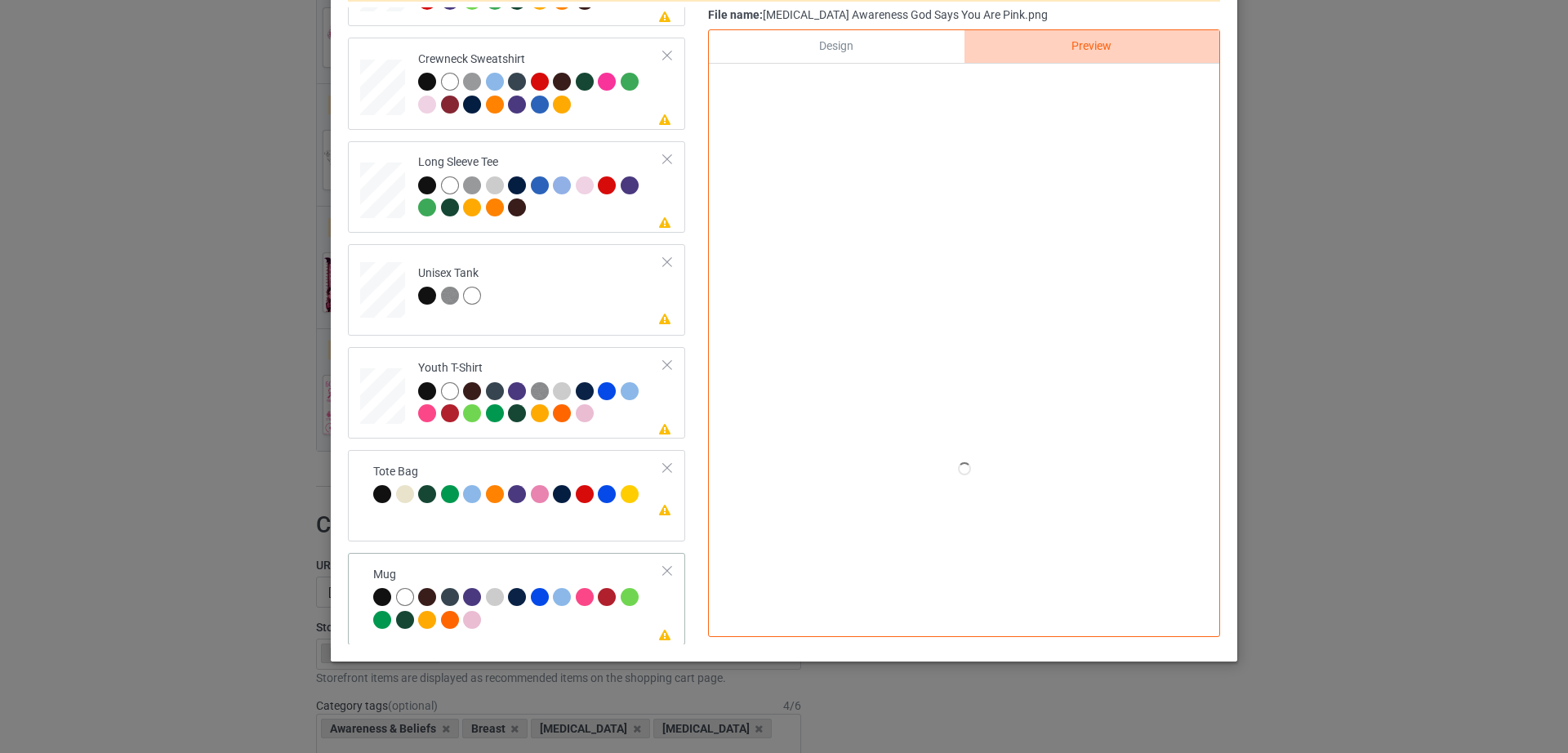
scroll to position [383, 0]
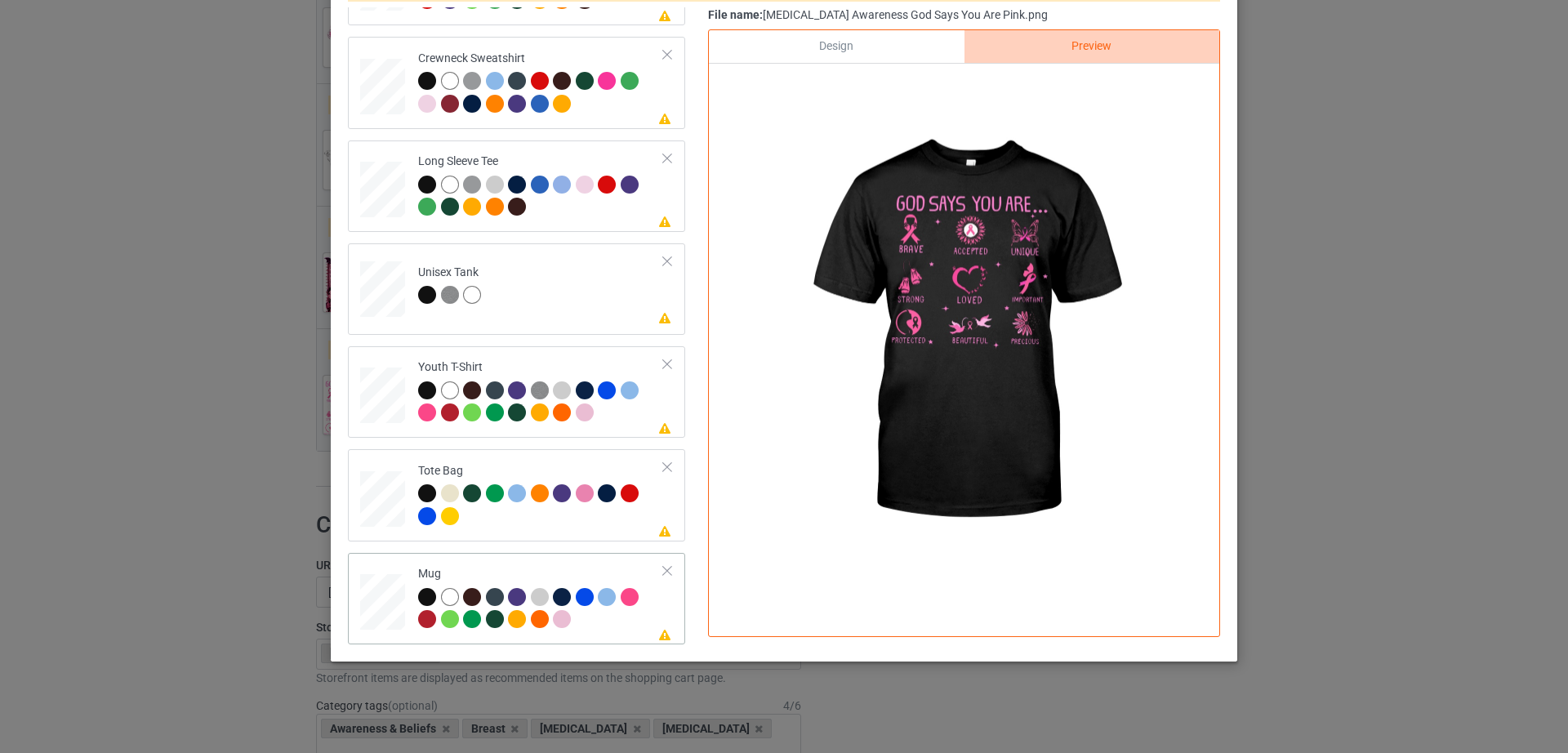
click at [661, 567] on div at bounding box center [667, 571] width 12 height 12
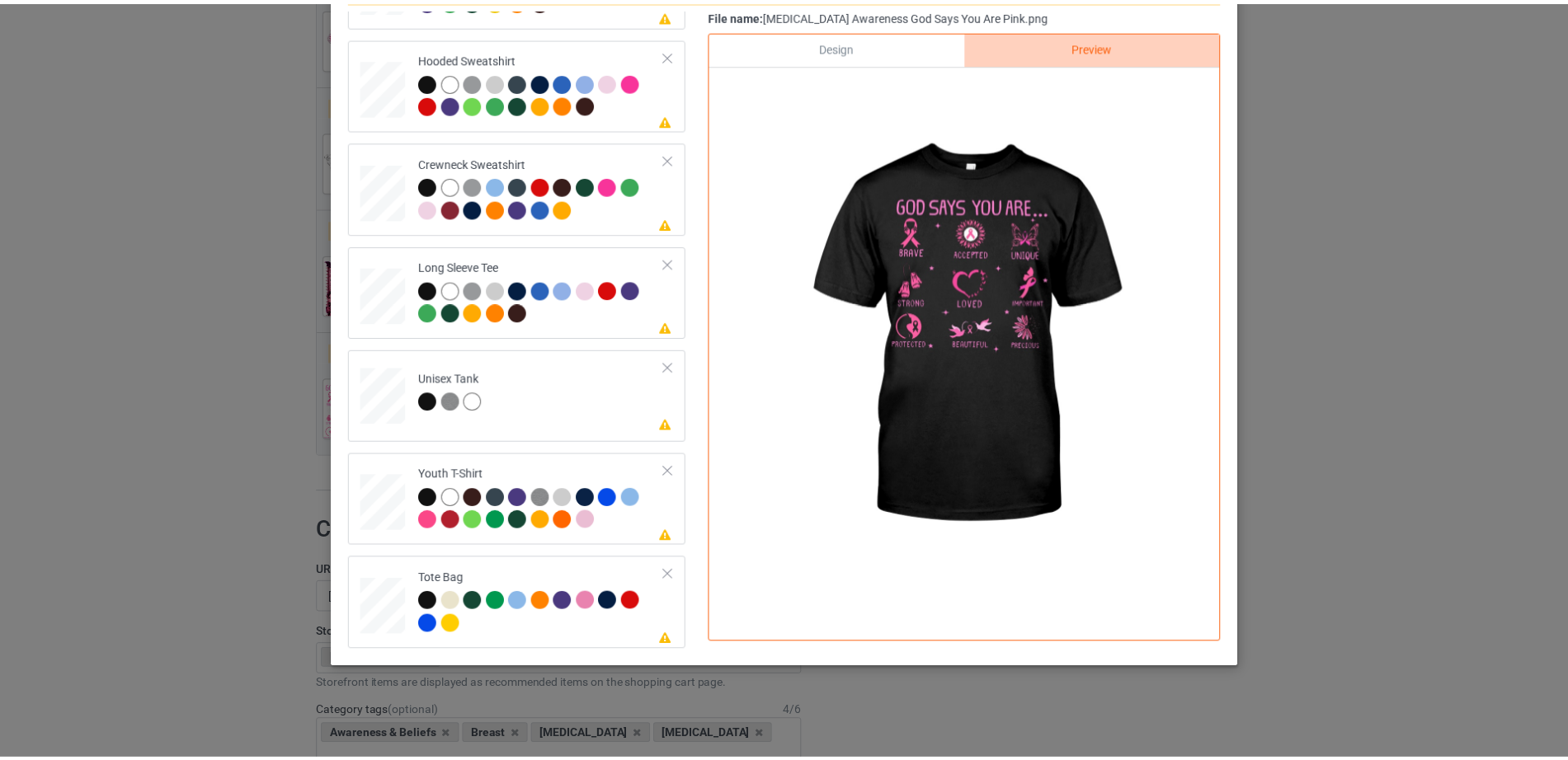
scroll to position [0, 0]
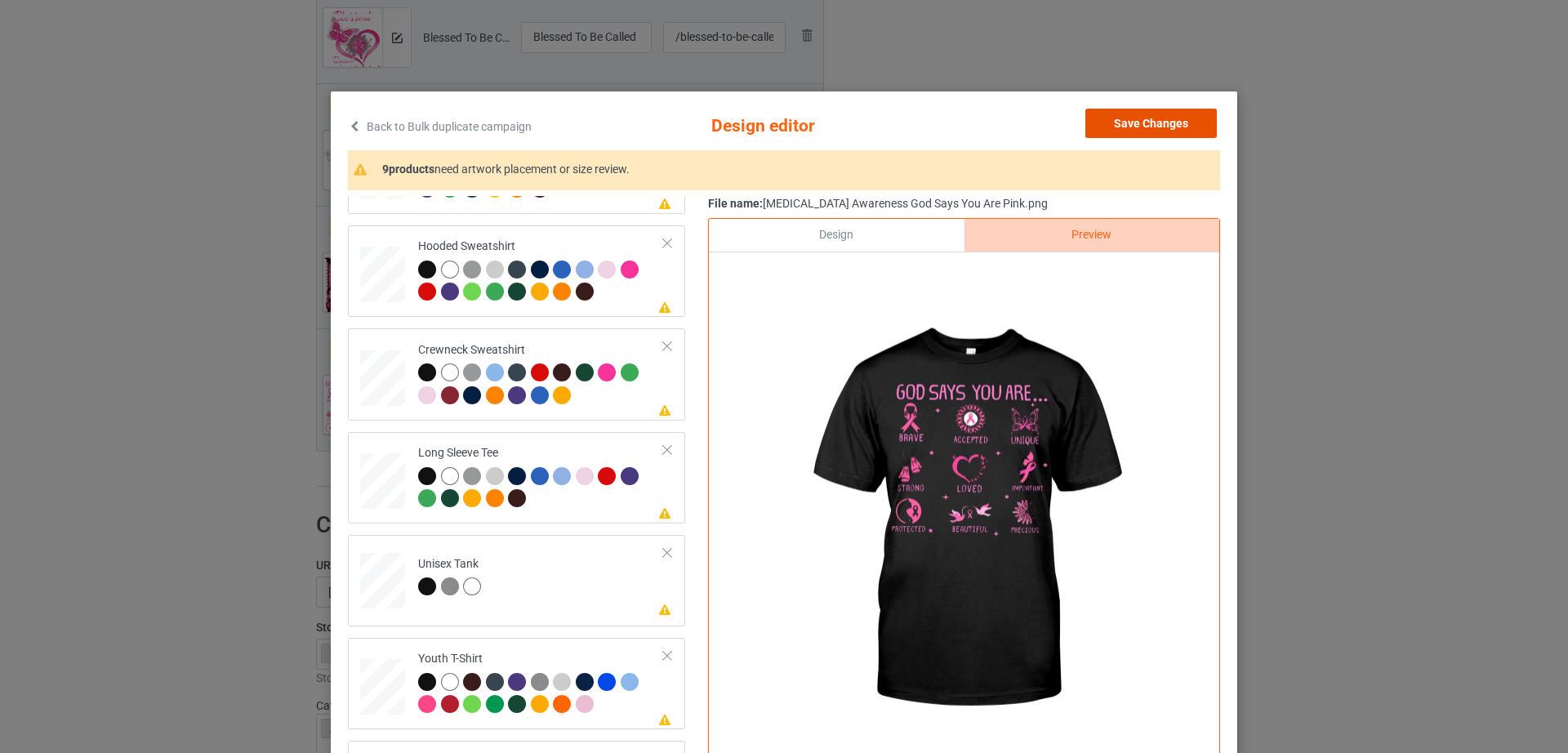
click at [1128, 126] on button "Save Changes" at bounding box center [1151, 123] width 131 height 29
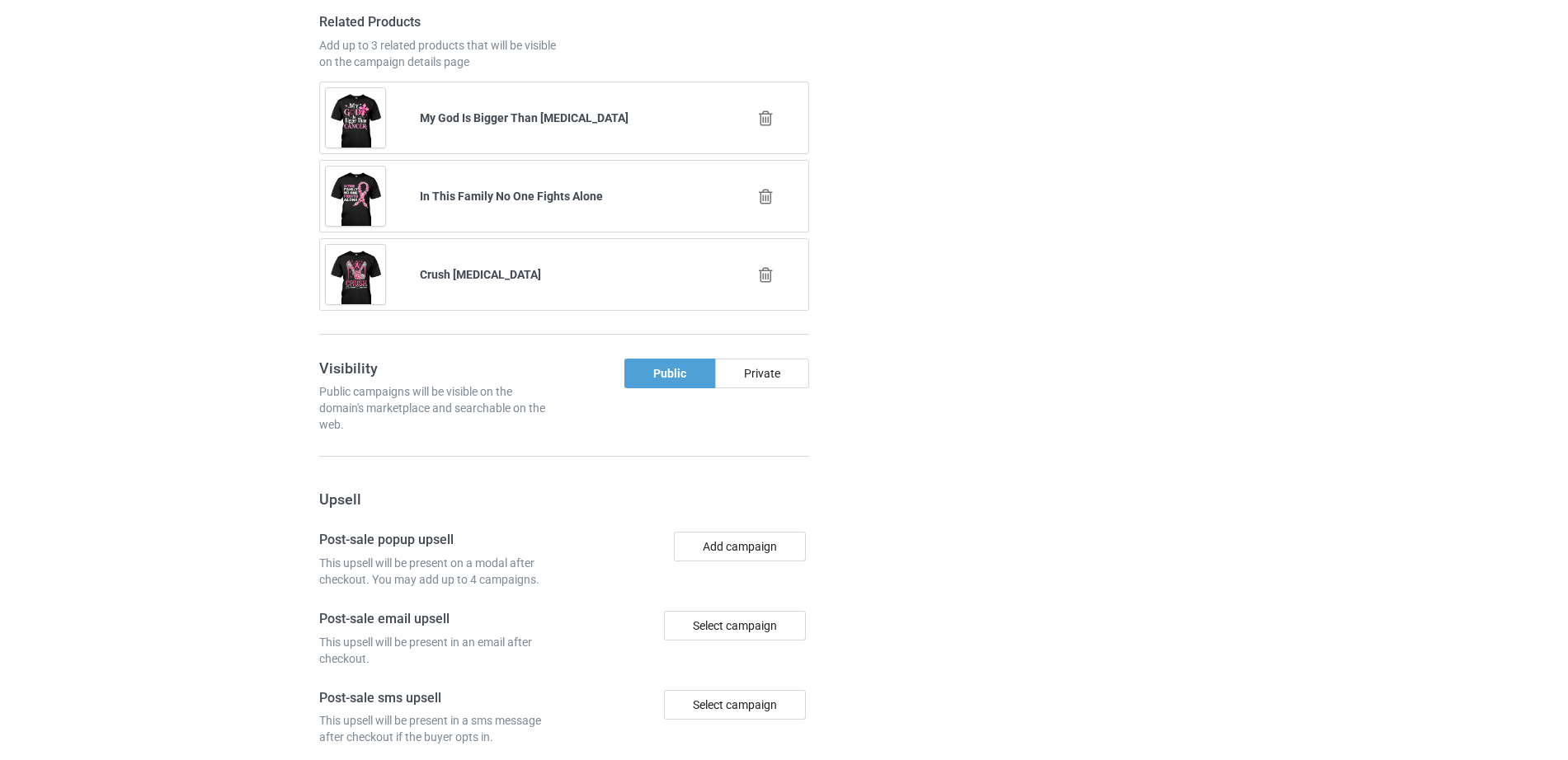
scroll to position [2198, 0]
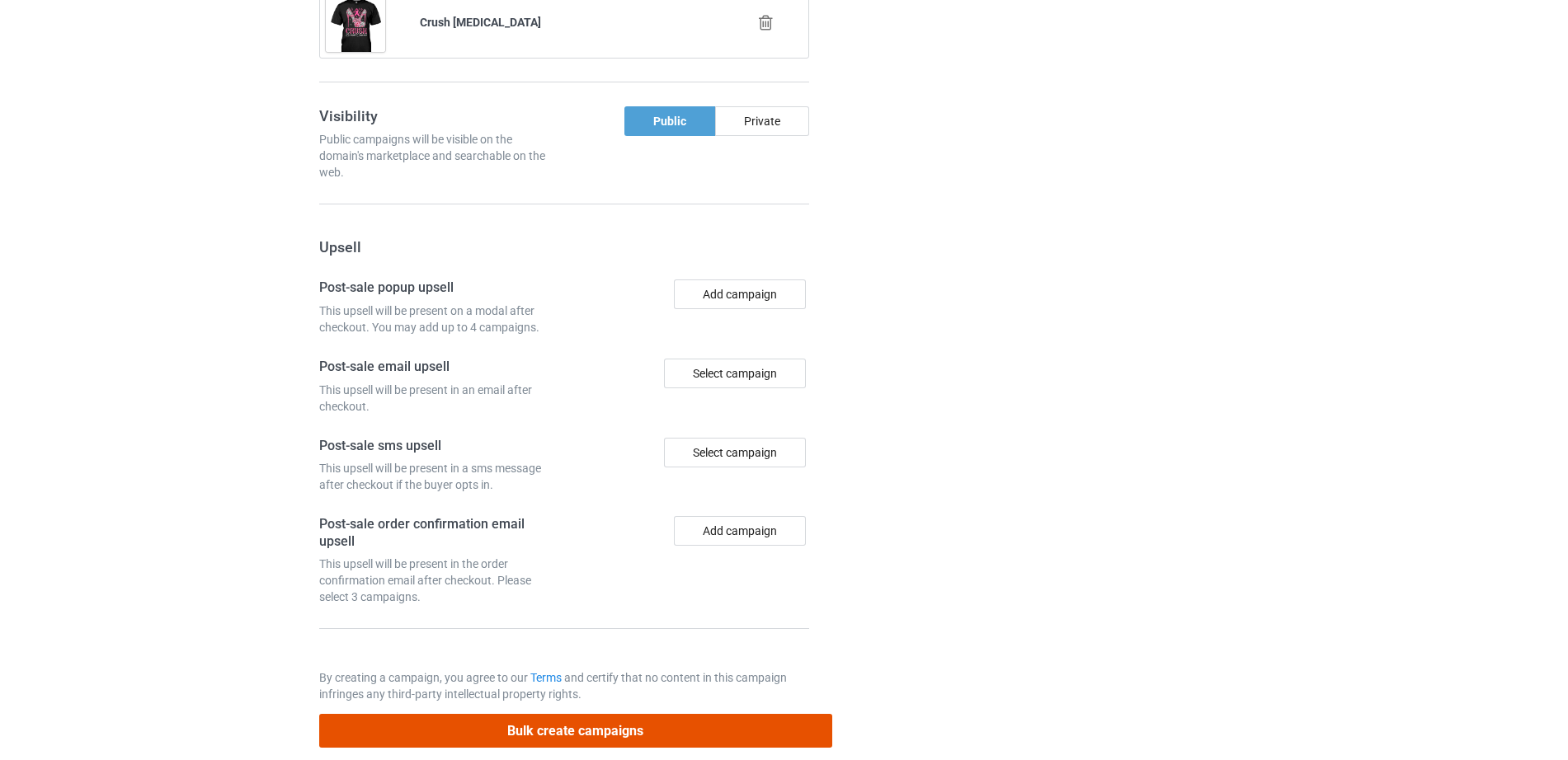
click at [588, 714] on button "Bulk create campaigns" at bounding box center [575, 730] width 512 height 34
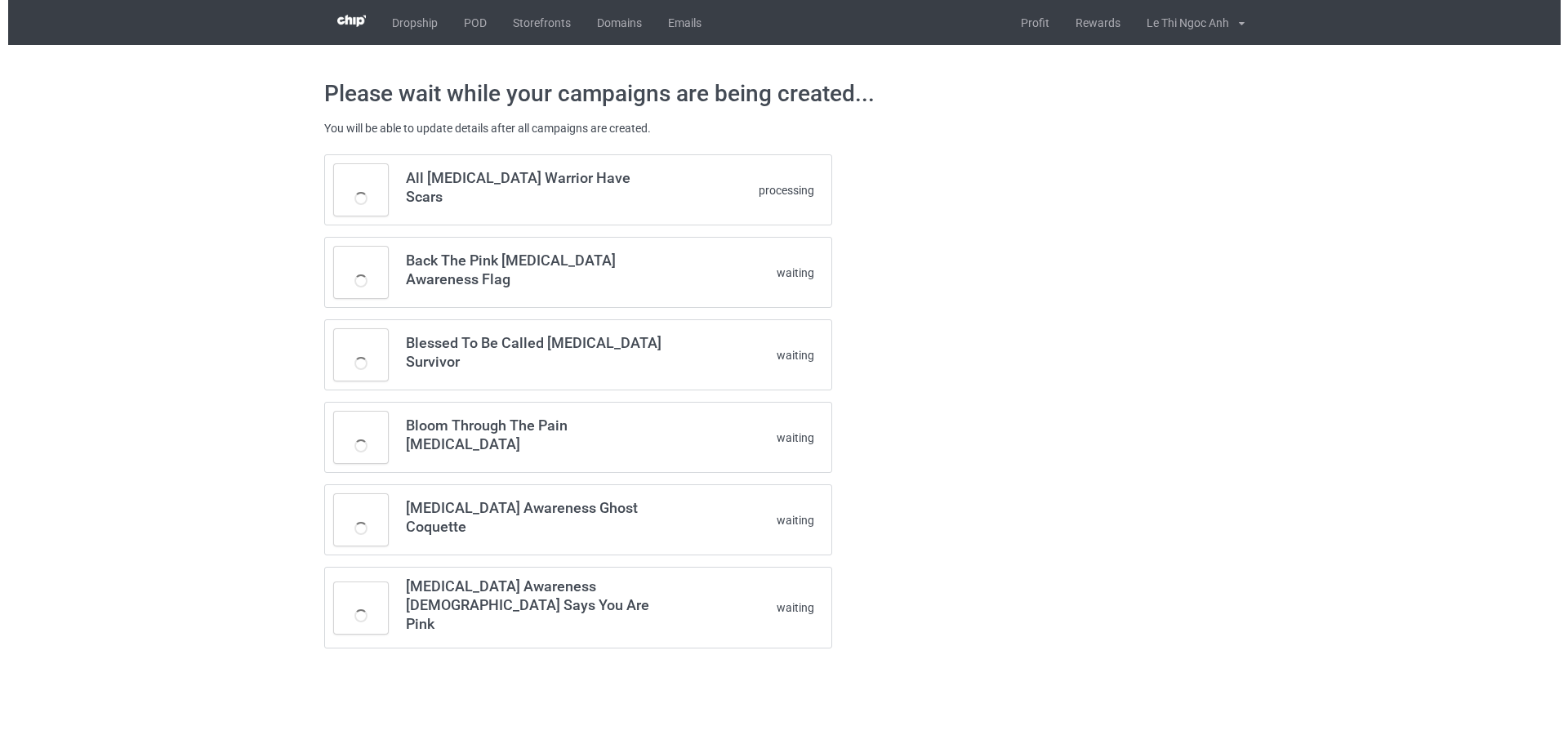
scroll to position [0, 0]
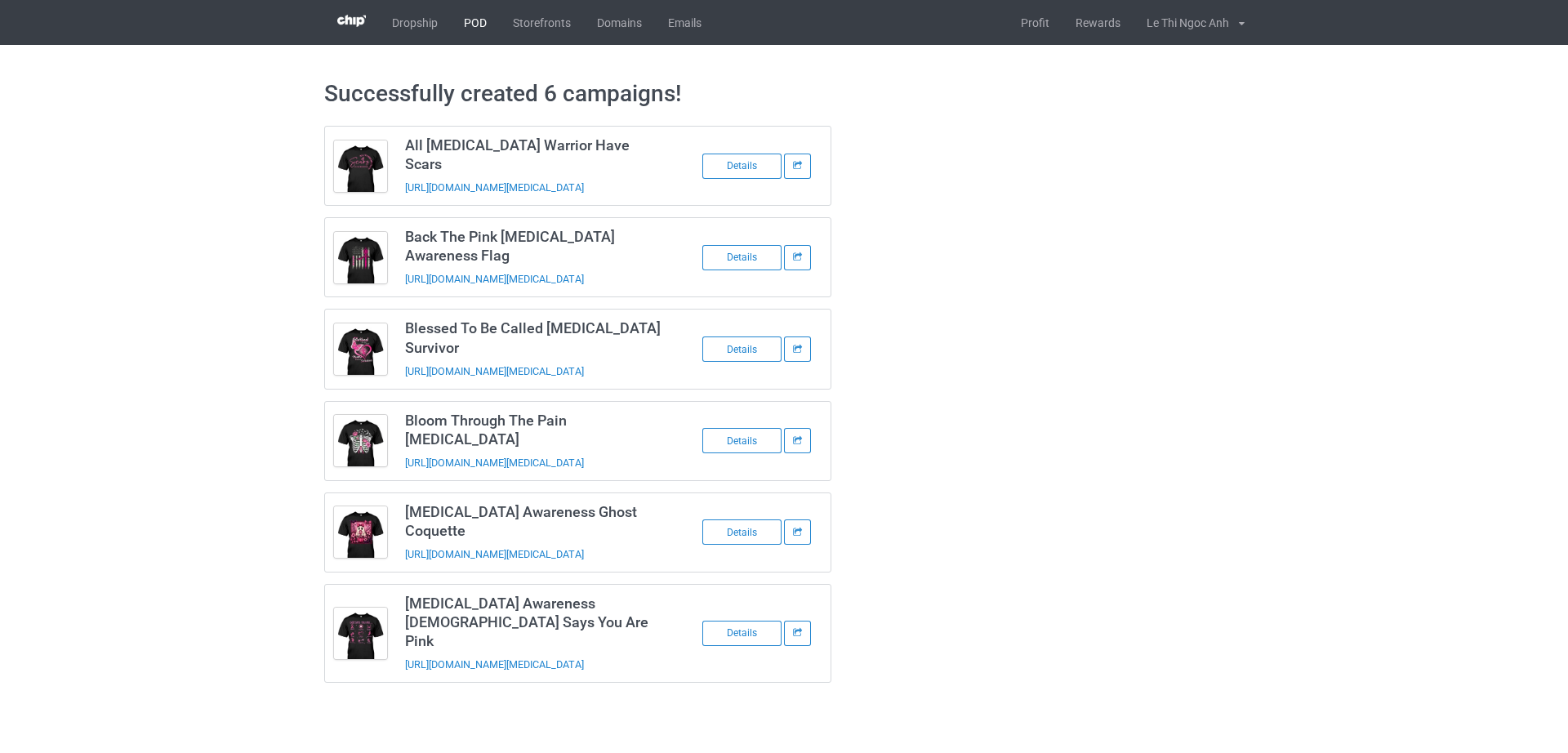
click at [468, 26] on link "POD" at bounding box center [475, 22] width 49 height 45
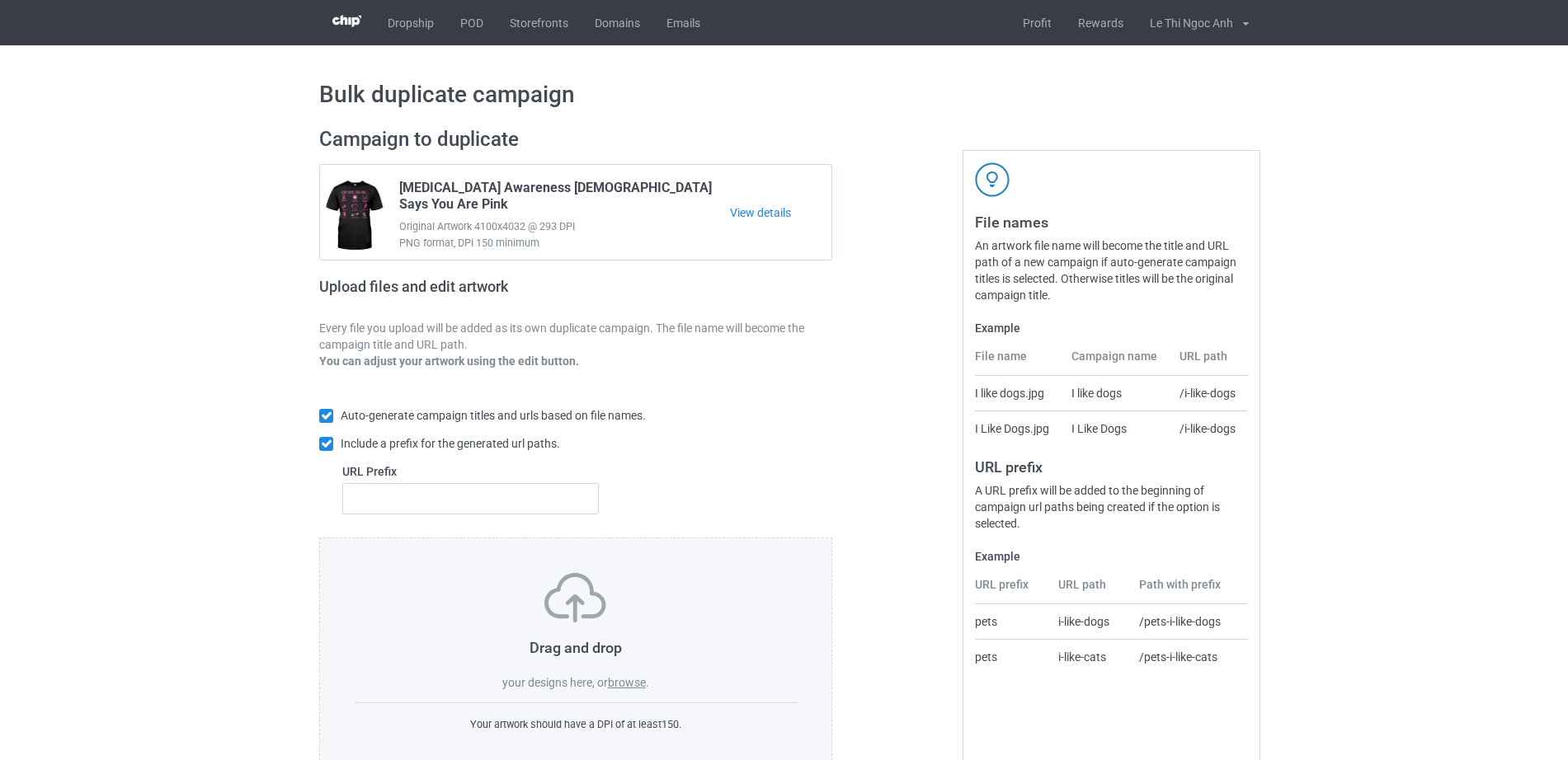
click at [629, 679] on label "browse" at bounding box center [627, 682] width 38 height 13
click at [0, 0] on input "browse" at bounding box center [0, 0] width 0 height 0
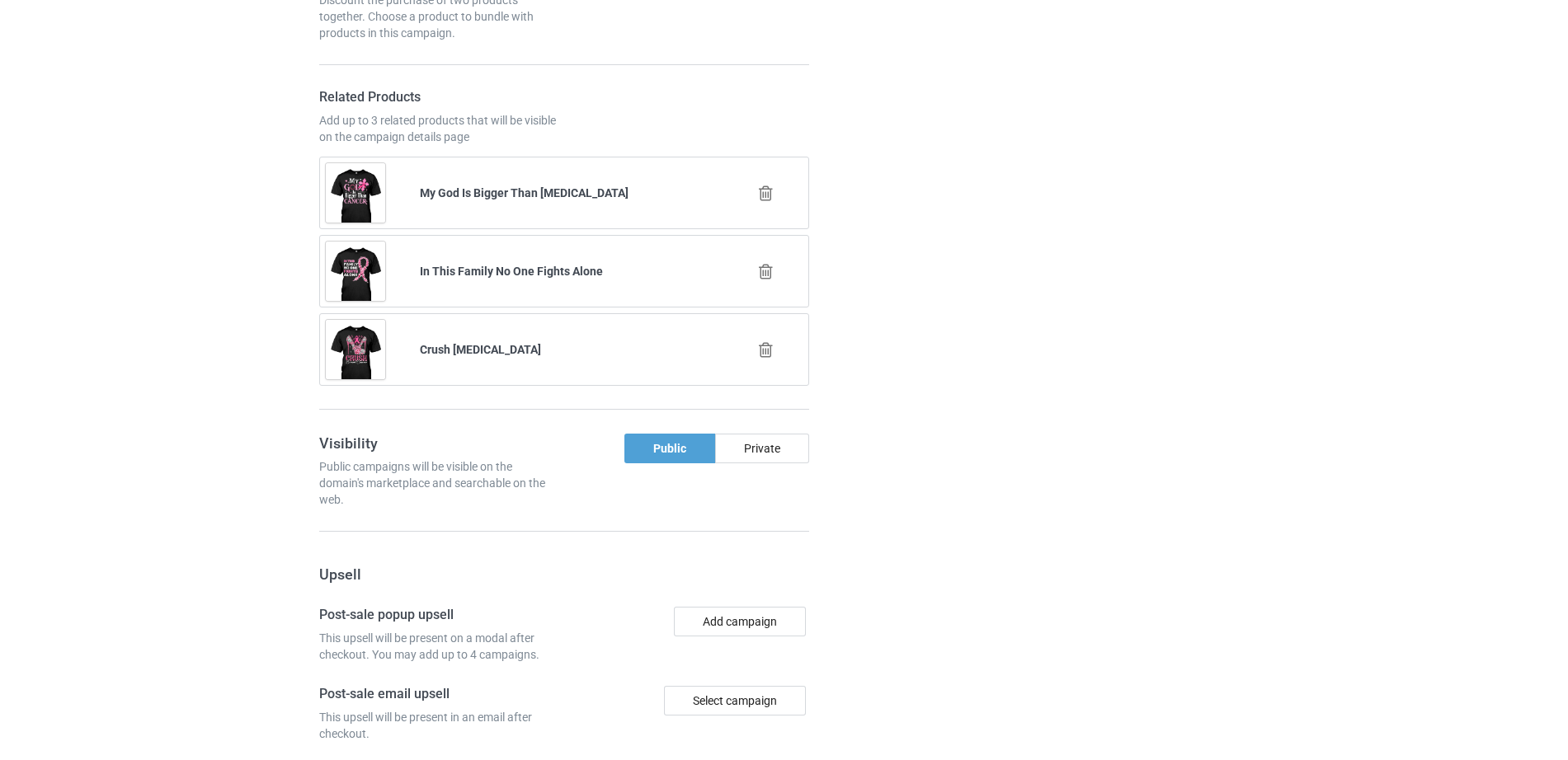
scroll to position [1717, 0]
click at [768, 183] on icon at bounding box center [765, 191] width 21 height 18
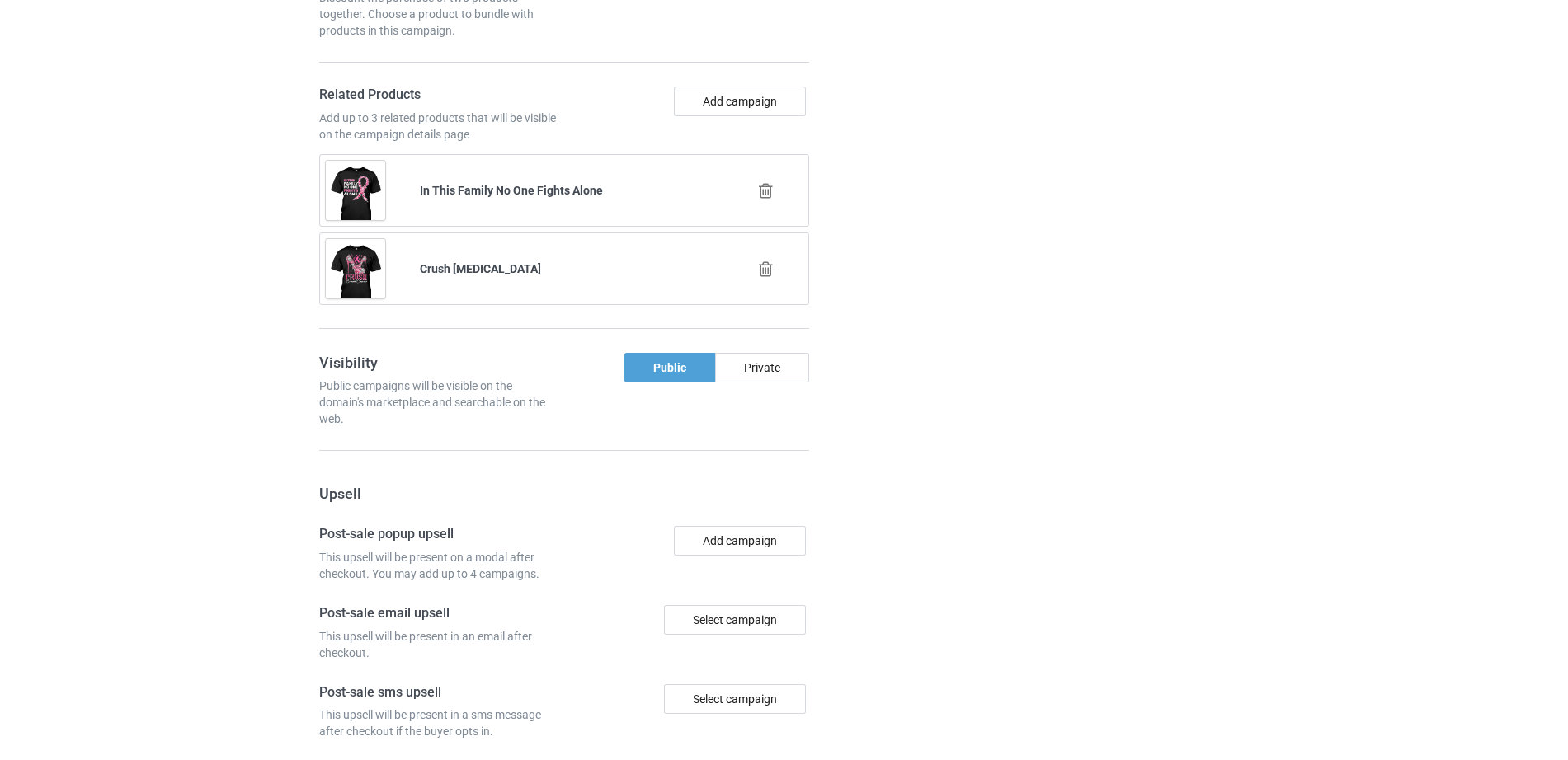
click at [768, 183] on icon at bounding box center [765, 191] width 21 height 18
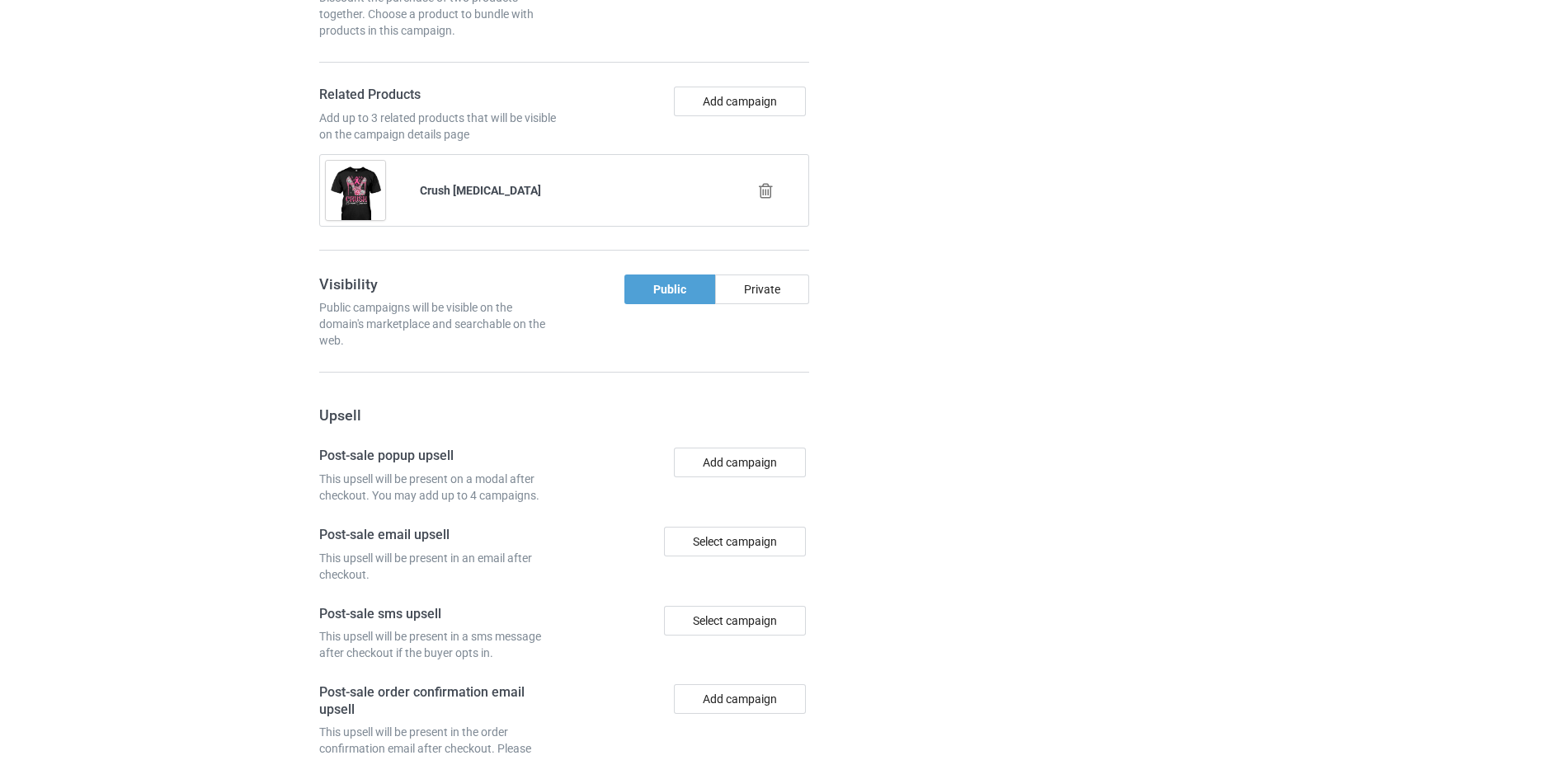
click at [768, 183] on icon at bounding box center [765, 191] width 21 height 18
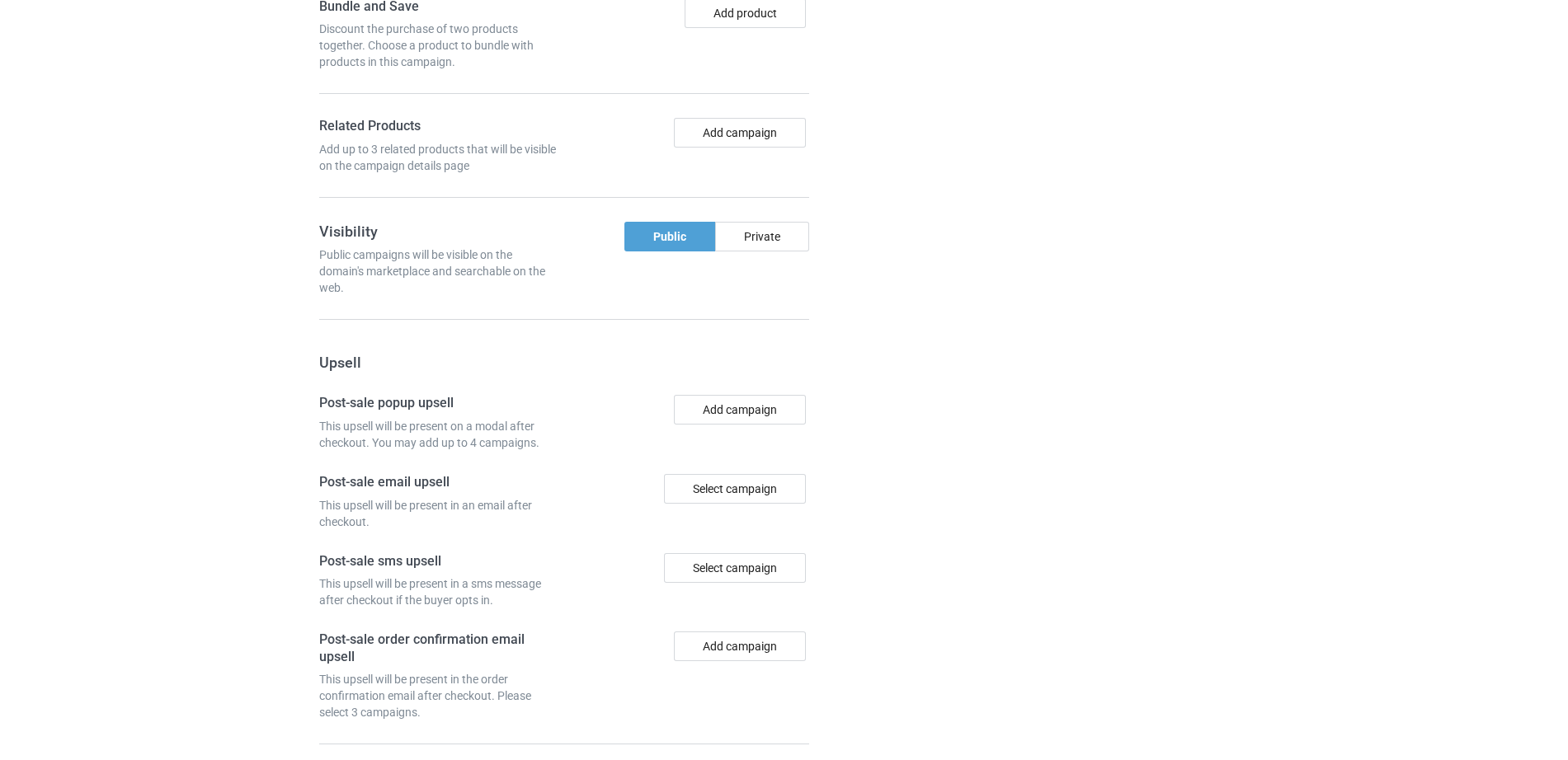
scroll to position [1811, 0]
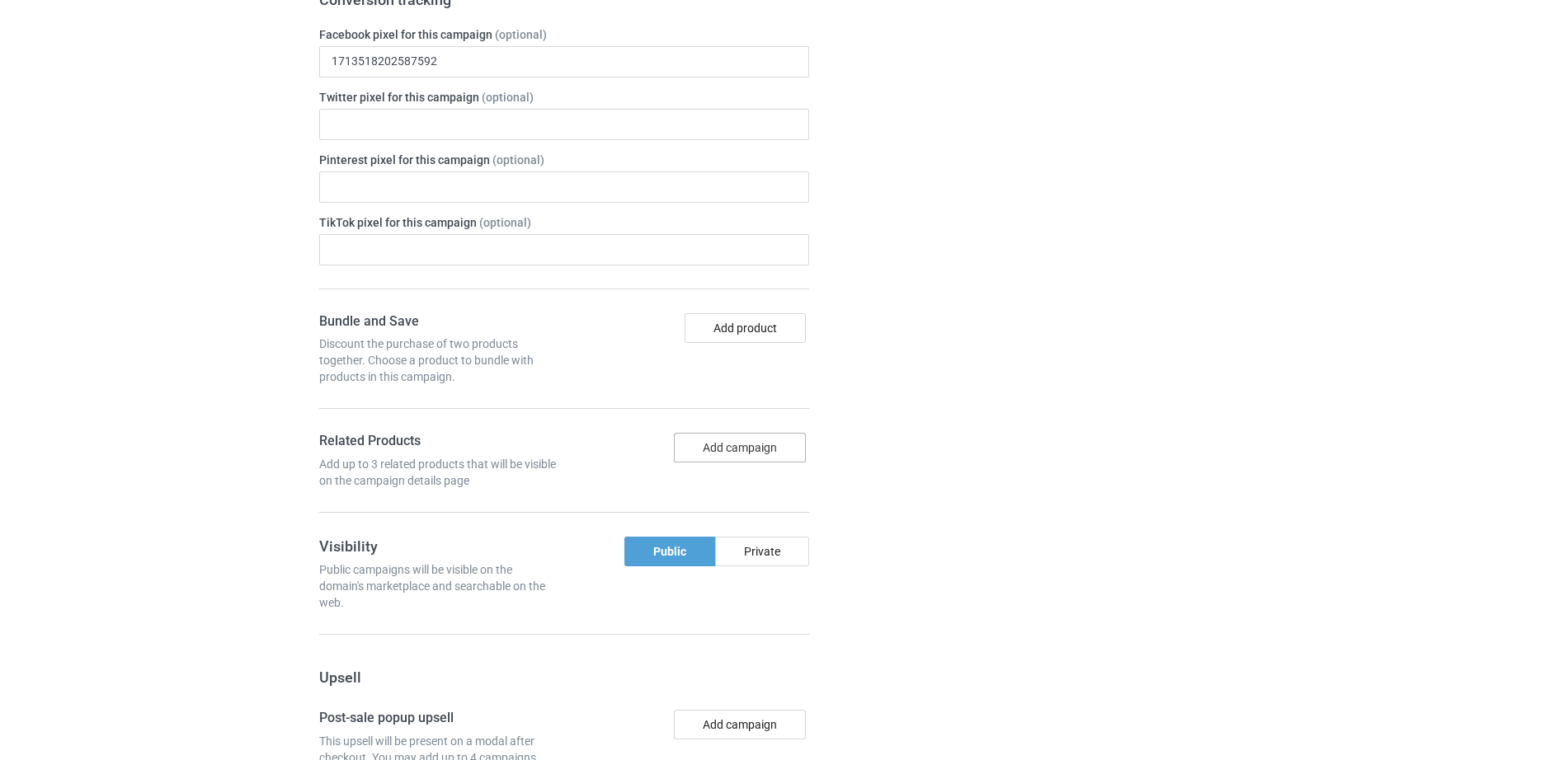
click at [733, 432] on button "Add campaign" at bounding box center [740, 447] width 132 height 30
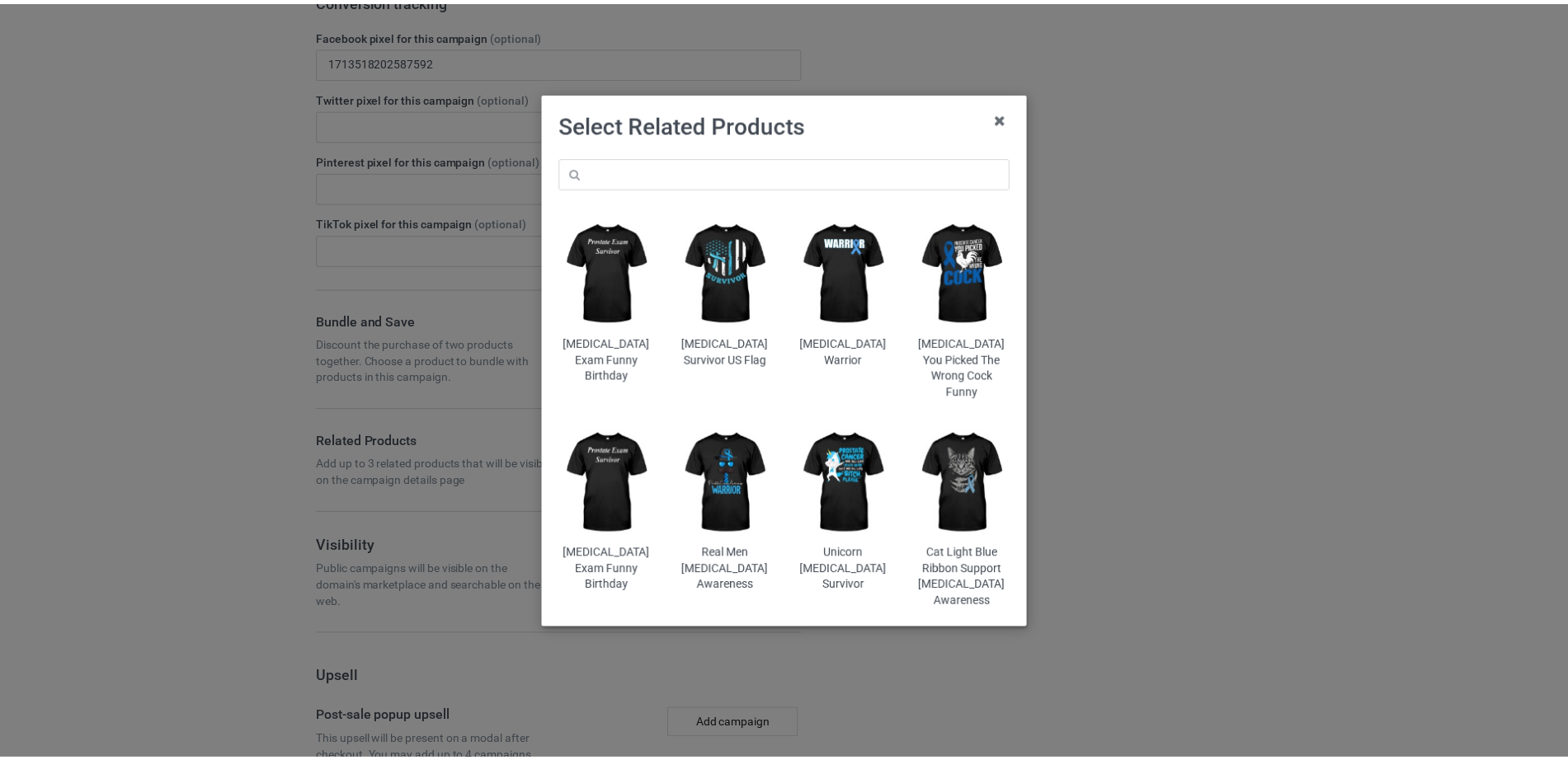
scroll to position [1528, 0]
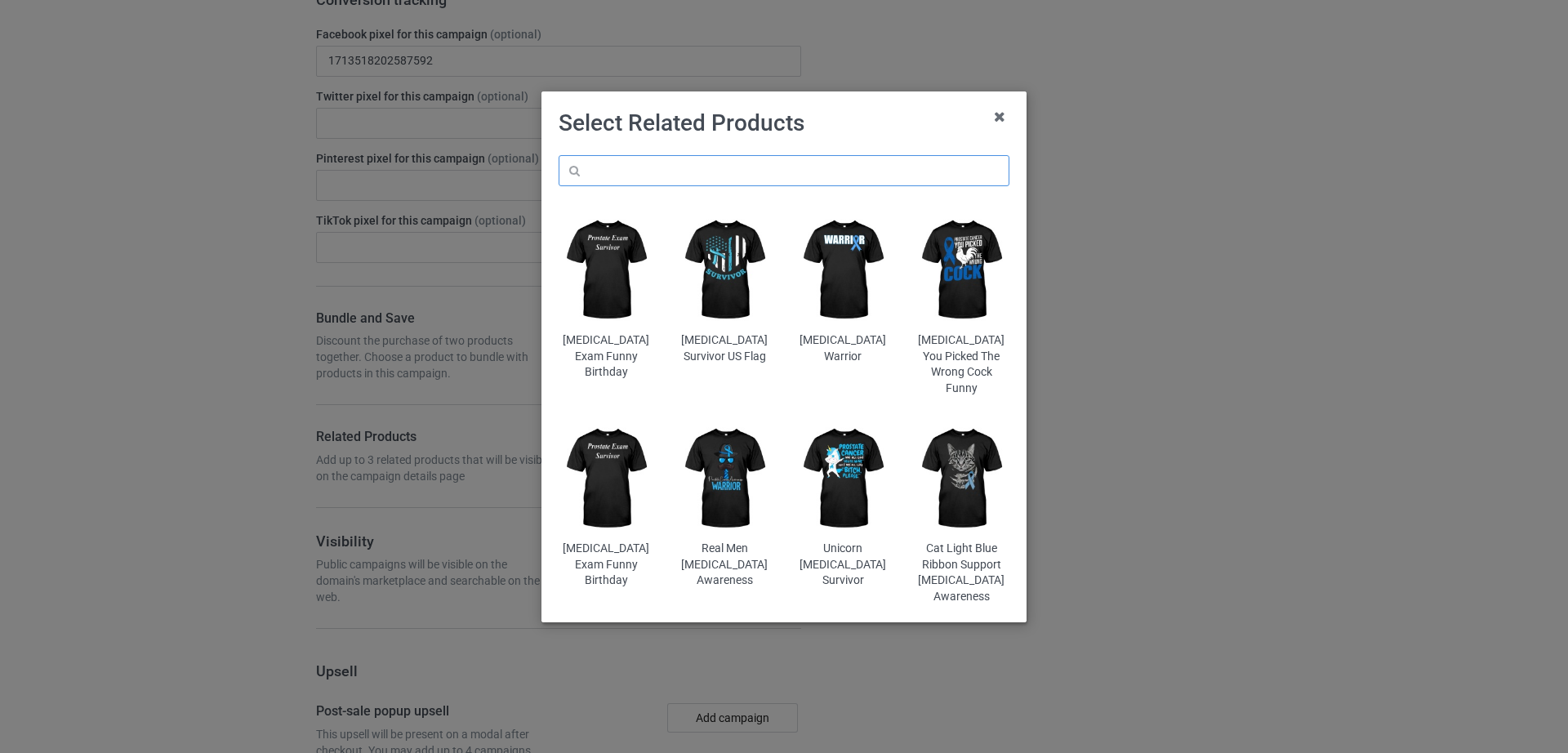
click at [607, 177] on input "text" at bounding box center [783, 171] width 451 height 31
paste input "[MEDICAL_DATA] Awareness Ghost Coquette"
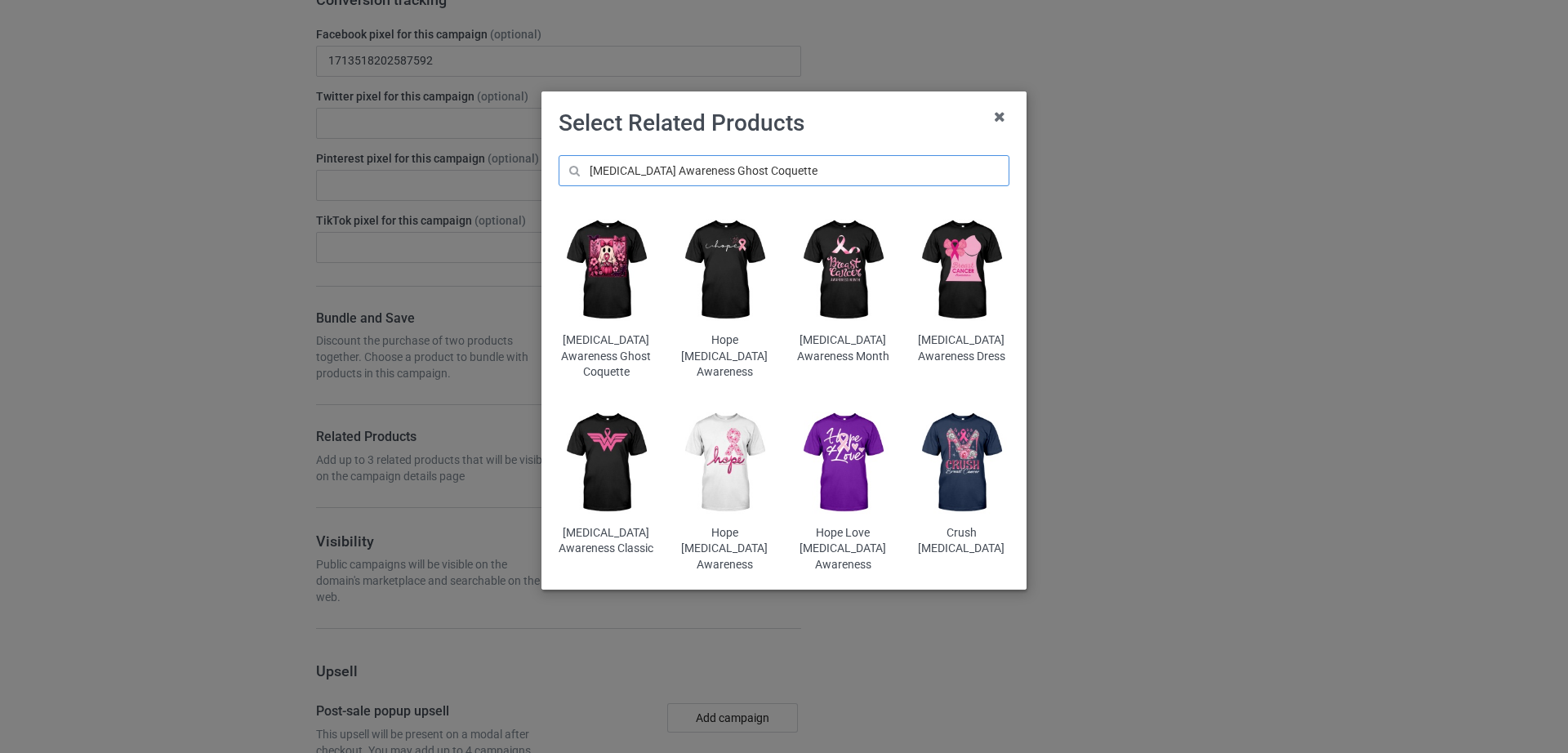
type input "[MEDICAL_DATA] Awareness Ghost Coquette"
click at [612, 268] on img at bounding box center [606, 270] width 96 height 119
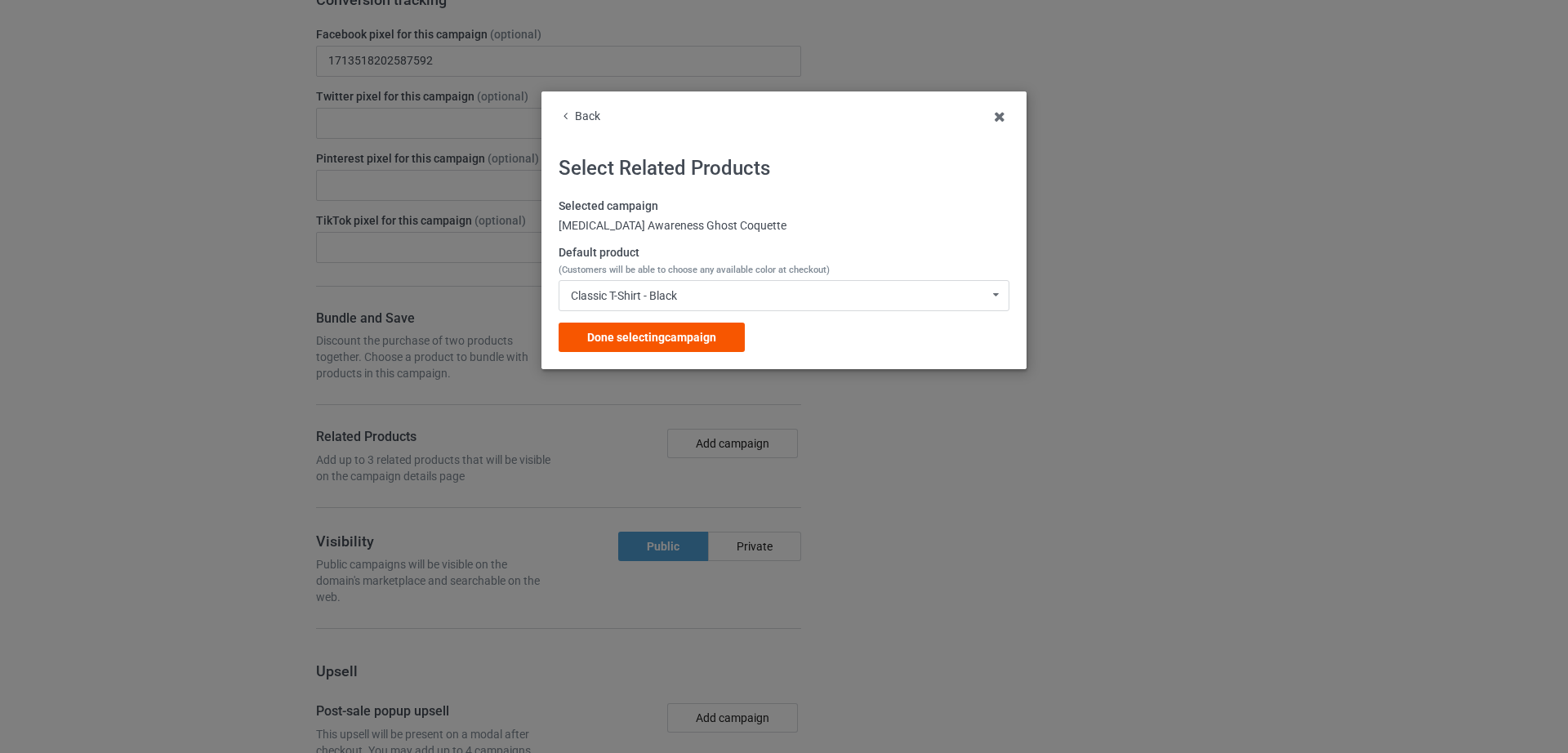
click at [703, 336] on span "Done selecting campaign" at bounding box center [651, 336] width 129 height 13
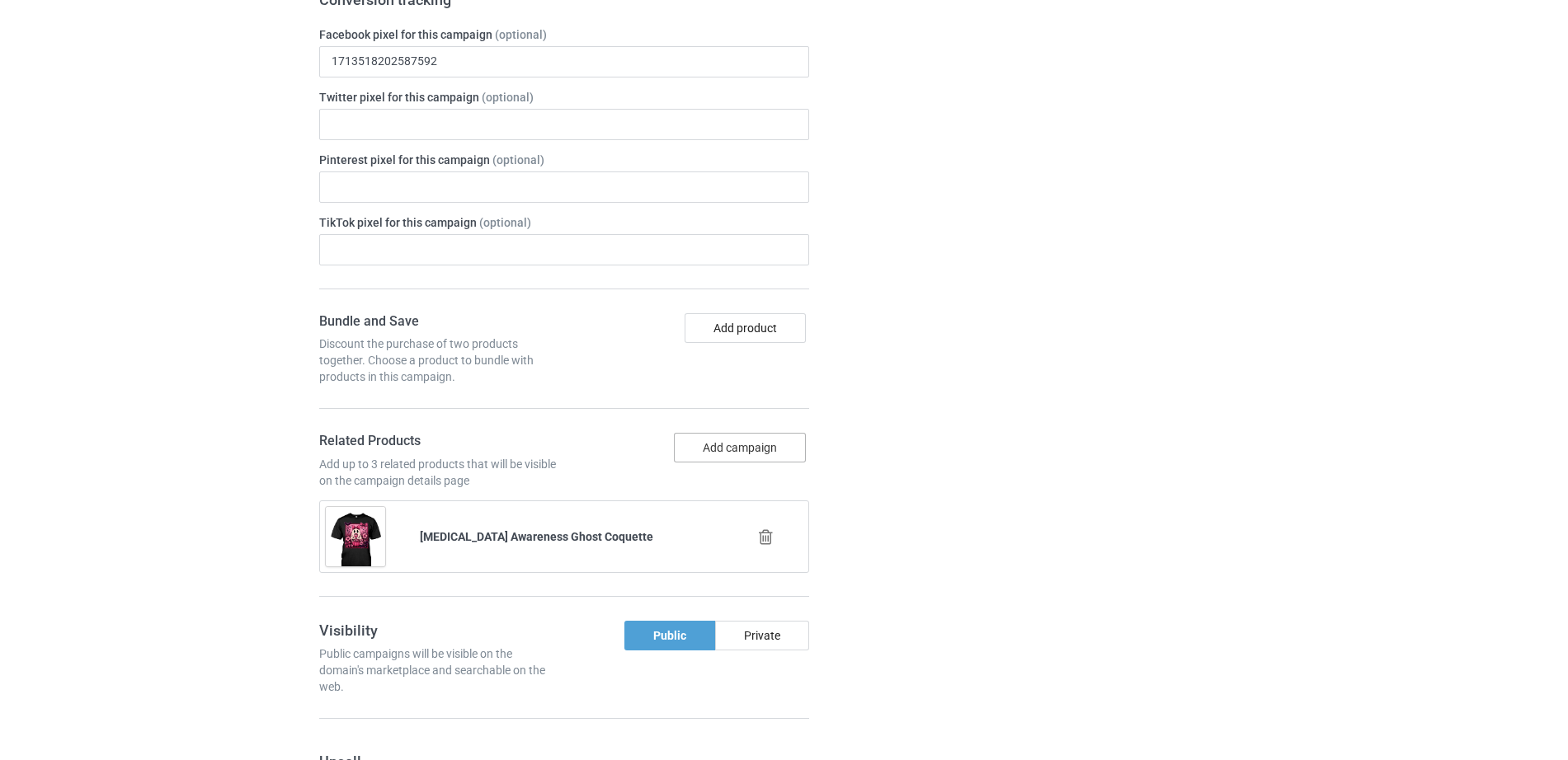
click at [726, 432] on button "Add campaign" at bounding box center [740, 447] width 132 height 30
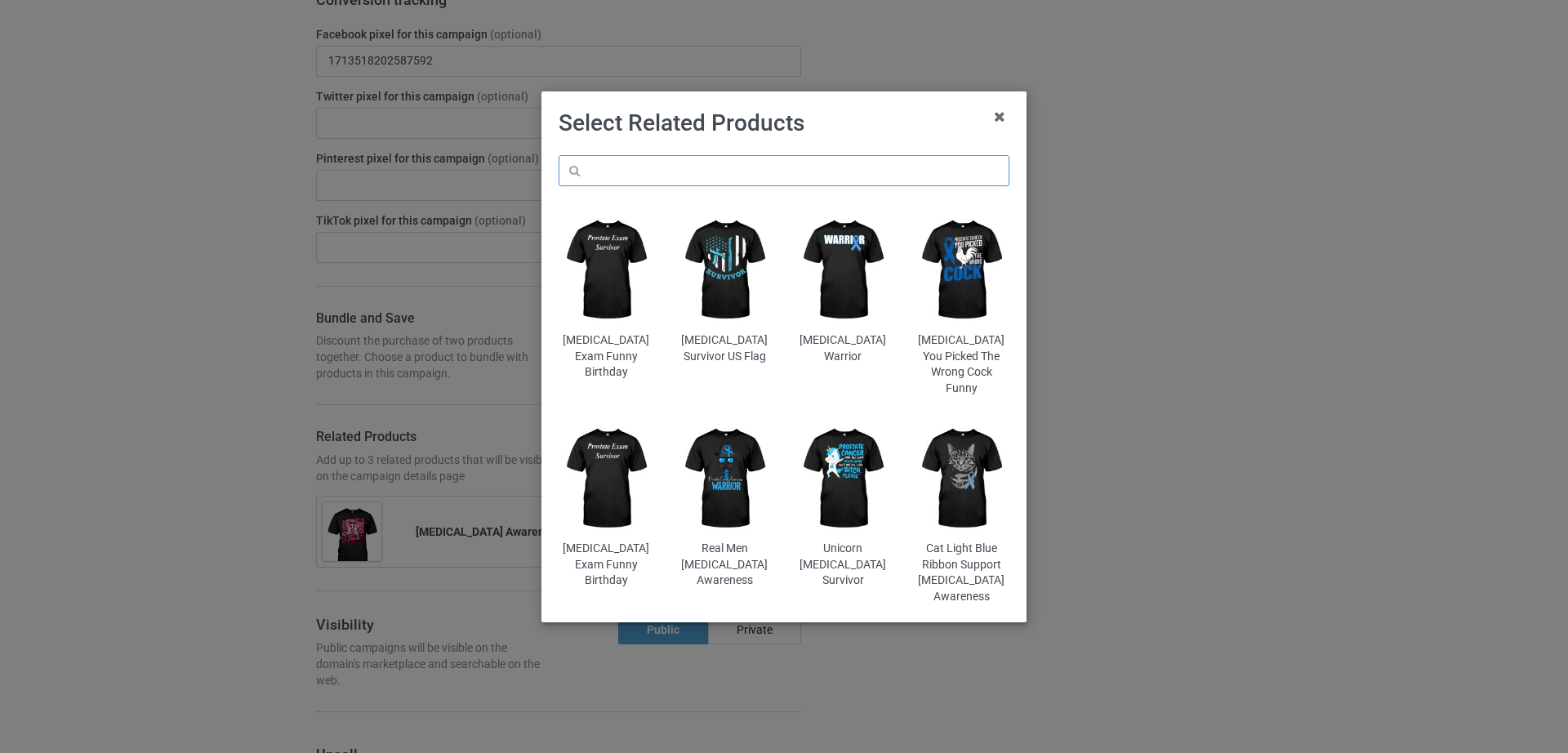
click at [683, 180] on input "text" at bounding box center [783, 171] width 451 height 31
paste input "[MEDICAL_DATA] Awareness [DEMOGRAPHIC_DATA] Says You Are Pink"
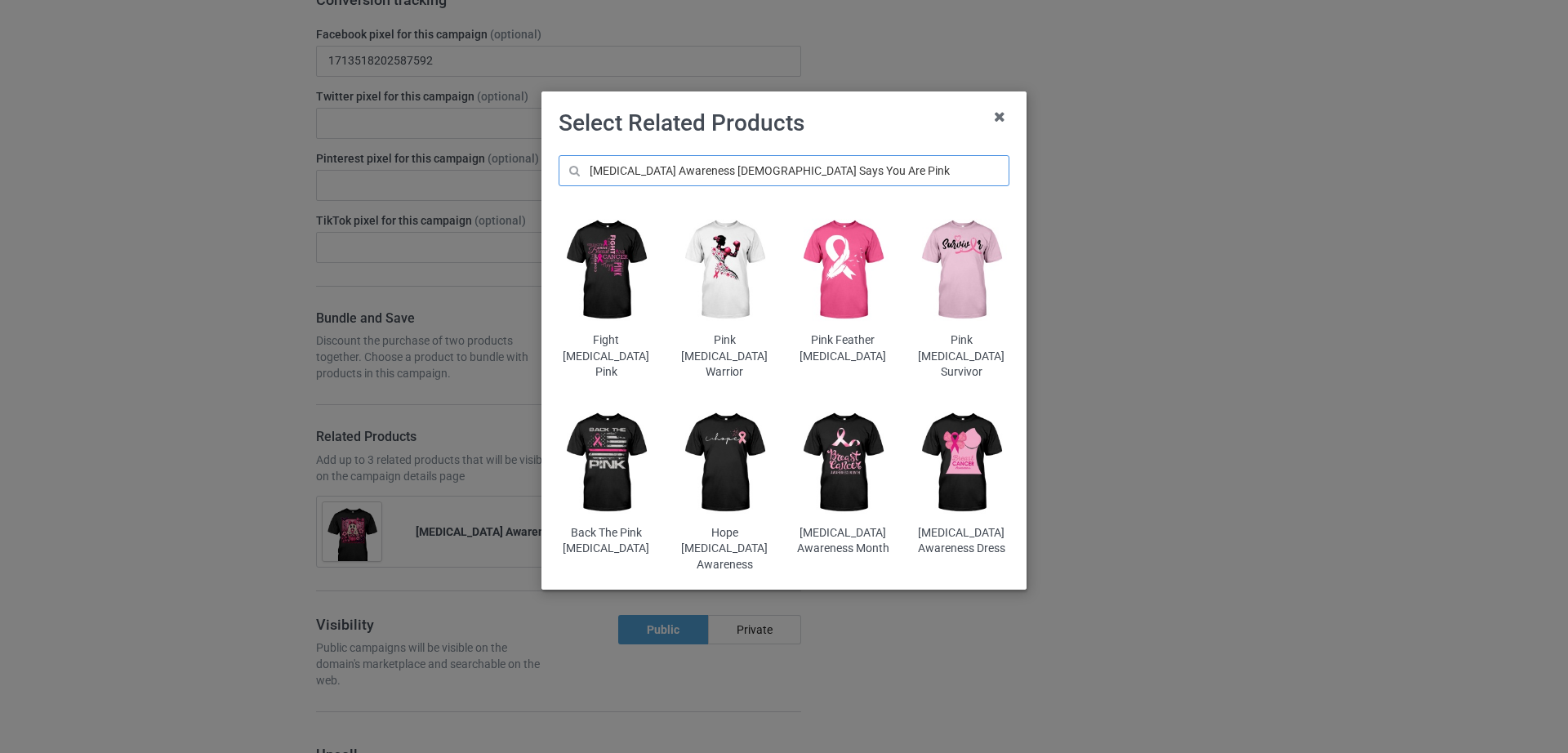
drag, startPoint x: 726, startPoint y: 171, endPoint x: 570, endPoint y: 172, distance: 156.0
click at [570, 172] on input "[MEDICAL_DATA] Awareness [DEMOGRAPHIC_DATA] Says You Are Pink" at bounding box center [783, 171] width 451 height 31
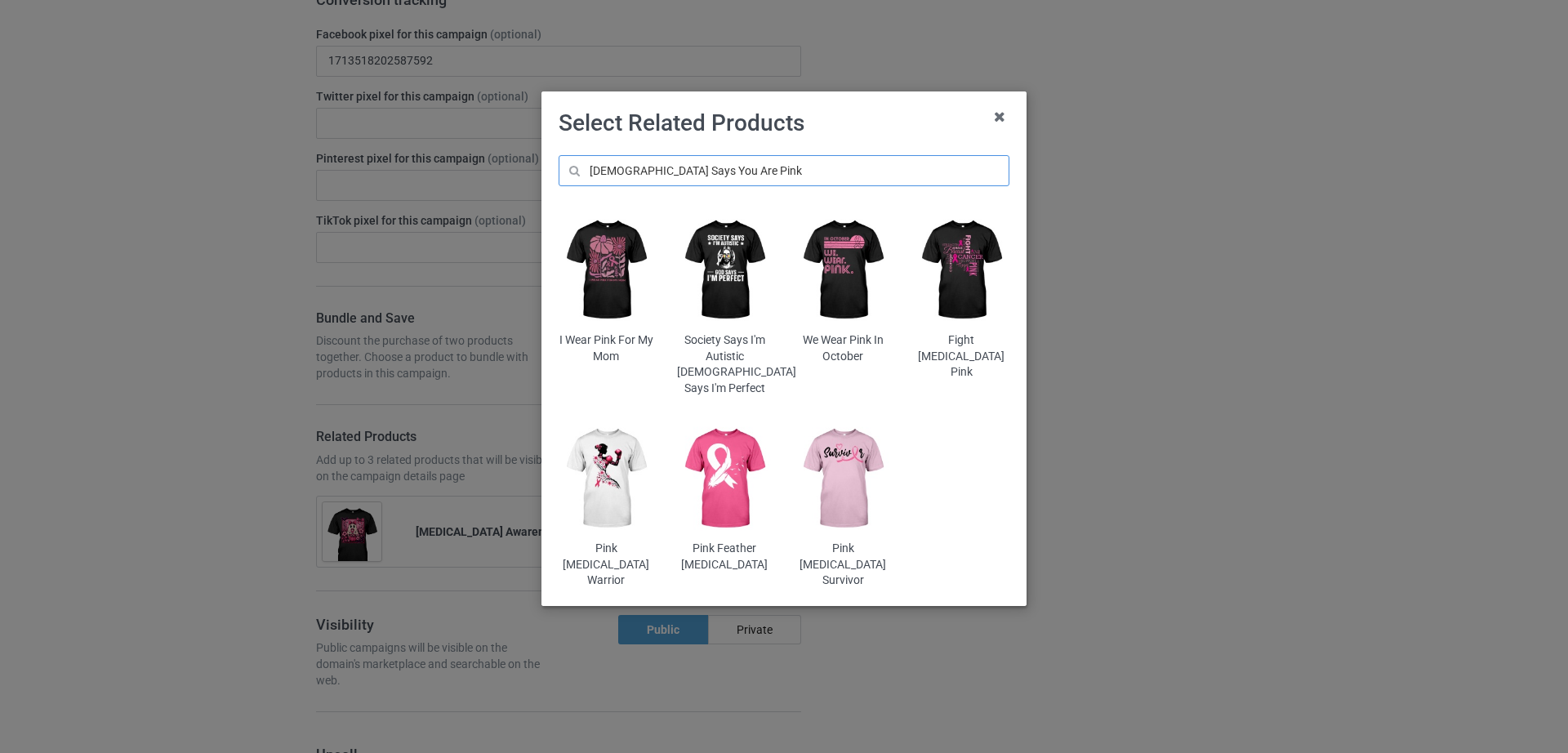
click at [680, 179] on input "[DEMOGRAPHIC_DATA] Says You Are Pink" at bounding box center [783, 171] width 451 height 31
drag, startPoint x: 719, startPoint y: 172, endPoint x: 576, endPoint y: 174, distance: 143.0
click at [576, 174] on input "[DEMOGRAPHIC_DATA] Says You Are Pink" at bounding box center [783, 171] width 451 height 31
paste input "Bloom Through The Pain [MEDICAL_DATA]"
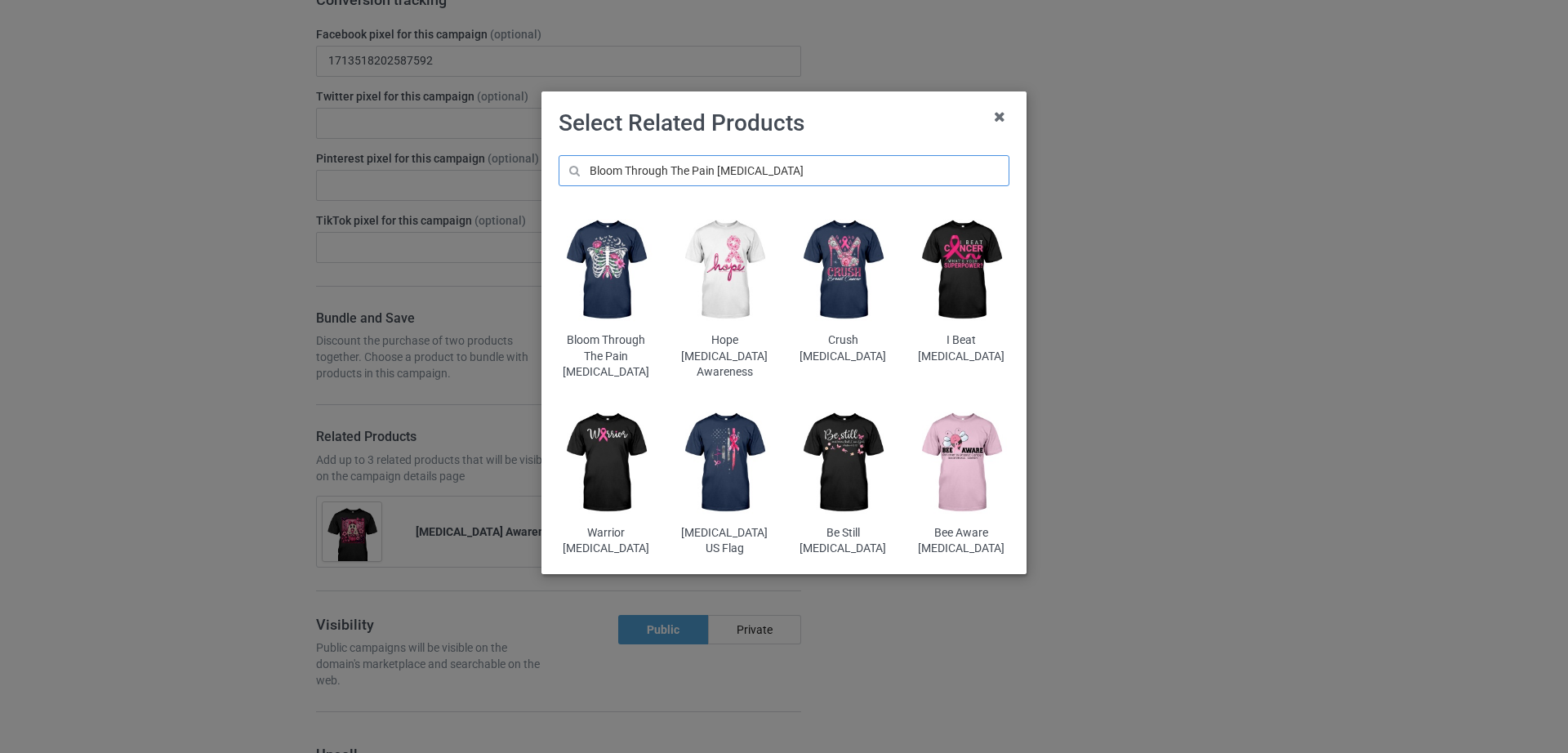
type input "Bloom Through The Pain [MEDICAL_DATA]"
click at [622, 285] on img at bounding box center [606, 270] width 96 height 119
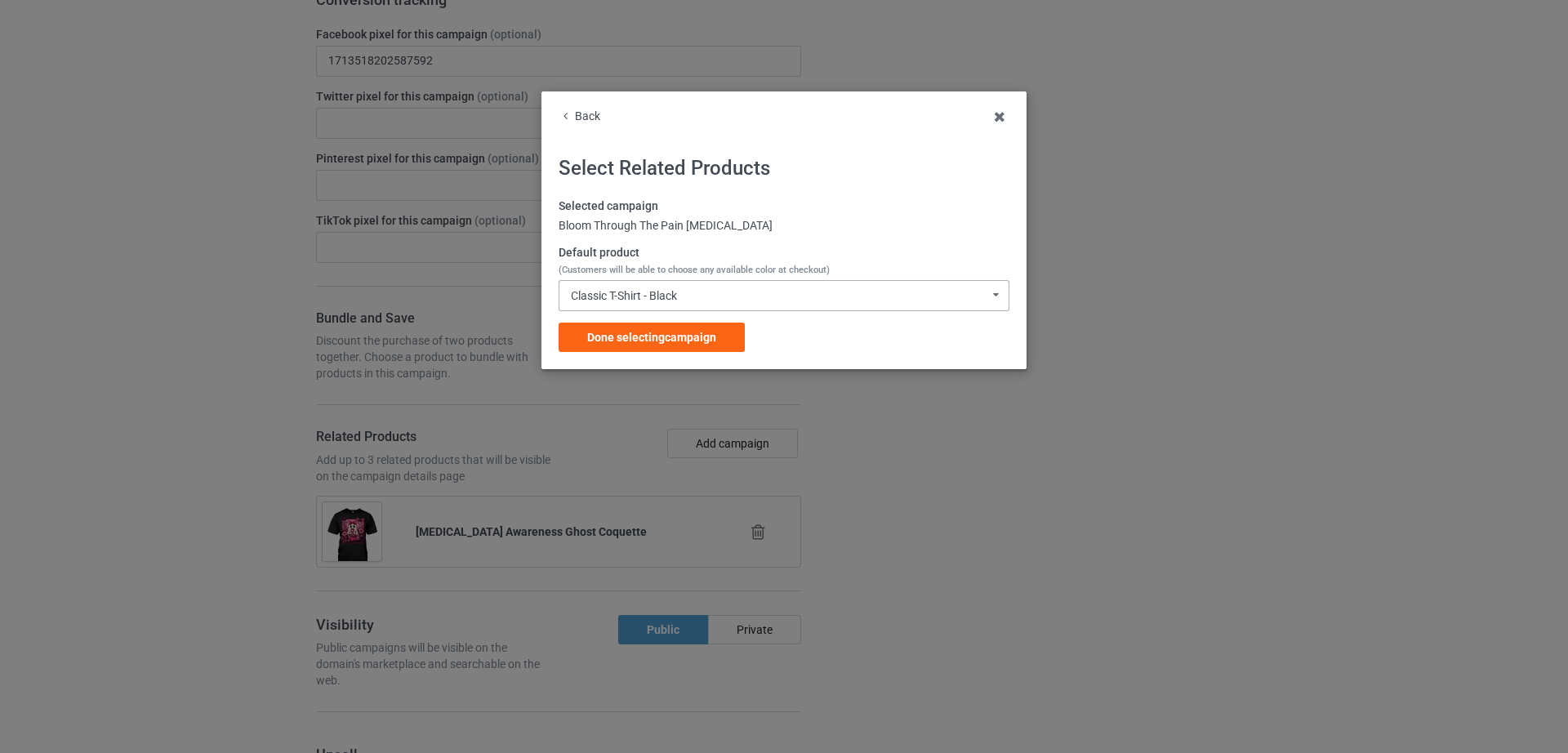
click at [626, 297] on div "Classic T-Shirt - Black" at bounding box center [624, 295] width 107 height 12
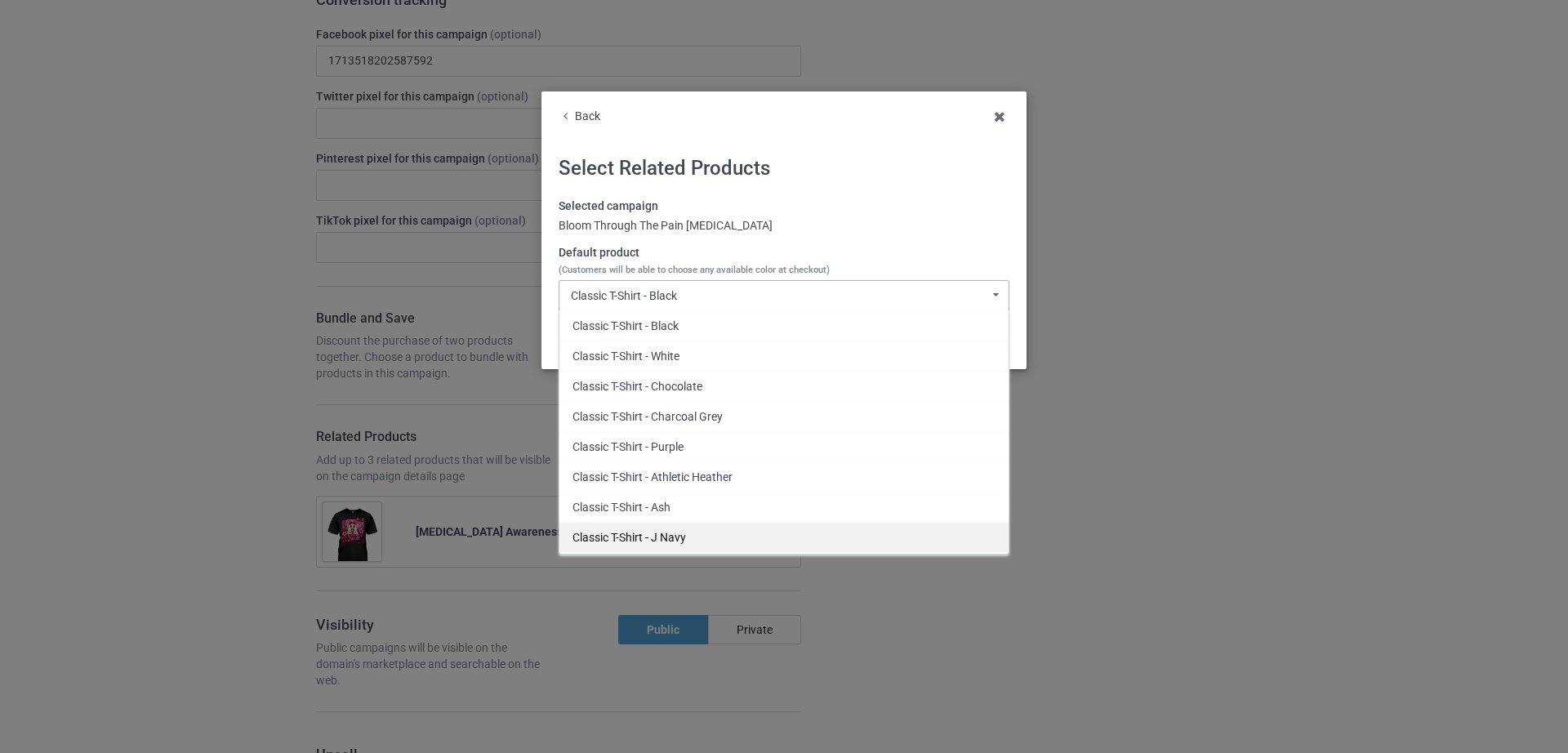
click at [634, 539] on div "Classic T-Shirt - J Navy" at bounding box center [783, 537] width 449 height 30
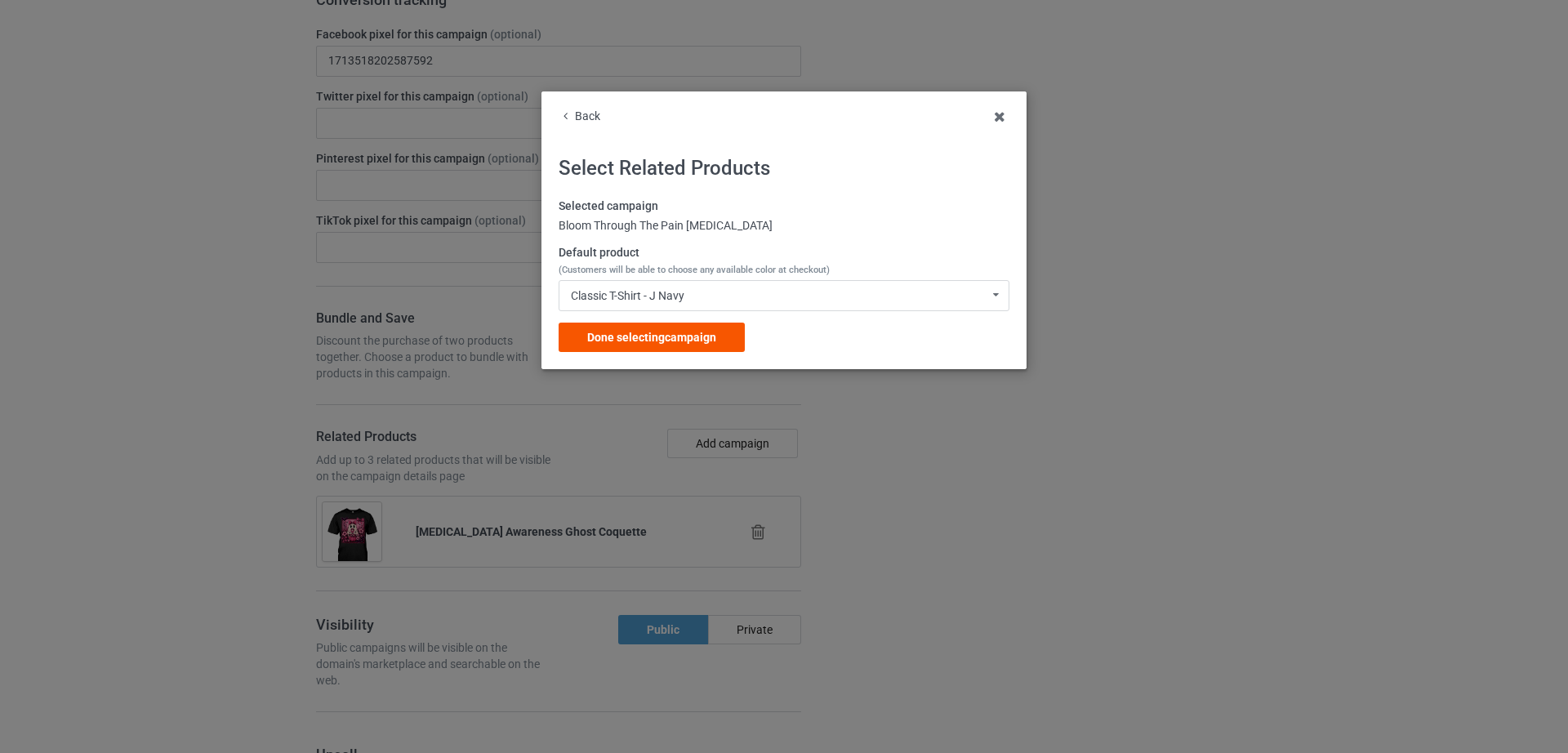
click at [673, 342] on span "Done selecting campaign" at bounding box center [651, 336] width 129 height 13
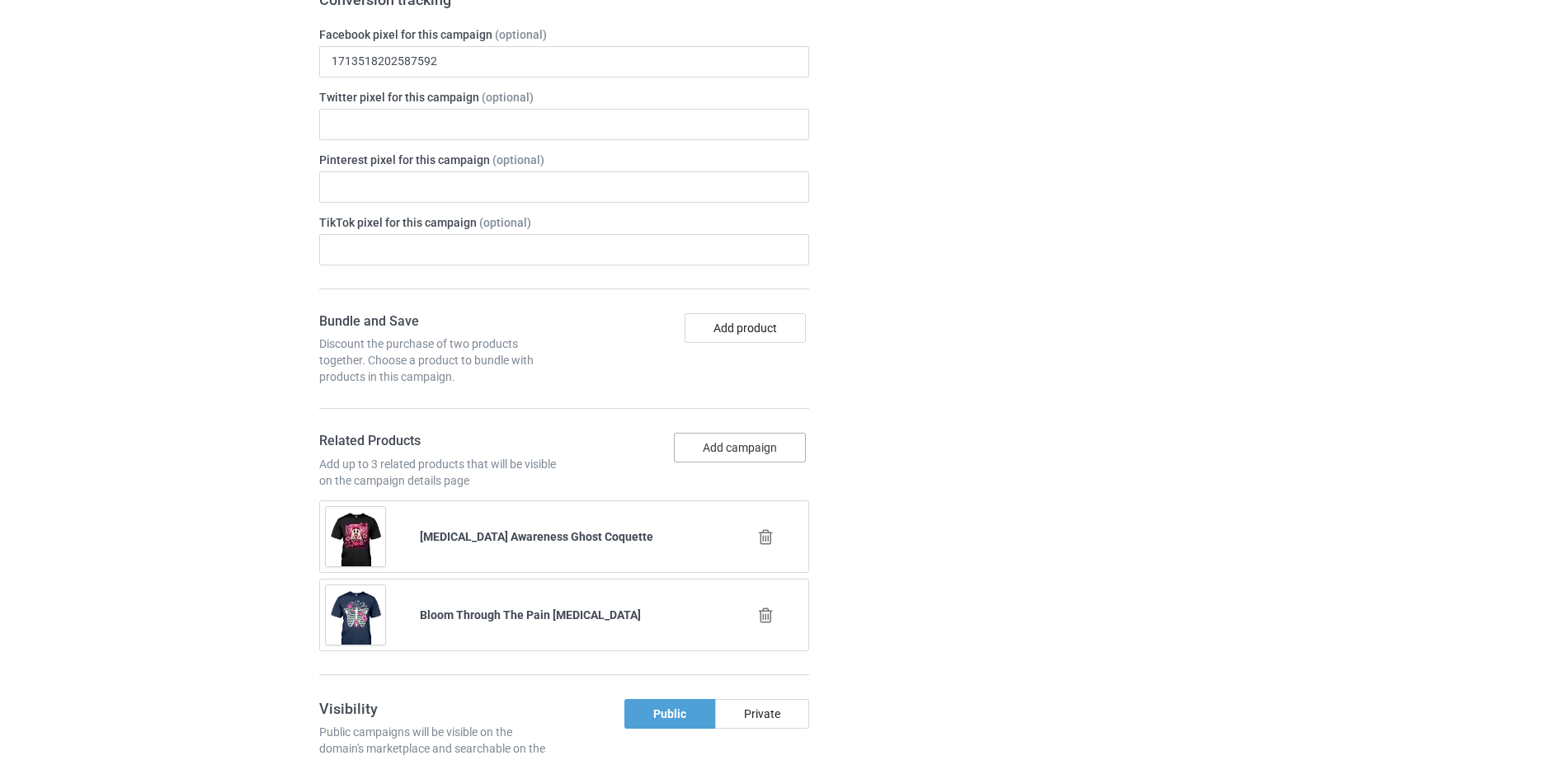
click at [728, 432] on button "Add campaign" at bounding box center [740, 447] width 132 height 30
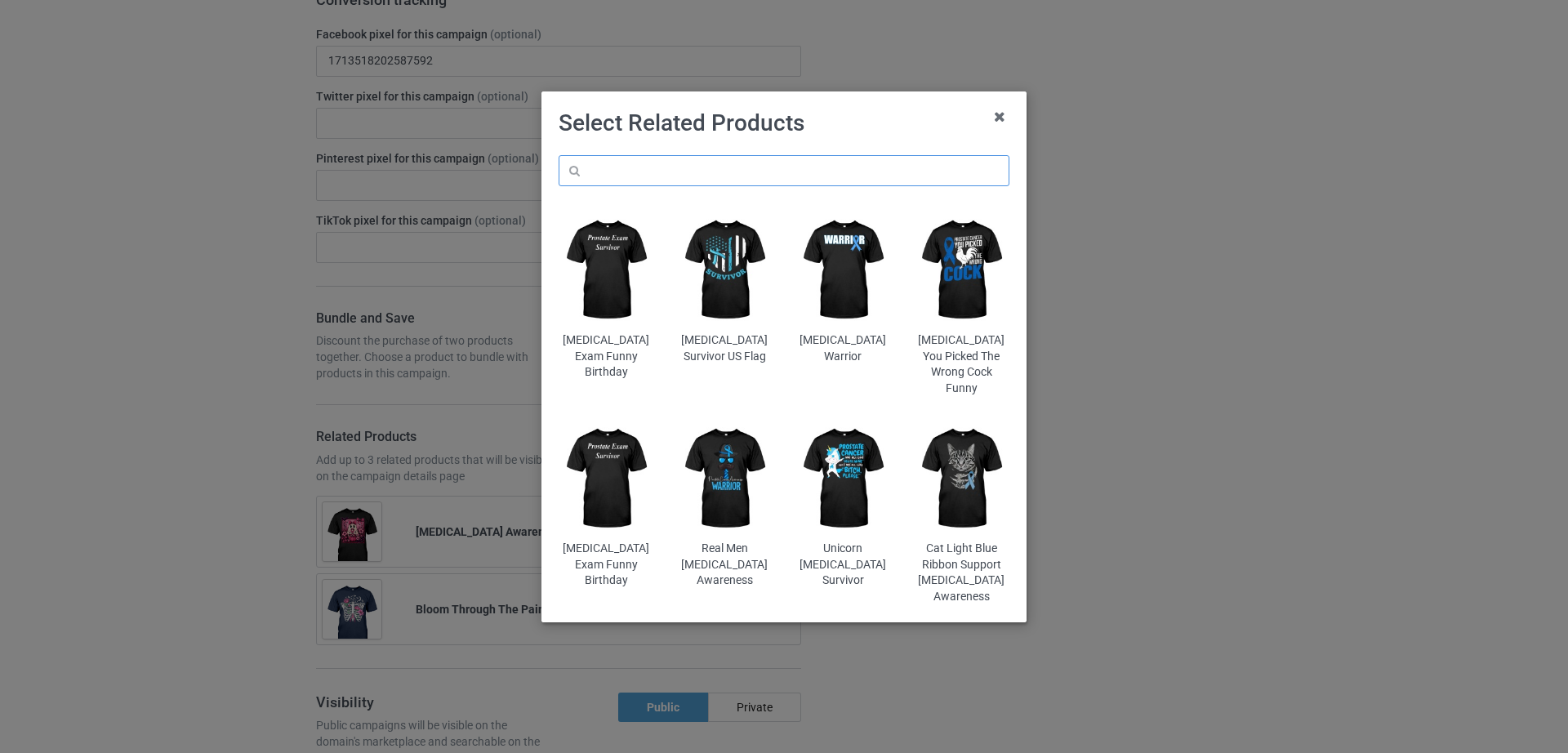
click at [639, 177] on input "text" at bounding box center [783, 171] width 451 height 31
paste input "[MEDICAL_DATA] Awareness Groovy Pink"
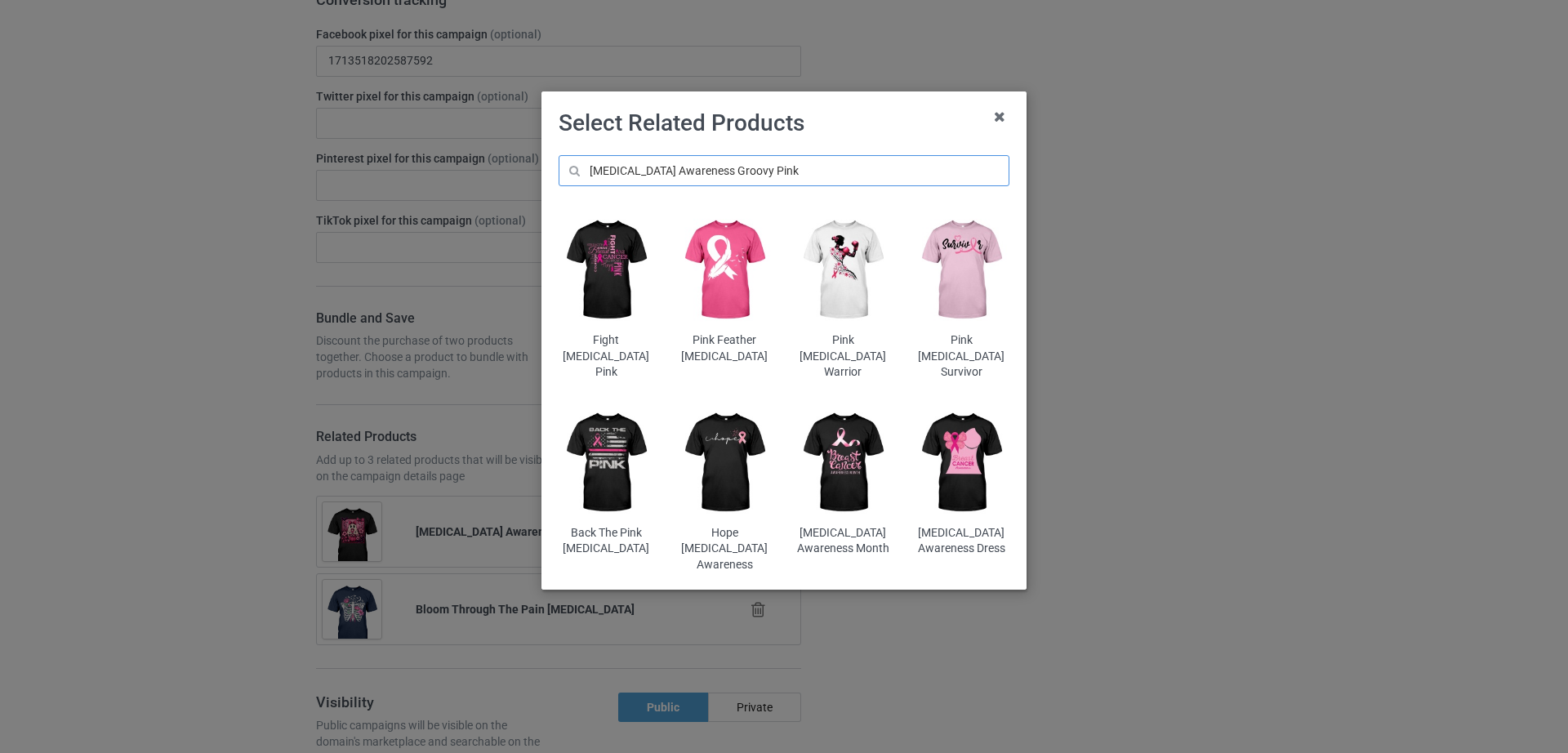
click at [800, 161] on input "[MEDICAL_DATA] Awareness Groovy Pink" at bounding box center [783, 171] width 451 height 31
type input "[MEDICAL_DATA] Awareness Groovy Pink"
click at [599, 438] on img at bounding box center [606, 464] width 96 height 119
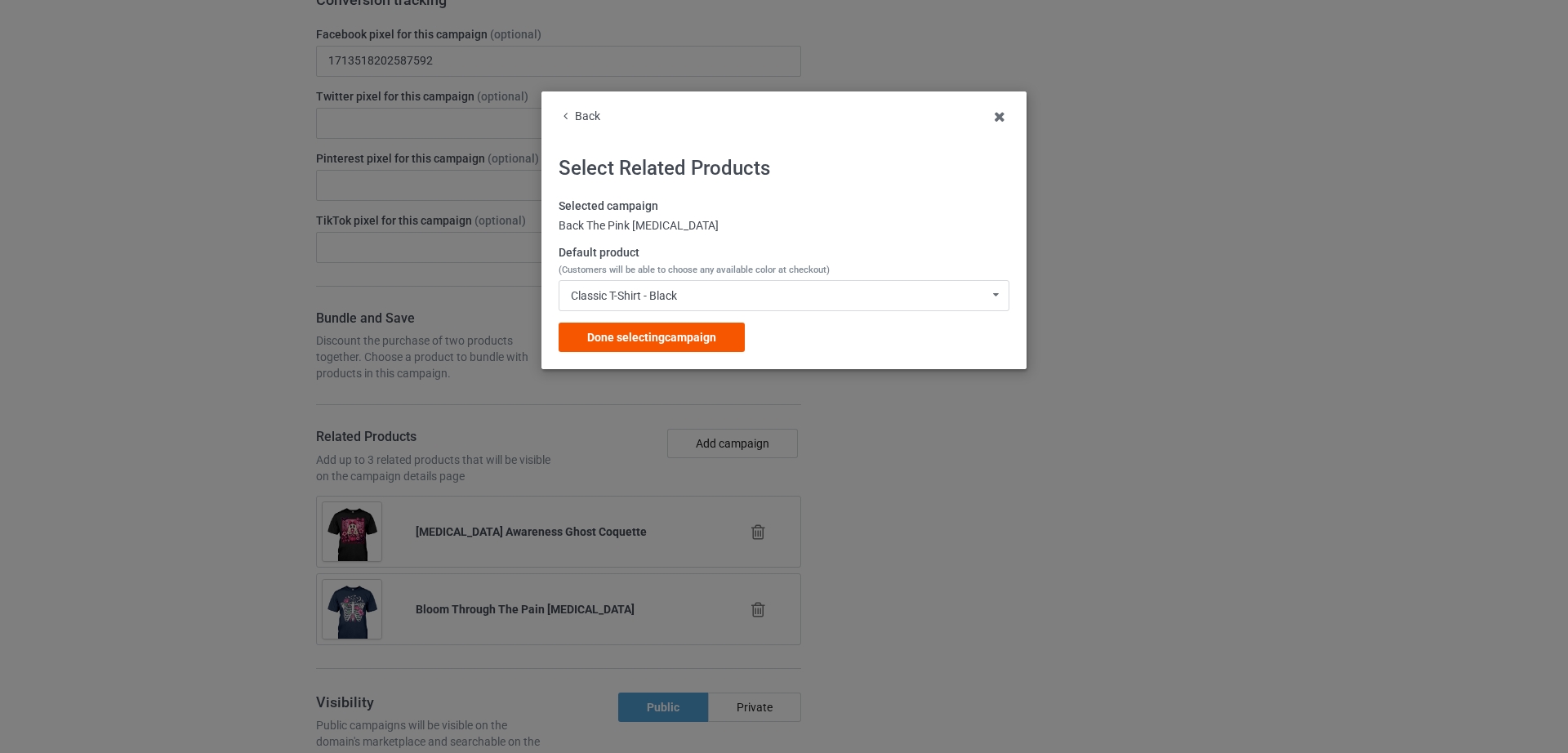
click at [691, 332] on span "Done selecting campaign" at bounding box center [651, 336] width 129 height 13
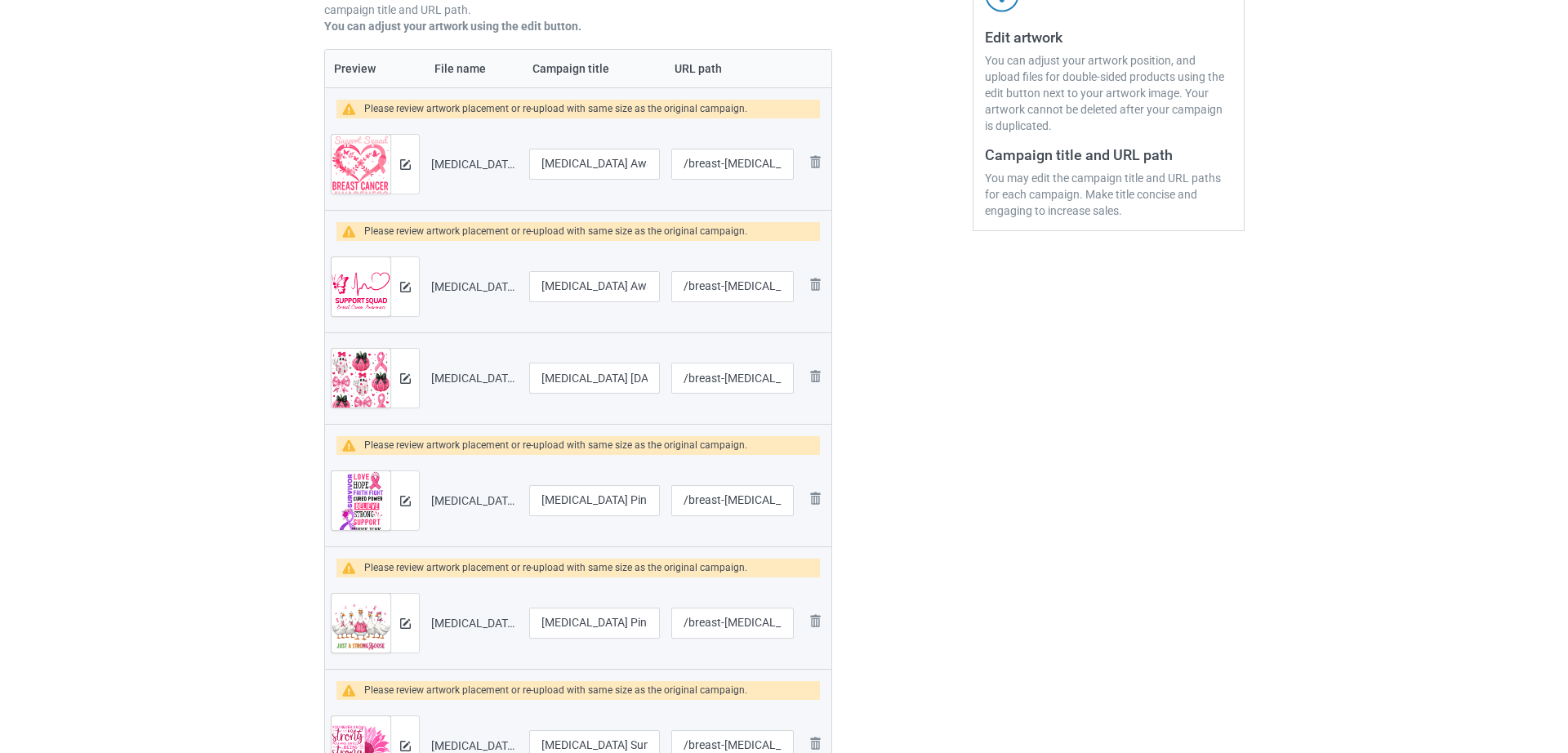
scroll to position [334, 0]
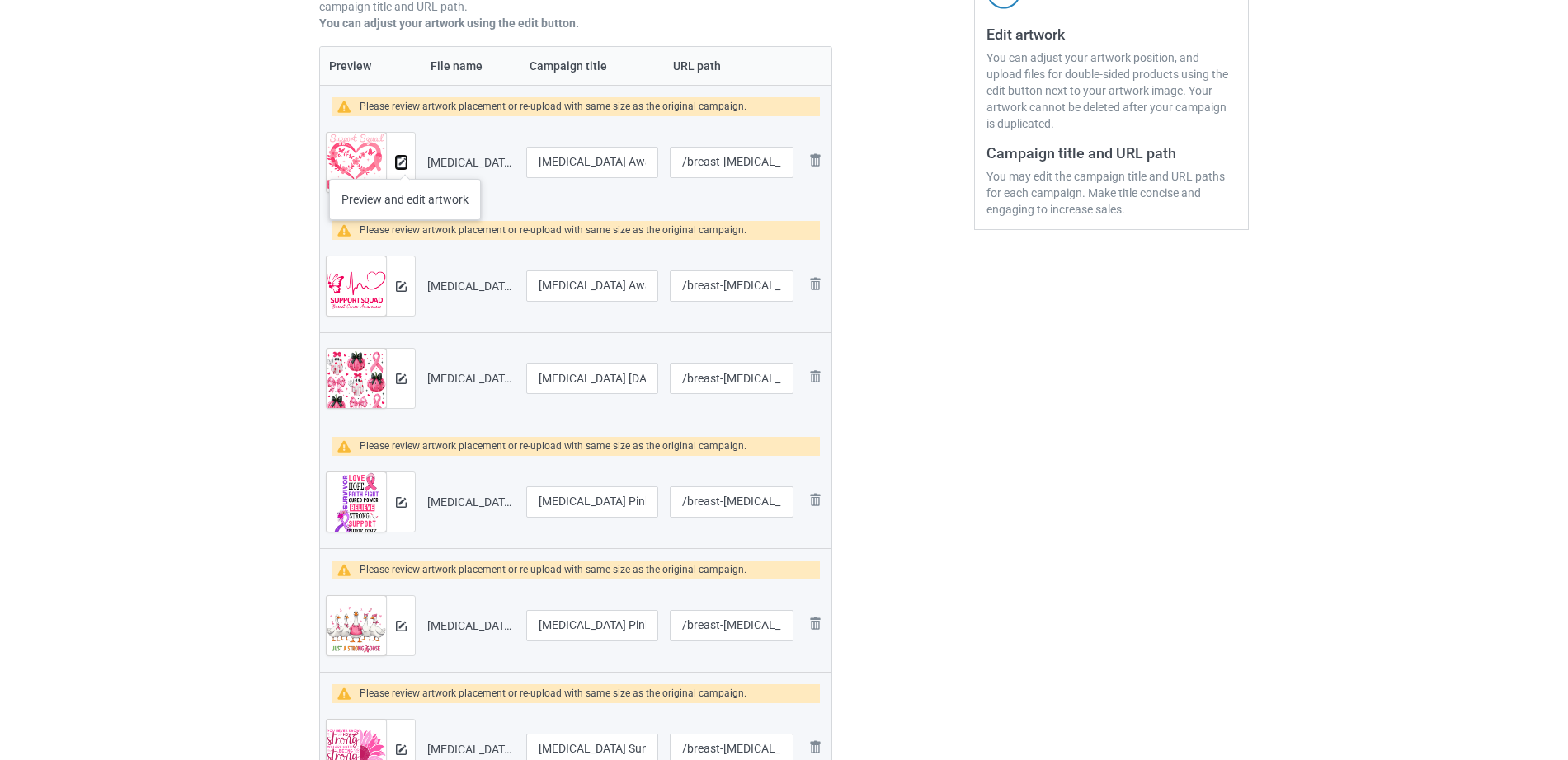
click at [404, 163] on img at bounding box center [401, 163] width 11 height 11
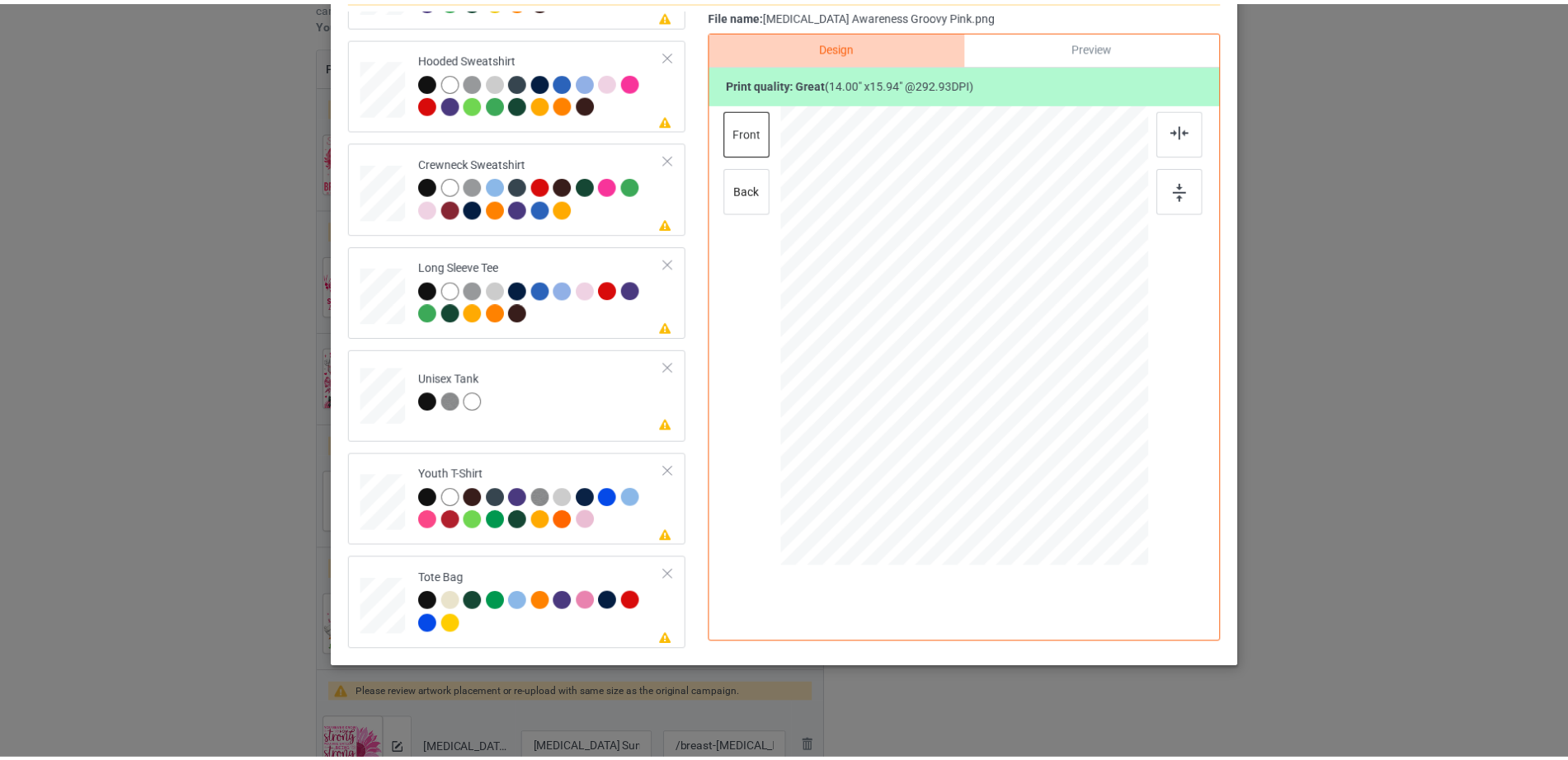
scroll to position [0, 0]
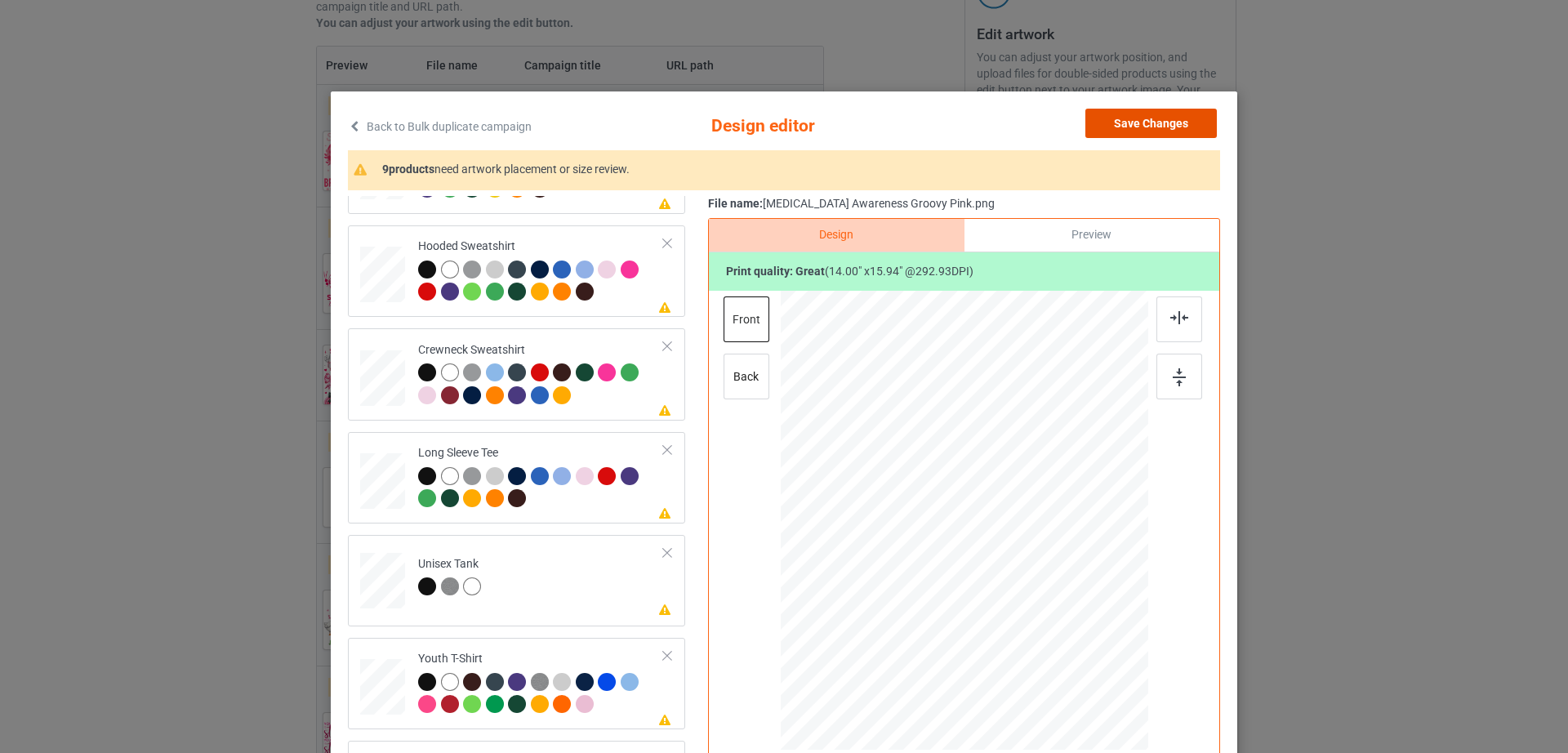
click at [1117, 122] on button "Save Changes" at bounding box center [1151, 123] width 131 height 29
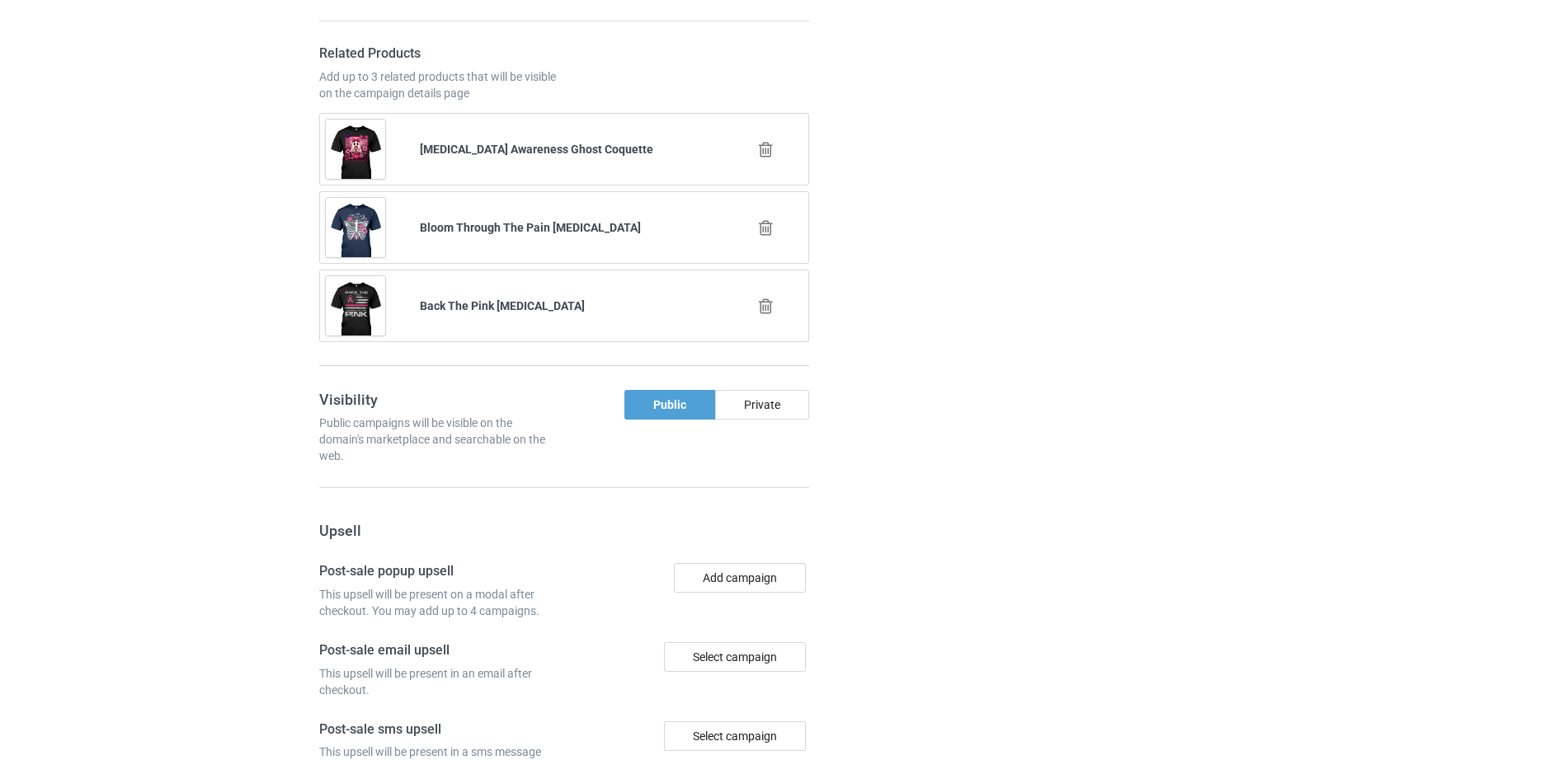
scroll to position [2198, 0]
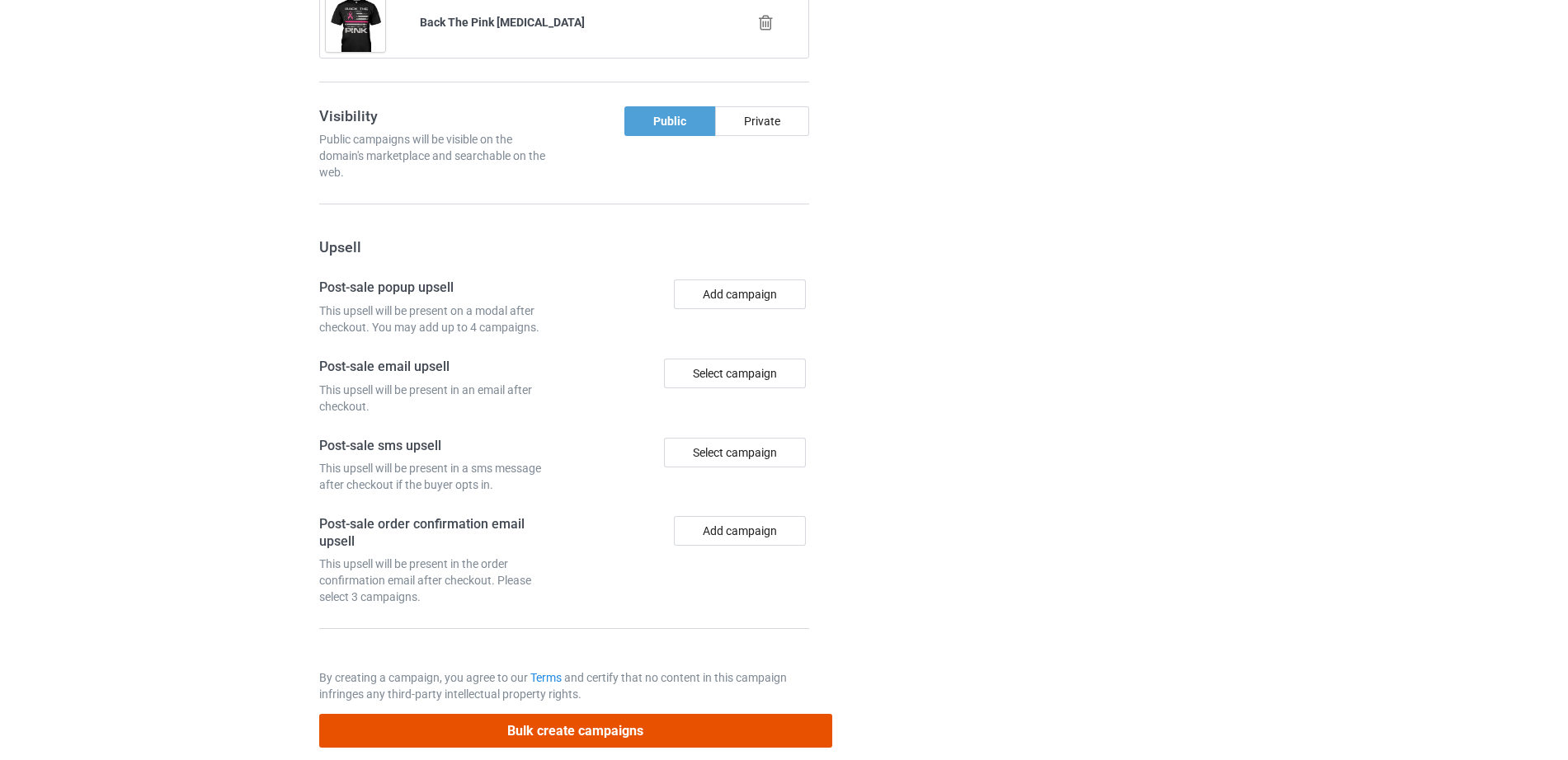
click at [567, 718] on button "Bulk create campaigns" at bounding box center [575, 730] width 512 height 34
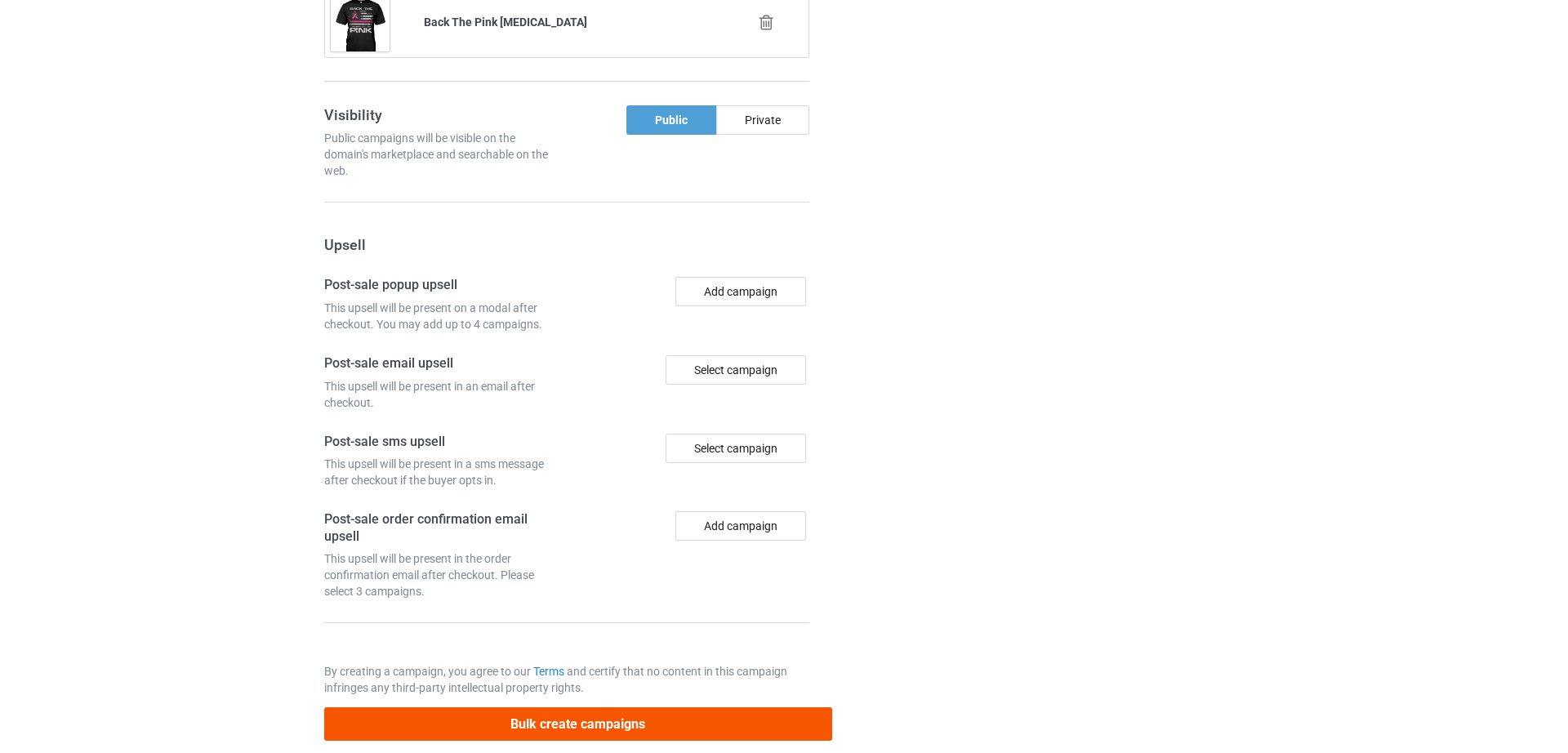
scroll to position [0, 0]
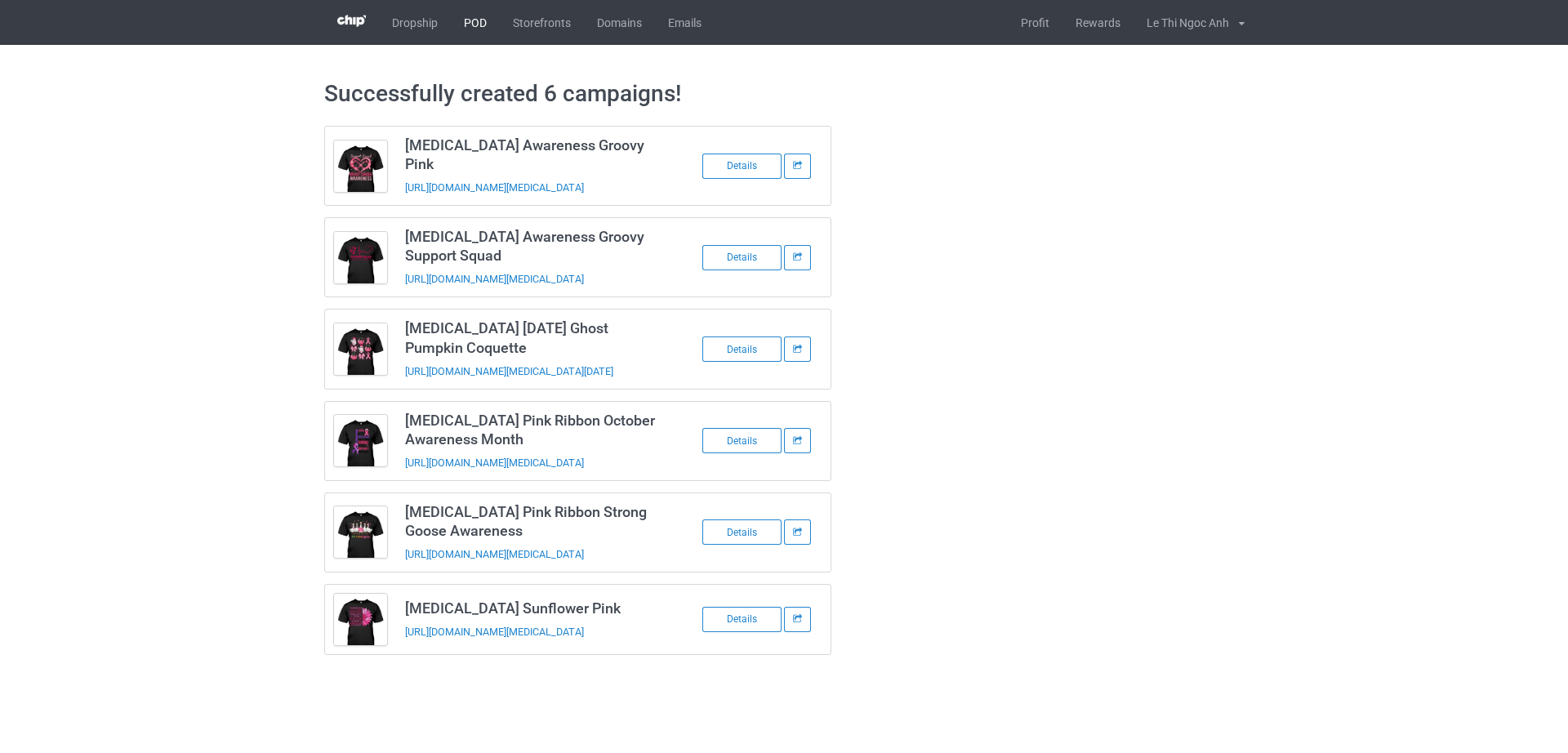
click at [464, 19] on link "POD" at bounding box center [475, 22] width 49 height 45
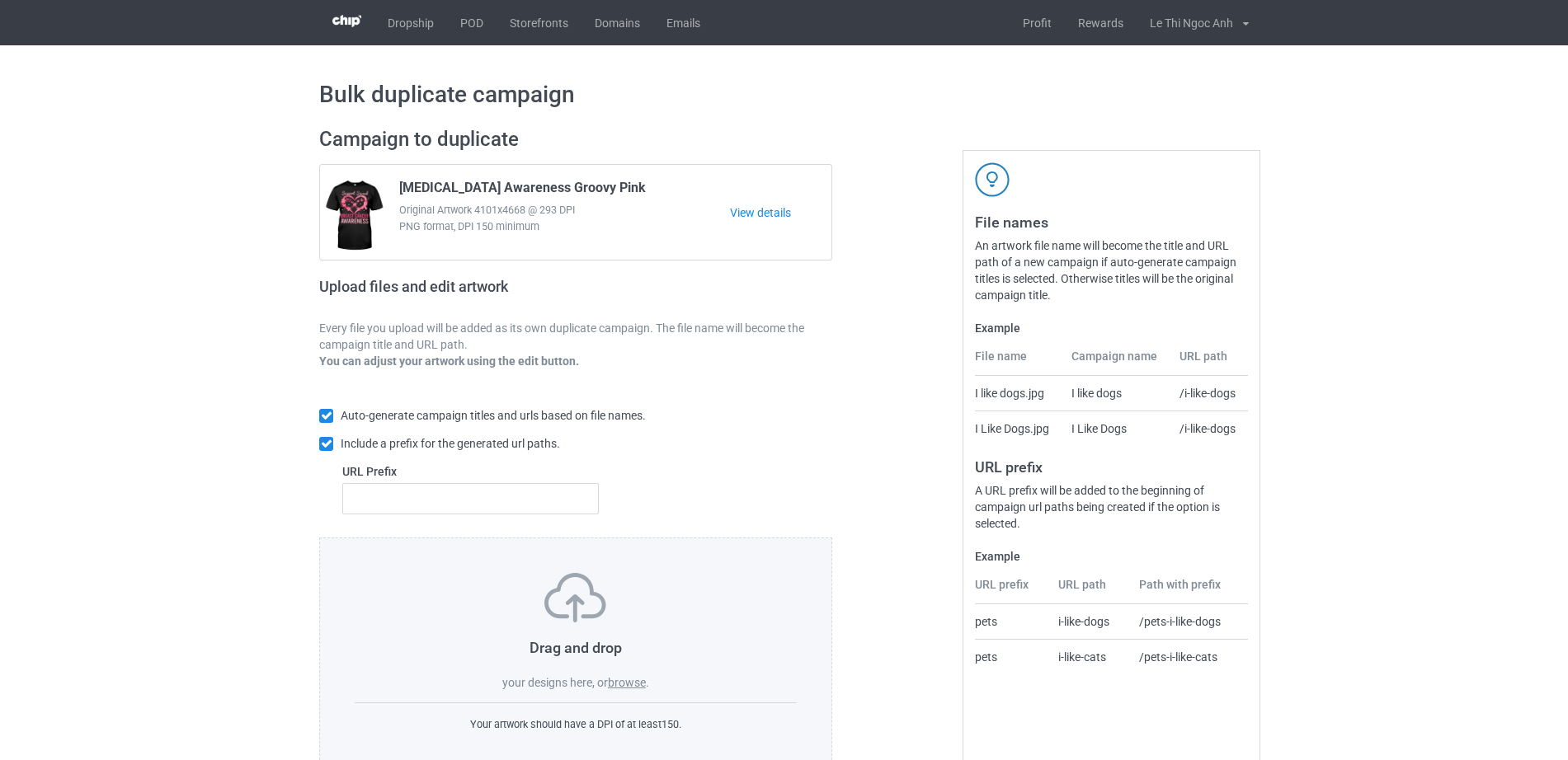
click at [623, 687] on label "browse" at bounding box center [627, 682] width 38 height 13
click at [0, 0] on input "browse" at bounding box center [0, 0] width 0 height 0
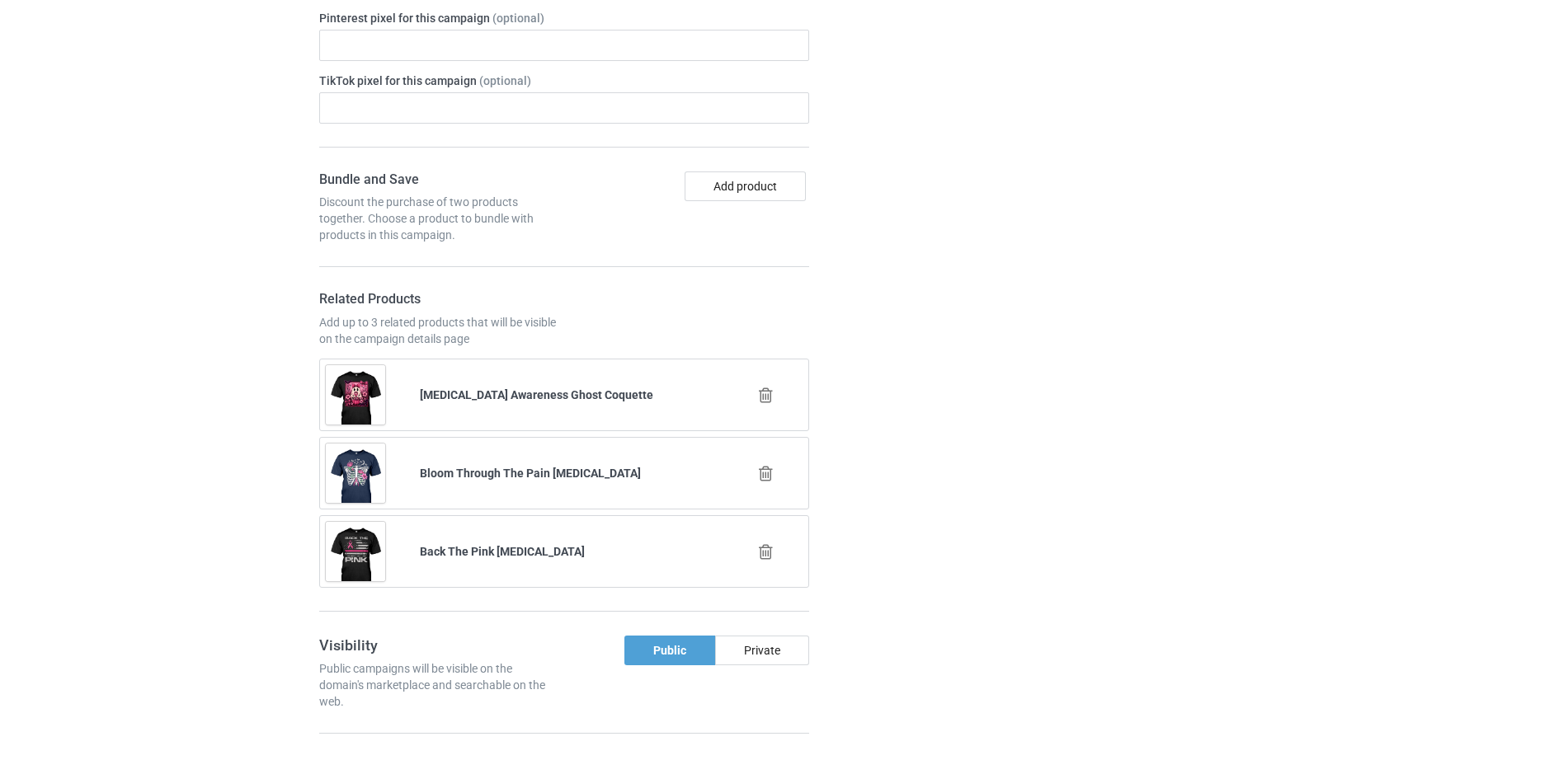
click at [763, 387] on icon at bounding box center [765, 396] width 21 height 18
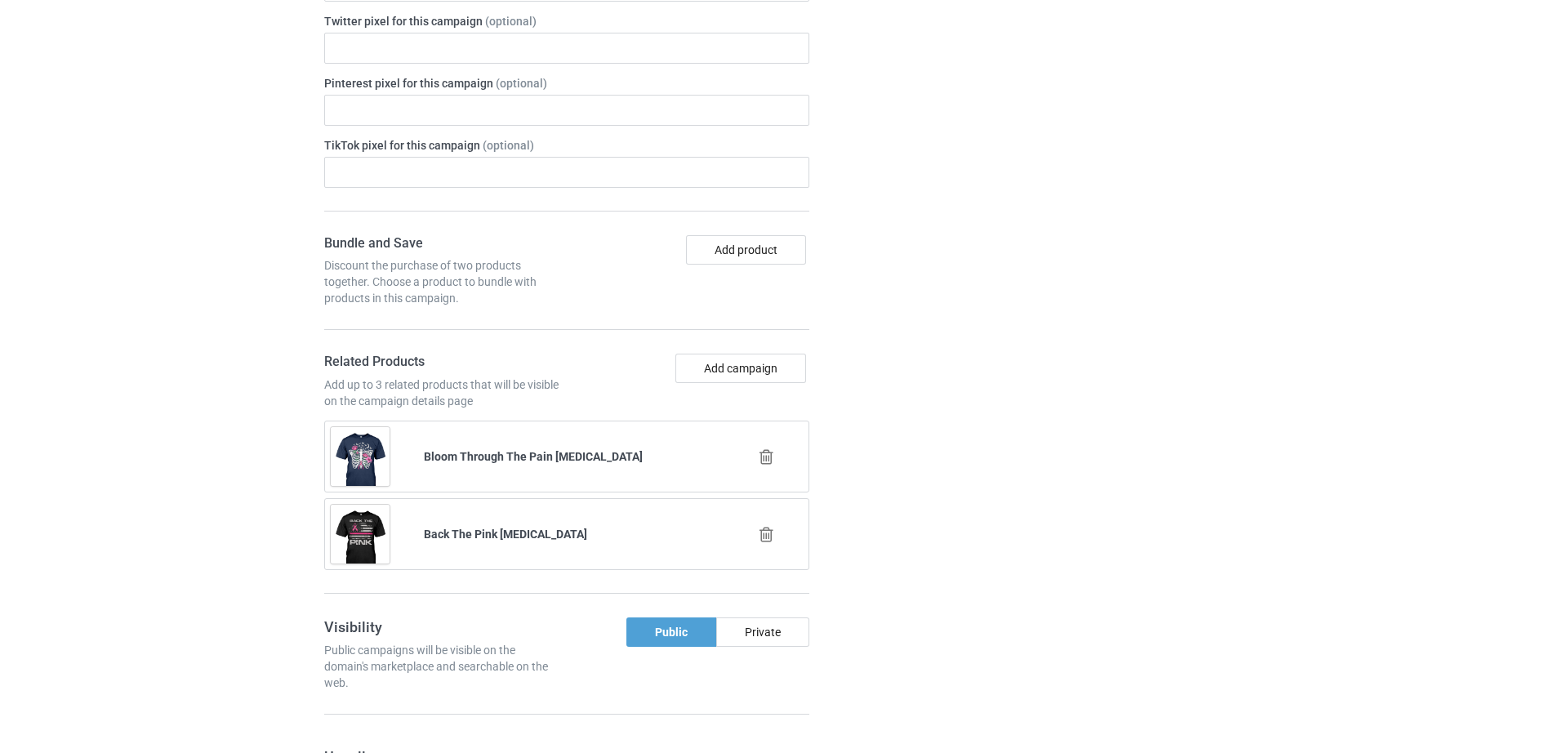
scroll to position [2106, 0]
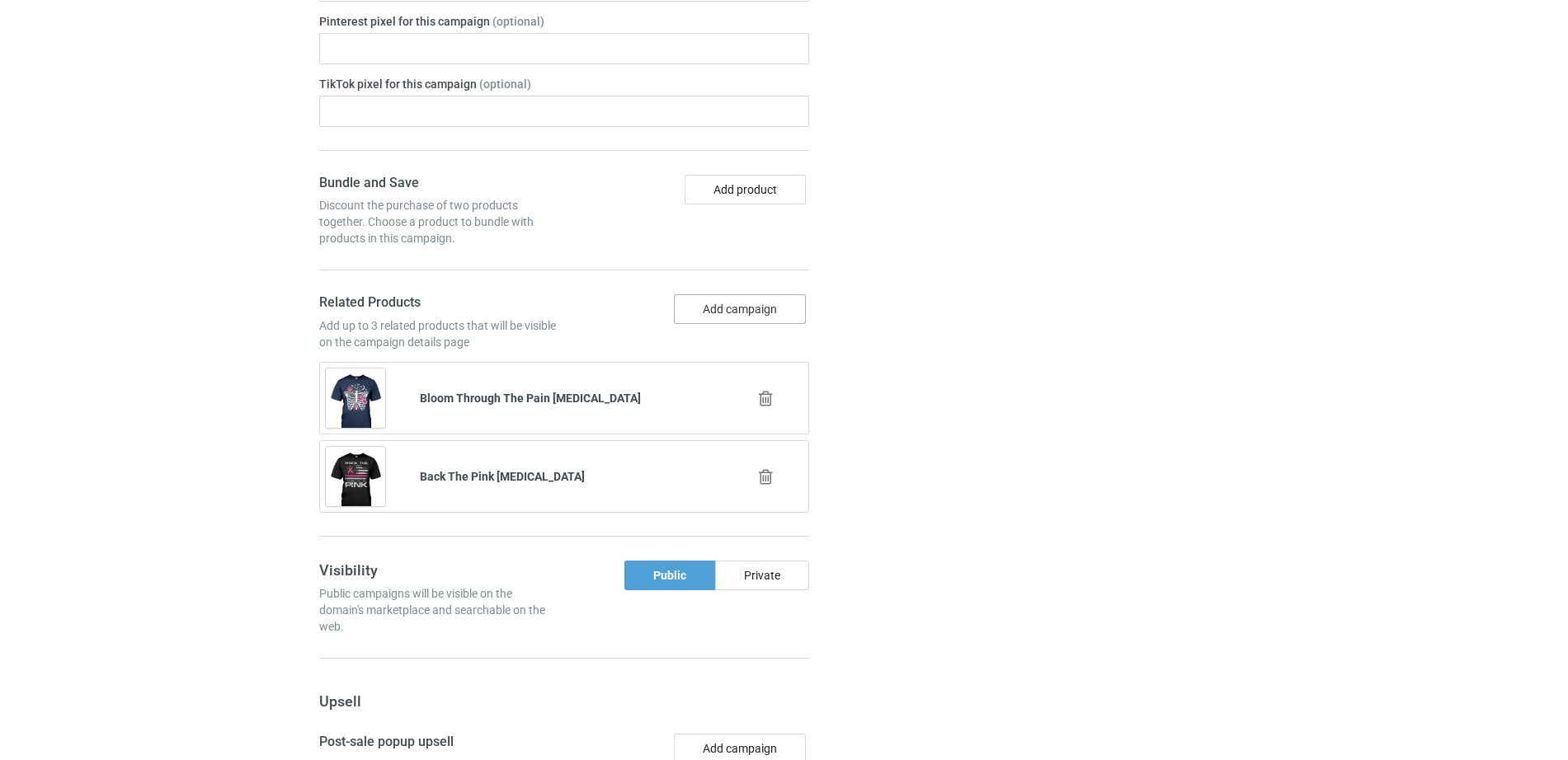
click at [773, 294] on button "Add campaign" at bounding box center [740, 309] width 132 height 30
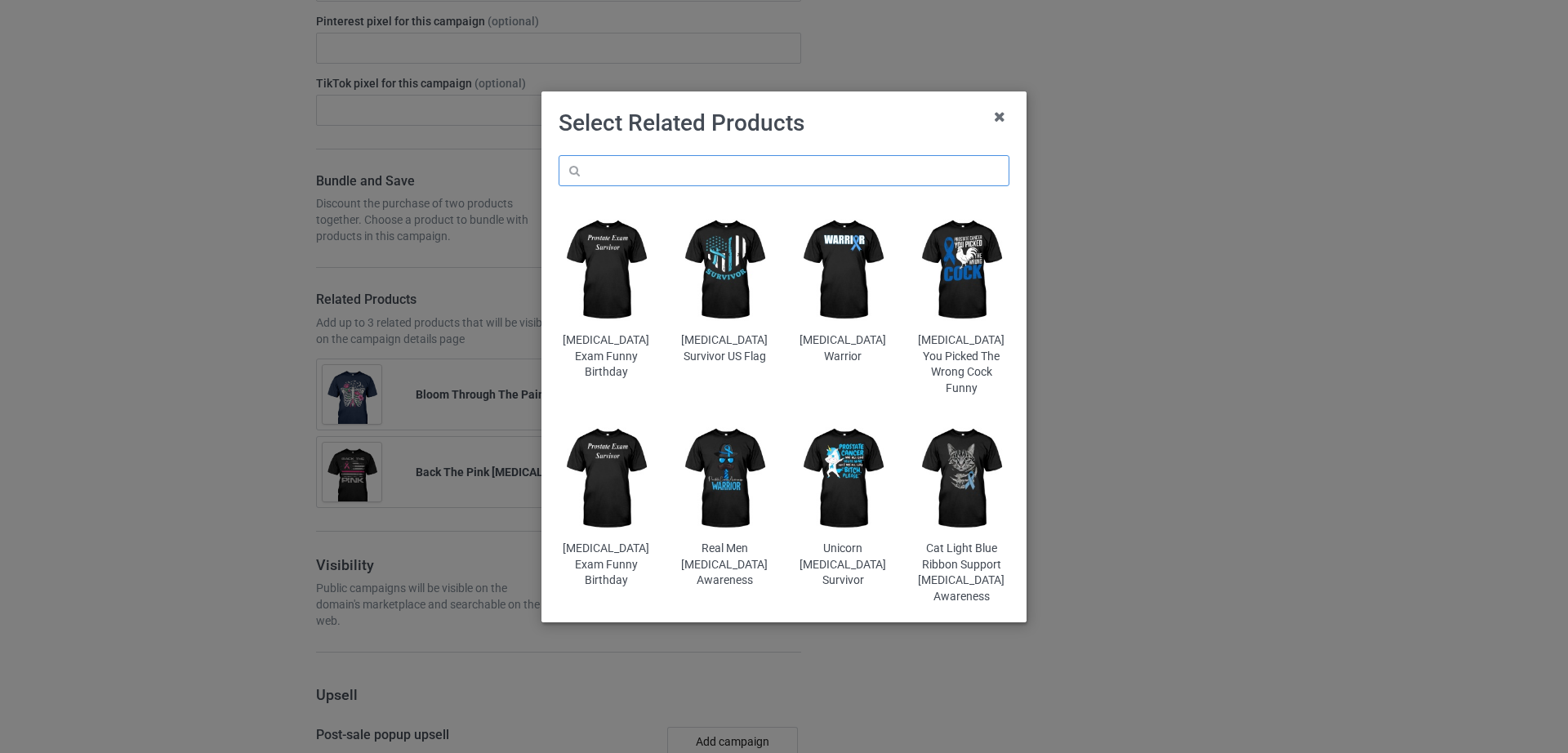
click at [651, 169] on input "text" at bounding box center [783, 171] width 451 height 31
paste input "[MEDICAL_DATA] [DATE] Ghost Pumpkin Coquette"
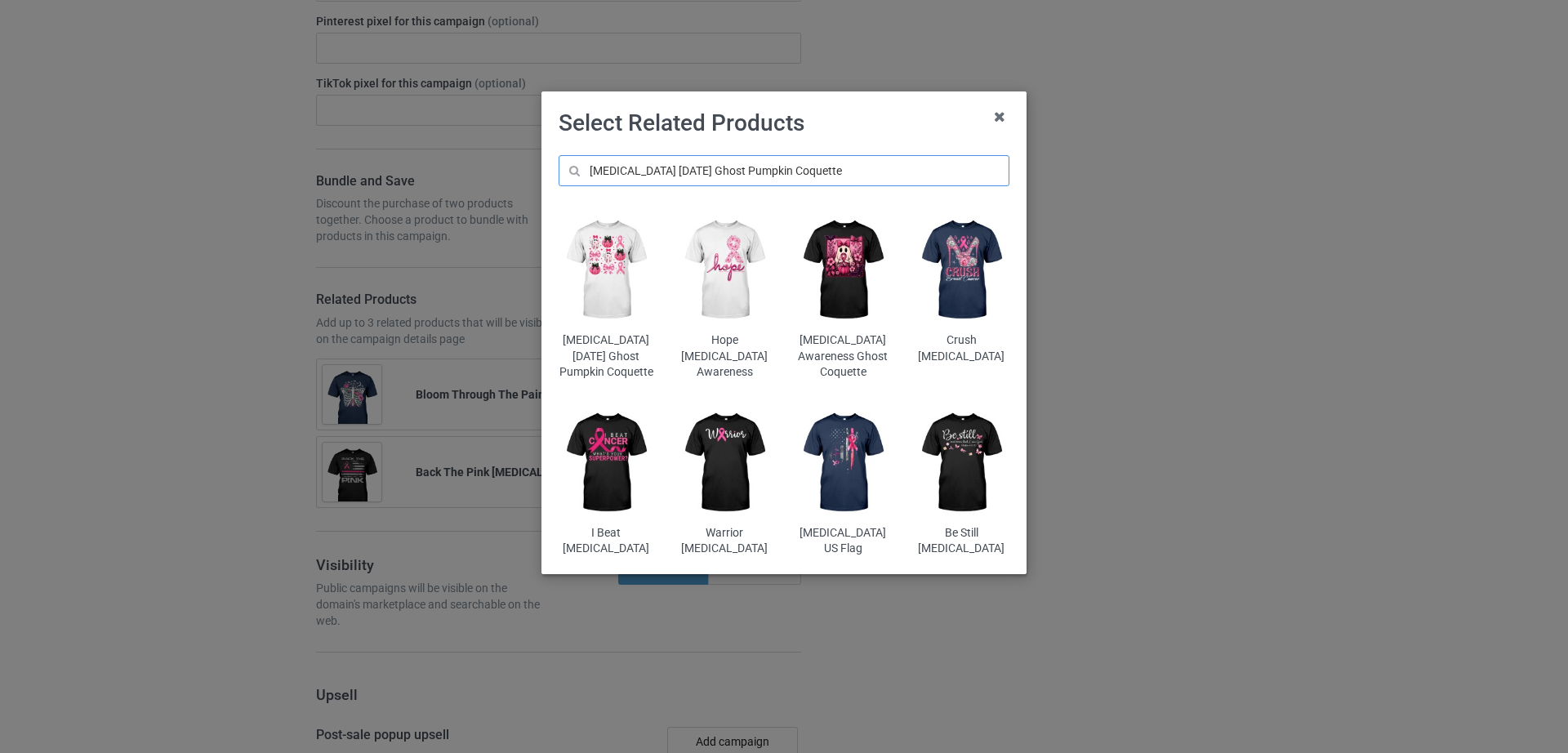
scroll to position [2168, 0]
type input "[MEDICAL_DATA] [DATE] Ghost Pumpkin Coquette"
click at [627, 301] on img at bounding box center [606, 270] width 96 height 119
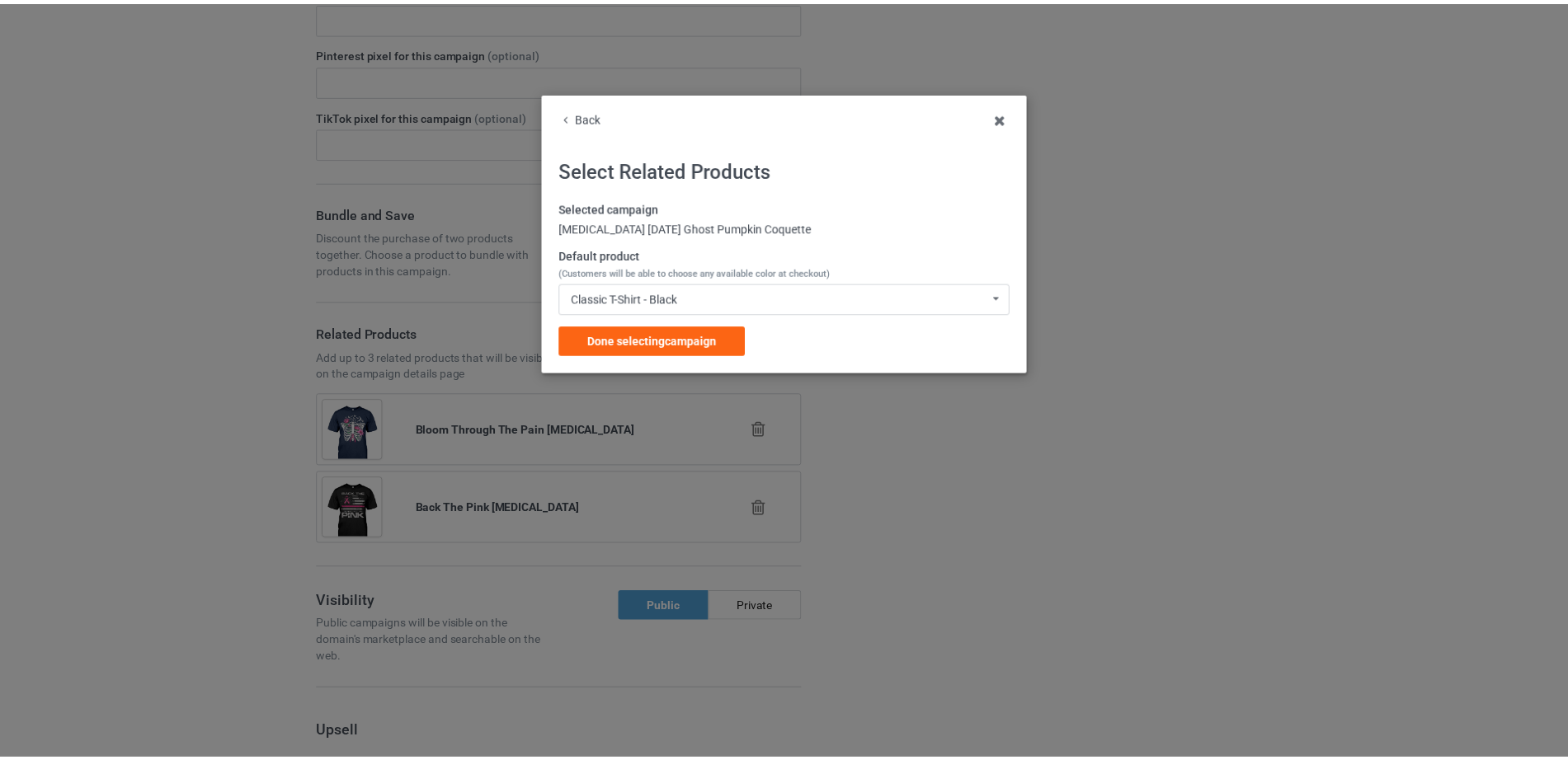
scroll to position [2220, 0]
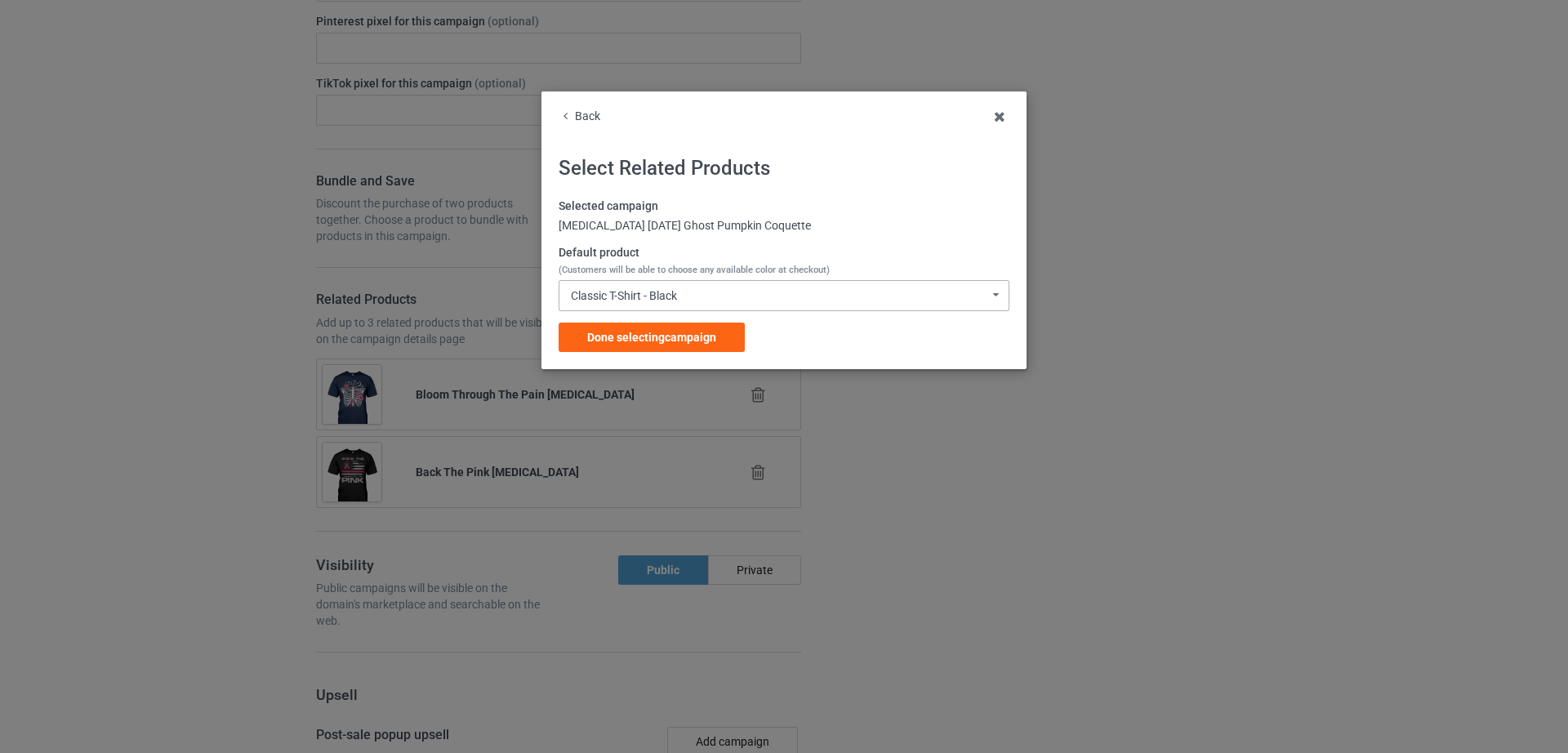
click at [666, 296] on div "Classic T-Shirt - Black" at bounding box center [624, 295] width 107 height 12
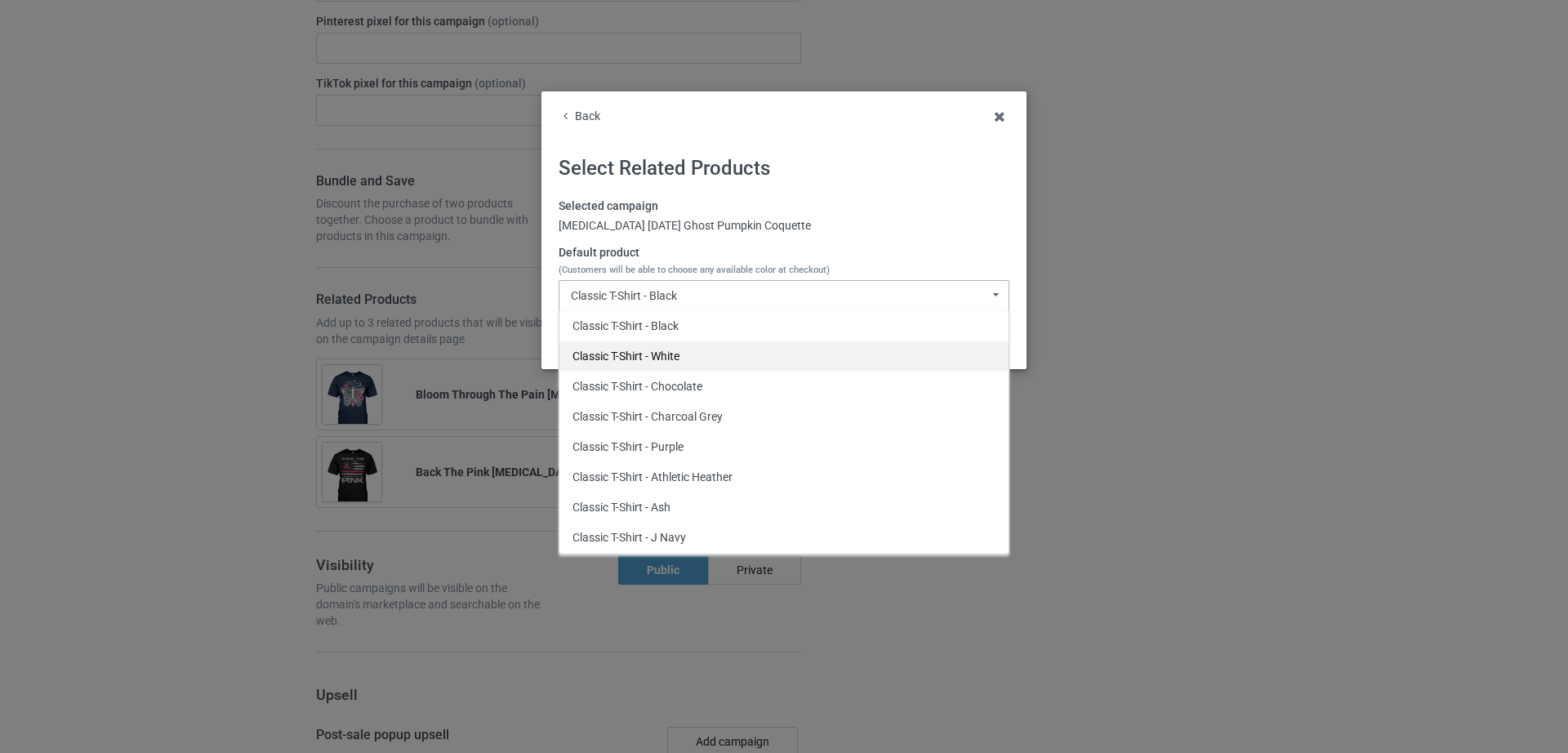
click at [636, 359] on div "Classic T-Shirt - White" at bounding box center [783, 355] width 449 height 30
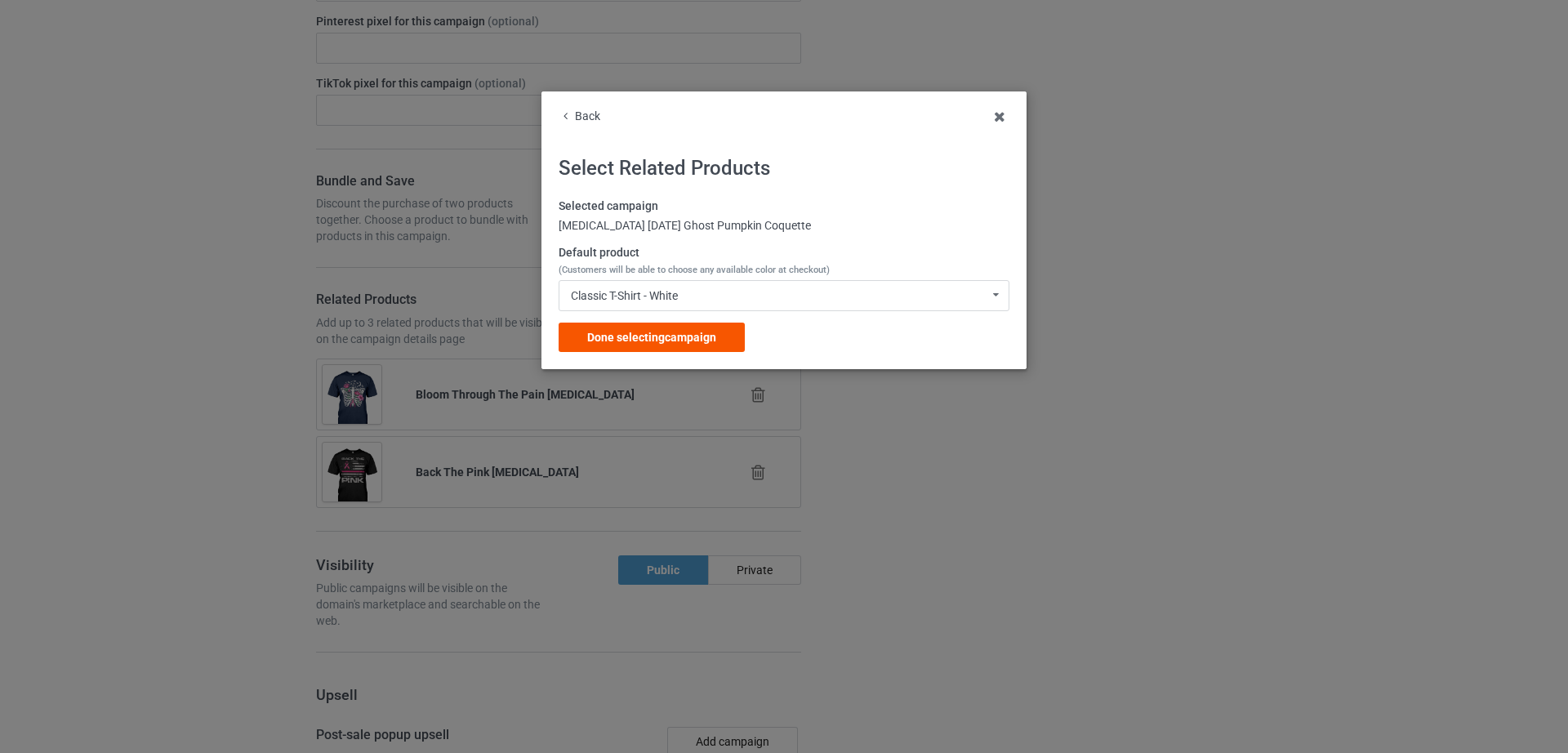
click at [646, 333] on span "Done selecting campaign" at bounding box center [651, 336] width 129 height 13
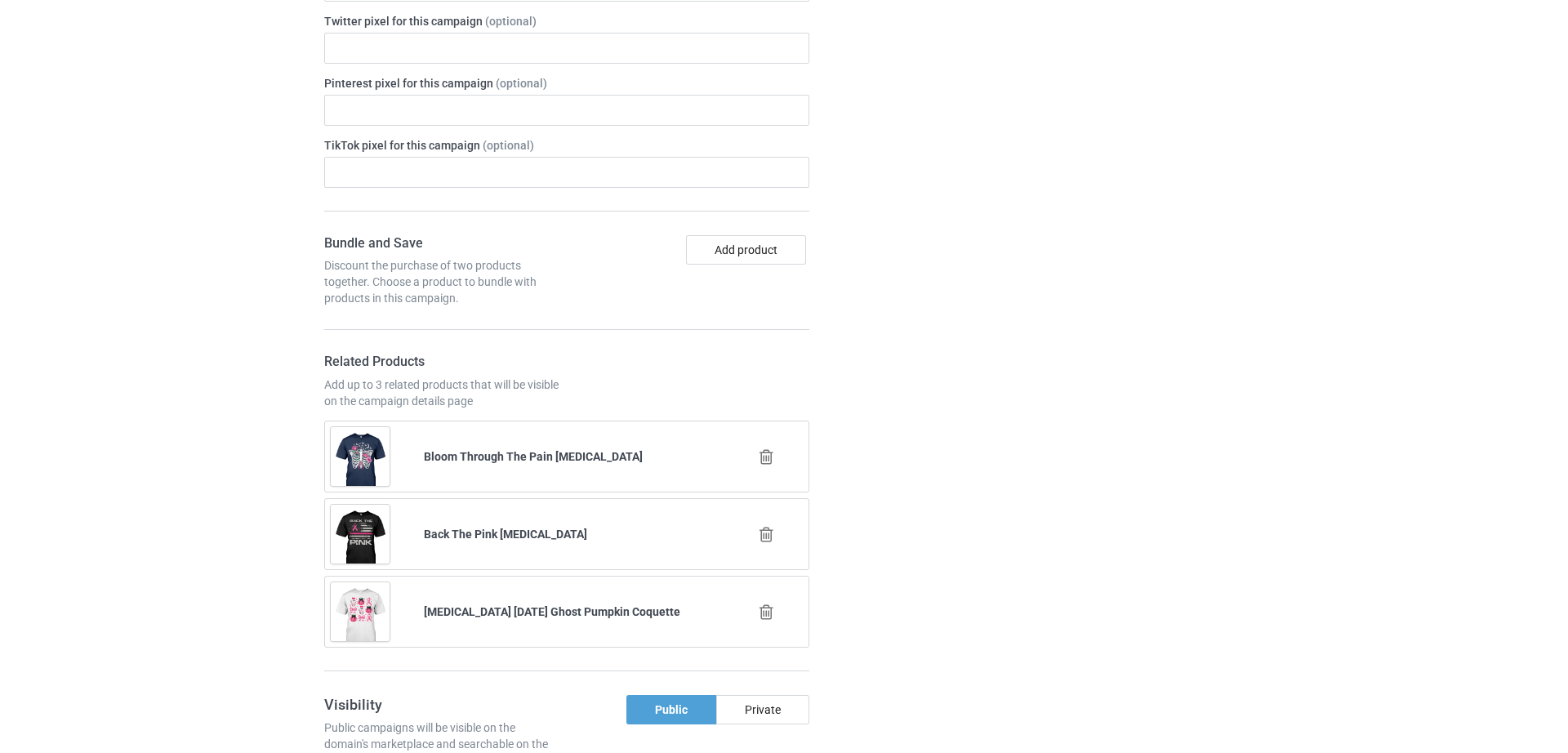
scroll to position [2262, 0]
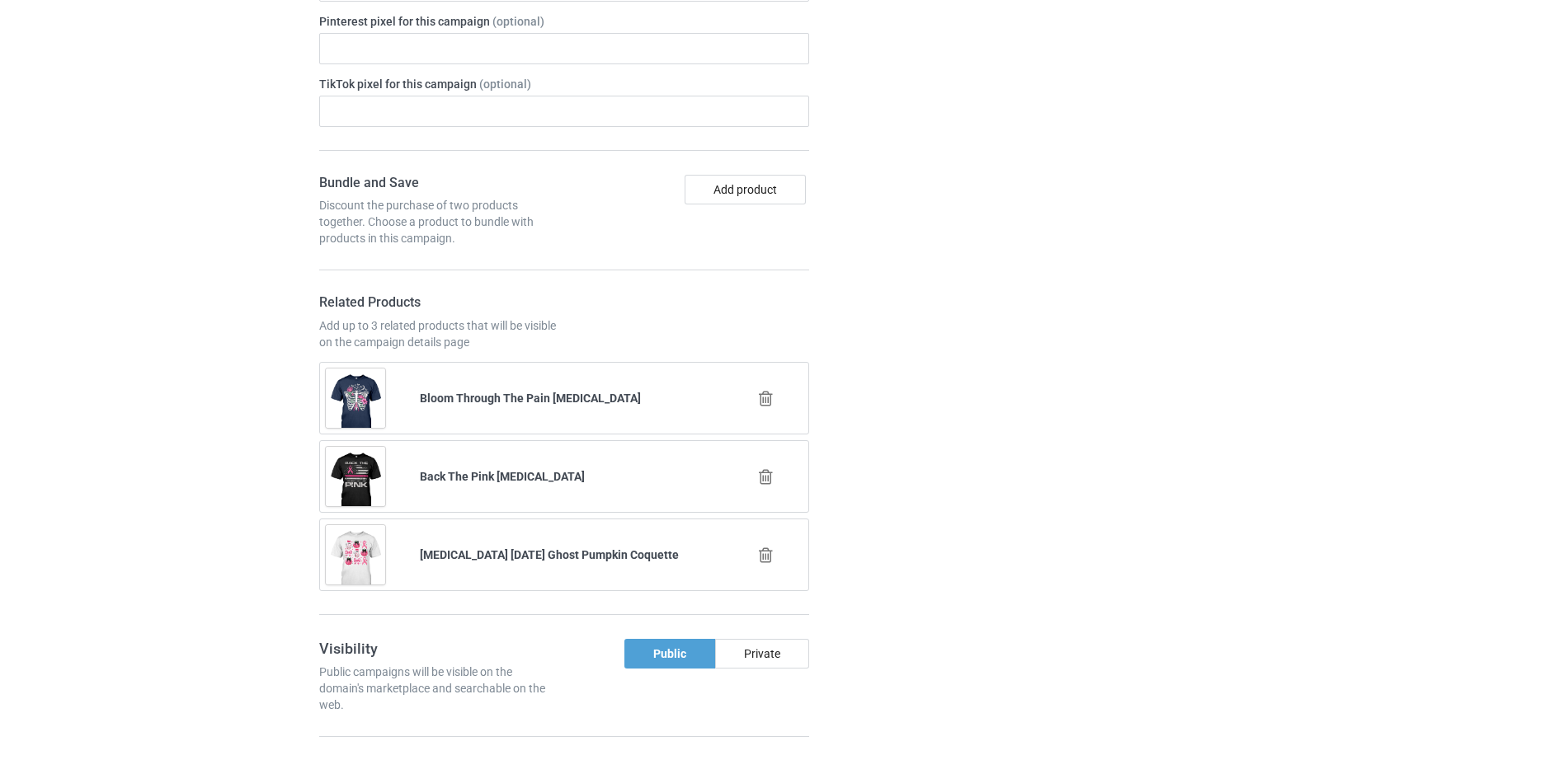
click at [761, 468] on icon at bounding box center [765, 477] width 21 height 18
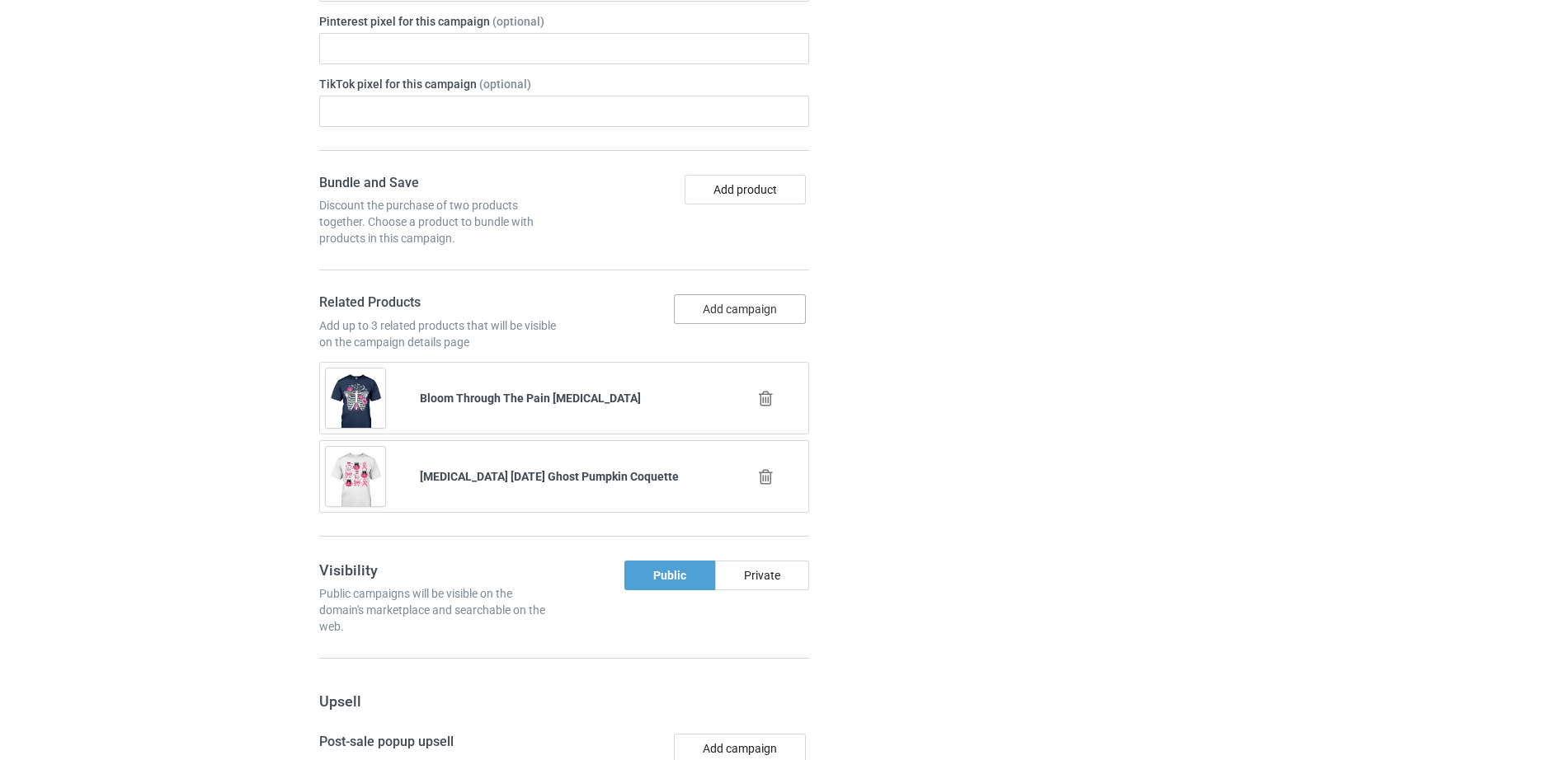
click at [683, 294] on button "Add campaign" at bounding box center [740, 309] width 132 height 30
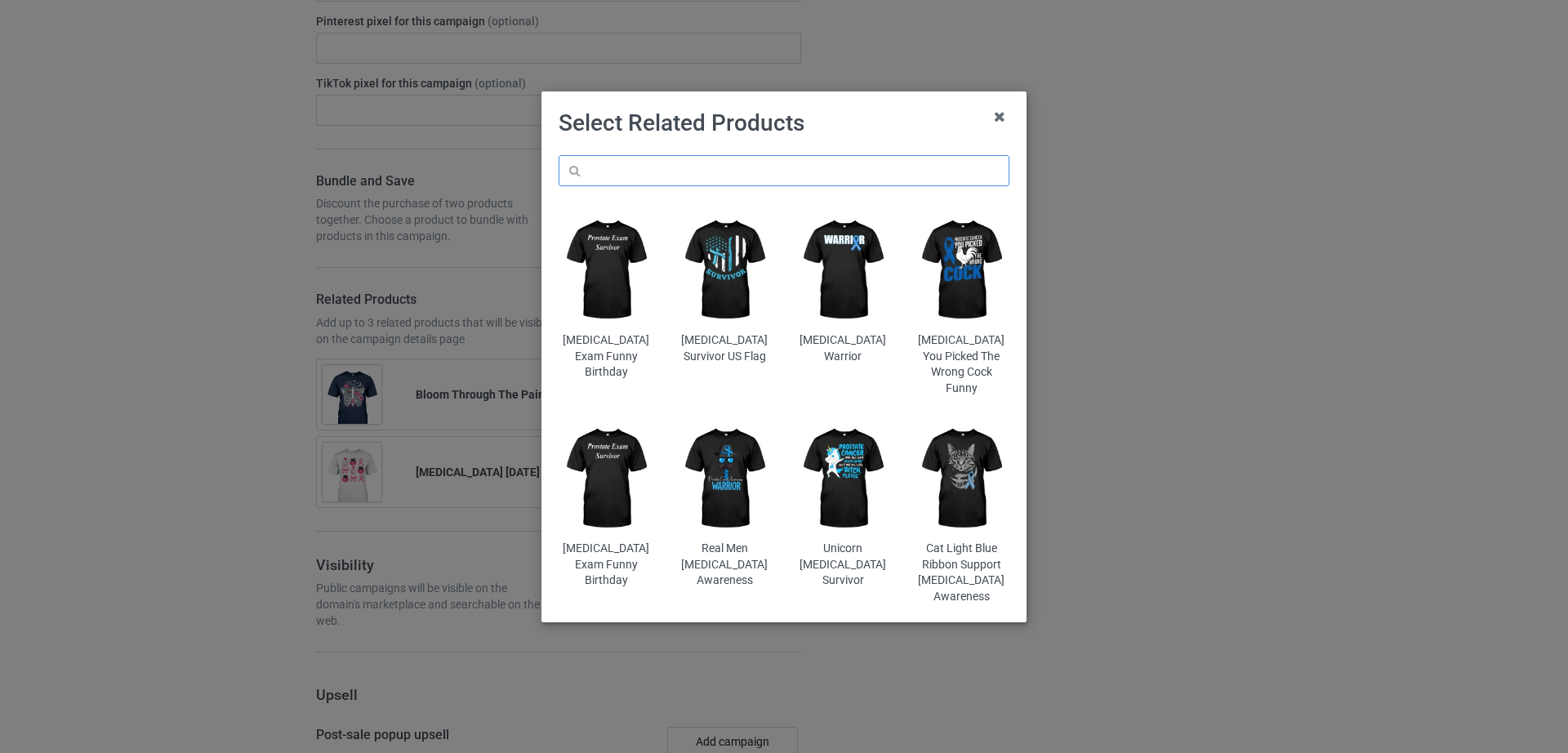
click at [660, 174] on input "text" at bounding box center [783, 171] width 451 height 31
paste input "[MEDICAL_DATA] Pink Ribbon Strong Goose Awareness"
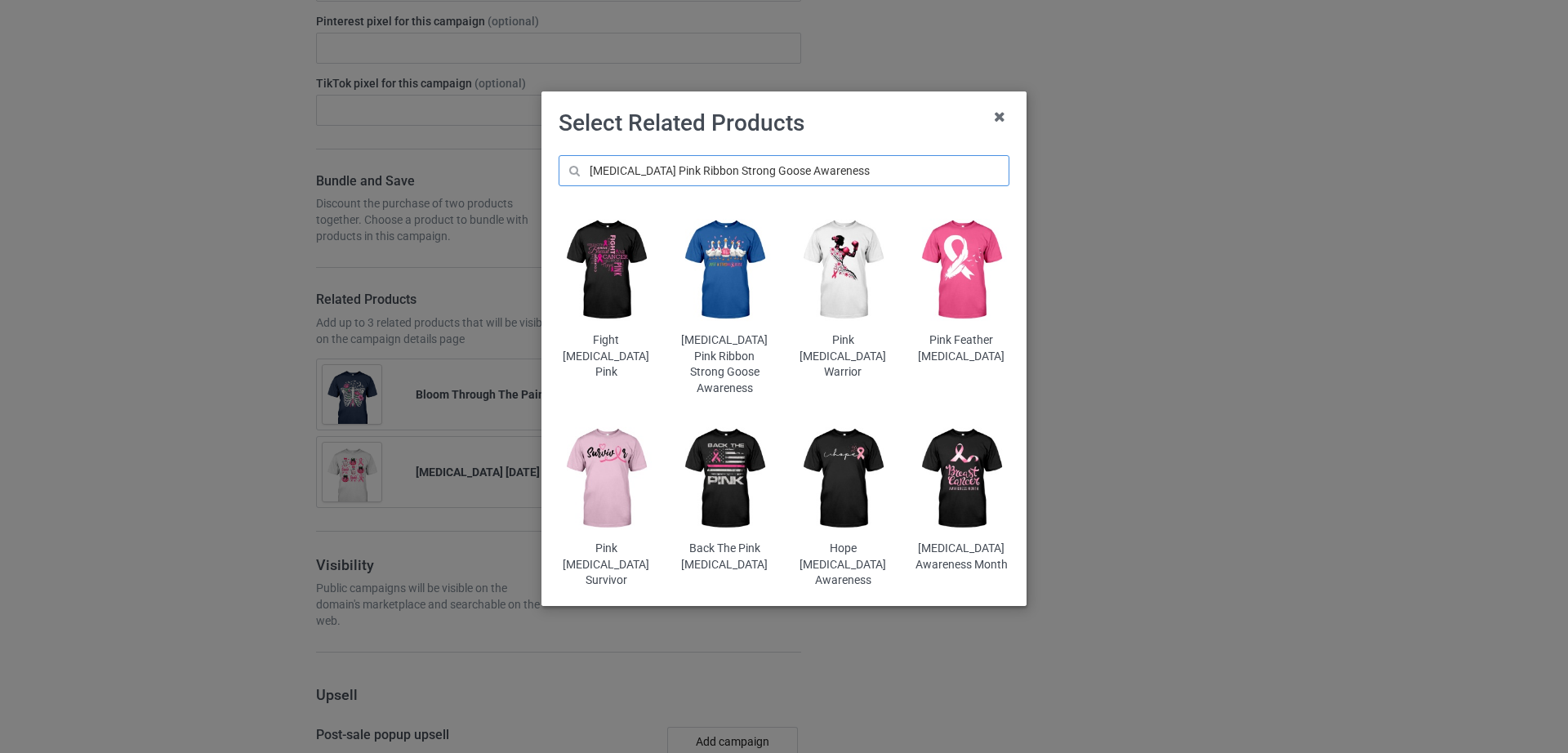
type input "[MEDICAL_DATA] Pink Ribbon Strong Goose Awareness"
click at [761, 305] on img at bounding box center [724, 270] width 96 height 119
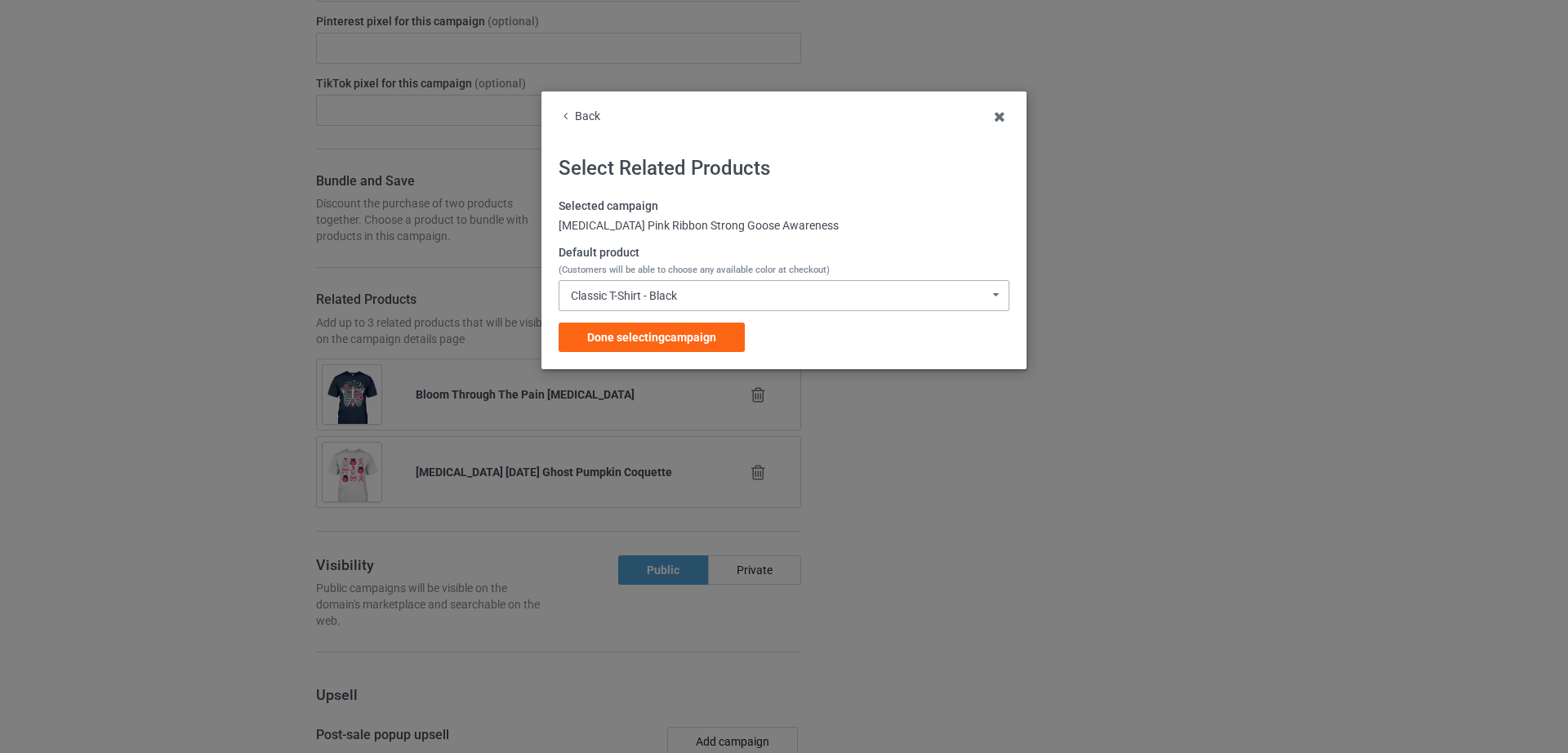
click at [676, 296] on div "Classic T-Shirt - Black" at bounding box center [624, 295] width 107 height 12
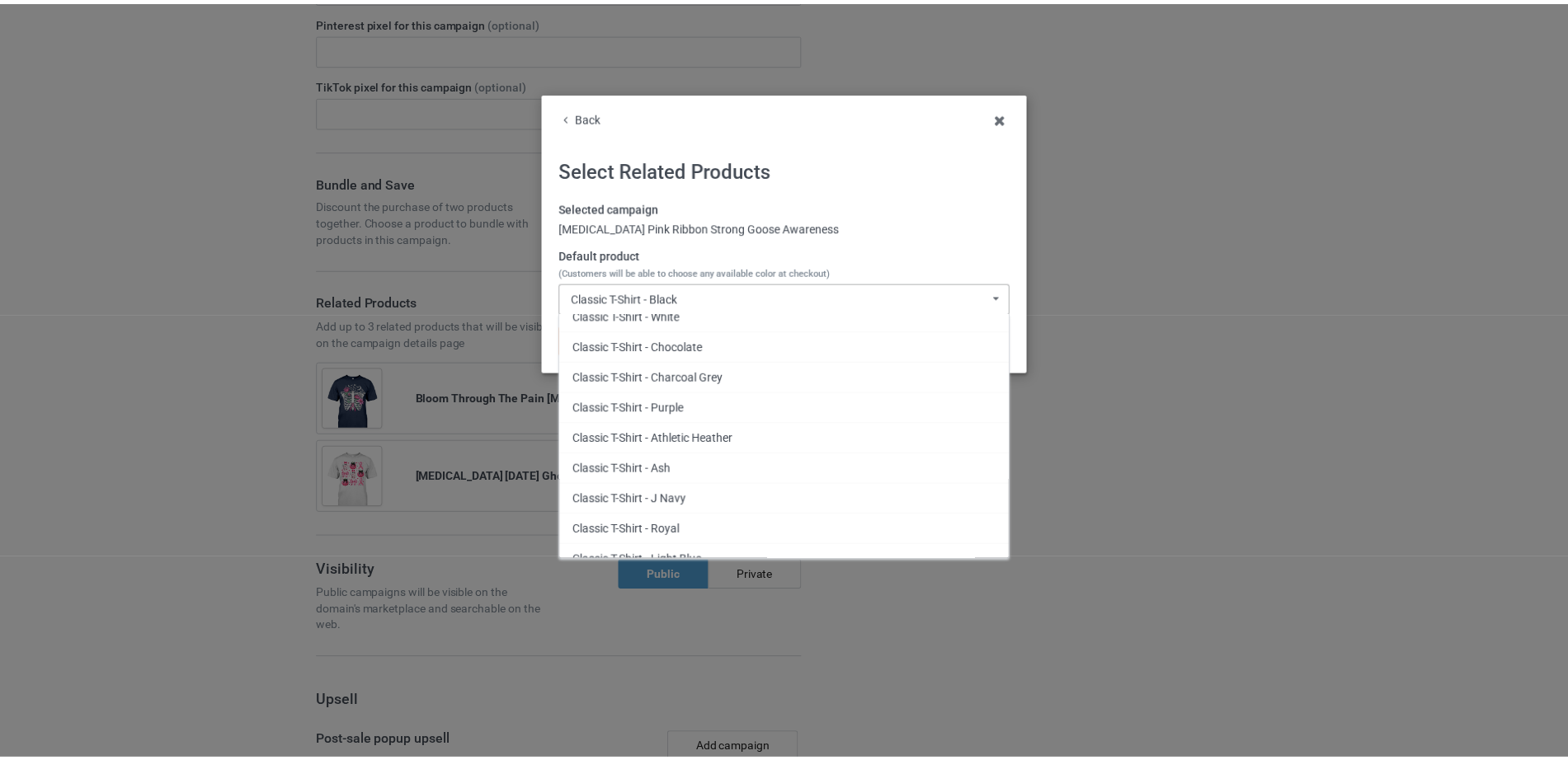
scroll to position [91, 0]
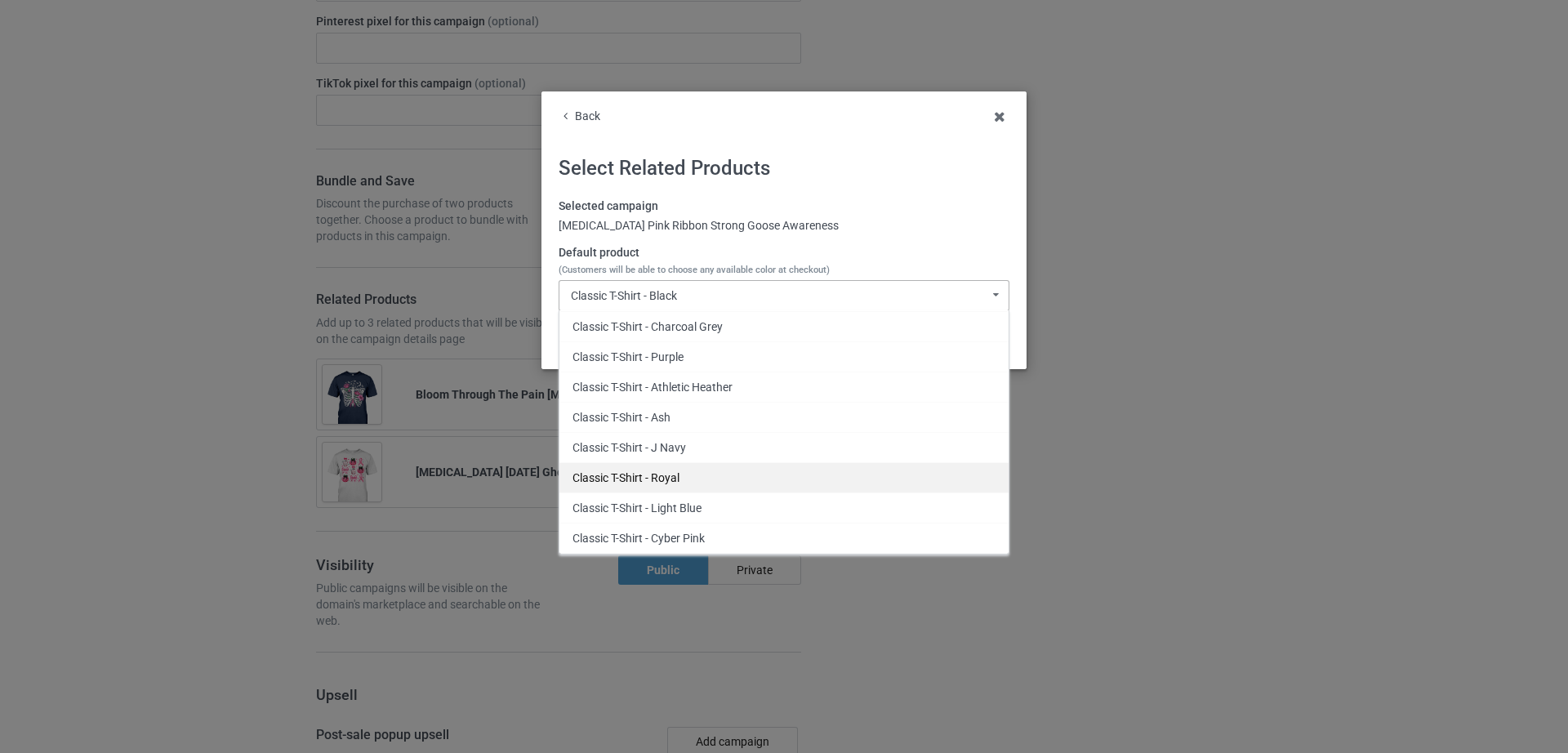
click at [679, 481] on div "Classic T-Shirt - Royal" at bounding box center [783, 477] width 449 height 30
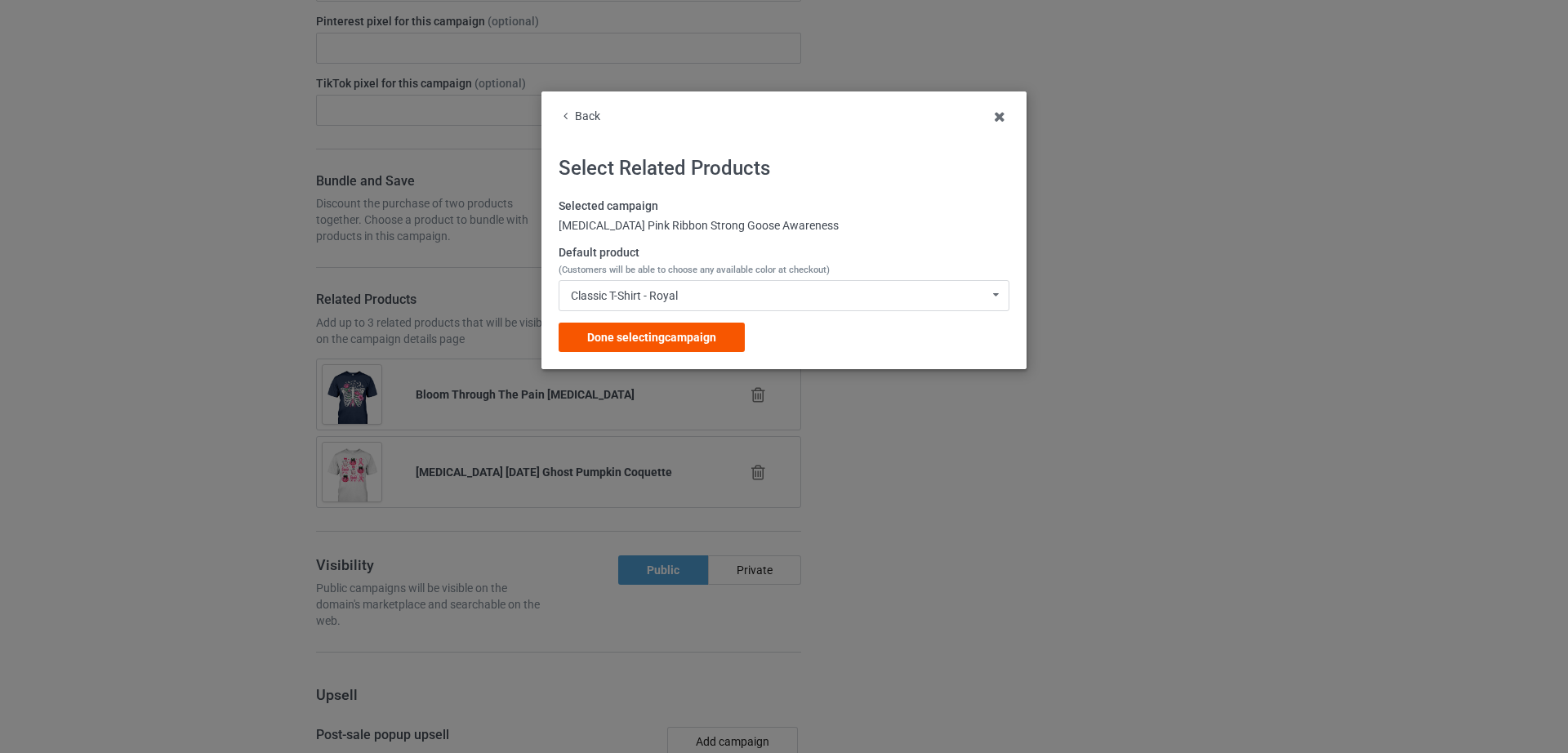
click at [666, 336] on span "Done selecting campaign" at bounding box center [651, 336] width 129 height 13
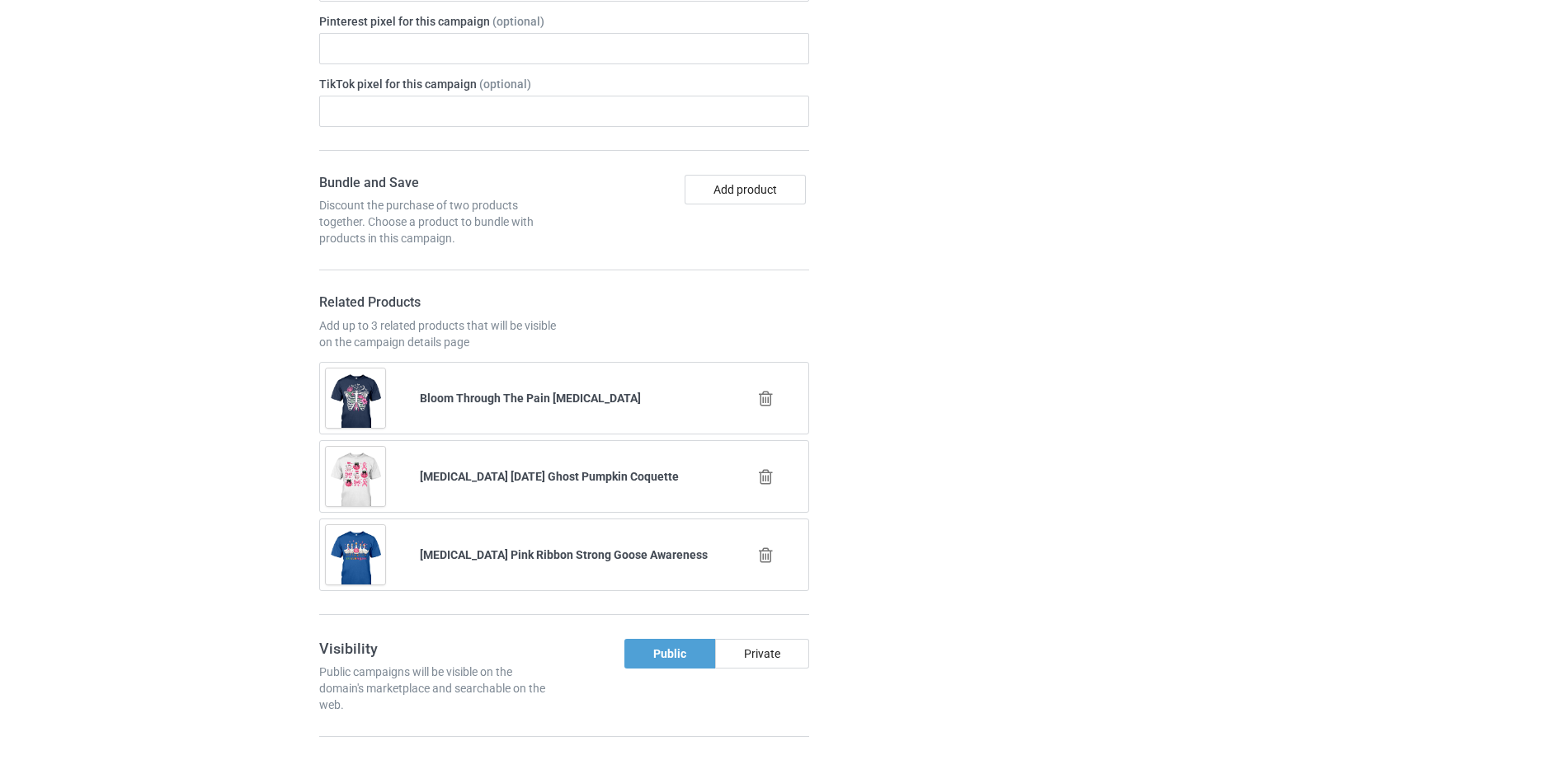
click at [763, 390] on icon at bounding box center [765, 399] width 21 height 18
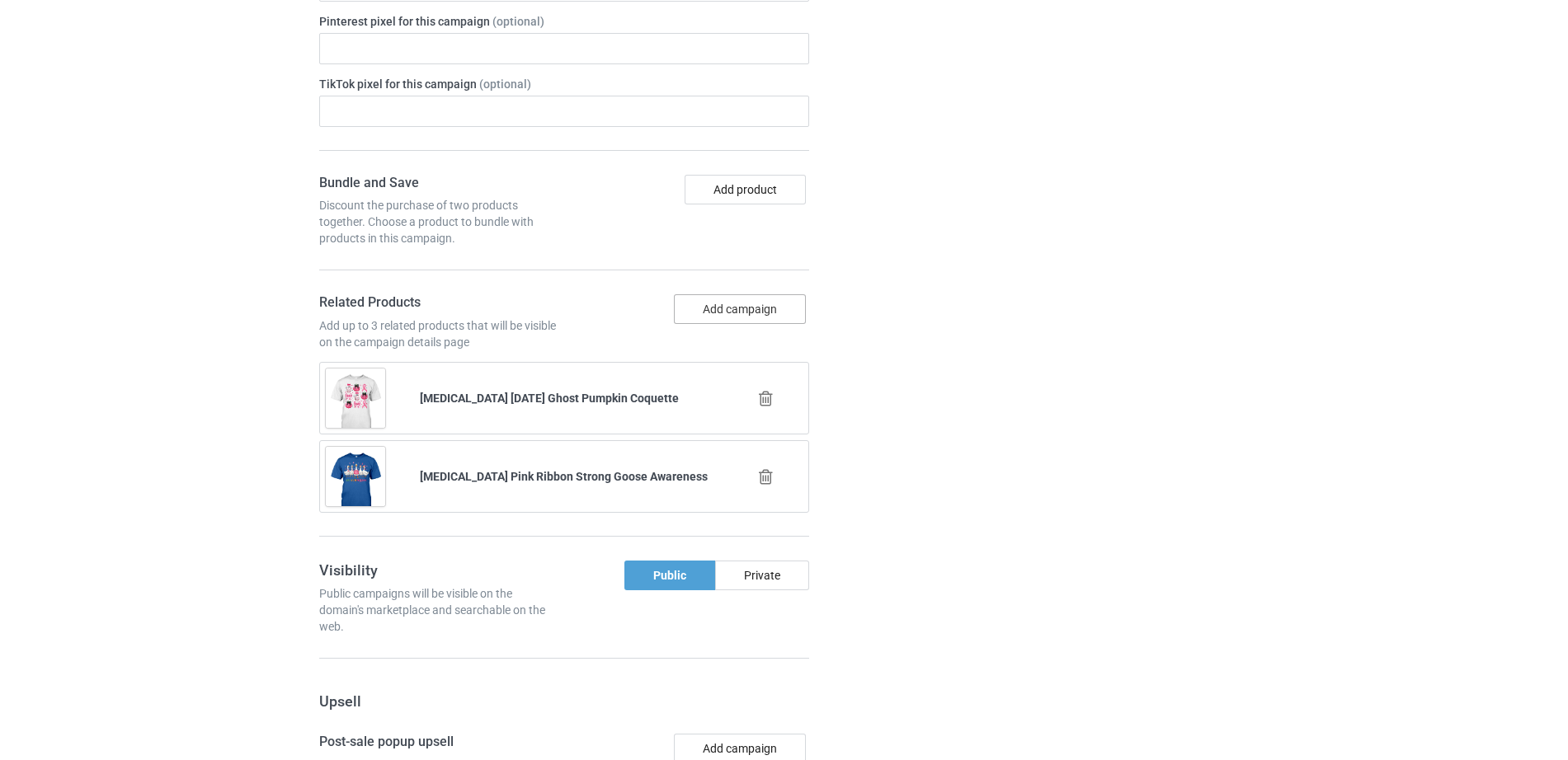
click at [727, 294] on button "Add campaign" at bounding box center [740, 309] width 132 height 30
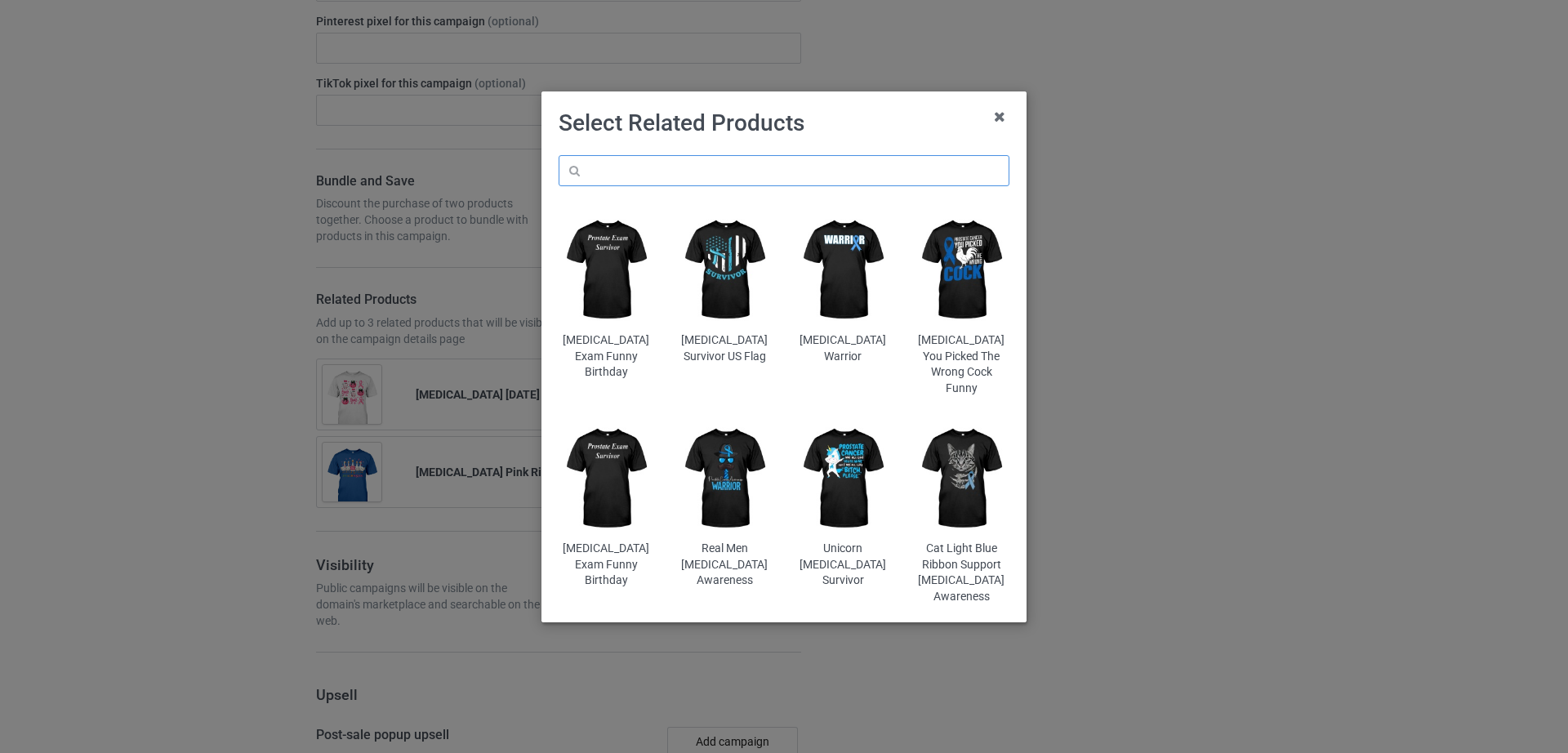
click at [632, 168] on input "text" at bounding box center [783, 171] width 451 height 31
paste input "[MEDICAL_DATA] Awareness Groovy Support Squad"
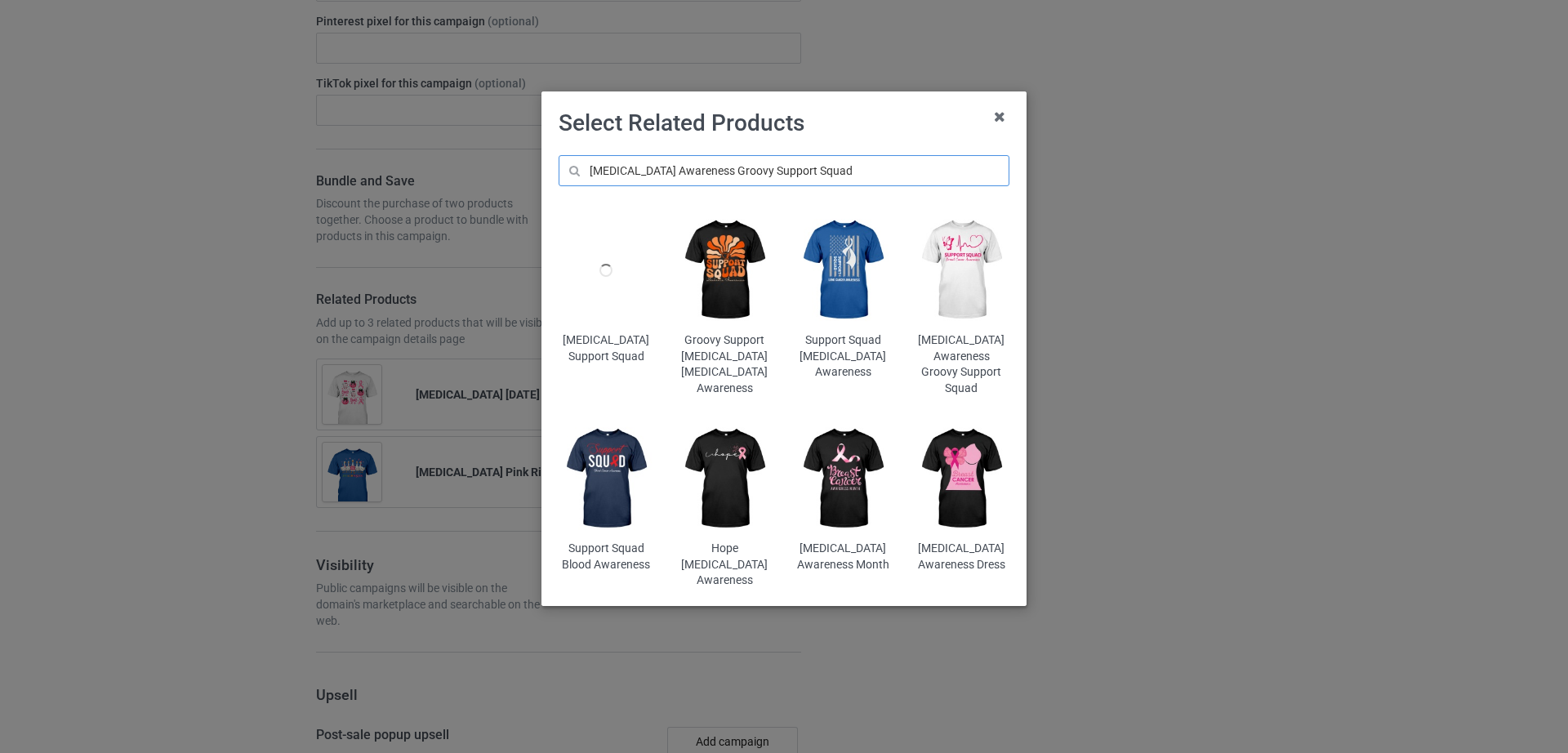
type input "[MEDICAL_DATA] Awareness Groovy Support Squad"
click at [949, 280] on img at bounding box center [962, 270] width 96 height 119
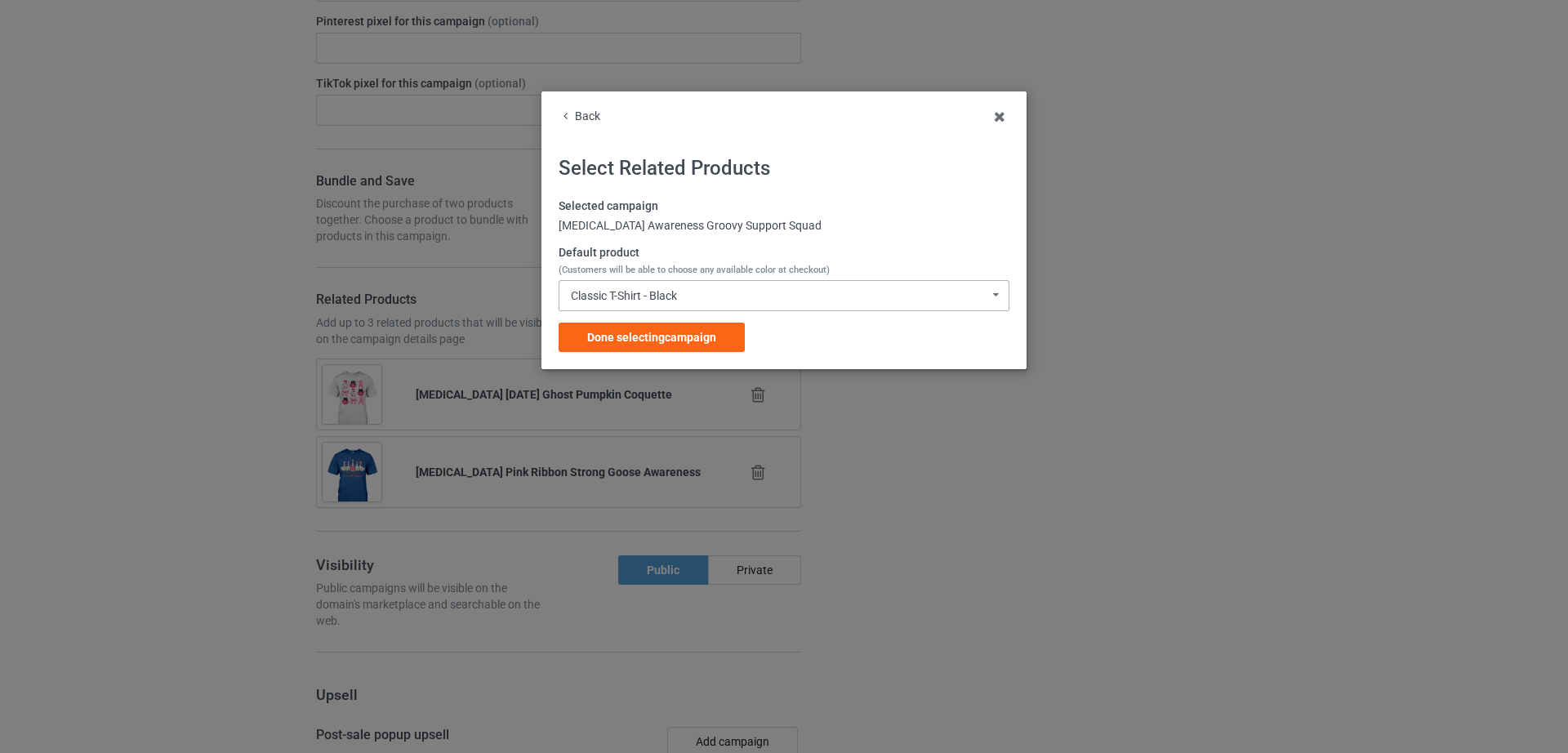
click at [659, 284] on div "Classic T-Shirt - Black Classic T-Shirt - Black Classic T-Shirt - White Classic…" at bounding box center [783, 295] width 451 height 31
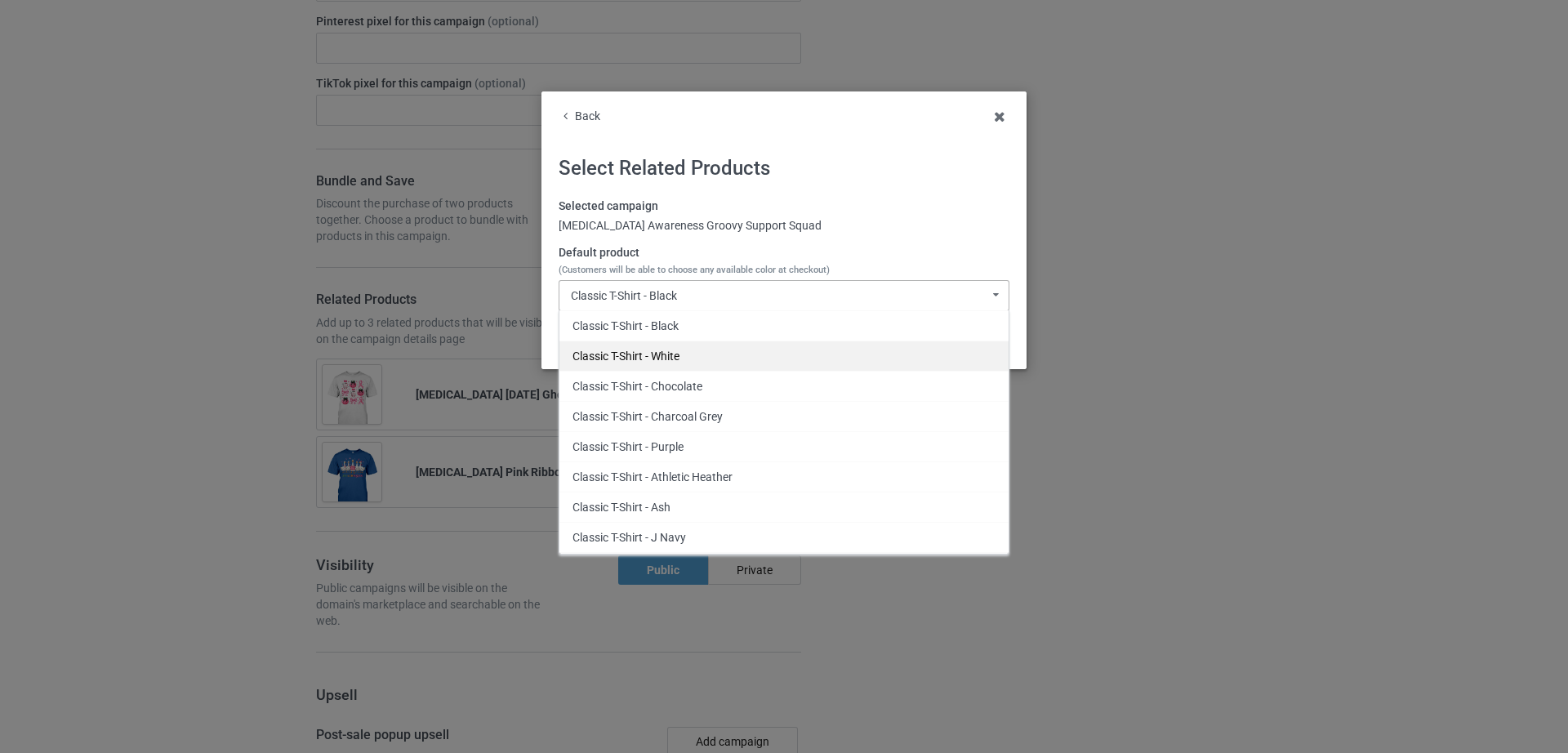
click at [660, 348] on div "Classic T-Shirt - White" at bounding box center [783, 355] width 449 height 30
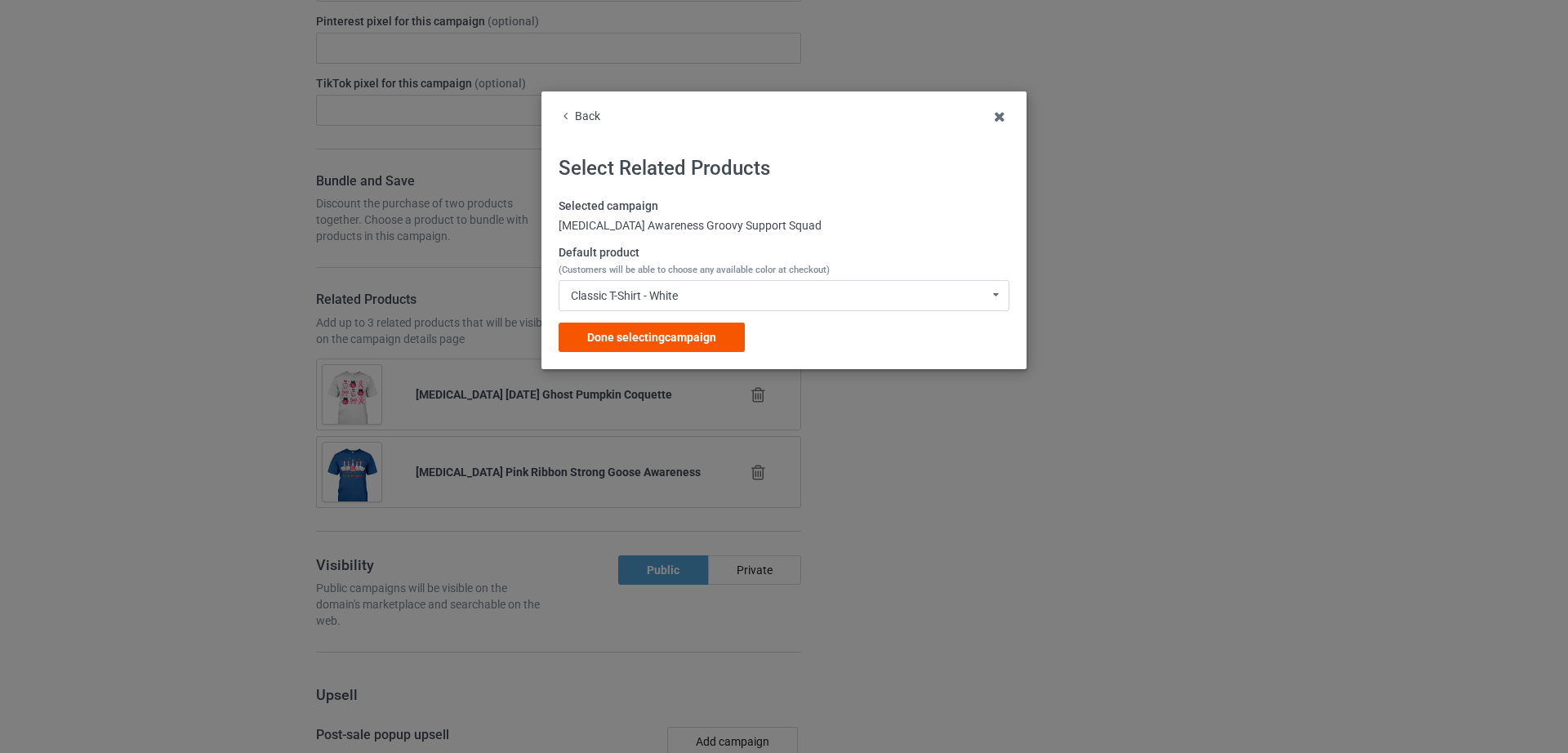
click at [652, 335] on span "Done selecting campaign" at bounding box center [651, 336] width 129 height 13
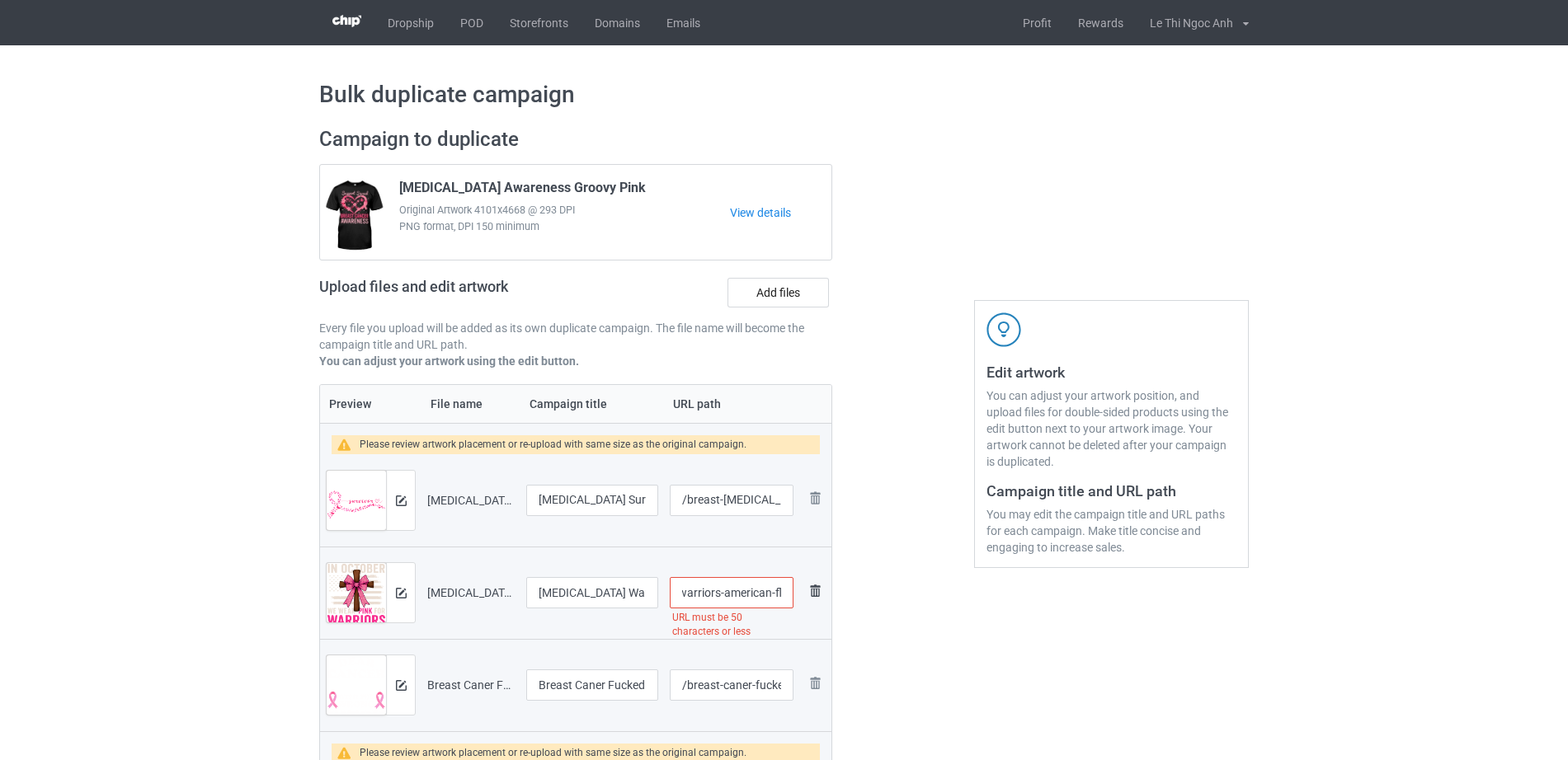
scroll to position [0, 171]
drag, startPoint x: 759, startPoint y: 585, endPoint x: 806, endPoint y: 586, distance: 47.0
click at [806, 586] on tr "Preview and edit artwork Breast Cancer Warriors American Flag Faith Pink Bow.pn…" at bounding box center [576, 593] width 511 height 93
click at [732, 597] on input "/breast-cancer-warriors-american-flag-faith-pink-bow" at bounding box center [731, 593] width 123 height 32
click at [733, 593] on input "/breast-cancer-warriors-american-flag-faith-pink-bow" at bounding box center [731, 593] width 123 height 32
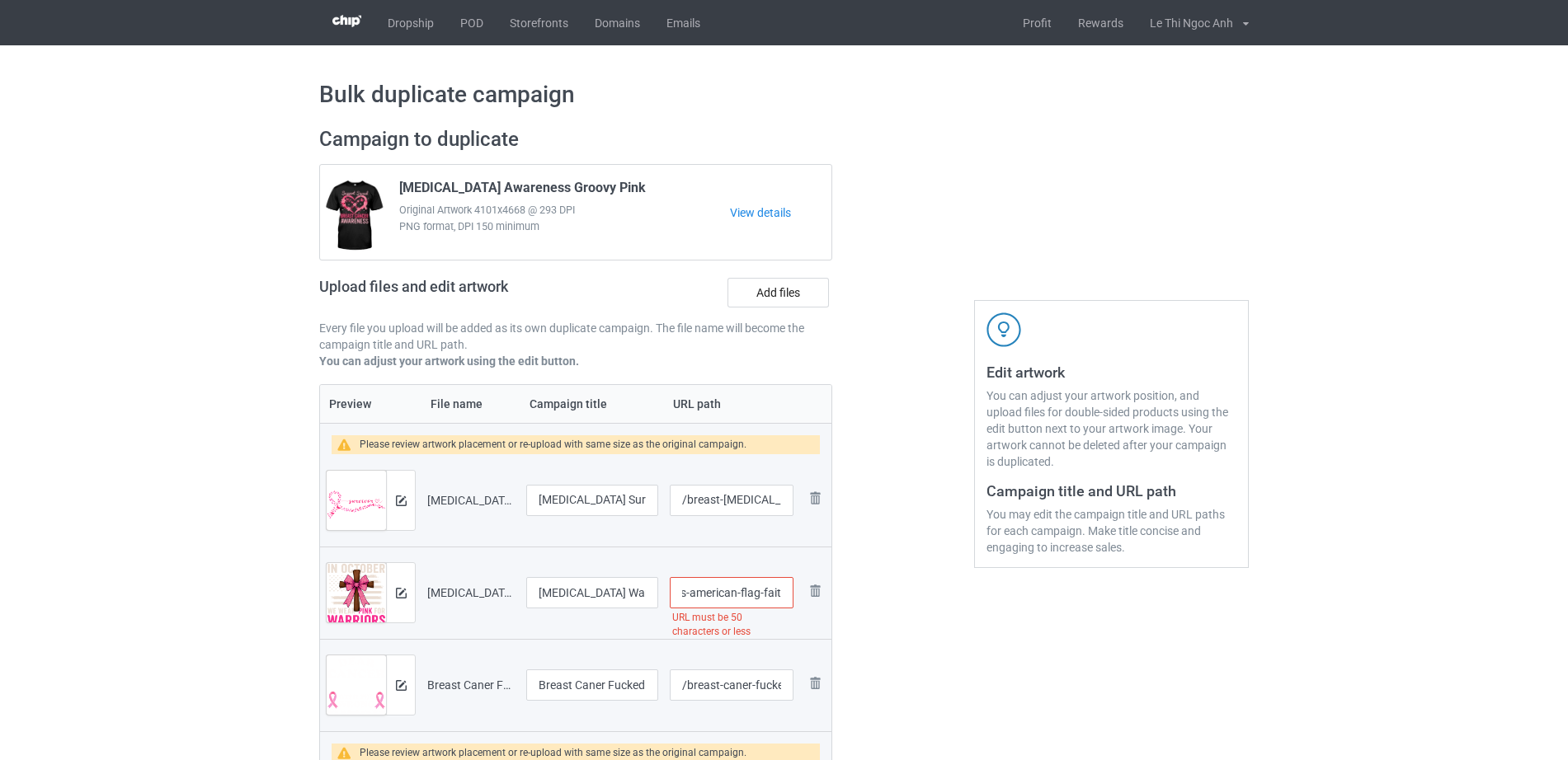
drag, startPoint x: 732, startPoint y: 593, endPoint x: 801, endPoint y: 592, distance: 69.0
click at [801, 592] on tr "Preview and edit artwork Breast Cancer Warriors American Flag Faith Pink Bow.pn…" at bounding box center [576, 593] width 511 height 93
type input "/breast-cancer-warriors-american-flag-faith"
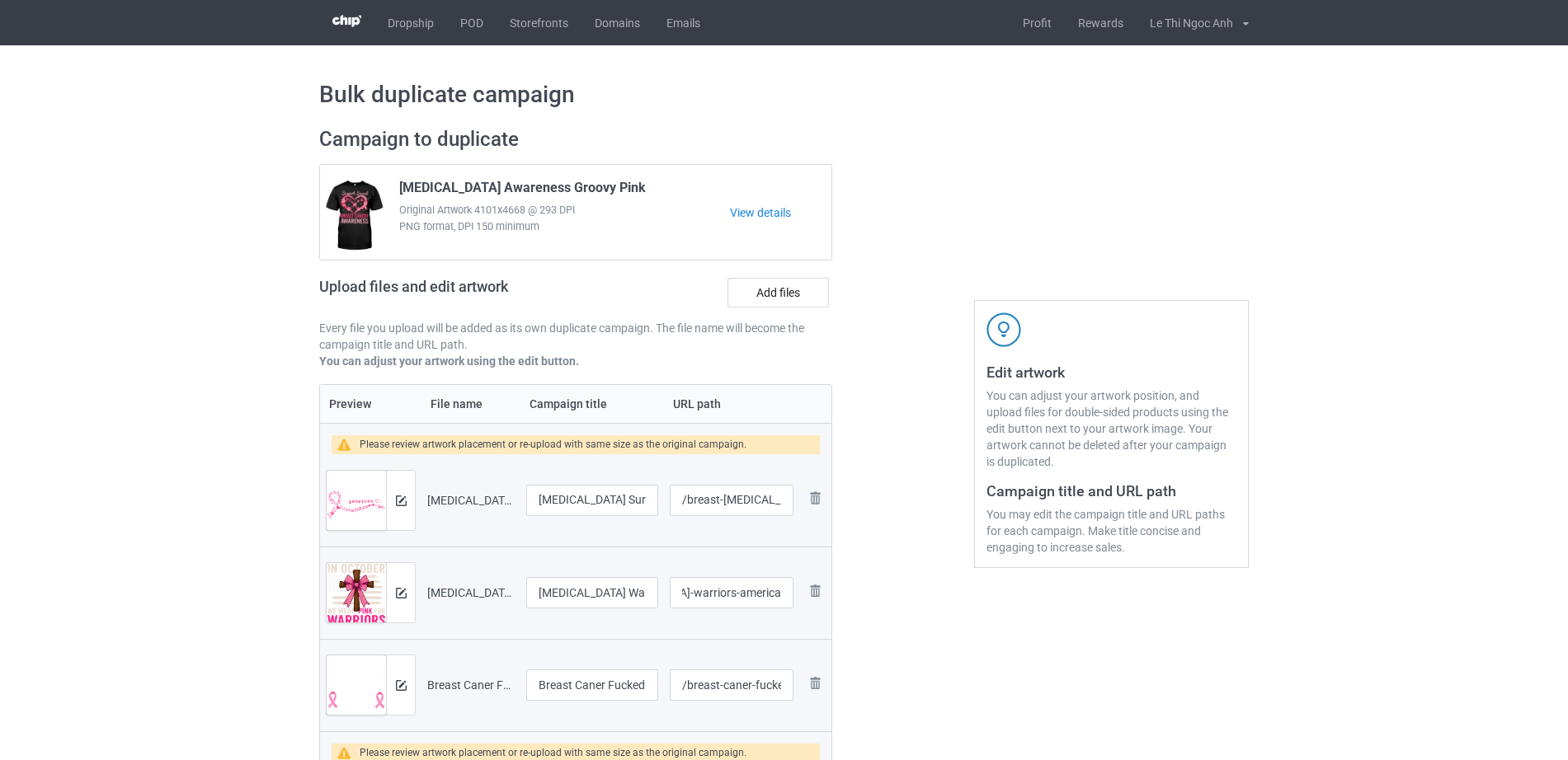
scroll to position [0, 0]
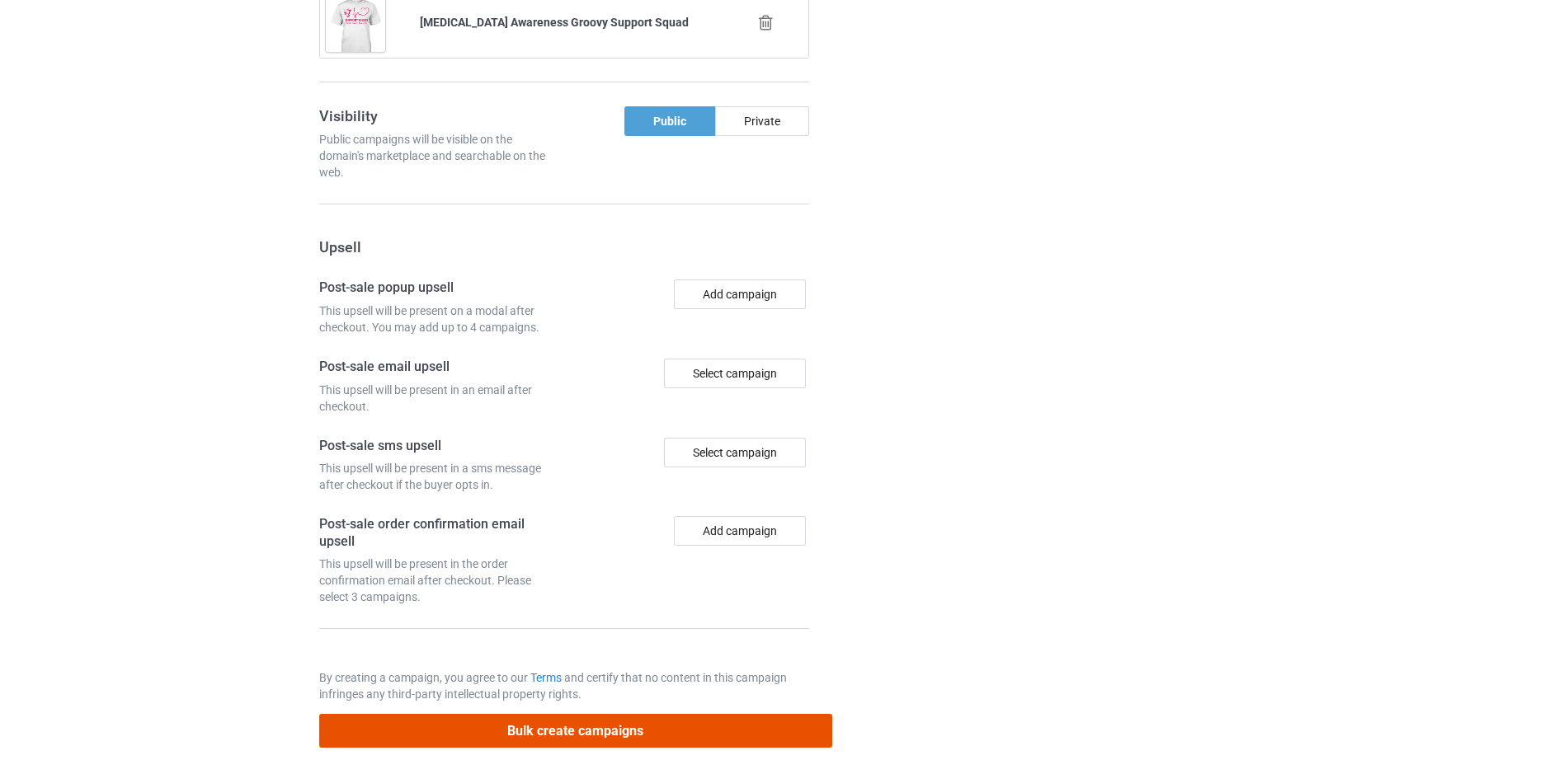
click at [668, 714] on button "Bulk create campaigns" at bounding box center [575, 730] width 512 height 34
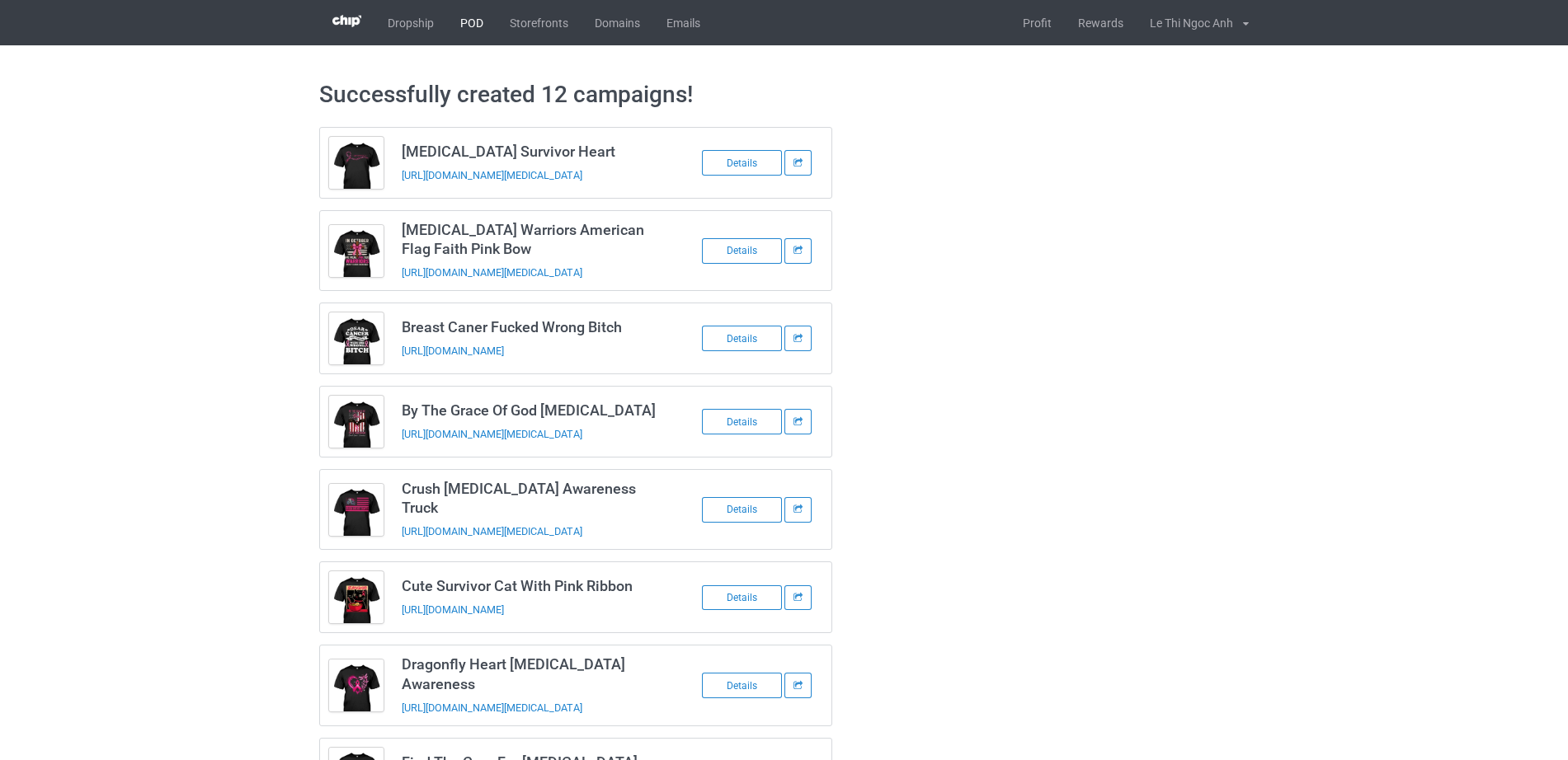
click at [470, 22] on link "POD" at bounding box center [472, 23] width 49 height 45
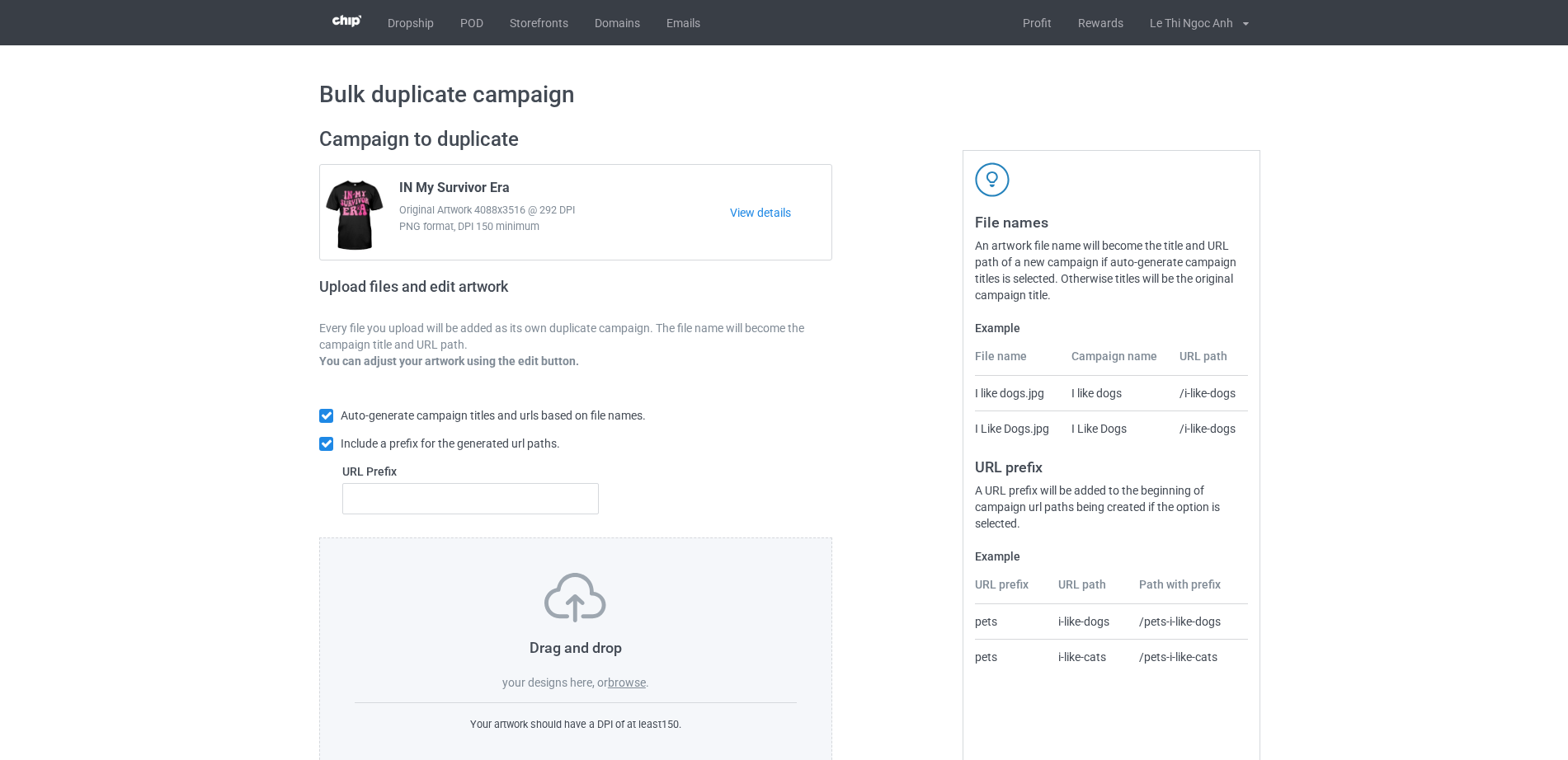
scroll to position [43, 0]
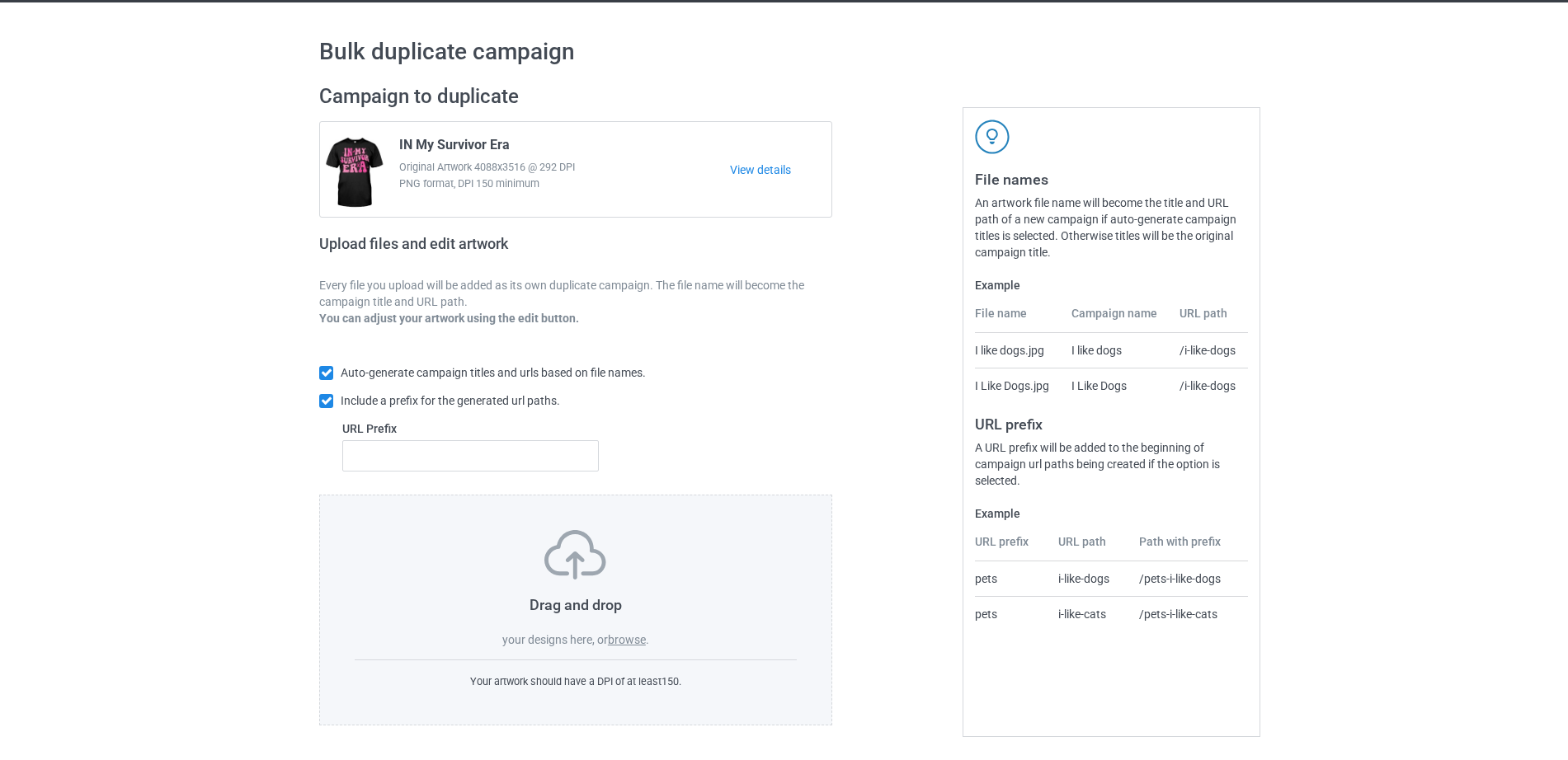
click at [628, 643] on label "browse" at bounding box center [627, 639] width 38 height 13
click at [0, 0] on input "browse" at bounding box center [0, 0] width 0 height 0
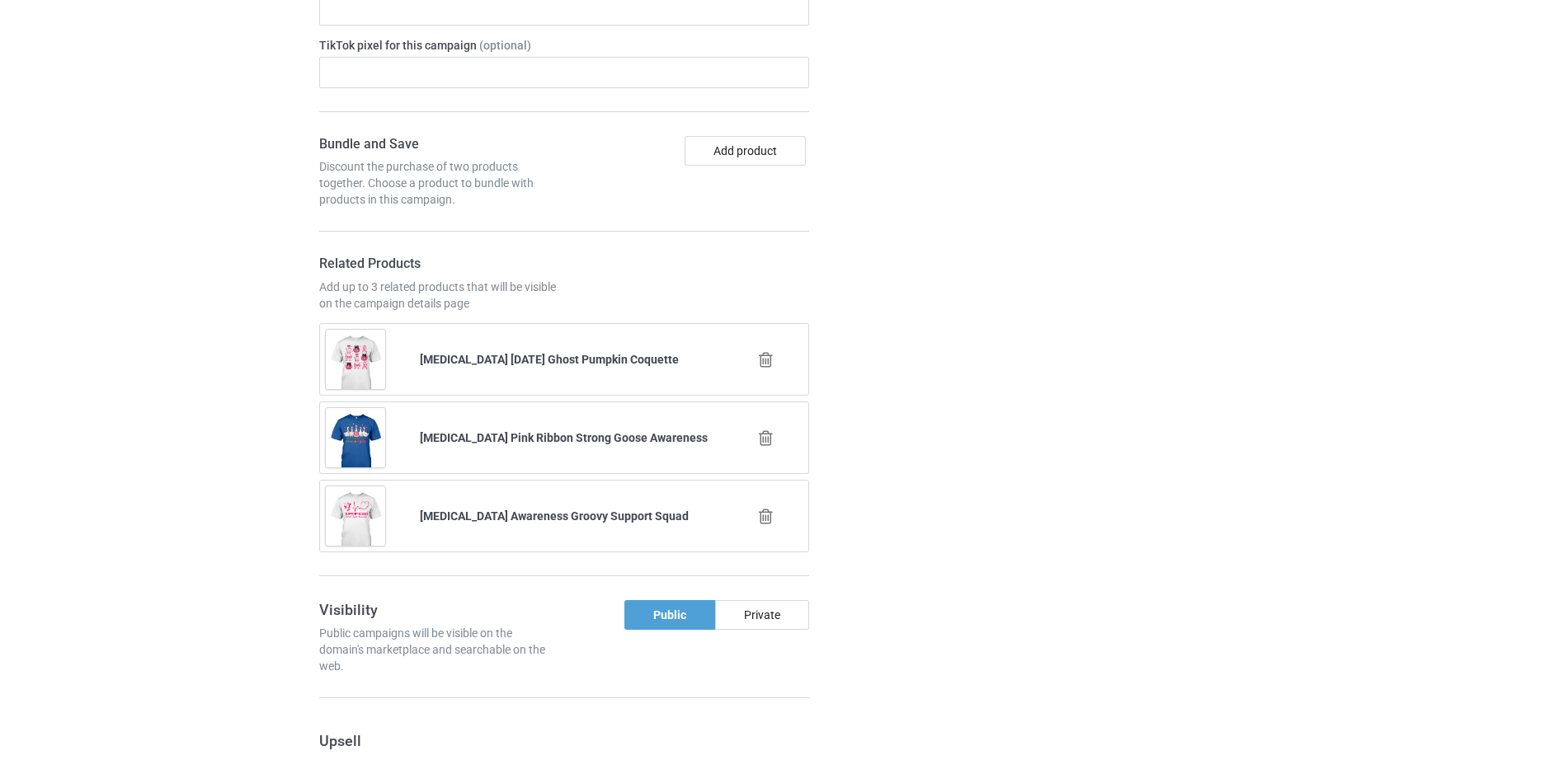
scroll to position [2377, 0]
click at [758, 353] on icon at bounding box center [765, 362] width 21 height 18
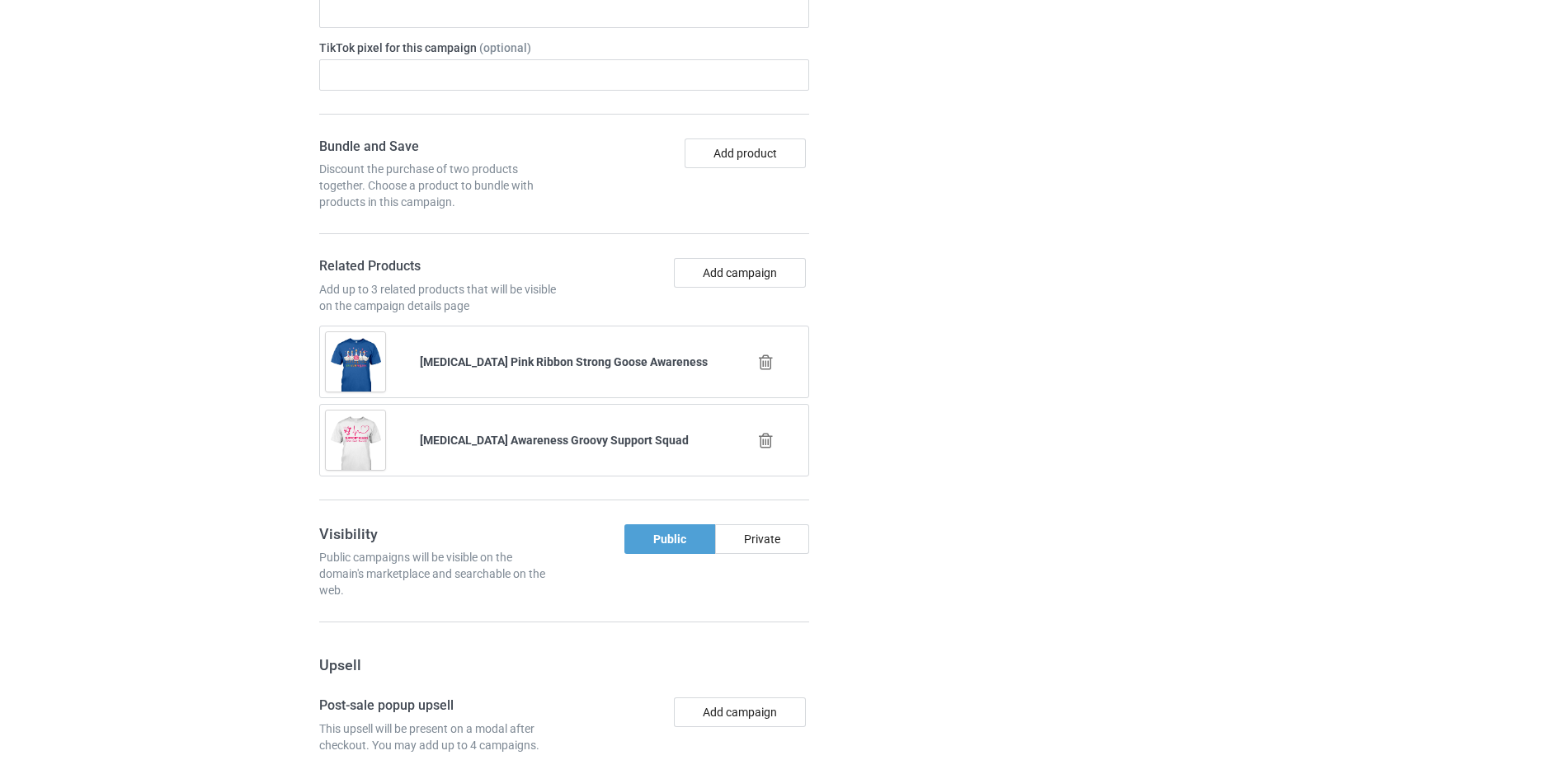
click at [766, 353] on icon at bounding box center [765, 362] width 21 height 18
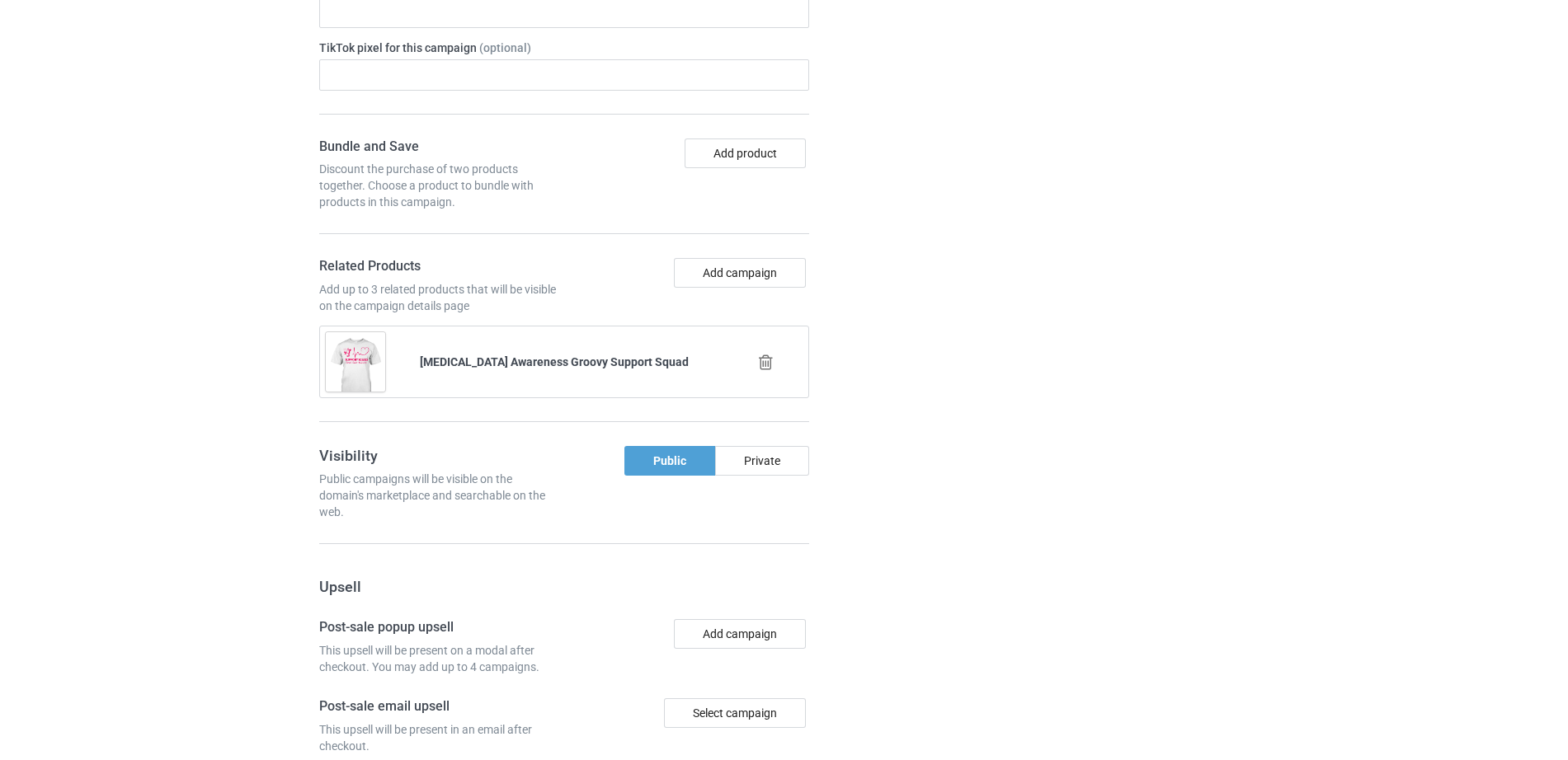
click at [764, 353] on icon at bounding box center [765, 362] width 21 height 18
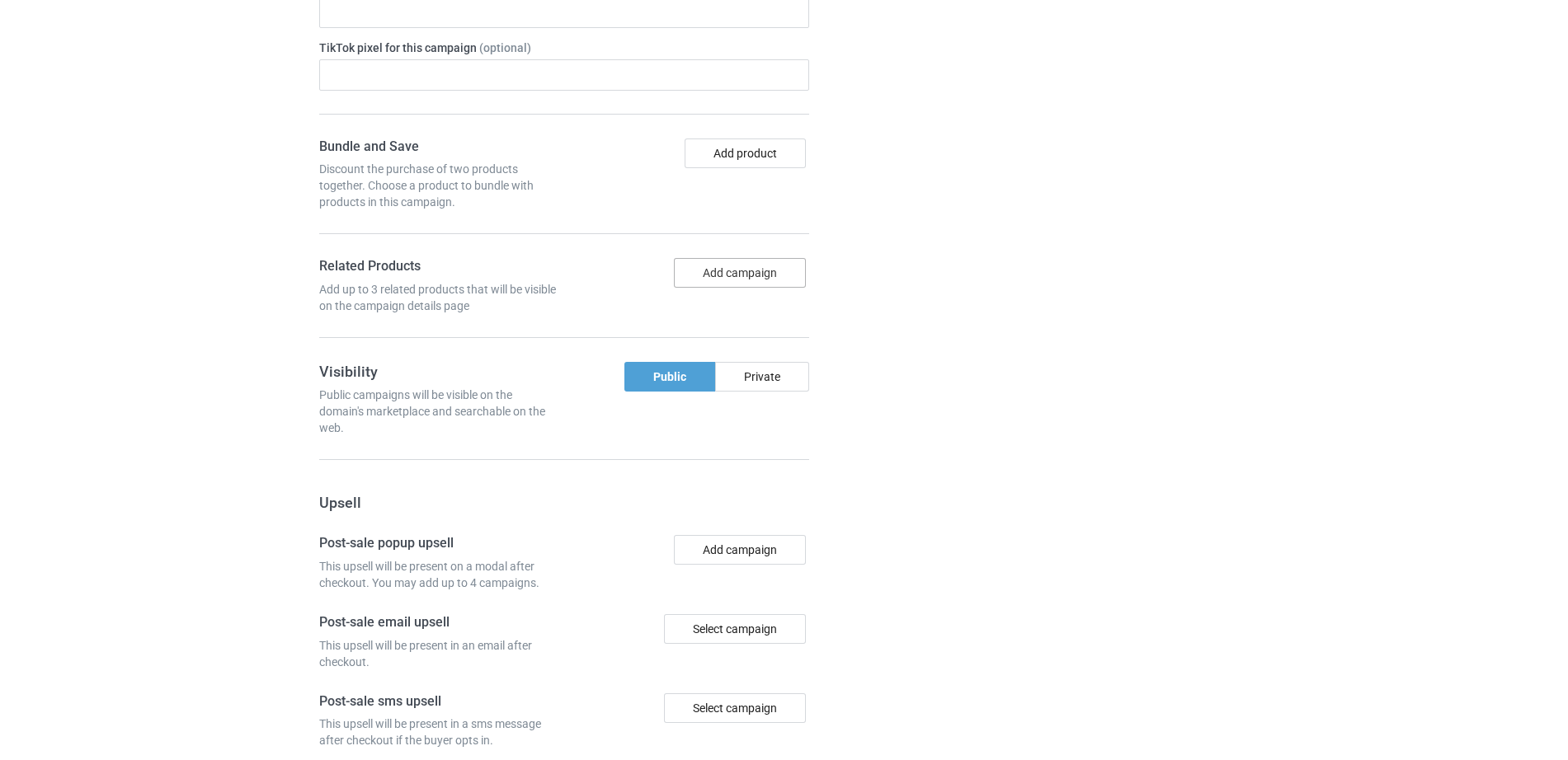
click at [744, 258] on button "Add campaign" at bounding box center [740, 272] width 132 height 30
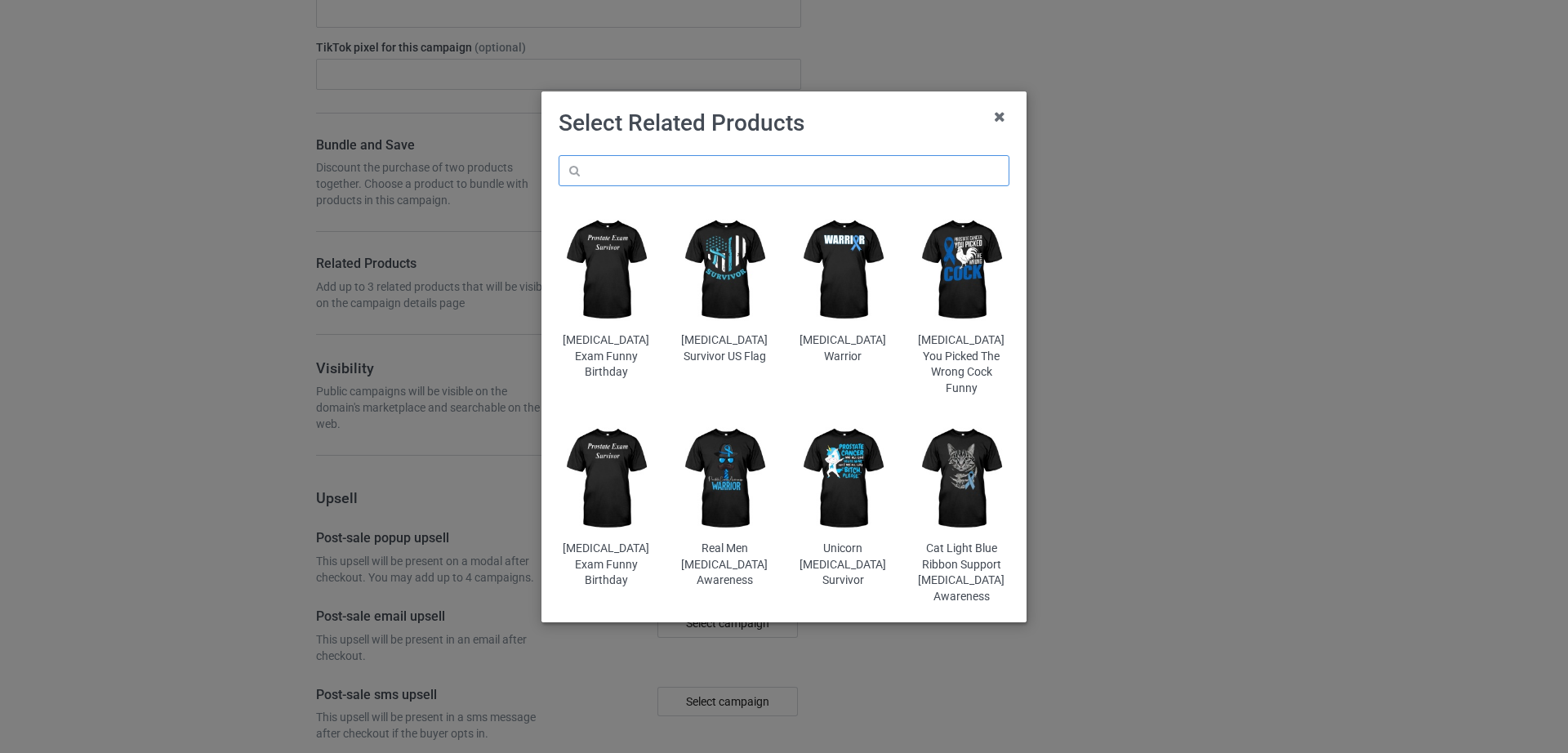
click at [657, 167] on input "text" at bounding box center [783, 171] width 451 height 31
paste input "Cute Survivor Cat With Pink Ribbon"
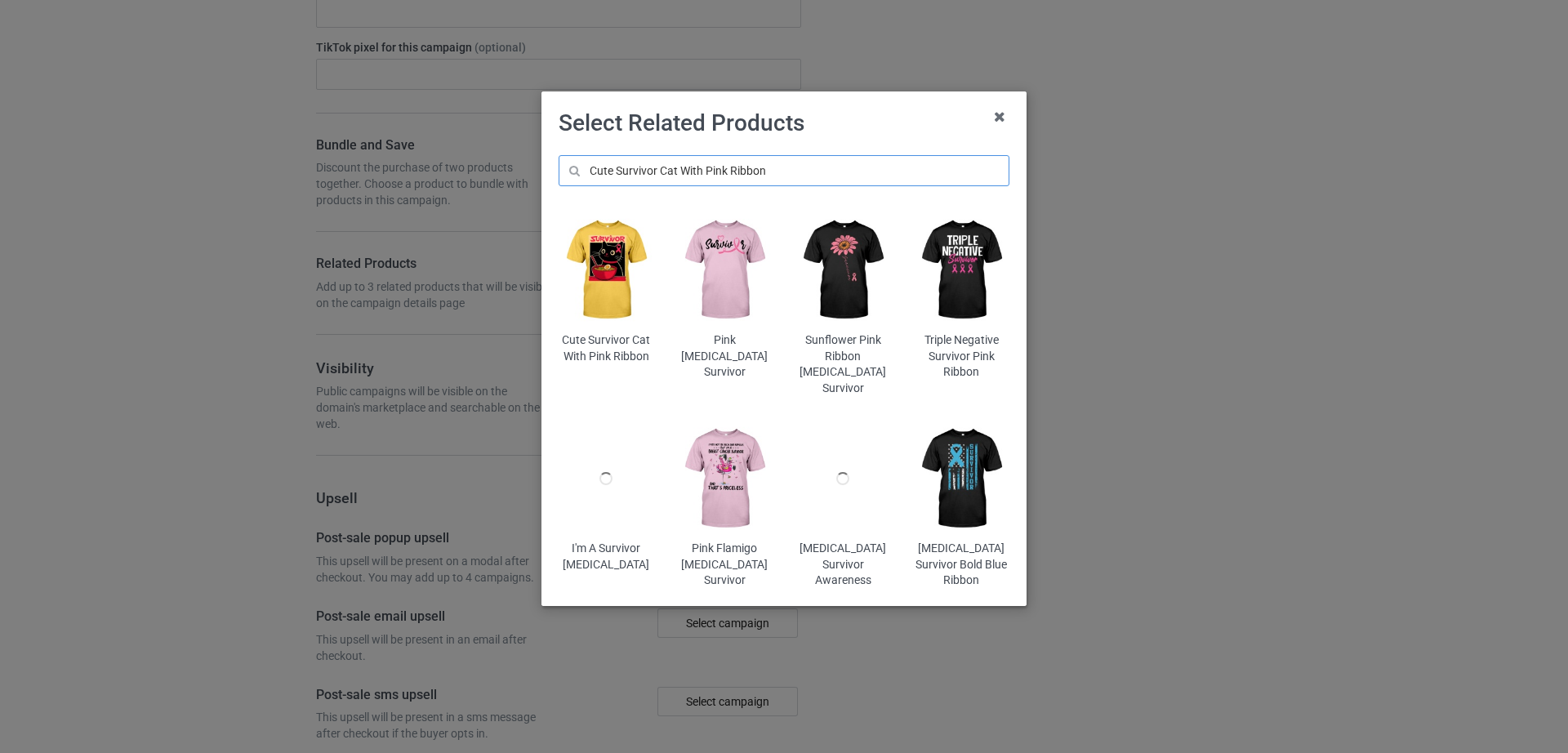
type input "Cute Survivor Cat With Pink Ribbon"
click at [628, 270] on img at bounding box center [606, 270] width 96 height 119
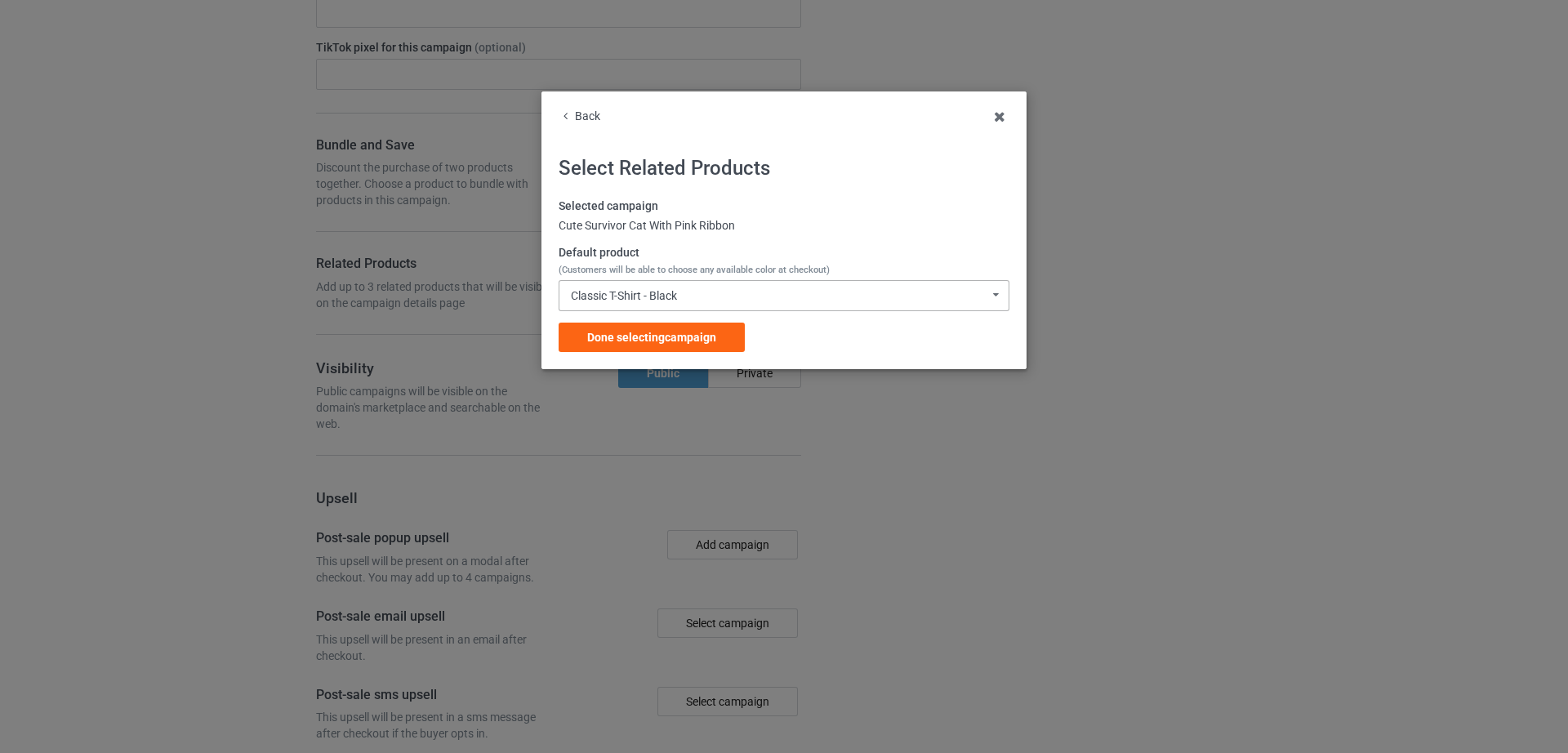
click at [665, 293] on div "Classic T-Shirt - Black" at bounding box center [624, 295] width 107 height 12
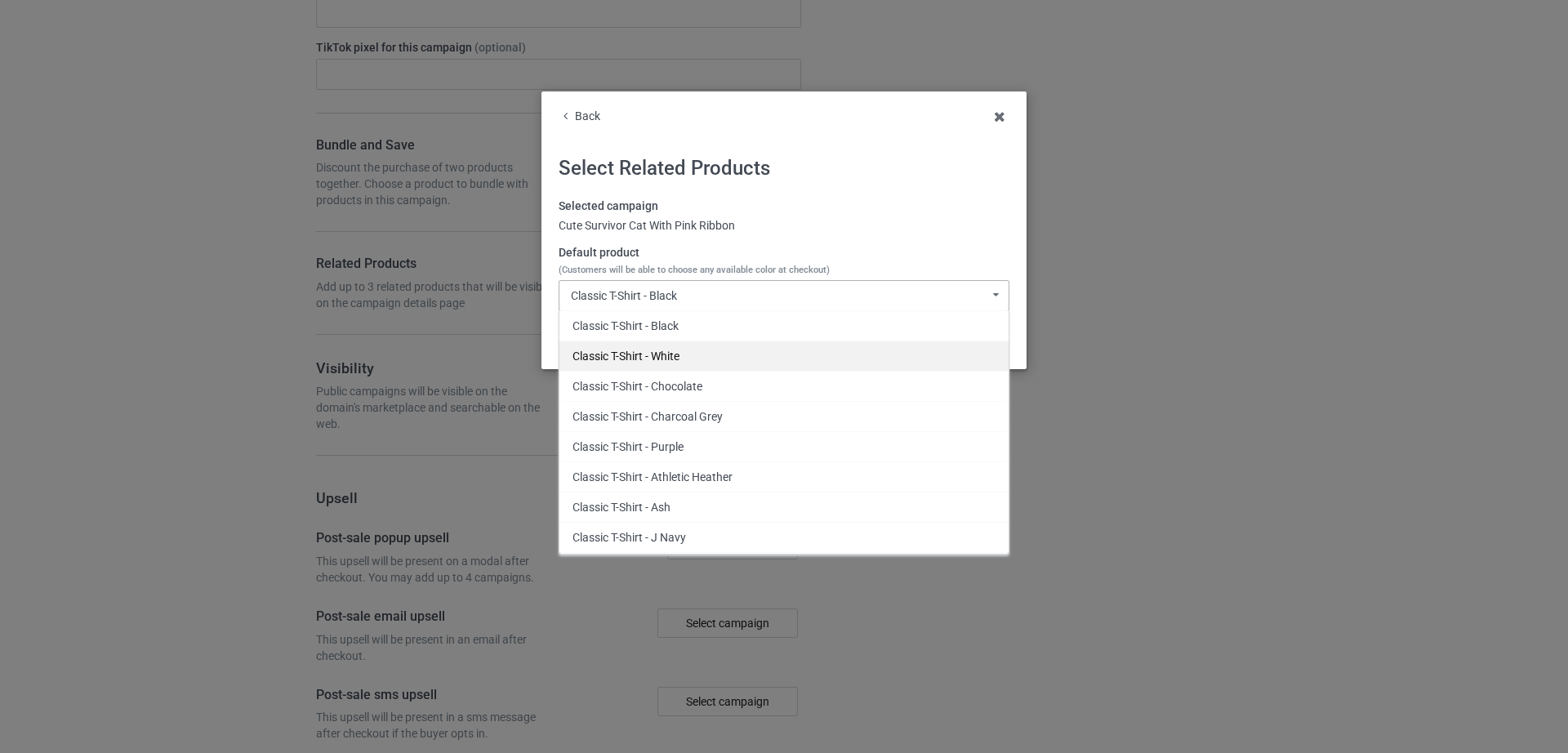
click at [658, 357] on div "Classic T-Shirt - White" at bounding box center [783, 355] width 449 height 30
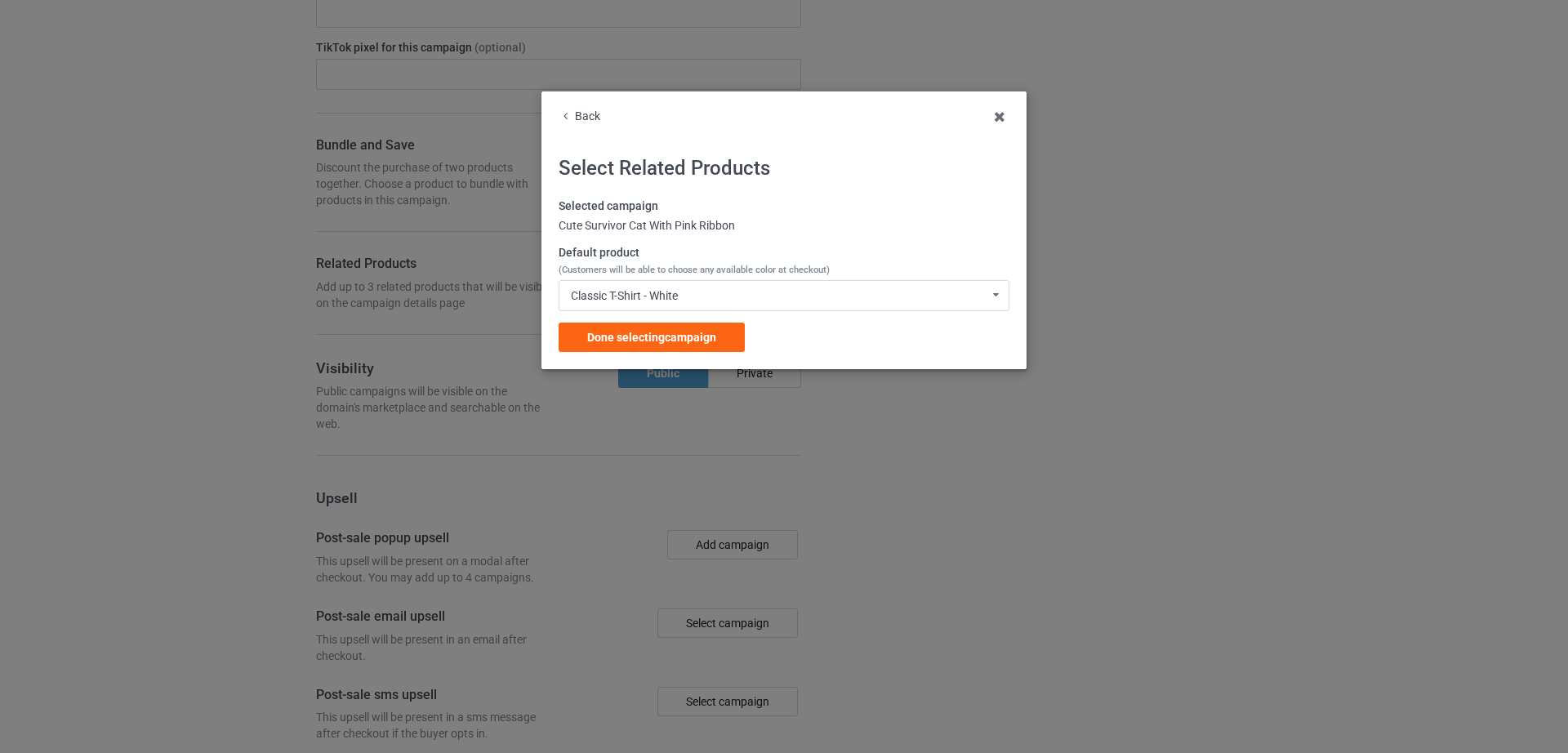
click at [648, 335] on span "Done selecting campaign" at bounding box center [651, 336] width 129 height 13
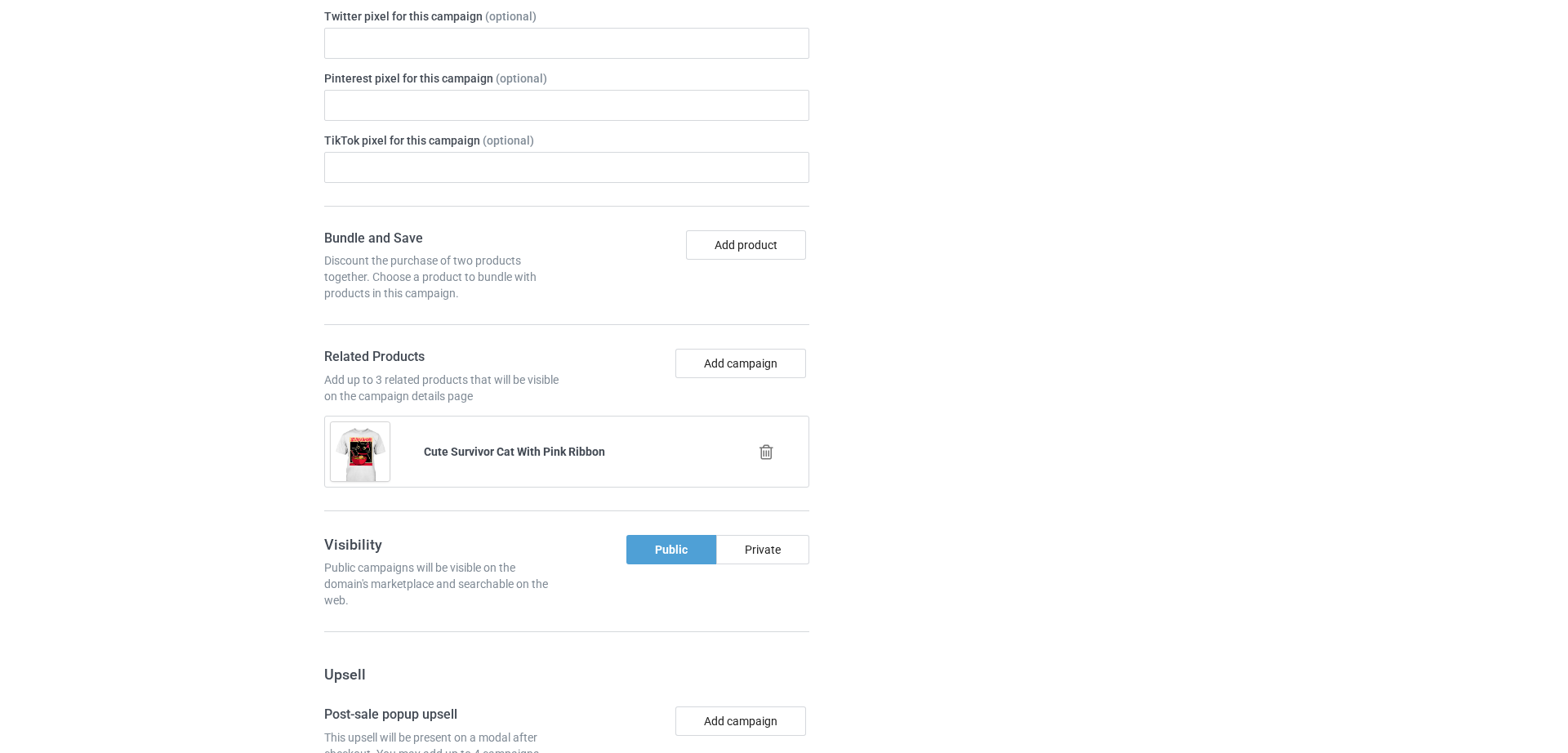
scroll to position [2479, 0]
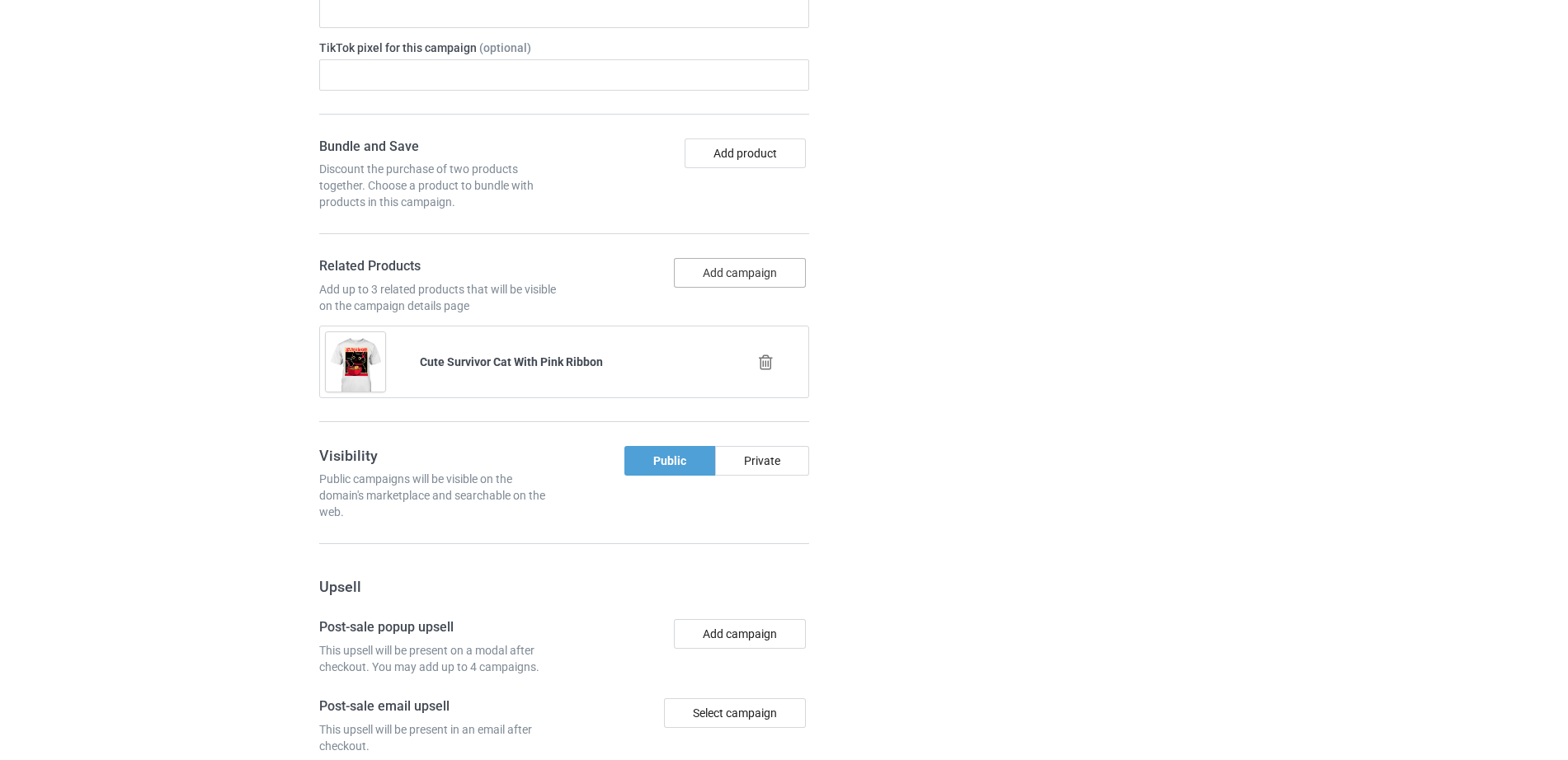
click at [743, 263] on button "Add campaign" at bounding box center [740, 272] width 132 height 30
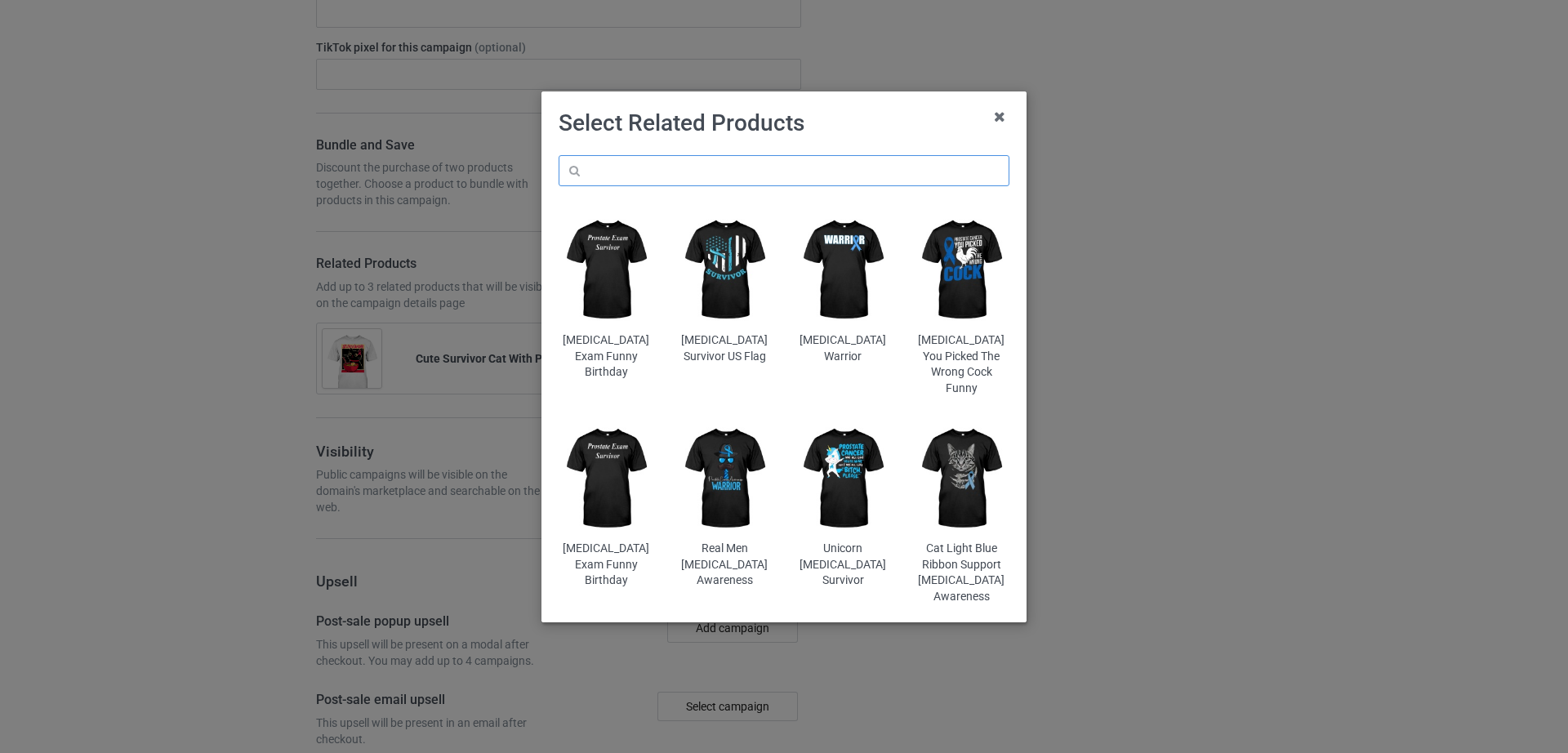
click at [678, 173] on input "text" at bounding box center [783, 171] width 451 height 31
paste input "Funny [MEDICAL_DATA] Strong Goose Pink Ribbon"
click at [870, 175] on input "Funny [MEDICAL_DATA] Strong Goose Pink Ribbon" at bounding box center [783, 171] width 451 height 31
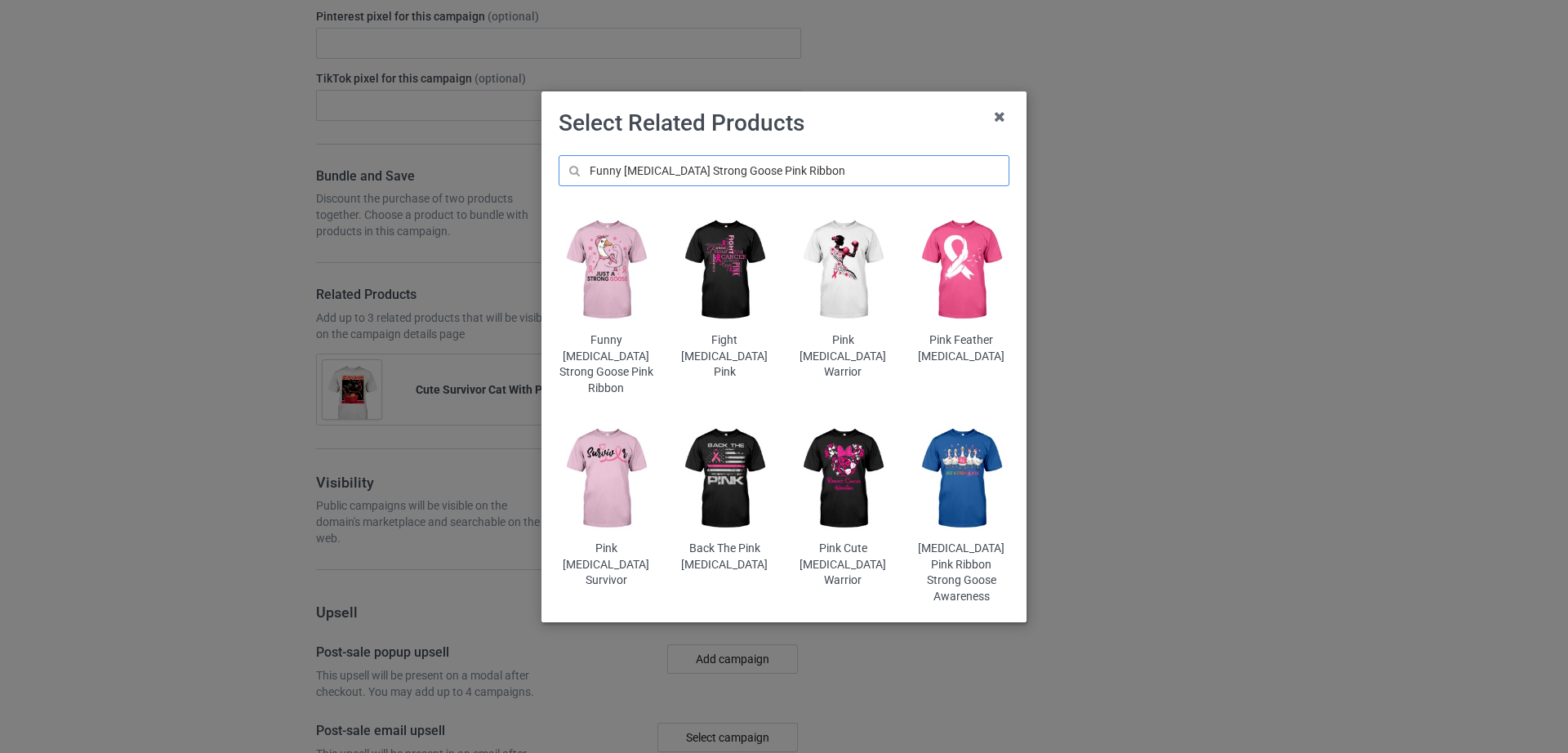
scroll to position [2634, 0]
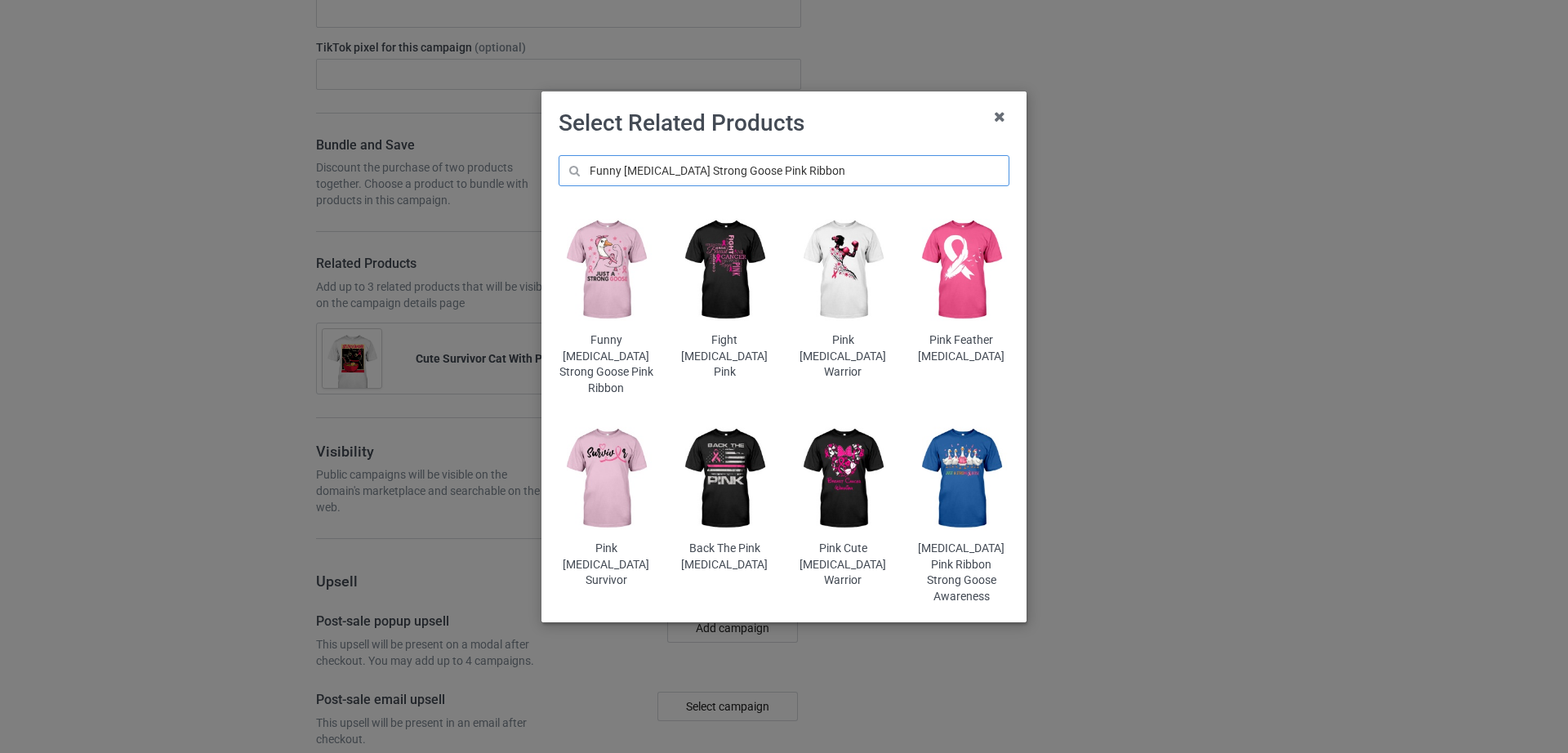
type input "Funny [MEDICAL_DATA] Strong Goose Pink Ribbon"
click at [603, 282] on img at bounding box center [606, 270] width 96 height 119
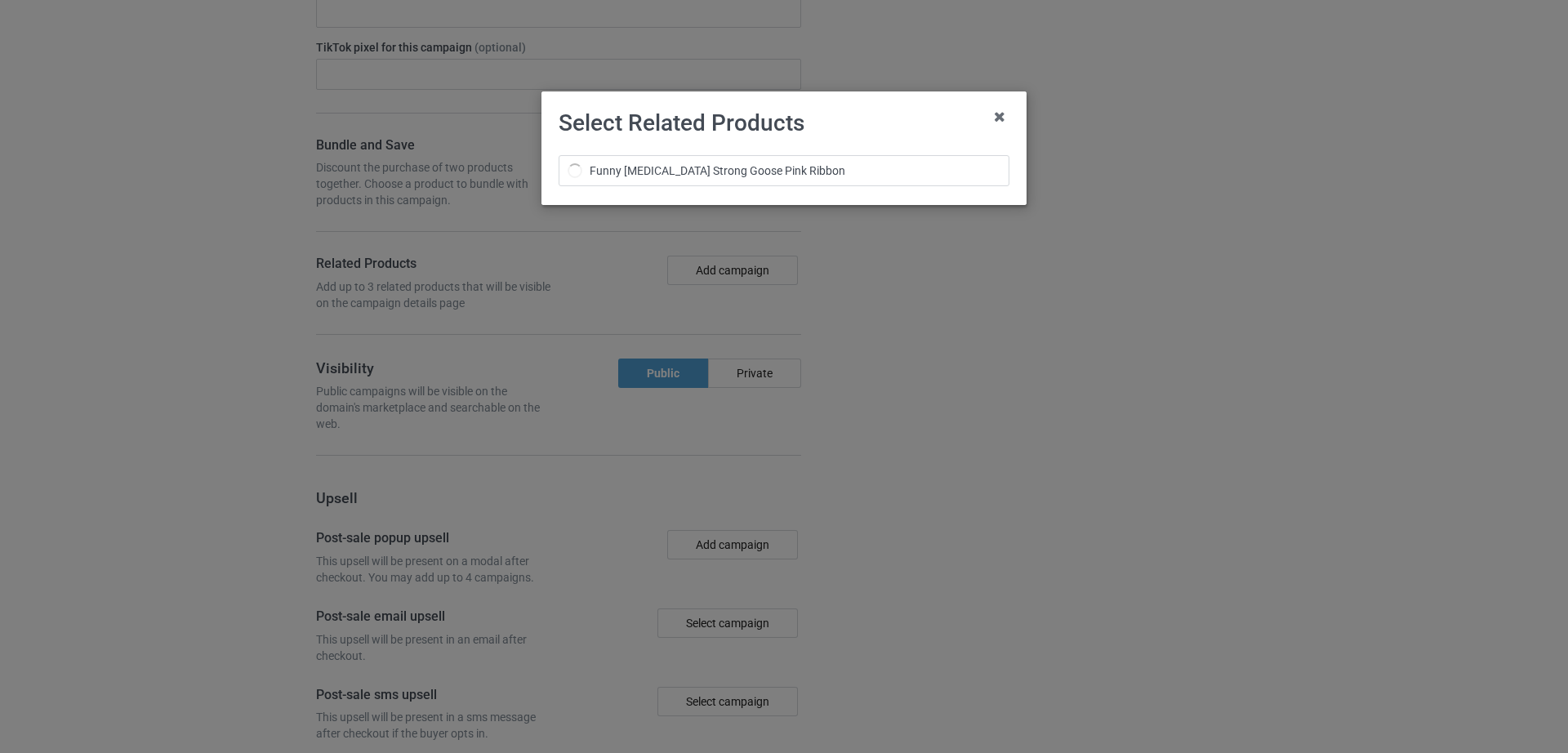
scroll to position [2665, 0]
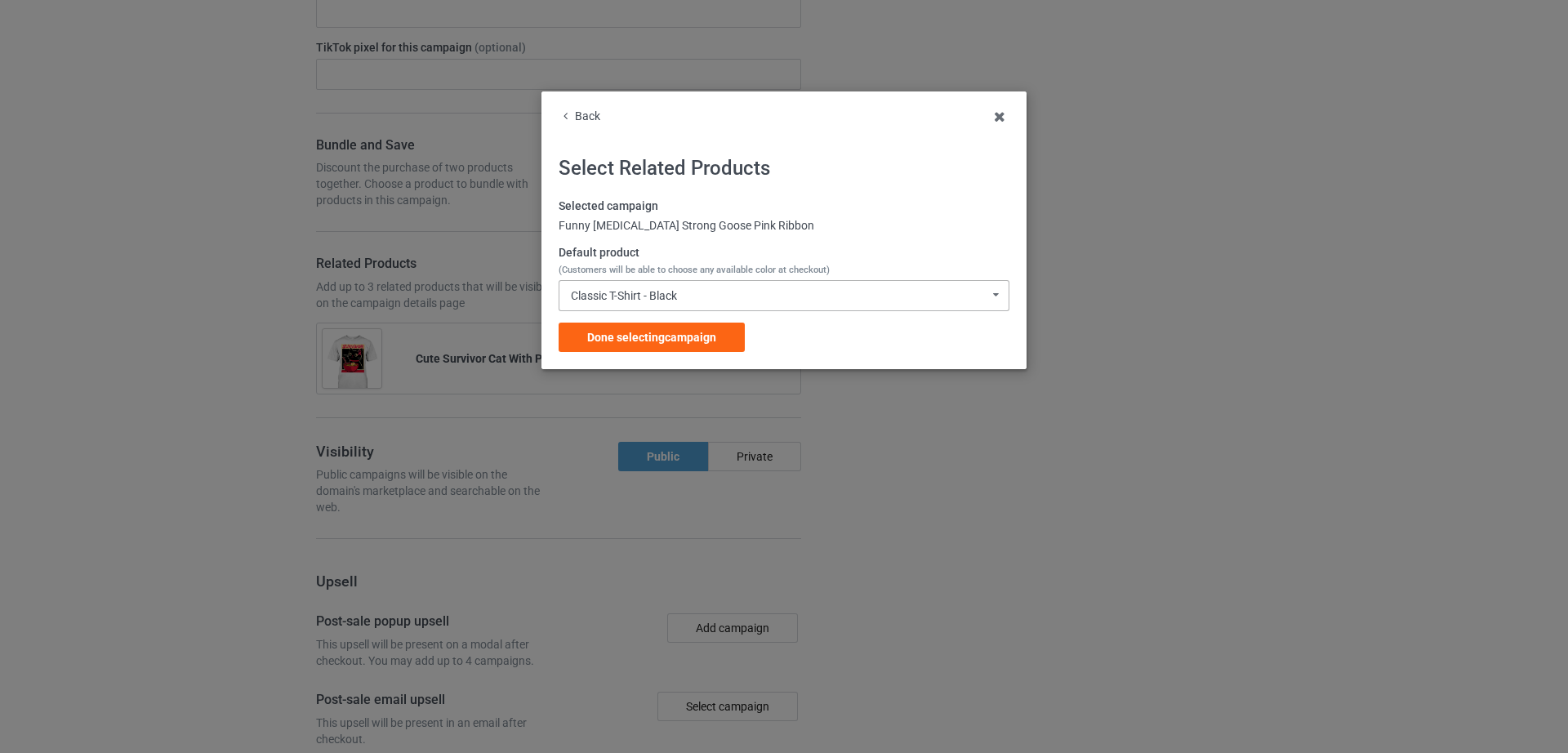
click at [653, 292] on div "Classic T-Shirt - Black" at bounding box center [624, 295] width 107 height 12
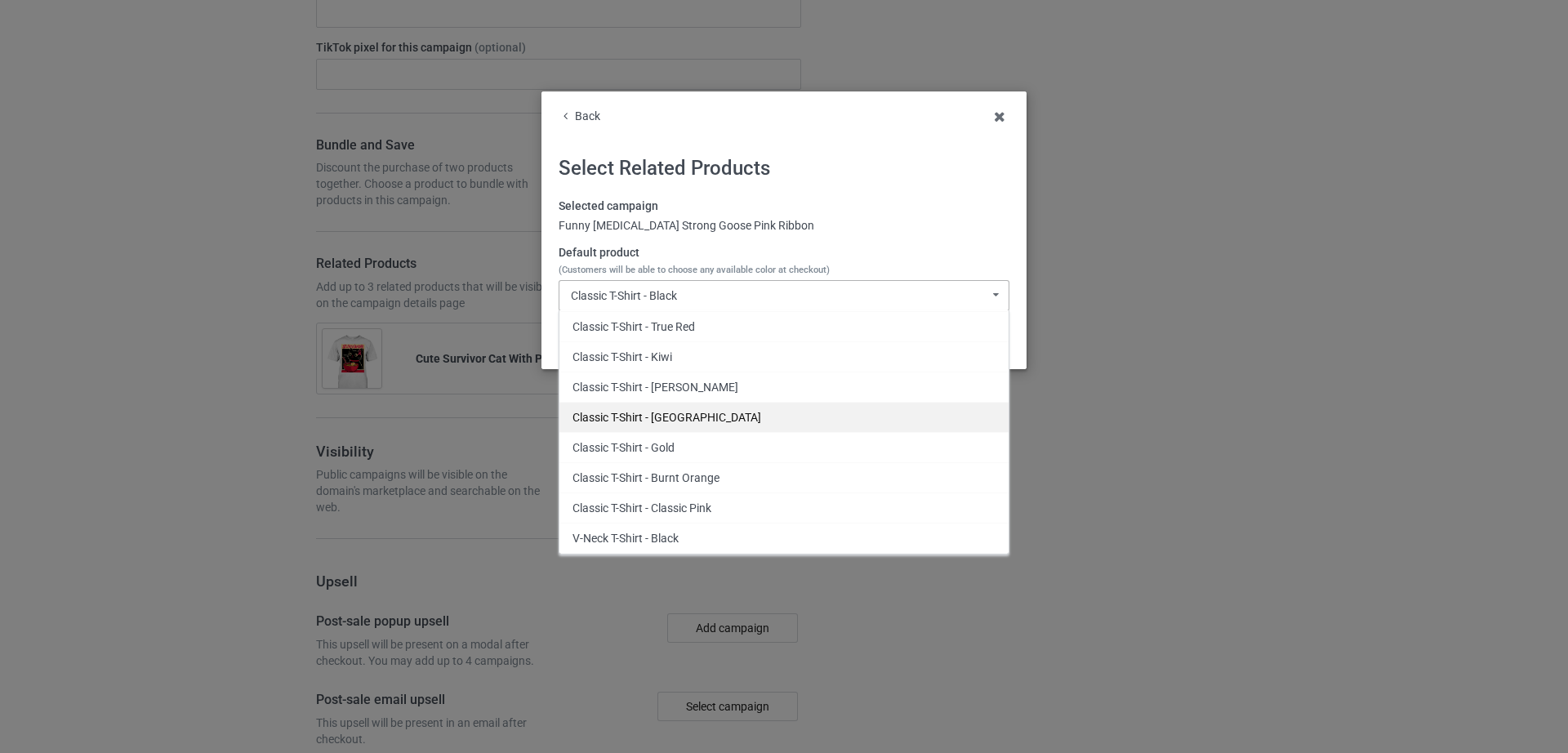
scroll to position [334, 0]
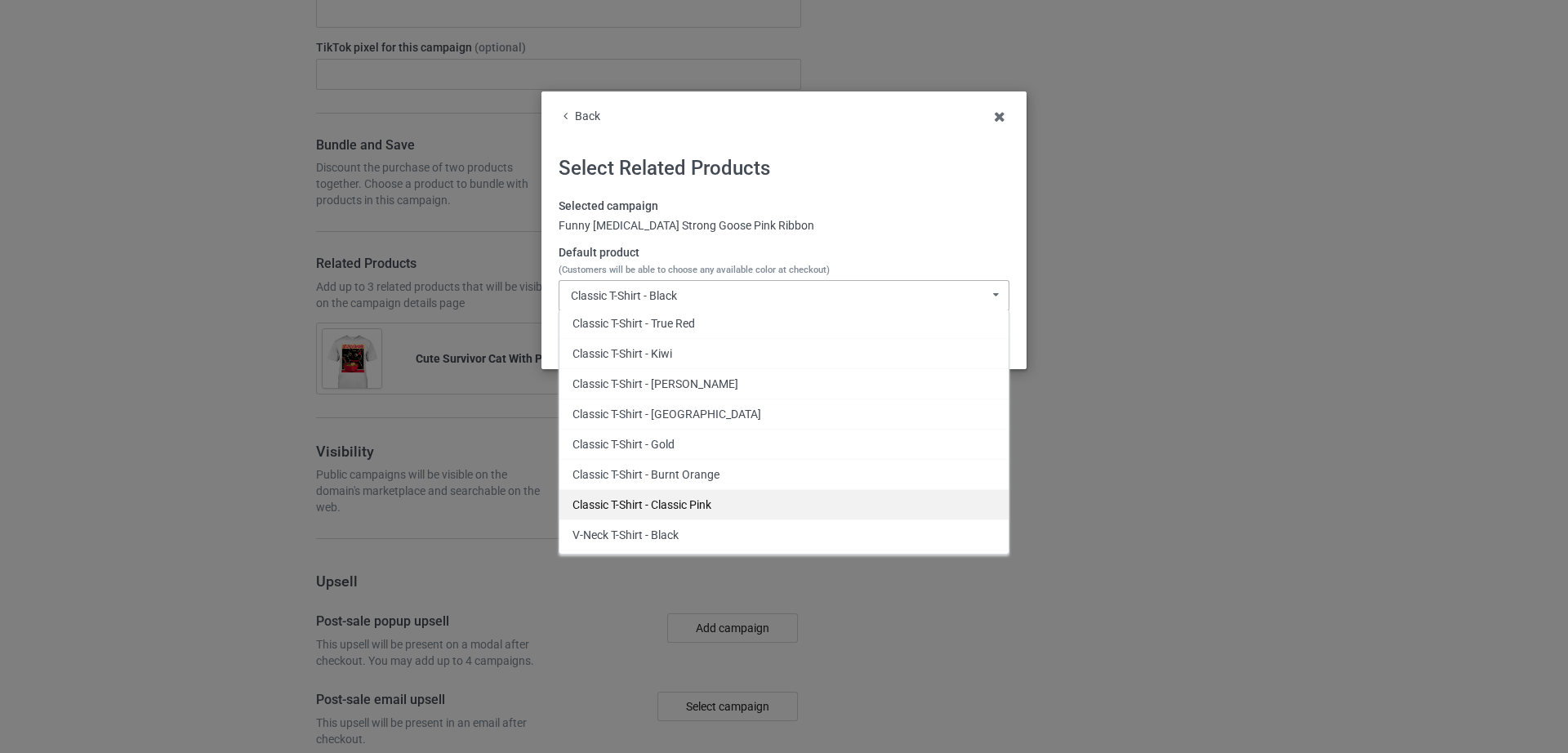
click at [709, 504] on div "Classic T-Shirt - Classic Pink" at bounding box center [783, 504] width 449 height 30
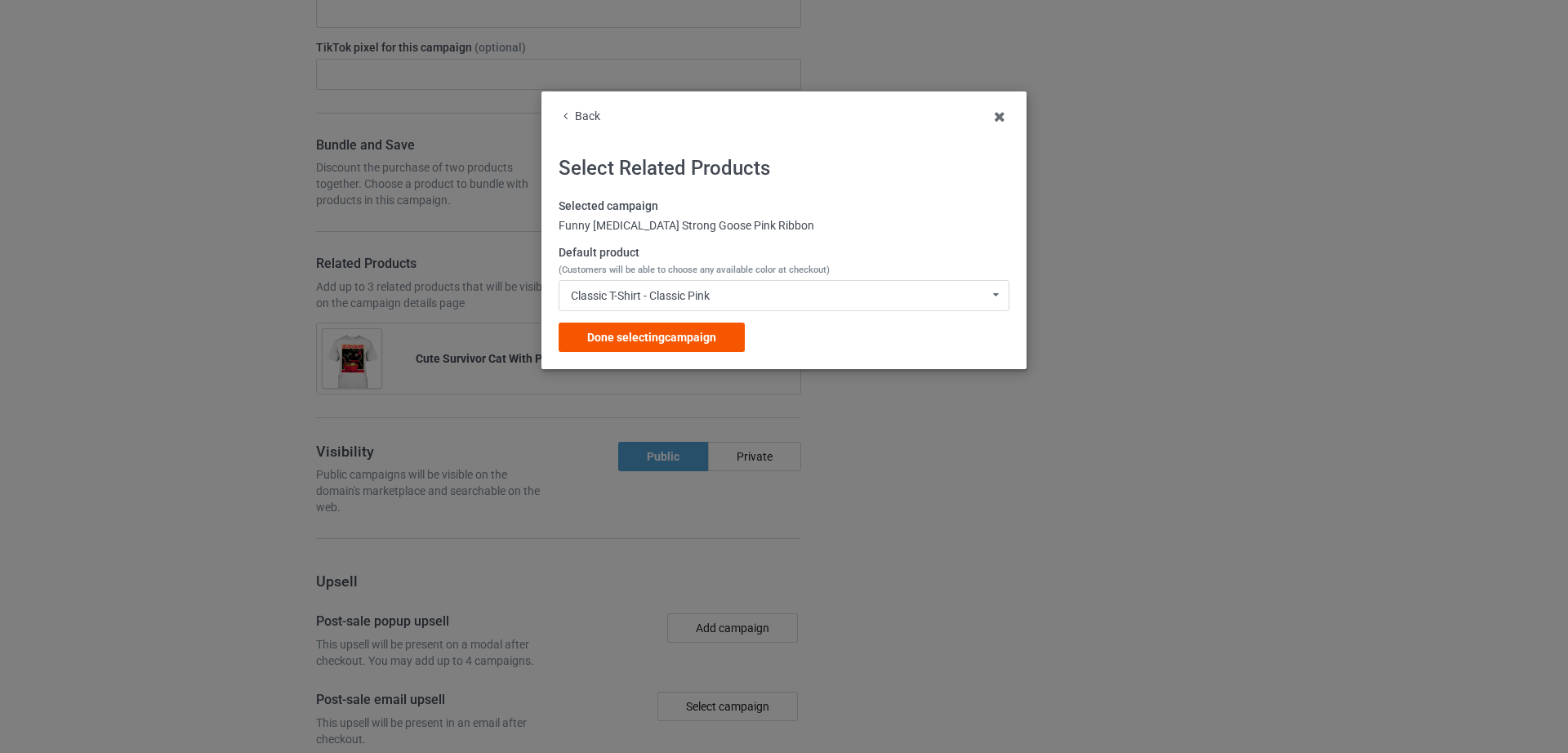
click at [700, 334] on span "Done selecting campaign" at bounding box center [651, 336] width 129 height 13
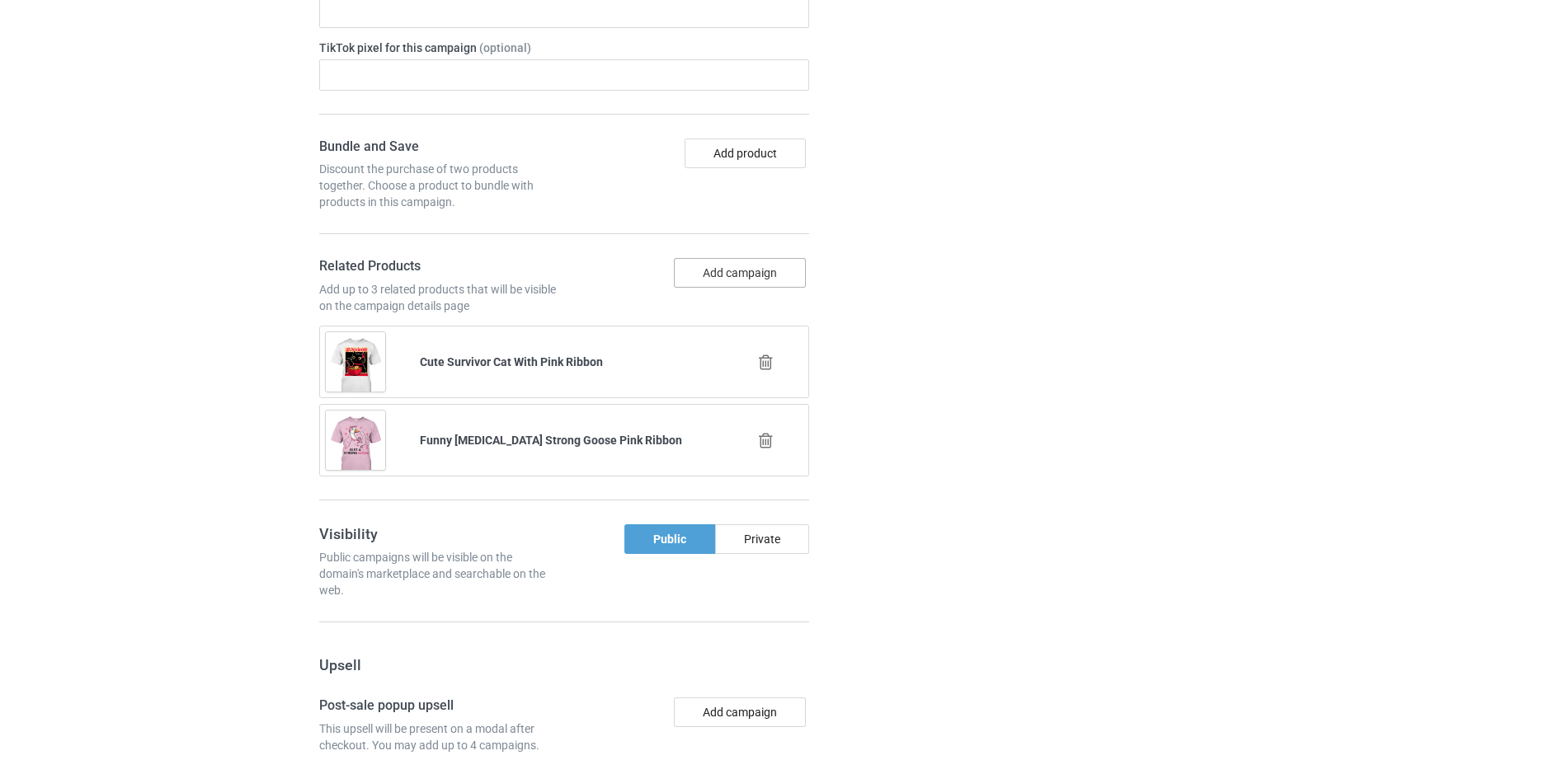
click at [752, 258] on button "Add campaign" at bounding box center [740, 272] width 132 height 30
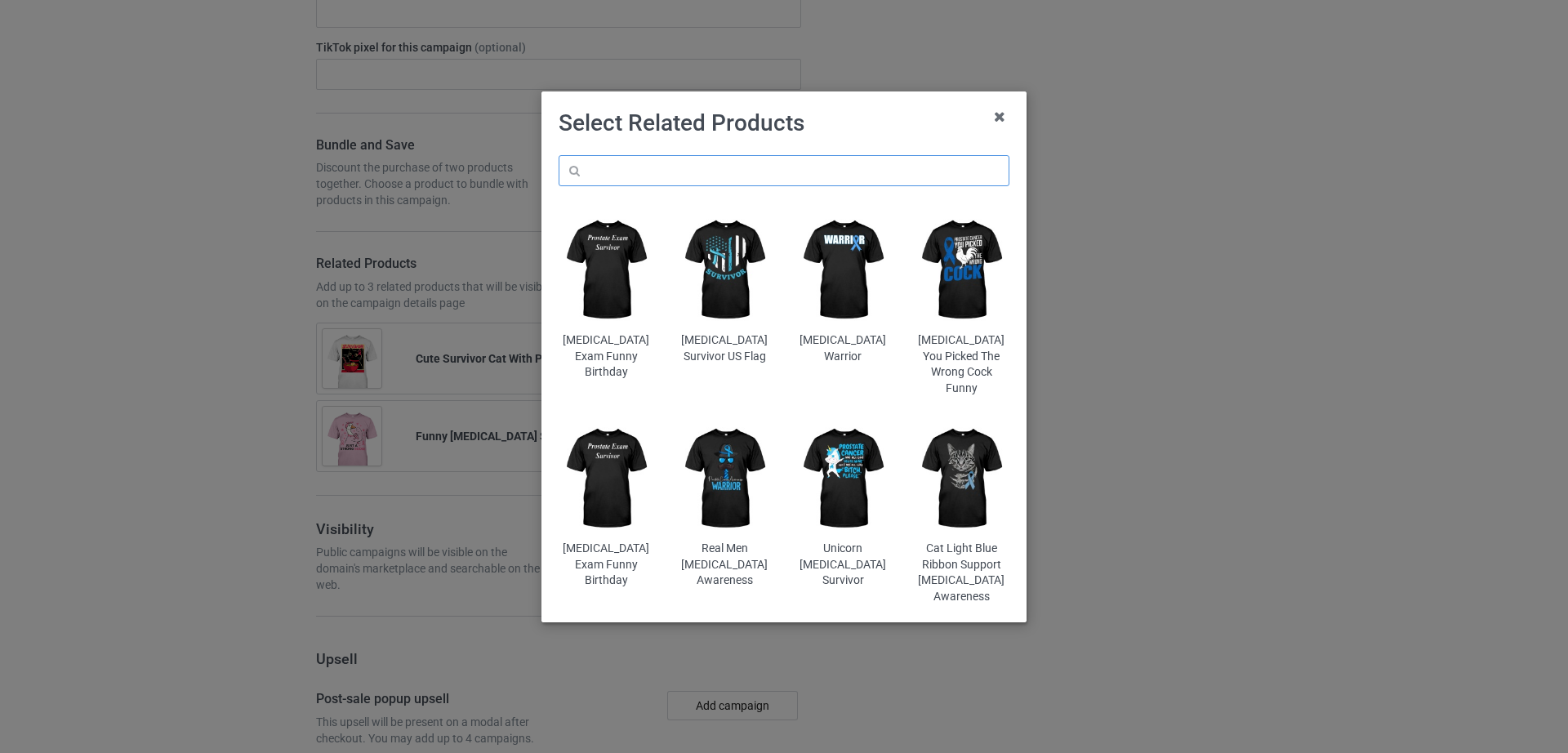
click at [701, 176] on input "text" at bounding box center [783, 171] width 451 height 31
paste input "Breast Caner Fucked Wrong Bitch"
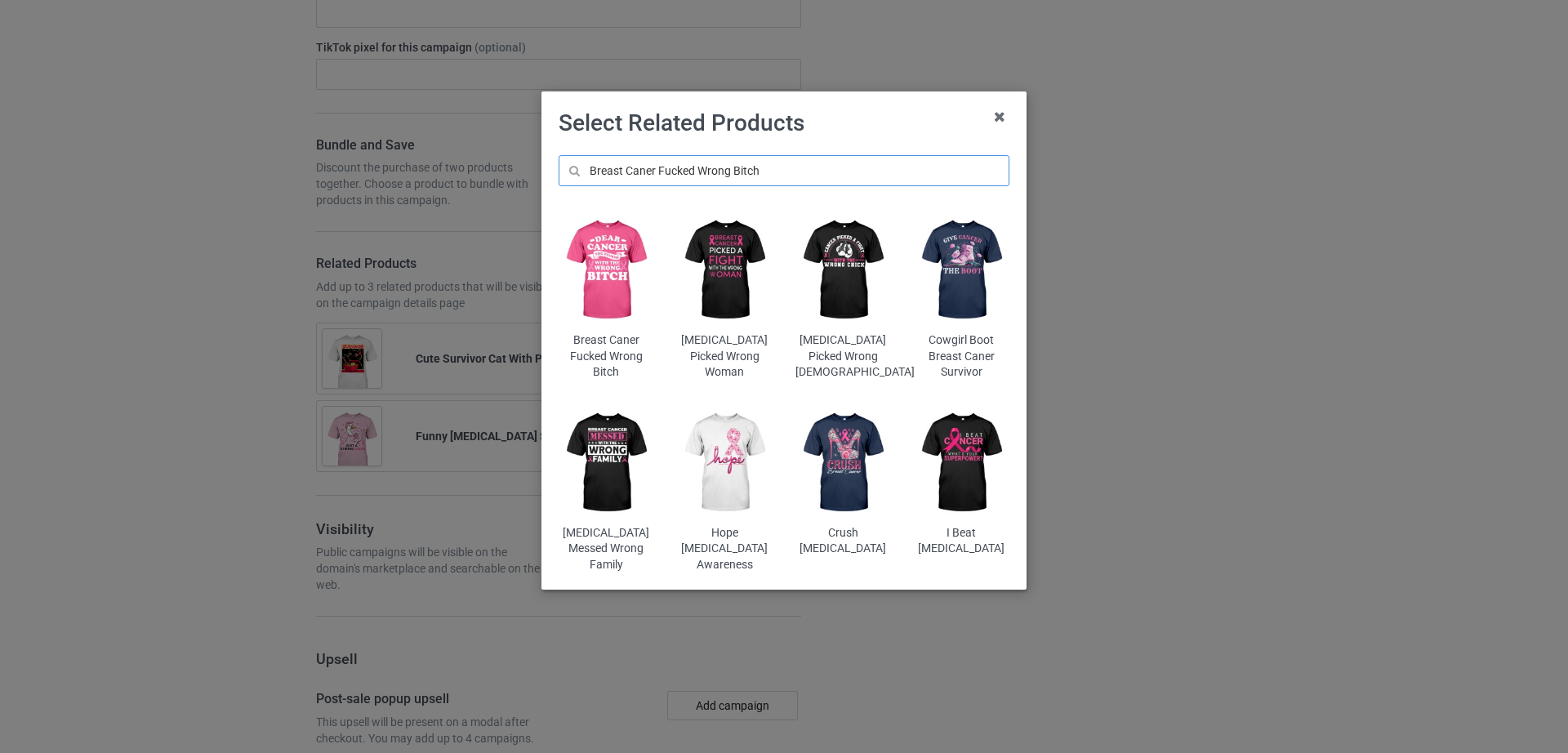
type input "Breast Caner Fucked Wrong Bitch"
click at [611, 279] on img at bounding box center [606, 270] width 96 height 119
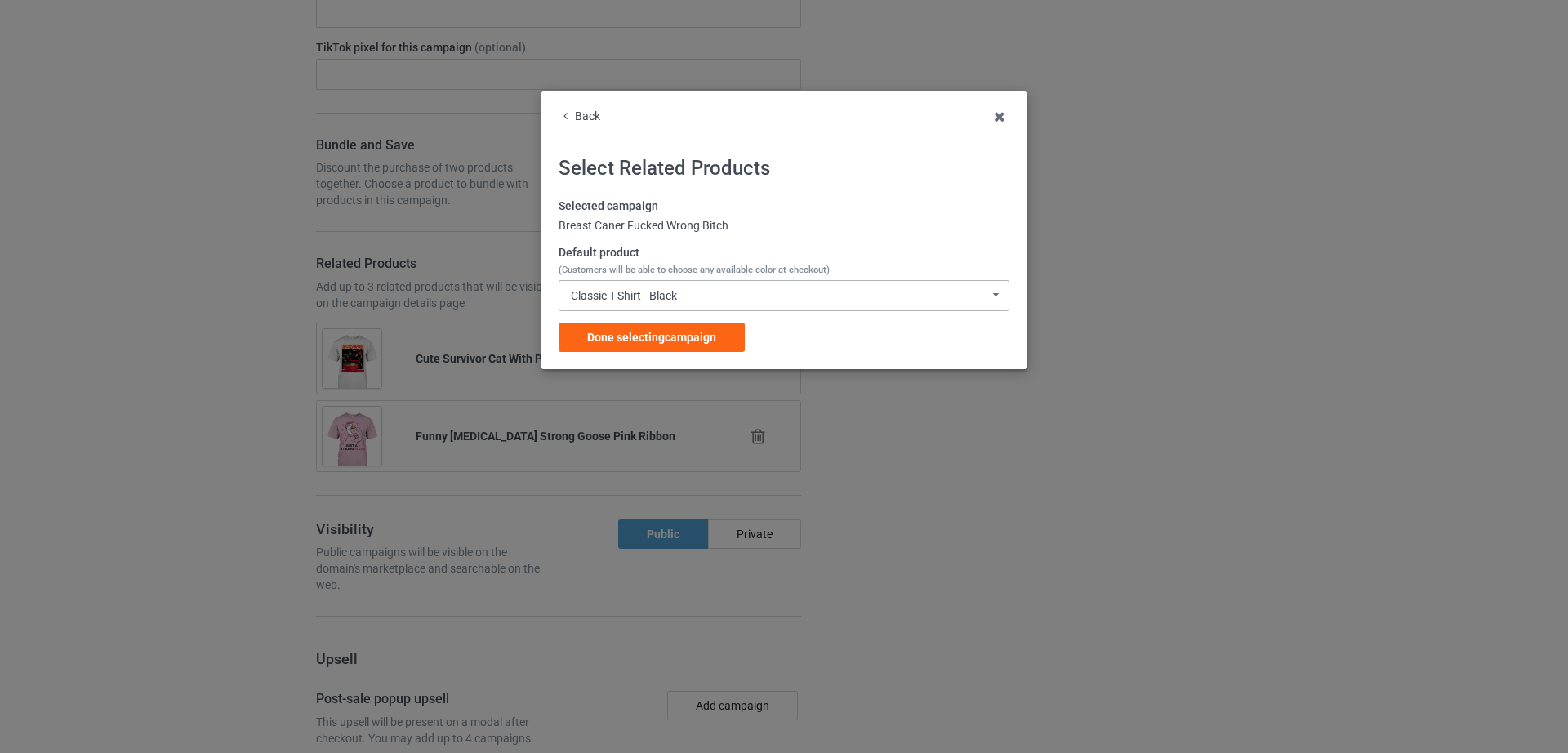
click at [658, 301] on div "Classic T-Shirt - Black" at bounding box center [624, 295] width 107 height 12
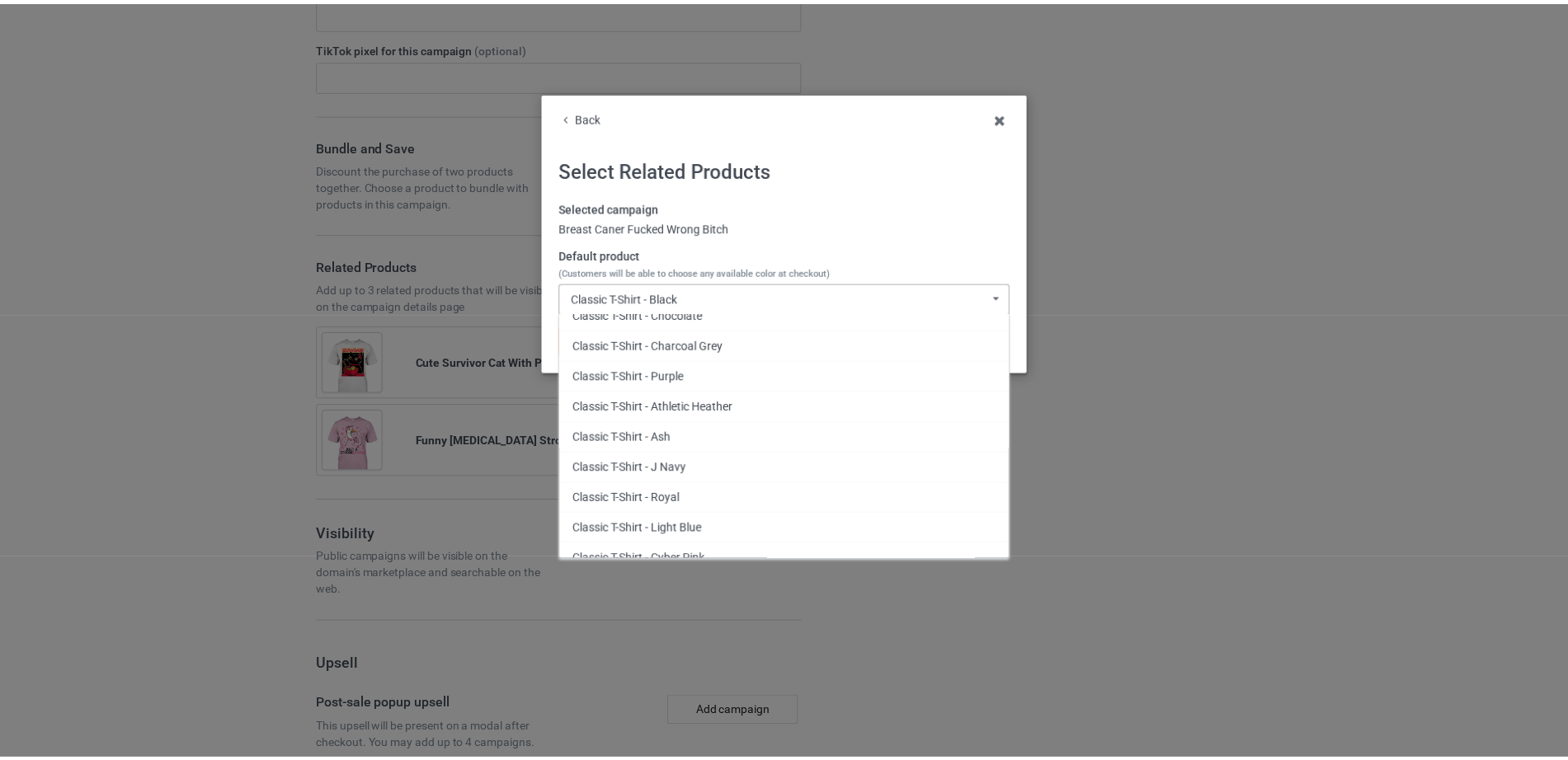
scroll to position [138, 0]
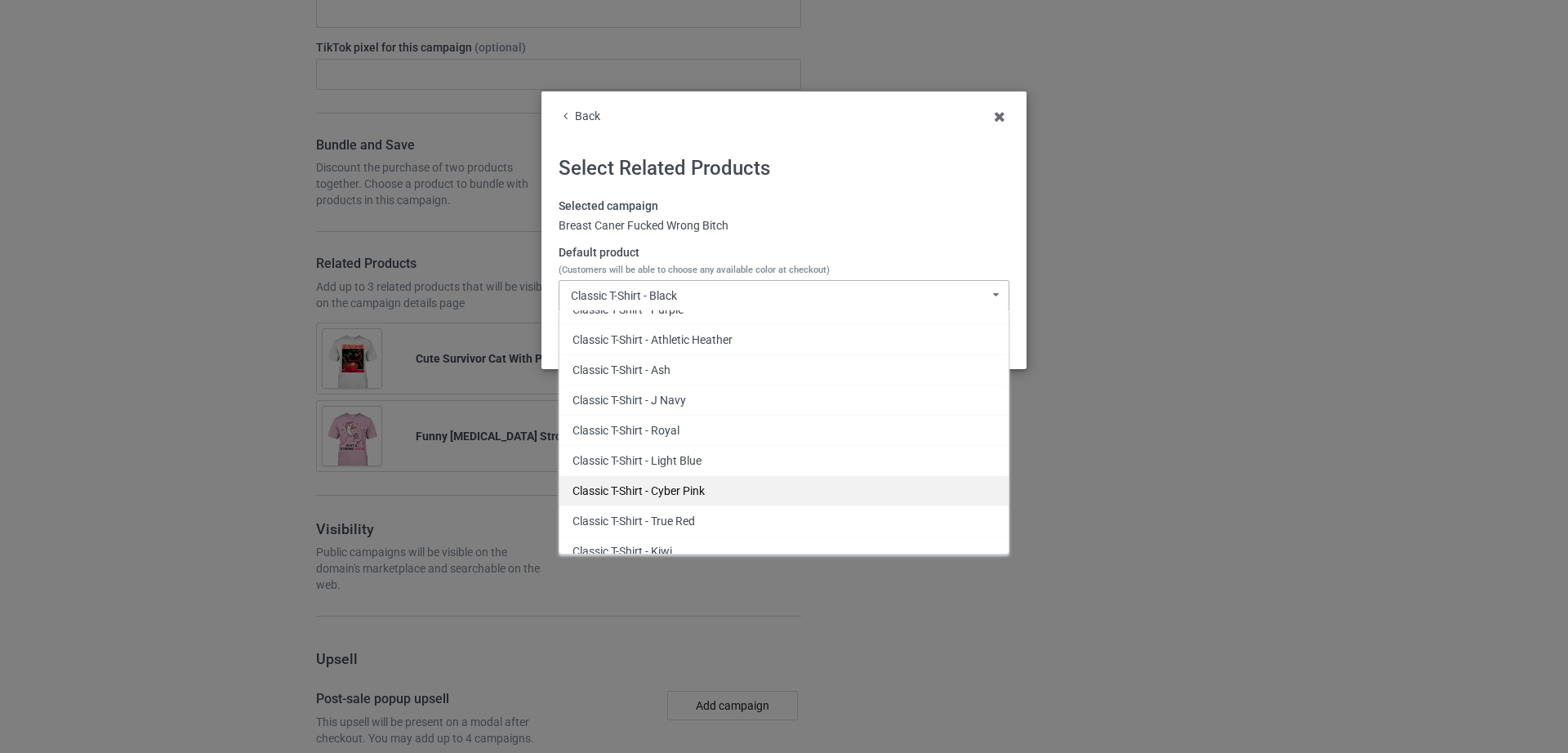
click at [675, 487] on div "Classic T-Shirt - Cyber Pink" at bounding box center [783, 490] width 449 height 30
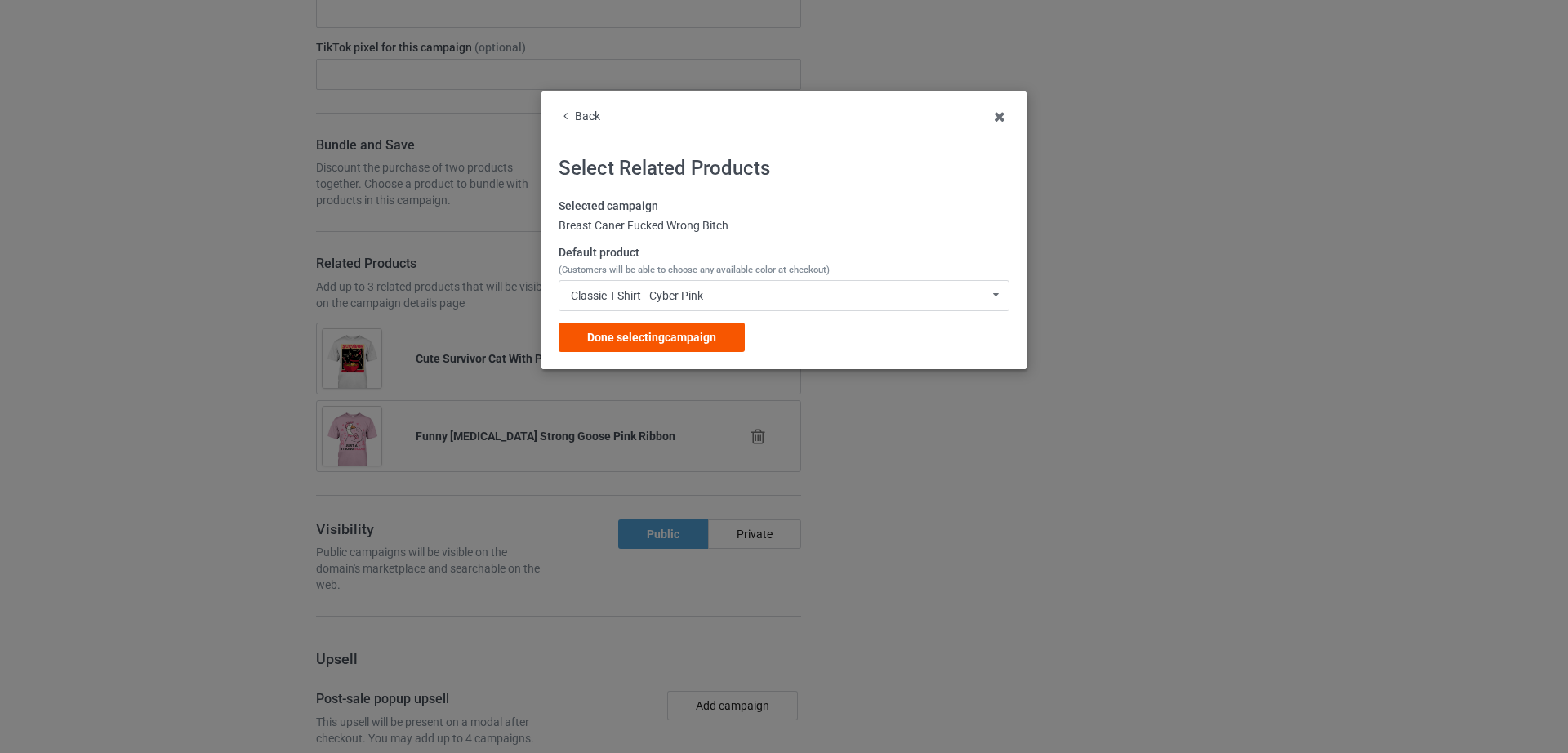
click at [641, 339] on span "Done selecting campaign" at bounding box center [651, 336] width 129 height 13
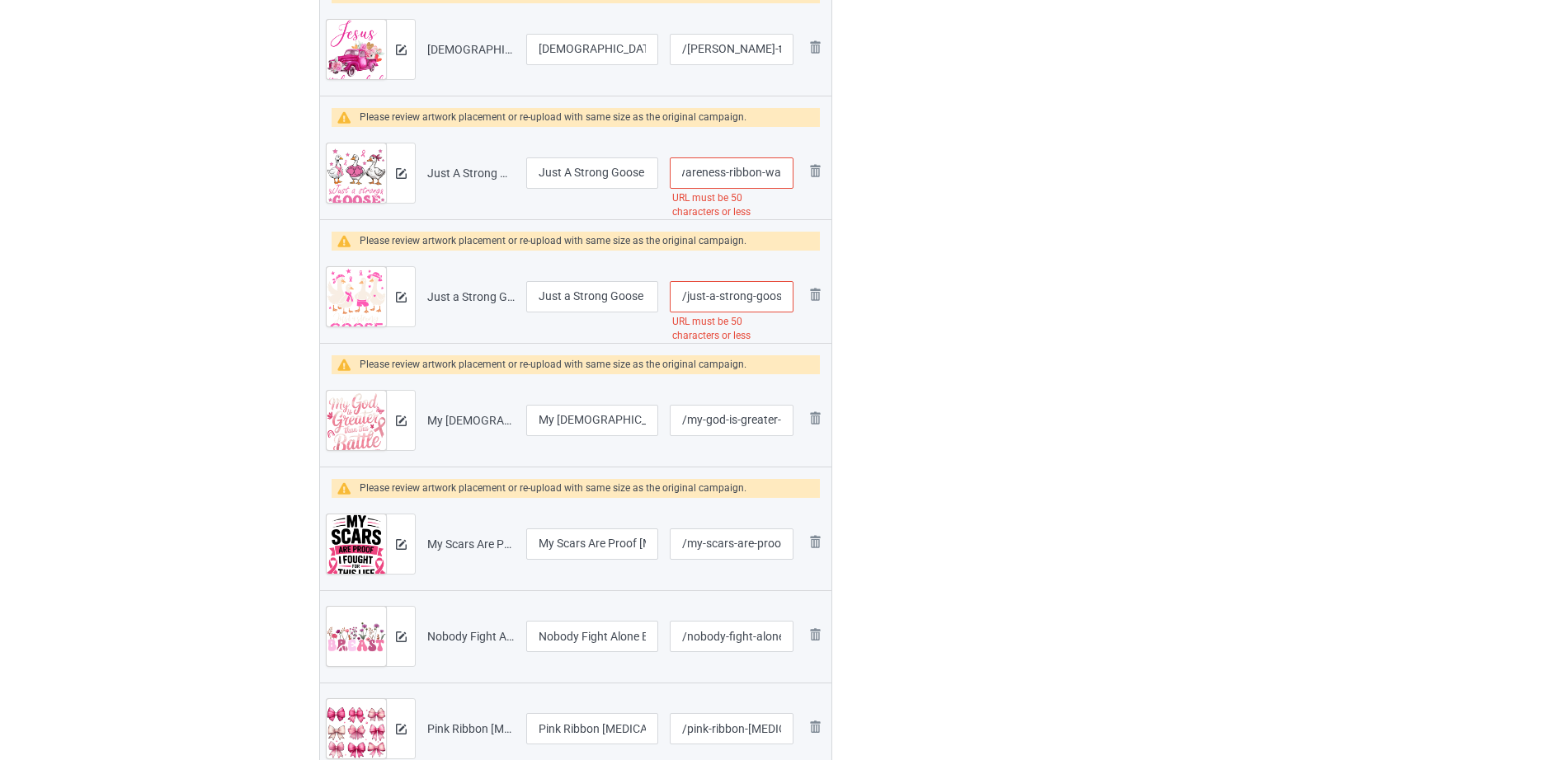
scroll to position [670, 0]
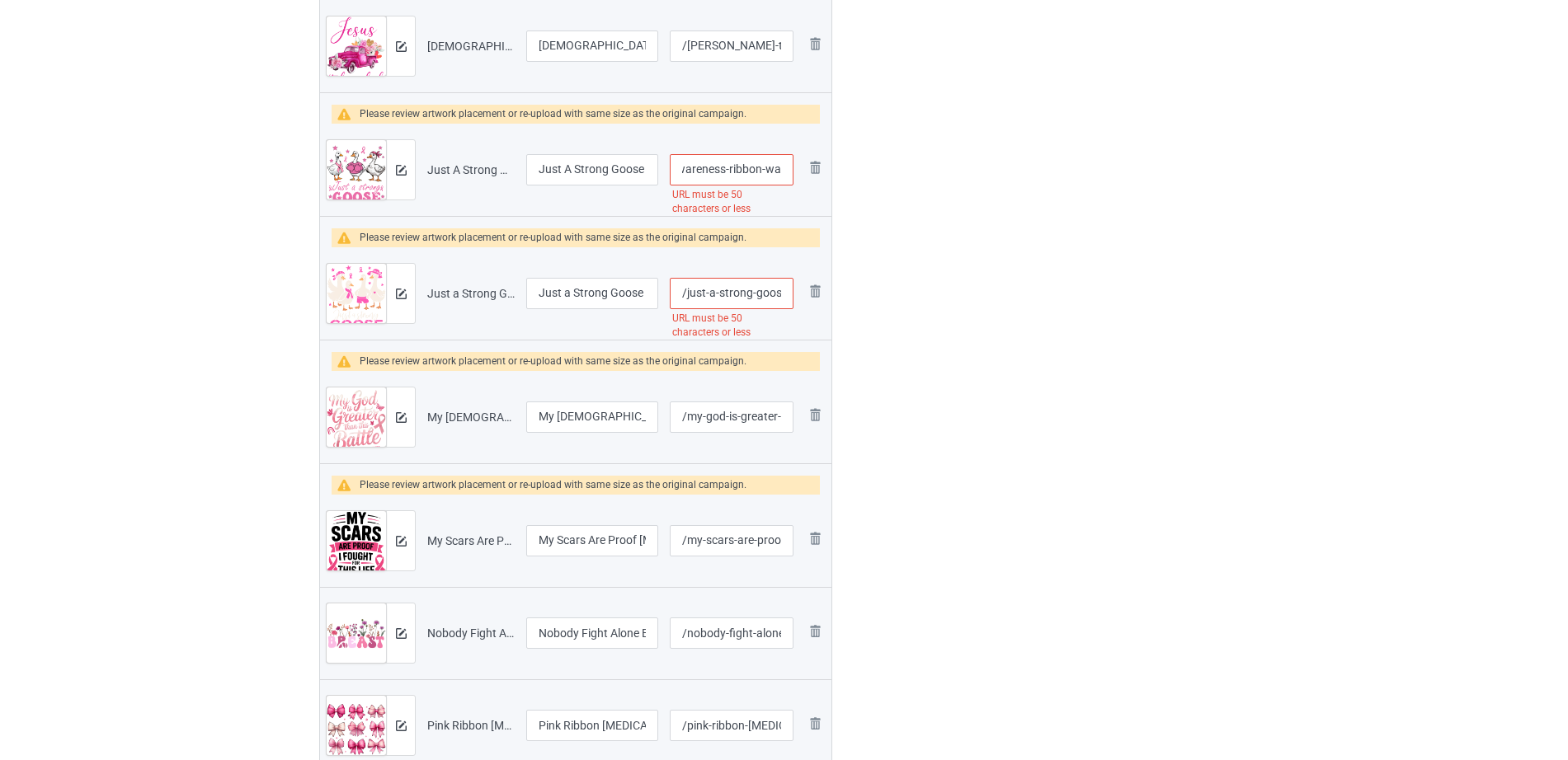
drag, startPoint x: 718, startPoint y: 183, endPoint x: 827, endPoint y: 172, distance: 109.6
click at [827, 172] on tr "Preview and edit artwork Just A Strong Goose [MEDICAL_DATA] Awareness Ribbon Wa…" at bounding box center [576, 170] width 511 height 93
click at [751, 168] on input "/just-a-strong-goose-[MEDICAL_DATA]-awareness-ribbon-warrior" at bounding box center [731, 170] width 123 height 32
drag, startPoint x: 705, startPoint y: 169, endPoint x: 837, endPoint y: 178, distance: 132.3
click at [837, 178] on div "Campaign to duplicate IN My Survivor Era Original Artwork 4088x3516 @ 292 DPI P…" at bounding box center [576, 472] width 536 height 2054
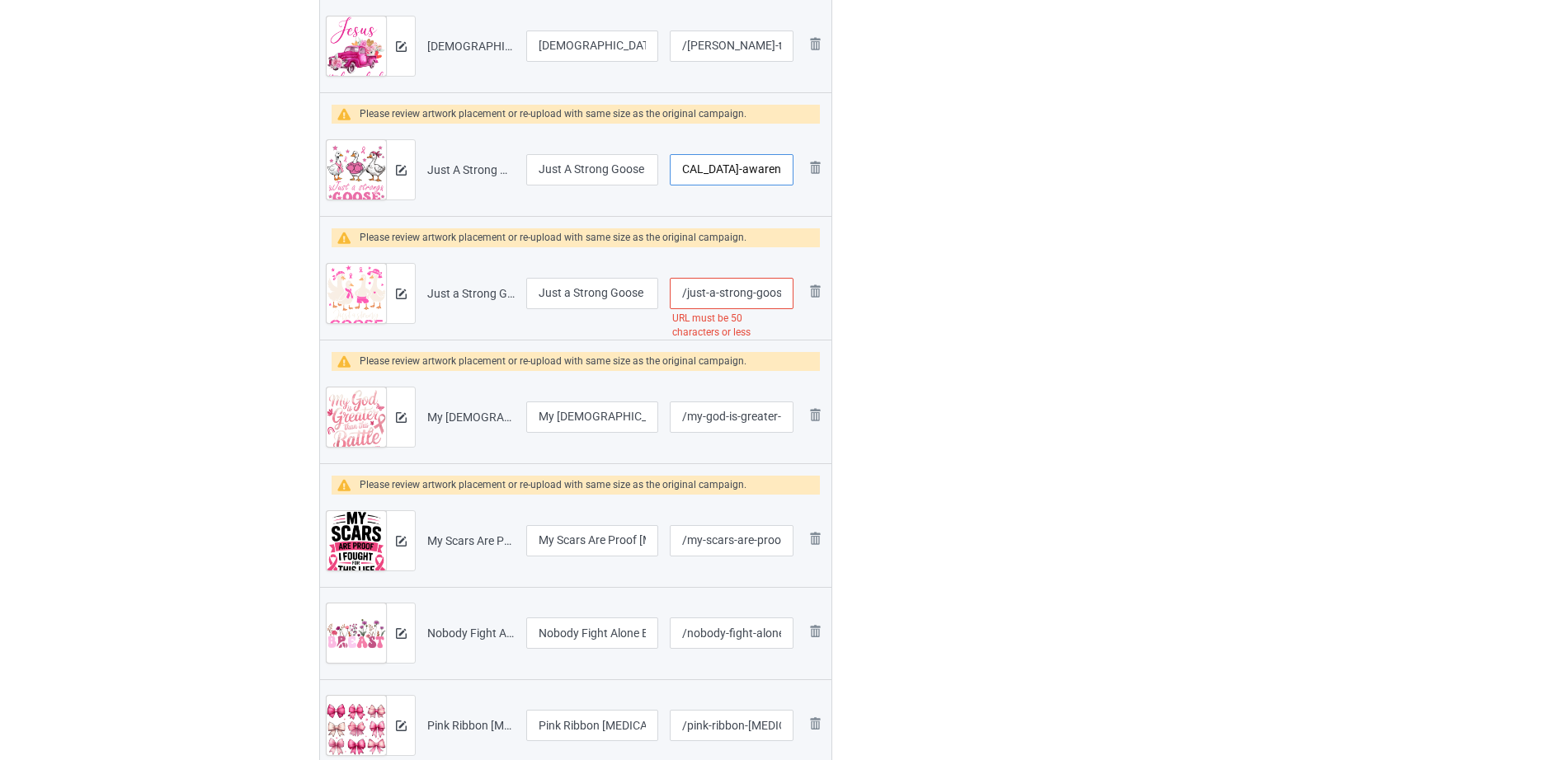
scroll to position [0, 137]
type input "/just-a-strong-goose-[MEDICAL_DATA]-awareness"
drag, startPoint x: 747, startPoint y: 286, endPoint x: 773, endPoint y: 285, distance: 26.0
click at [773, 285] on input "/just-a-strong-goose-pink-ribbon-[MEDICAL_DATA]-awareness" at bounding box center [731, 293] width 123 height 32
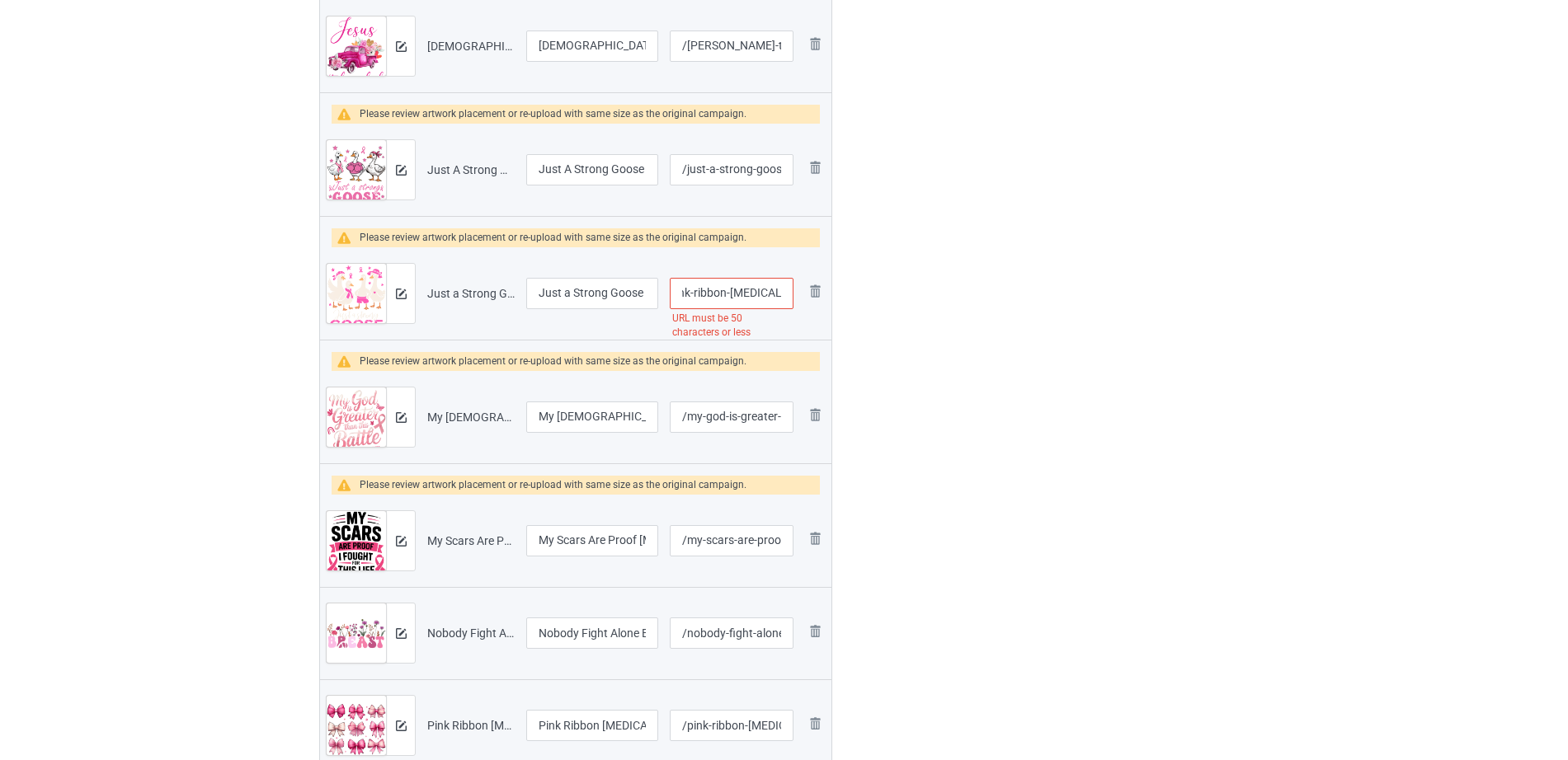
scroll to position [0, 162]
click at [722, 292] on input "/just-a-strong-goose-pink-ribbon-[MEDICAL_DATA]-awareness" at bounding box center [731, 293] width 123 height 32
drag, startPoint x: 720, startPoint y: 292, endPoint x: 848, endPoint y: 294, distance: 128.0
click at [848, 294] on div "Campaign to duplicate IN My Survivor Era Original Artwork 4088x3516 @ 292 DPI P…" at bounding box center [784, 472] width 953 height 2054
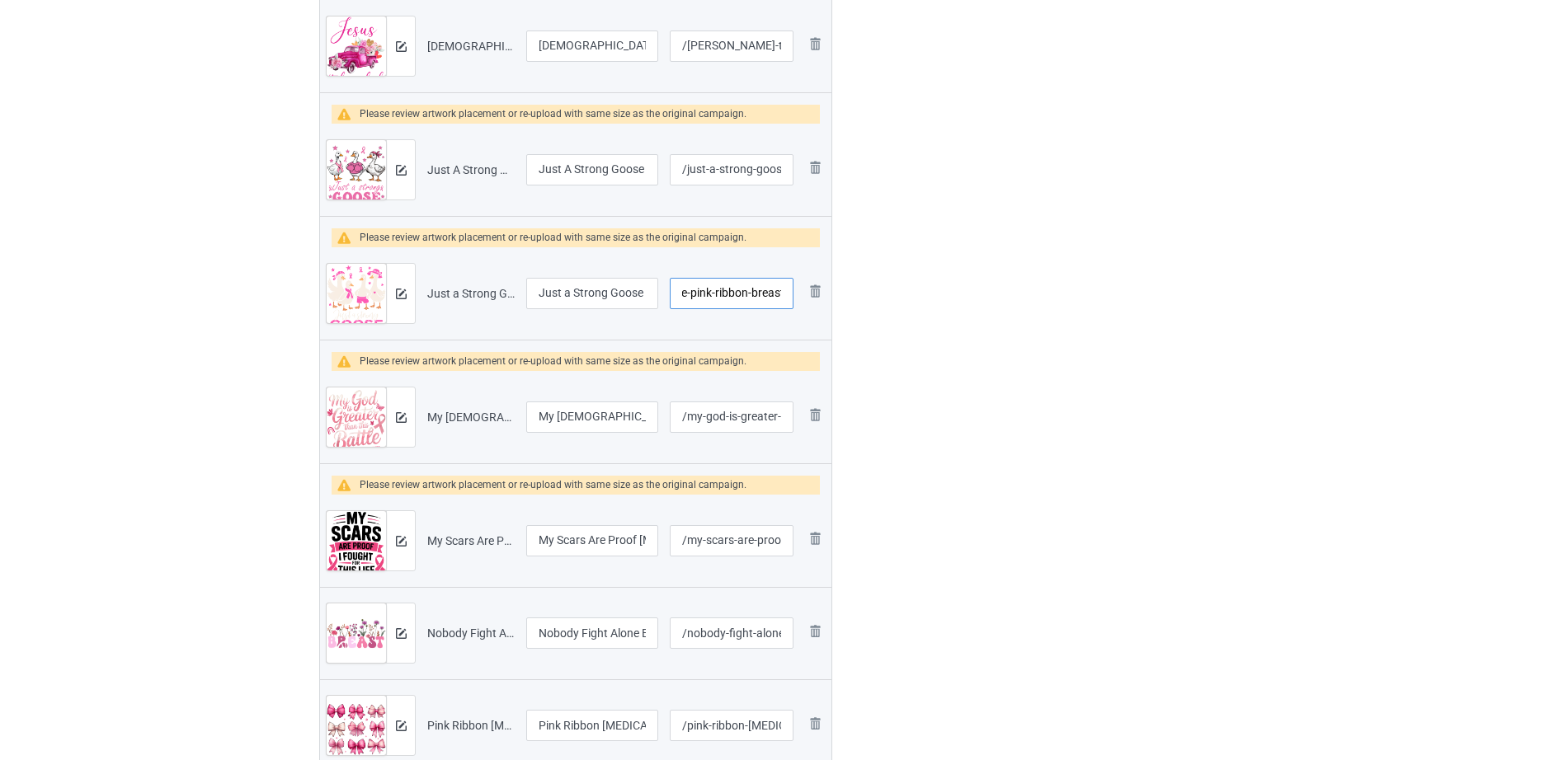
type input "/just-a-strong-goose-pink-ribbon-breast"
click at [851, 365] on div at bounding box center [902, 472] width 118 height 2054
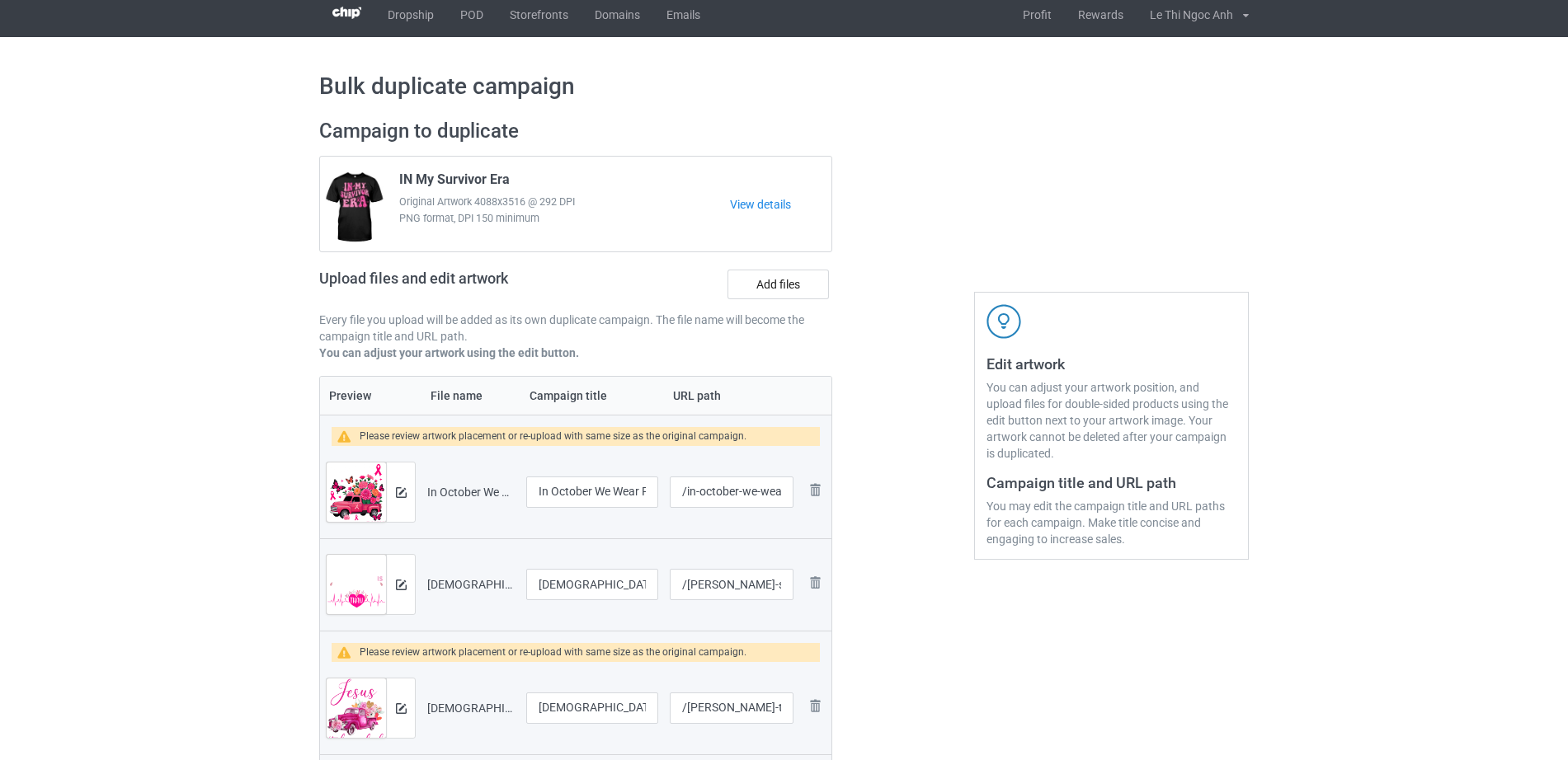
scroll to position [0, 0]
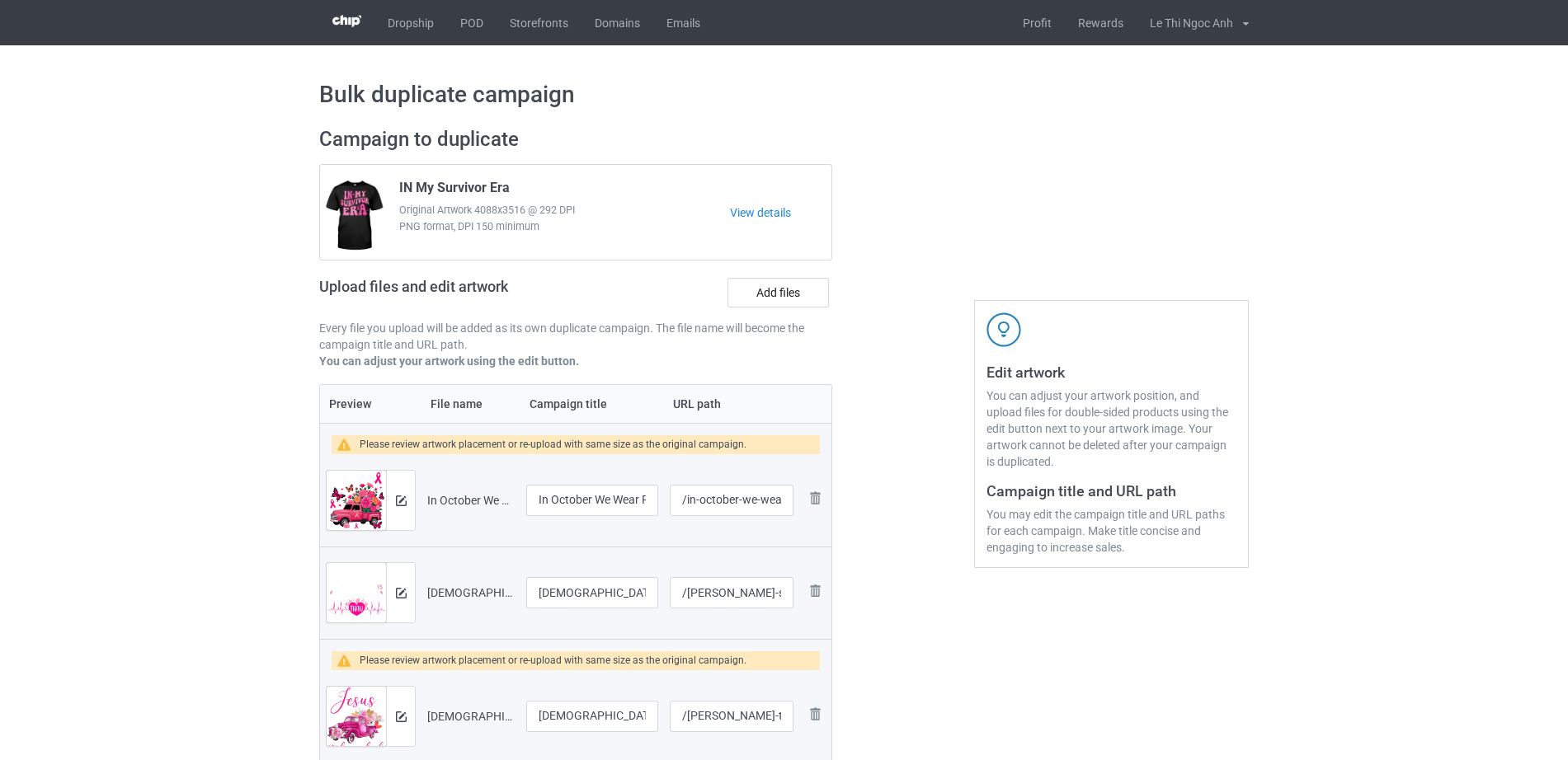
click at [411, 501] on div at bounding box center [400, 500] width 29 height 59
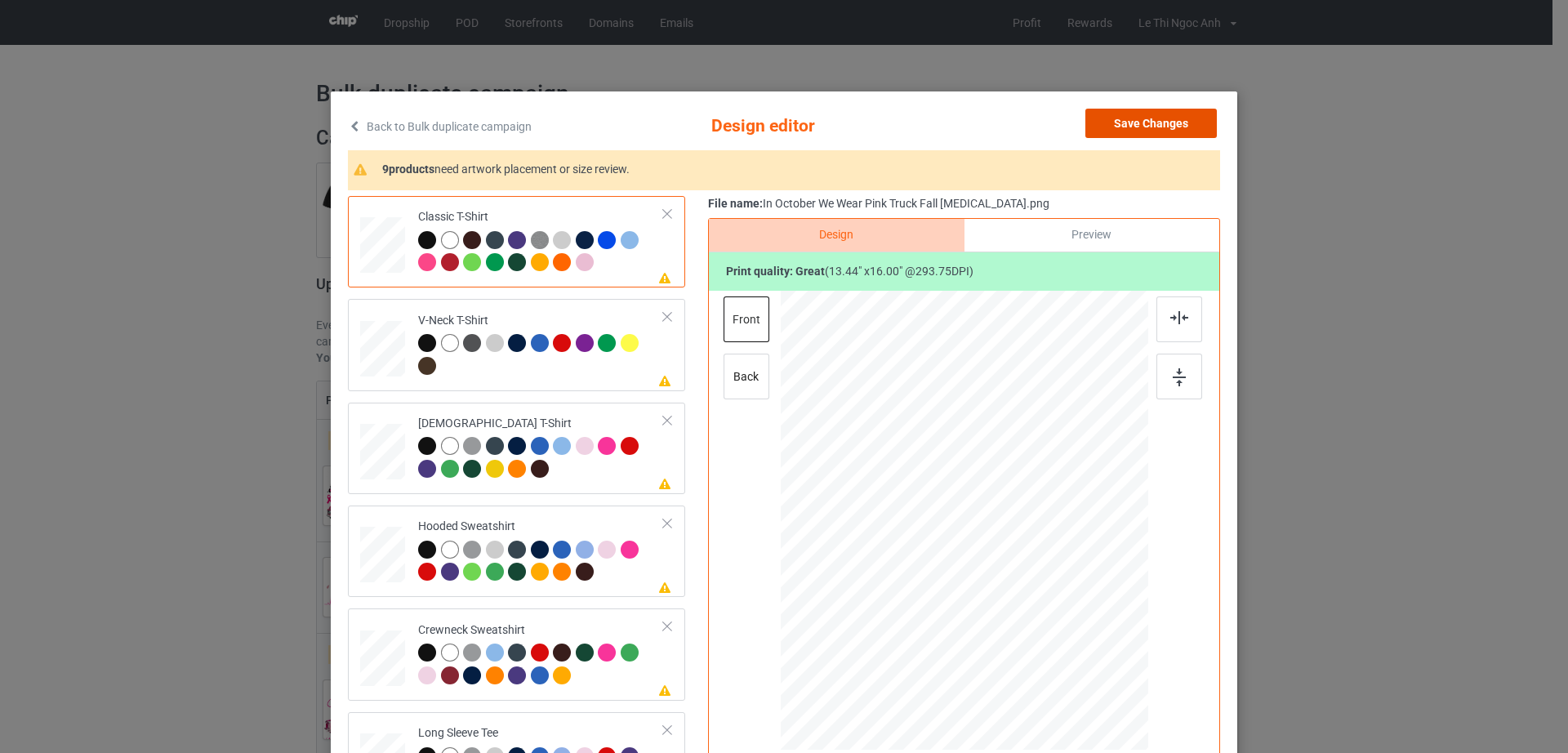
click at [1158, 126] on button "Save Changes" at bounding box center [1151, 123] width 131 height 29
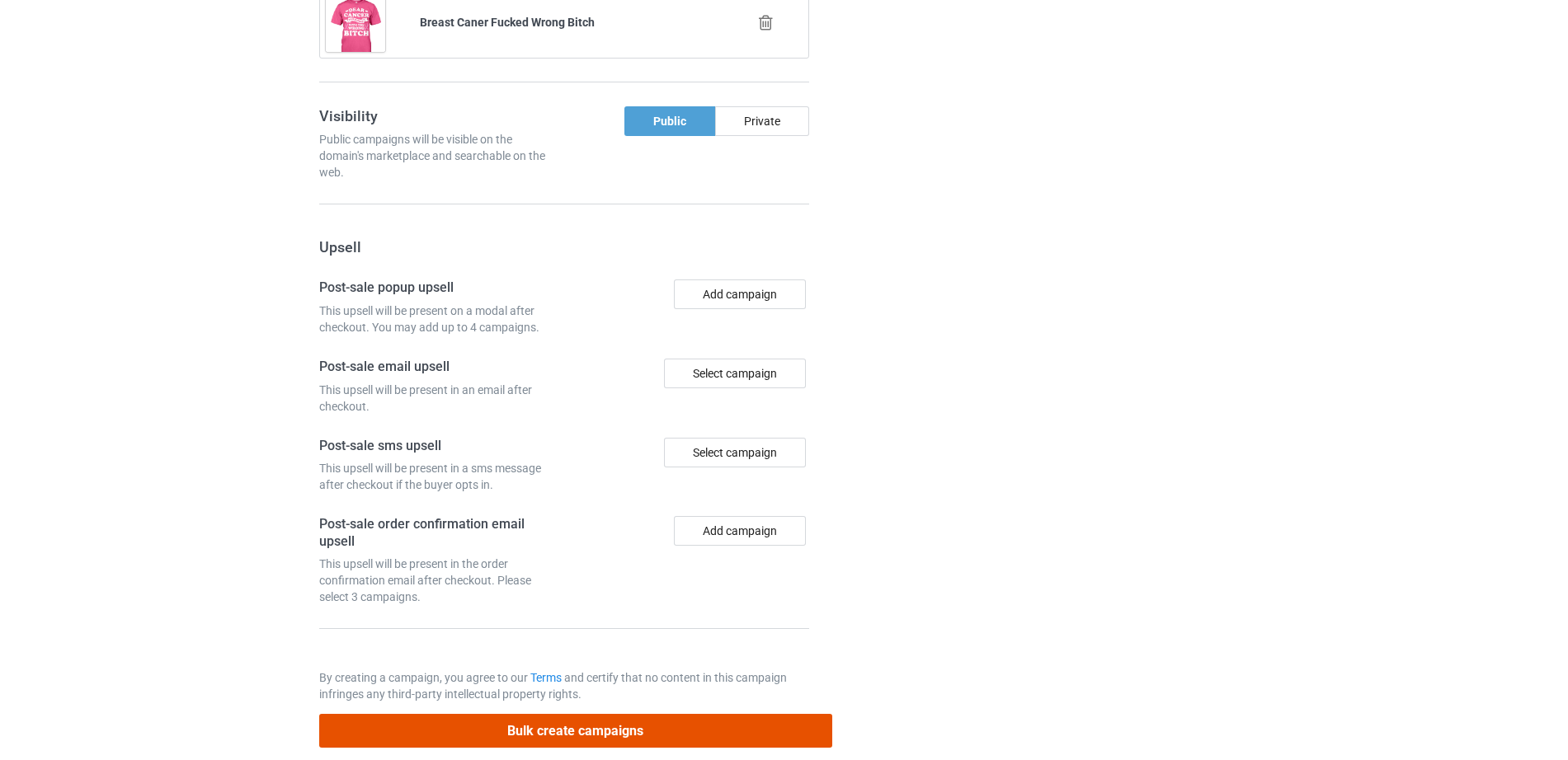
click at [557, 714] on button "Bulk create campaigns" at bounding box center [575, 730] width 512 height 34
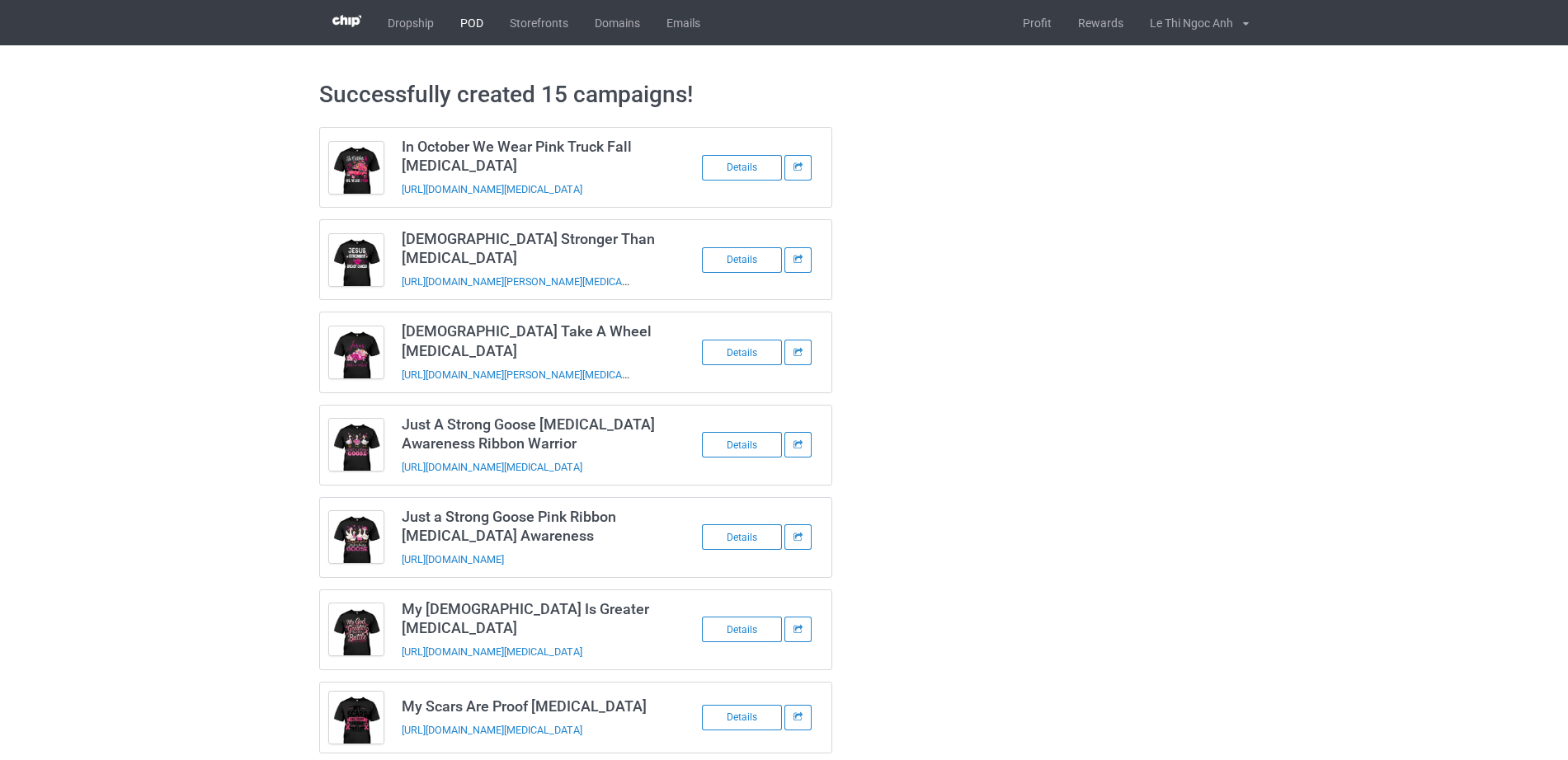
click at [478, 23] on link "POD" at bounding box center [472, 23] width 49 height 45
